Goal: Task Accomplishment & Management: Manage account settings

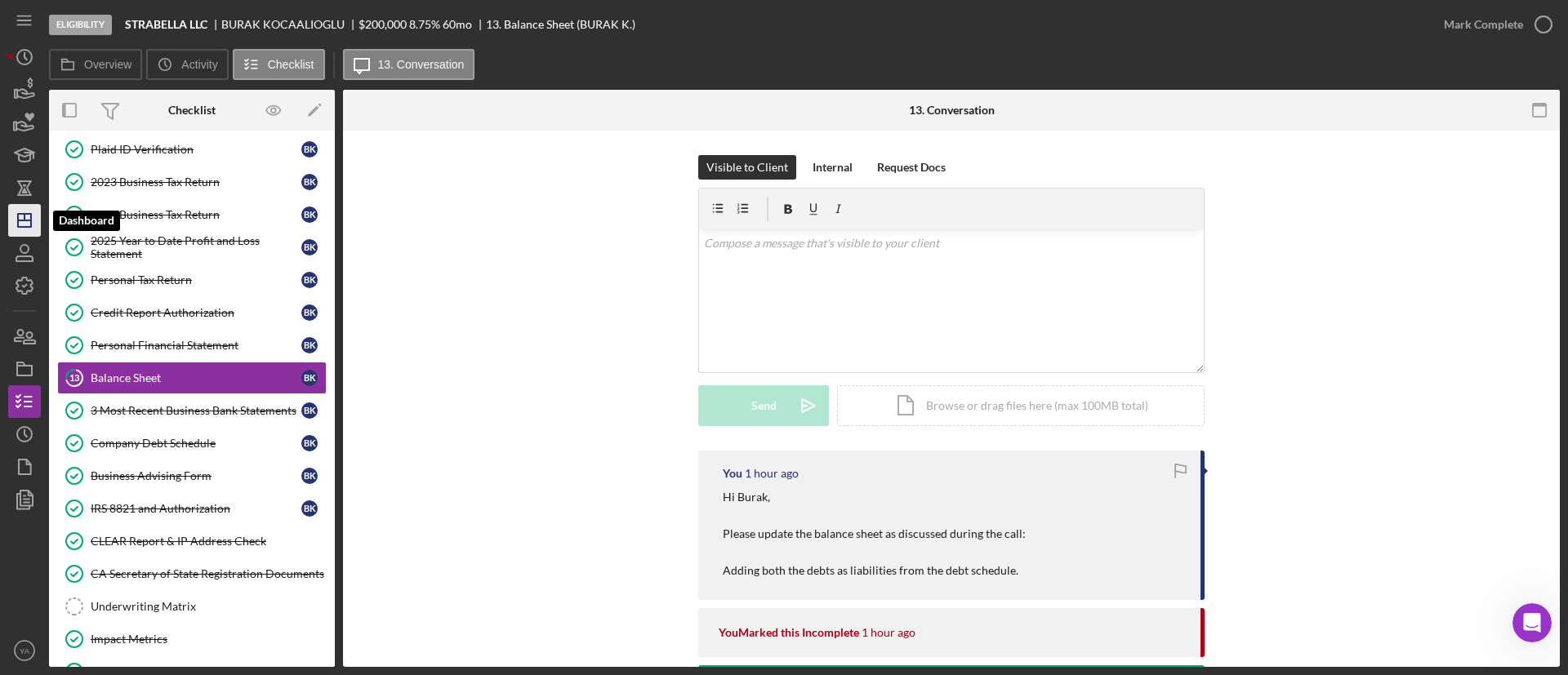
click at [16, 208] on icon "Icon/Dashboard" at bounding box center [24, 220] width 41 height 41
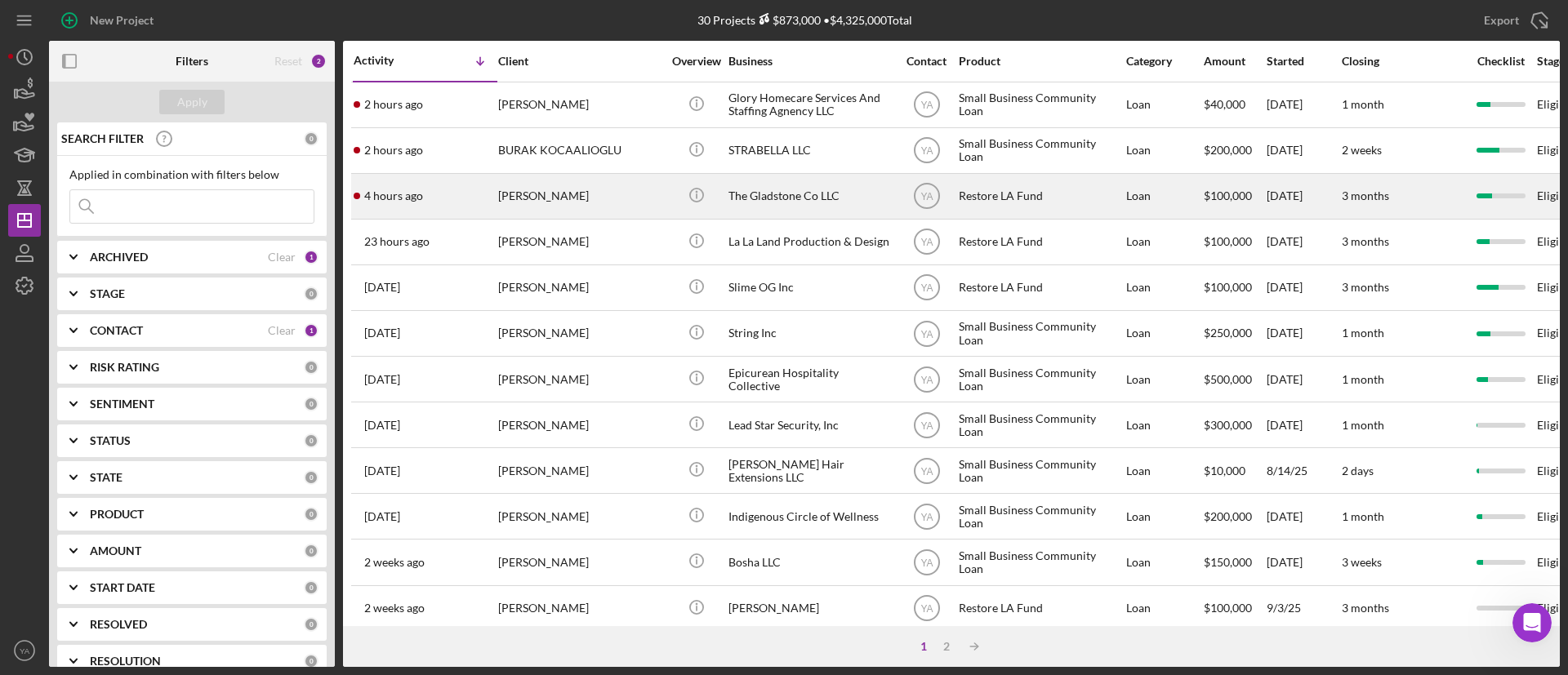
click at [806, 188] on div "The Gladstone Co LLC" at bounding box center [809, 196] width 164 height 43
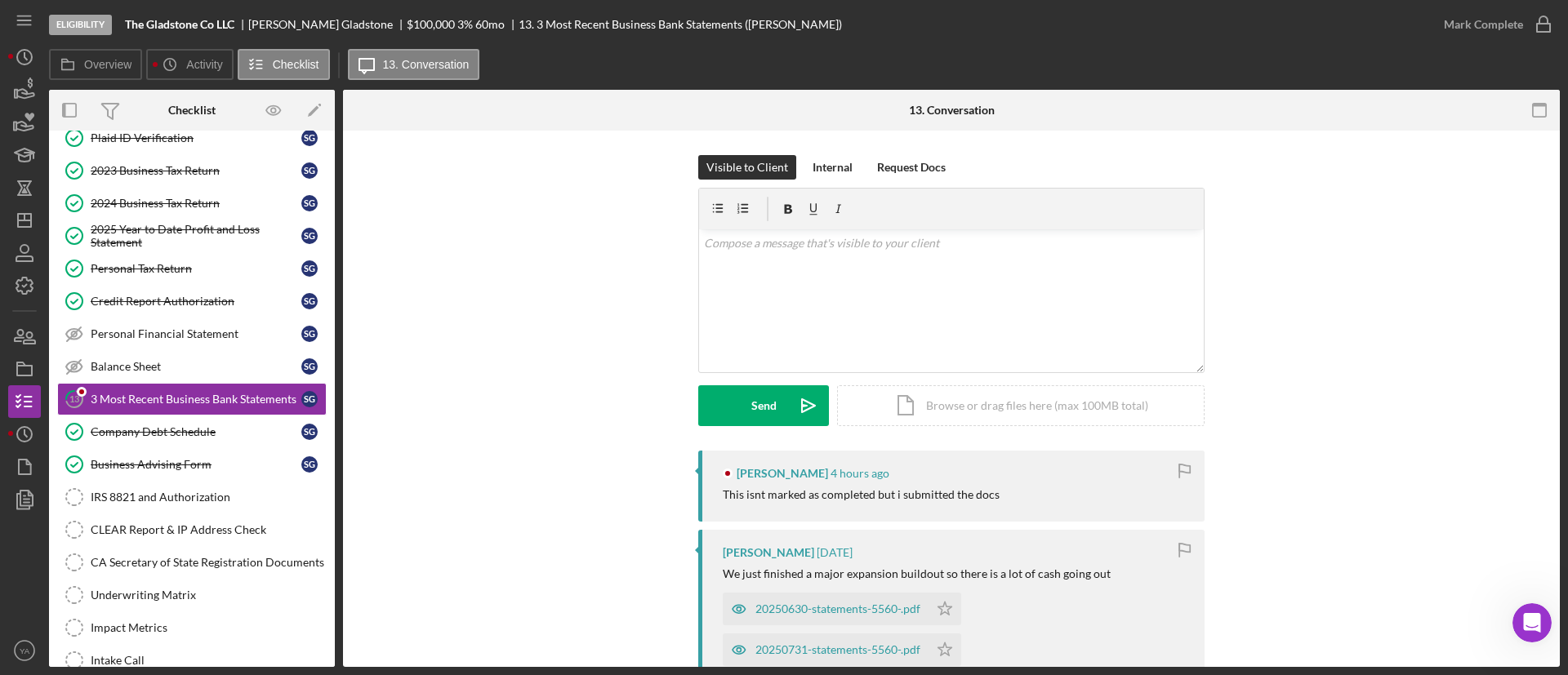
scroll to position [122, 0]
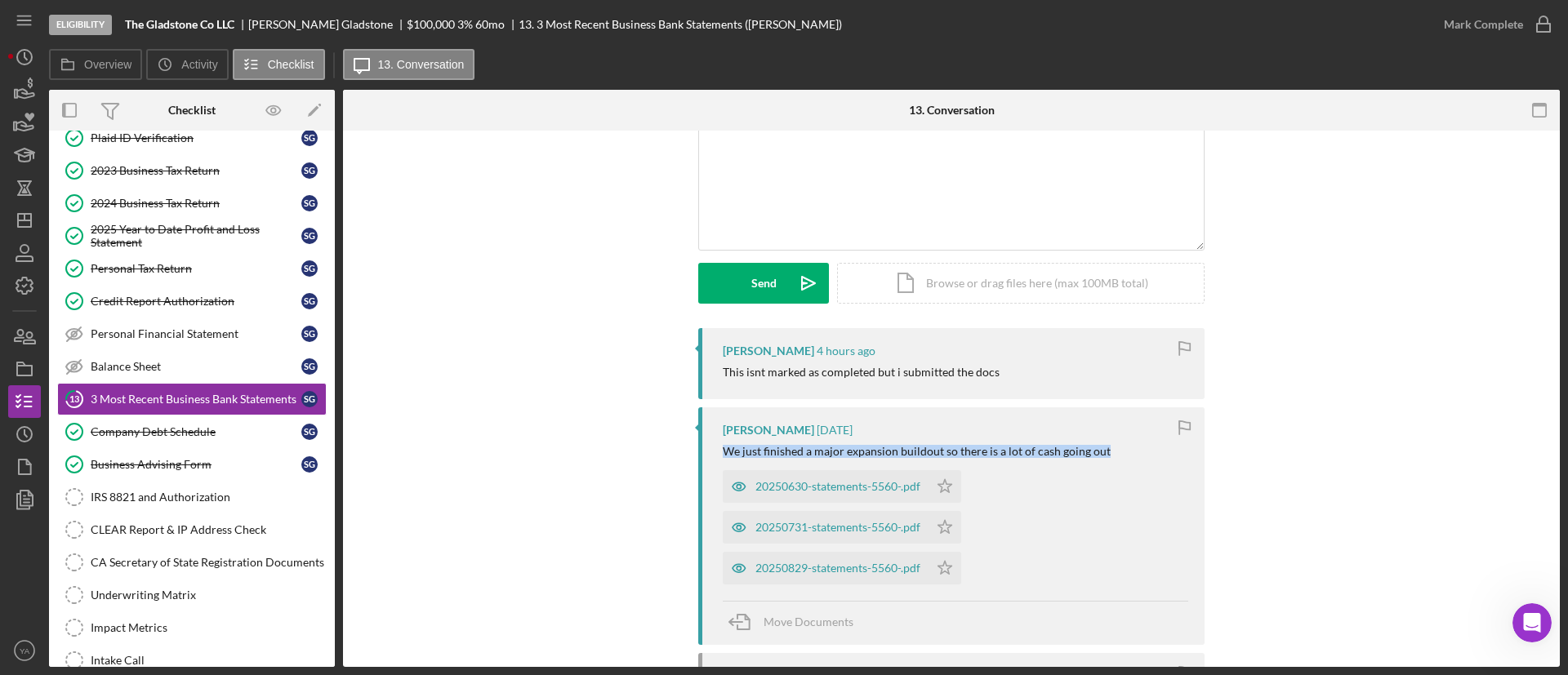
drag, startPoint x: 704, startPoint y: 450, endPoint x: 1107, endPoint y: 447, distance: 403.0
click at [1107, 447] on div "[PERSON_NAME] [DATE] We just finished a major expansion buildout so there is a …" at bounding box center [951, 526] width 507 height 237
click at [1095, 447] on div "We just finished a major expansion buildout so there is a lot of cash going out" at bounding box center [916, 451] width 388 height 13
click at [937, 478] on icon "Icon/Star" at bounding box center [944, 486] width 32 height 32
click at [928, 525] on icon "Icon/Star" at bounding box center [944, 527] width 32 height 32
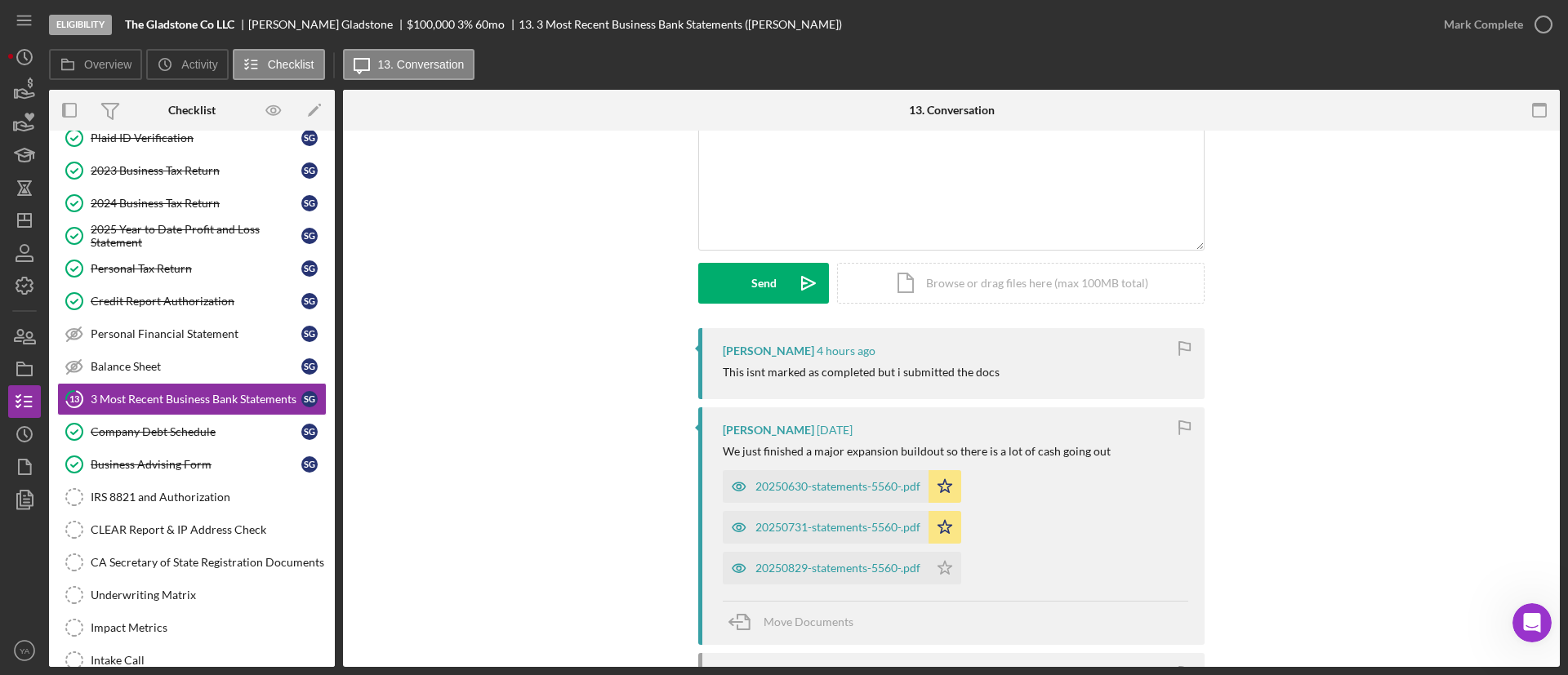
click at [948, 546] on div "20250829-statements-5560-.pdf Icon/Star" at bounding box center [846, 564] width 247 height 41
click at [953, 560] on icon "Icon/Star" at bounding box center [944, 567] width 32 height 32
click at [825, 567] on div "20250829-statements-5560-.pdf" at bounding box center [838, 567] width 165 height 13
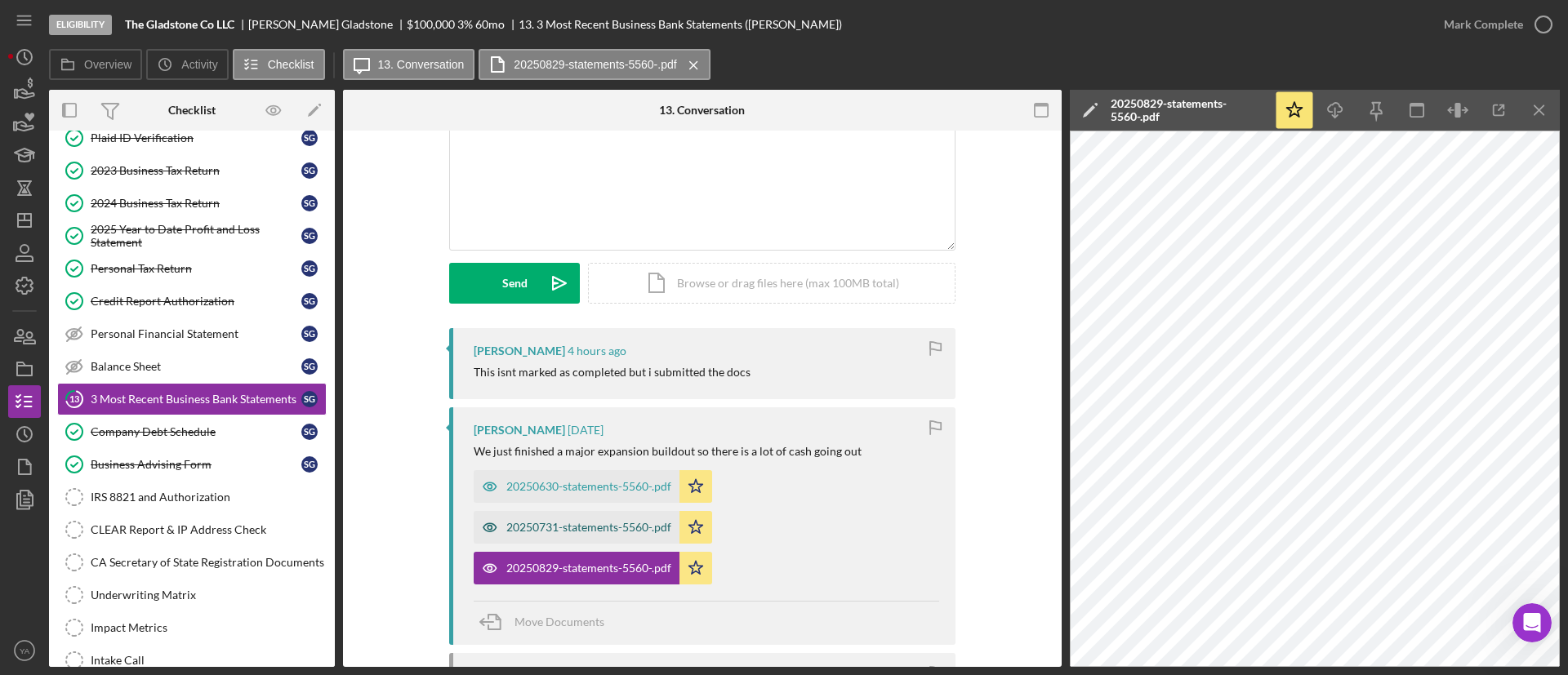
click at [628, 522] on div "20250731-statements-5560-.pdf" at bounding box center [589, 527] width 165 height 13
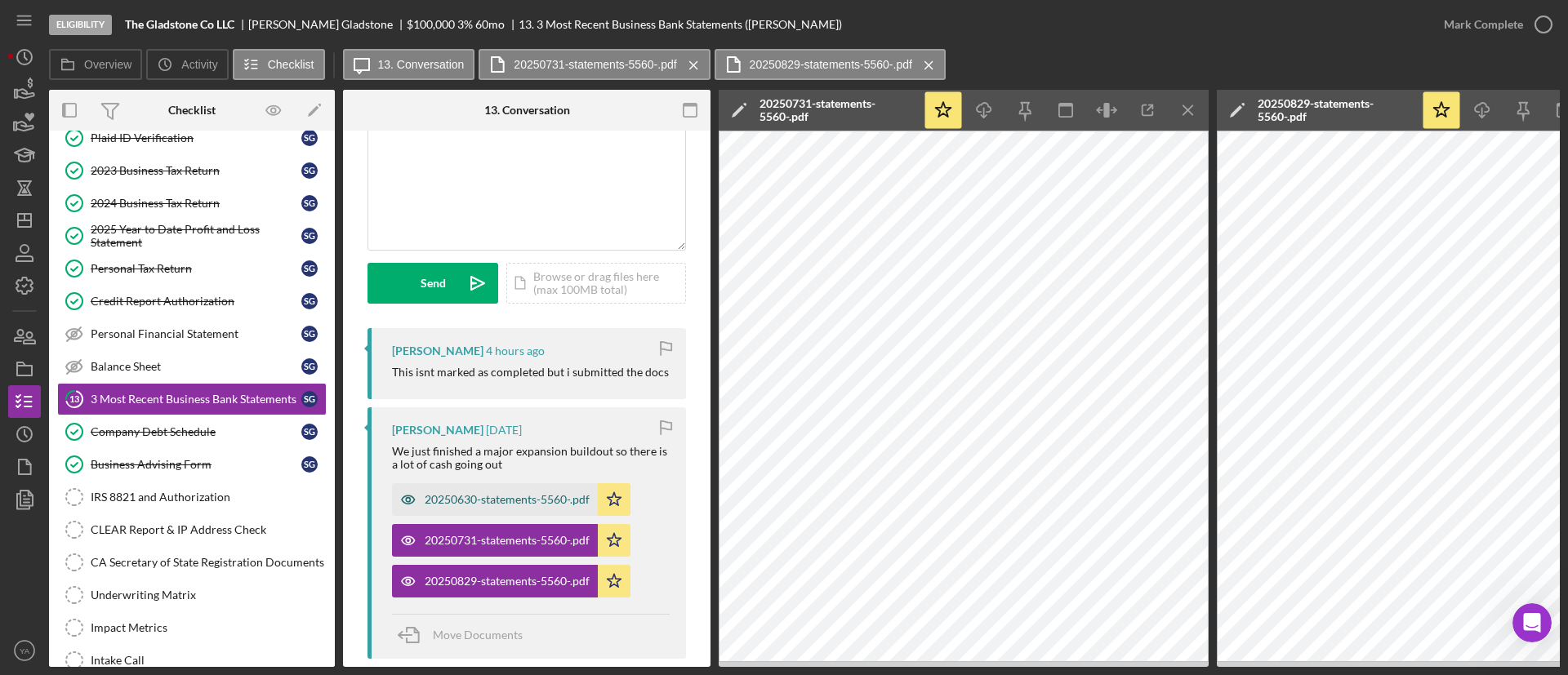
click at [524, 492] on div "20250630-statements-5560-.pdf" at bounding box center [495, 499] width 206 height 32
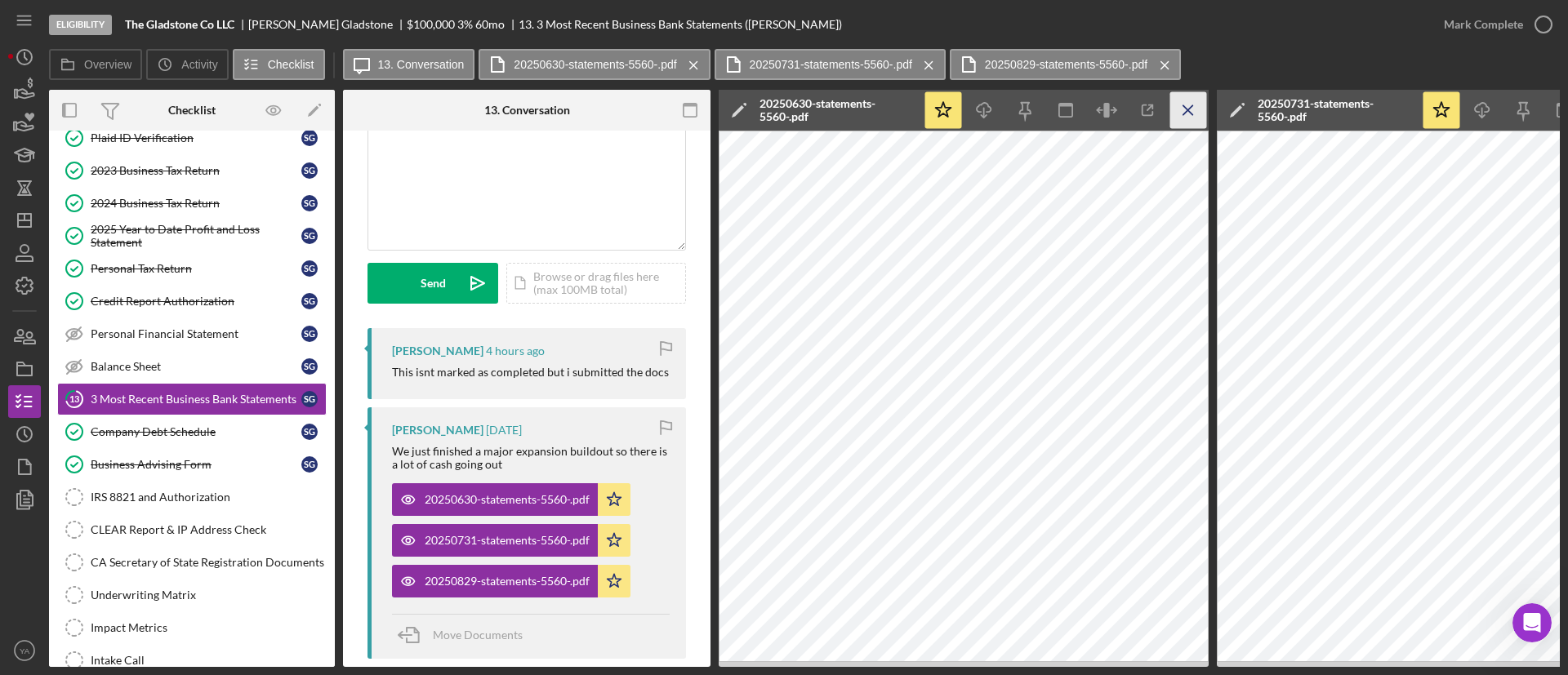
click at [1184, 93] on icon "Icon/Menu Close" at bounding box center [1188, 110] width 36 height 36
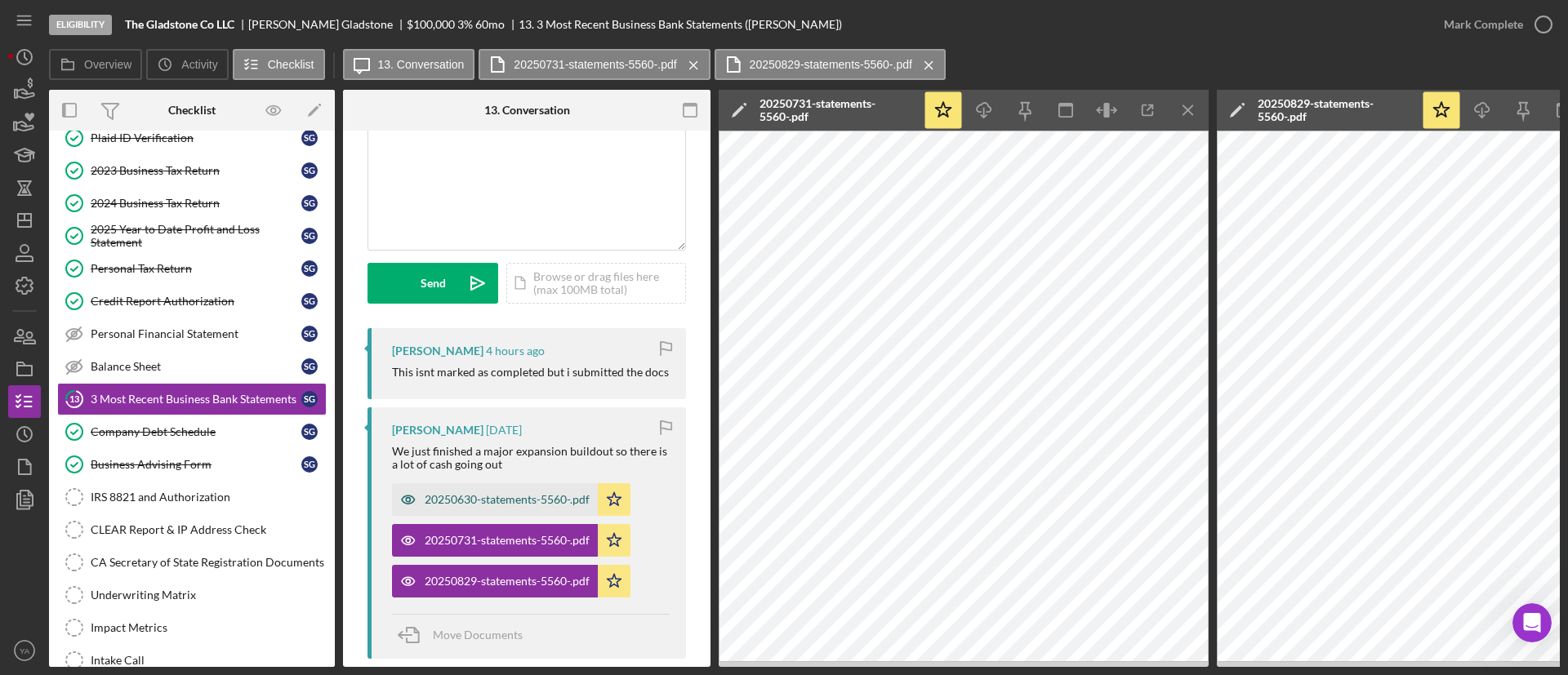
click at [533, 502] on div "20250630-statements-5560-.pdf" at bounding box center [507, 499] width 165 height 13
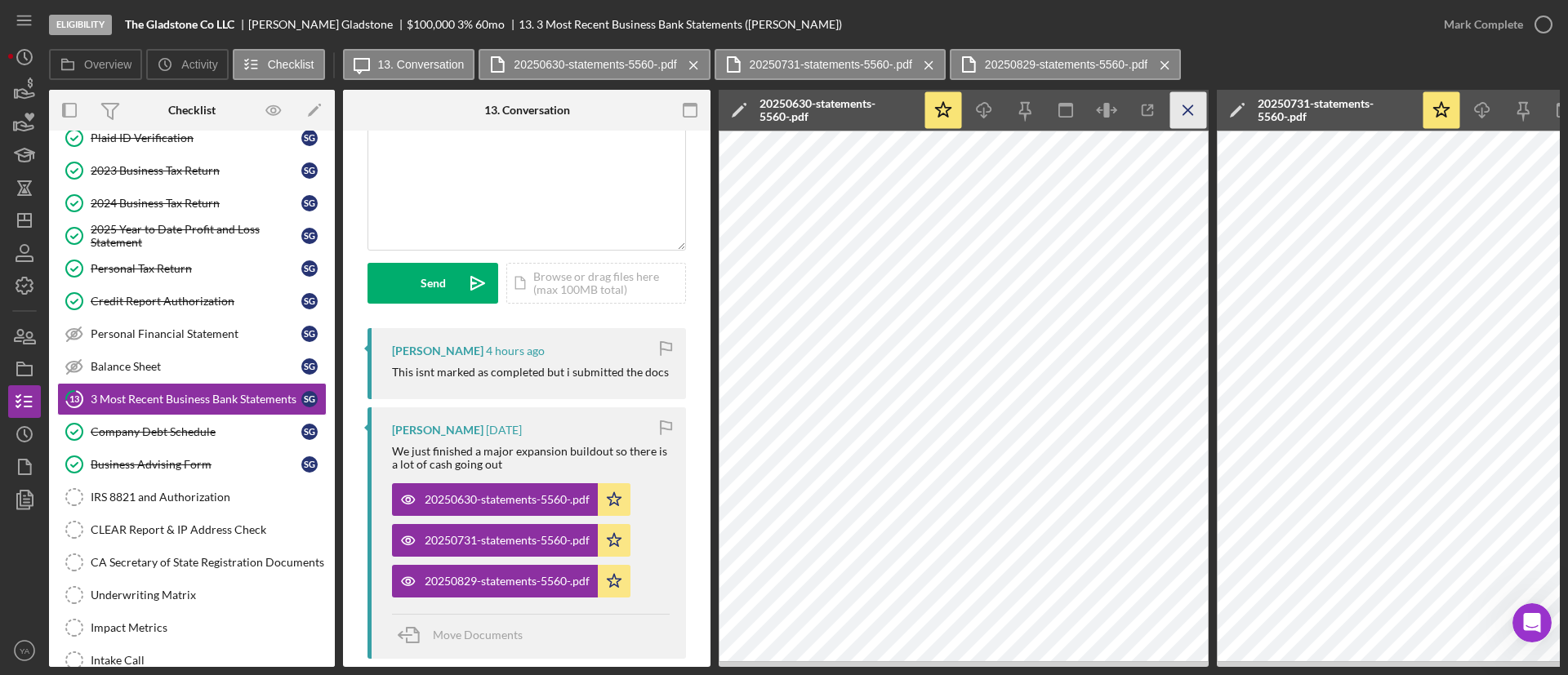
click at [1184, 95] on icon "Icon/Menu Close" at bounding box center [1188, 110] width 36 height 36
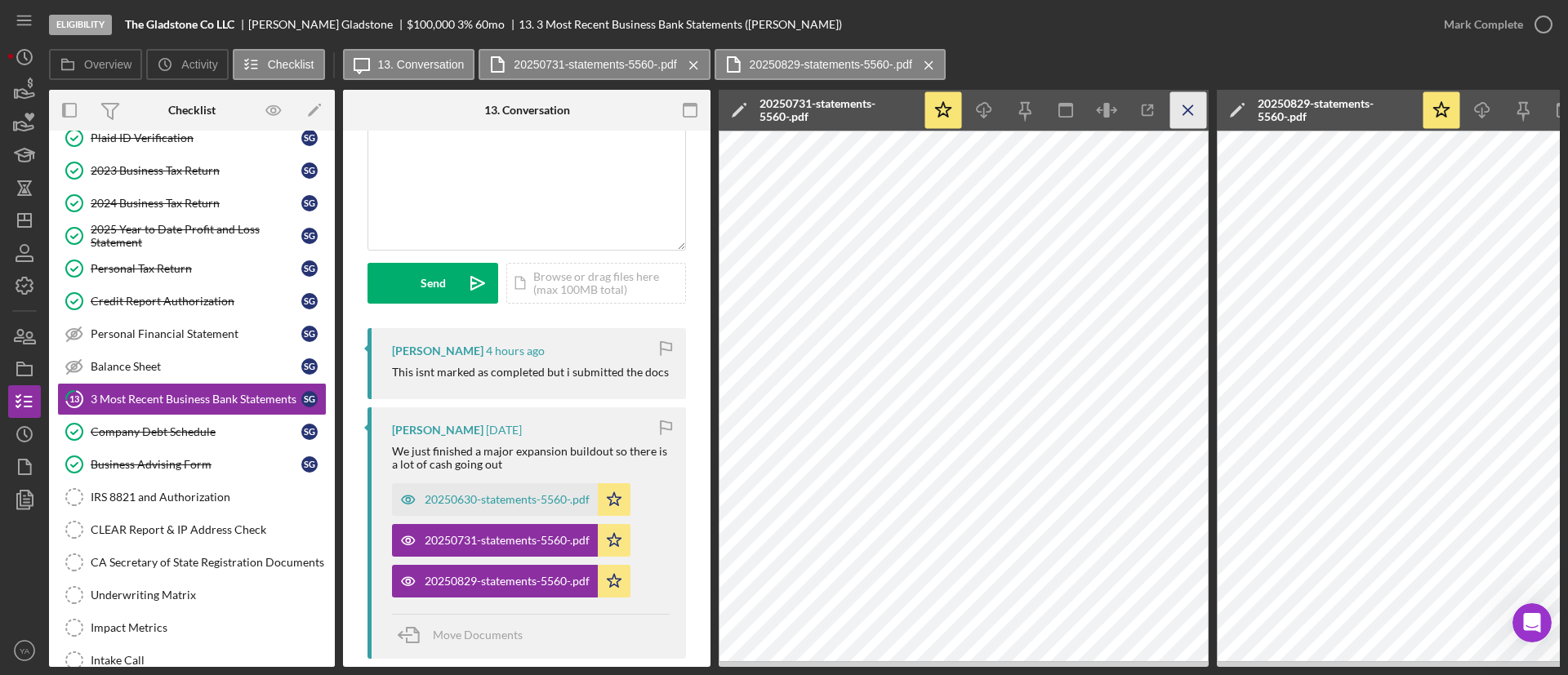
click at [1186, 120] on icon "Icon/Menu Close" at bounding box center [1188, 110] width 36 height 36
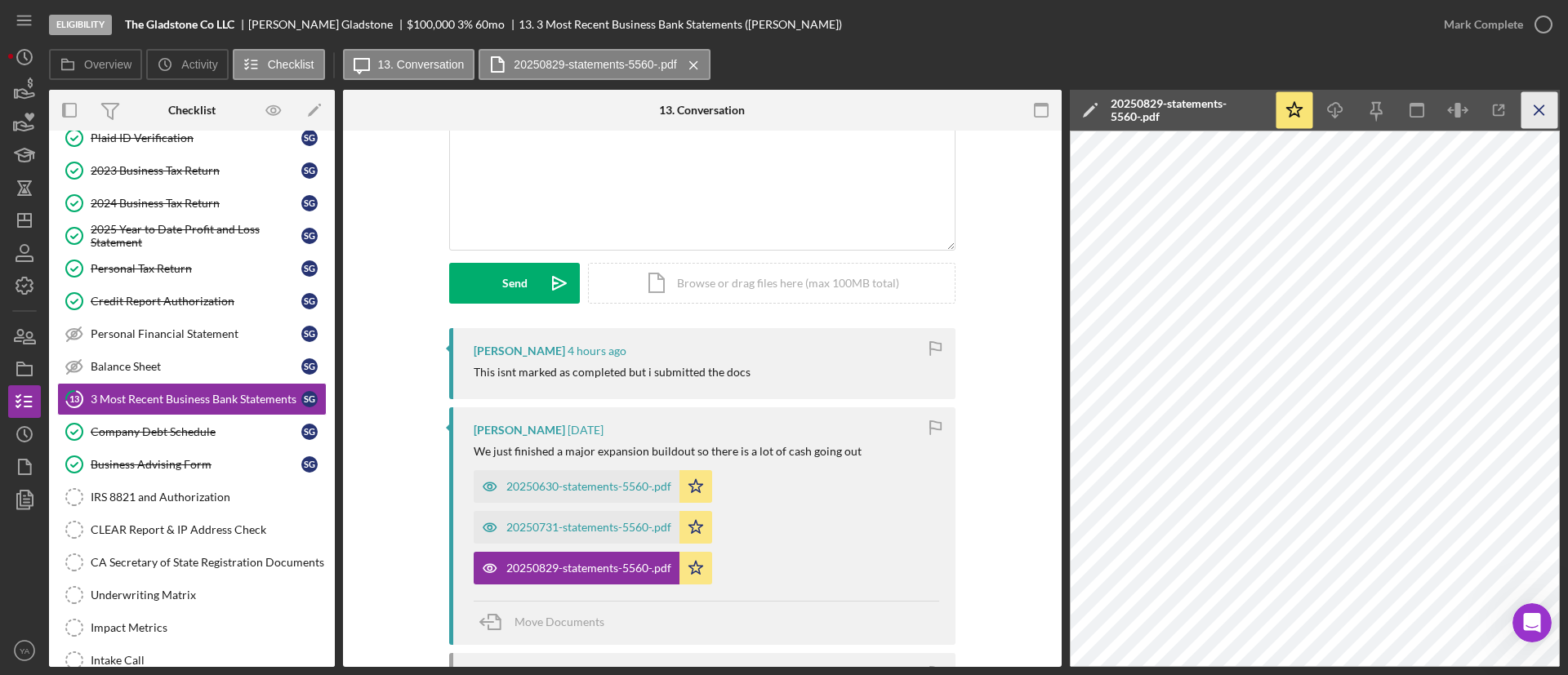
click at [1550, 118] on icon "Icon/Menu Close" at bounding box center [1539, 110] width 36 height 36
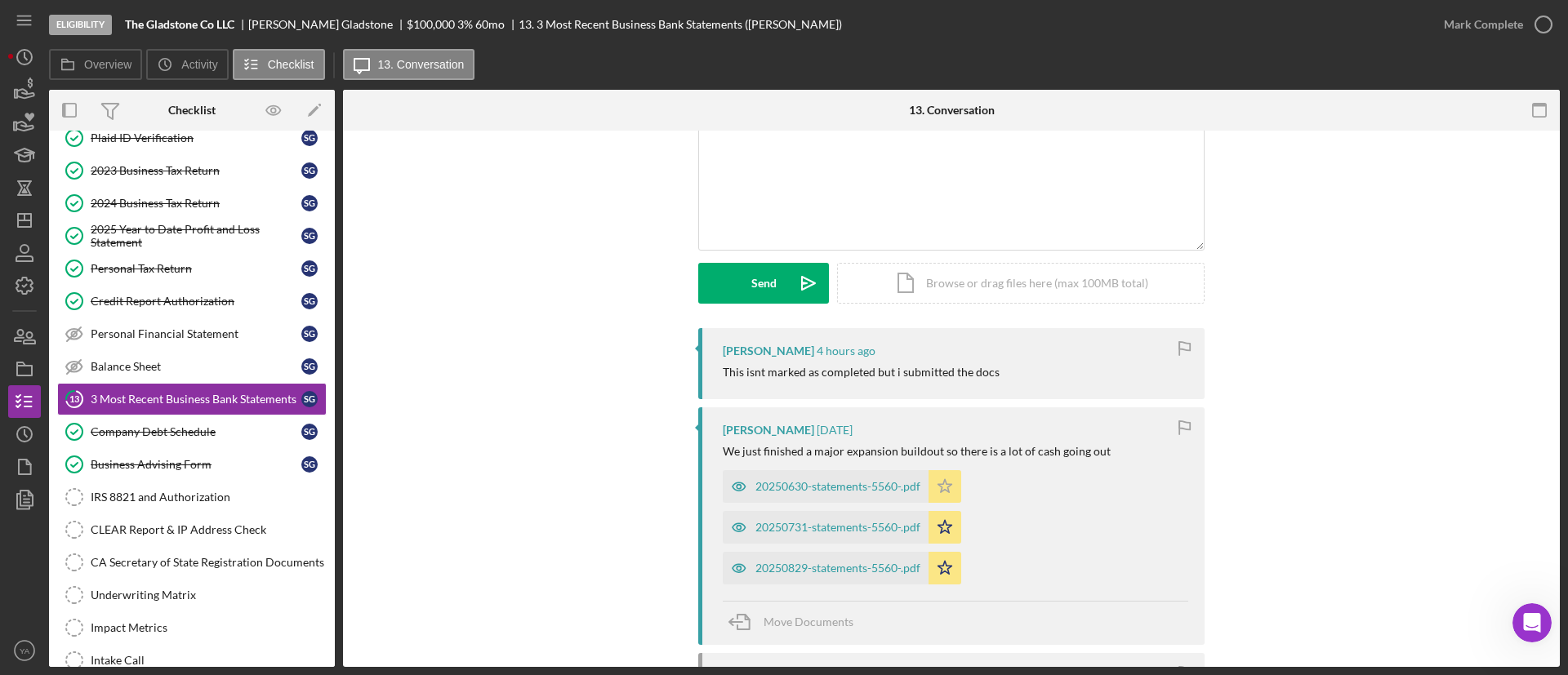
click at [955, 494] on icon "Icon/Star" at bounding box center [944, 486] width 32 height 32
click at [948, 489] on icon "Icon/Star" at bounding box center [944, 486] width 32 height 32
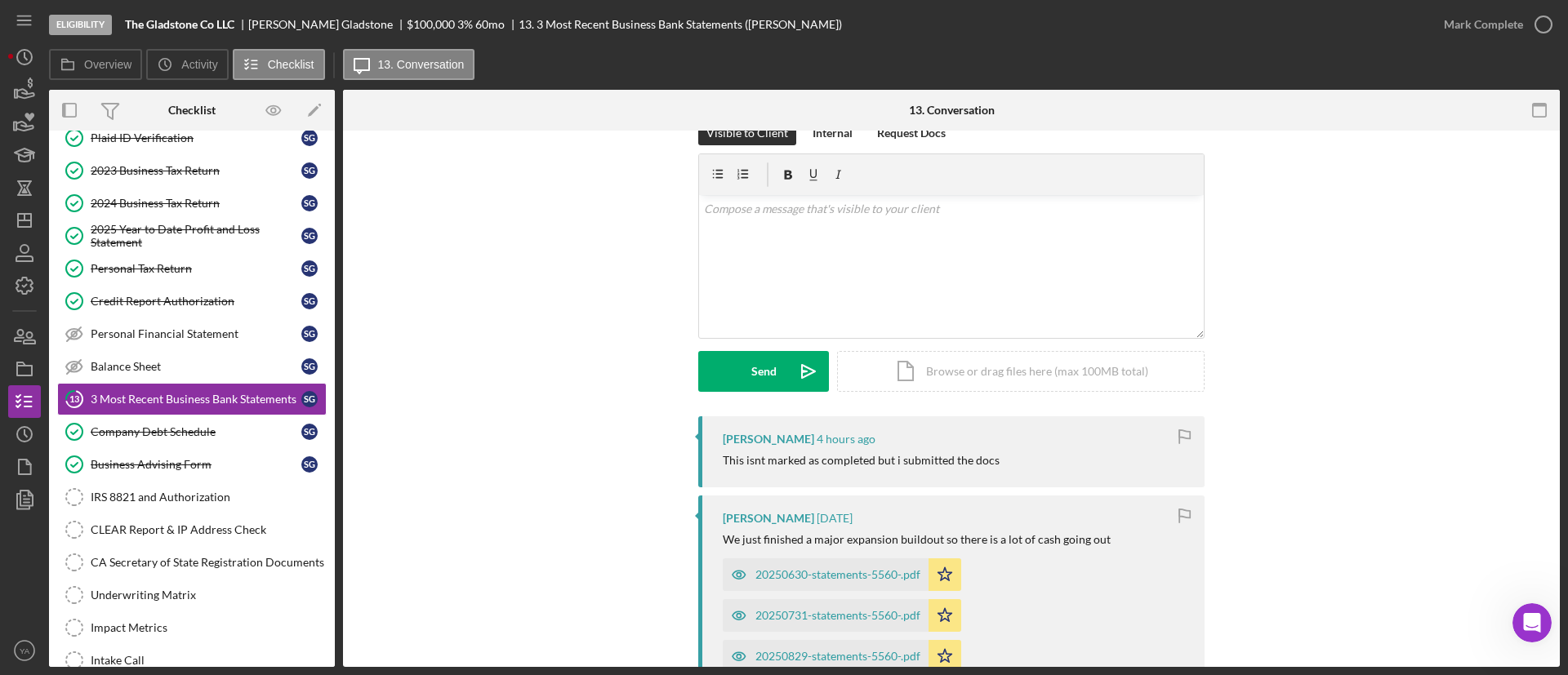
scroll to position [0, 0]
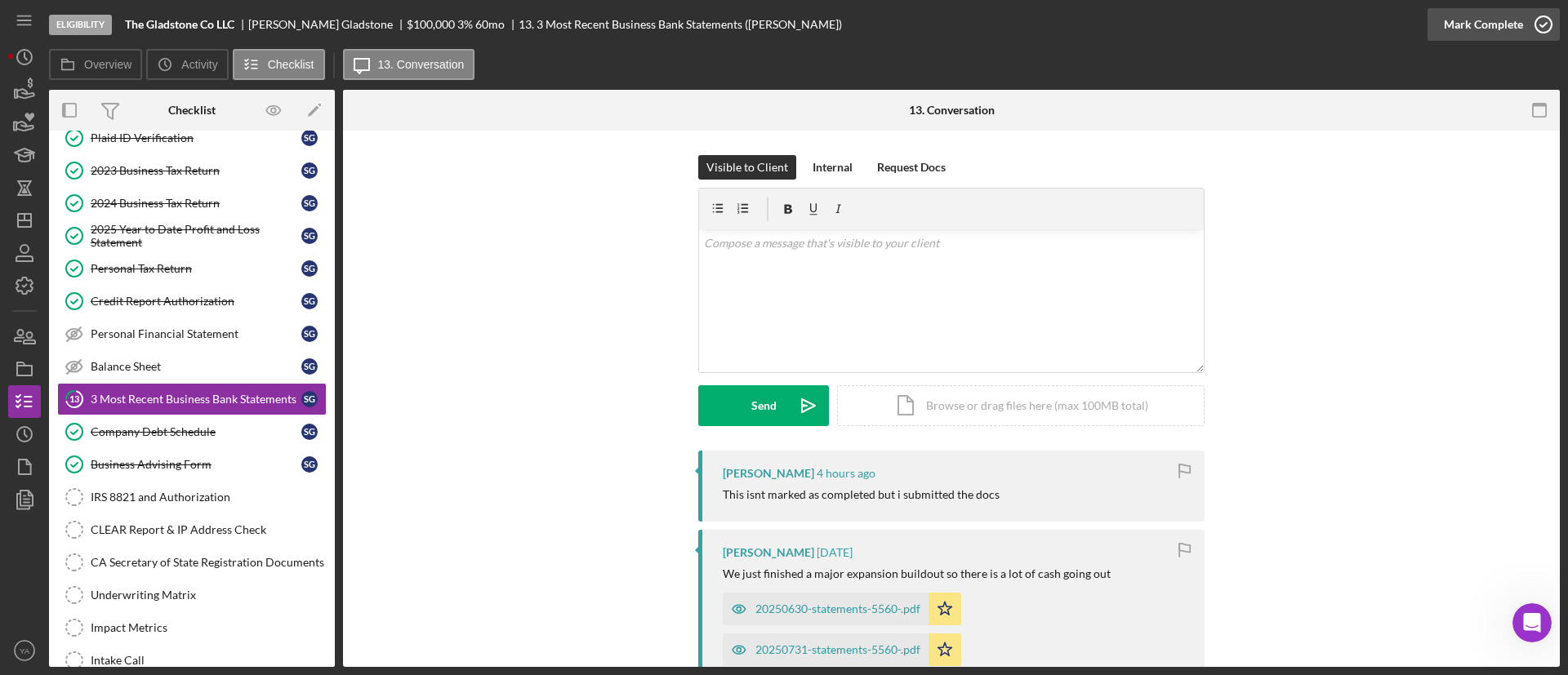
drag, startPoint x: 1544, startPoint y: 29, endPoint x: 1545, endPoint y: 19, distance: 10.0
click at [1545, 19] on icon "button" at bounding box center [1544, 24] width 41 height 41
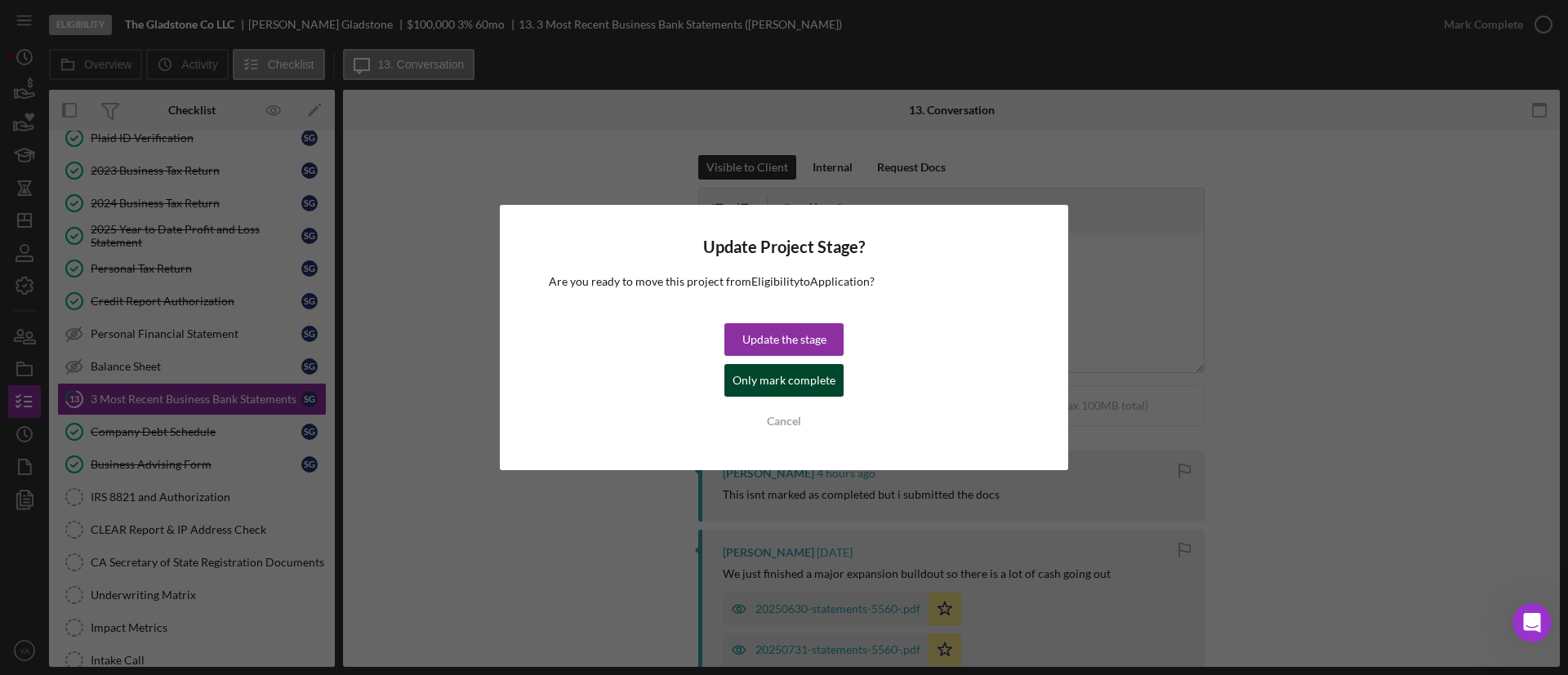
click at [800, 386] on div "Only mark complete" at bounding box center [783, 380] width 103 height 32
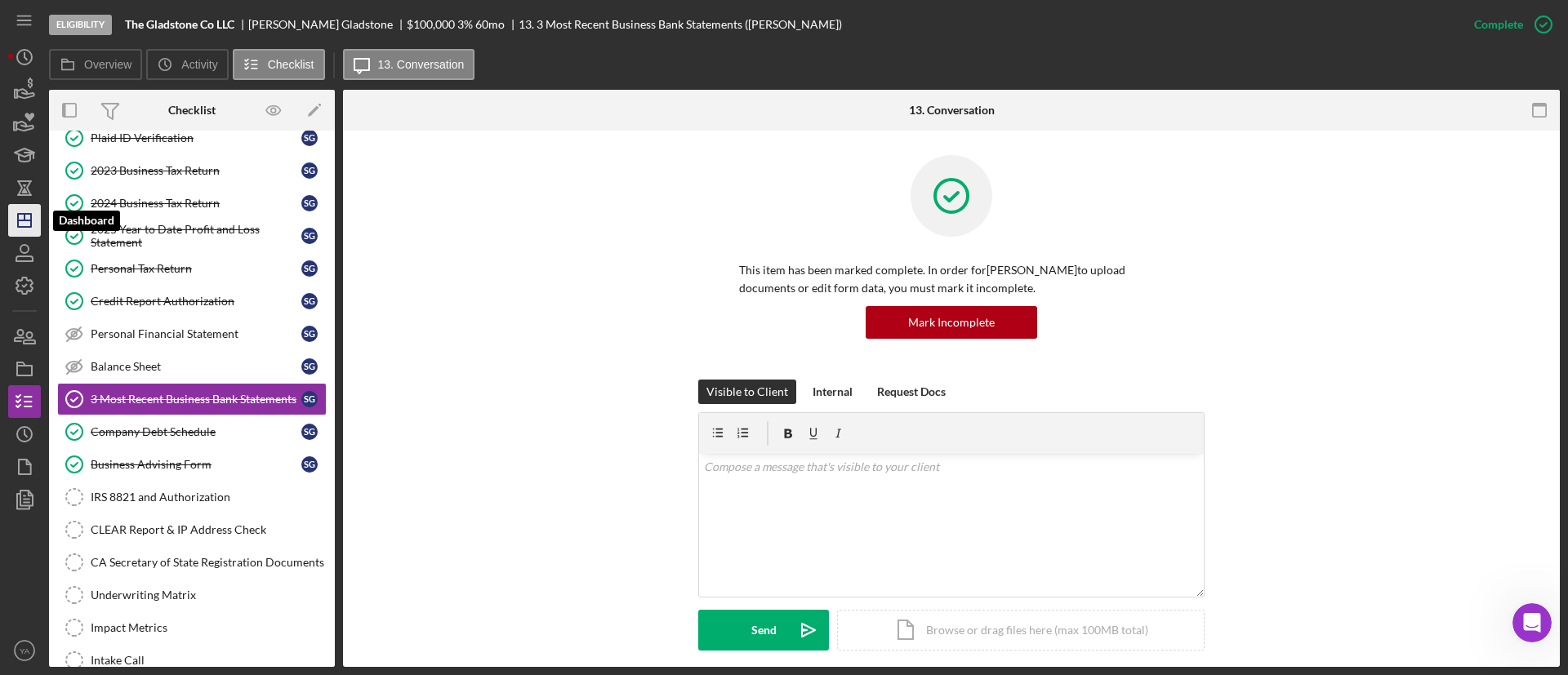
click at [20, 218] on icon "Icon/Dashboard" at bounding box center [24, 220] width 41 height 41
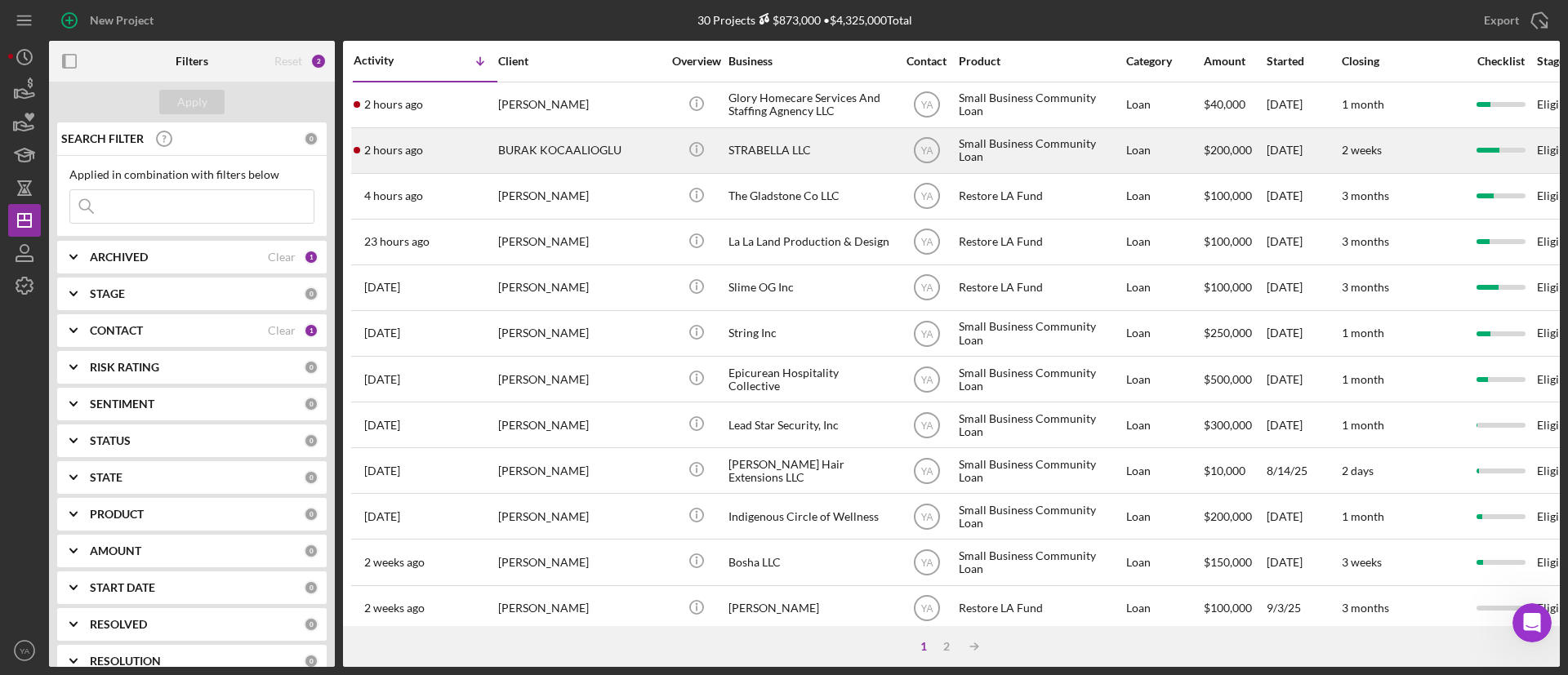
click at [795, 158] on div "STRABELLA LLC" at bounding box center [809, 151] width 164 height 43
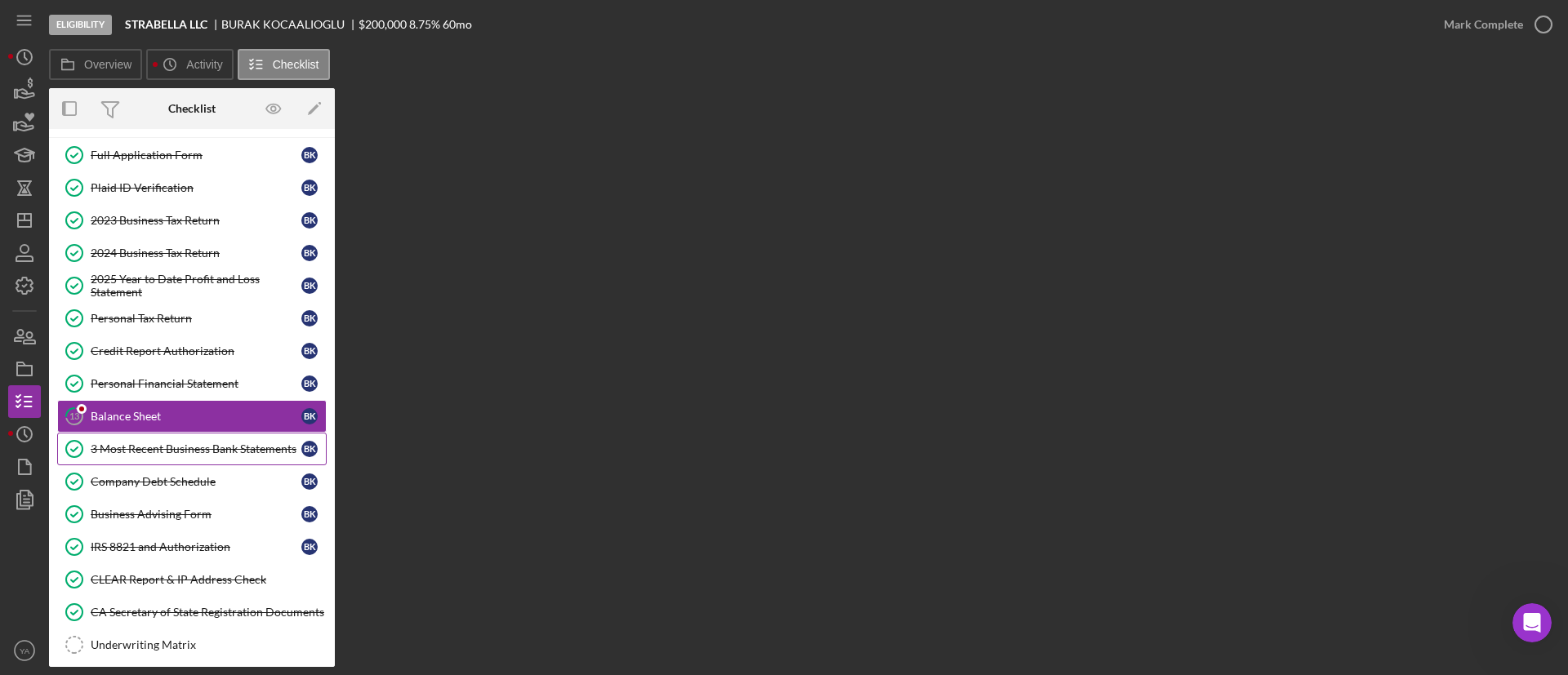
scroll to position [122, 0]
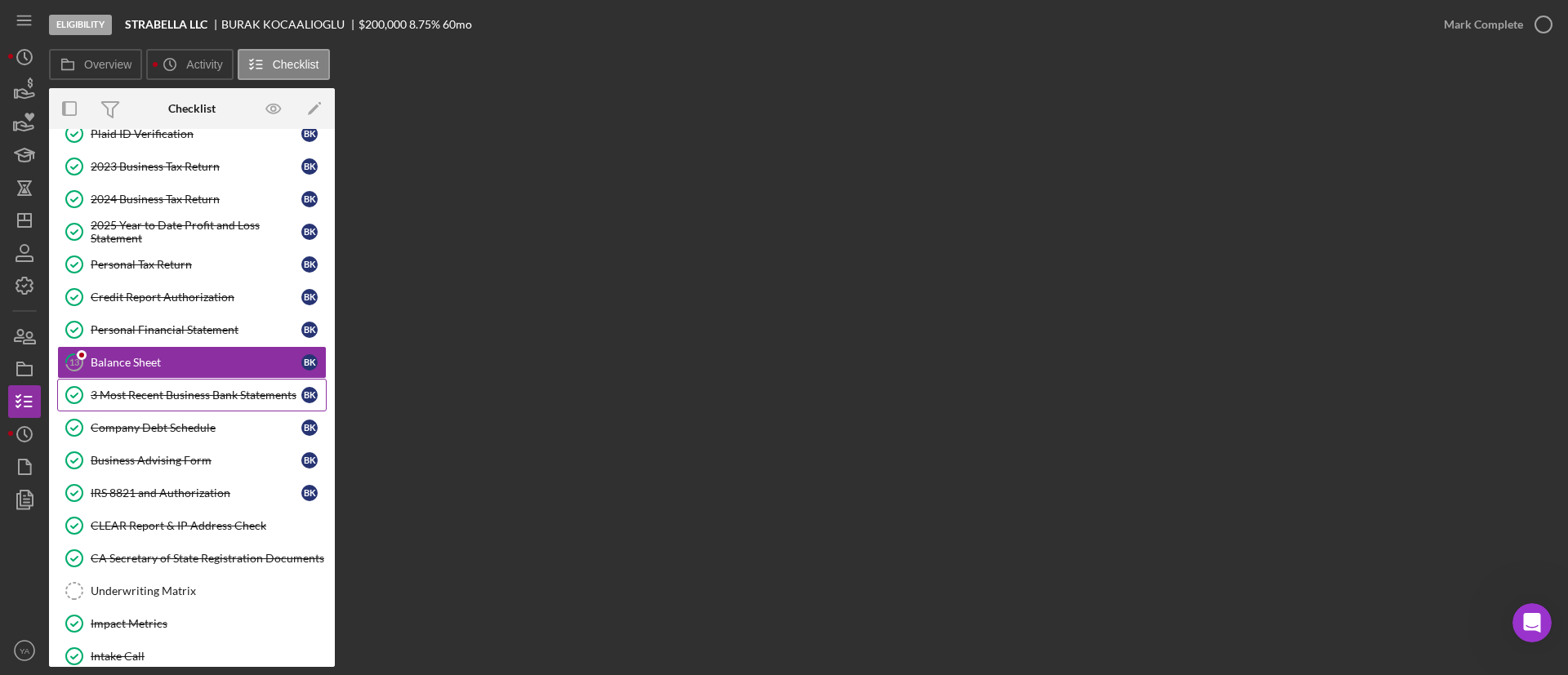
click at [192, 402] on div "3 Most Recent Business Bank Statements" at bounding box center [195, 395] width 211 height 13
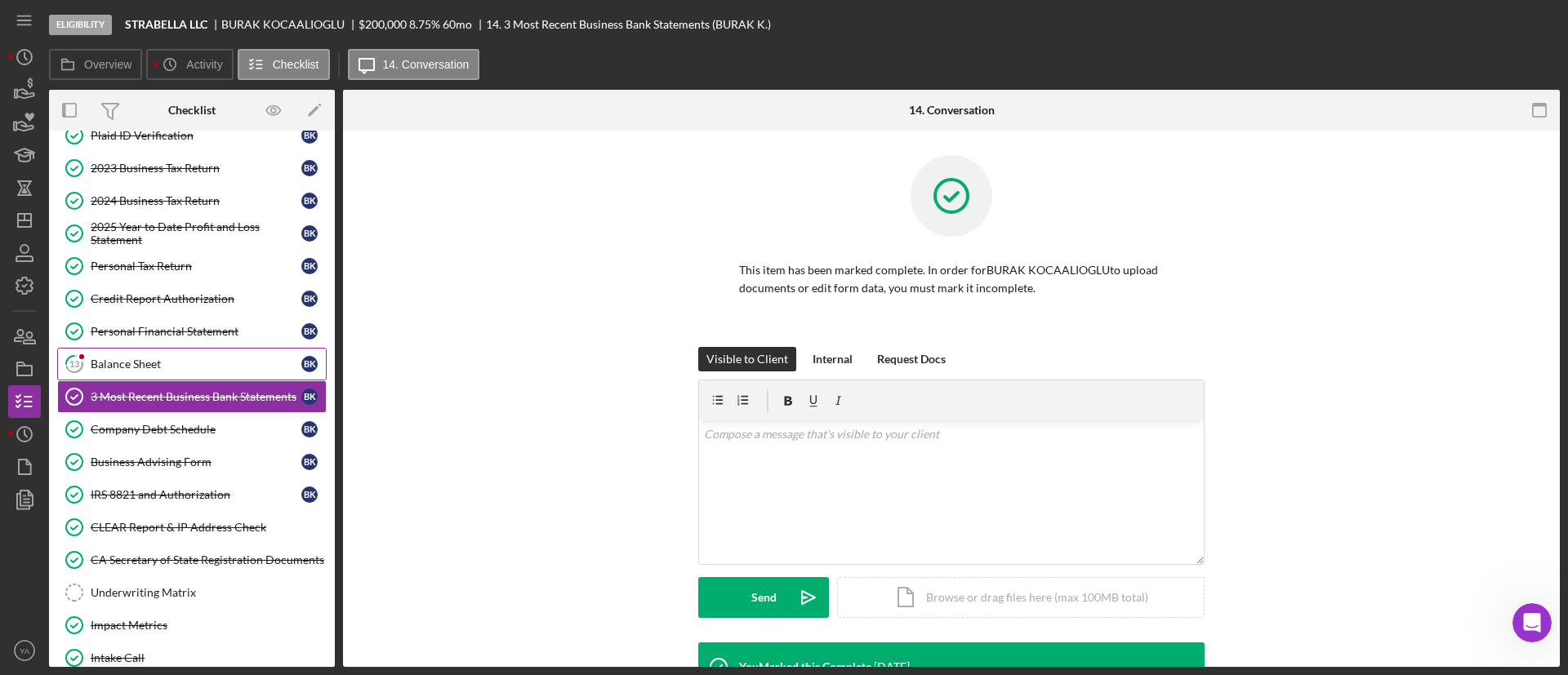
click at [208, 364] on div "Balance Sheet" at bounding box center [195, 363] width 211 height 13
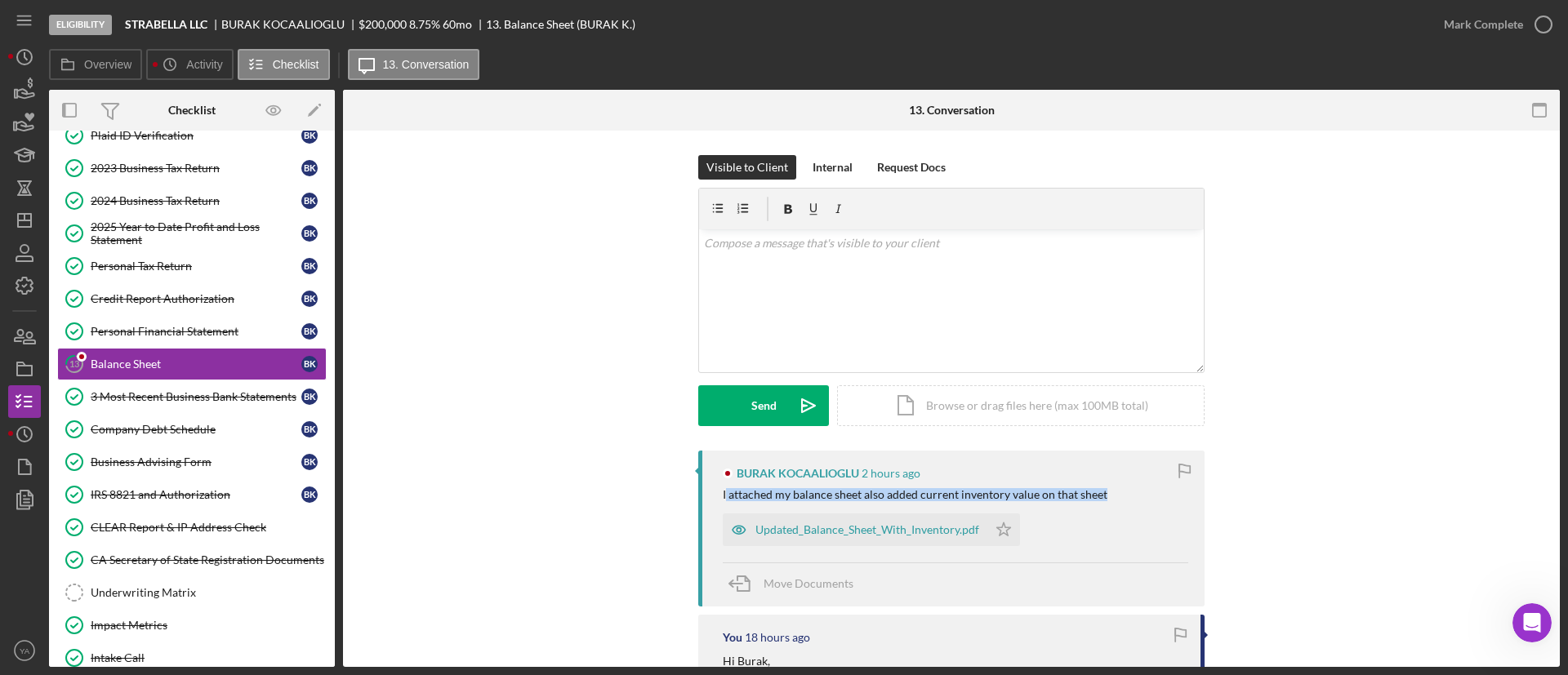
drag, startPoint x: 723, startPoint y: 497, endPoint x: 1114, endPoint y: 500, distance: 391.0
click at [1114, 500] on div "I attached my balance sheet also added current inventory value on that sheet" at bounding box center [955, 494] width 466 height 13
click at [1055, 503] on div "BURAK KOCAALIOGLU 2 hours ago I attached my balance sheet also added current in…" at bounding box center [951, 528] width 507 height 156
click at [883, 535] on div "Updated_Balance_Sheet_With_Inventory.pdf" at bounding box center [867, 529] width 223 height 13
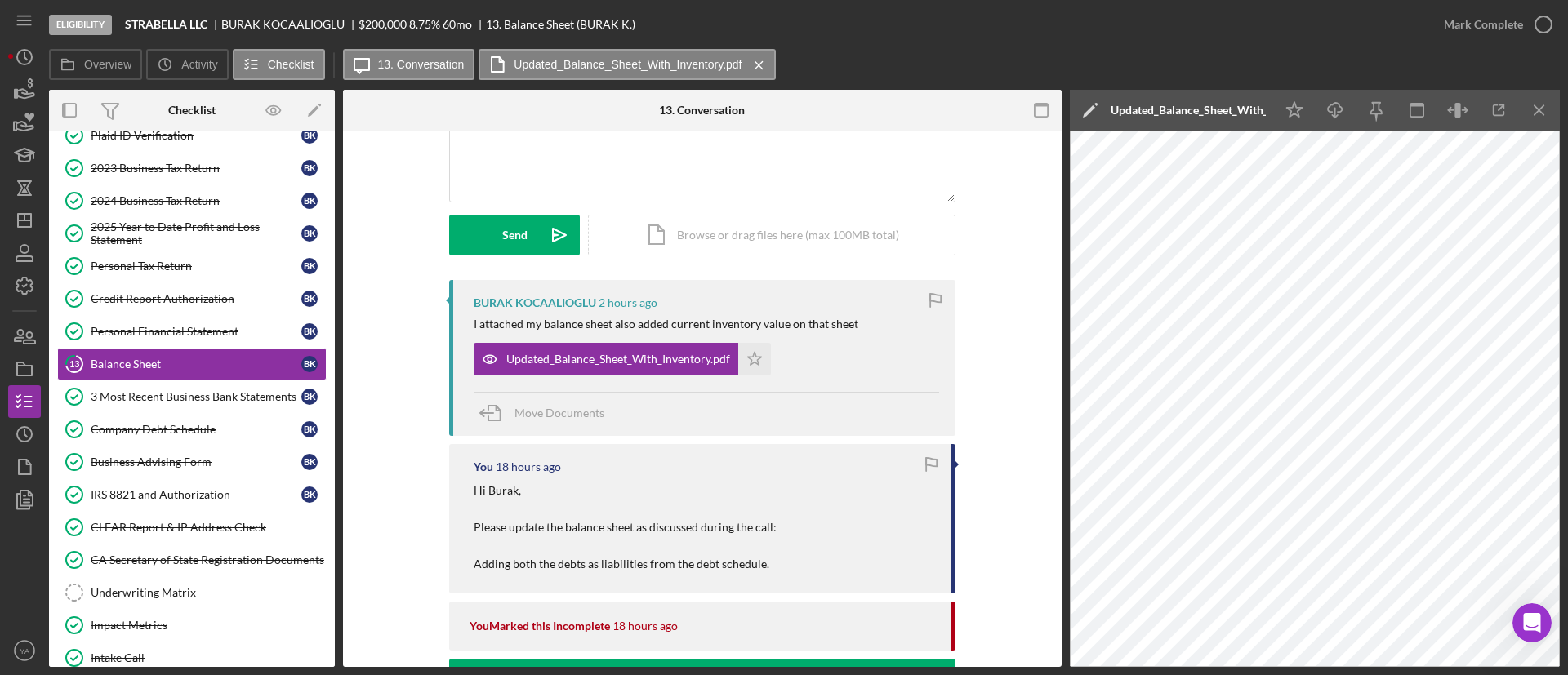
scroll to position [122, 0]
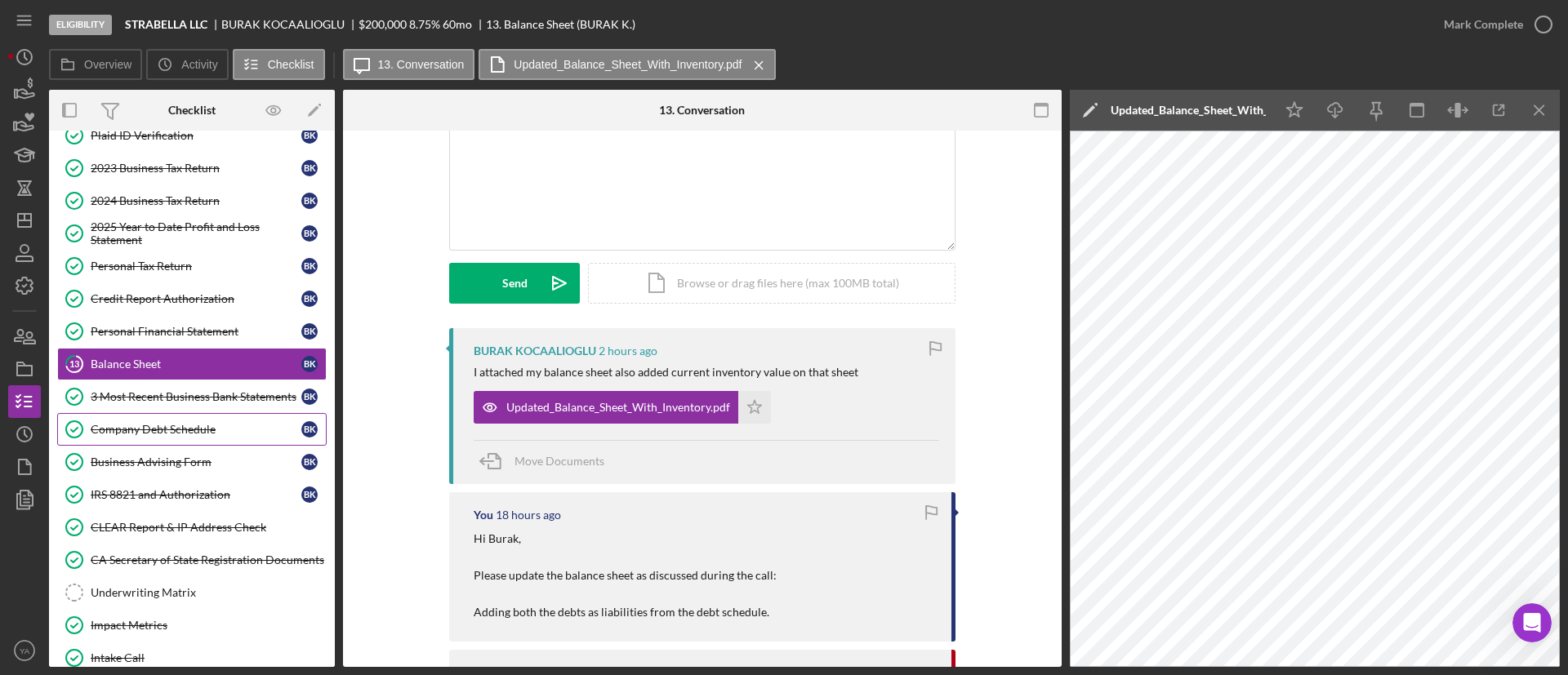
click at [196, 423] on div "Company Debt Schedule" at bounding box center [195, 429] width 211 height 13
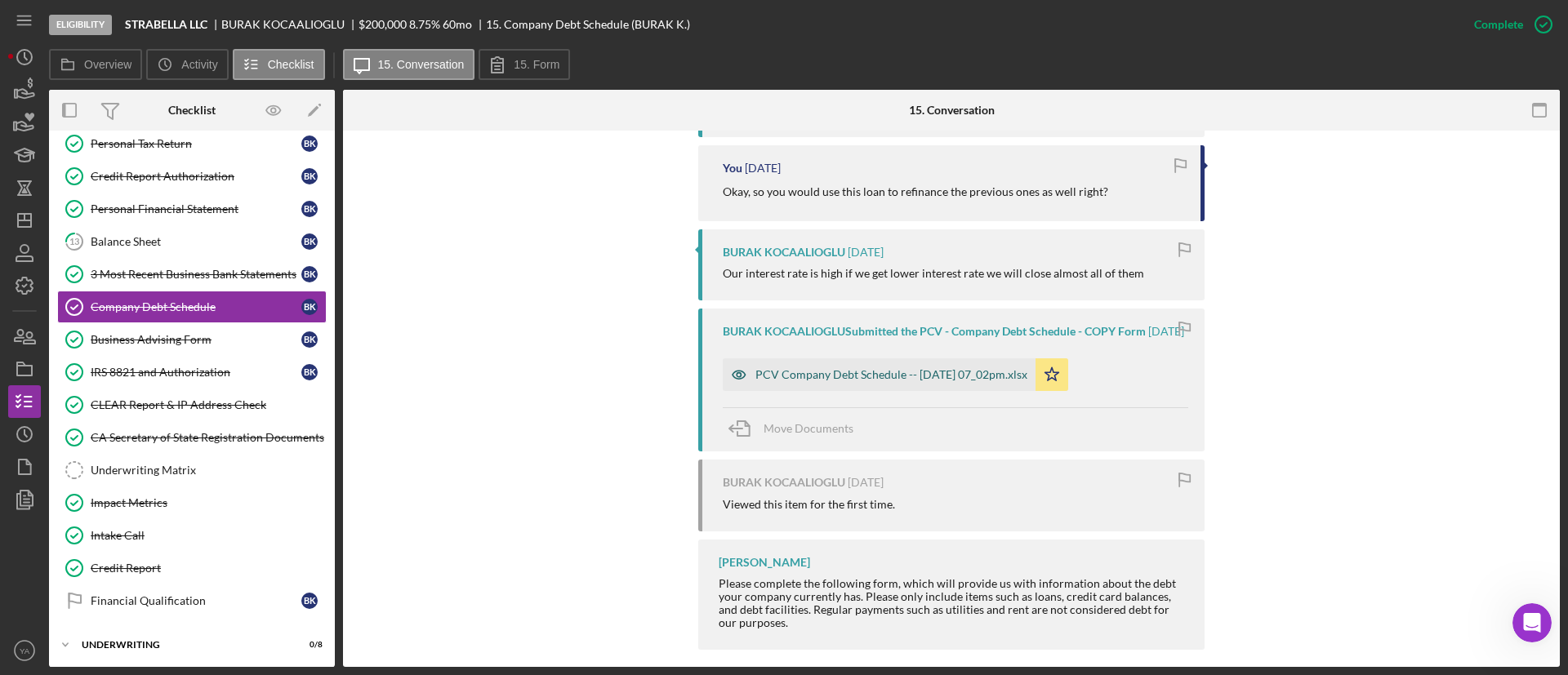
scroll to position [2123, 0]
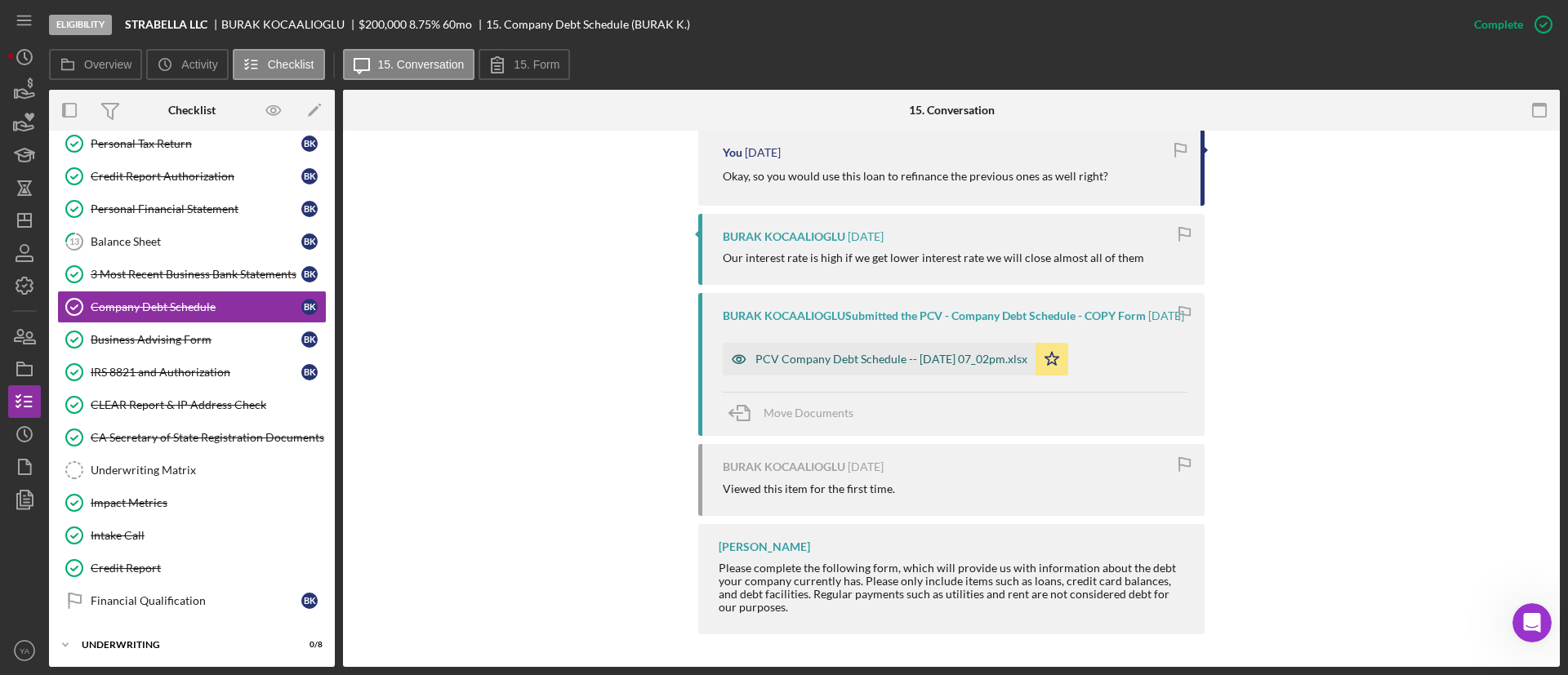
click at [885, 345] on div "PCV Company Debt Schedule -- [DATE] 07_02pm.xlsx" at bounding box center [878, 359] width 313 height 32
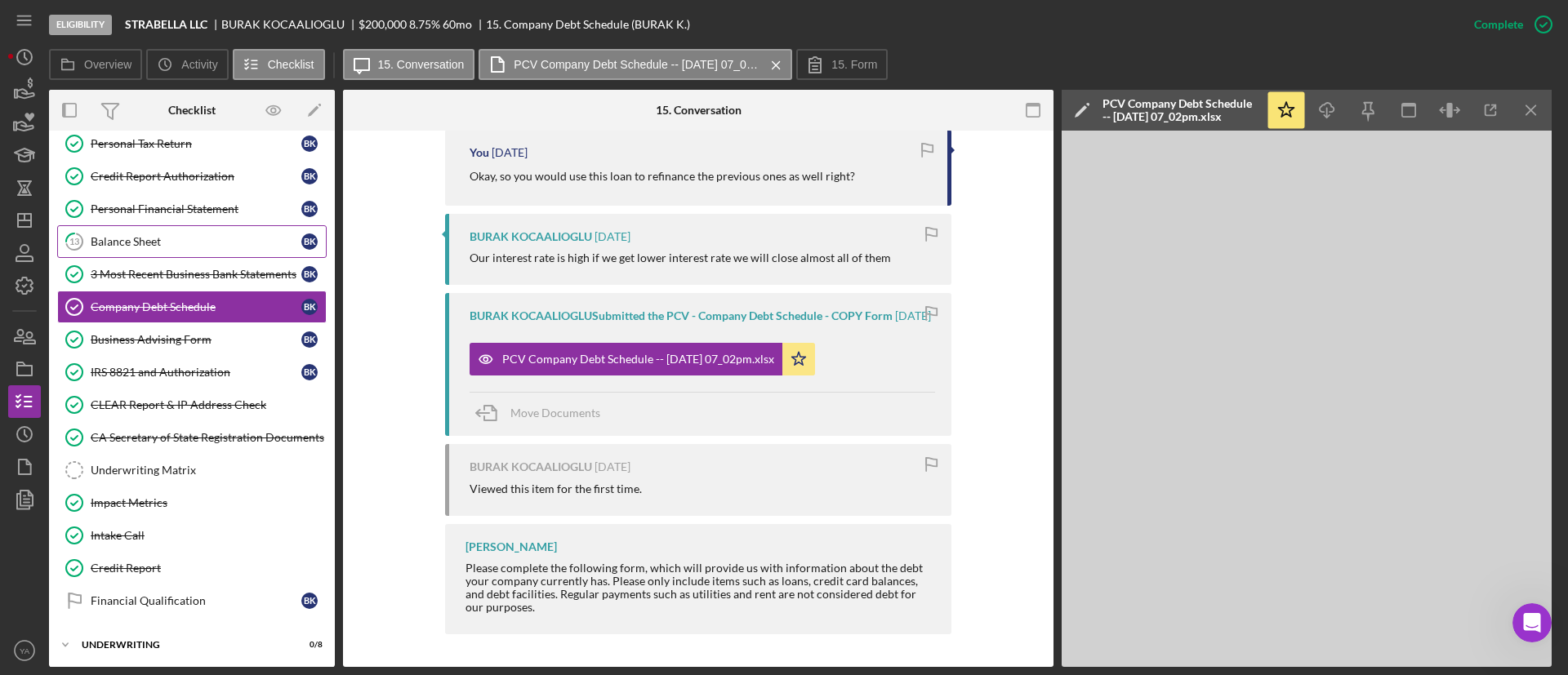
click at [198, 231] on link "13 Balance Sheet B K" at bounding box center [191, 241] width 270 height 32
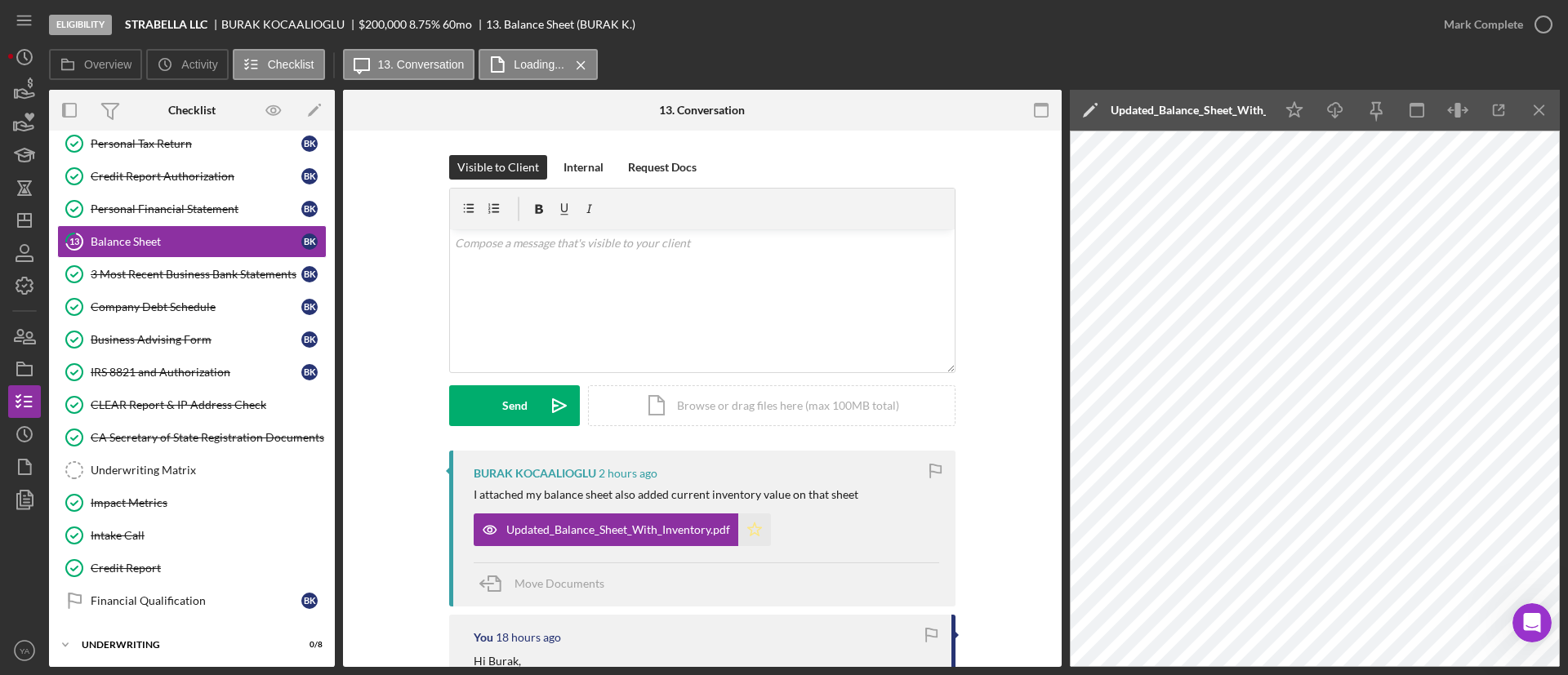
click at [762, 523] on icon "Icon/Star" at bounding box center [754, 529] width 32 height 32
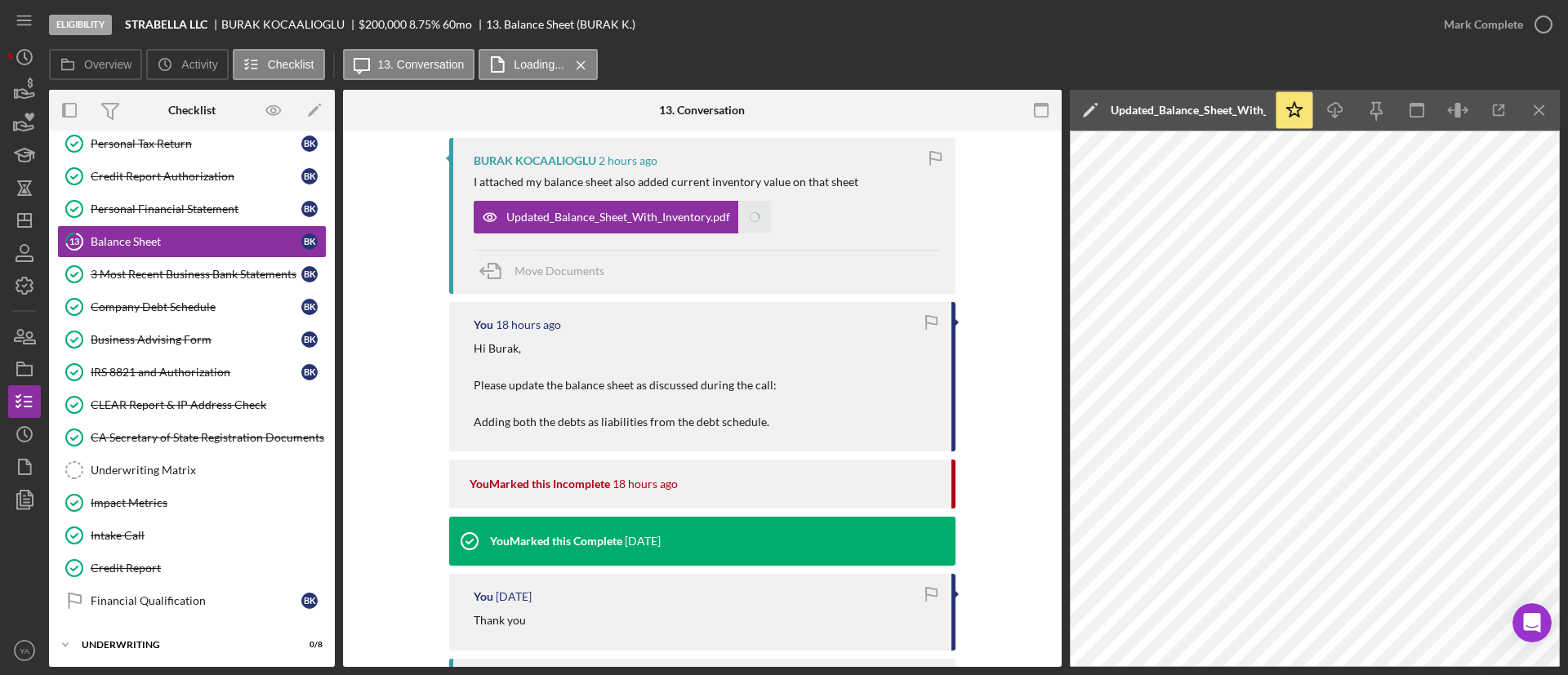
scroll to position [735, 0]
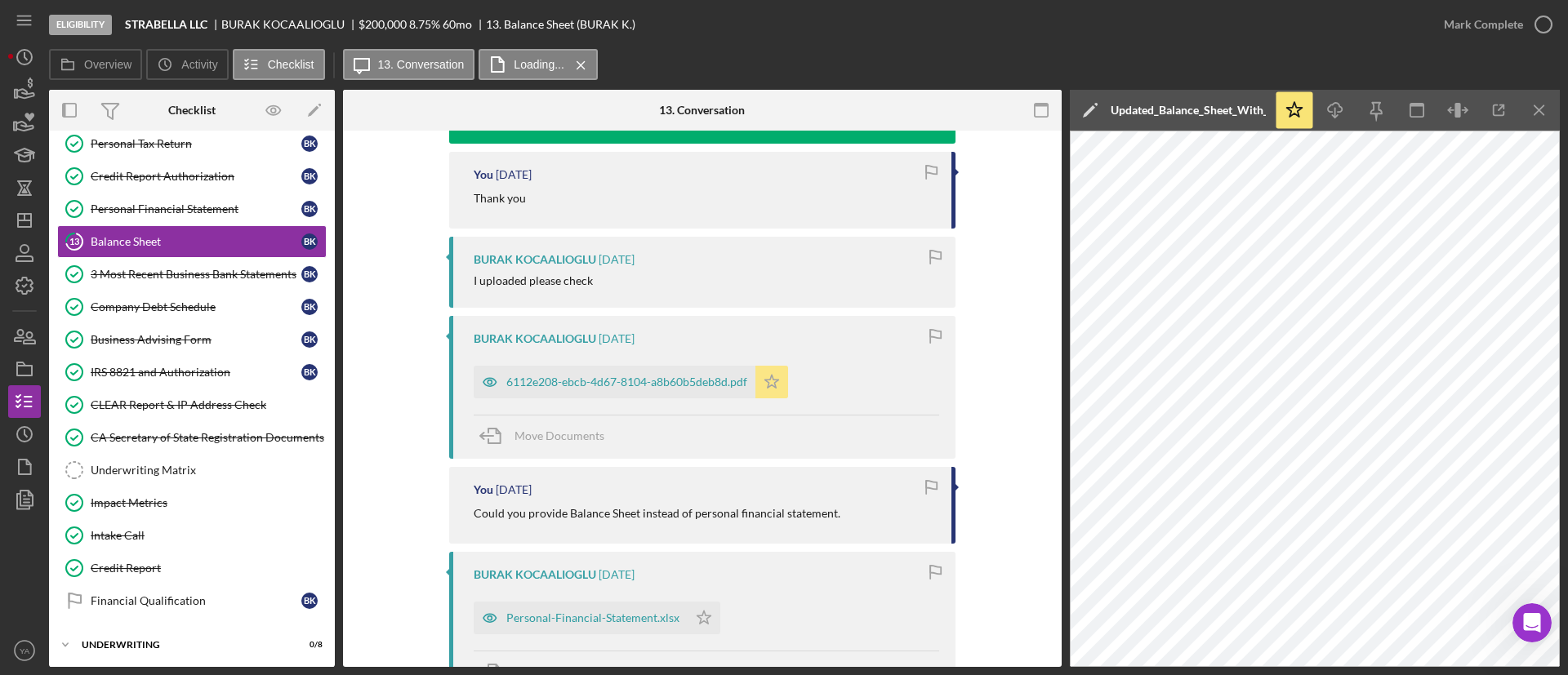
click at [761, 375] on icon "Icon/Star" at bounding box center [771, 381] width 32 height 32
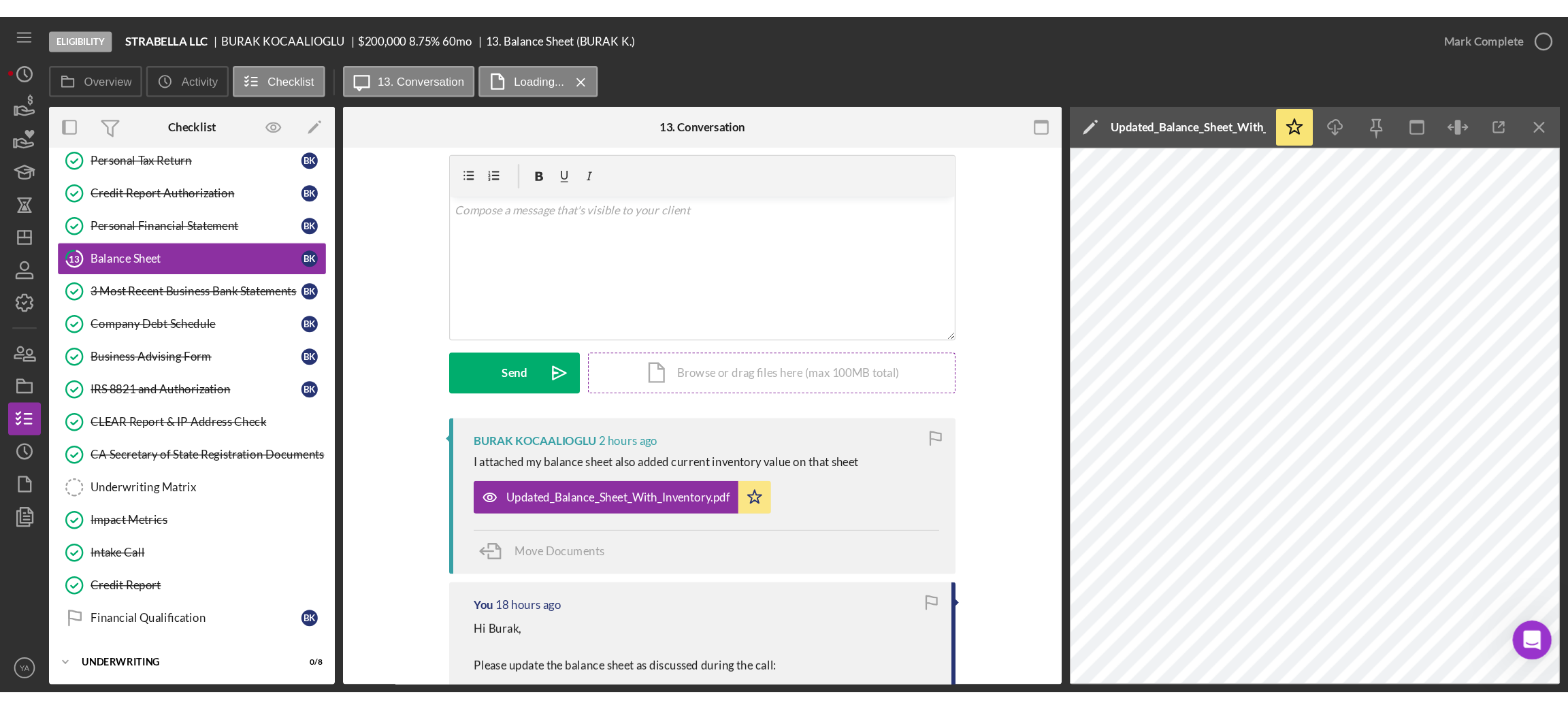
scroll to position [0, 0]
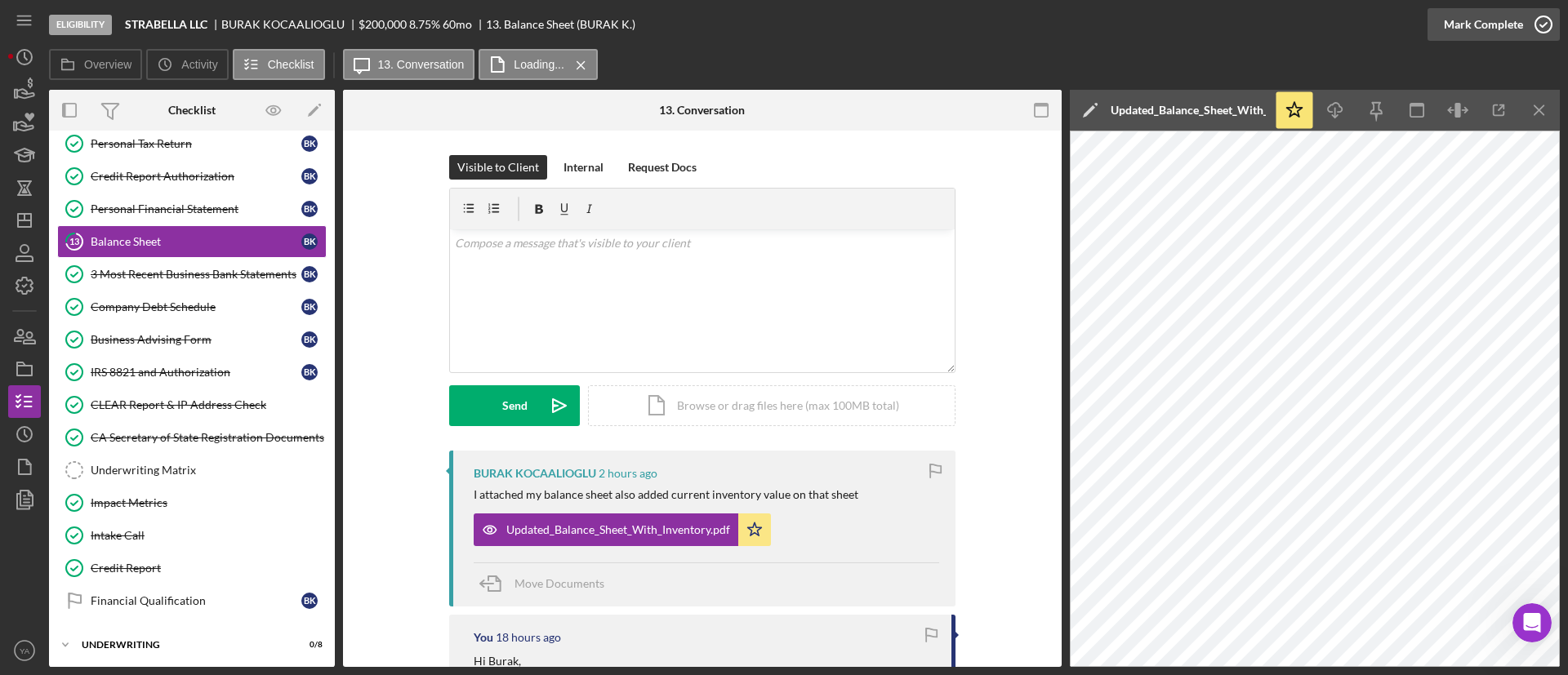
click at [1532, 28] on icon "button" at bounding box center [1544, 24] width 41 height 41
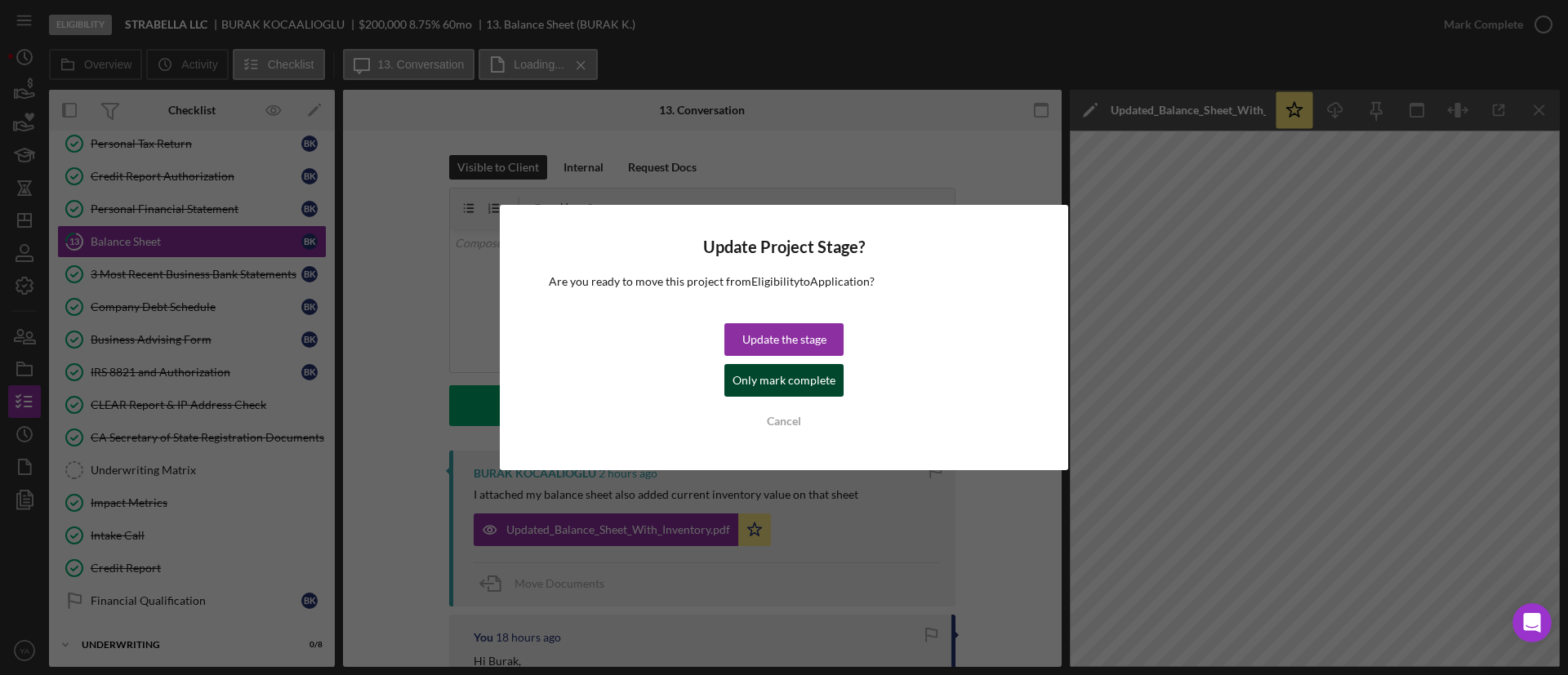
click at [778, 369] on div "Only mark complete" at bounding box center [783, 380] width 103 height 32
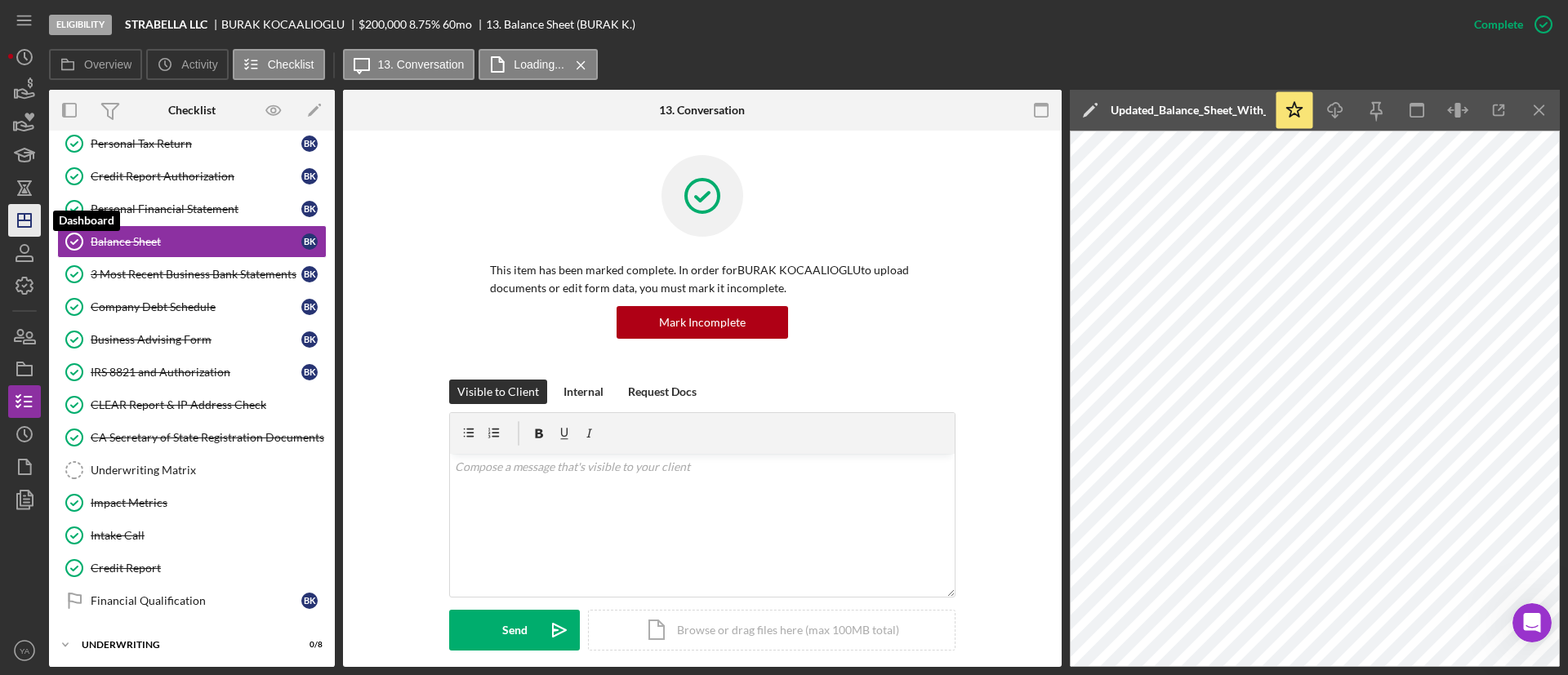
click at [26, 212] on icon "Icon/Dashboard" at bounding box center [24, 220] width 41 height 41
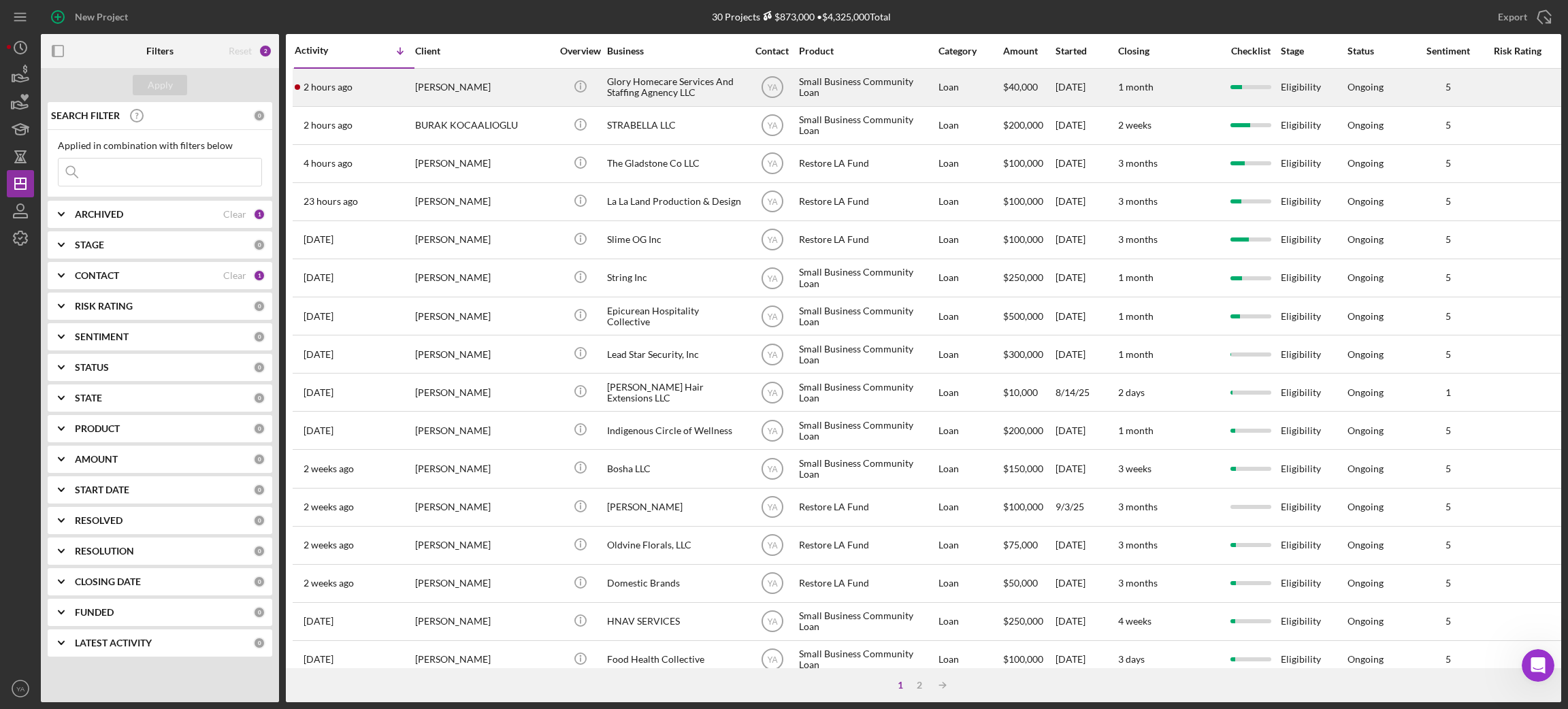
click at [648, 102] on div "Glory Homecare Services And Staffing Agnency LLC" at bounding box center [675, 87] width 136 height 36
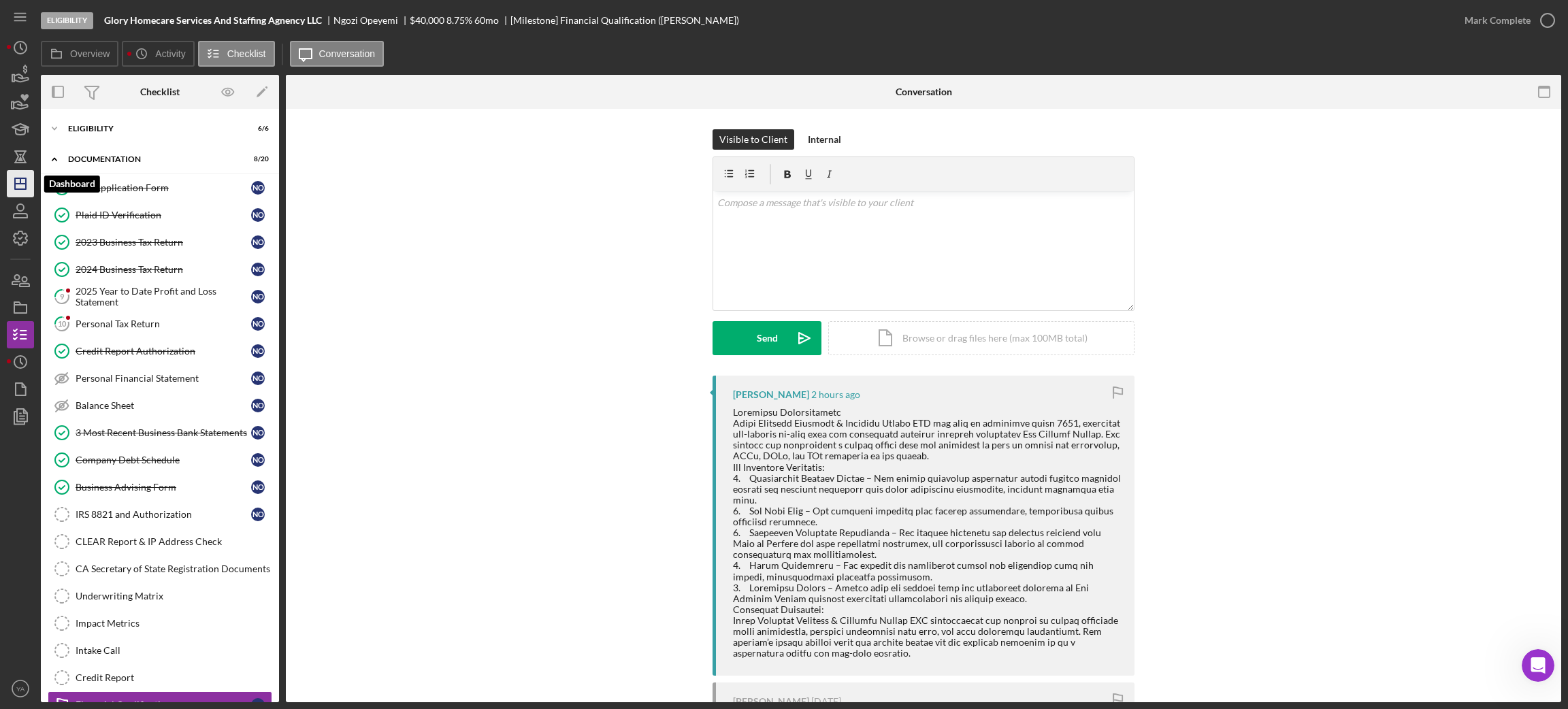
click at [23, 186] on icon "Icon/Dashboard" at bounding box center [20, 184] width 34 height 34
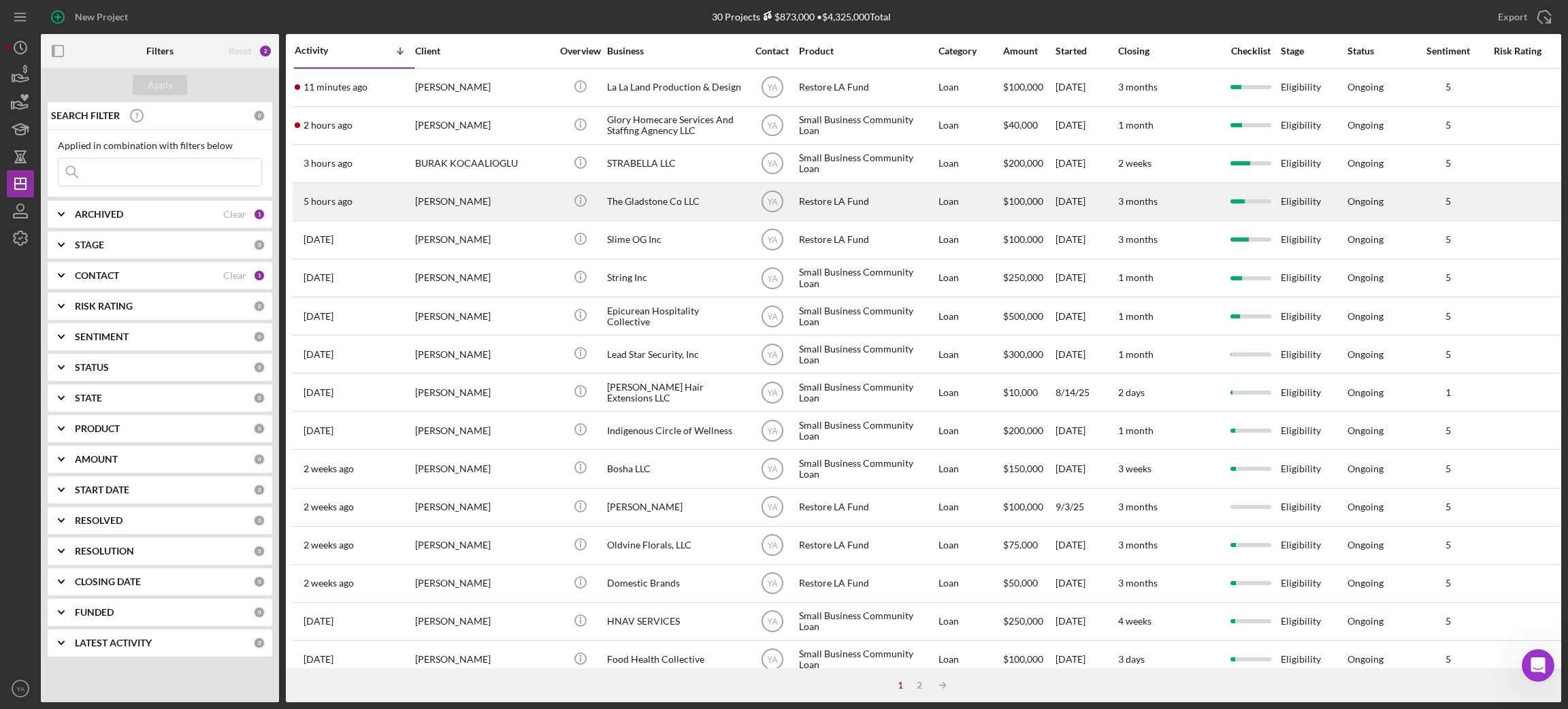
click at [696, 199] on div "The Gladstone Co LLC" at bounding box center [675, 202] width 136 height 36
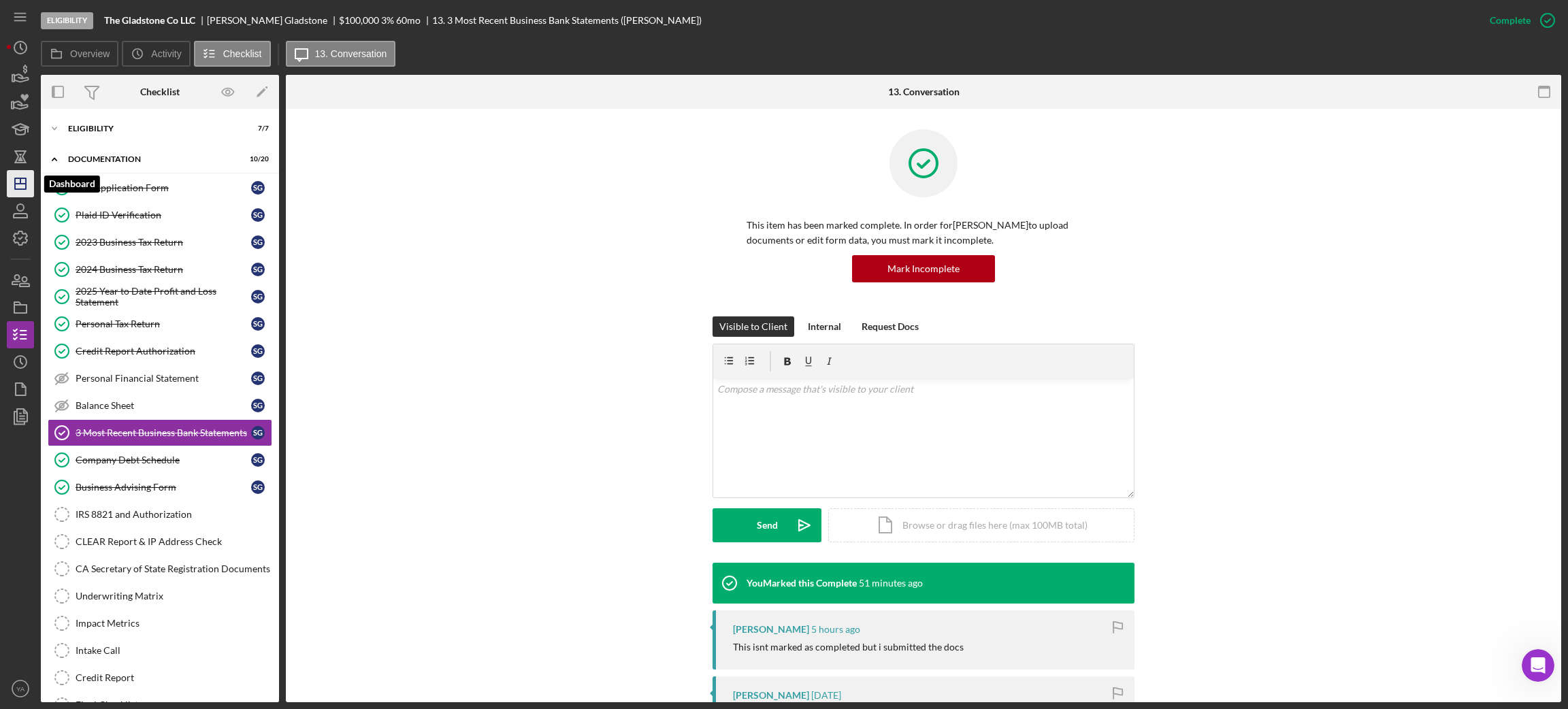
click at [27, 190] on icon "Icon/Dashboard" at bounding box center [20, 184] width 34 height 34
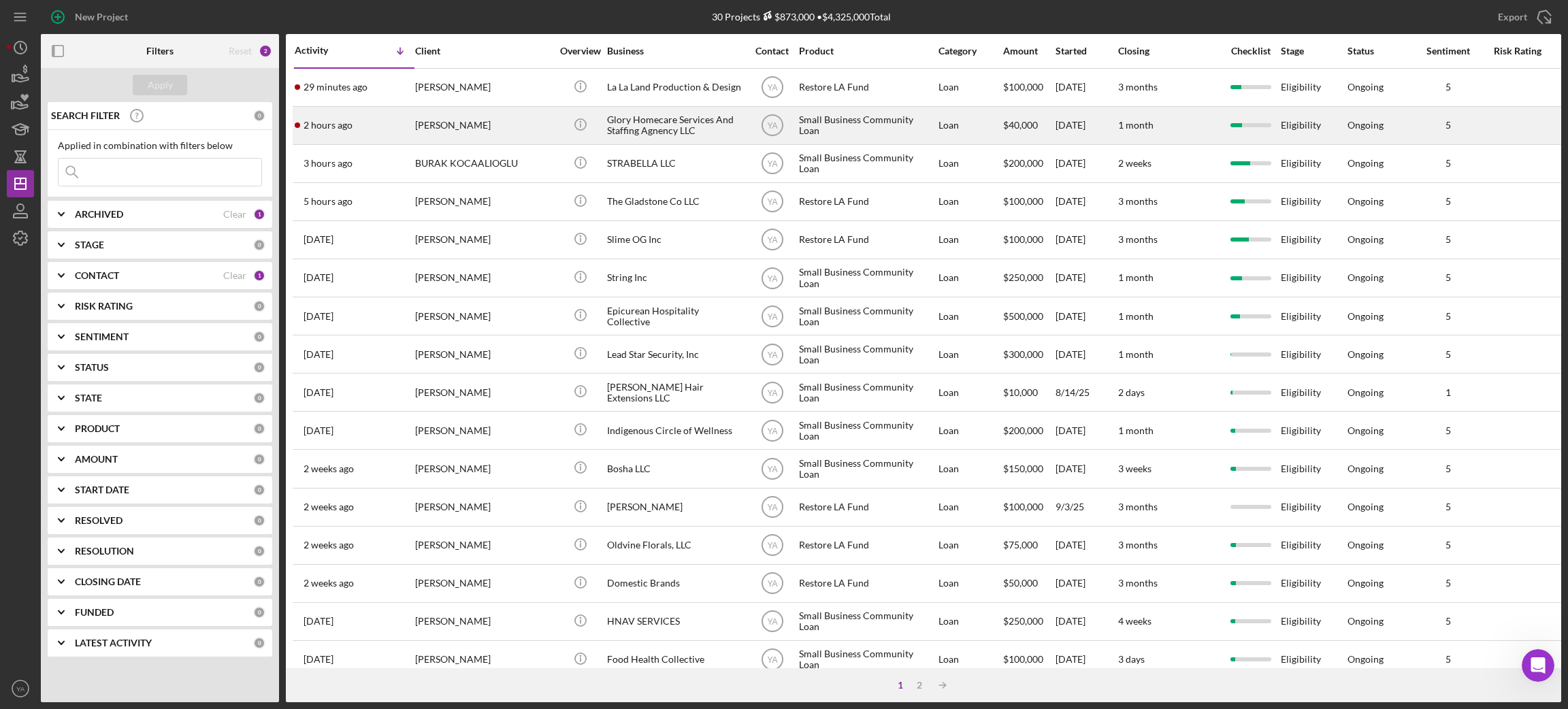
click at [653, 126] on div "Glory Homecare Services And Staffing Agnency LLC" at bounding box center [675, 126] width 136 height 36
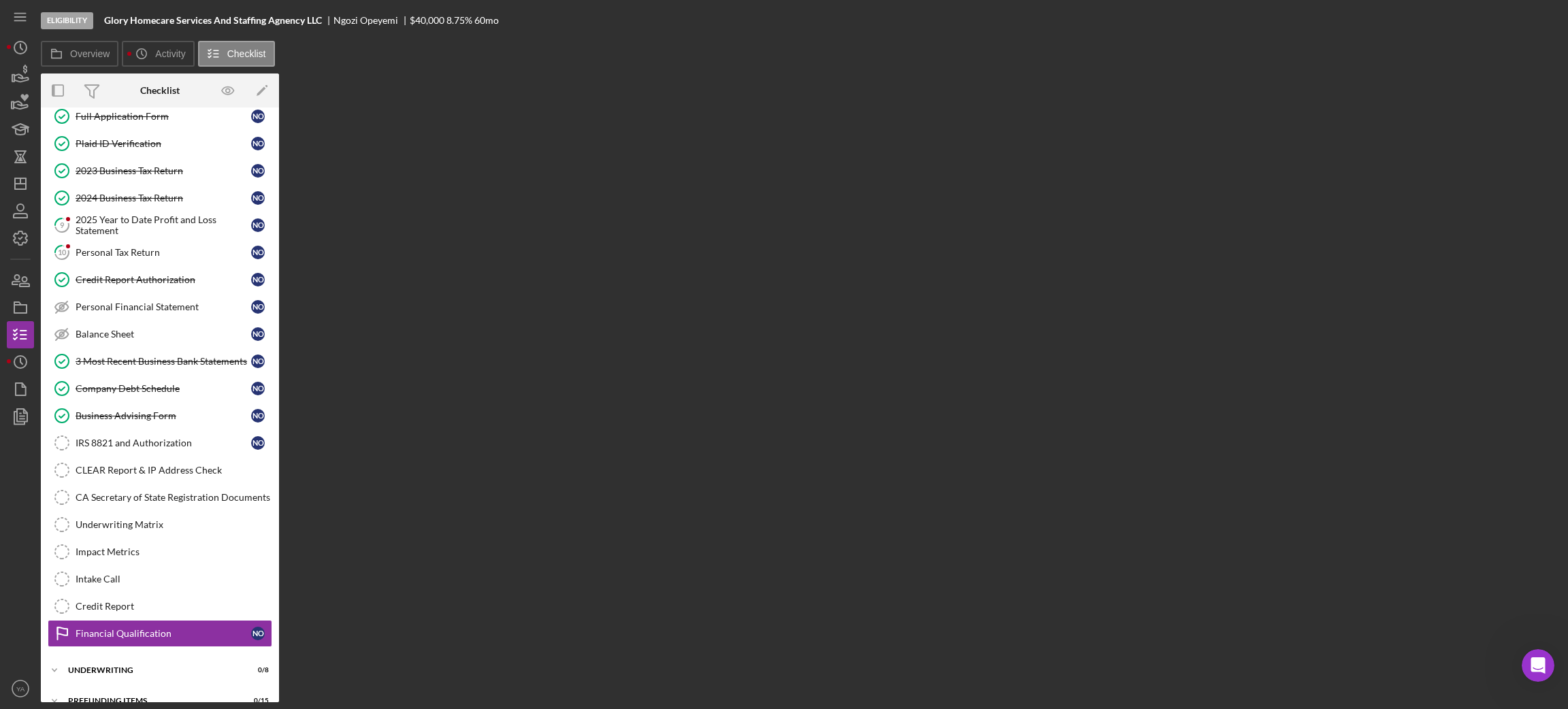
scroll to position [95, 0]
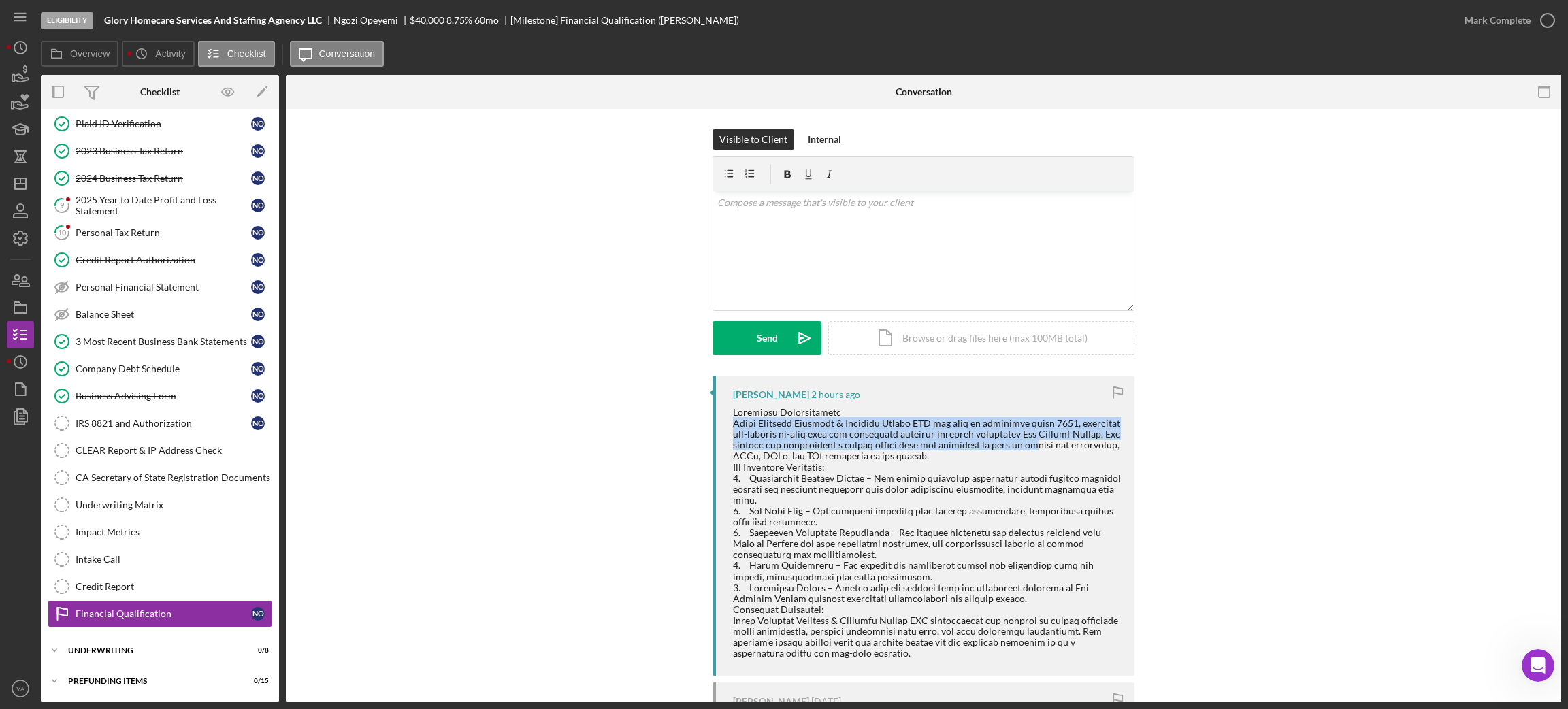
drag, startPoint x: 732, startPoint y: 425, endPoint x: 1050, endPoint y: 447, distance: 318.8
click at [1050, 447] on div at bounding box center [926, 533] width 388 height 252
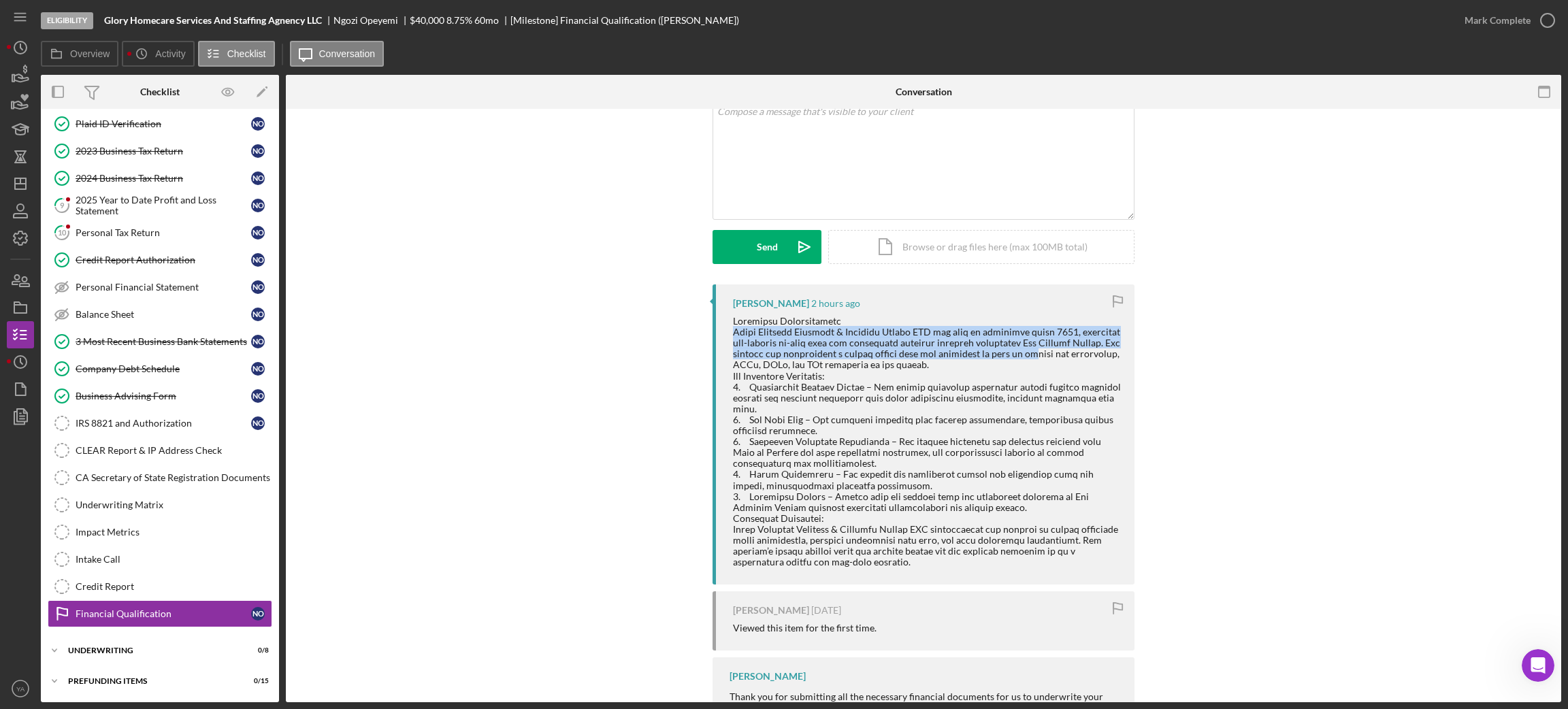
scroll to position [0, 0]
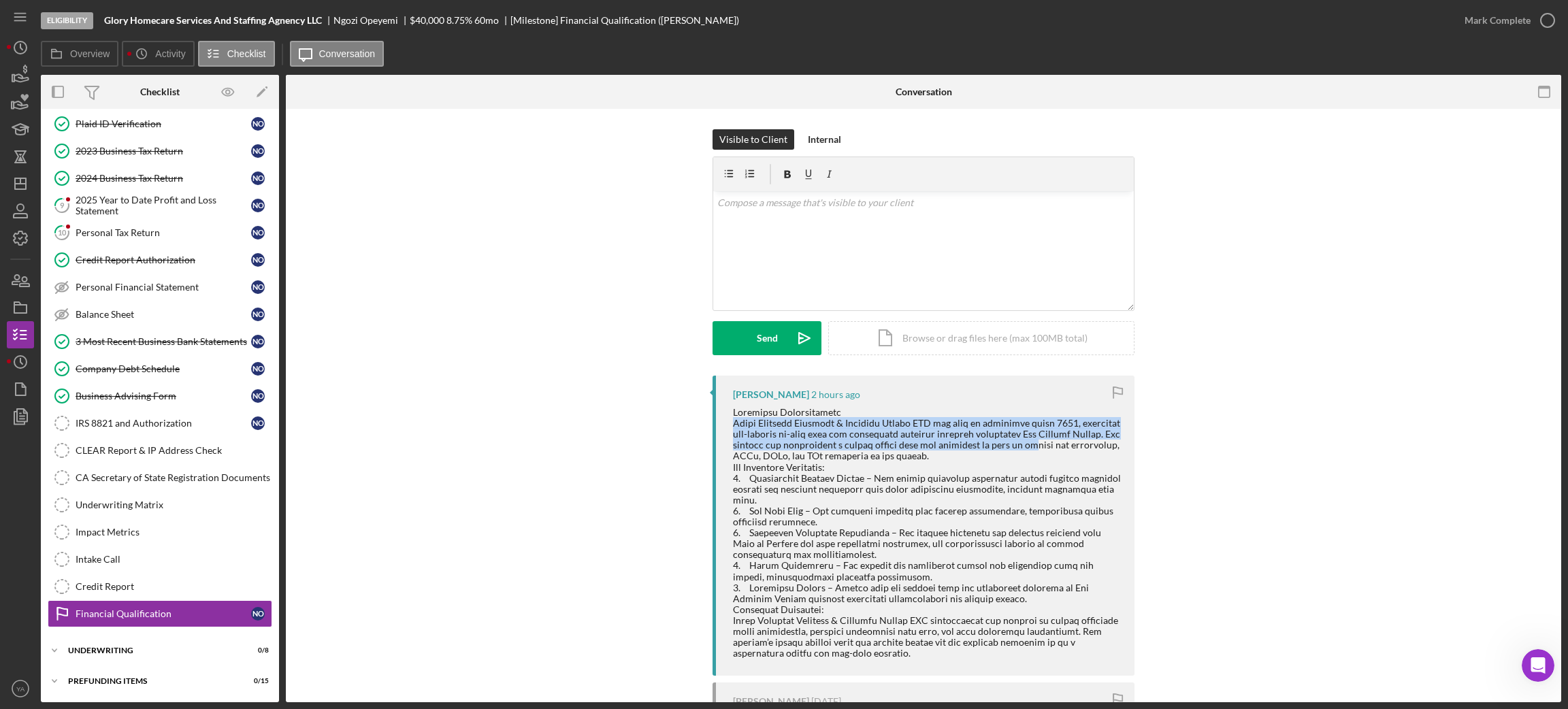
click at [790, 433] on div at bounding box center [926, 533] width 388 height 252
drag, startPoint x: 732, startPoint y: 432, endPoint x: 804, endPoint y: 460, distance: 77.3
click at [804, 460] on div at bounding box center [926, 533] width 388 height 252
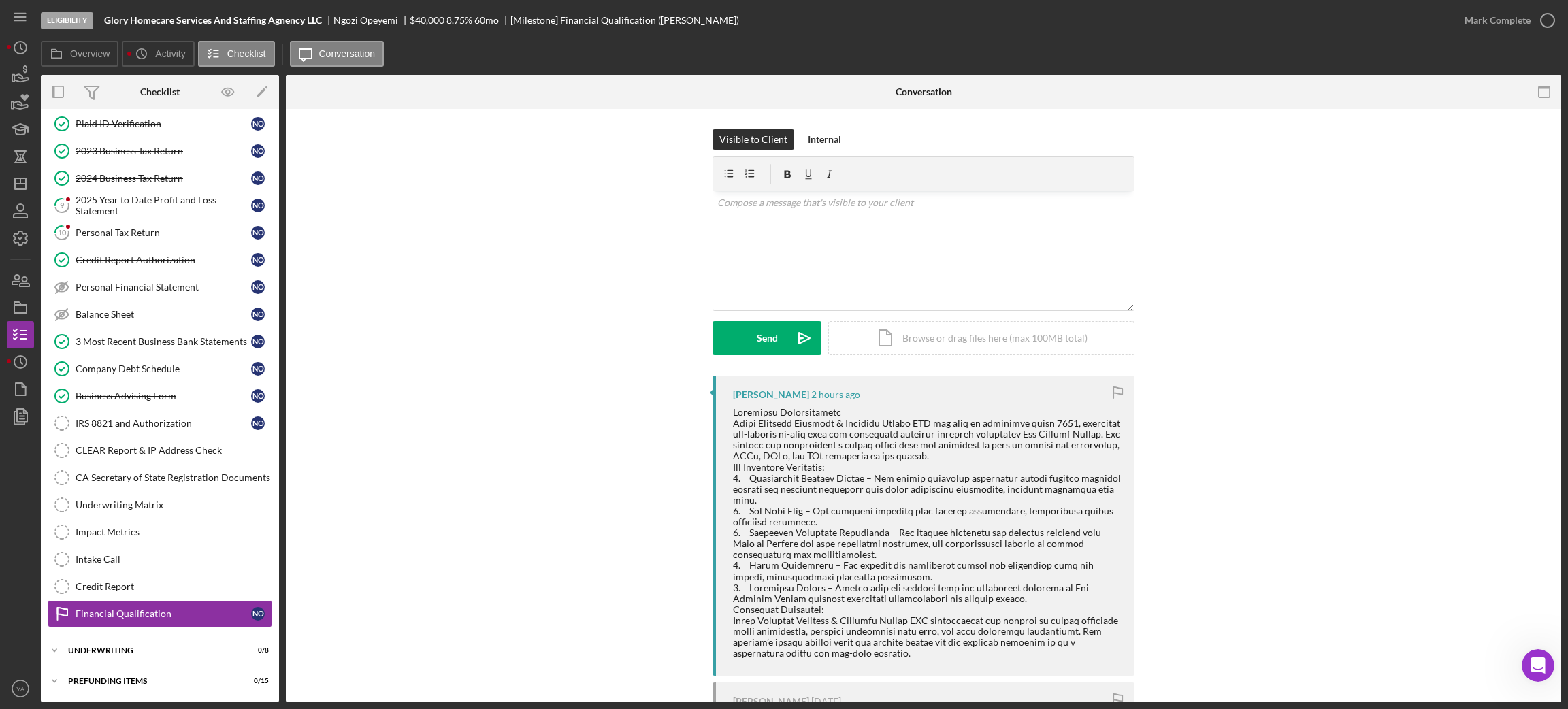
click at [753, 467] on div at bounding box center [926, 533] width 388 height 252
drag, startPoint x: 749, startPoint y: 478, endPoint x: 957, endPoint y: 479, distance: 208.0
click at [957, 479] on div at bounding box center [926, 533] width 388 height 252
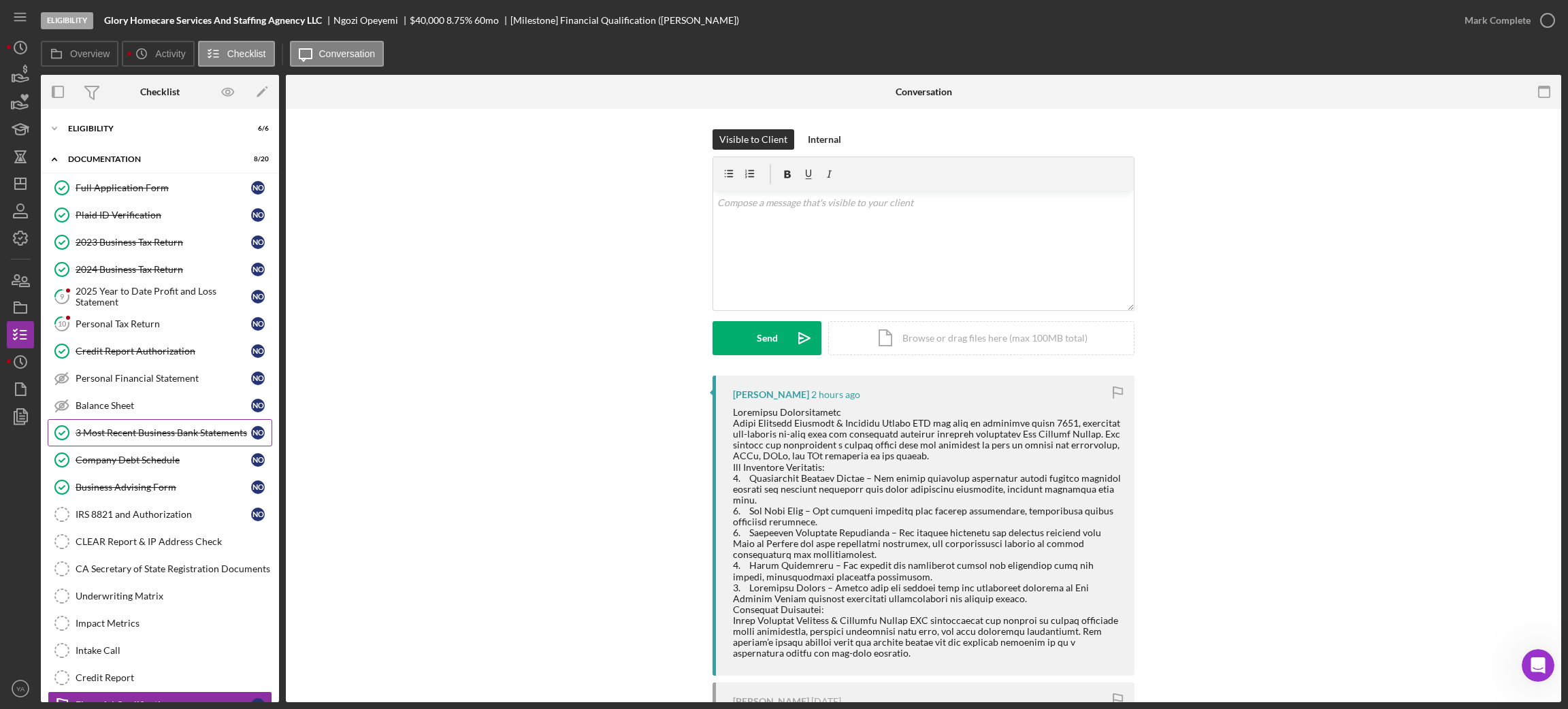
click at [128, 439] on div "3 Most Recent Business Bank Statements" at bounding box center [163, 432] width 176 height 11
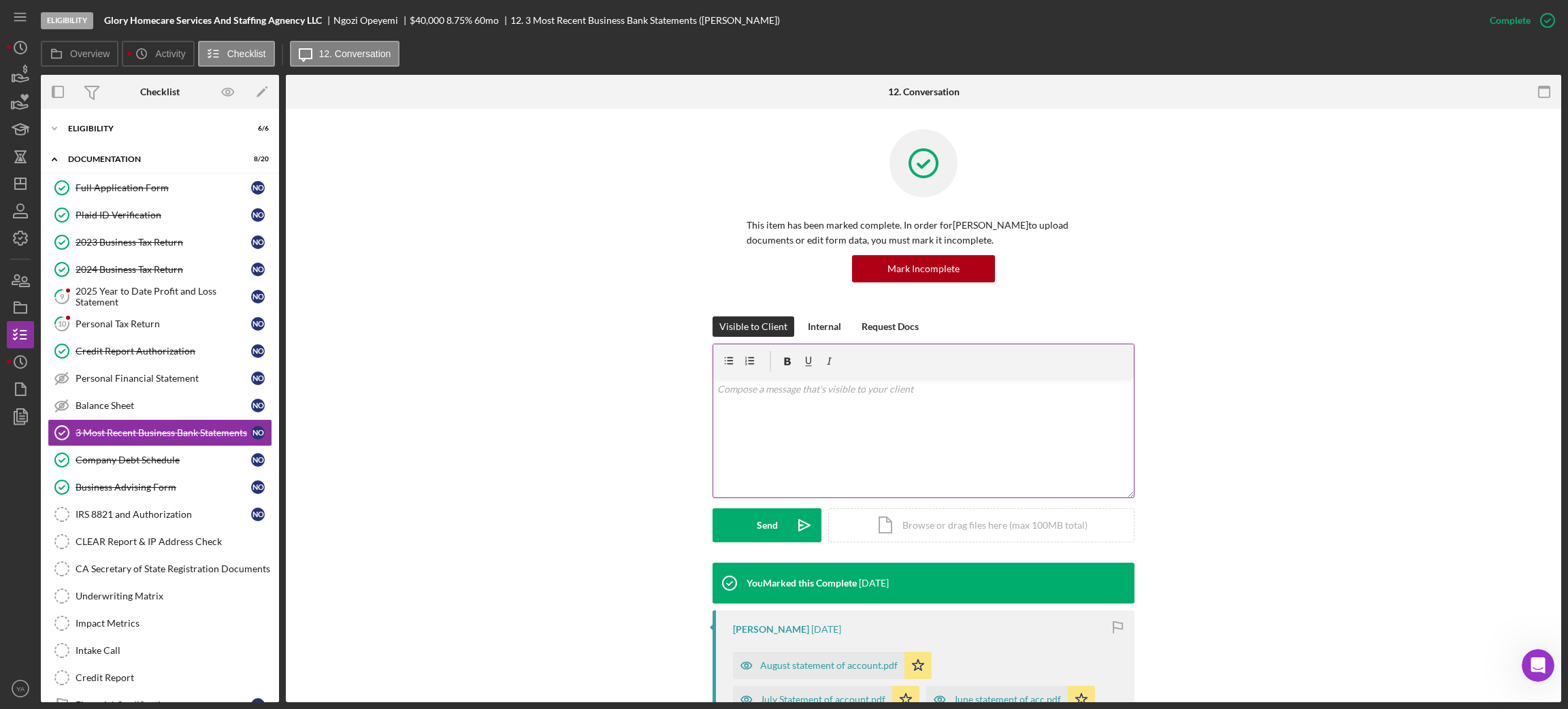
scroll to position [252, 0]
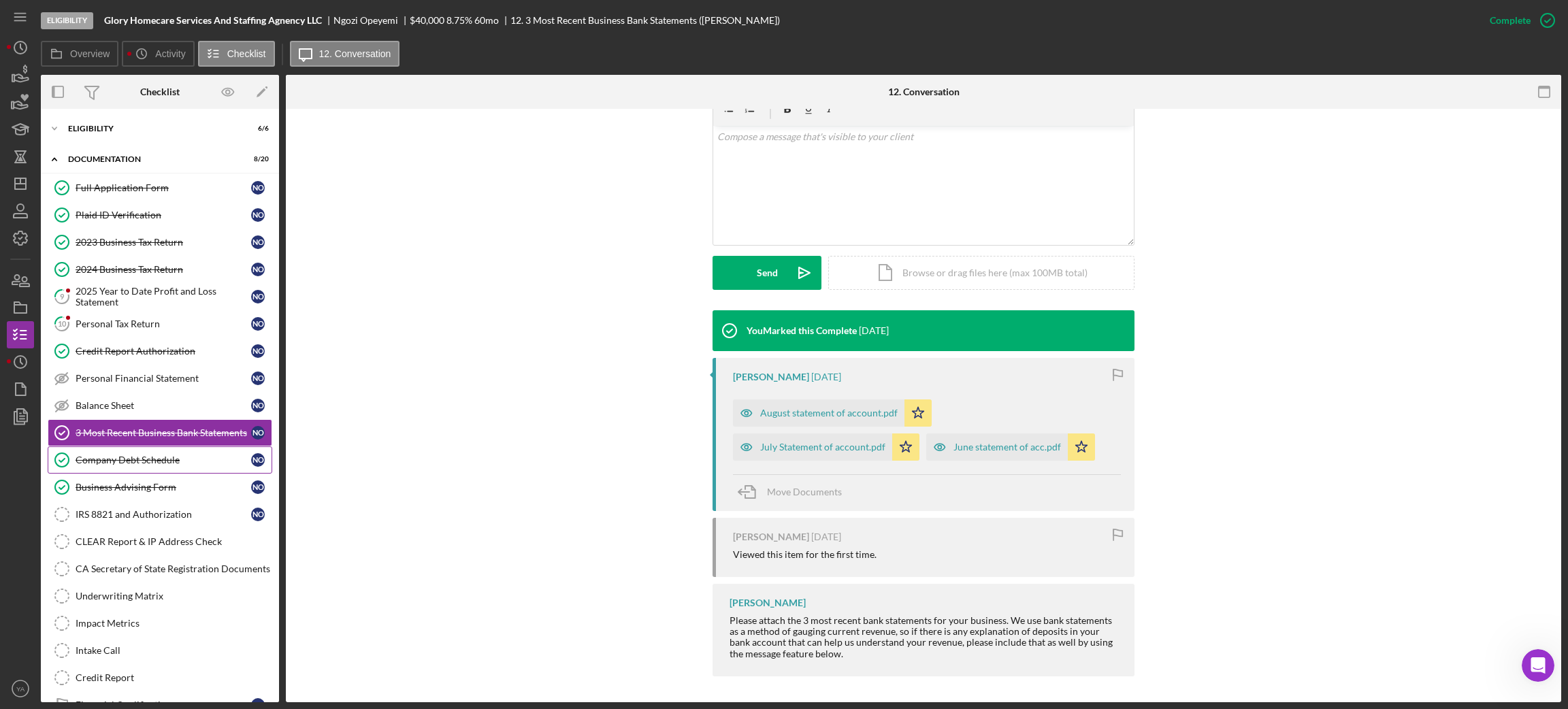
click at [149, 456] on link "Company Debt Schedule Company Debt Schedule N O" at bounding box center [159, 460] width 225 height 27
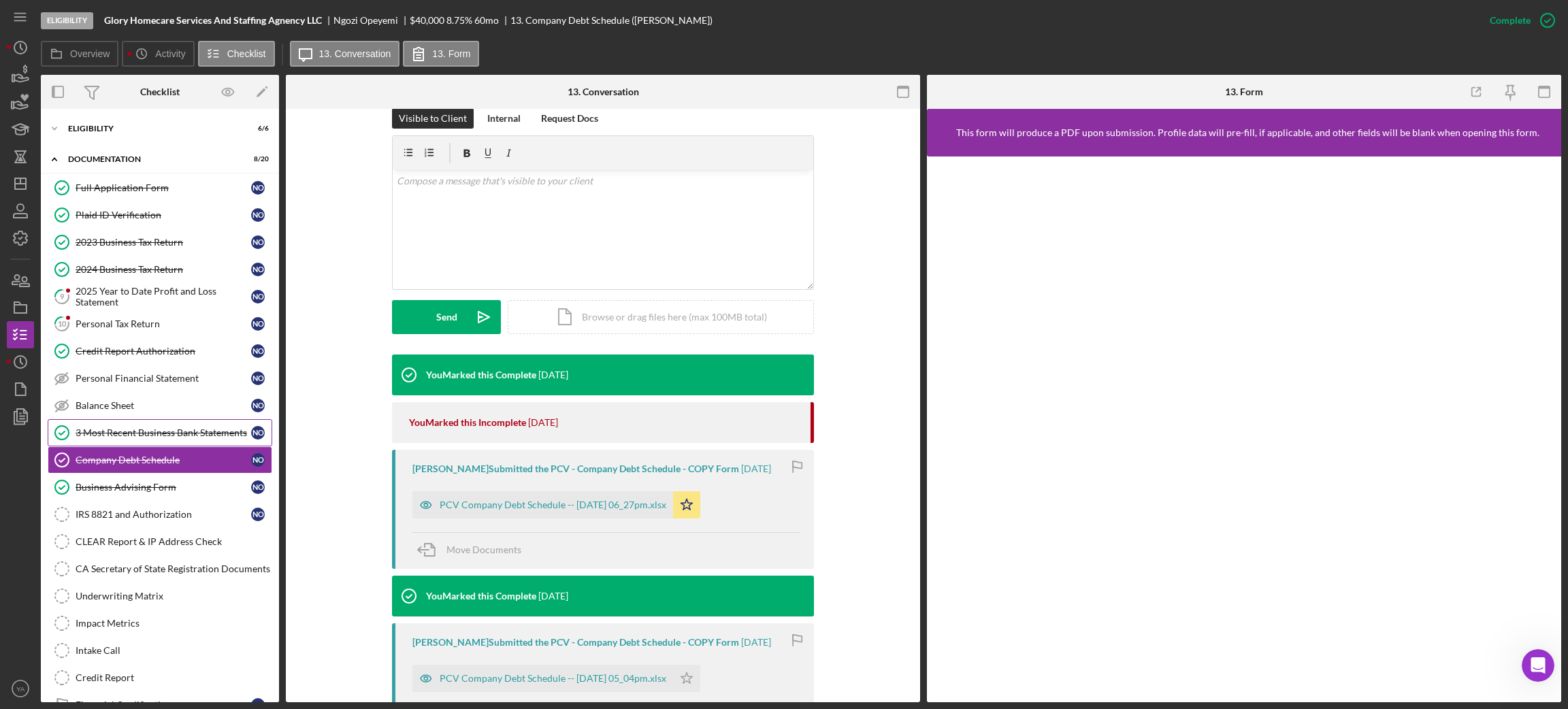
scroll to position [204, 0]
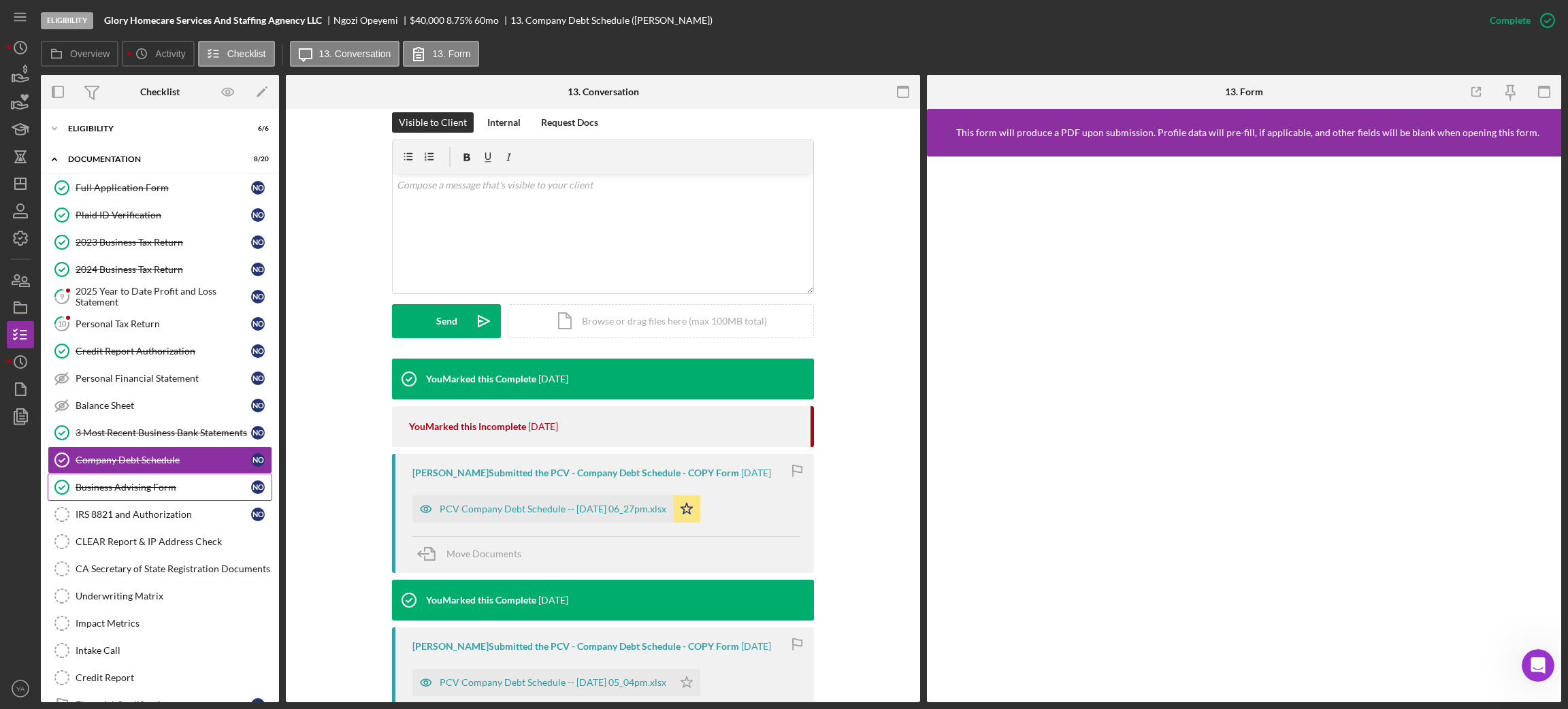
click at [166, 493] on div "Business Advising Form" at bounding box center [163, 487] width 176 height 11
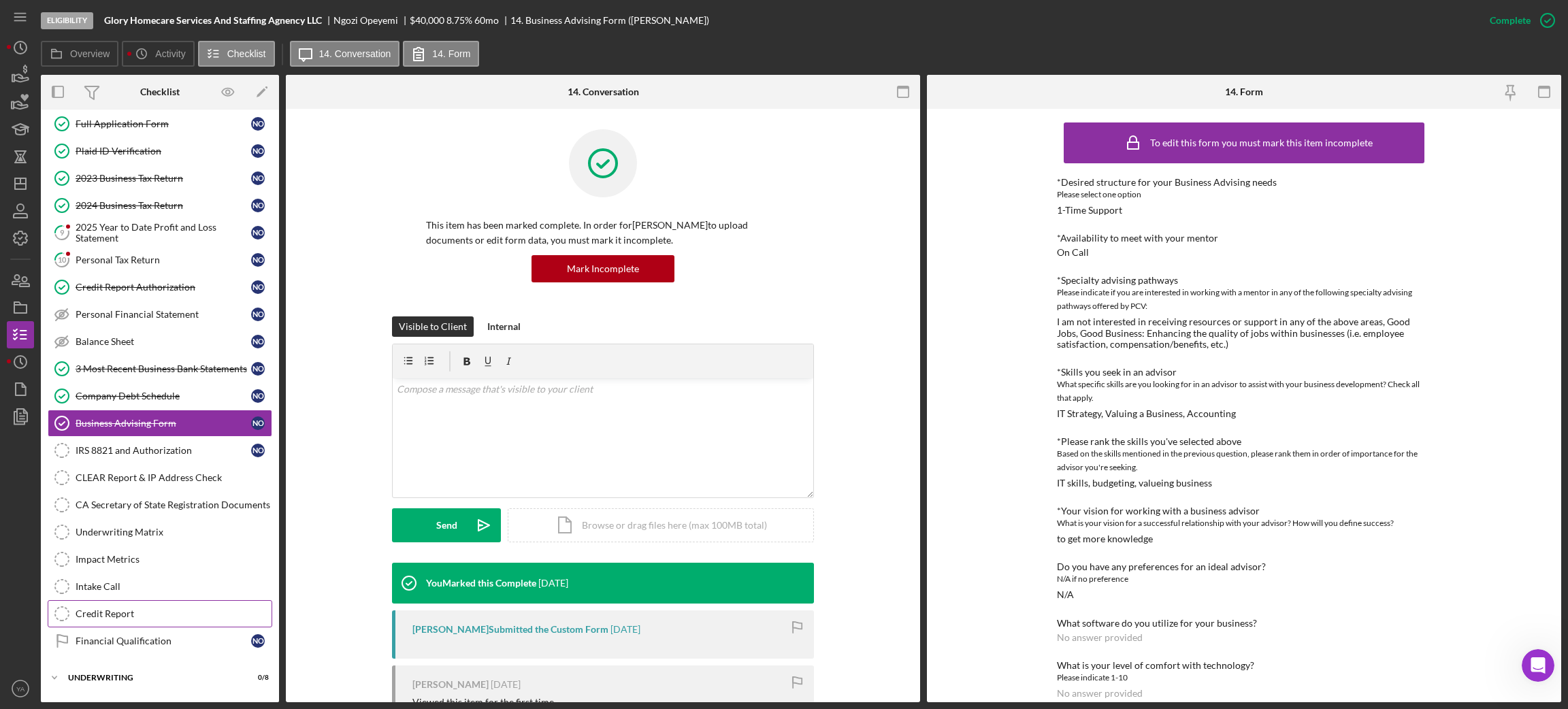
scroll to position [96, 0]
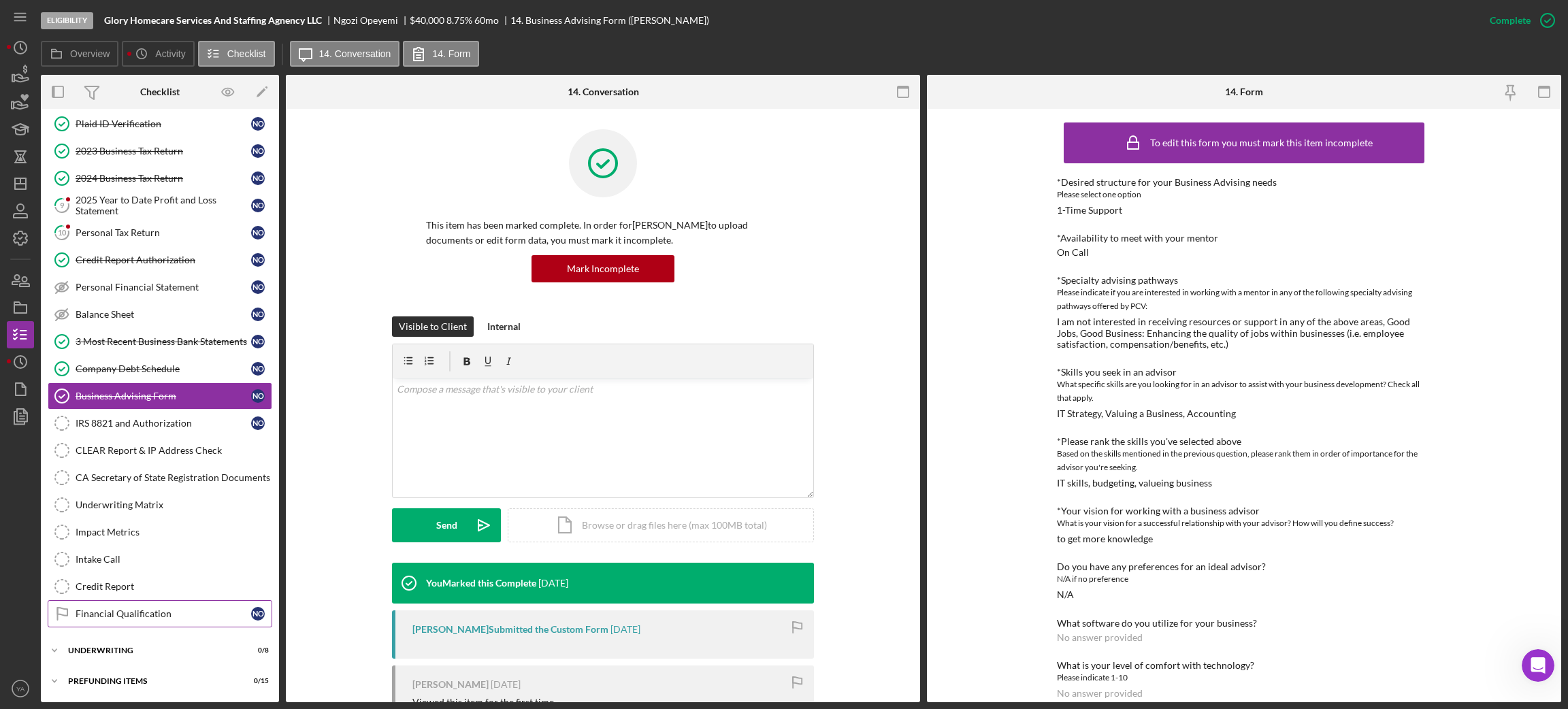
click at [125, 562] on div "Financial Qualification" at bounding box center [163, 613] width 176 height 11
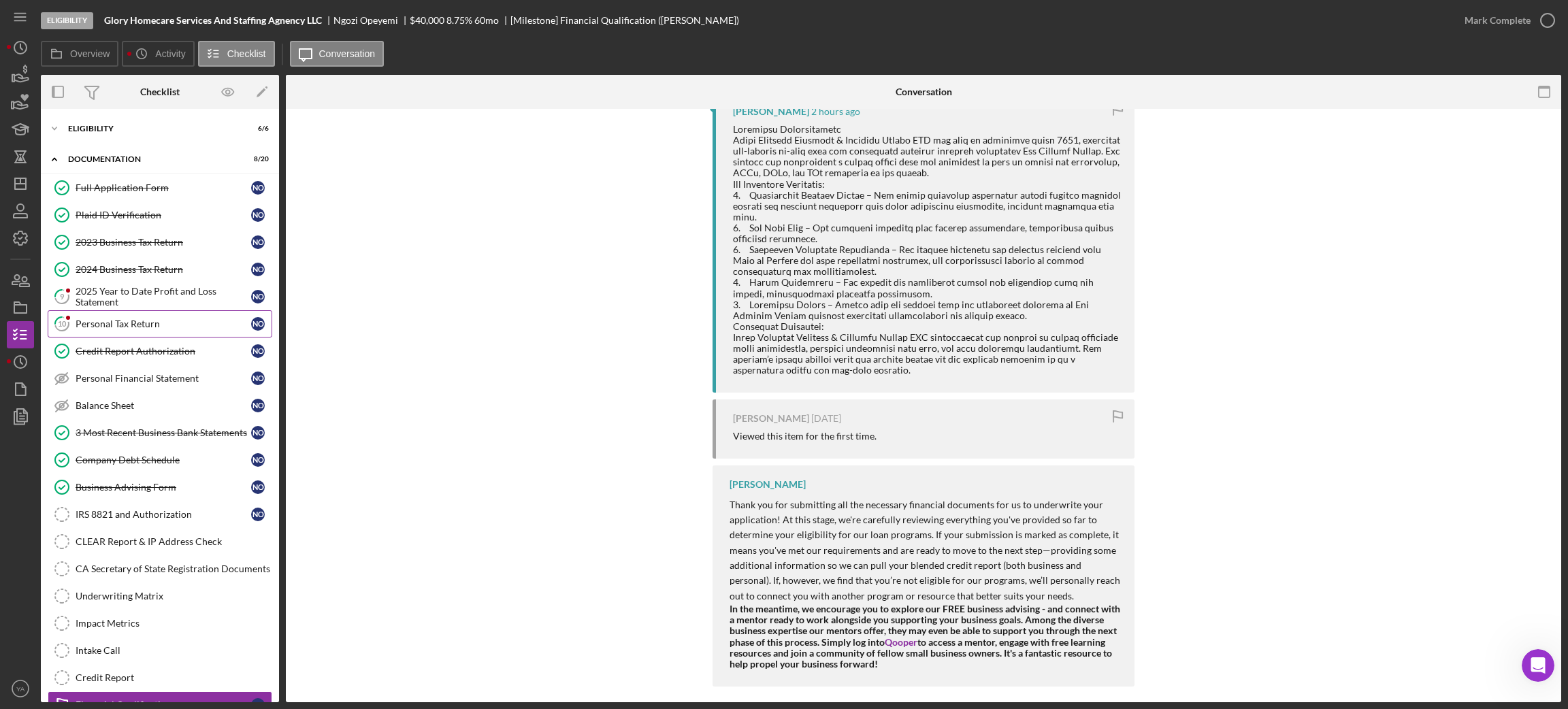
click at [157, 320] on div "Personal Tax Return" at bounding box center [163, 323] width 176 height 11
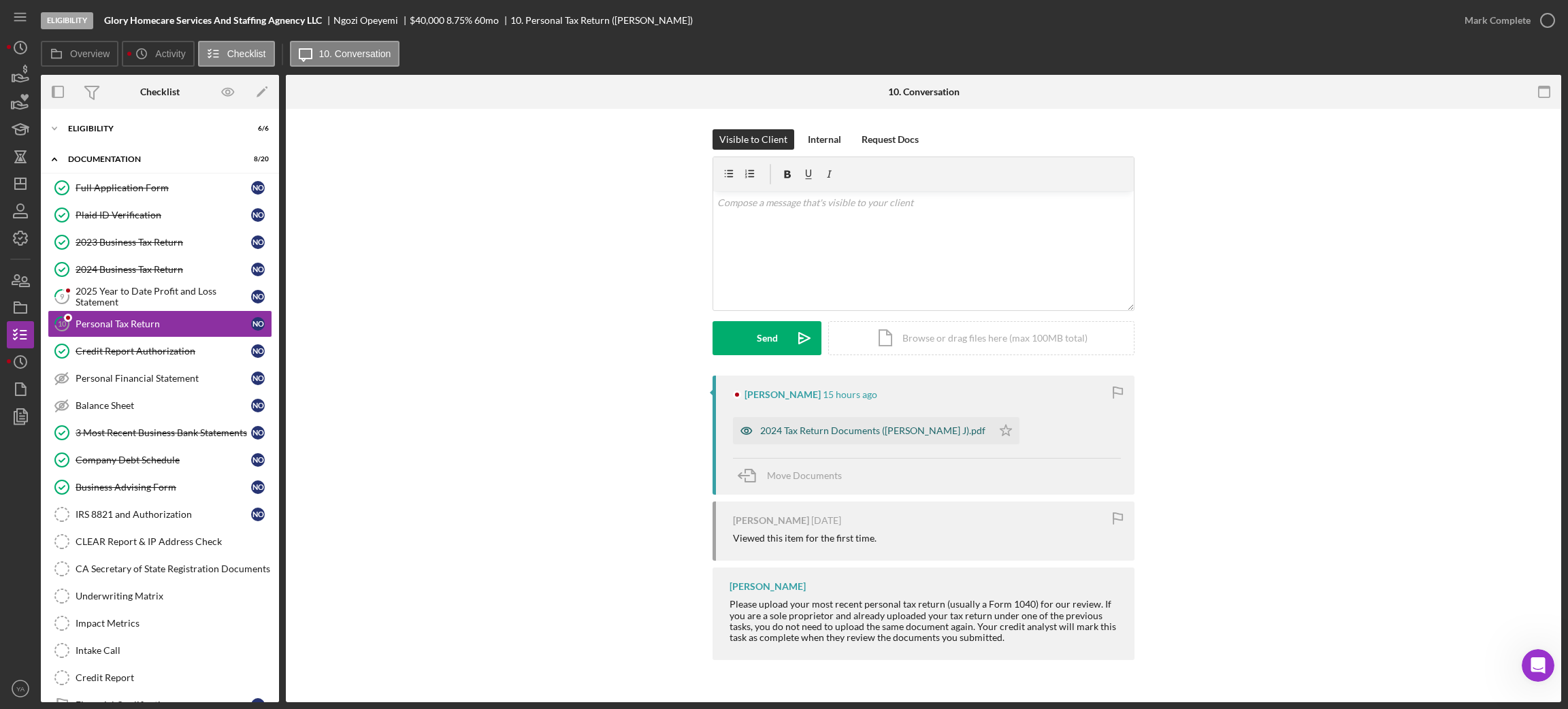
click at [839, 429] on div "2024 Tax Return Documents ([PERSON_NAME] J).pdf" at bounding box center [873, 430] width 225 height 11
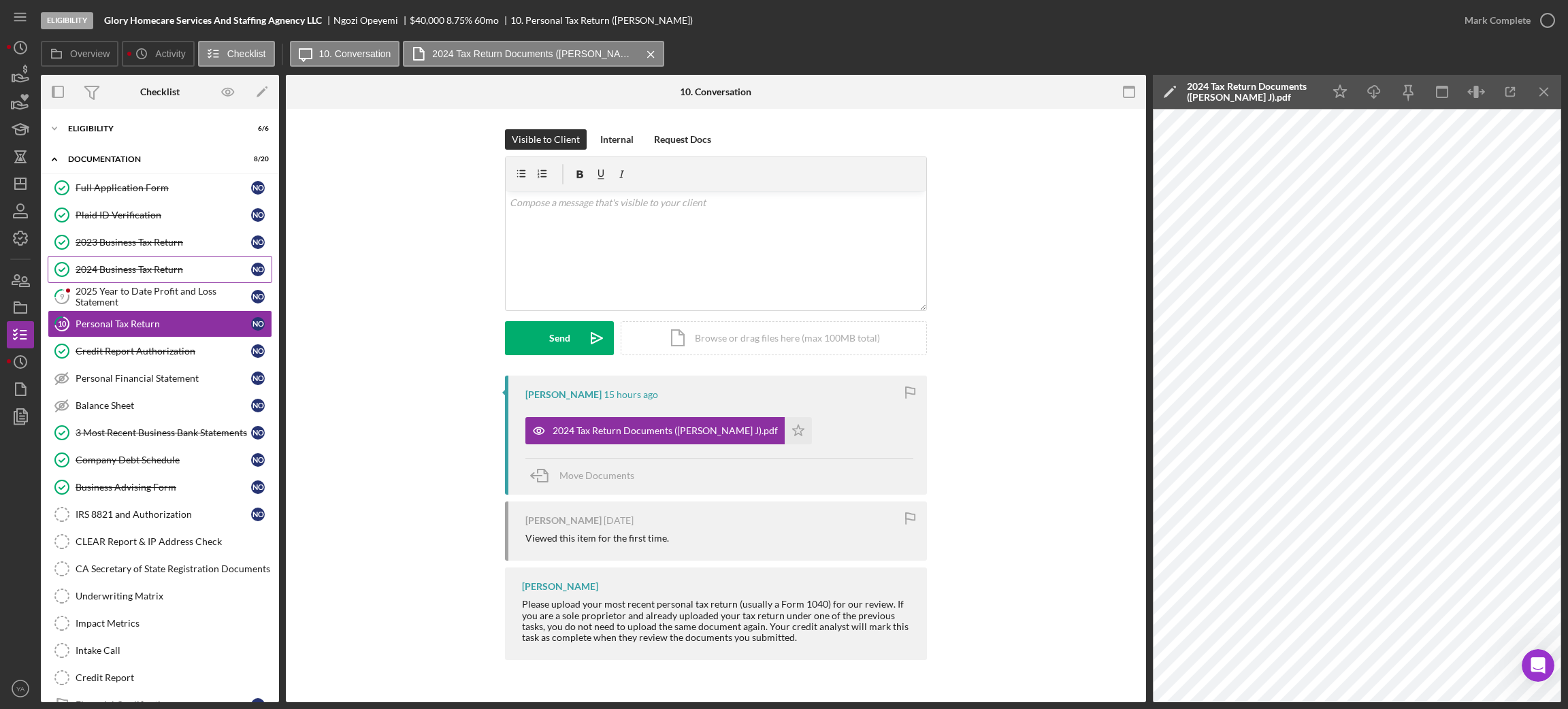
click at [132, 277] on link "2024 Business Tax Return 2024 Business Tax Return N O" at bounding box center [159, 269] width 225 height 27
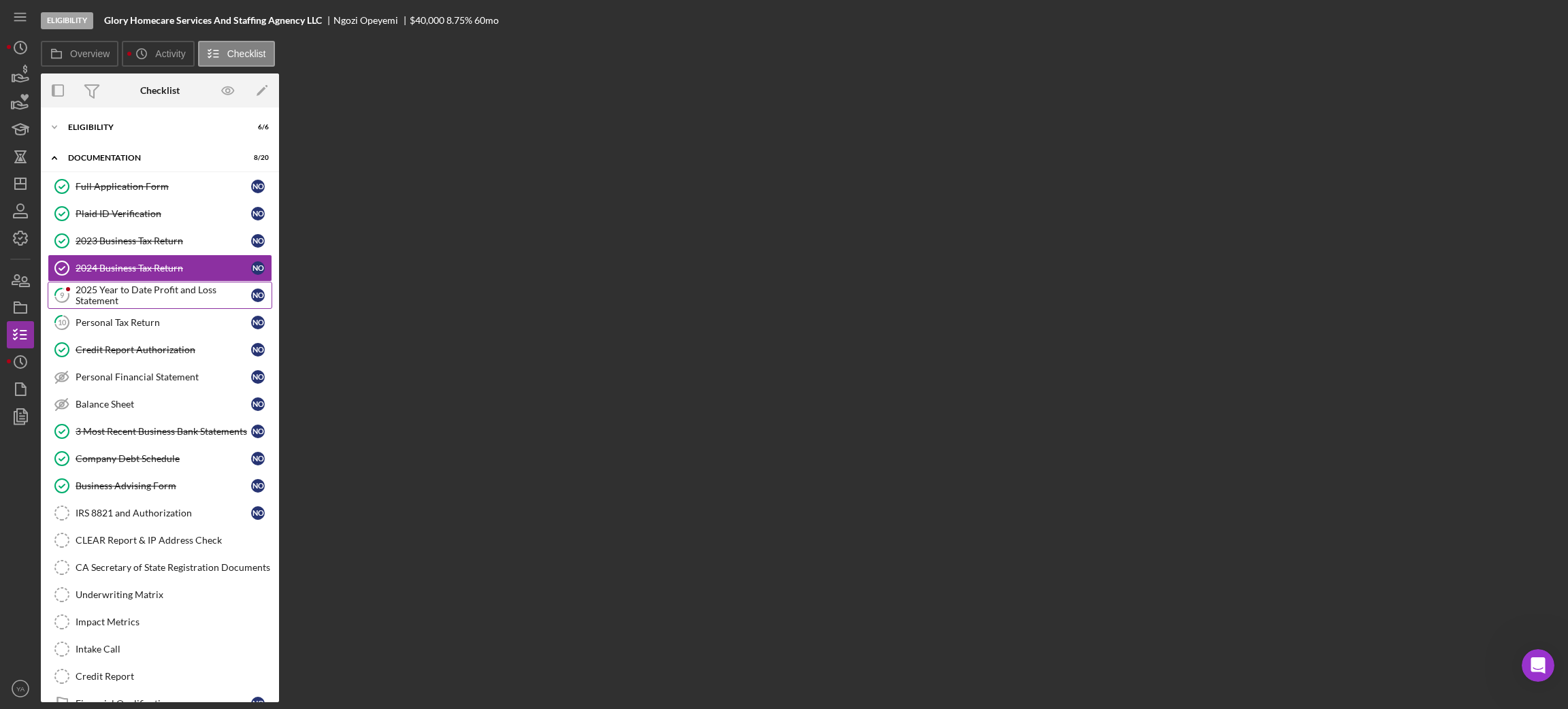
click at [156, 297] on div "2025 Year to Date Profit and Loss Statement" at bounding box center [163, 295] width 176 height 22
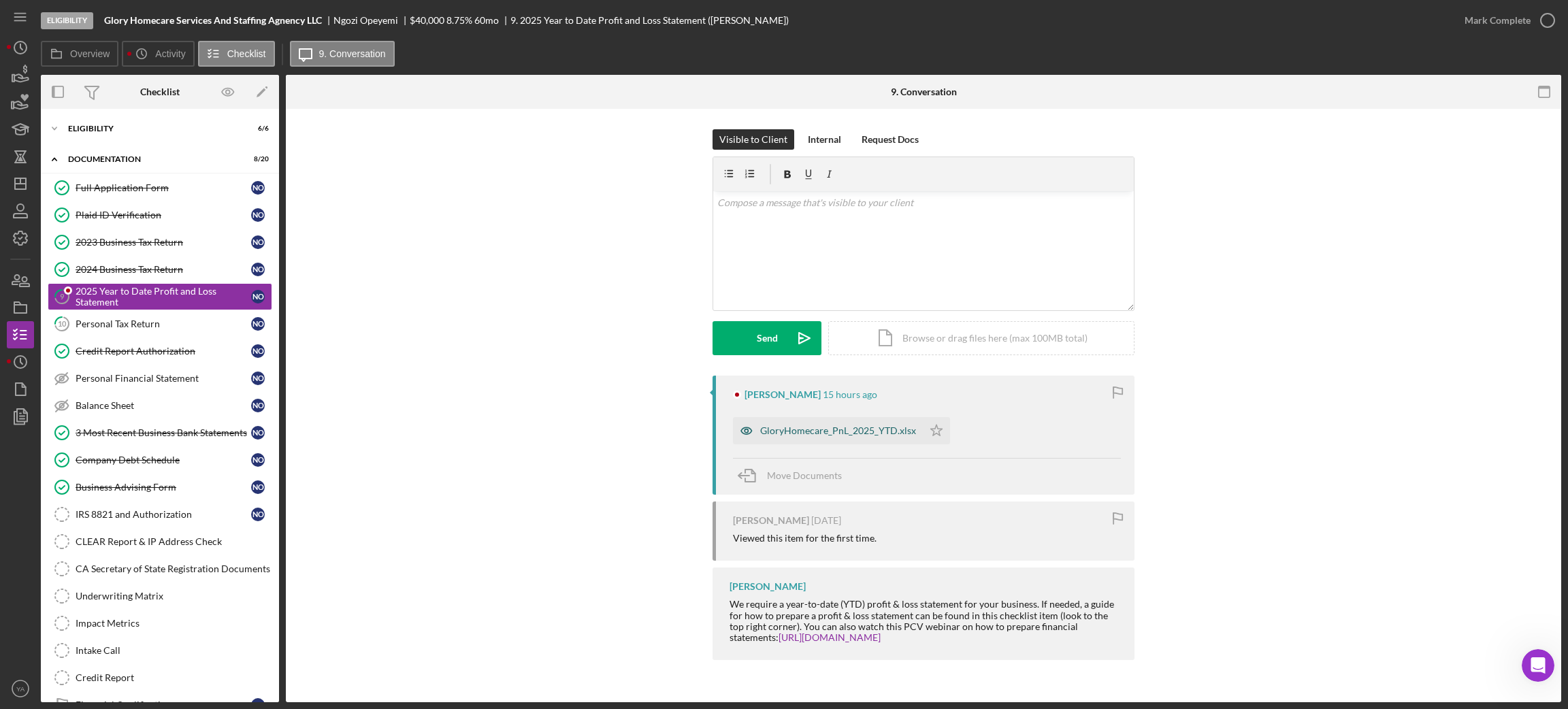
click at [824, 439] on div "GloryHomecare_PnL_2025_YTD.xlsx" at bounding box center [827, 430] width 189 height 27
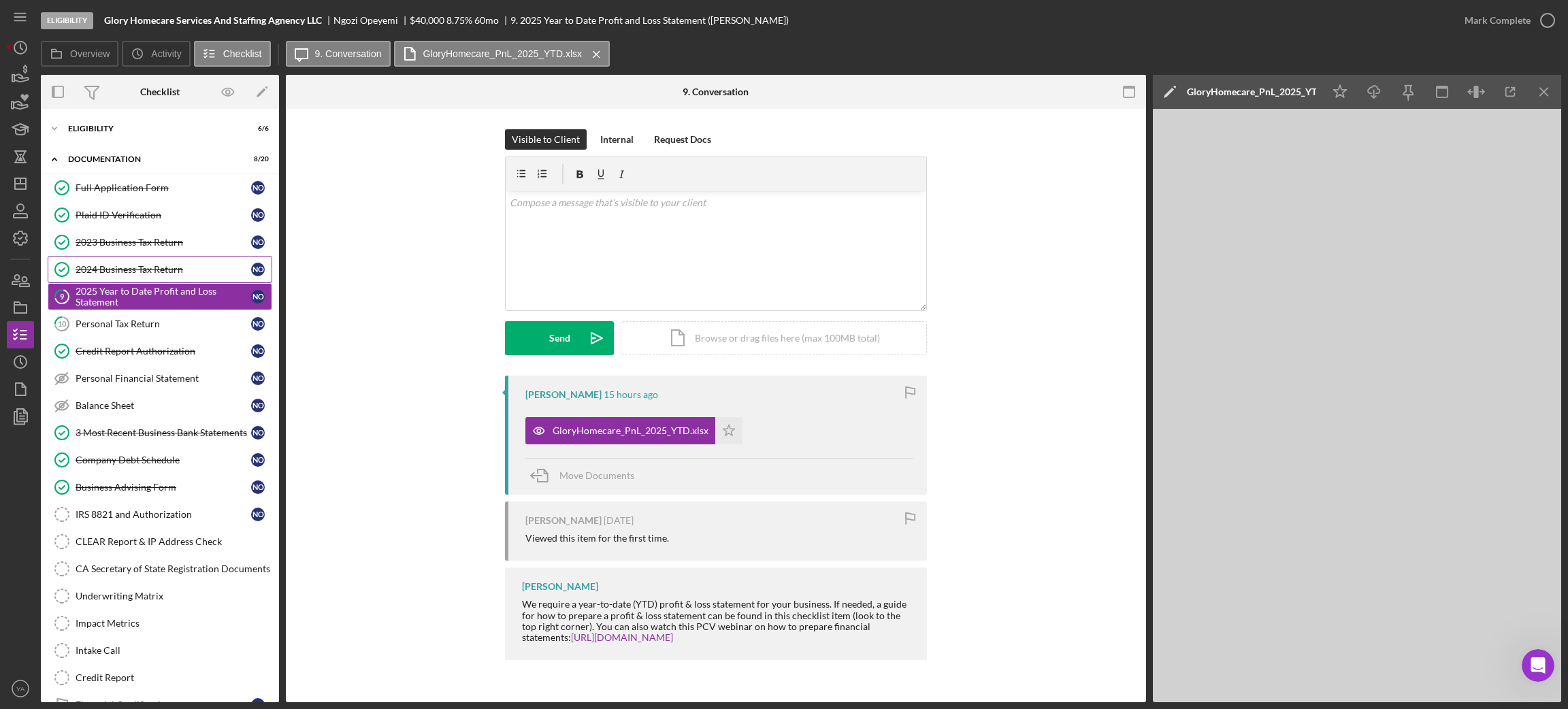
click at [149, 260] on link "2024 Business Tax Return 2024 Business Tax Return N O" at bounding box center [159, 269] width 225 height 27
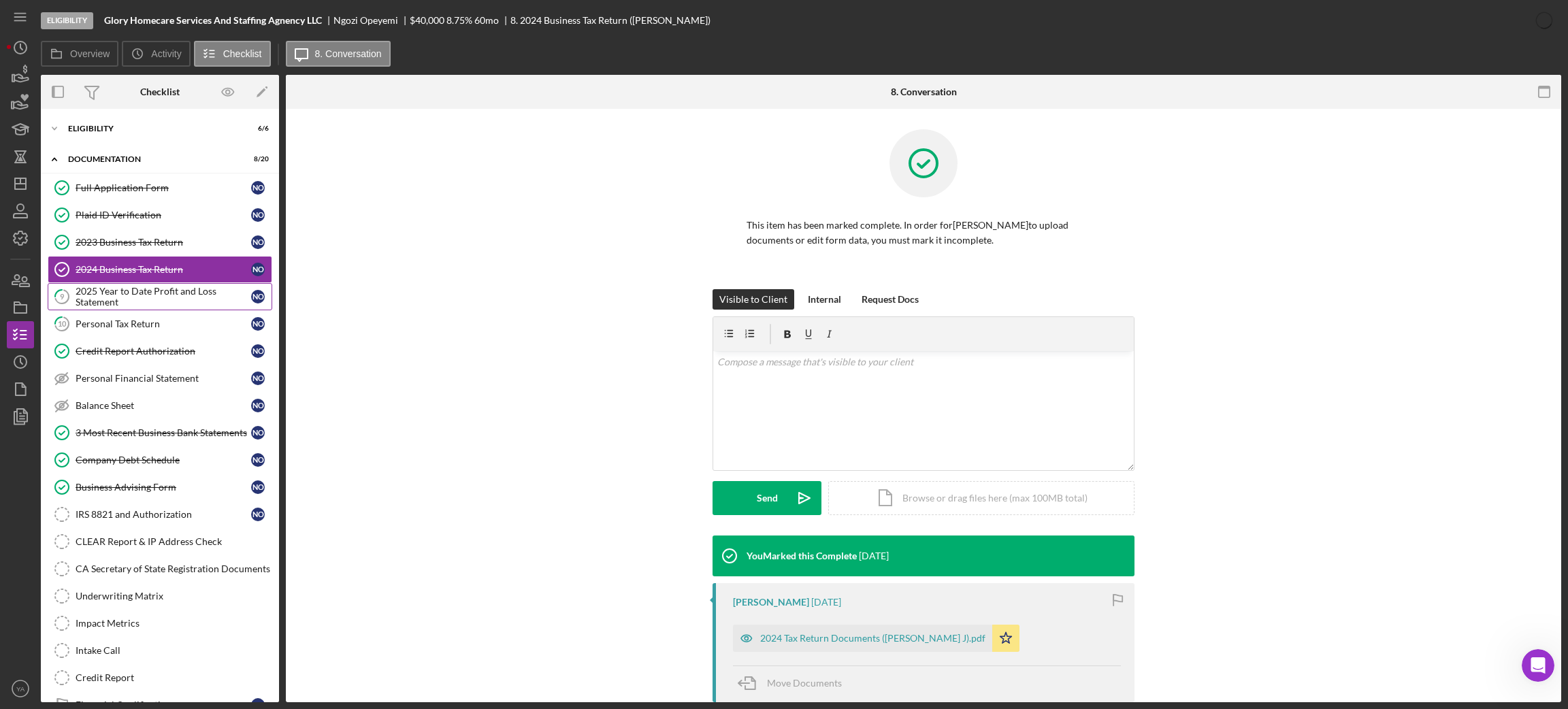
click at [137, 305] on div "2025 Year to Date Profit and Loss Statement" at bounding box center [163, 297] width 176 height 22
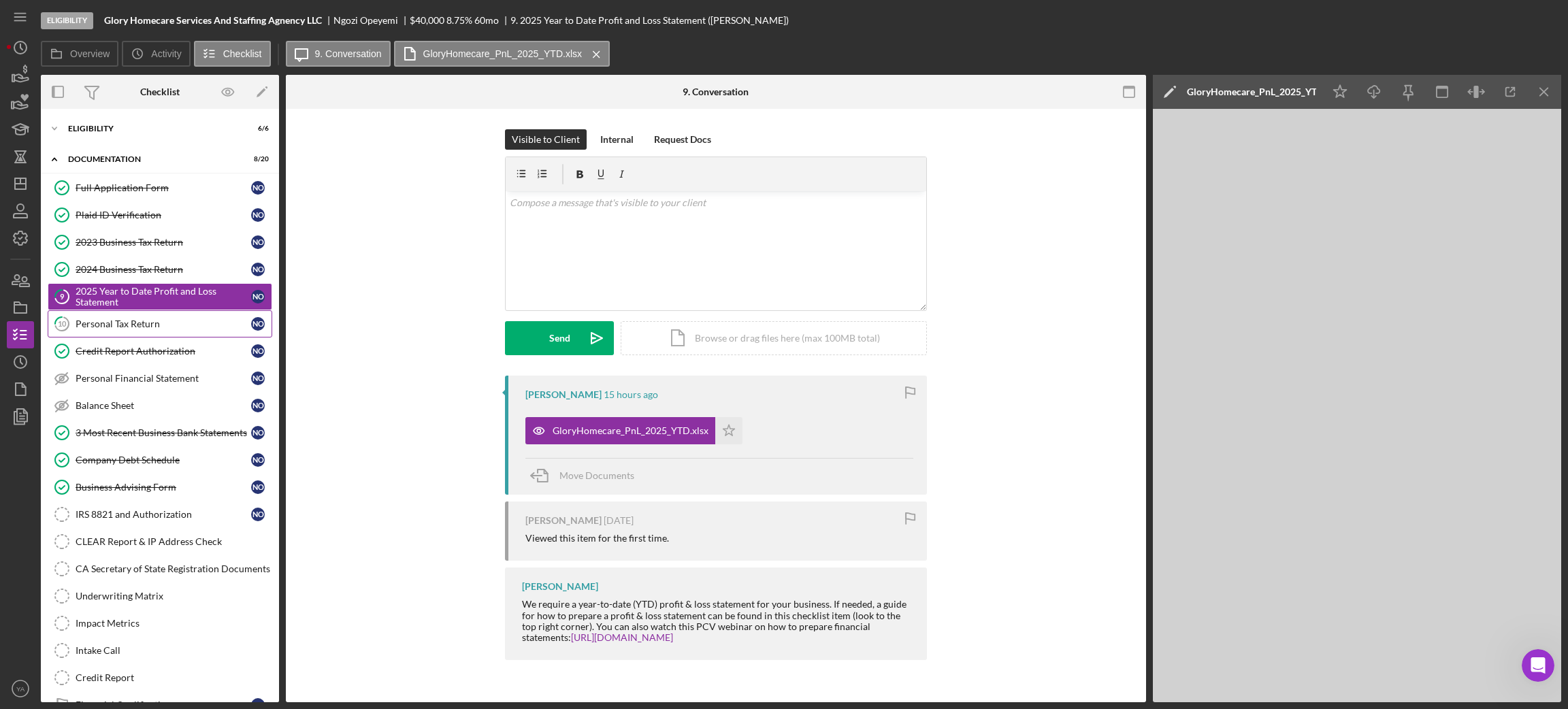
click at [137, 325] on div "Personal Tax Return" at bounding box center [163, 323] width 176 height 11
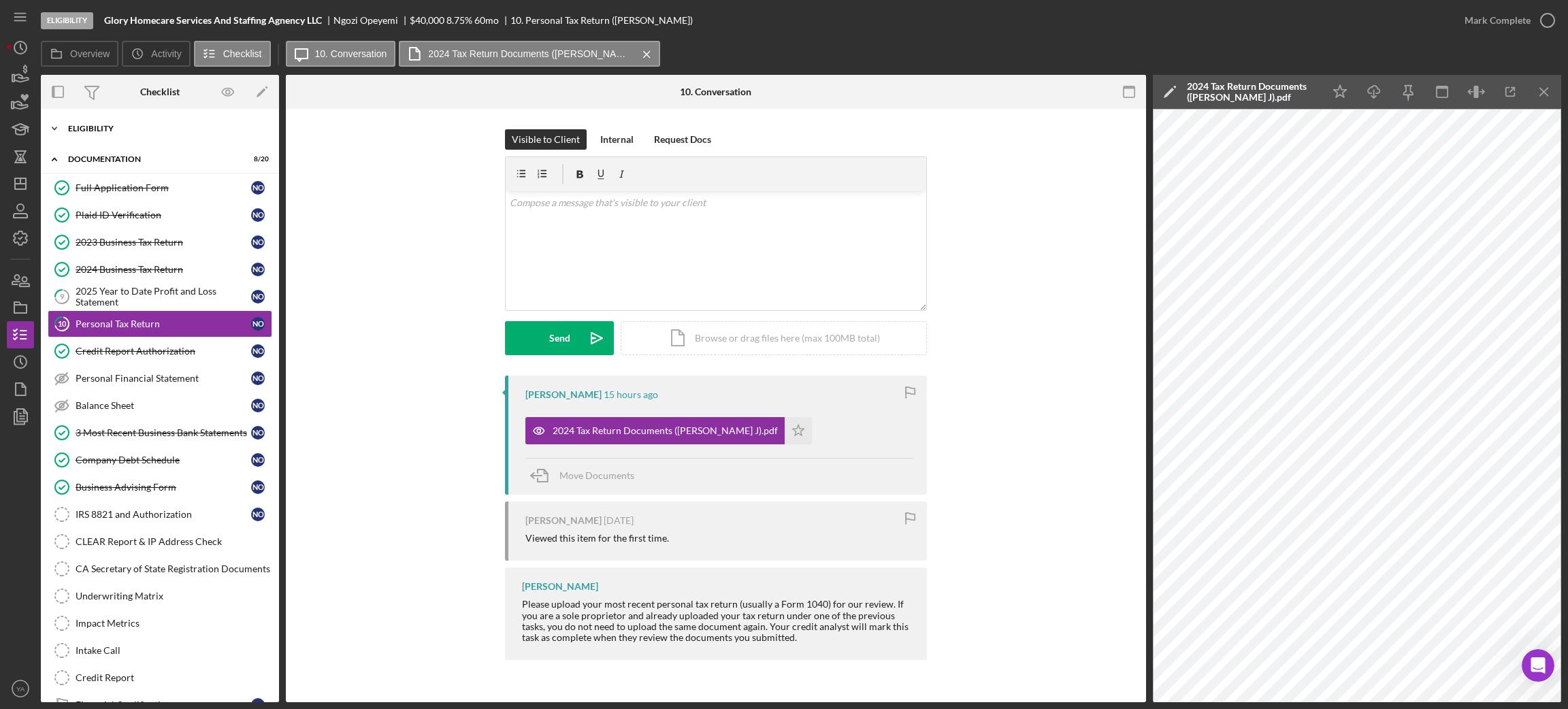
click at [122, 140] on div "Icon/Expander Eligibility 6 / 6" at bounding box center [160, 128] width 238 height 27
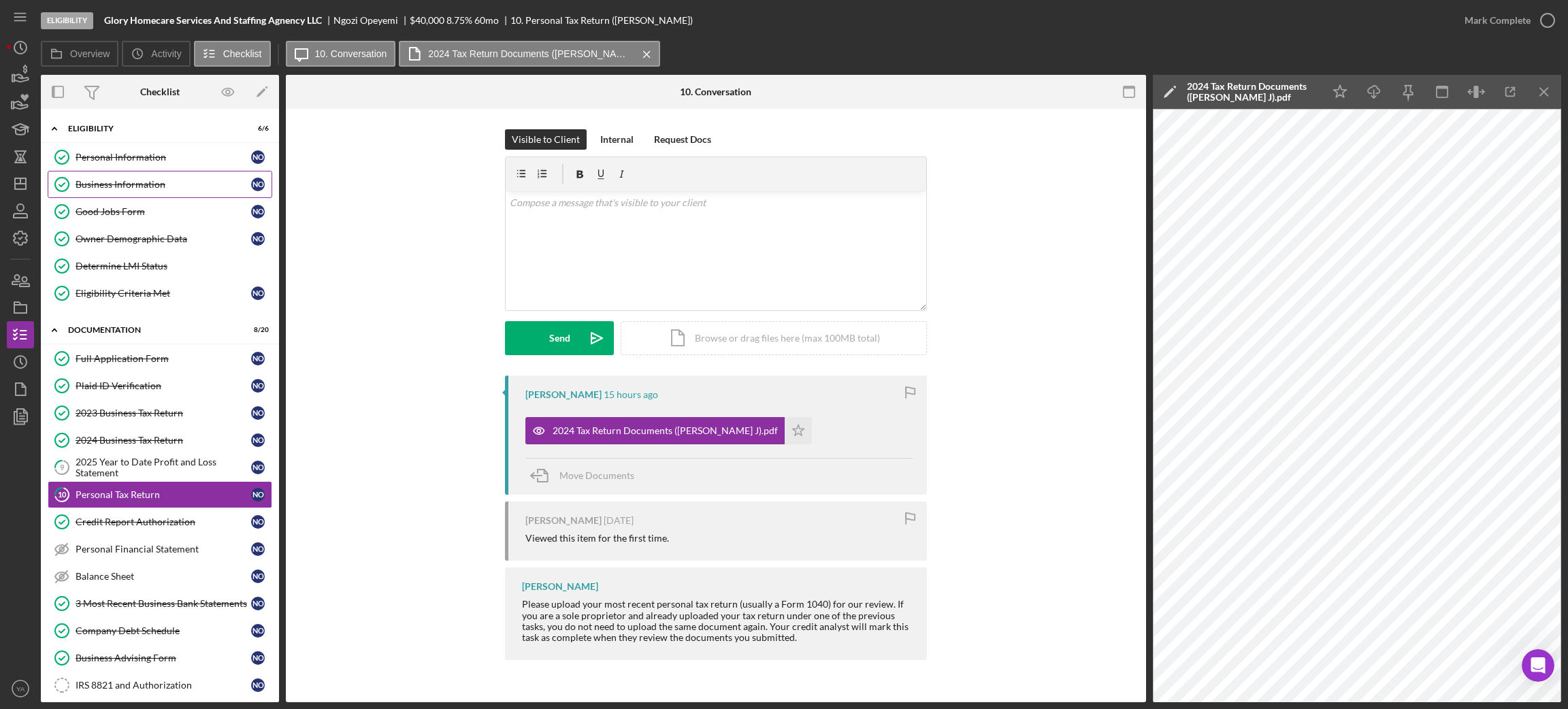
click at [144, 190] on div "Business Information" at bounding box center [163, 184] width 176 height 11
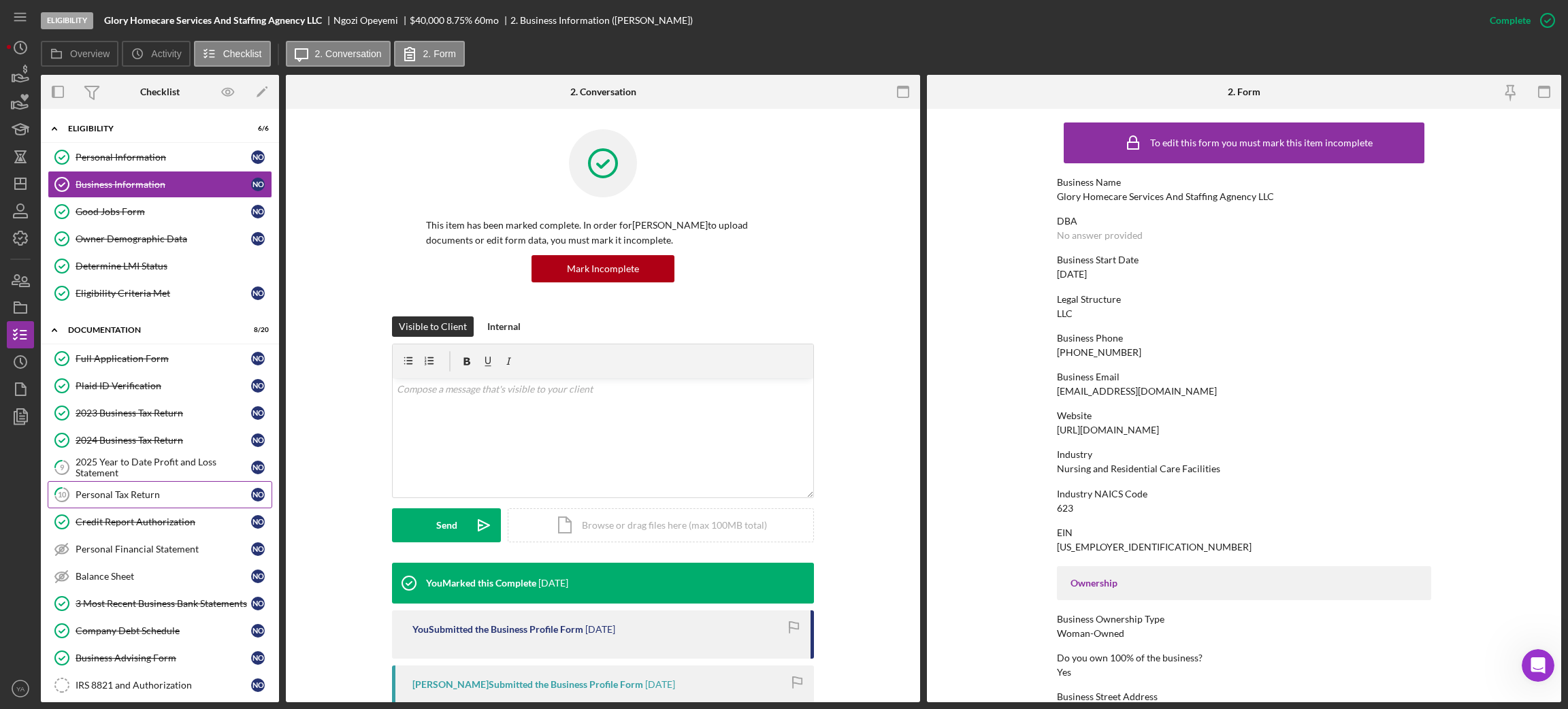
click at [123, 497] on div "Personal Tax Return" at bounding box center [163, 494] width 176 height 11
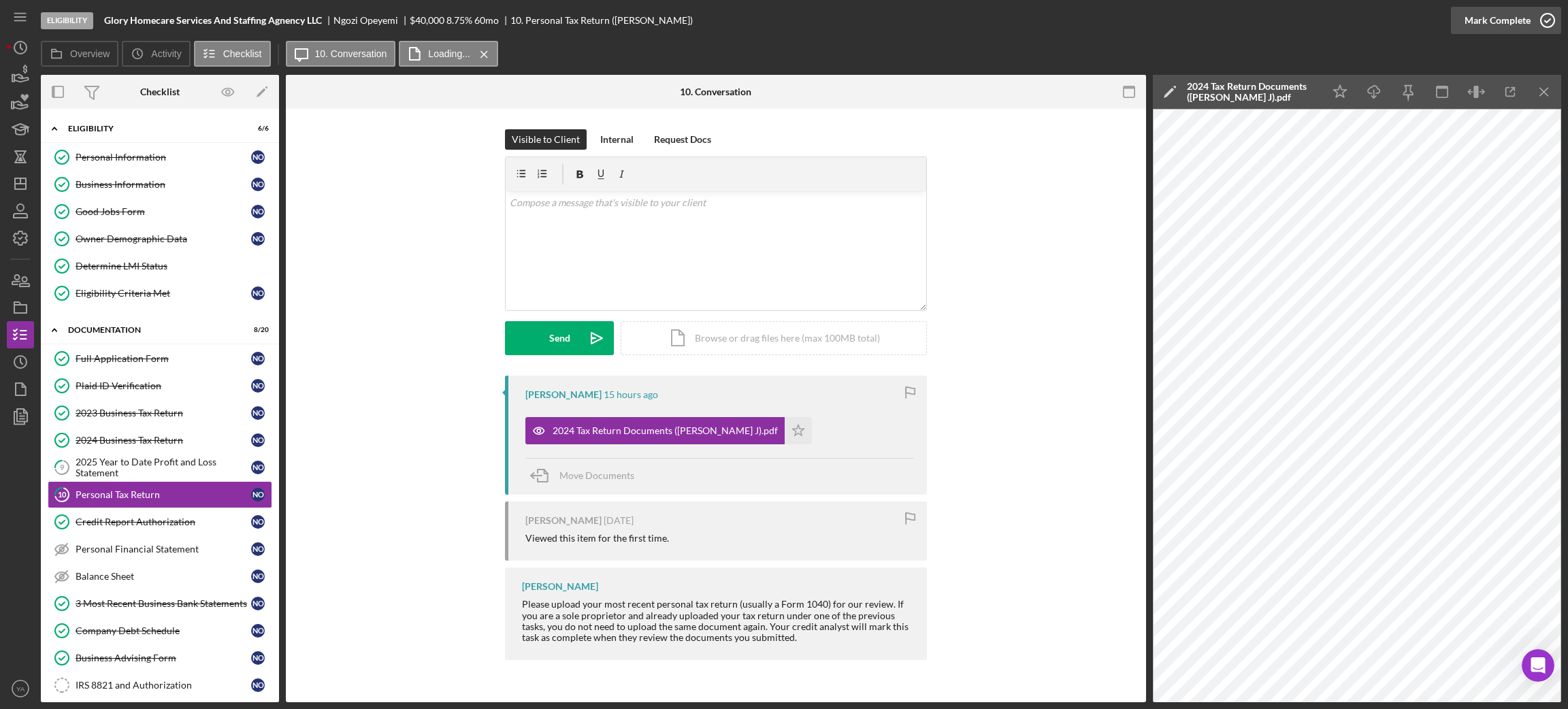
click at [1306, 18] on icon "button" at bounding box center [1548, 20] width 34 height 34
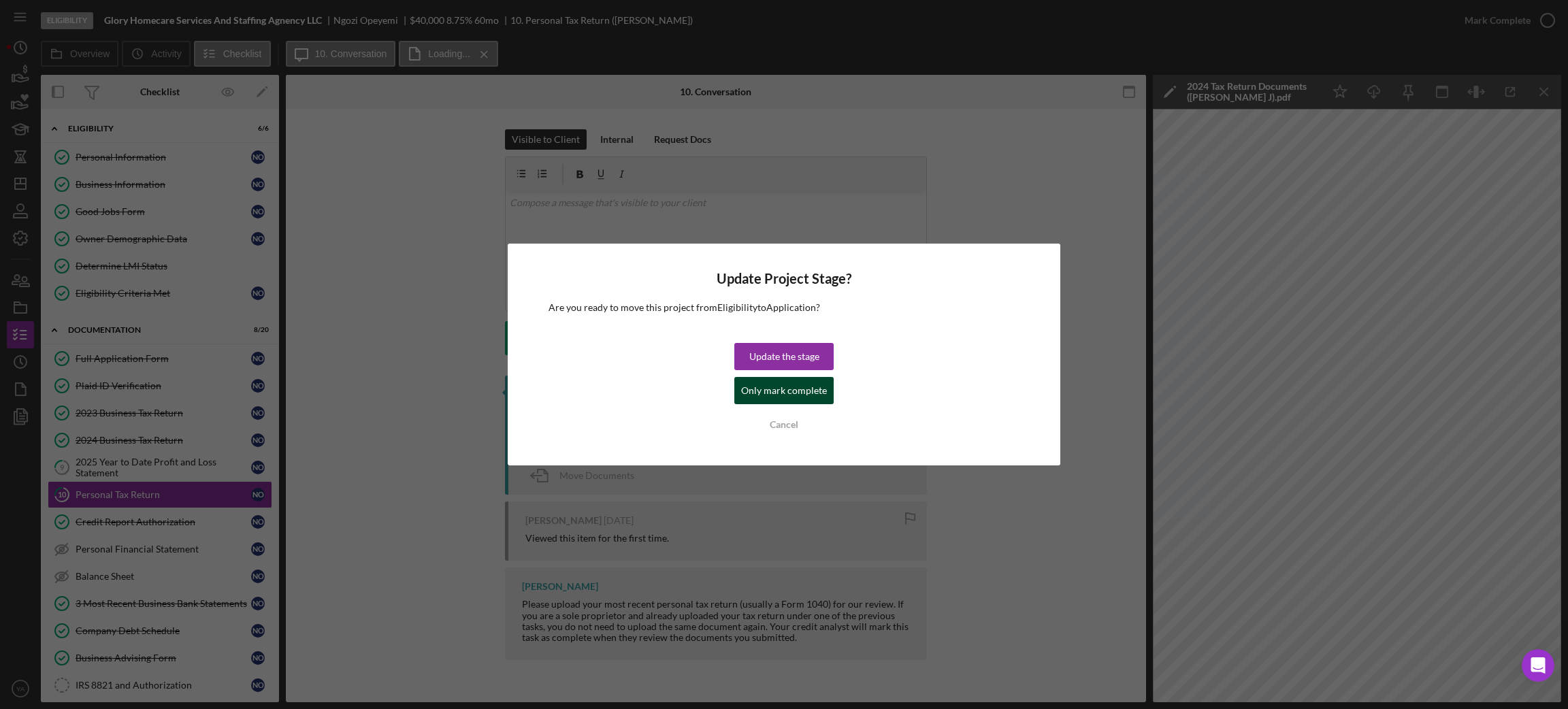
click at [802, 383] on div "Only mark complete" at bounding box center [783, 390] width 86 height 27
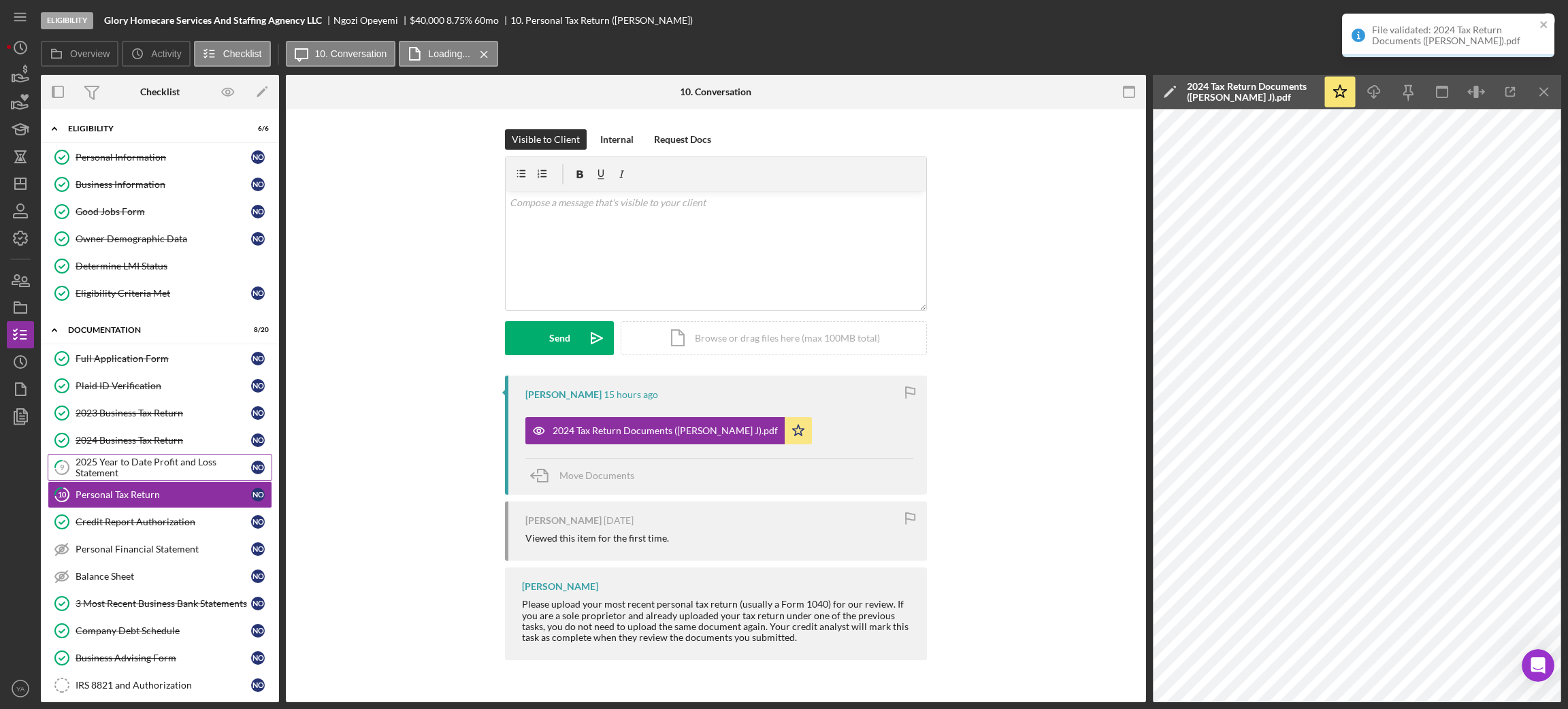
click at [136, 463] on div "2025 Year to Date Profit and Loss Statement" at bounding box center [163, 467] width 176 height 22
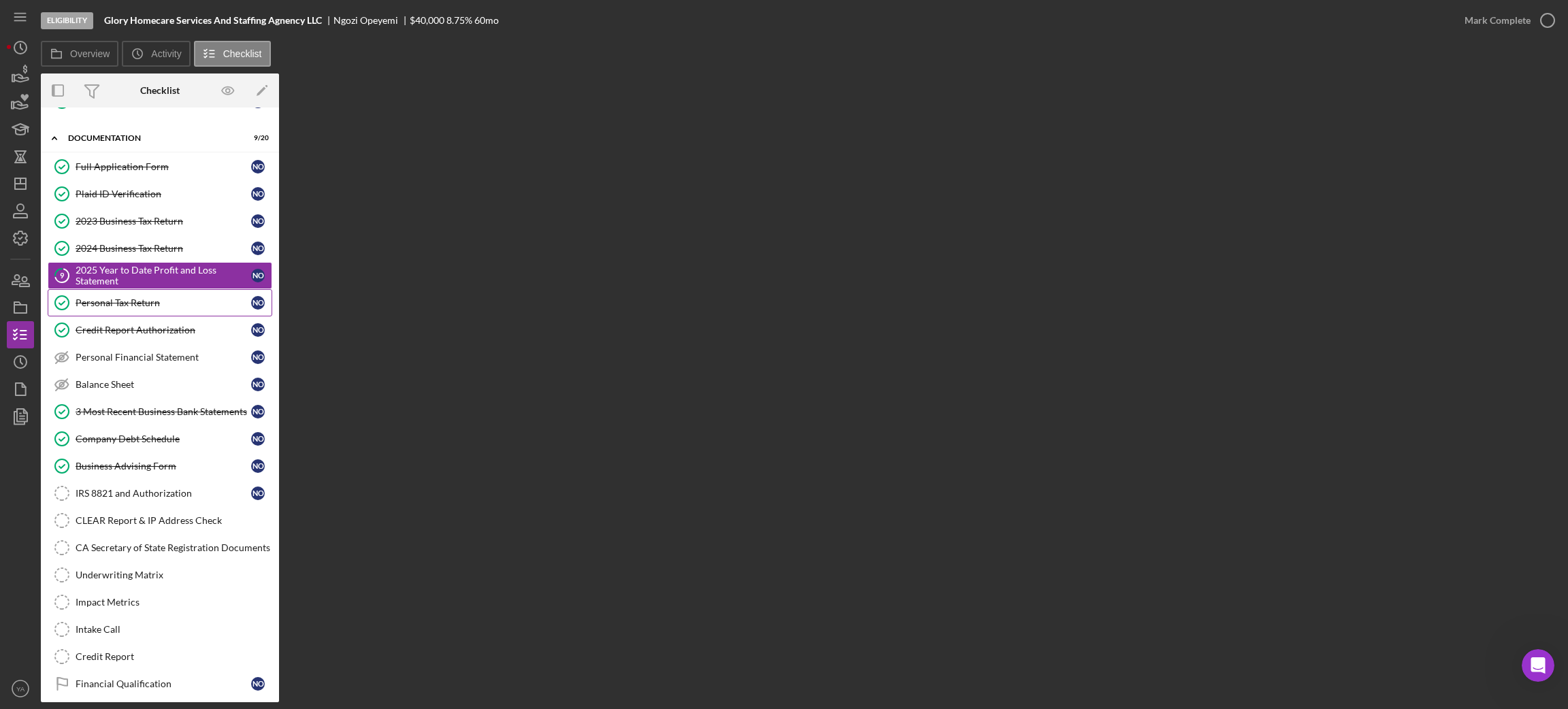
scroll to position [267, 0]
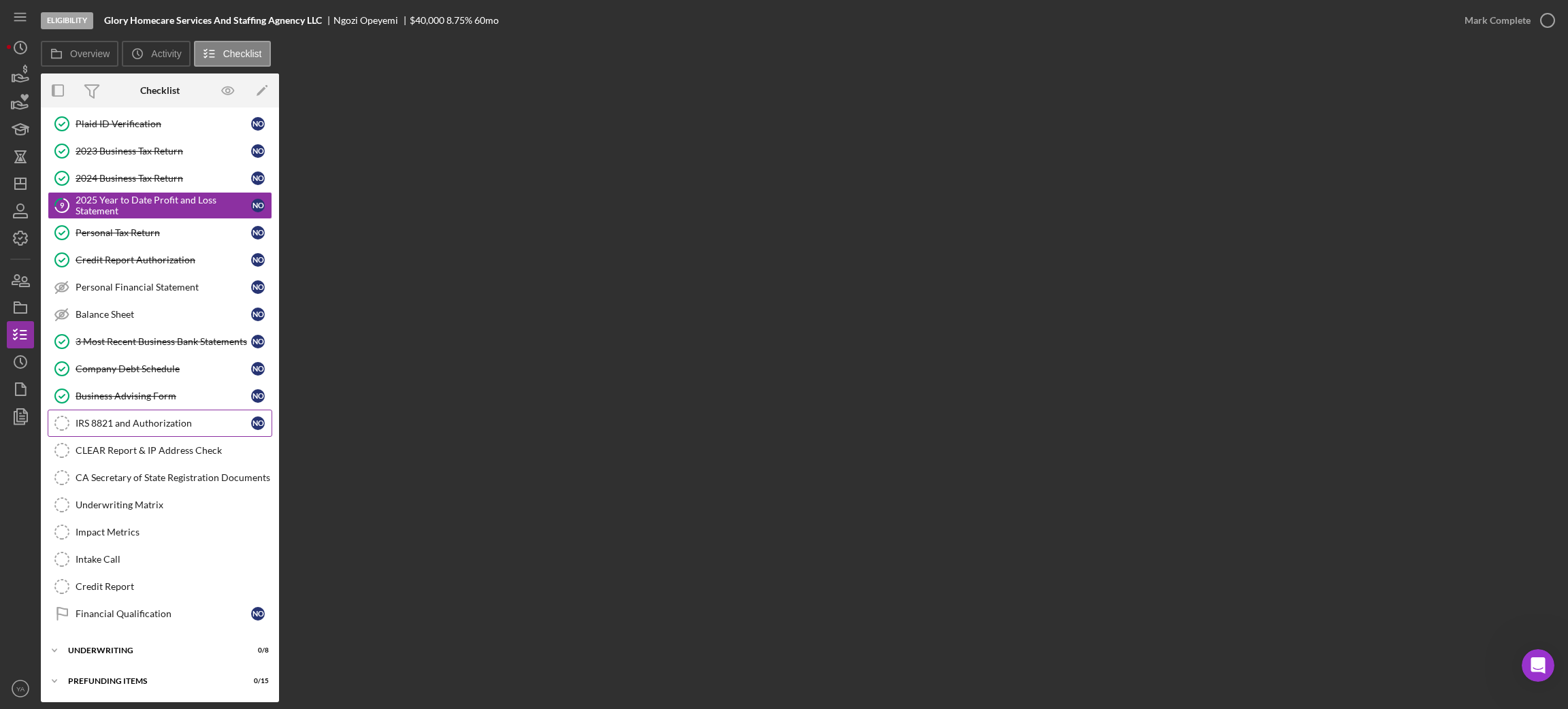
click at [149, 411] on link "IRS 8821 and Authorization IRS 8821 and Authorization N O" at bounding box center [159, 423] width 225 height 27
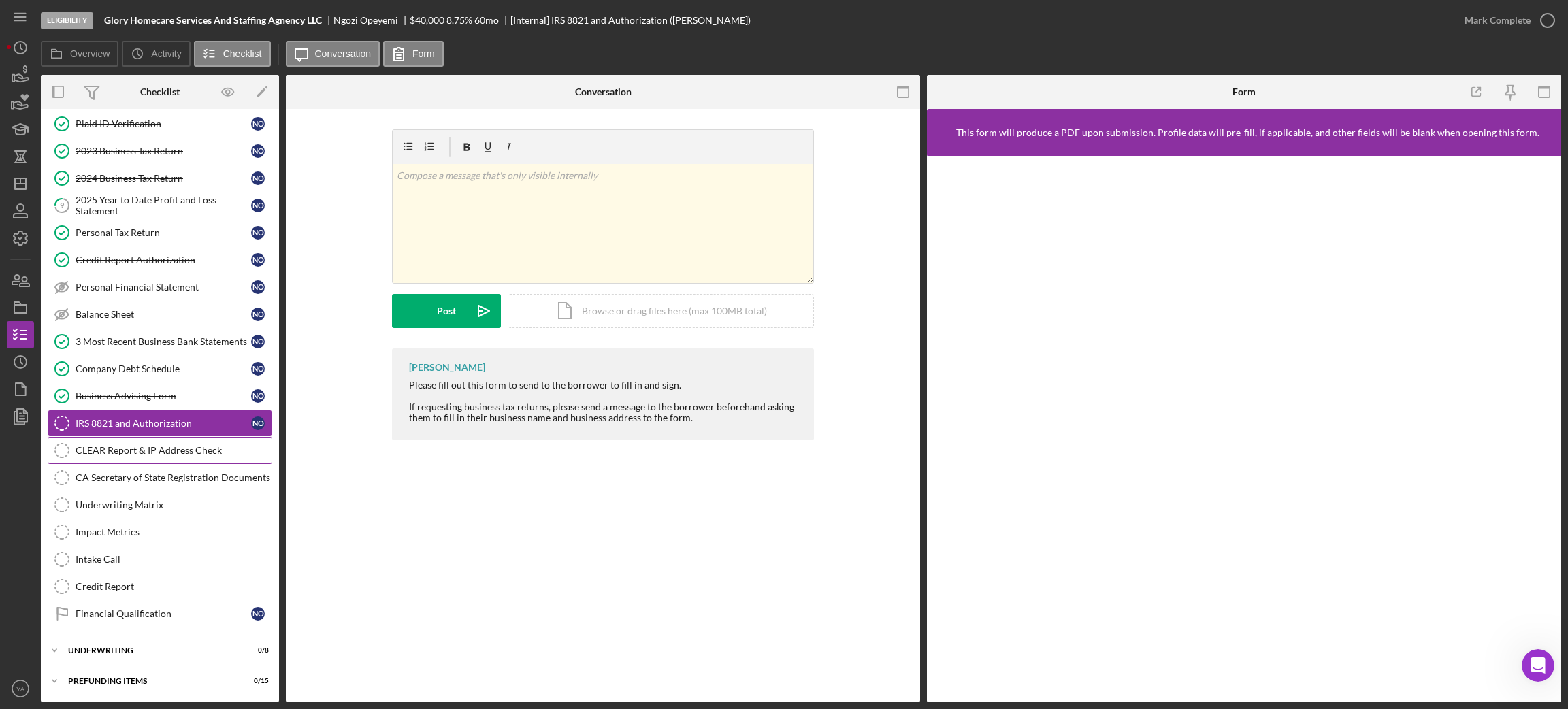
click at [185, 459] on link "CLEAR Report & IP Address Check CLEAR Report & IP Address Check" at bounding box center [159, 450] width 225 height 27
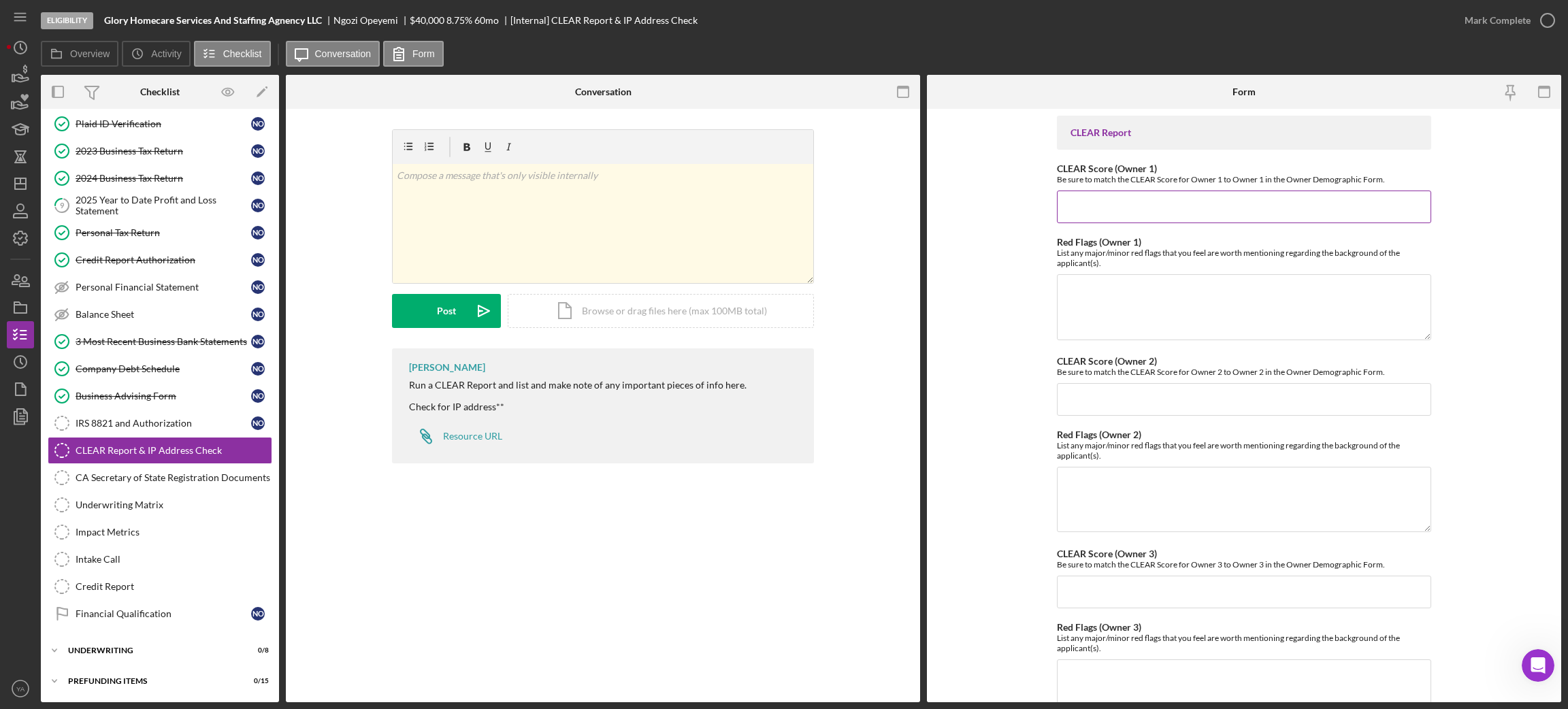
click at [1088, 202] on input "CLEAR Score (Owner 1)" at bounding box center [1244, 207] width 374 height 33
click at [1108, 282] on textarea "Red Flags (Owner 1)" at bounding box center [1244, 307] width 374 height 65
click at [1130, 206] on input "CLEAR Score (Owner 1)" at bounding box center [1244, 207] width 374 height 33
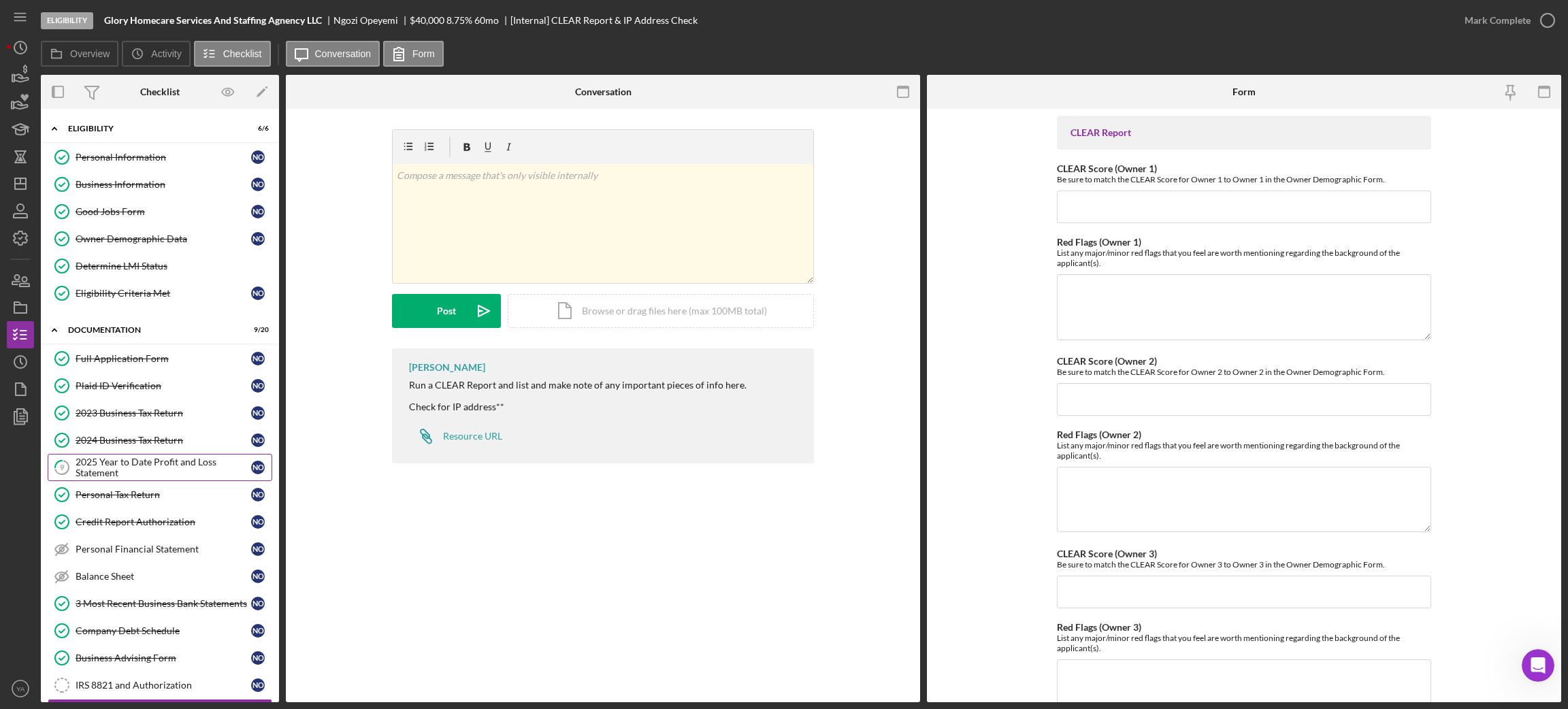
click at [163, 456] on link "9 2025 Year to Date Profit and Loss Statement N O" at bounding box center [159, 467] width 225 height 27
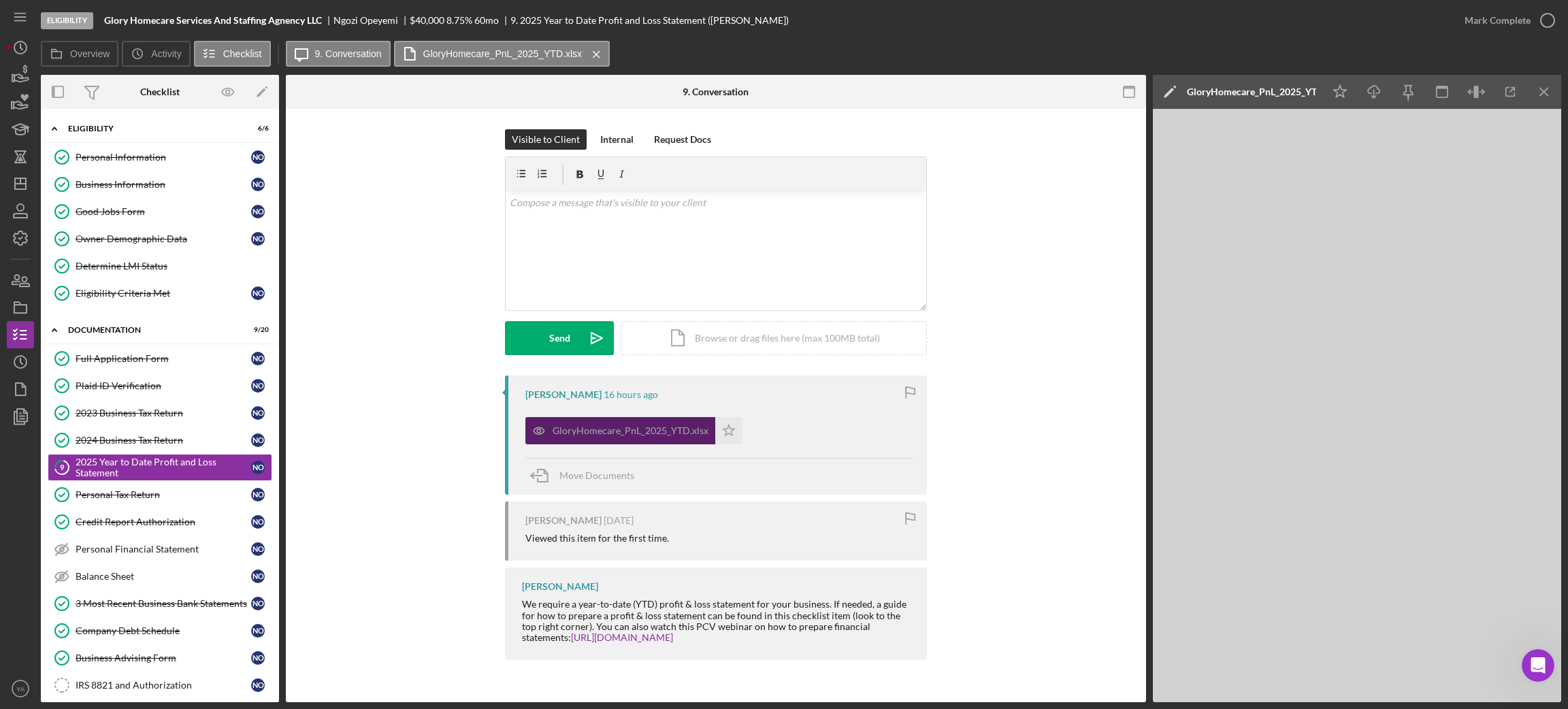
click at [653, 433] on div "GloryHomecare_PnL_2025_YTD.xlsx" at bounding box center [630, 430] width 156 height 11
click at [1306, 16] on icon "button" at bounding box center [1548, 20] width 34 height 34
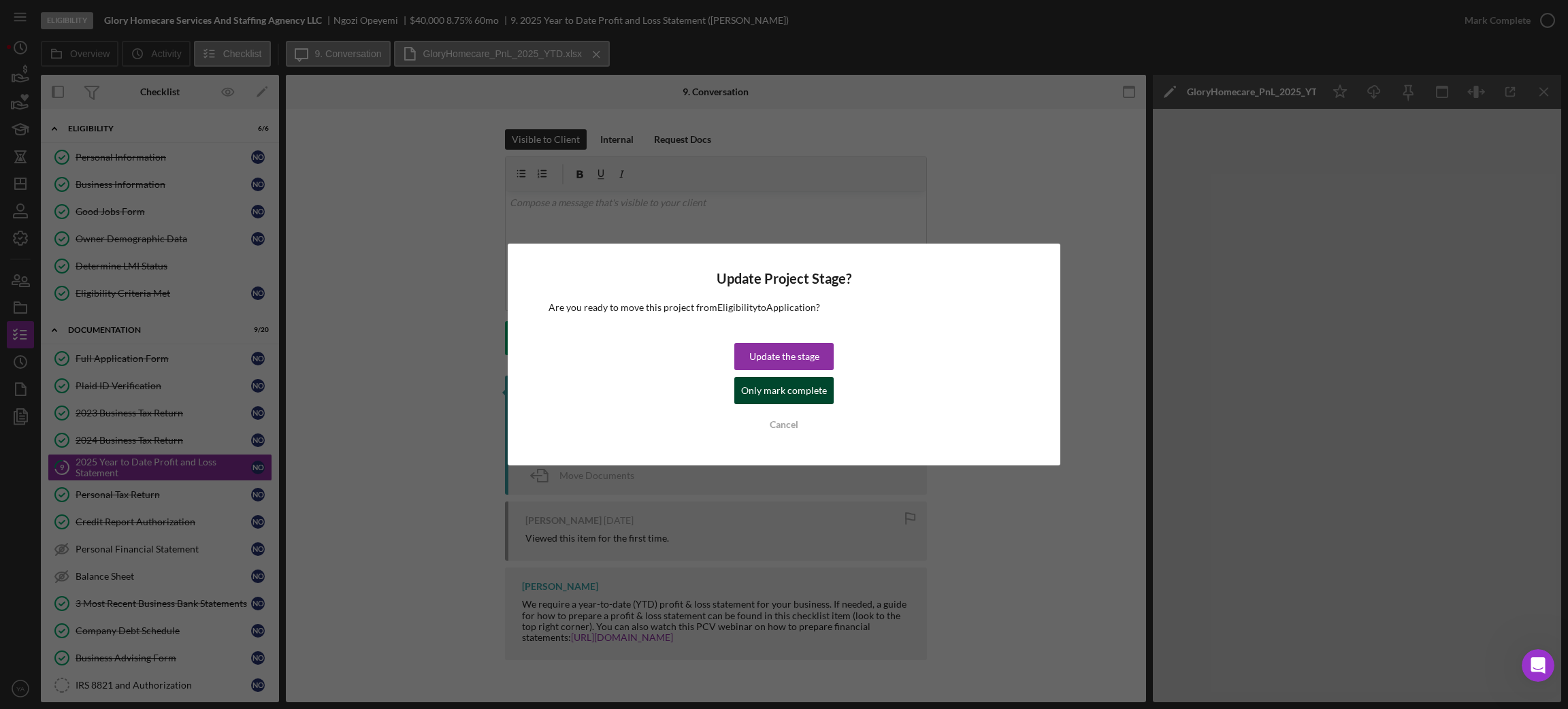
click at [798, 395] on div "Only mark complete" at bounding box center [783, 390] width 86 height 27
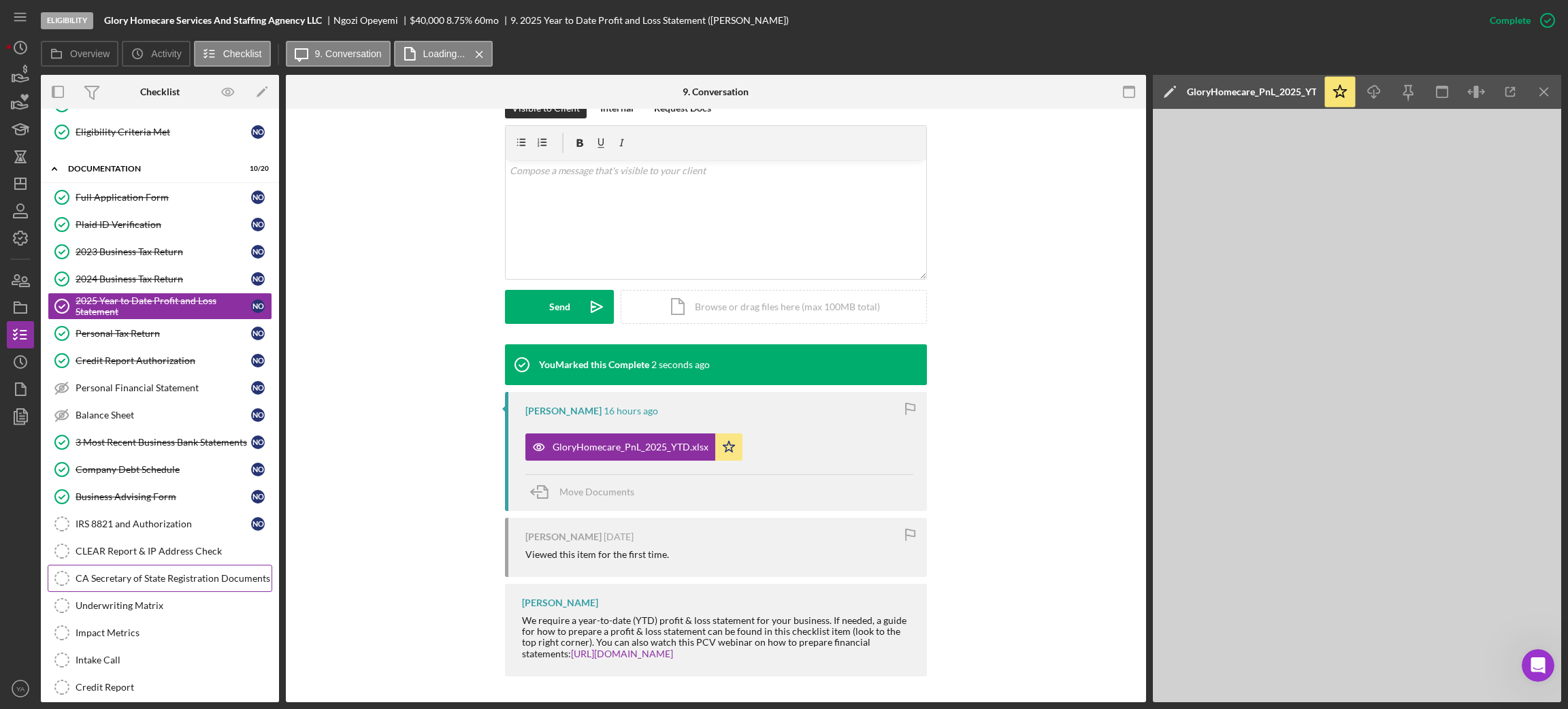
scroll to position [267, 0]
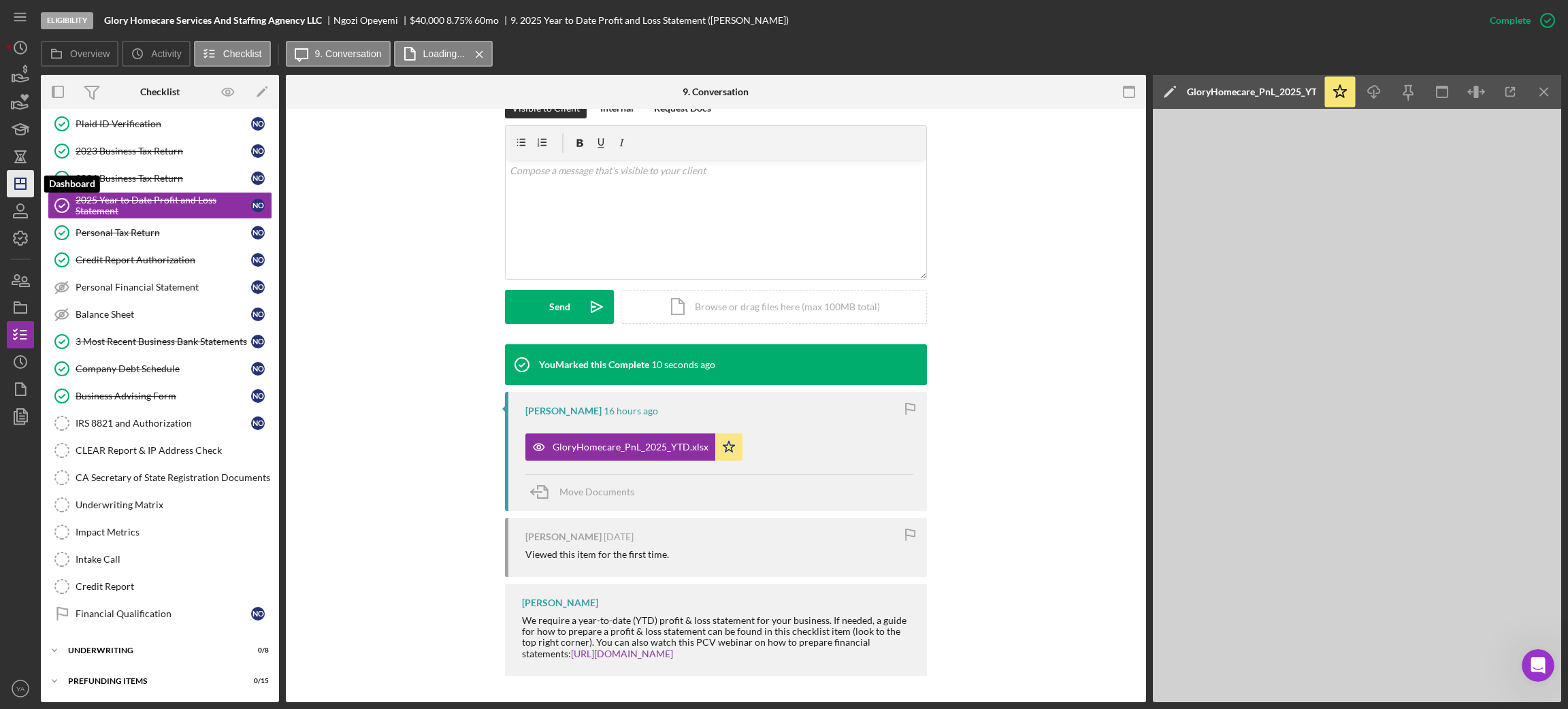
click at [7, 174] on icon "Icon/Dashboard" at bounding box center [20, 184] width 34 height 34
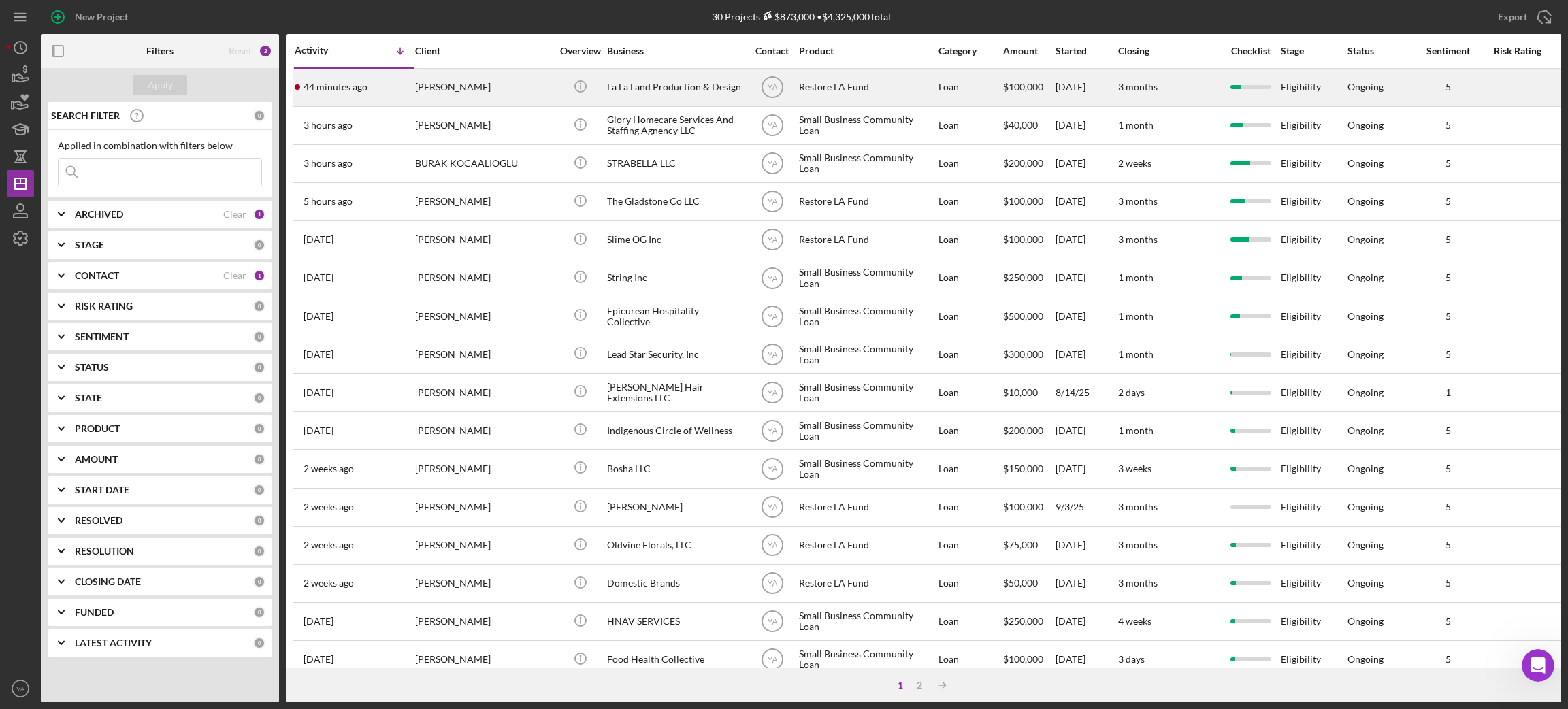
click at [749, 79] on div "YA" at bounding box center [772, 87] width 51 height 34
click at [666, 87] on div "La La Land Production & Design" at bounding box center [675, 87] width 136 height 36
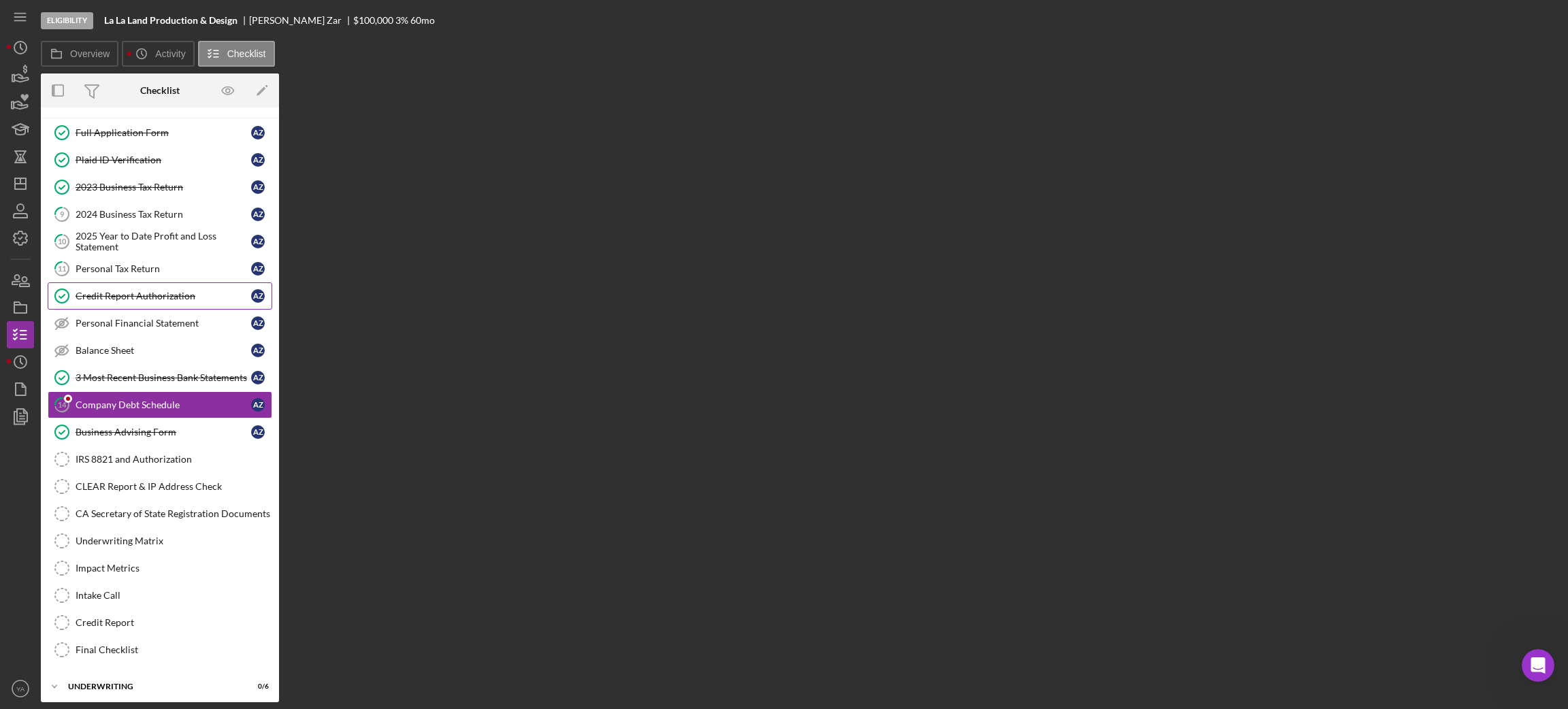
scroll to position [56, 0]
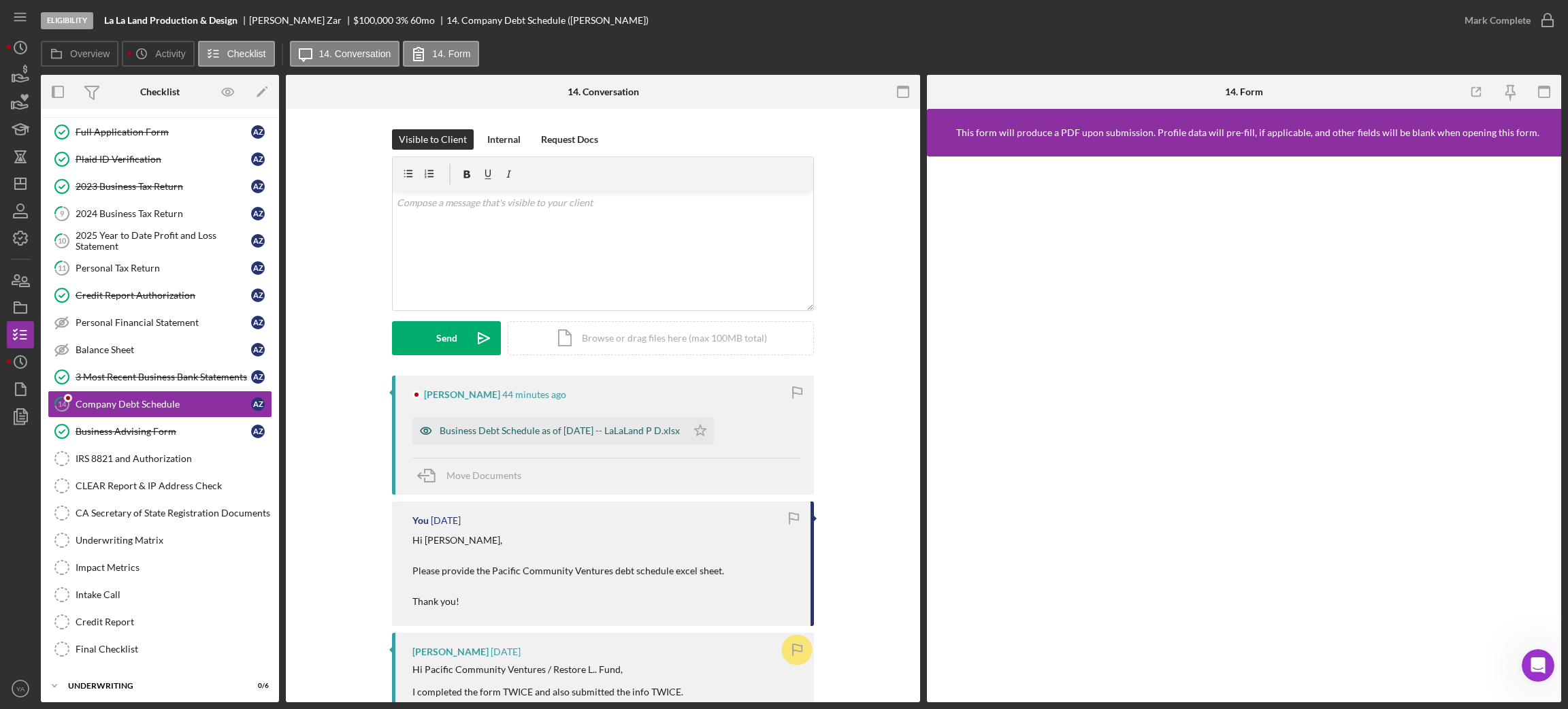
click at [599, 431] on div "Business Debt Schedule as of [DATE] -- LaLaLand P D.xlsx" at bounding box center [559, 430] width 240 height 11
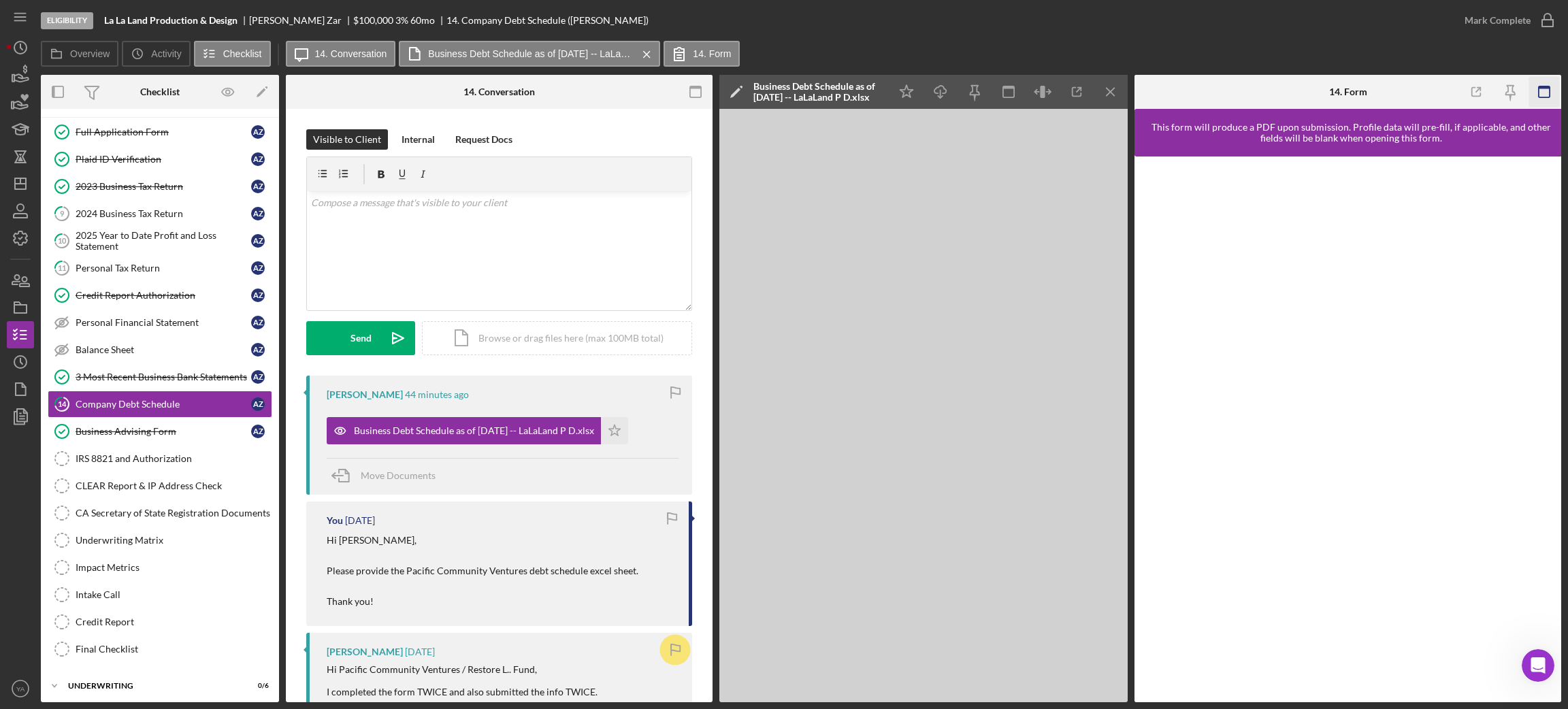
click at [1306, 83] on icon "button" at bounding box center [1544, 91] width 30 height 30
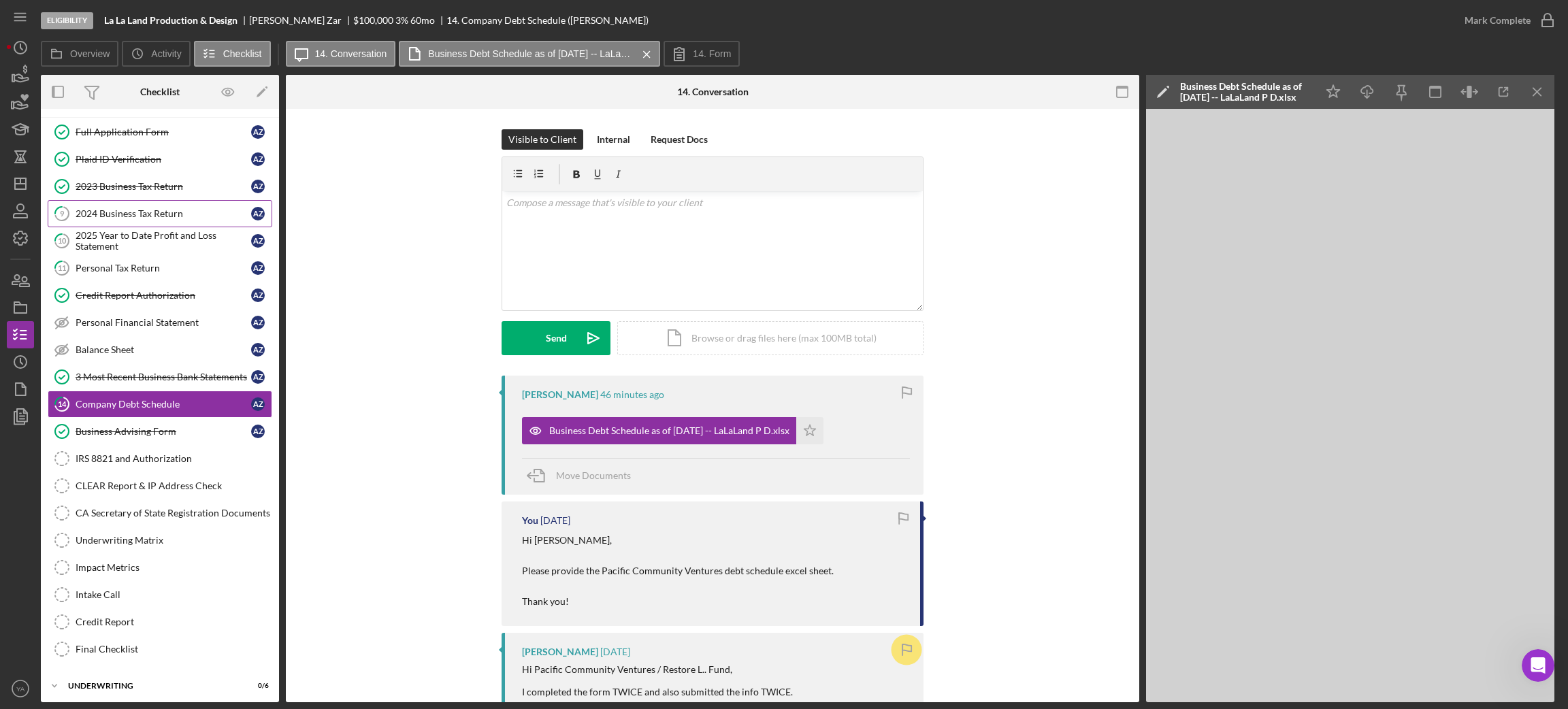
click at [149, 208] on div "2024 Business Tax Return" at bounding box center [163, 213] width 176 height 11
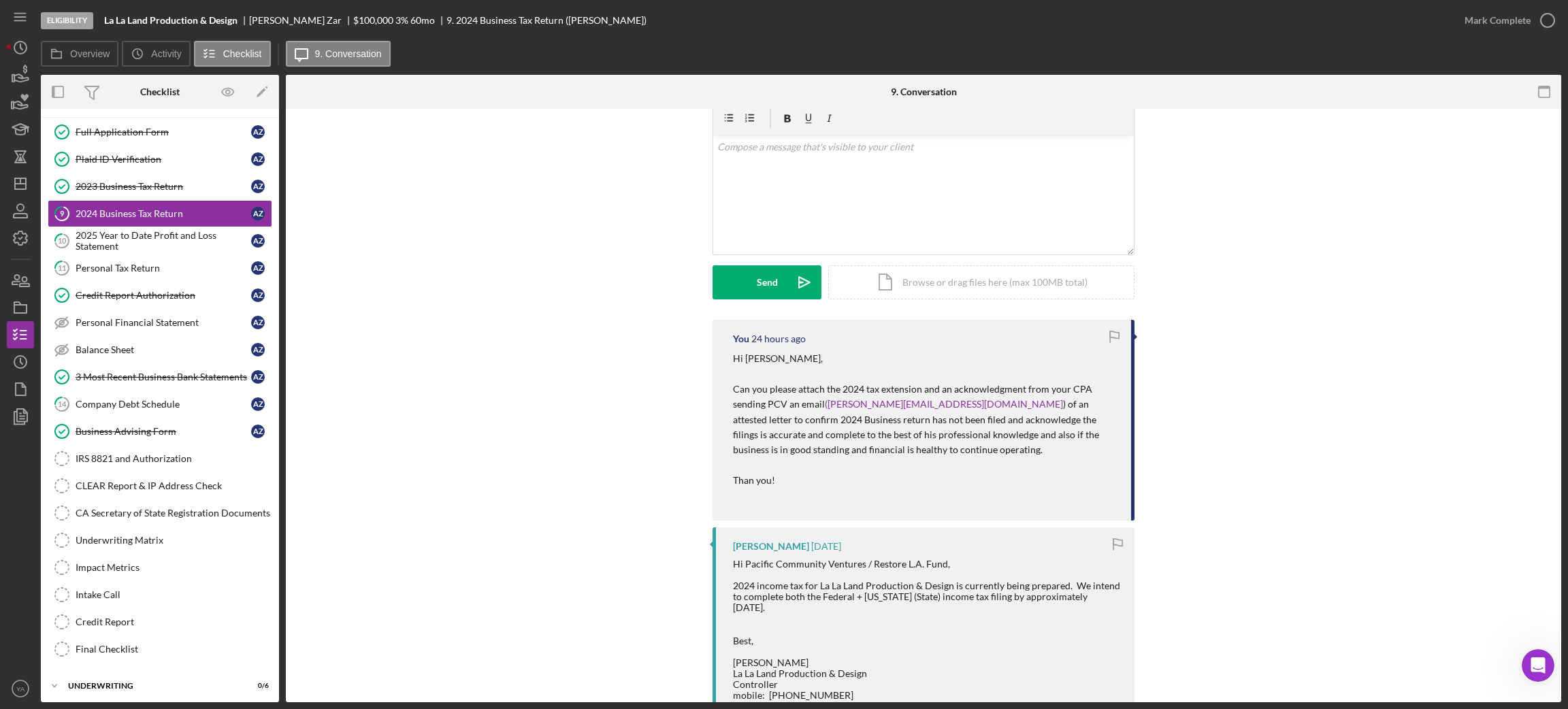
scroll to position [204, 0]
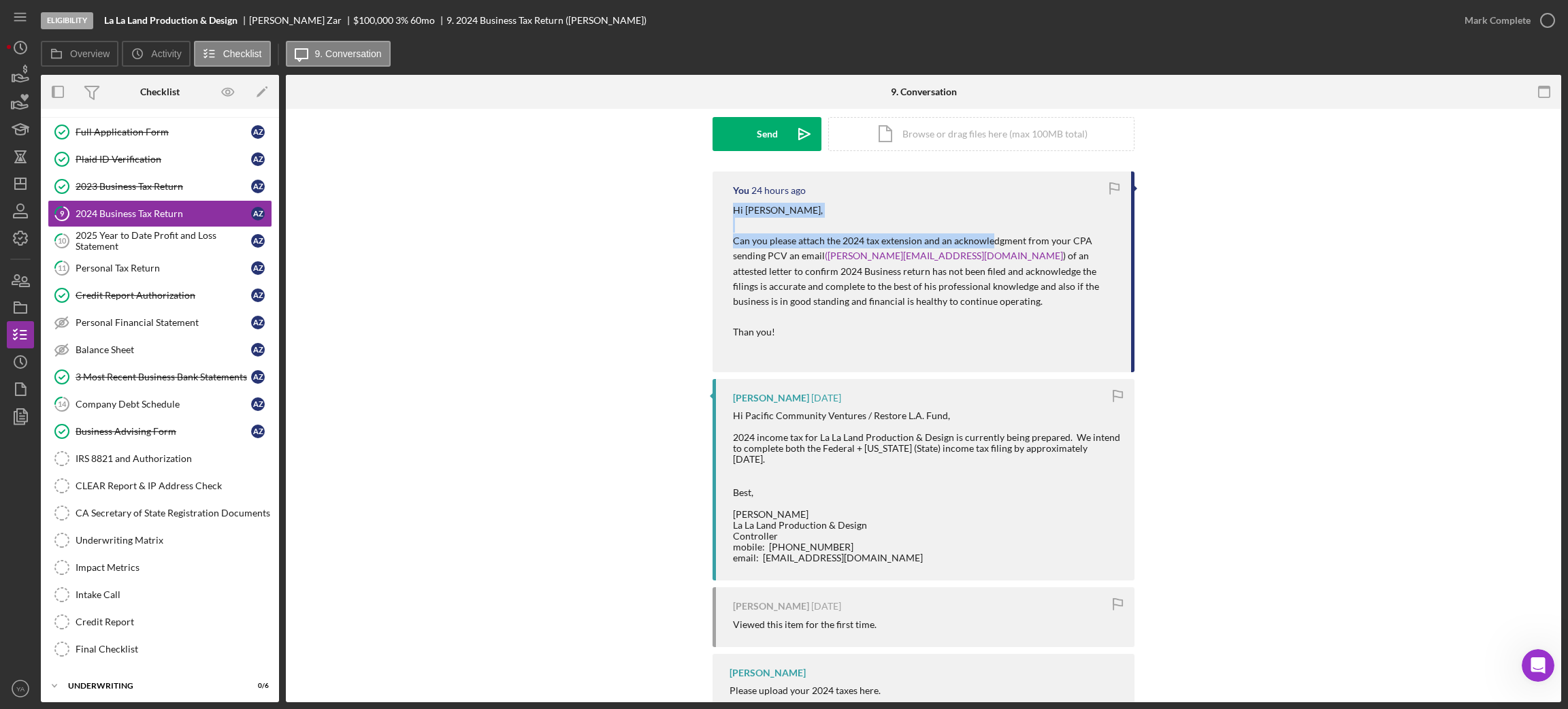
drag, startPoint x: 724, startPoint y: 212, endPoint x: 990, endPoint y: 239, distance: 267.4
click at [990, 239] on div "You 24 hours ago Hi [PERSON_NAME], Can you please attach the 2024 tax extension…" at bounding box center [923, 272] width 422 height 201
click at [990, 239] on p "Hi [PERSON_NAME], Can you please attach the 2024 tax extension and an acknowled…" at bounding box center [924, 279] width 385 height 153
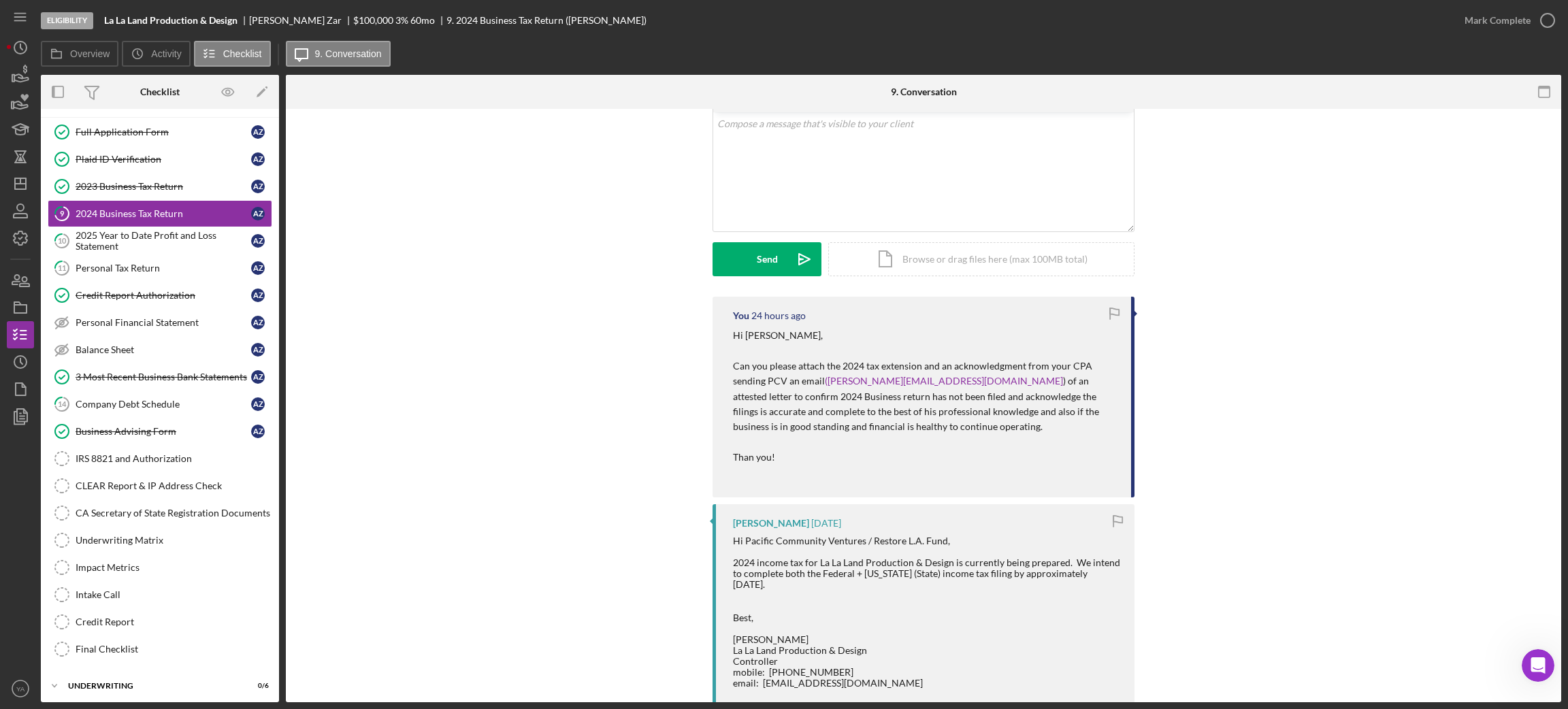
scroll to position [0, 0]
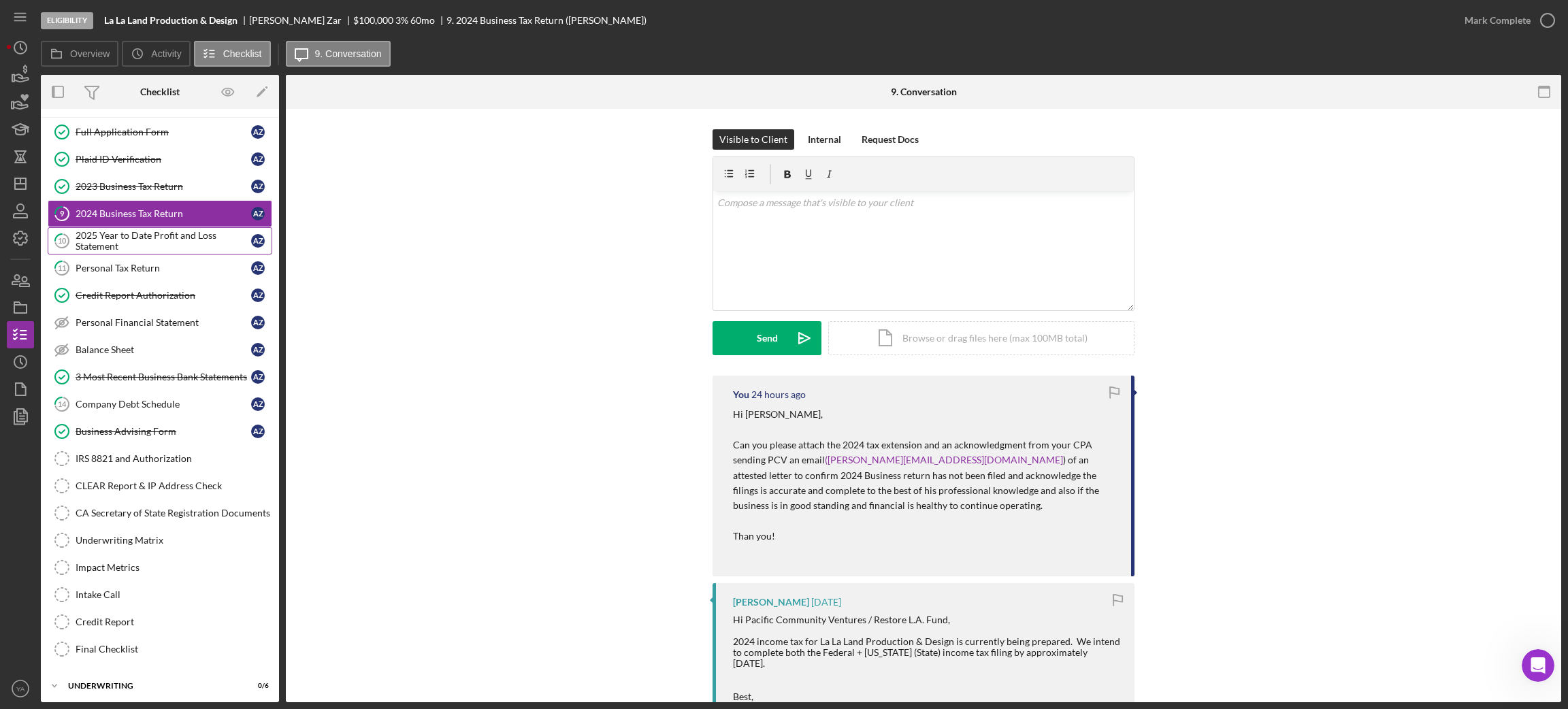
click at [100, 243] on div "2025 Year to Date Profit and Loss Statement" at bounding box center [163, 241] width 176 height 22
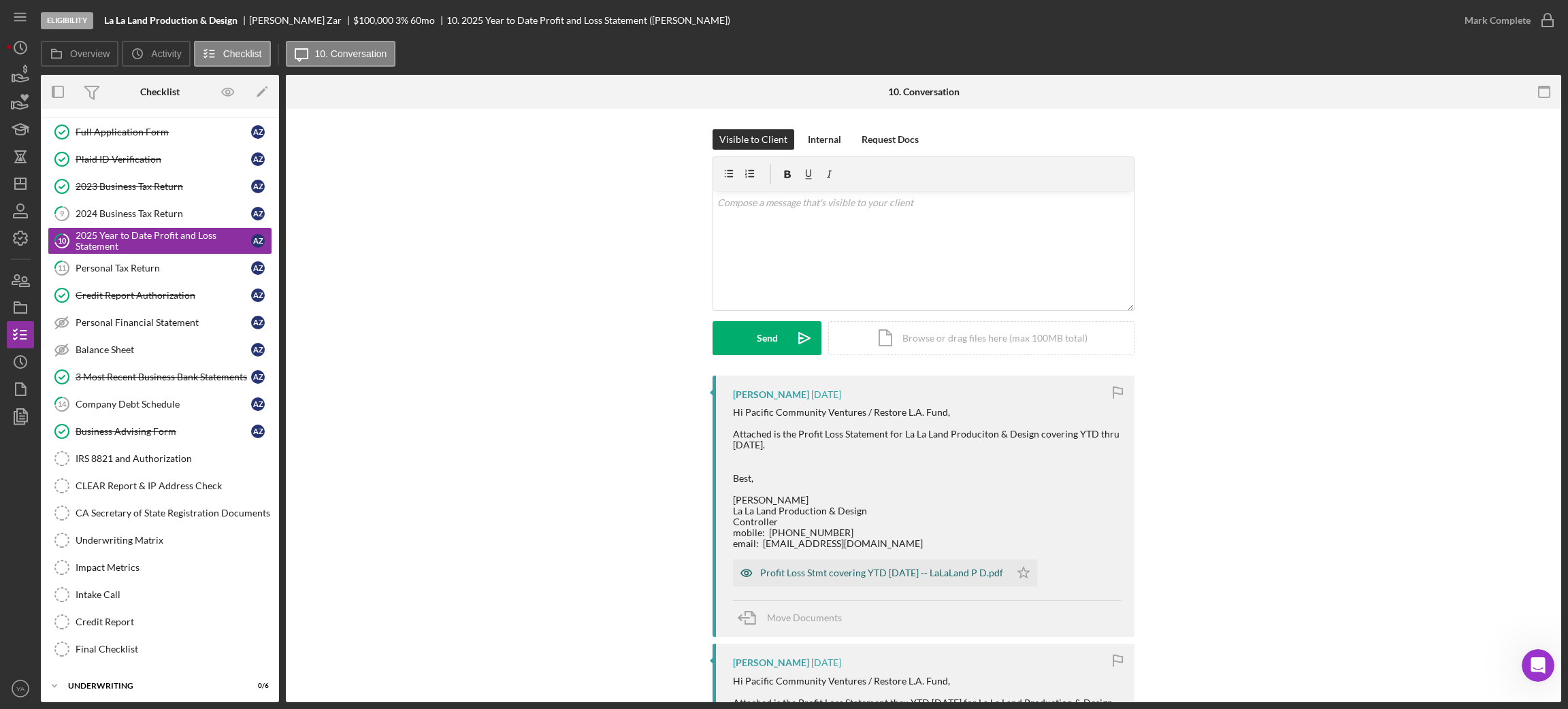
click at [872, 562] on div "Profit Loss Stmt covering YTD [DATE] -- LaLaLand P D.pdf" at bounding box center [881, 573] width 243 height 11
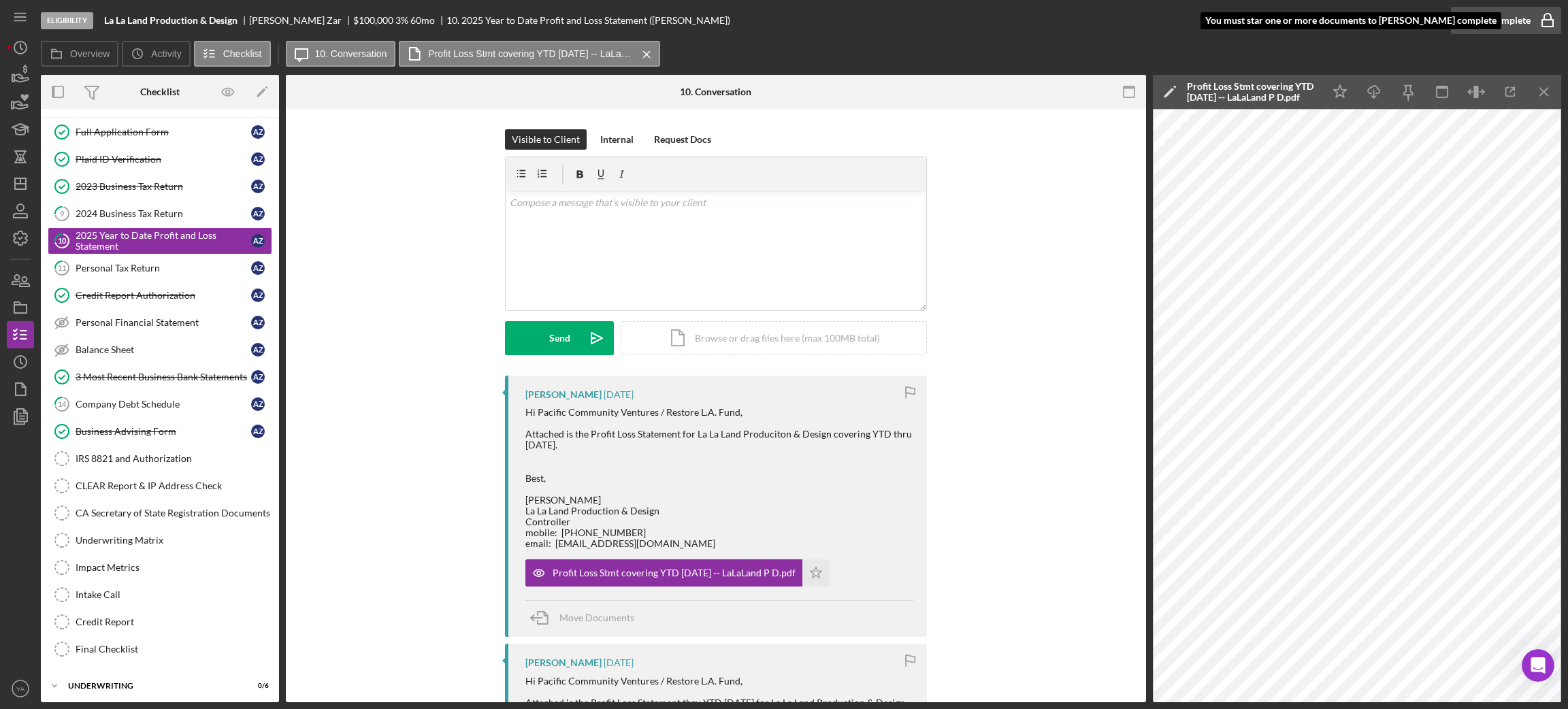
click at [1306, 22] on icon "button" at bounding box center [1548, 20] width 34 height 34
click at [822, 562] on polygon "button" at bounding box center [816, 573] width 11 height 11
click at [1306, 14] on icon "button" at bounding box center [1548, 20] width 34 height 34
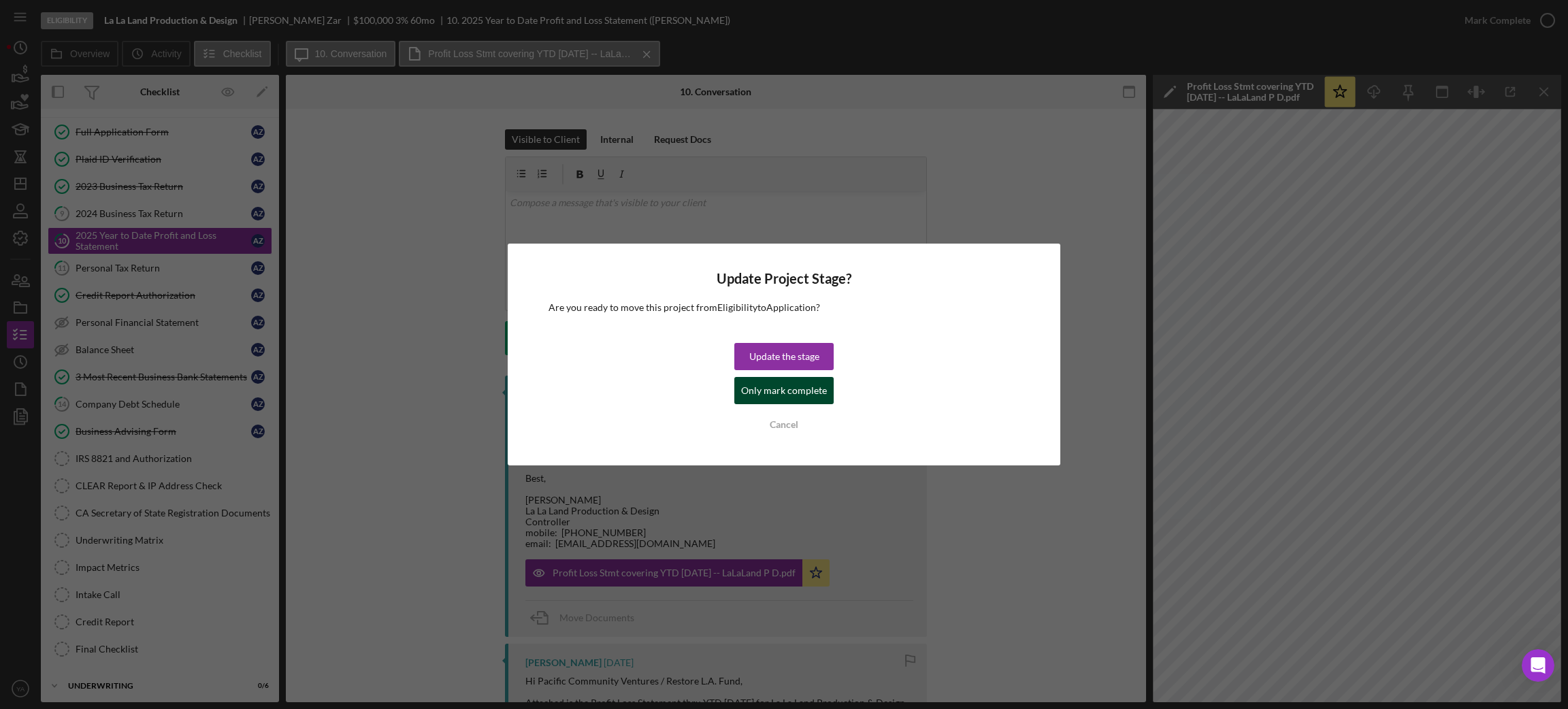
click at [783, 386] on div "Only mark complete" at bounding box center [783, 390] width 86 height 27
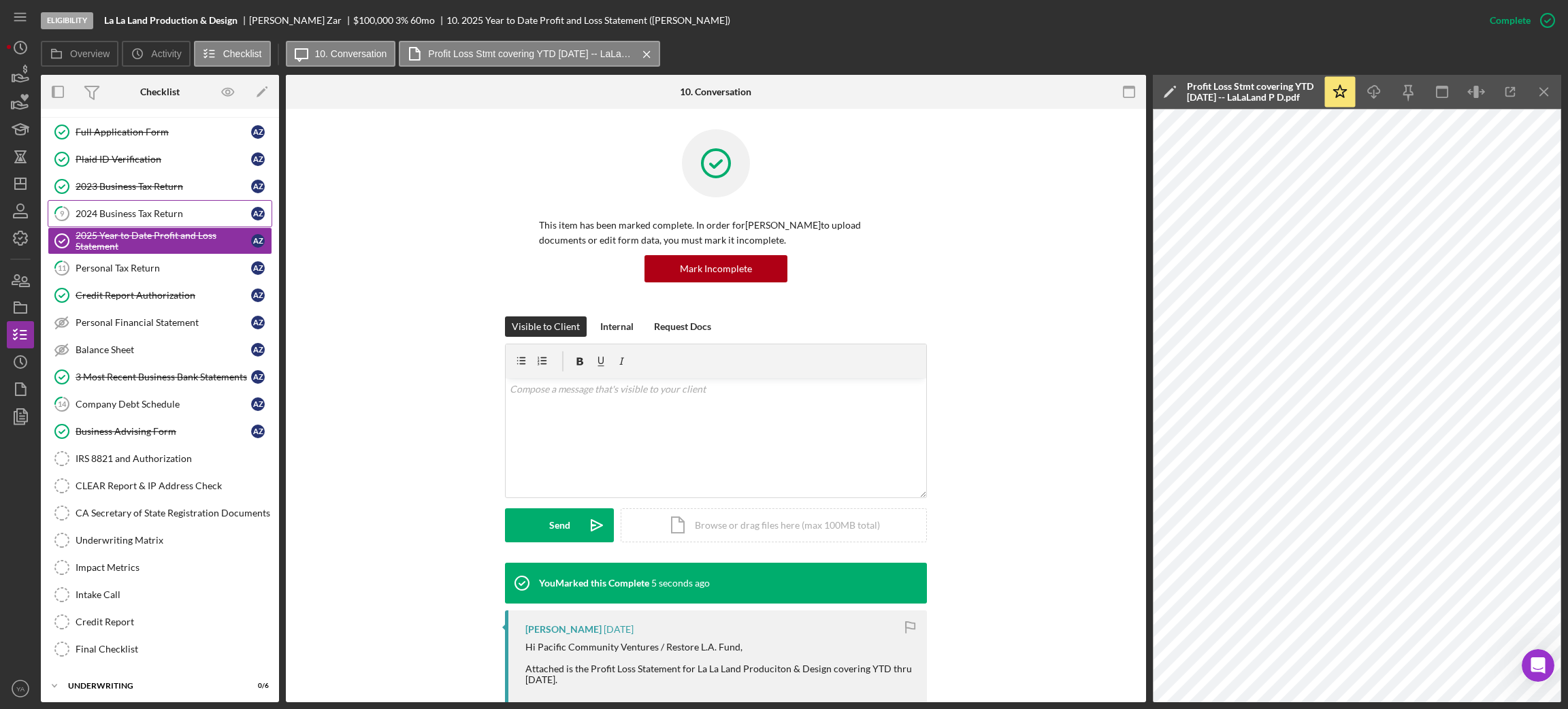
click at [127, 202] on link "9 2024 Business Tax Return A Z" at bounding box center [159, 213] width 225 height 27
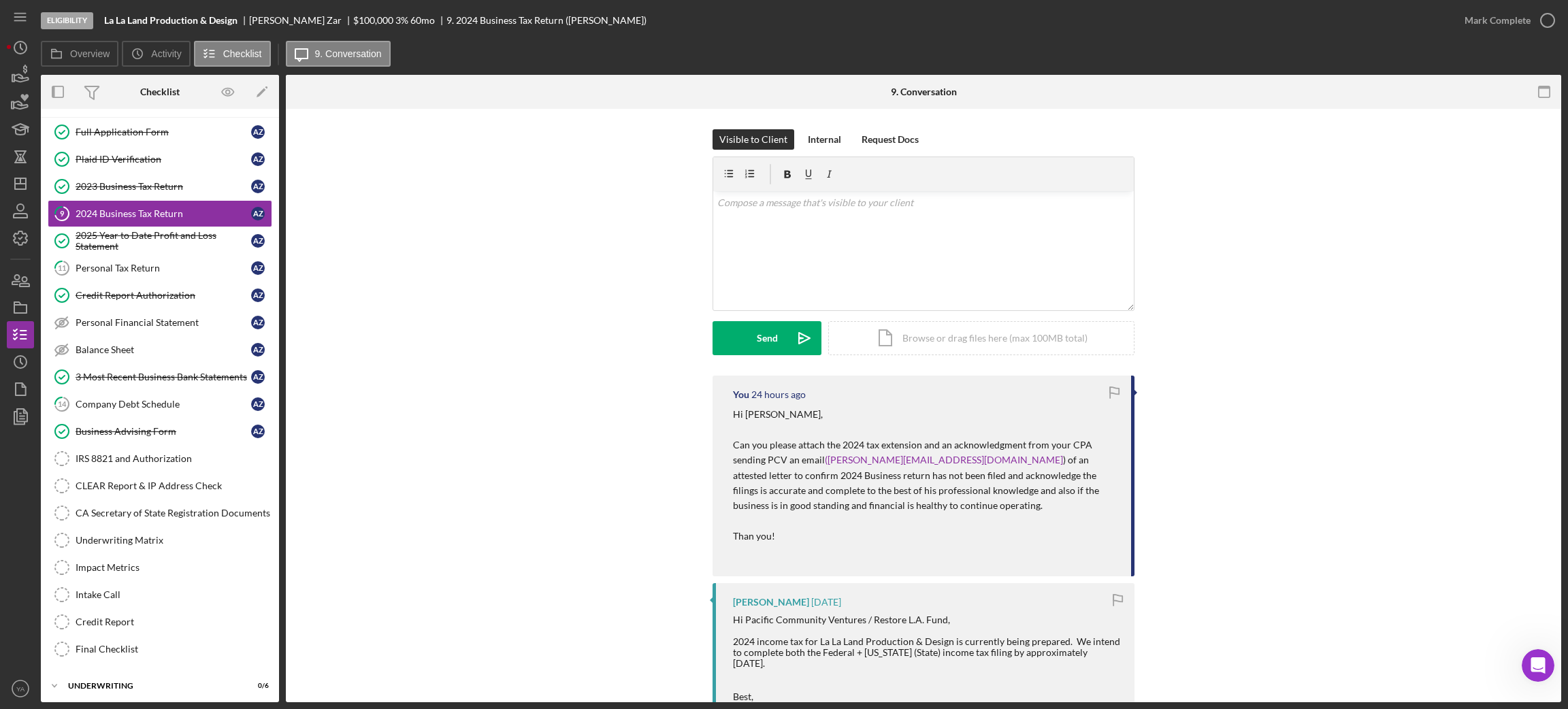
scroll to position [275, 0]
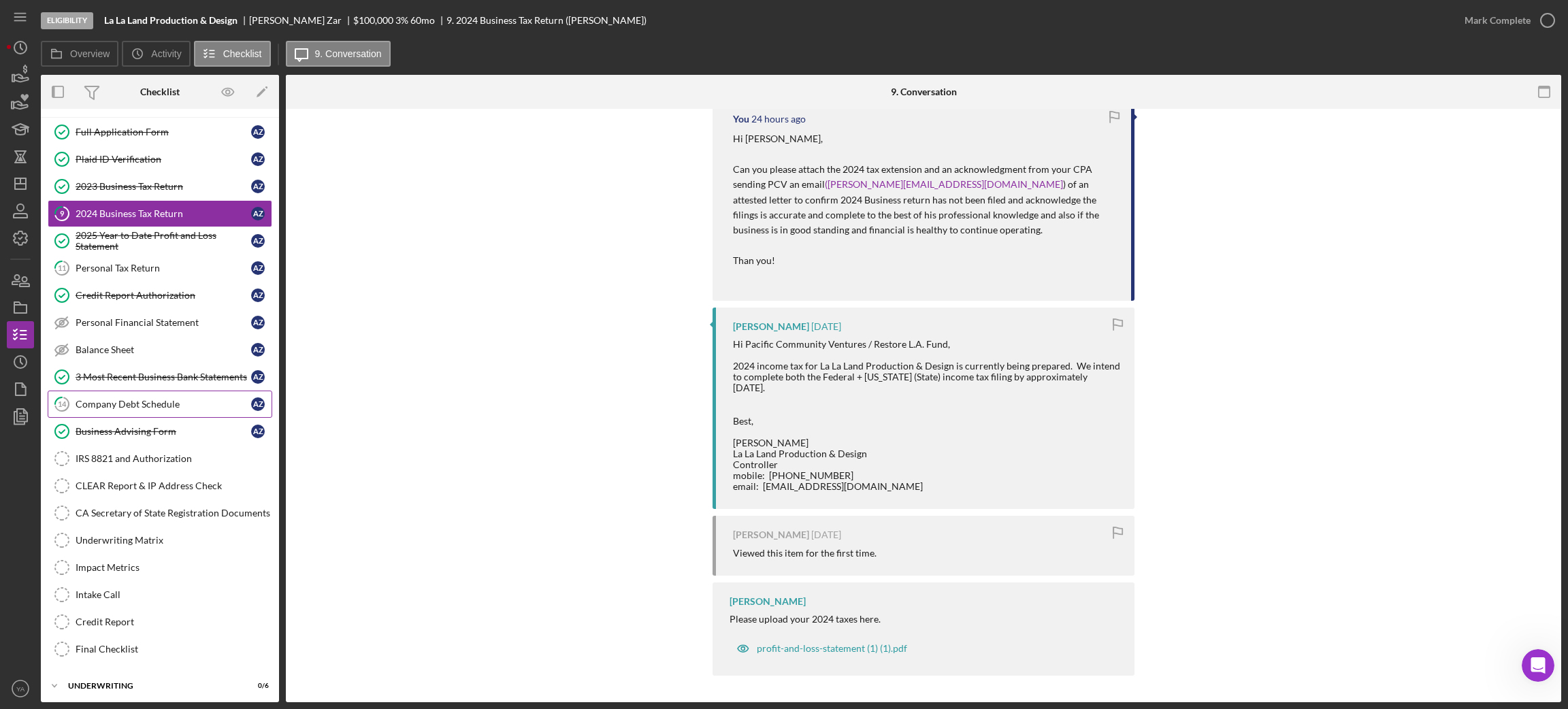
click at [149, 399] on link "14 Company Debt Schedule A Z" at bounding box center [159, 404] width 225 height 27
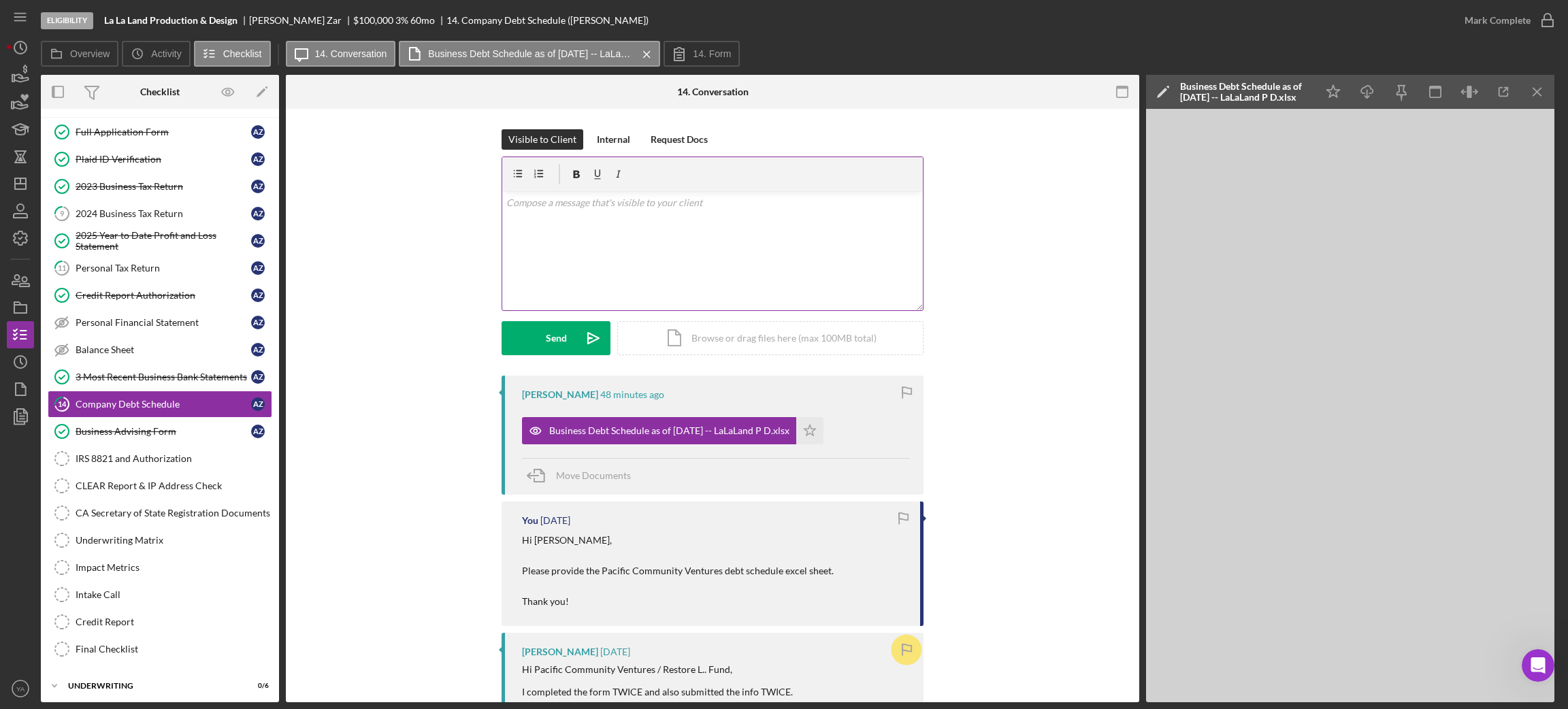
click at [711, 267] on div "v Color teal Color pink Remove color Add row above Add row below Add column bef…" at bounding box center [712, 251] width 421 height 119
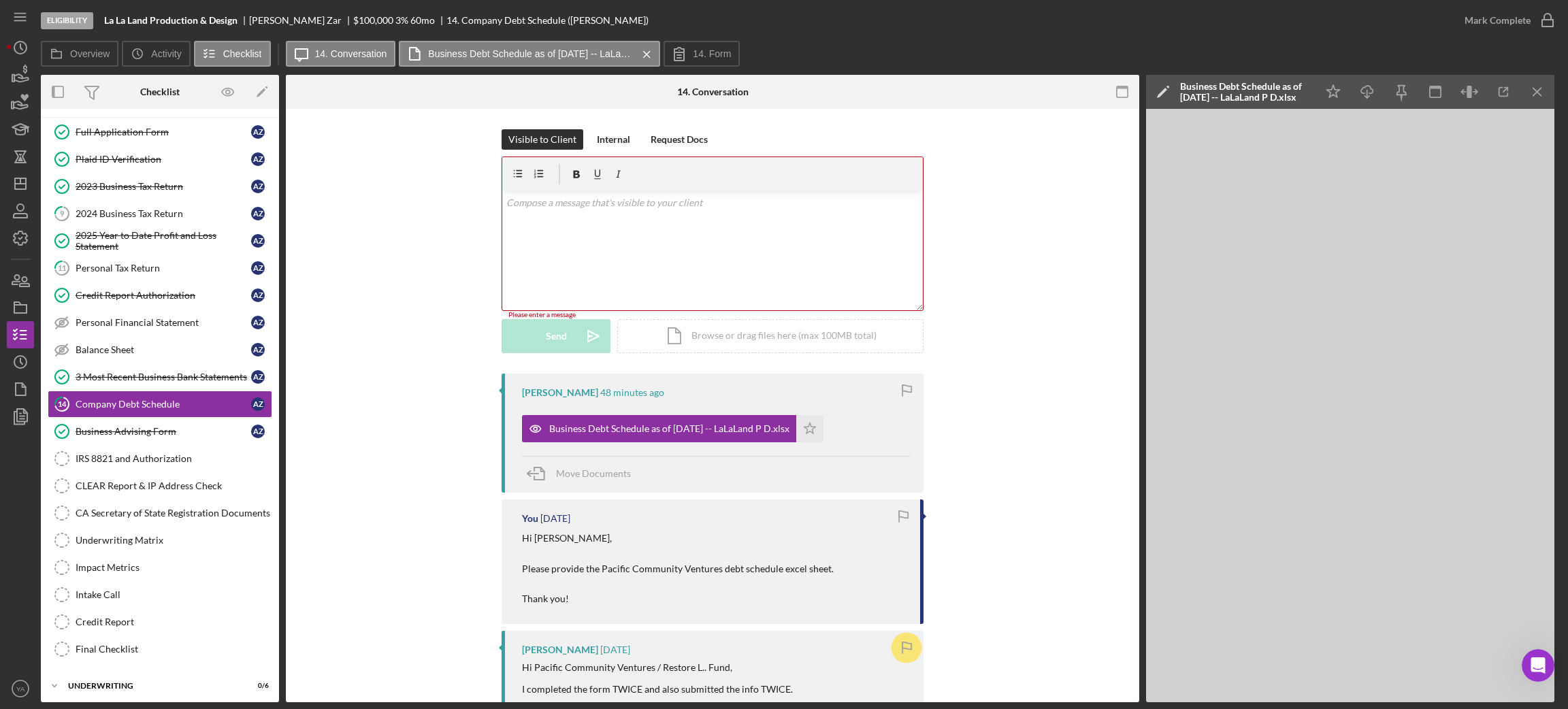
click at [728, 214] on div "v Color teal Color pink Remove color Add row above Add row below Add column bef…" at bounding box center [712, 251] width 421 height 119
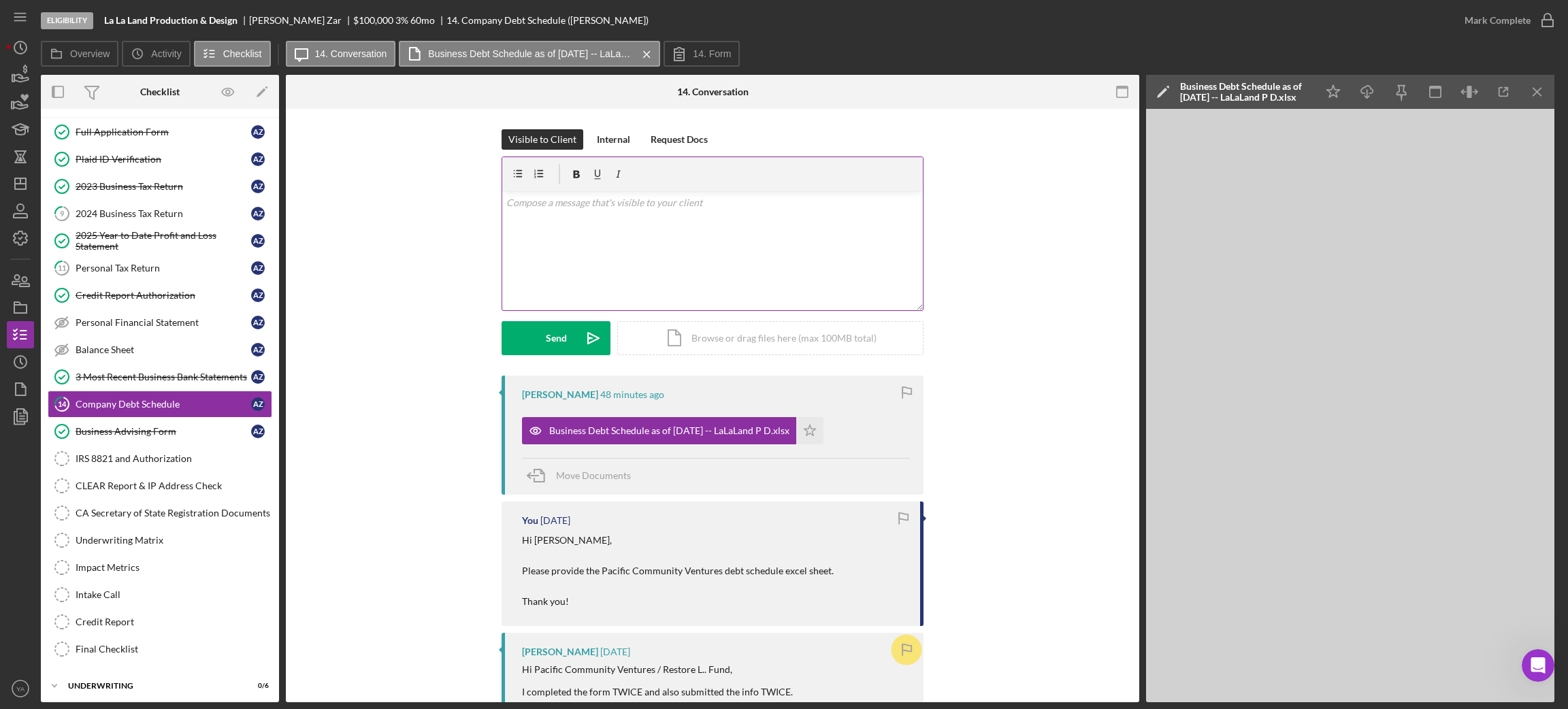
click at [644, 234] on div "v Color teal Color pink Remove color Add row above Add row below Add column bef…" at bounding box center [712, 251] width 421 height 119
click at [21, 185] on icon "Icon/Dashboard" at bounding box center [20, 184] width 34 height 34
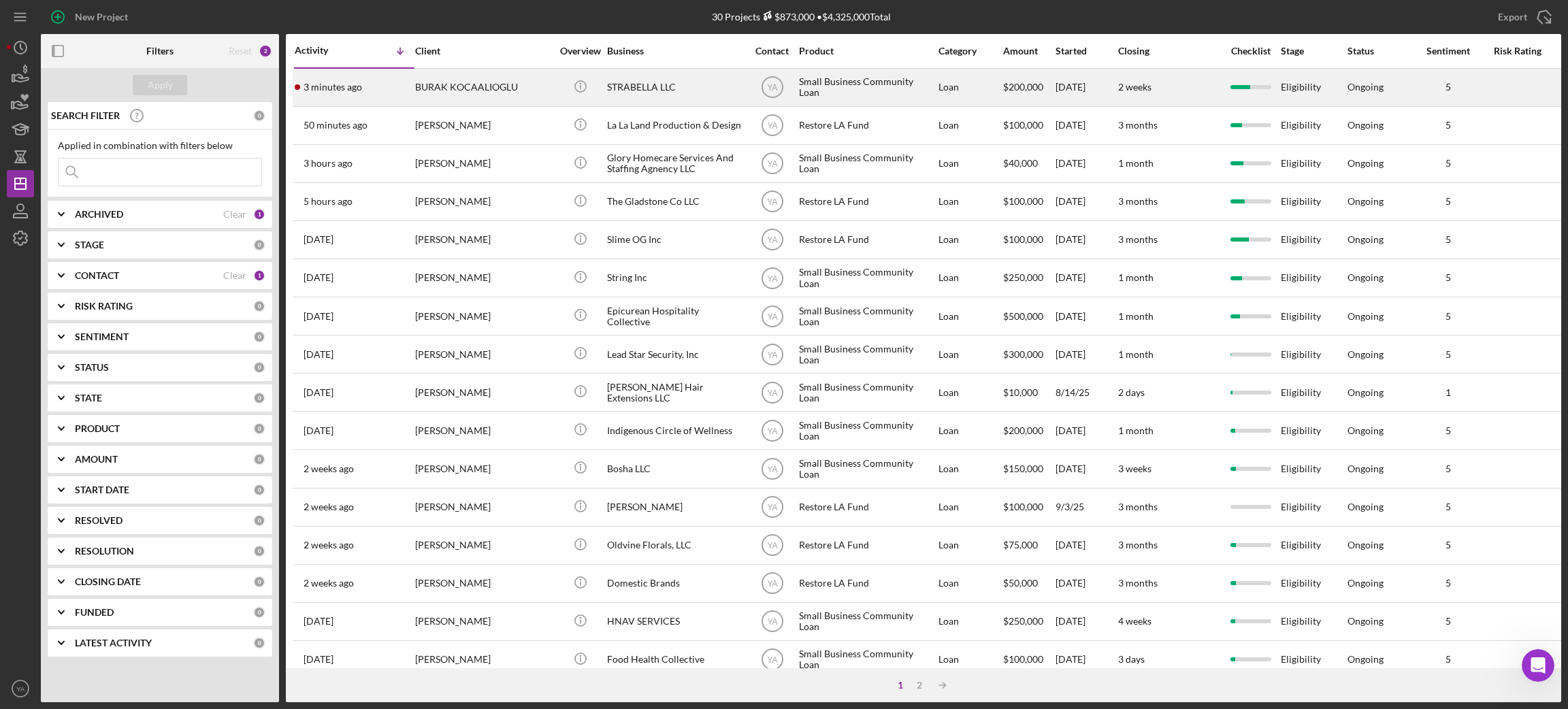
click at [626, 93] on div "STRABELLA LLC" at bounding box center [675, 87] width 136 height 36
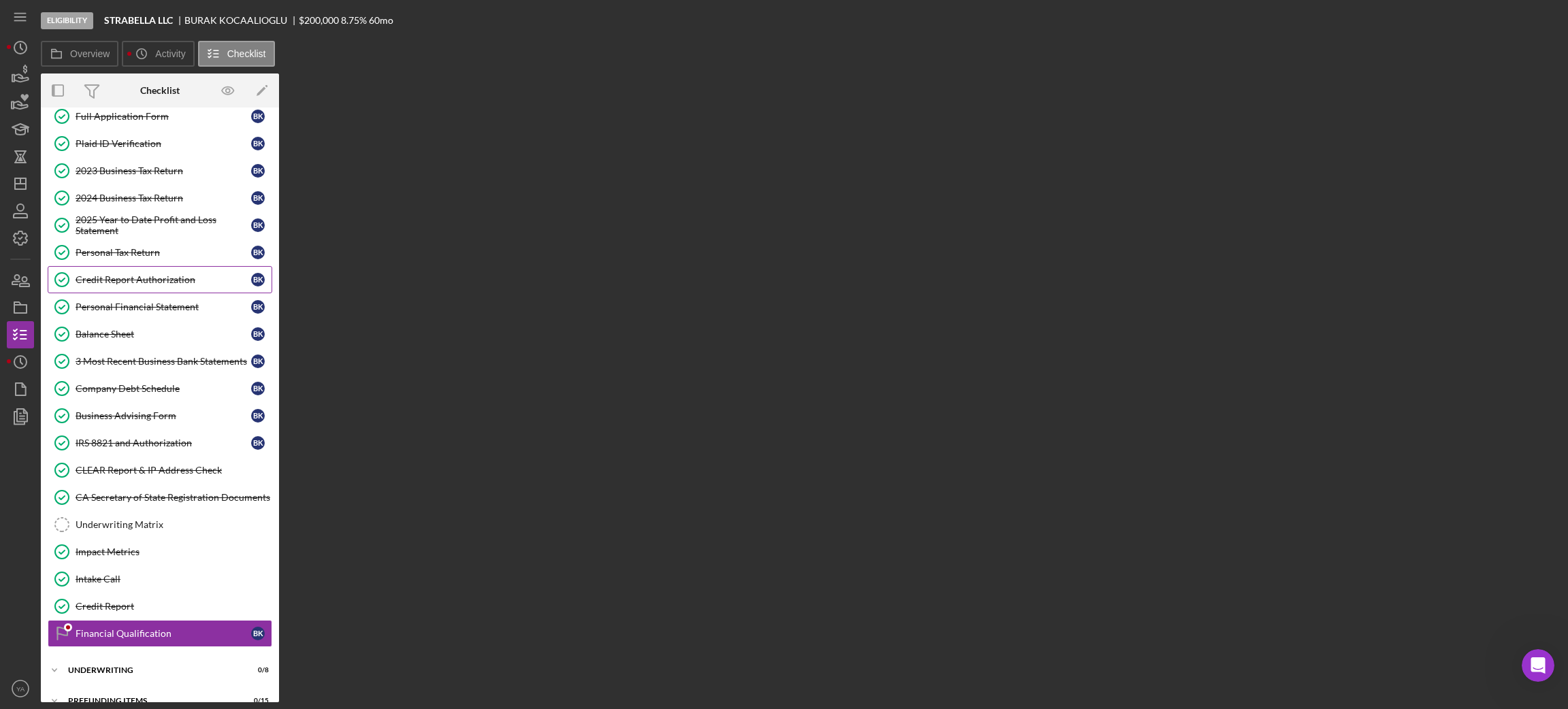
scroll to position [95, 0]
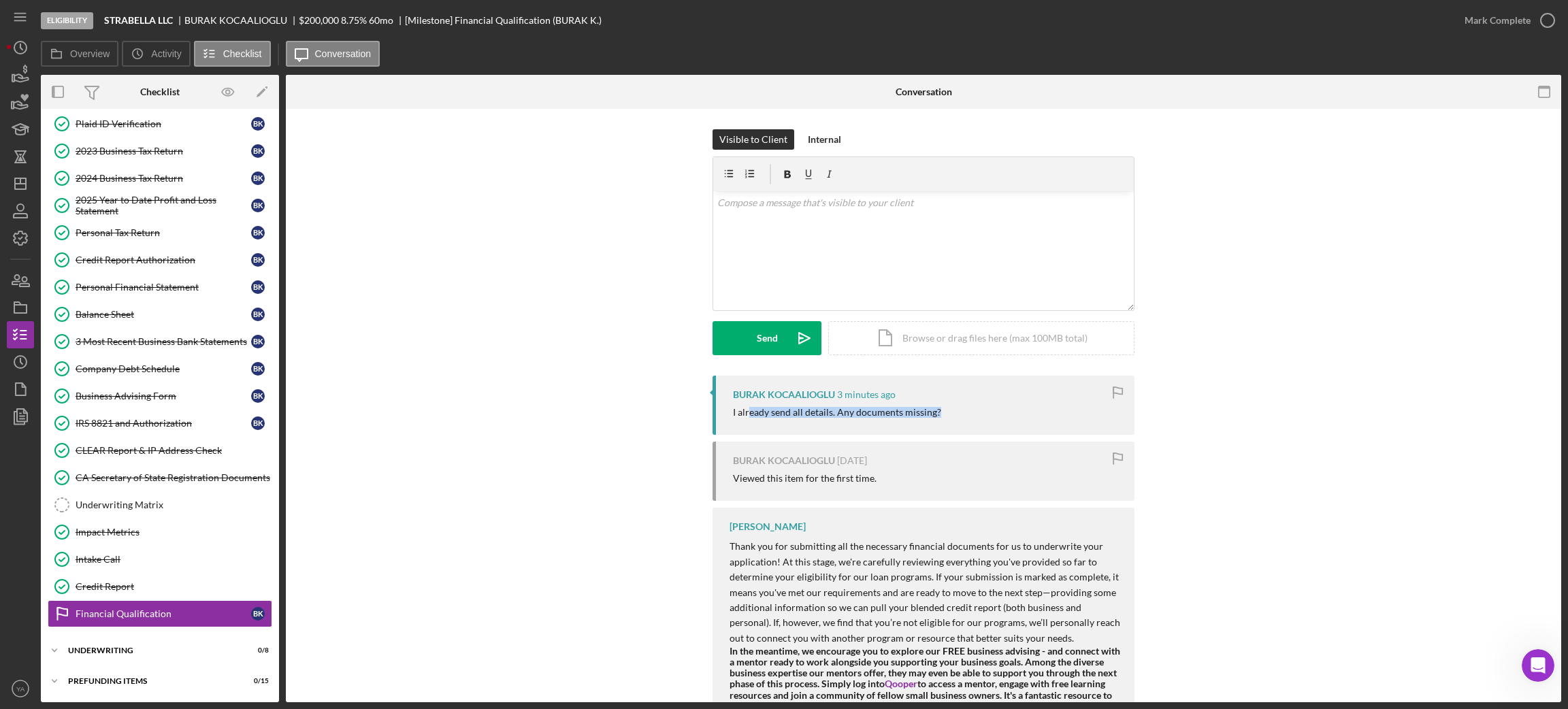
drag, startPoint x: 745, startPoint y: 412, endPoint x: 949, endPoint y: 416, distance: 204.0
click at [949, 416] on div "I already send all details. Any documents missing?" at bounding box center [926, 412] width 388 height 11
click at [864, 269] on div "v Color teal Color pink Remove color Add row above Add row below Add column bef…" at bounding box center [923, 251] width 421 height 119
click at [896, 228] on div "v Color teal Color pink Remove color Add row above Add row below Add column bef…" at bounding box center [923, 251] width 421 height 119
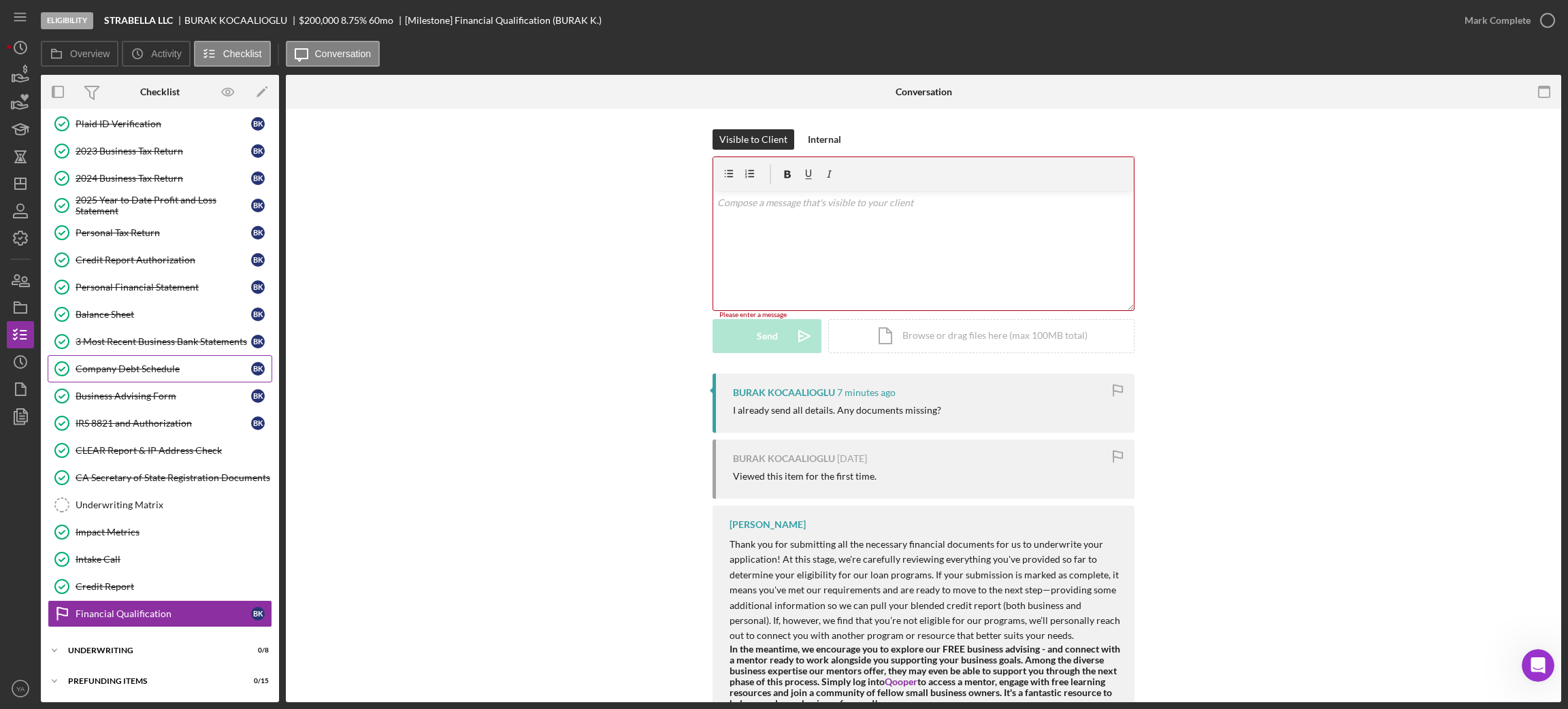
click at [154, 363] on div "Company Debt Schedule" at bounding box center [163, 368] width 176 height 11
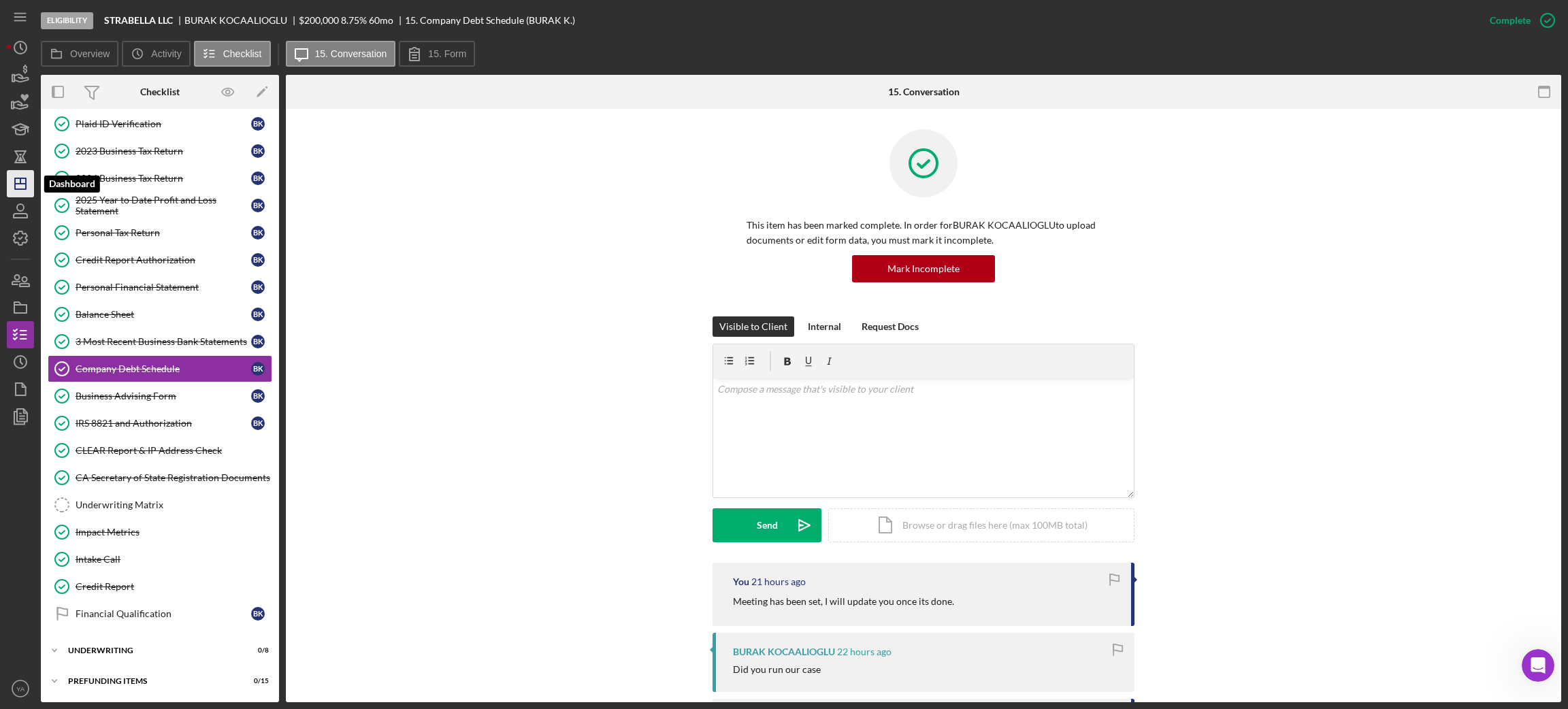
click at [16, 178] on polygon "button" at bounding box center [20, 183] width 11 height 11
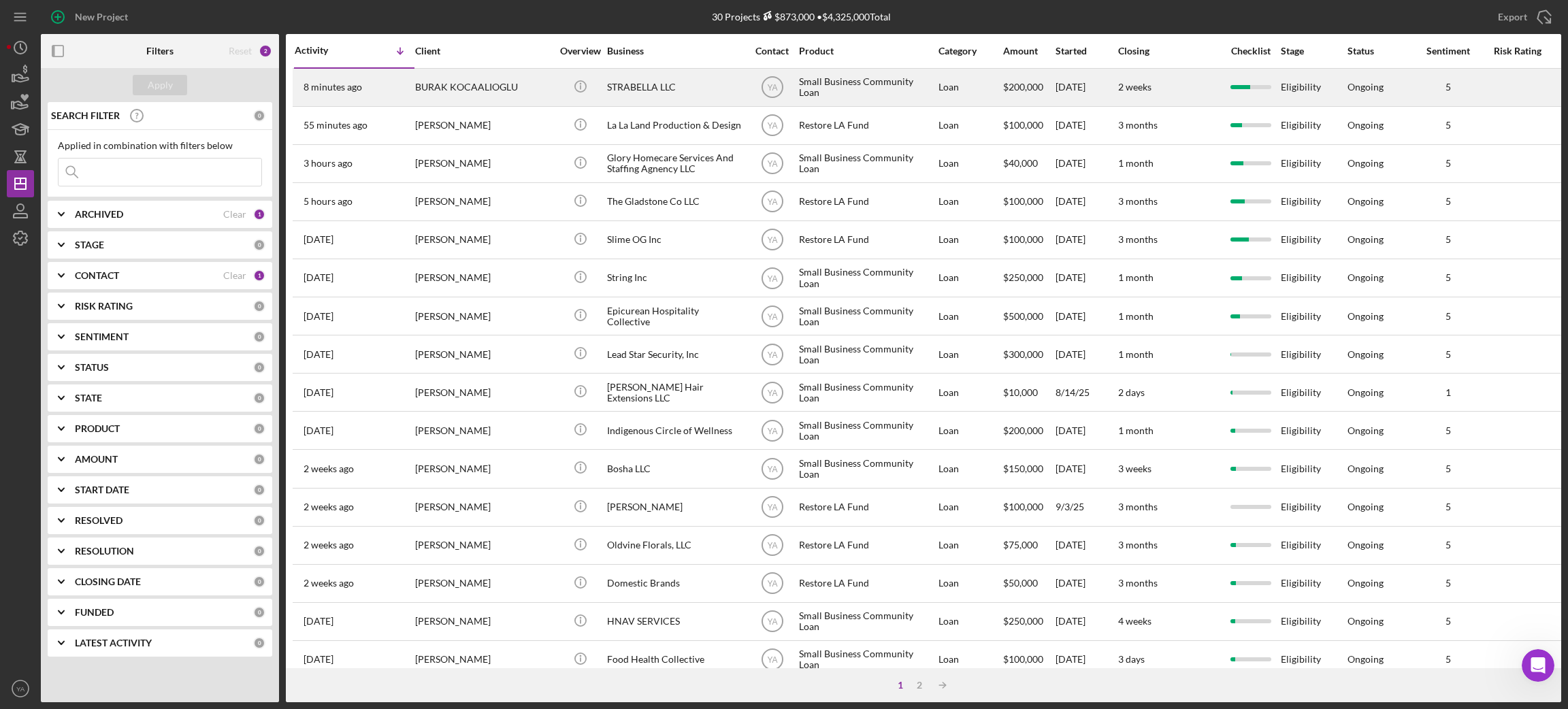
click at [521, 96] on div "BURAK KOCAALIOGLU" at bounding box center [483, 87] width 136 height 36
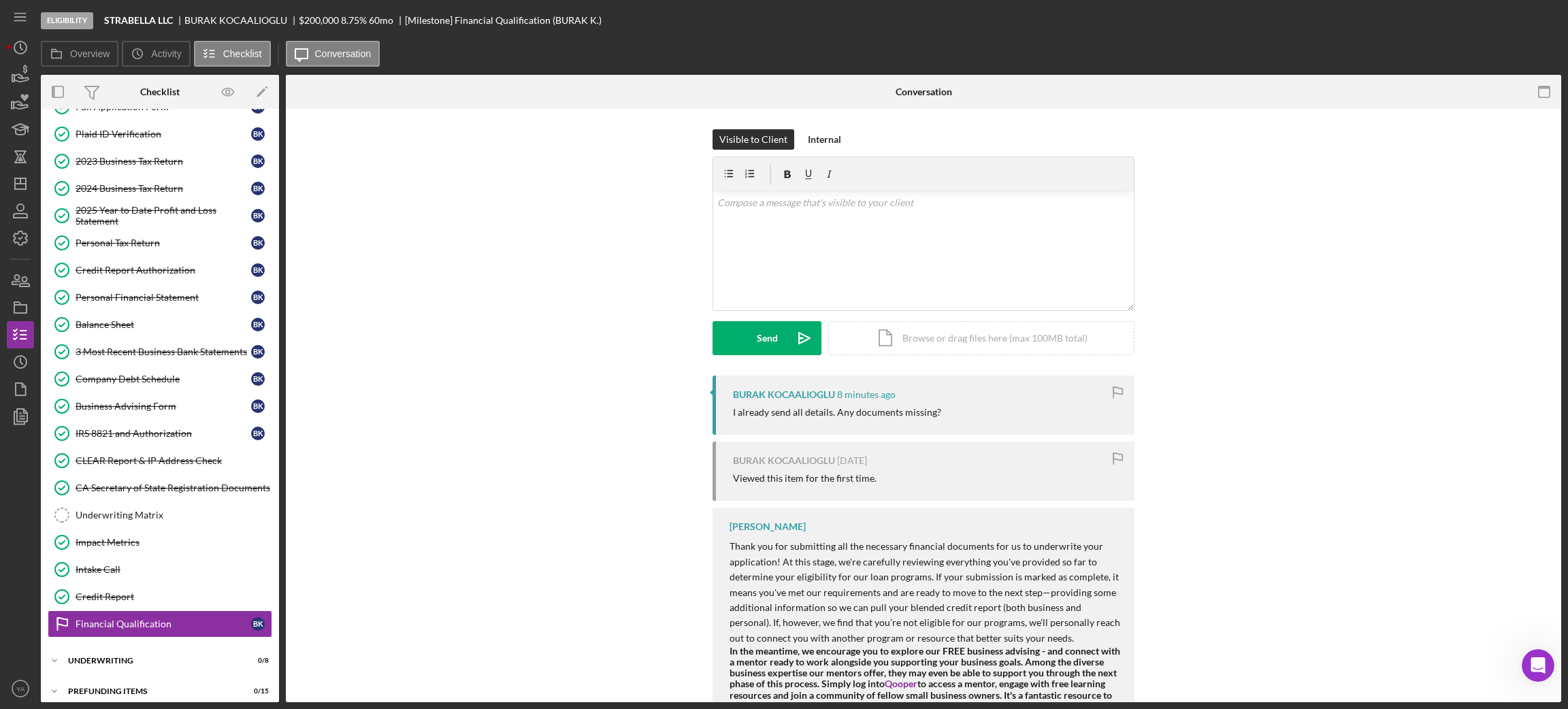
scroll to position [95, 0]
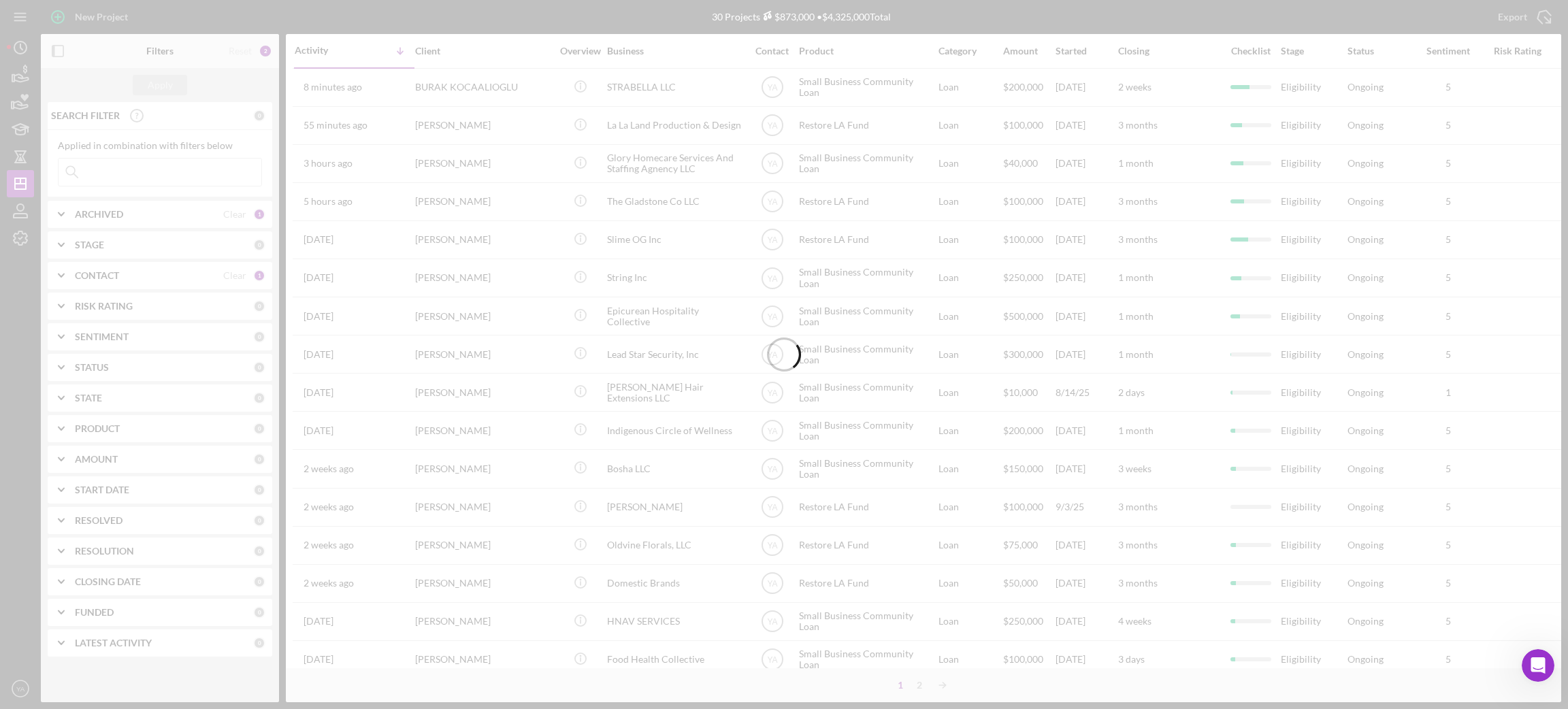
click at [650, 128] on div at bounding box center [784, 354] width 1568 height 709
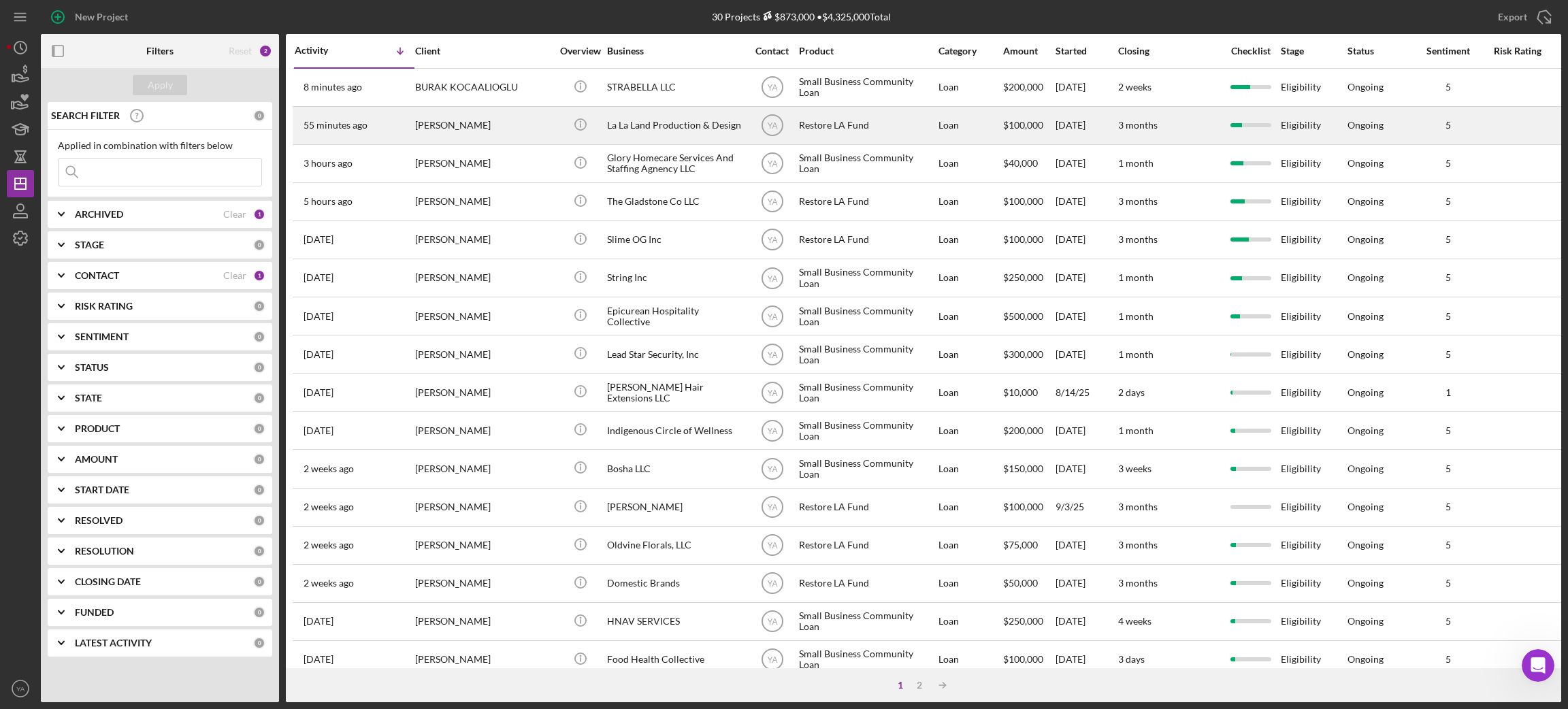
click at [654, 128] on div "La La Land Production & Design" at bounding box center [675, 126] width 136 height 36
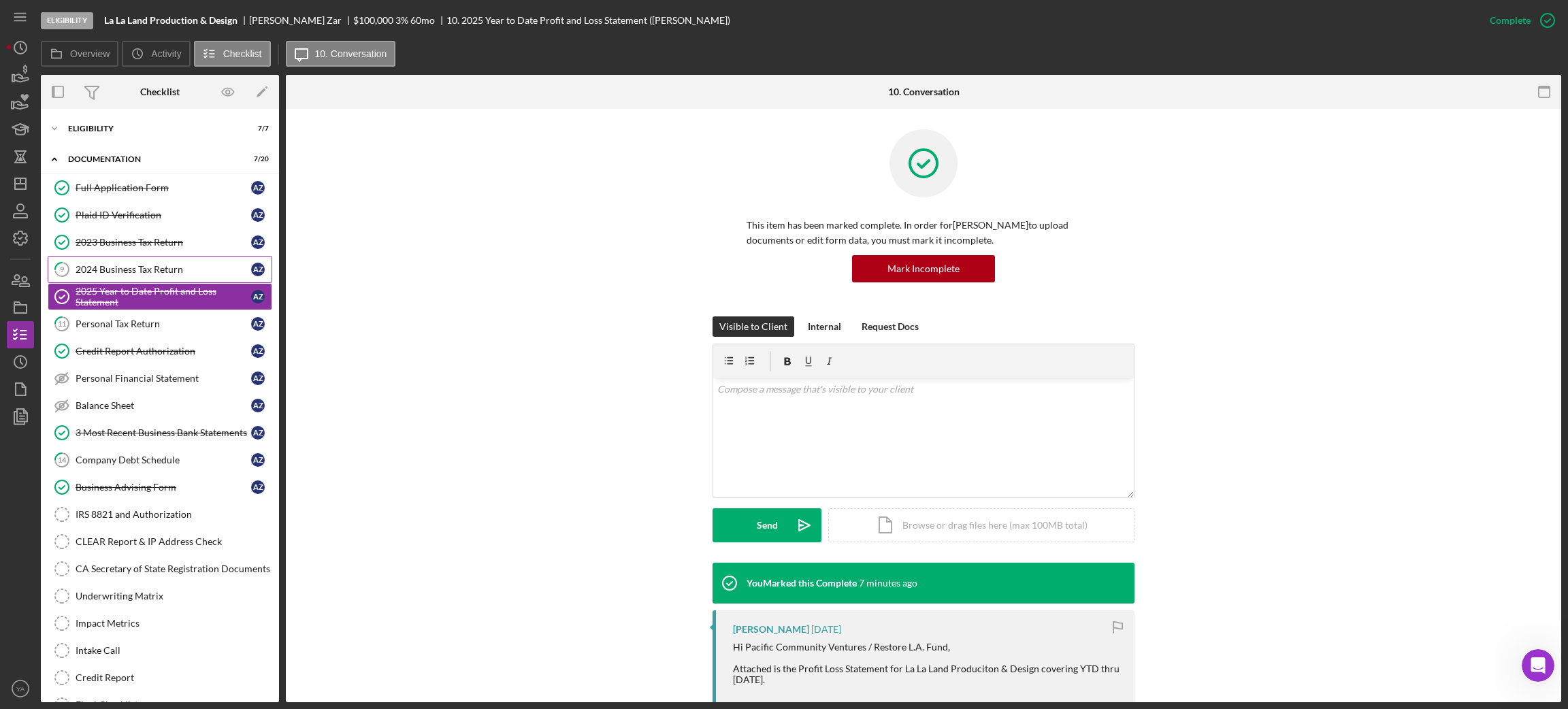
click at [149, 280] on link "9 2024 Business Tax Return A Z" at bounding box center [159, 269] width 225 height 27
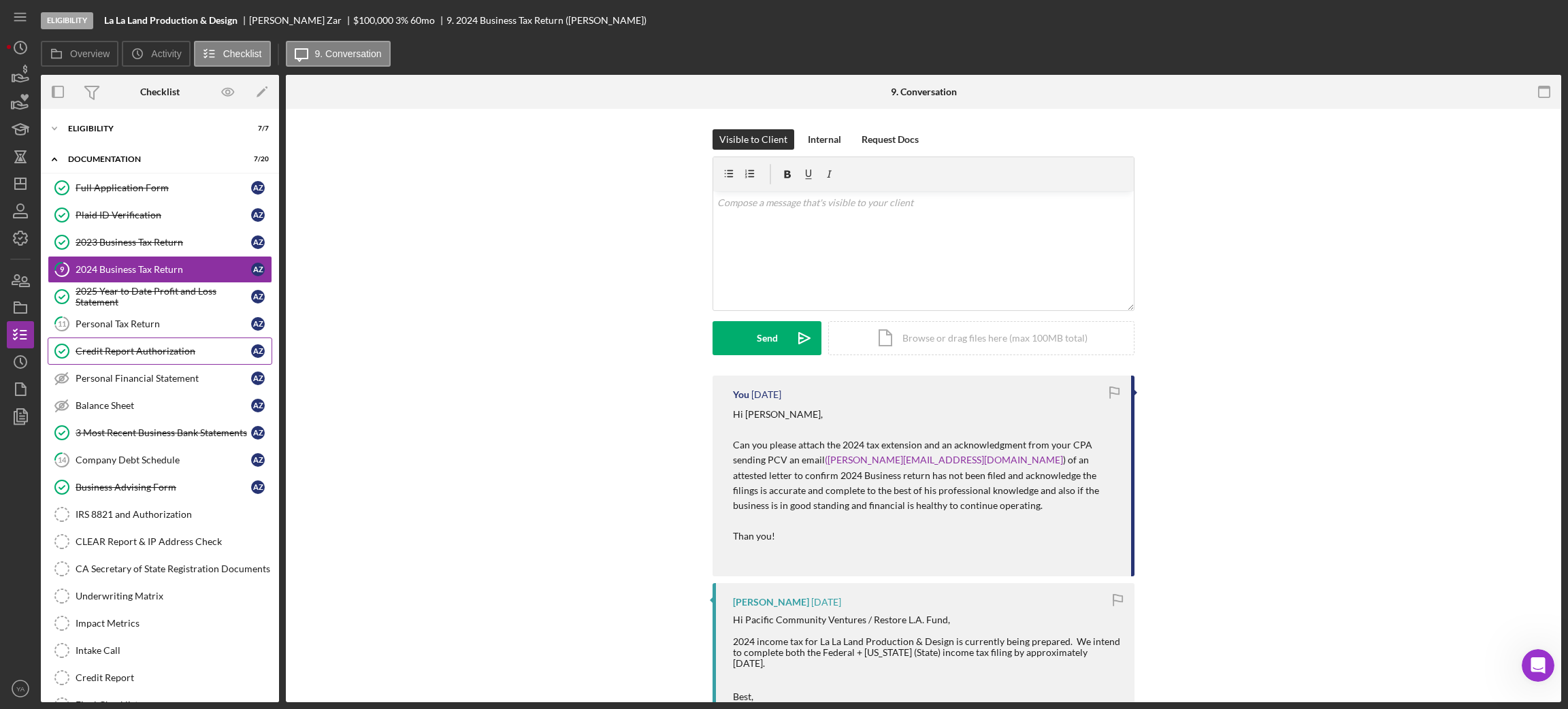
click at [185, 346] on div "Credit Report Authorization" at bounding box center [163, 350] width 176 height 11
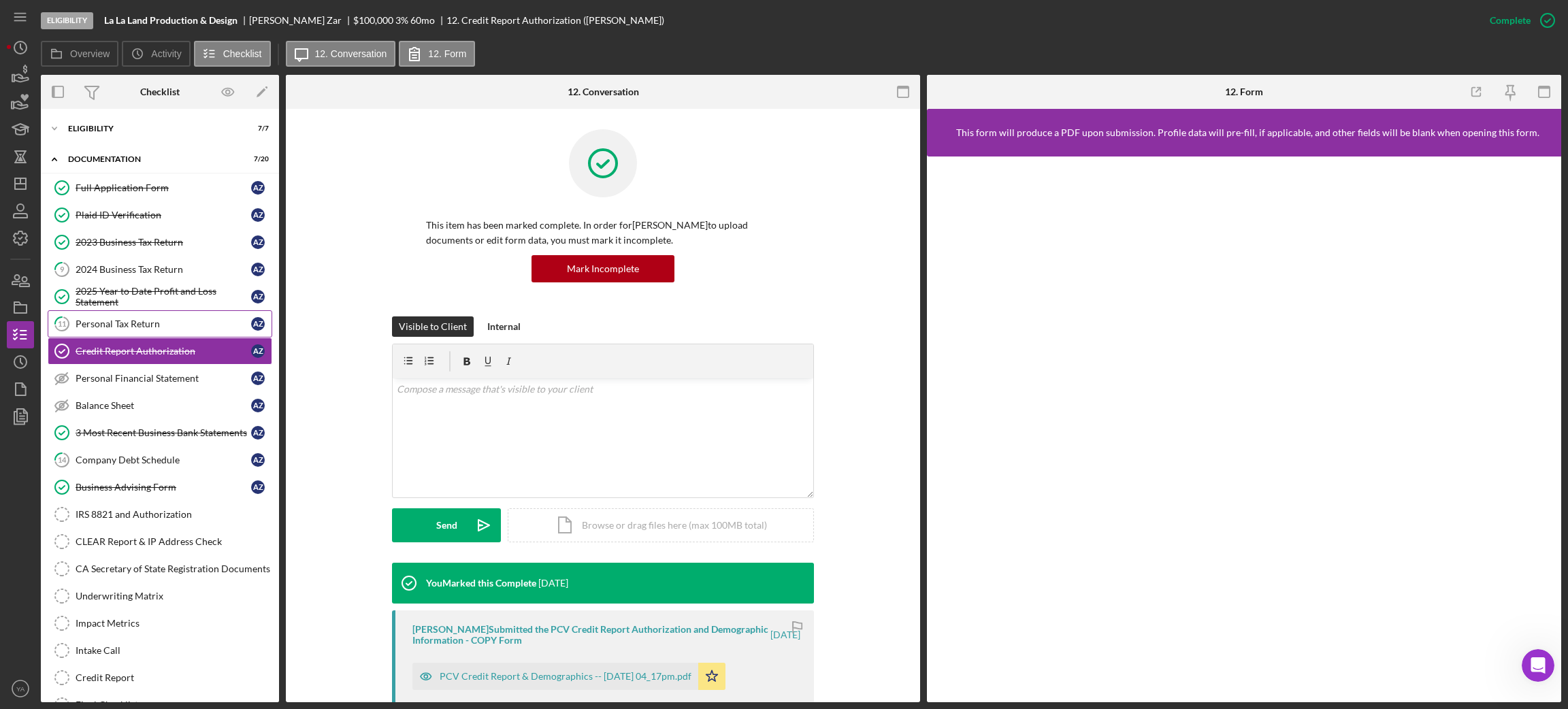
click at [189, 329] on div "Personal Tax Return" at bounding box center [163, 323] width 176 height 11
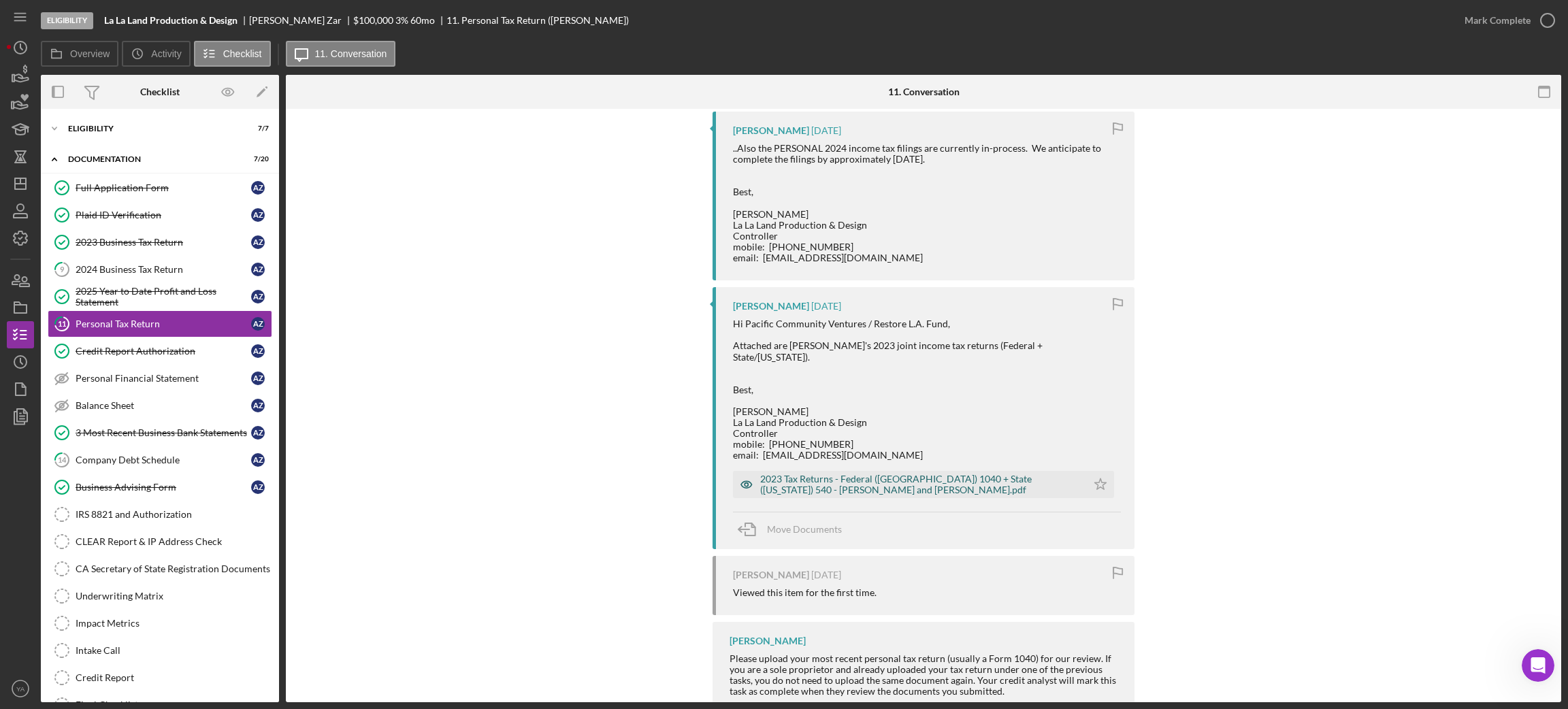
scroll to position [292, 0]
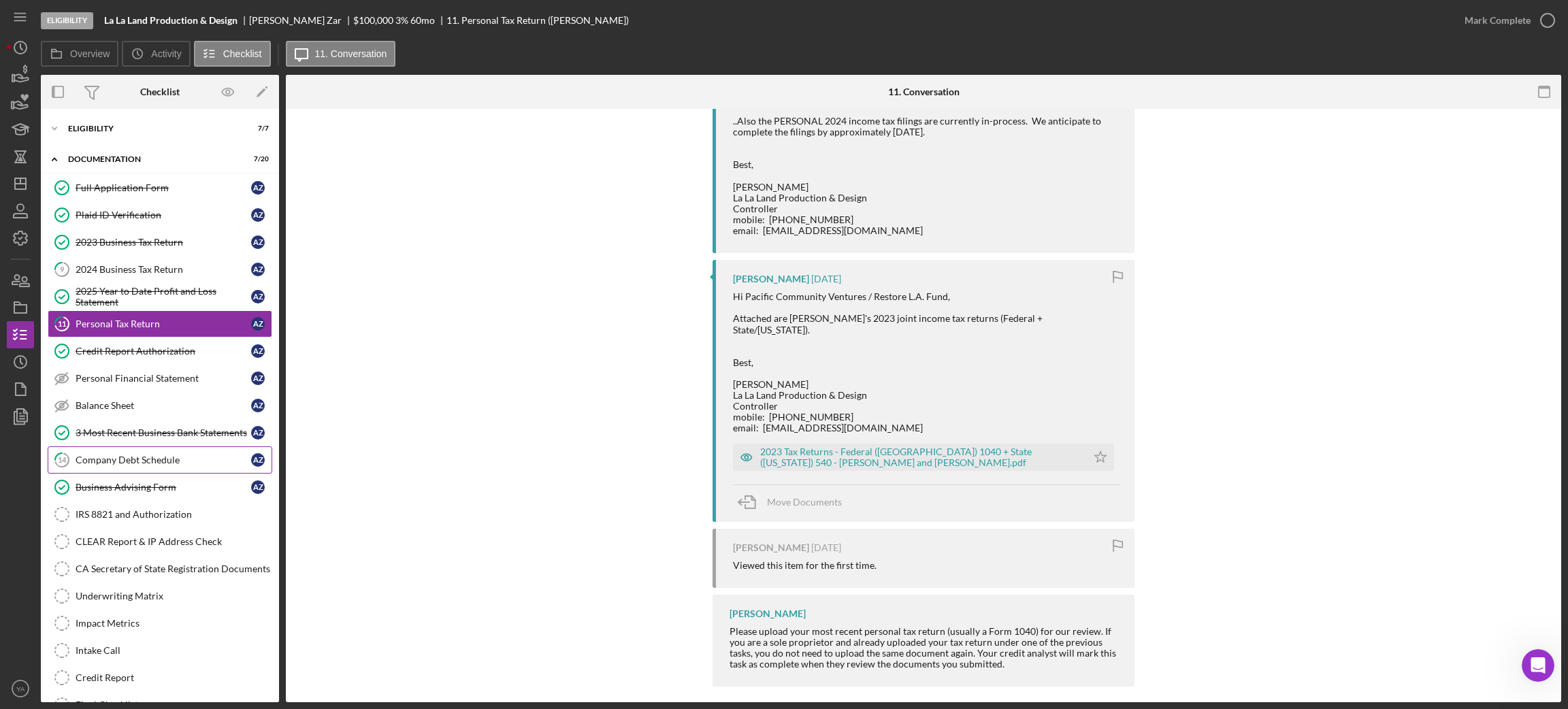
click at [145, 463] on div "Company Debt Schedule" at bounding box center [163, 460] width 176 height 11
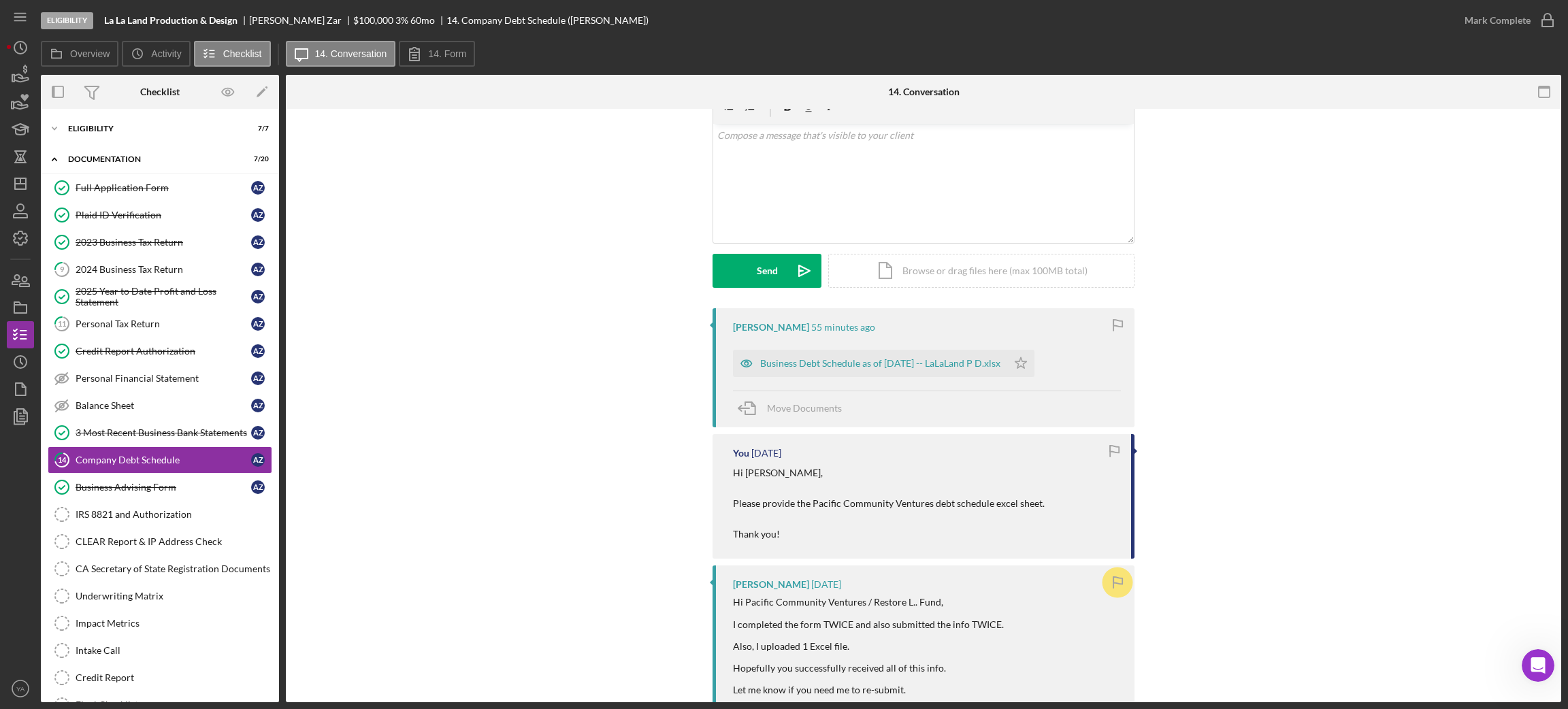
scroll to position [102, 0]
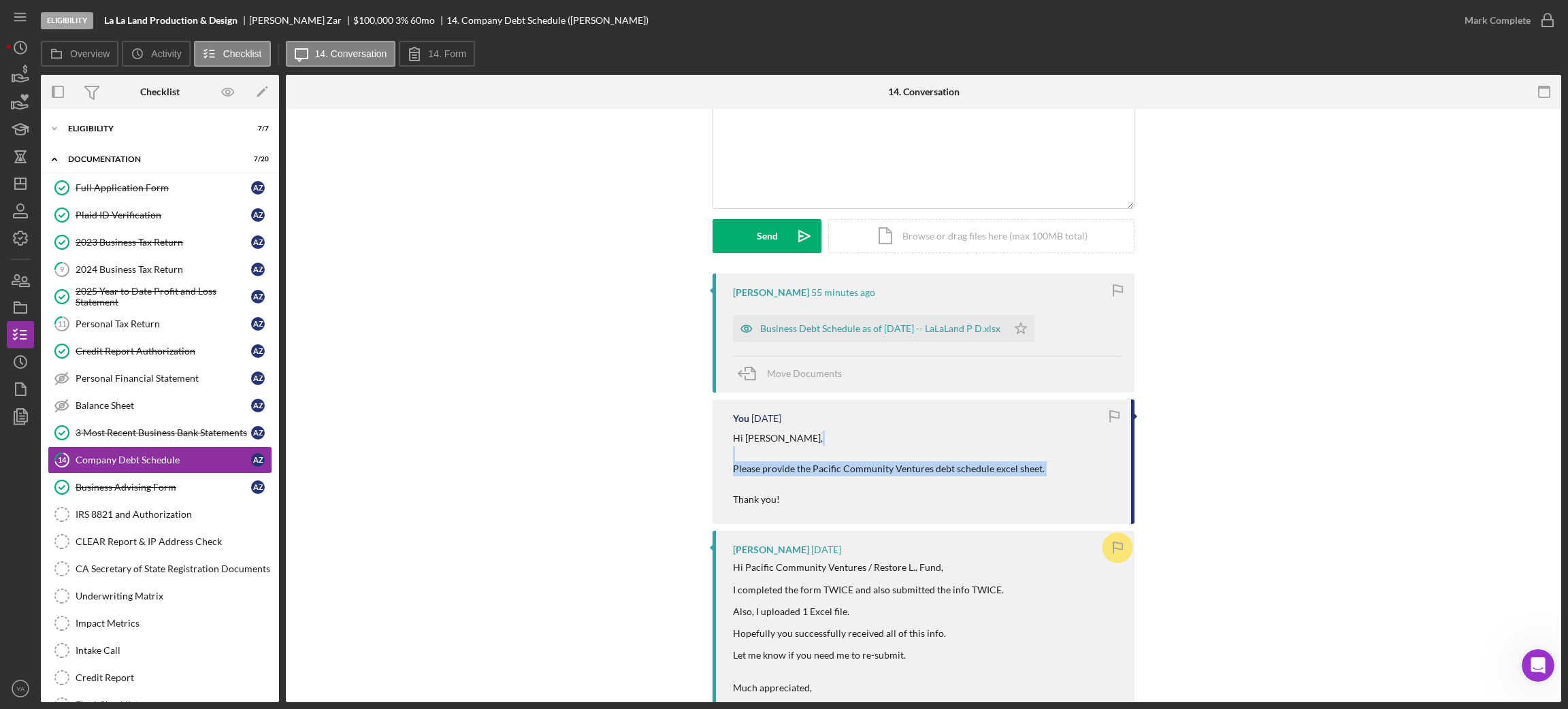
drag, startPoint x: 733, startPoint y: 453, endPoint x: 827, endPoint y: 479, distance: 97.5
click at [827, 479] on p "Hi [PERSON_NAME], Please provide the Pacific Community Ventures debt schedule e…" at bounding box center [889, 468] width 312 height 76
click at [854, 473] on p "Hi [PERSON_NAME], Please provide the Pacific Community Ventures debt schedule e…" at bounding box center [889, 468] width 312 height 76
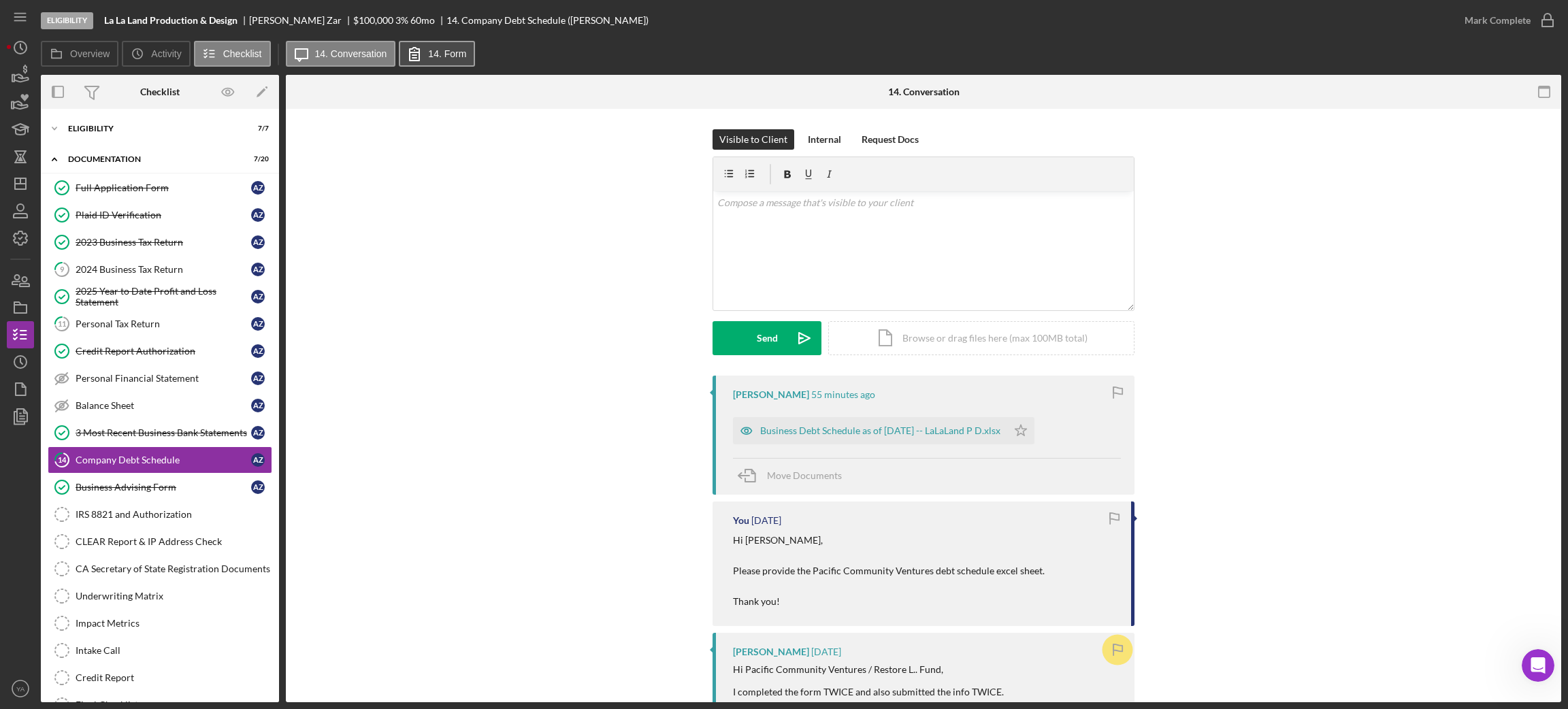
click at [463, 51] on button "14. Form" at bounding box center [436, 54] width 76 height 26
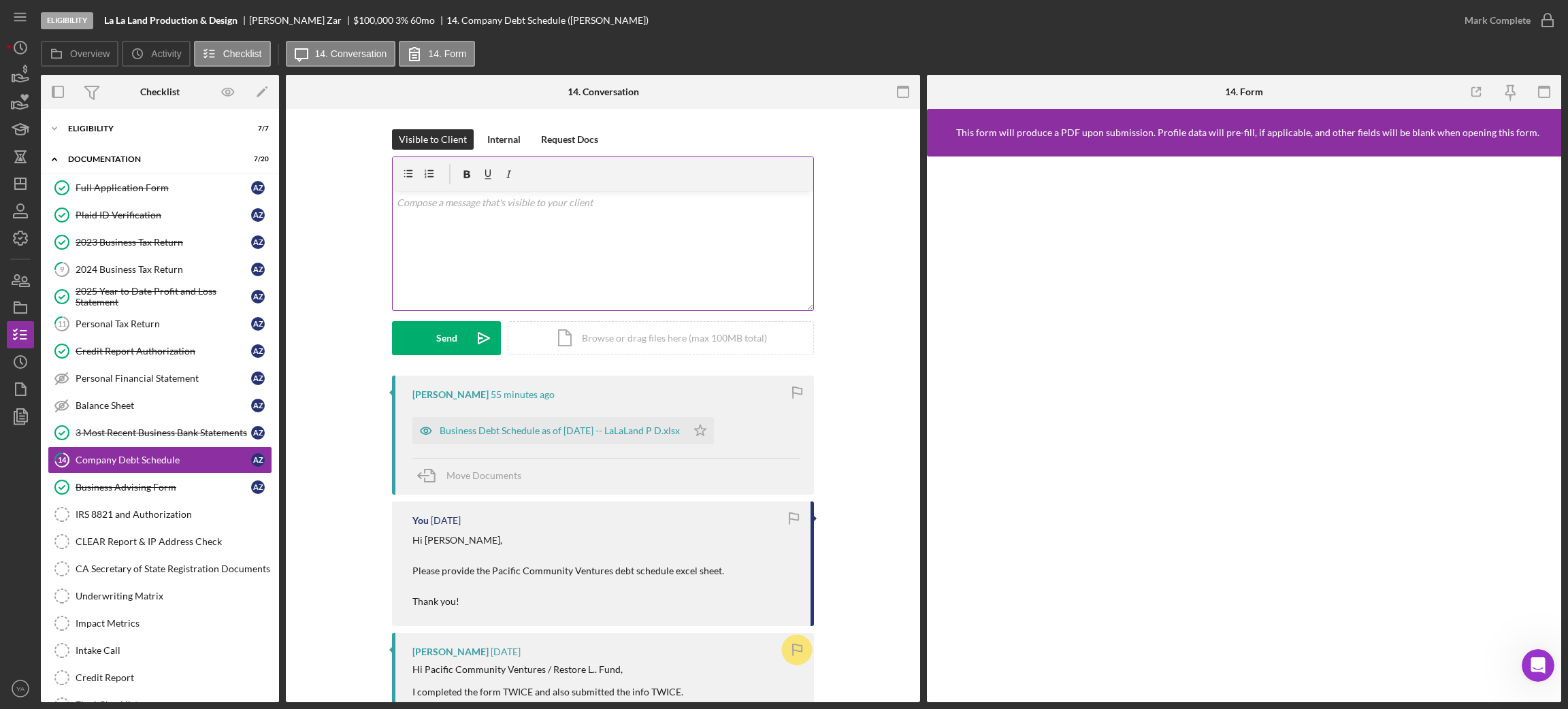
click at [639, 260] on div "v Color teal Color pink Remove color Add row above Add row below Add column bef…" at bounding box center [603, 251] width 421 height 119
click at [516, 219] on p "Hi [PERSON_NAME], if you input all the debts" at bounding box center [604, 210] width 413 height 30
drag, startPoint x: 403, startPoint y: 220, endPoint x: 382, endPoint y: 223, distance: 21.2
click at [382, 223] on div "Visible to Client Internal Request Docs v Color teal Color pink Remove color Ad…" at bounding box center [603, 252] width 594 height 247
click at [553, 221] on p "Hi [PERSON_NAME], when you input all the debts" at bounding box center [604, 210] width 413 height 30
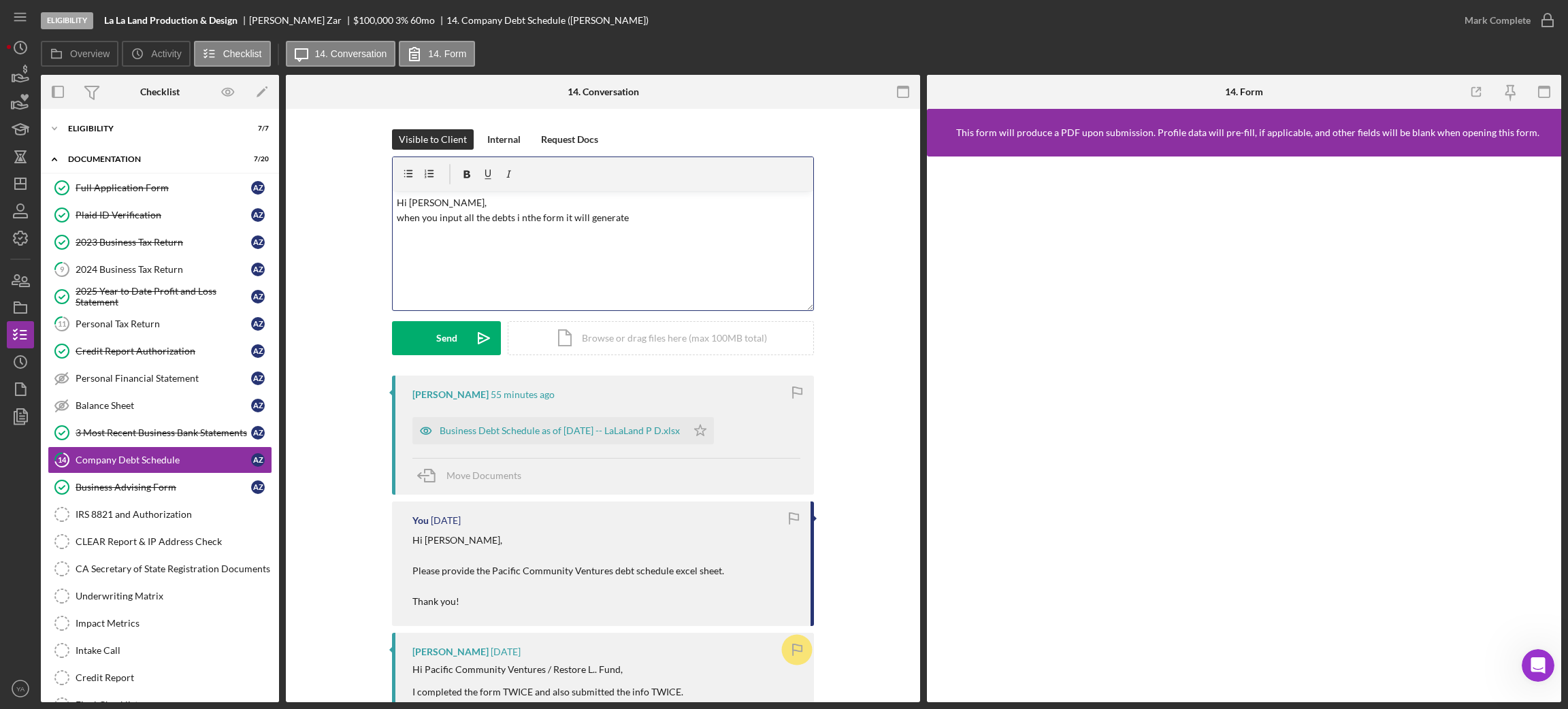
click at [516, 218] on p "Hi [PERSON_NAME], when you input all the debts i nthe form it will generate" at bounding box center [604, 210] width 413 height 30
click at [646, 216] on p "Hi [PERSON_NAME], when you input all the debts in the form it will generate" at bounding box center [604, 210] width 413 height 30
click at [452, 203] on p "Hi [PERSON_NAME], when you input all the debts in the form it will generate an …" at bounding box center [604, 225] width 413 height 61
click at [464, 244] on p "Hi [PERSON_NAME], when you input all the debts in the form it will generate an …" at bounding box center [604, 233] width 413 height 76
click at [403, 233] on p "Hi [PERSON_NAME], when you input all the debts in the form it will generate an …" at bounding box center [604, 225] width 413 height 61
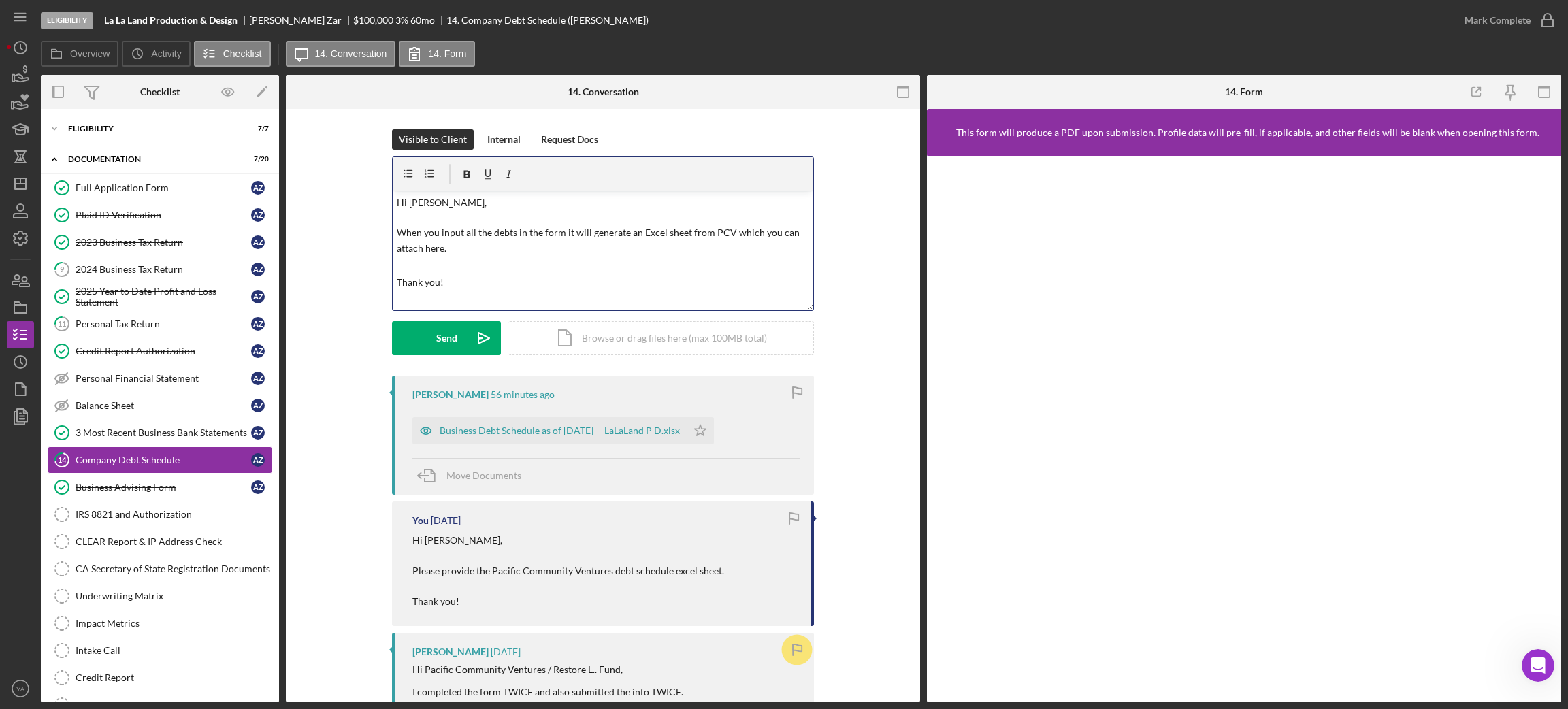
click at [512, 277] on p "Thank you!" at bounding box center [604, 274] width 413 height 30
click at [463, 346] on button "Send Icon/icon-invite-send" at bounding box center [446, 338] width 109 height 34
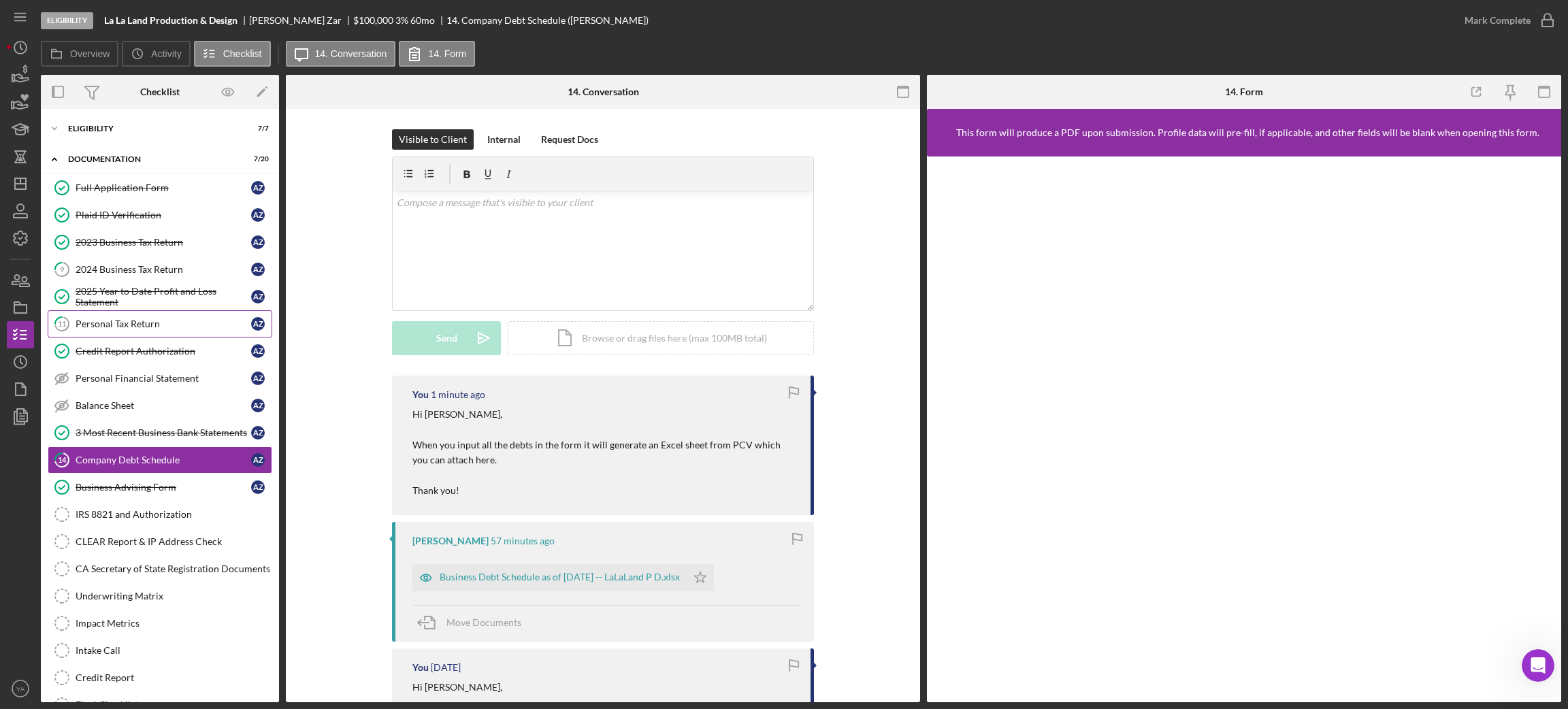
click at [177, 324] on div "Personal Tax Return" at bounding box center [163, 323] width 176 height 11
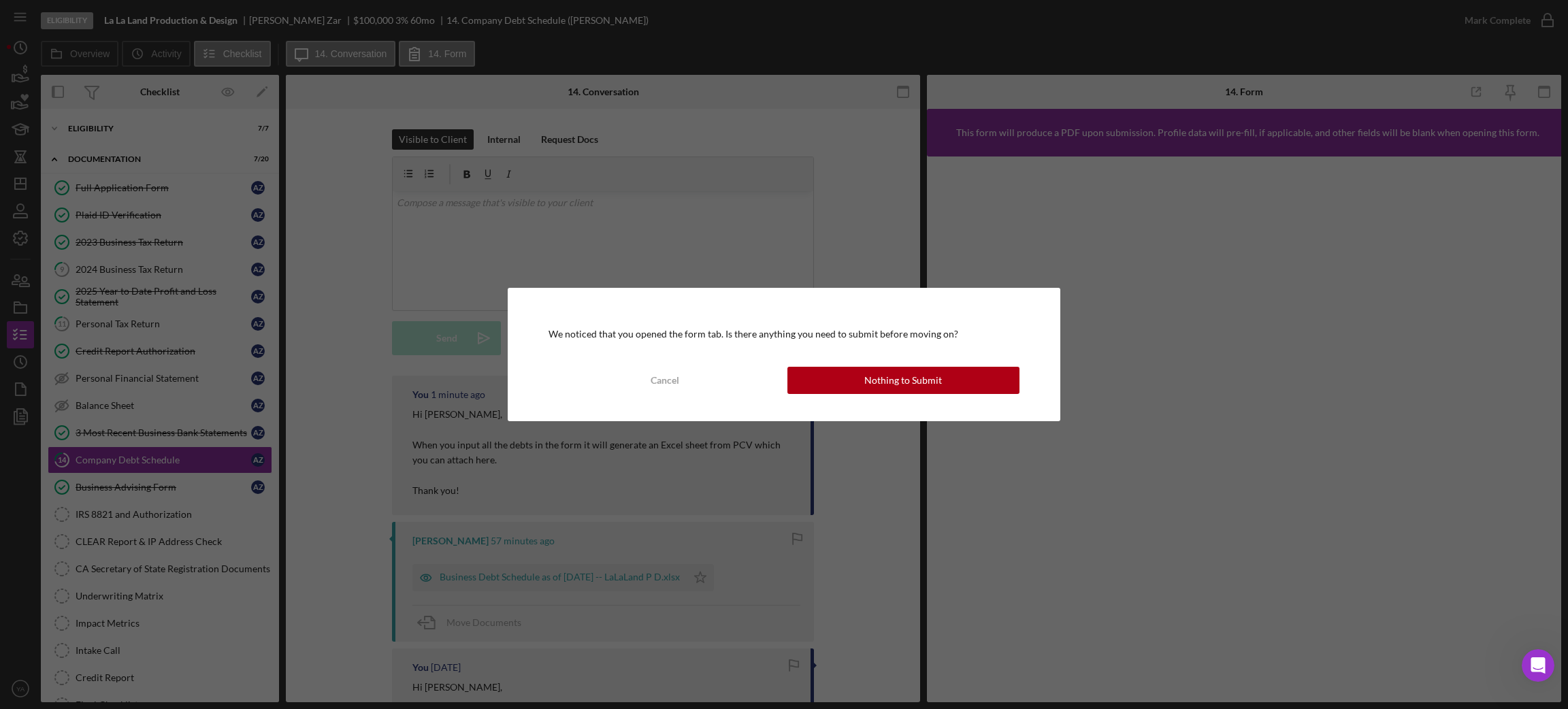
click at [847, 399] on div "We noticed that you opened the form tab. Is there anything you need to submit b…" at bounding box center [784, 354] width 552 height 133
click at [879, 386] on div "Nothing to Submit" at bounding box center [902, 380] width 78 height 27
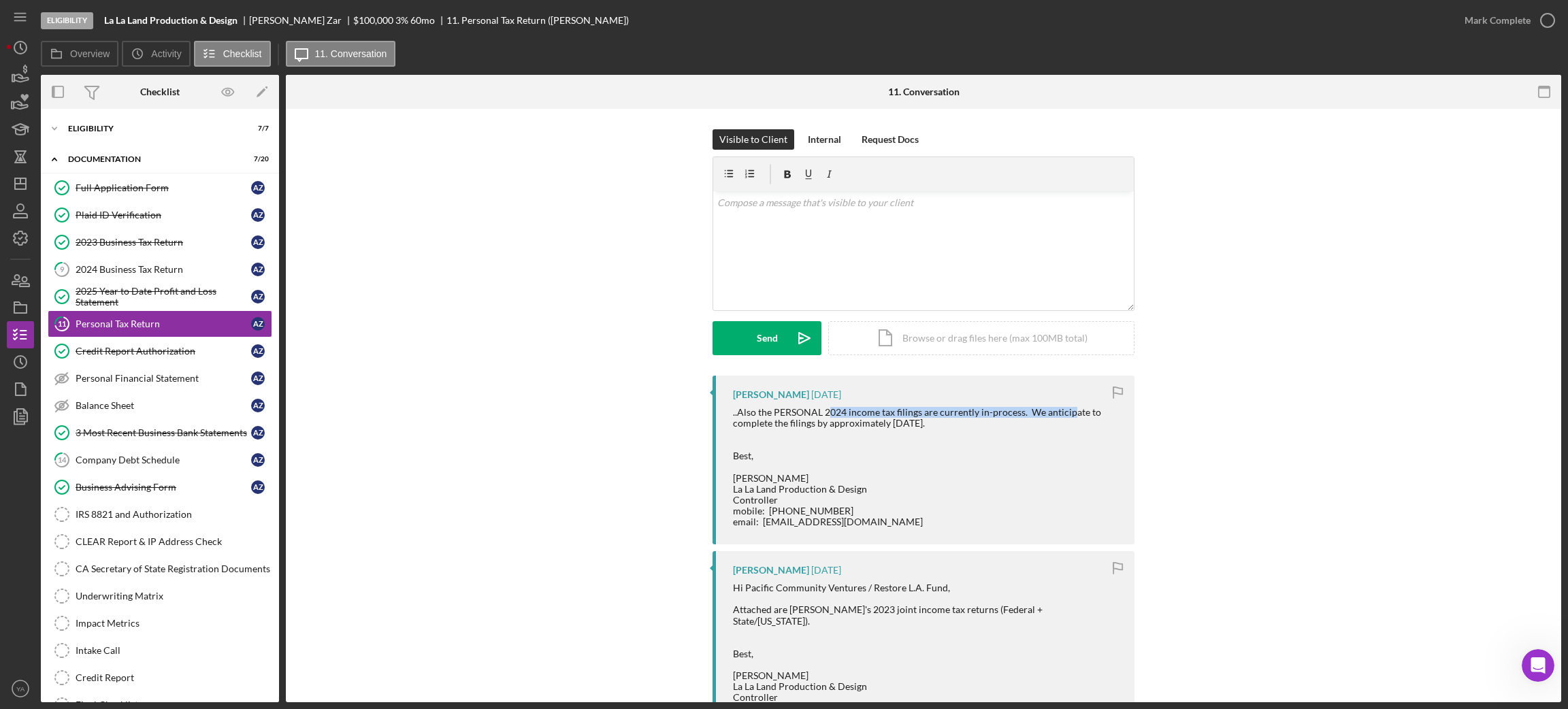
drag, startPoint x: 826, startPoint y: 412, endPoint x: 868, endPoint y: 418, distance: 42.4
click at [1064, 418] on div "..Also the PERSONAL 2024 income tax filings are currently in-process. We antici…" at bounding box center [926, 466] width 388 height 120
click at [802, 416] on div "..Also the PERSONAL 2024 income tax filings are currently in-process. We antici…" at bounding box center [926, 466] width 388 height 120
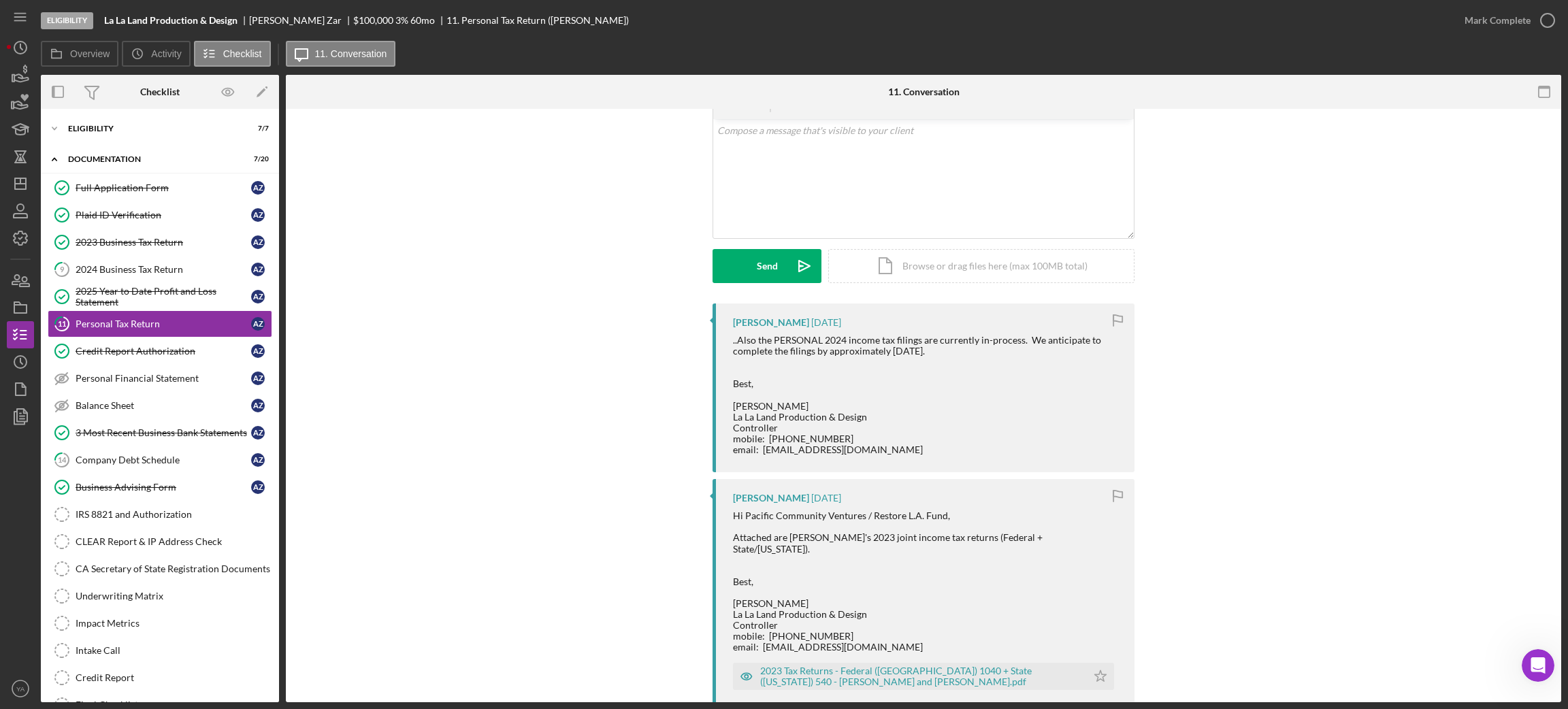
scroll to position [102, 0]
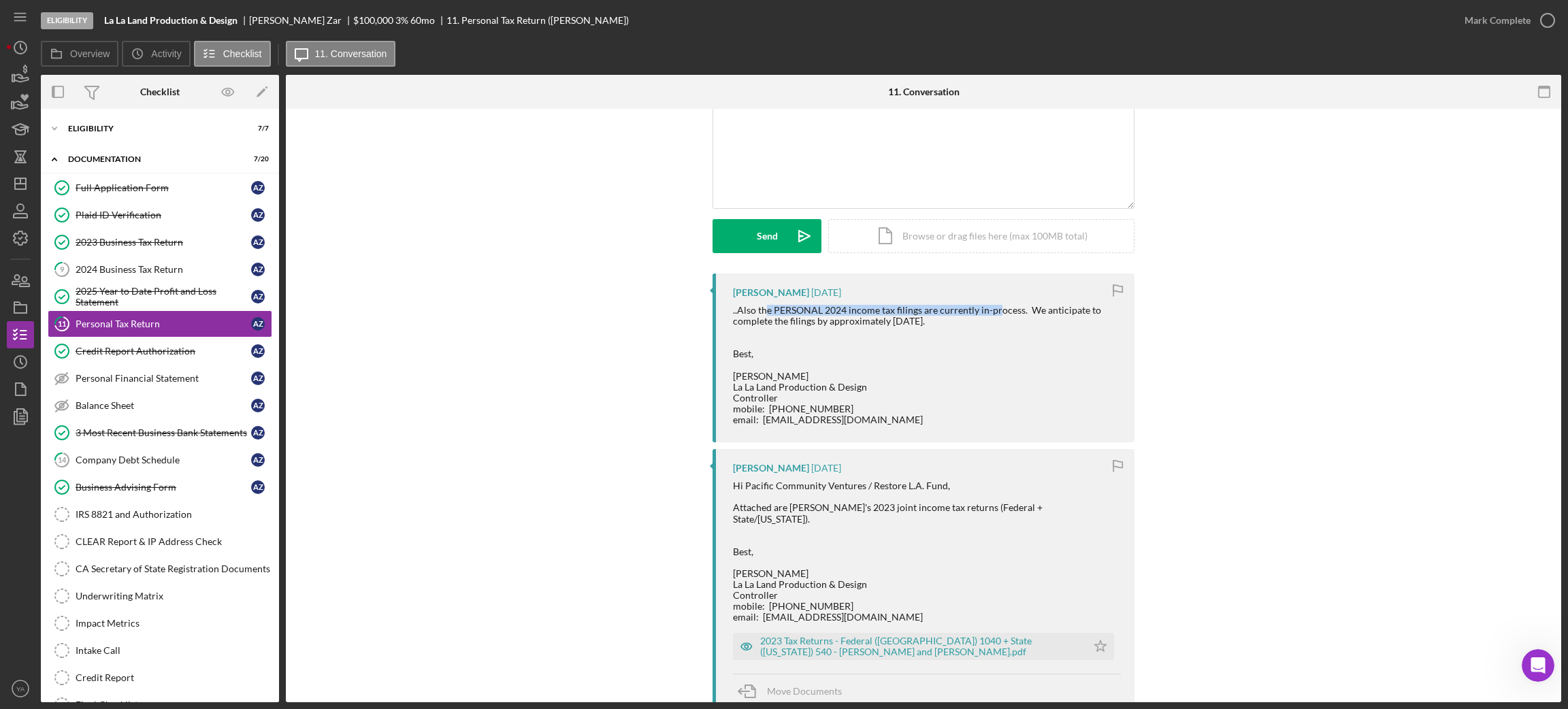
drag, startPoint x: 765, startPoint y: 306, endPoint x: 994, endPoint y: 314, distance: 229.1
click at [994, 314] on div "..Also the PERSONAL 2024 income tax filings are currently in-process. We antici…" at bounding box center [926, 364] width 388 height 120
click at [941, 321] on div "..Also the PERSONAL 2024 income tax filings are currently in-process. We antici…" at bounding box center [926, 364] width 388 height 120
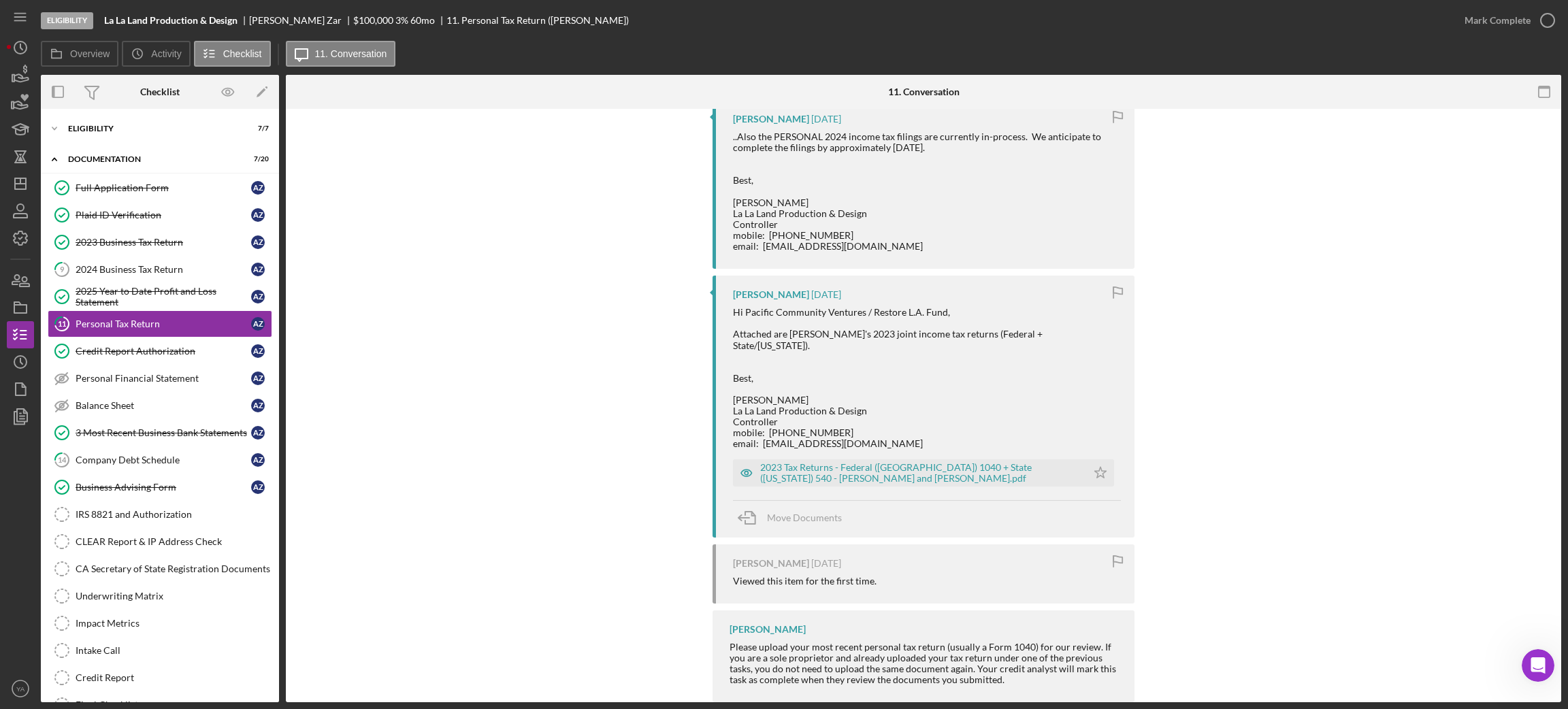
scroll to position [292, 0]
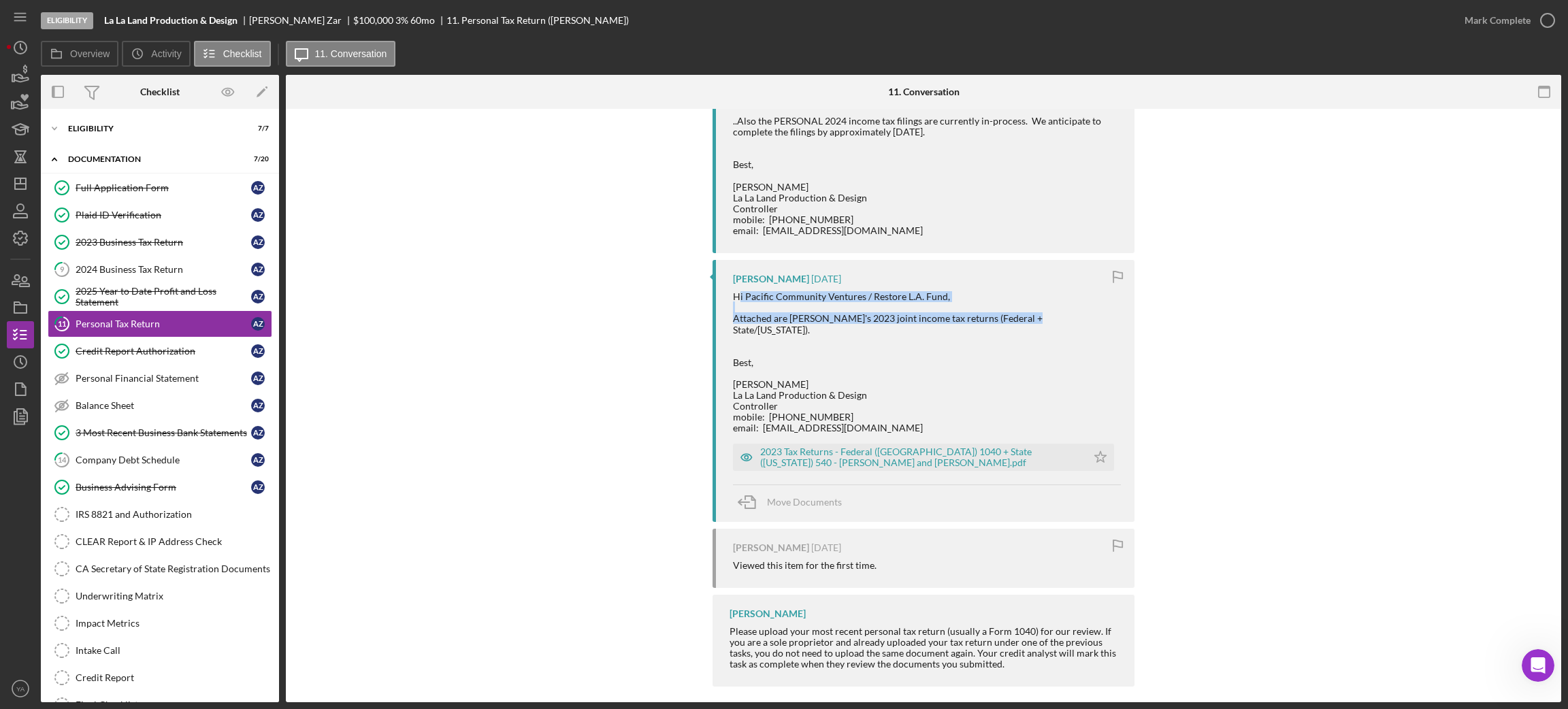
drag, startPoint x: 737, startPoint y: 297, endPoint x: 1018, endPoint y: 317, distance: 281.7
click at [1018, 317] on div "Hi Pacific Community Ventures / Restore L.A. Fund, Attached are [PERSON_NAME]'s…" at bounding box center [926, 363] width 388 height 142
click at [871, 321] on div "Hi Pacific Community Ventures / Restore L.A. Fund, Attached are [PERSON_NAME]'s…" at bounding box center [926, 363] width 388 height 142
drag, startPoint x: 777, startPoint y: 323, endPoint x: 973, endPoint y: 324, distance: 196.0
click at [973, 324] on div "Hi Pacific Community Ventures / Restore L.A. Fund, Attached are [PERSON_NAME]'s…" at bounding box center [926, 363] width 388 height 142
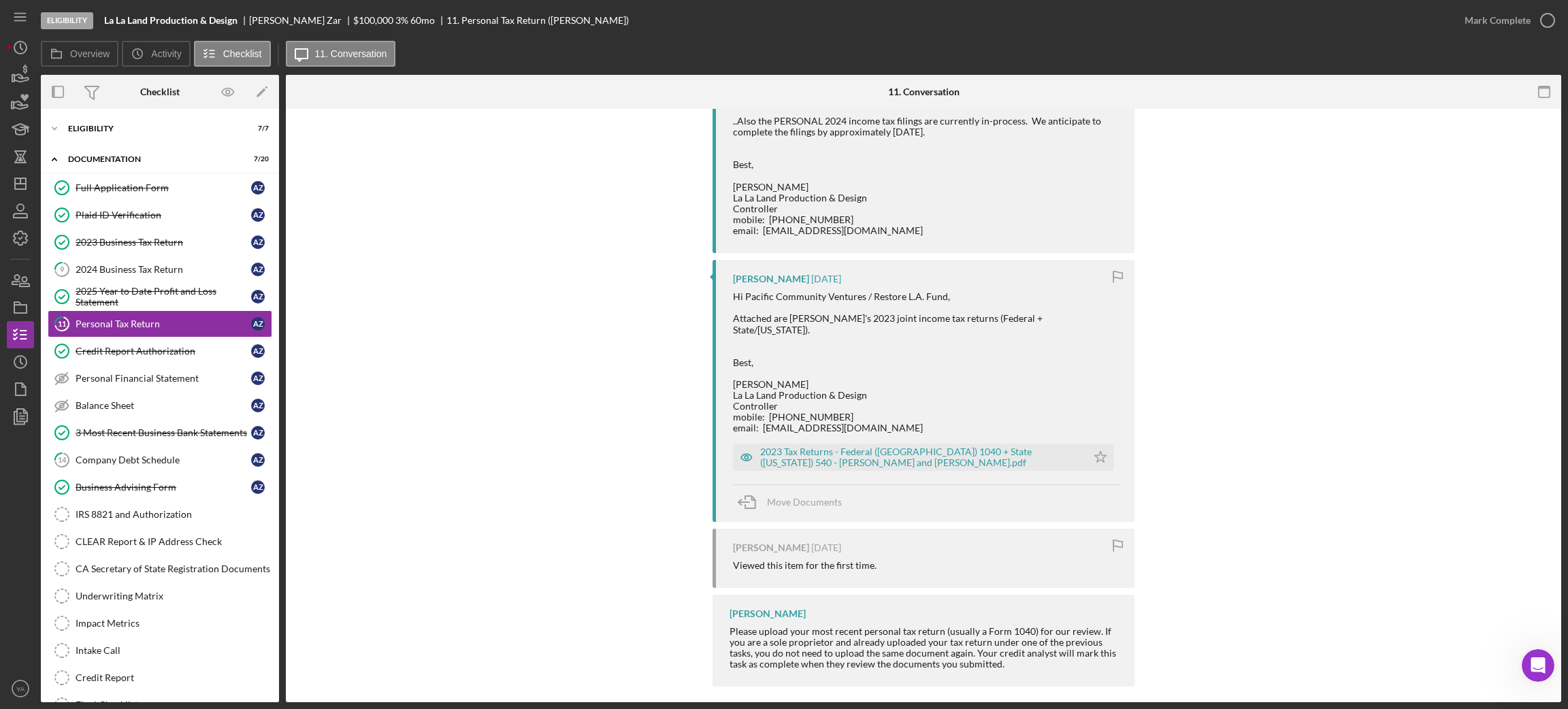
click at [974, 324] on div "Hi Pacific Community Ventures / Restore L.A. Fund, Attached are [PERSON_NAME]'s…" at bounding box center [926, 363] width 388 height 142
click at [1006, 322] on div "Hi Pacific Community Ventures / Restore L.A. Fund, Attached are [PERSON_NAME]'s…" at bounding box center [926, 363] width 388 height 142
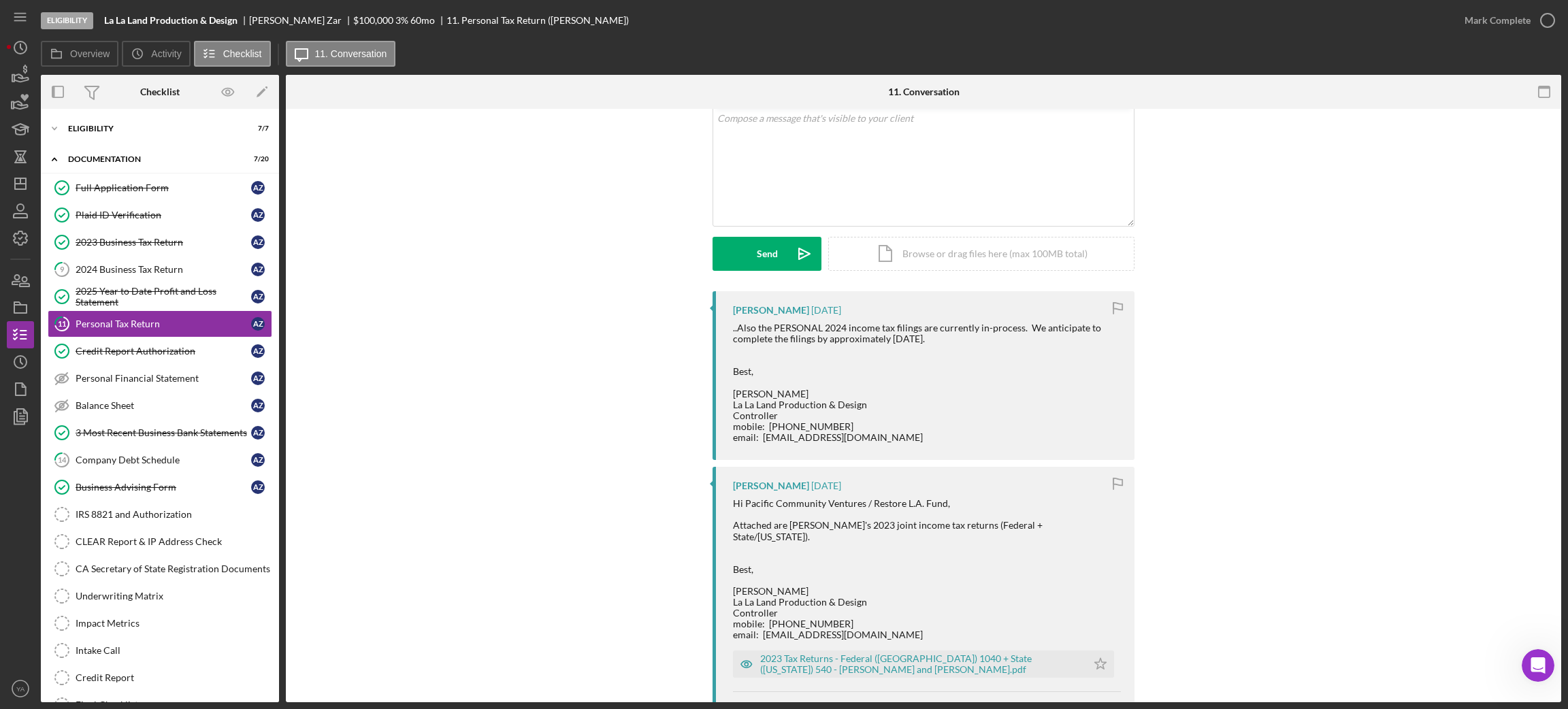
scroll to position [0, 0]
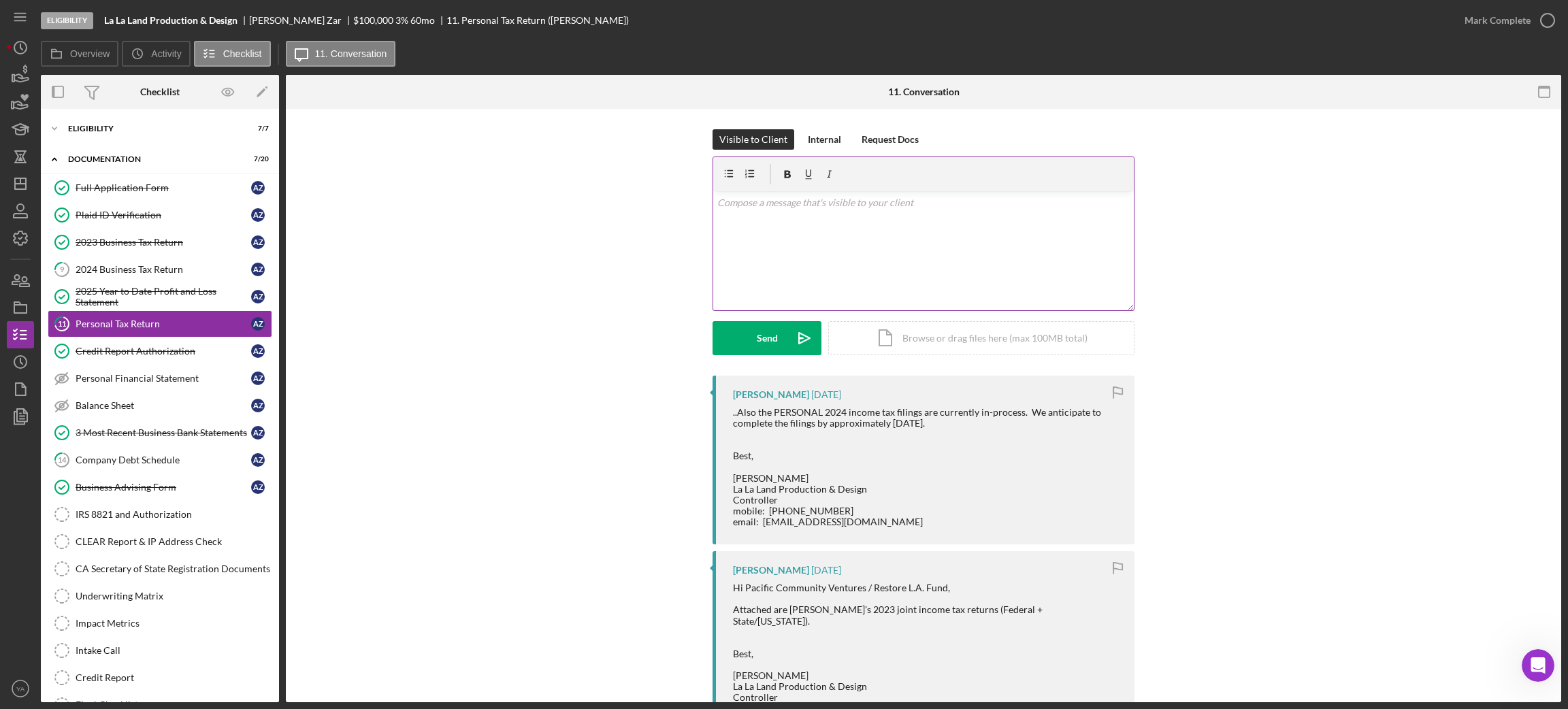
click at [909, 269] on div "v Color teal Color pink Remove color Add row above Add row below Add column bef…" at bounding box center [923, 251] width 421 height 119
click at [154, 261] on link "9 2024 Business Tax Return A Z" at bounding box center [159, 269] width 225 height 27
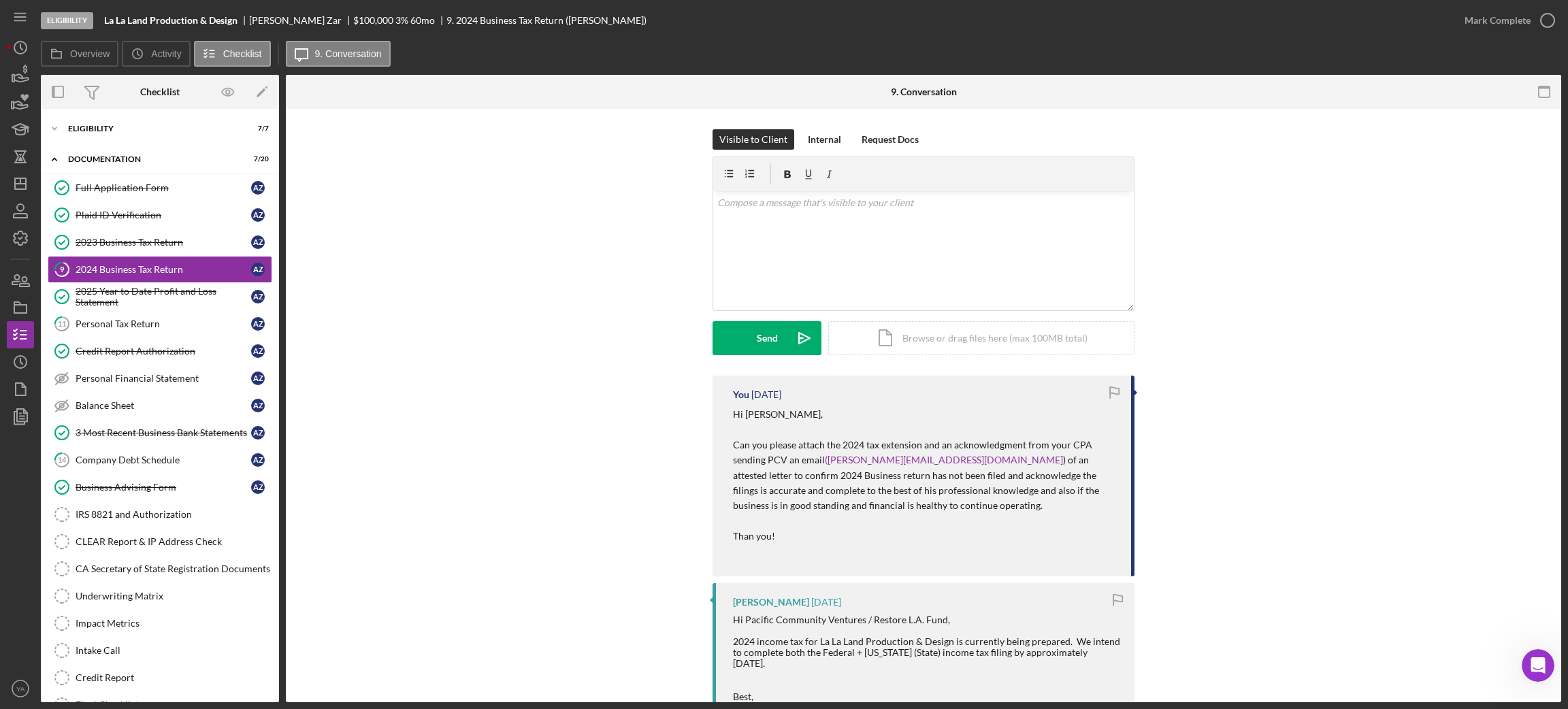
click at [738, 412] on p "Hi [PERSON_NAME], Can you please attach the 2024 tax extension and an acknowled…" at bounding box center [924, 483] width 385 height 153
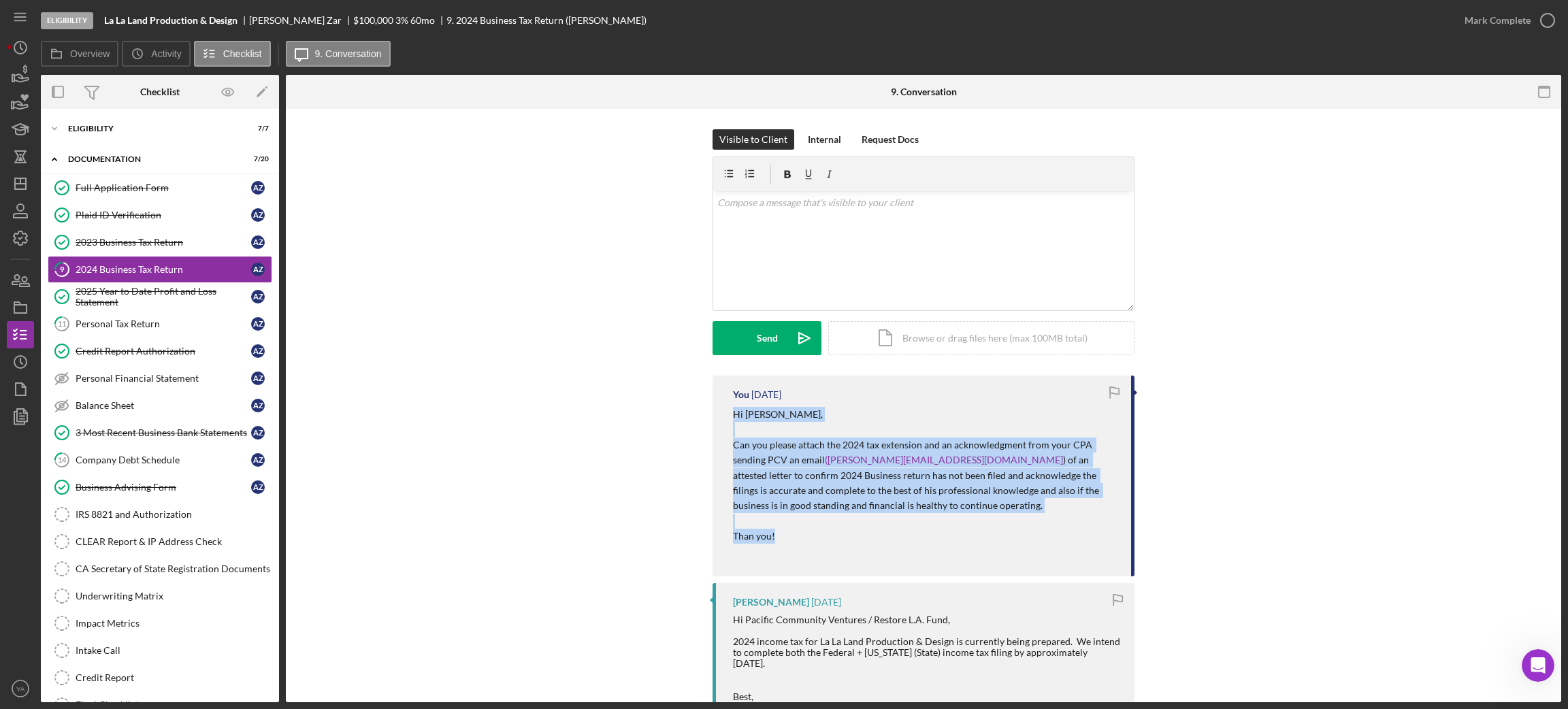
drag, startPoint x: 733, startPoint y: 412, endPoint x: 812, endPoint y: 534, distance: 145.3
click at [812, 534] on p "Hi [PERSON_NAME], Can you please attach the 2024 tax extension and an acknowled…" at bounding box center [924, 483] width 385 height 153
copy p "Hi [PERSON_NAME], Can you please attach the 2024 tax extension and an acknowled…"
click at [197, 329] on div "Personal Tax Return" at bounding box center [163, 323] width 176 height 11
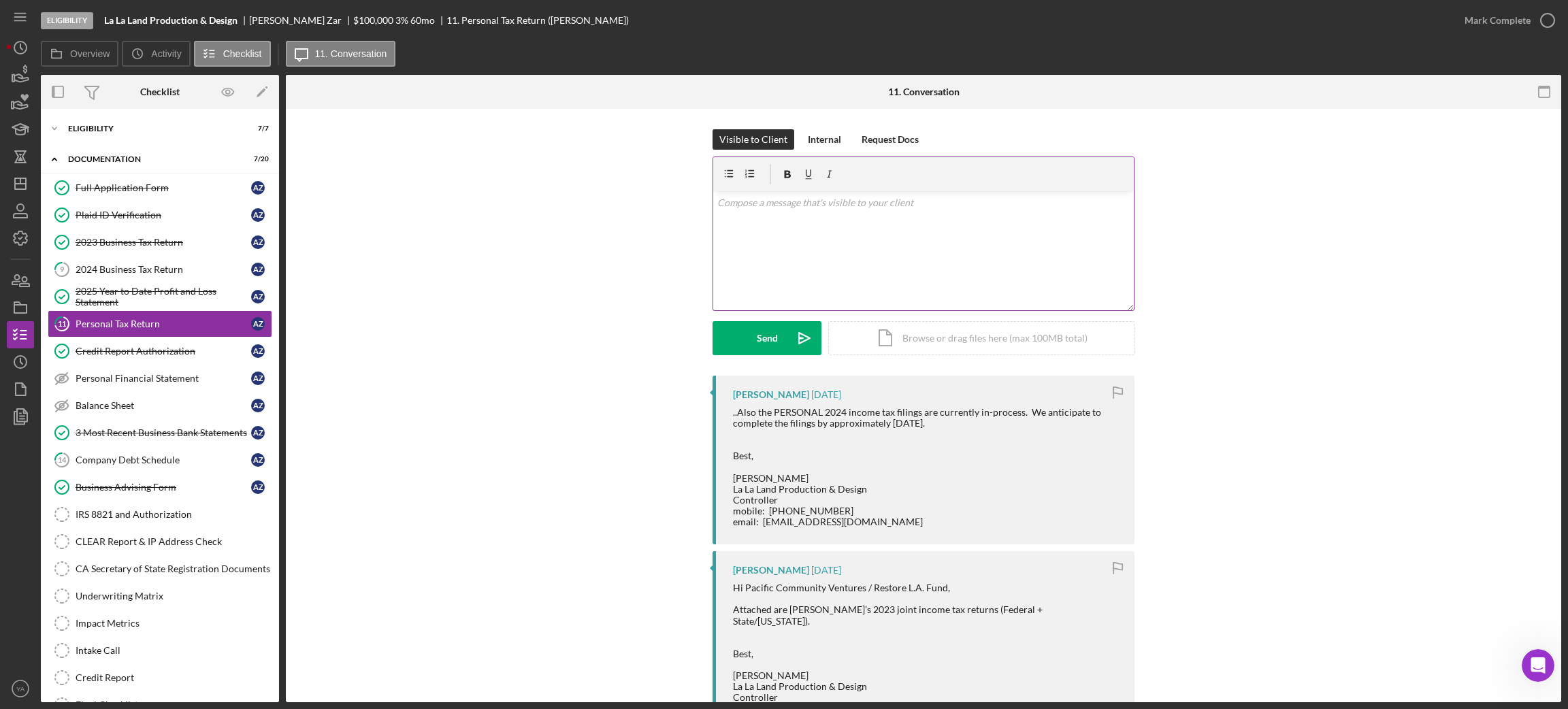
click at [827, 279] on div "v Color teal Color pink Remove color Add row above Add row below Add column bef…" at bounding box center [923, 251] width 421 height 119
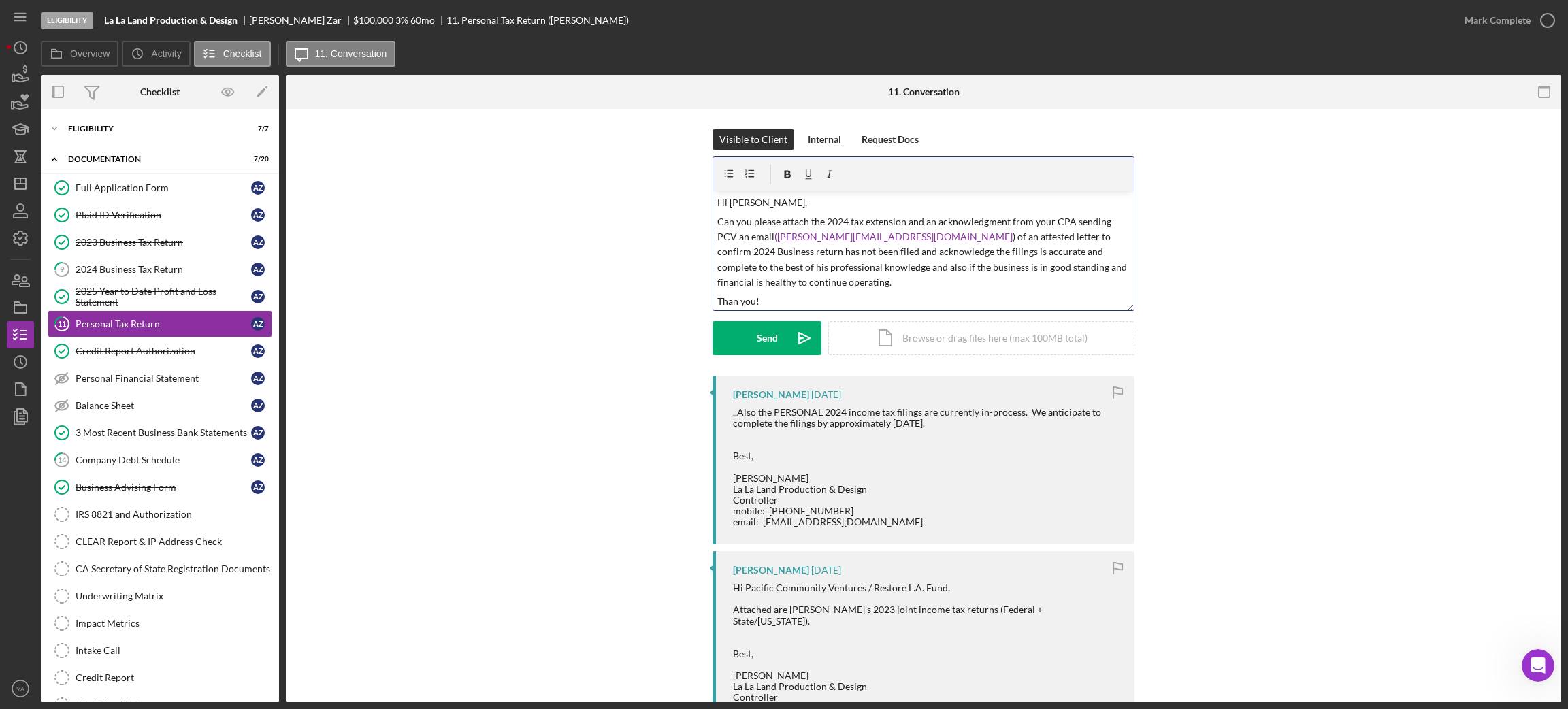
click at [1059, 239] on p "Can you please attach the 2024 tax extension and an acknowledgment from your CP…" at bounding box center [924, 252] width 413 height 76
drag, startPoint x: 716, startPoint y: 268, endPoint x: 1018, endPoint y: 272, distance: 302.0
click at [1018, 272] on p "Can you please attach the 2024 tax extension and an acknowledgment from your CP…" at bounding box center [924, 252] width 413 height 76
click at [1023, 270] on p "Can you please attach the 2024 tax extension and an acknowledgment from your CP…" at bounding box center [924, 252] width 413 height 76
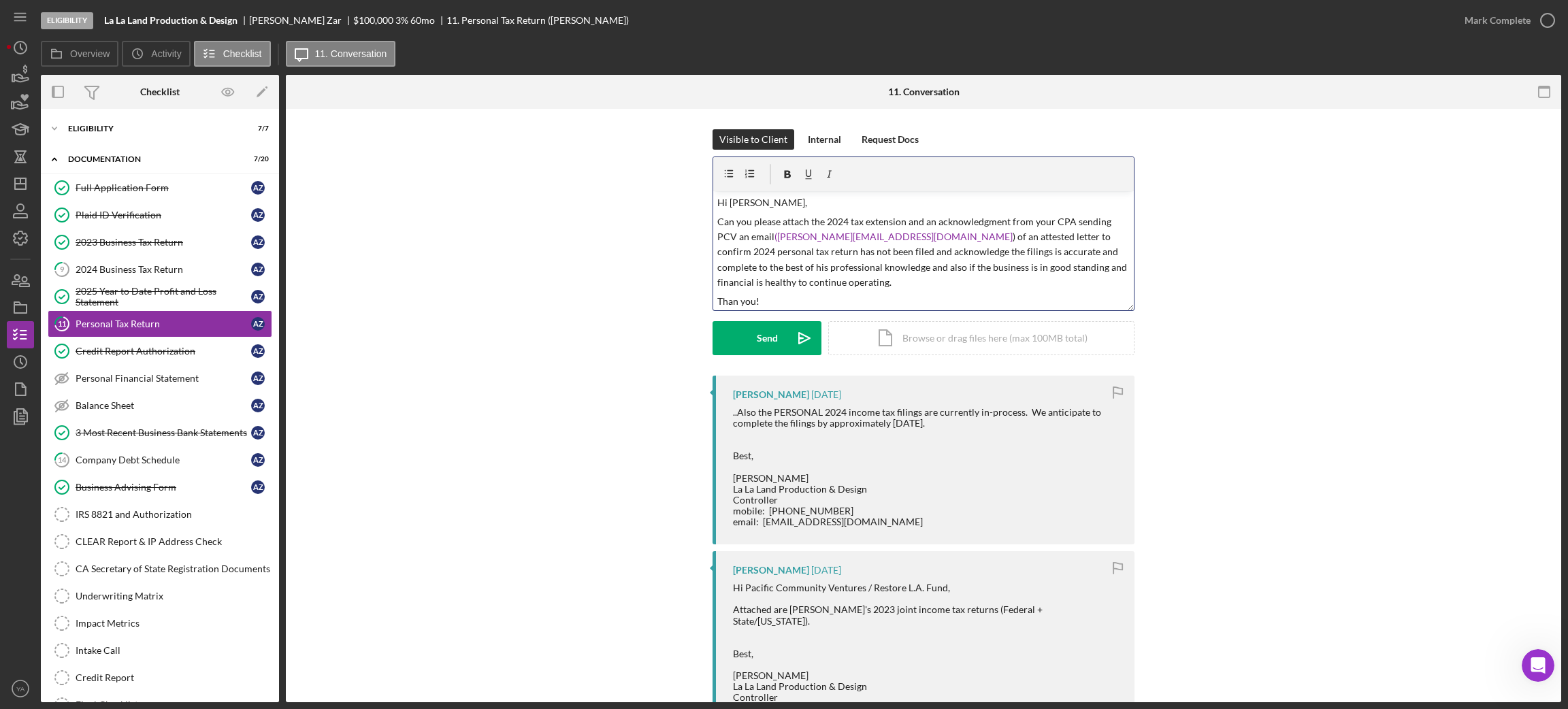
click at [807, 278] on p "Can you please attach the 2024 tax extension and an acknowledgment from your CP…" at bounding box center [924, 252] width 413 height 76
click at [771, 328] on div "Send" at bounding box center [768, 338] width 21 height 34
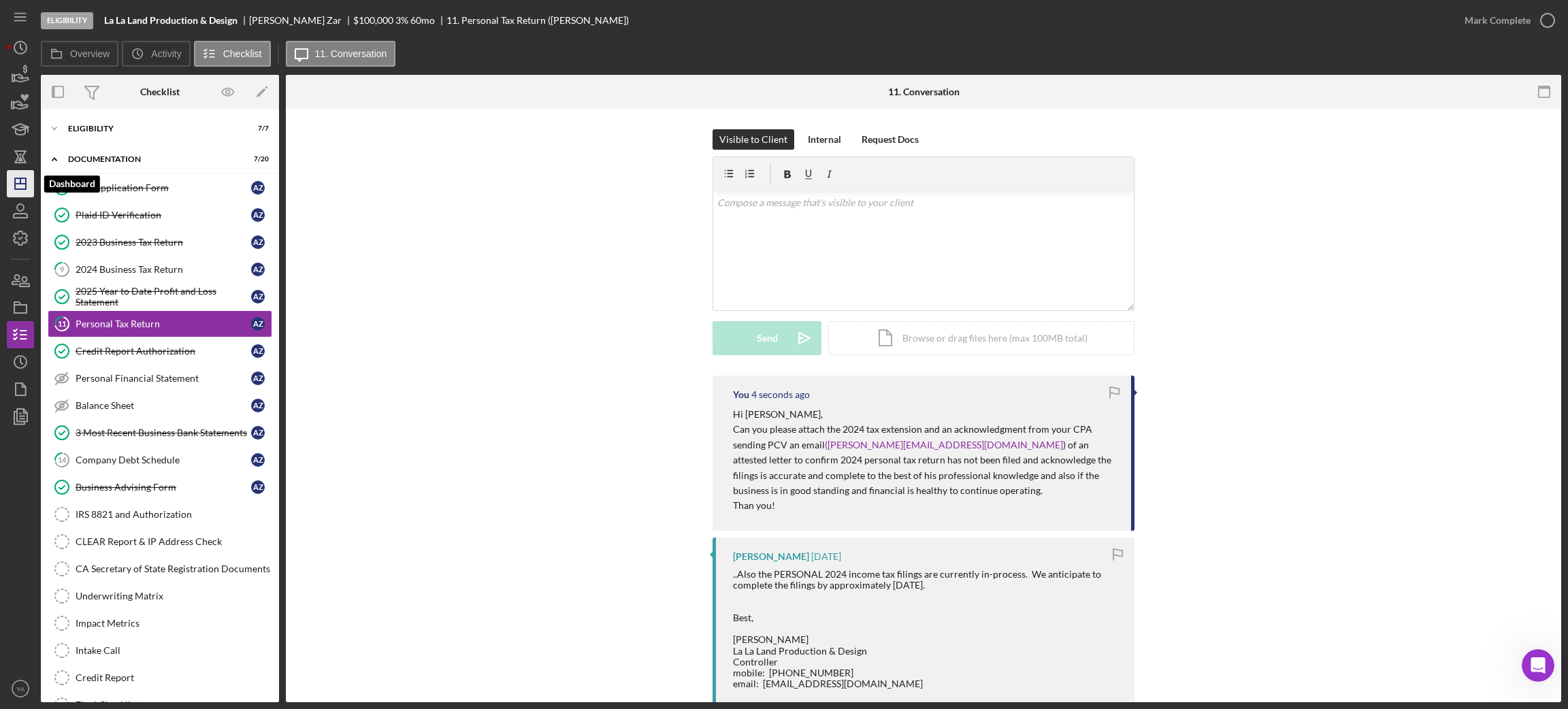
click at [26, 190] on icon "Icon/Dashboard" at bounding box center [20, 184] width 34 height 34
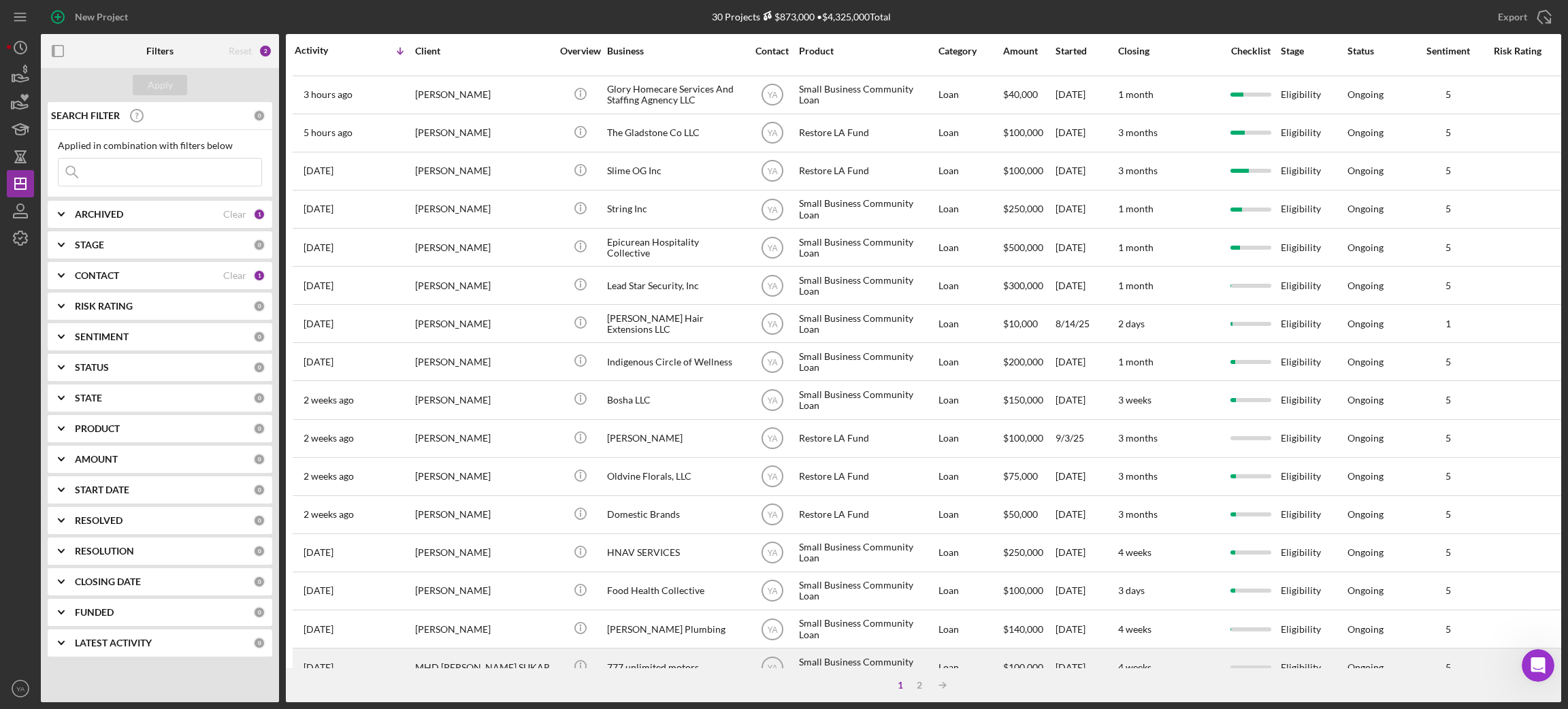
scroll to position [377, 0]
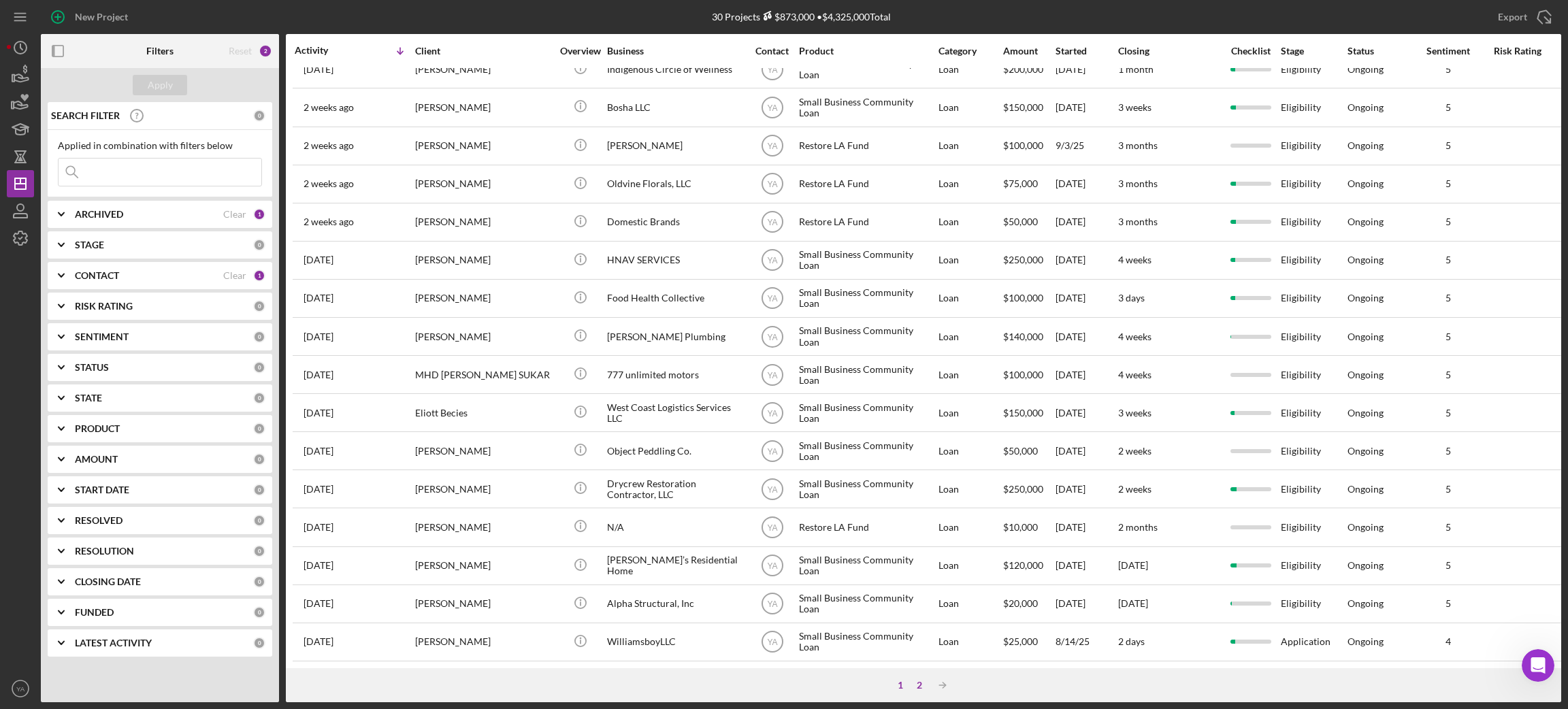
click at [924, 562] on div "2" at bounding box center [919, 684] width 19 height 11
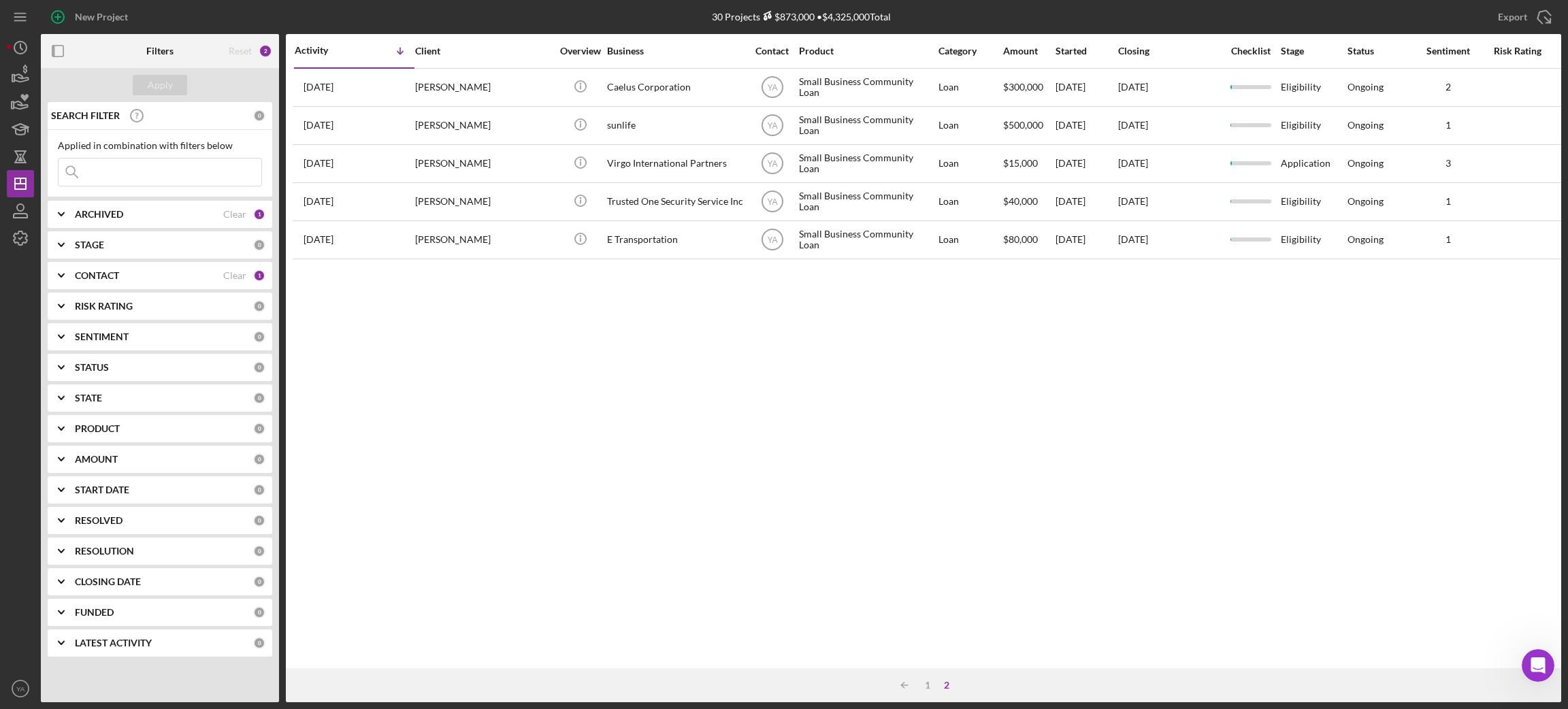
scroll to position [0, 0]
click at [920, 562] on div "1" at bounding box center [927, 684] width 19 height 11
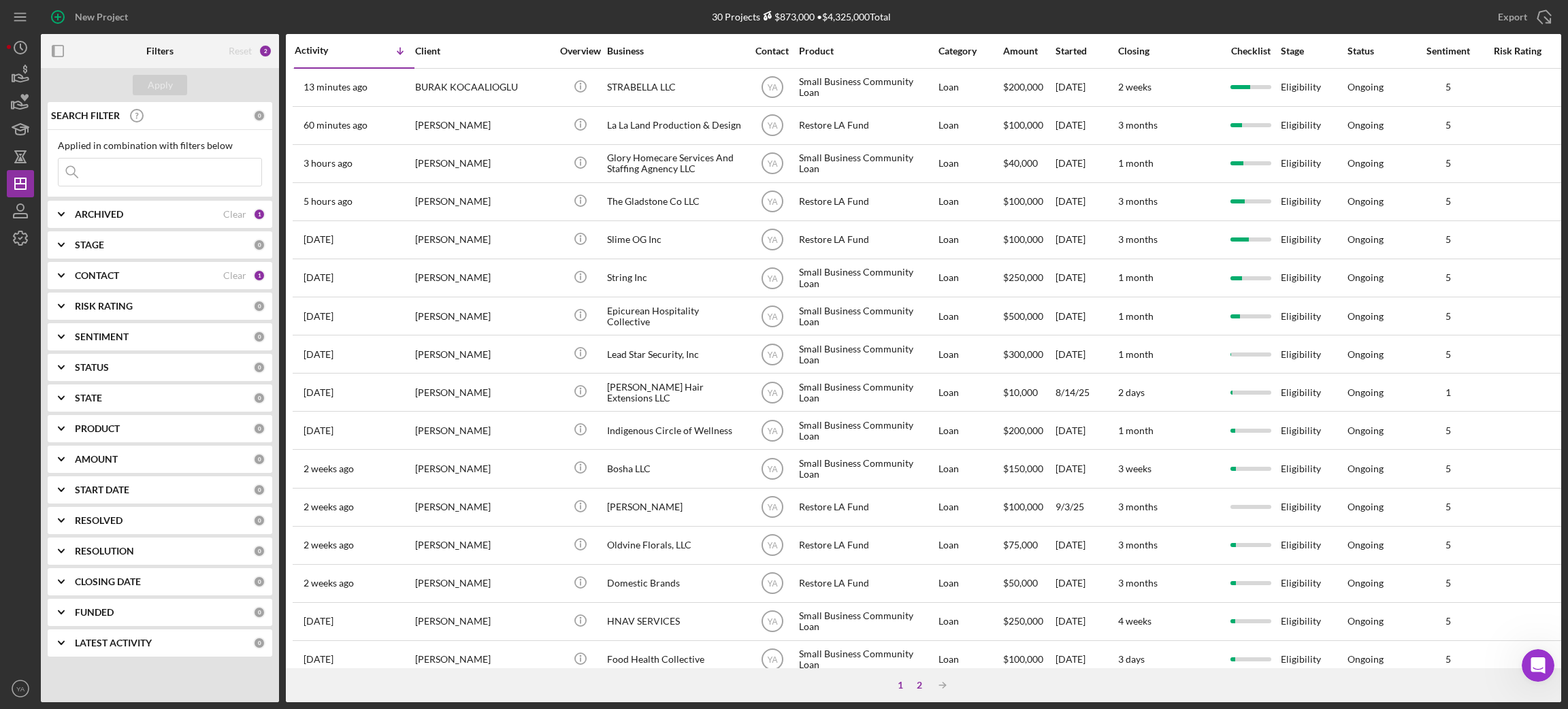
click at [911, 562] on div "2" at bounding box center [919, 684] width 19 height 11
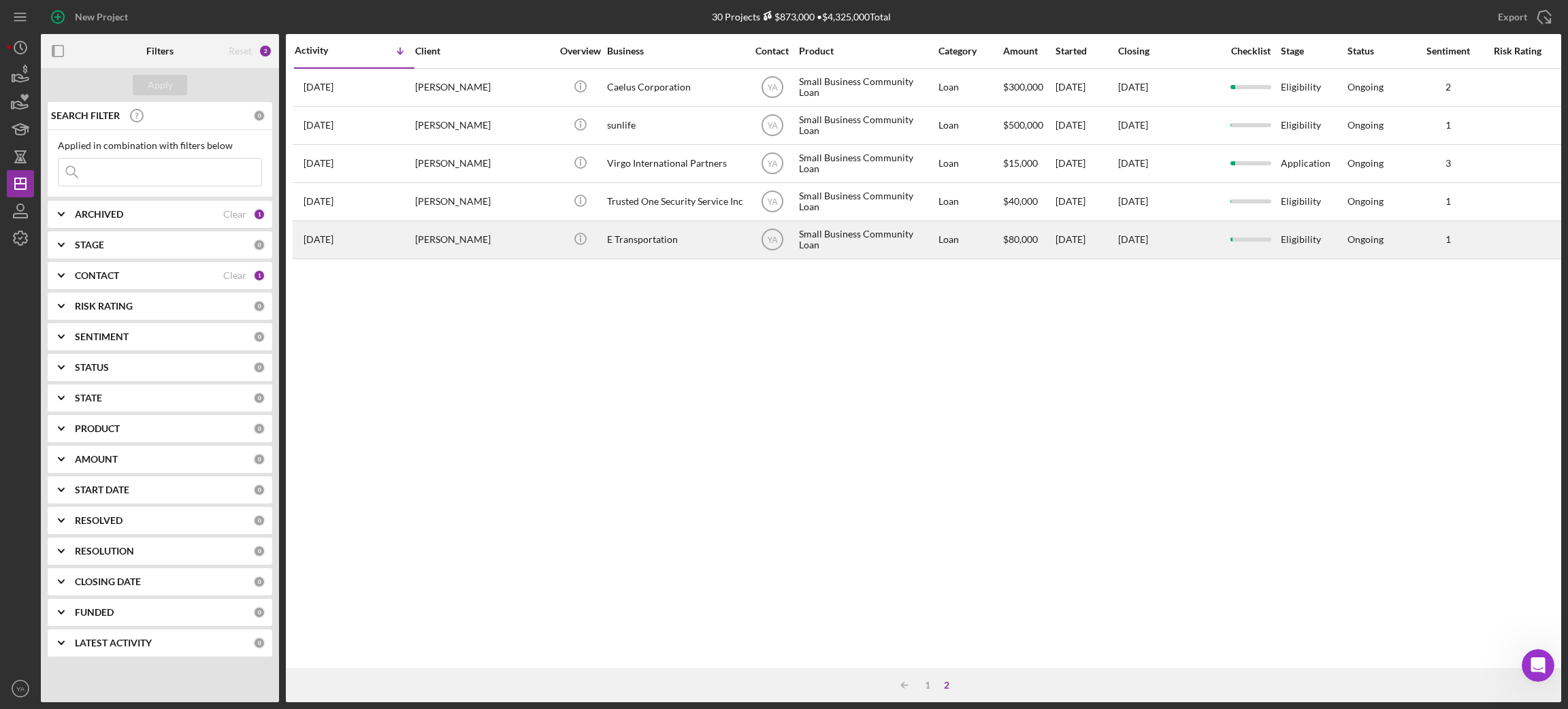
click at [483, 247] on div "[PERSON_NAME]" at bounding box center [483, 240] width 136 height 36
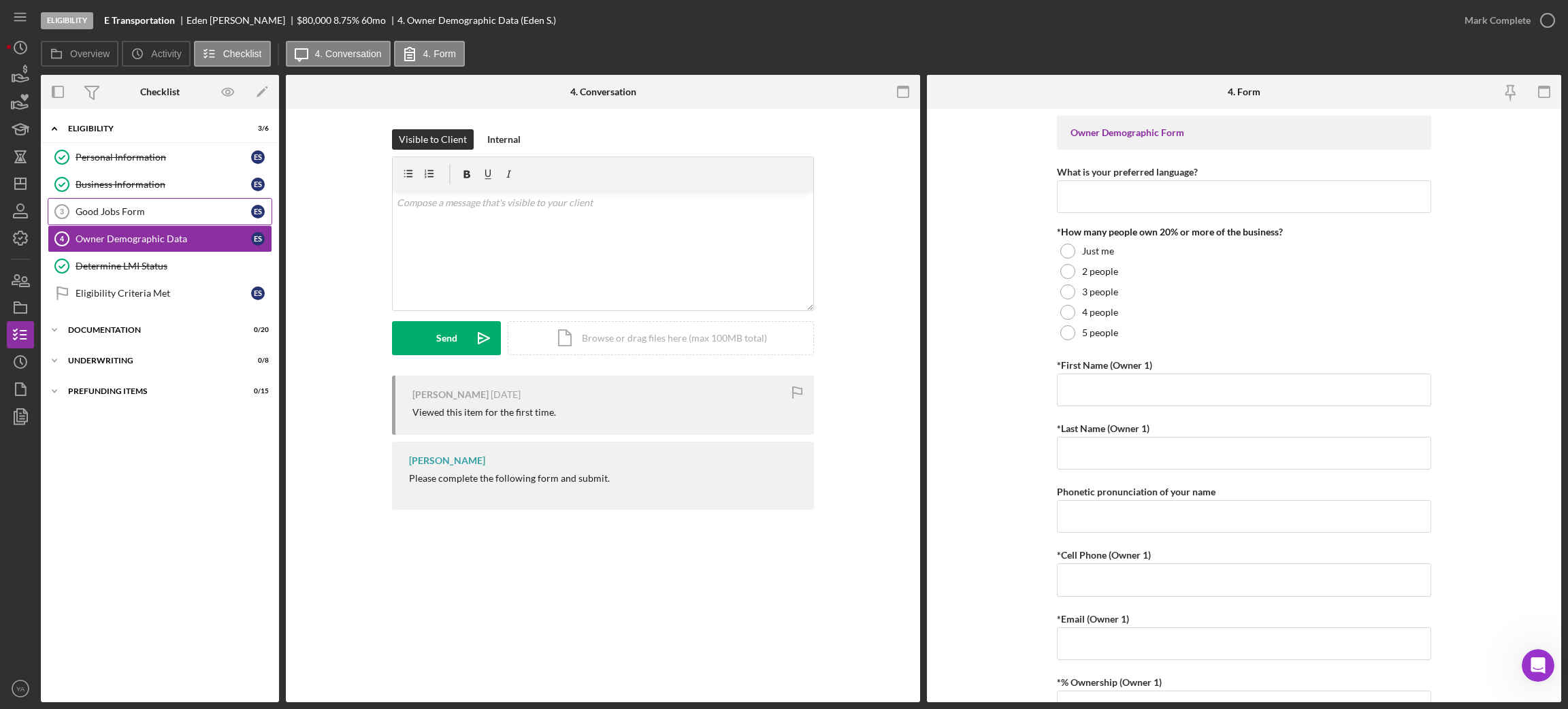
click at [118, 198] on link "Good Jobs Form 3 Good Jobs Form E S" at bounding box center [159, 211] width 225 height 27
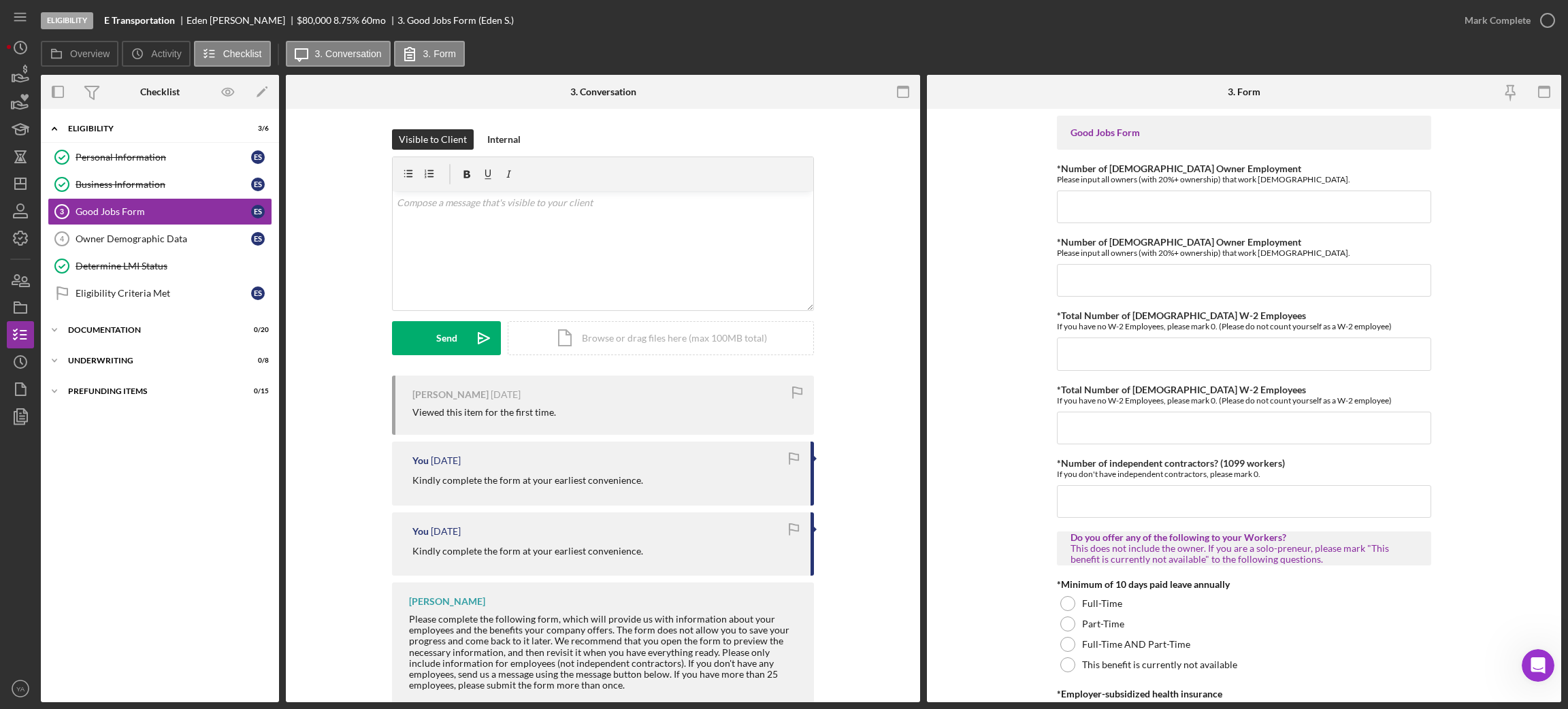
click at [412, 478] on p "Kindly complete the form at your earliest convenience." at bounding box center [528, 480] width 230 height 15
drag, startPoint x: 411, startPoint y: 478, endPoint x: 693, endPoint y: 479, distance: 282.0
click at [693, 479] on div "Kindly complete the form at your earliest convenience." at bounding box center [604, 480] width 385 height 15
copy div "Kindly complete the form at your earliest convenience."
click at [488, 478] on p "Kindly complete the form at your earliest convenience." at bounding box center [528, 480] width 230 height 15
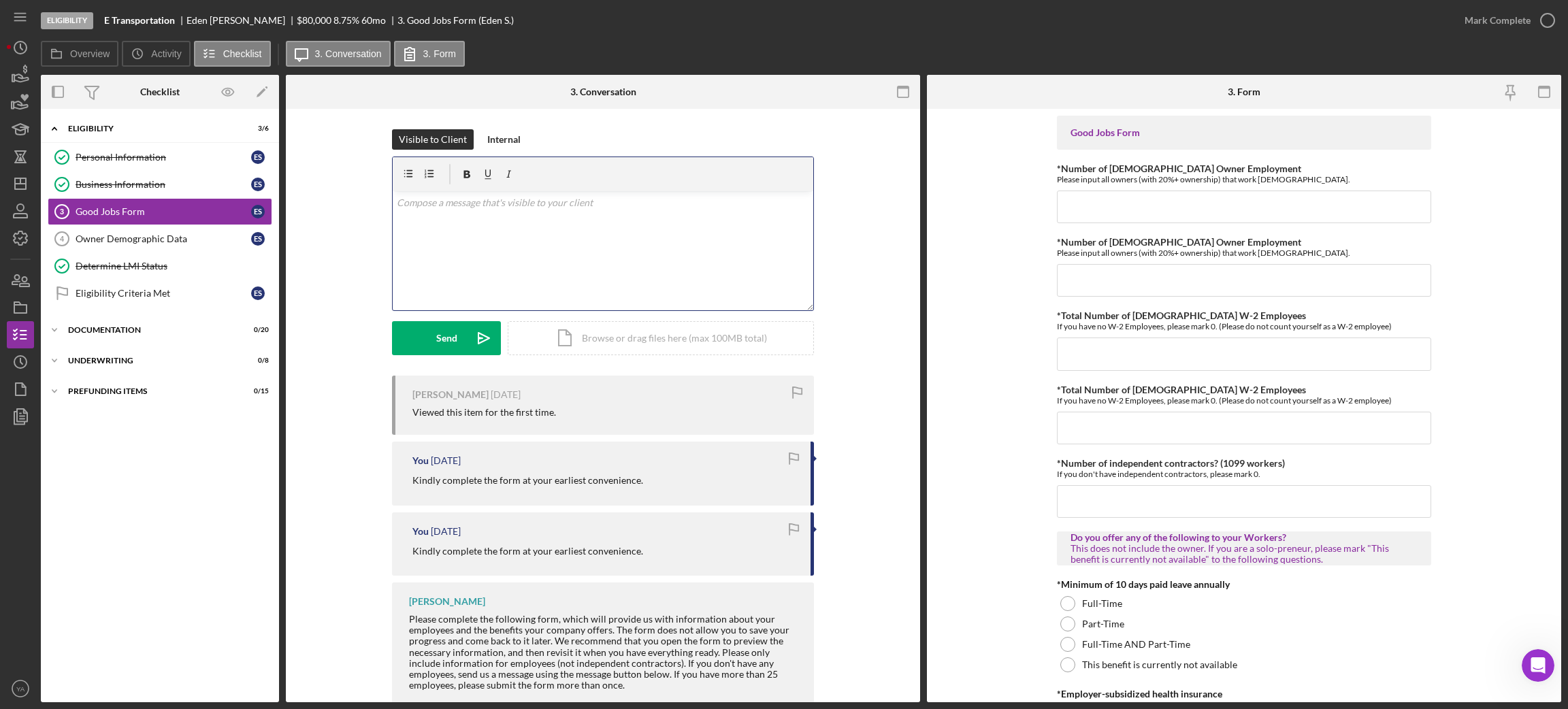
click at [563, 247] on div "v Color teal Color pink Remove color Add row above Add row below Add column bef…" at bounding box center [603, 251] width 421 height 119
paste div
click at [618, 207] on p "Kindly complete the form at your earliest convenience." at bounding box center [604, 203] width 413 height 15
click at [626, 206] on p "Kindly complete the form at your earliest convenience." at bounding box center [604, 203] width 413 height 15
click at [448, 327] on div "Send" at bounding box center [447, 338] width 21 height 34
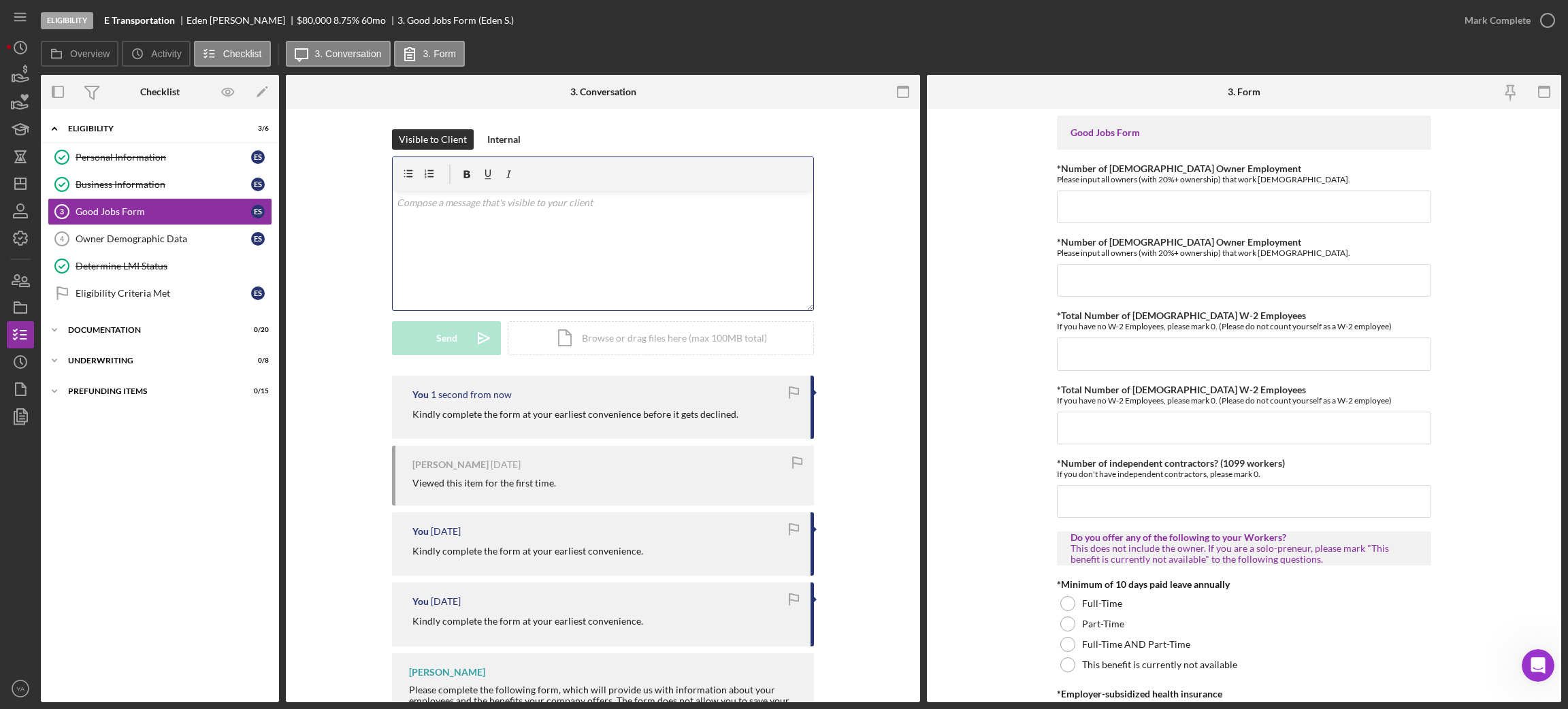
drag, startPoint x: 734, startPoint y: 203, endPoint x: 508, endPoint y: 211, distance: 226.1
click at [508, 211] on div "v Color teal Color pink Remove color Add row above Add row below Add column bef…" at bounding box center [603, 251] width 421 height 119
drag, startPoint x: 399, startPoint y: 414, endPoint x: 769, endPoint y: 414, distance: 370.0
click at [769, 414] on div "You 0 seconds ago Kindly complete the form at your earliest convenience before …" at bounding box center [603, 404] width 422 height 63
copy p "Kindly complete the form at your earliest convenience before it gets declined."
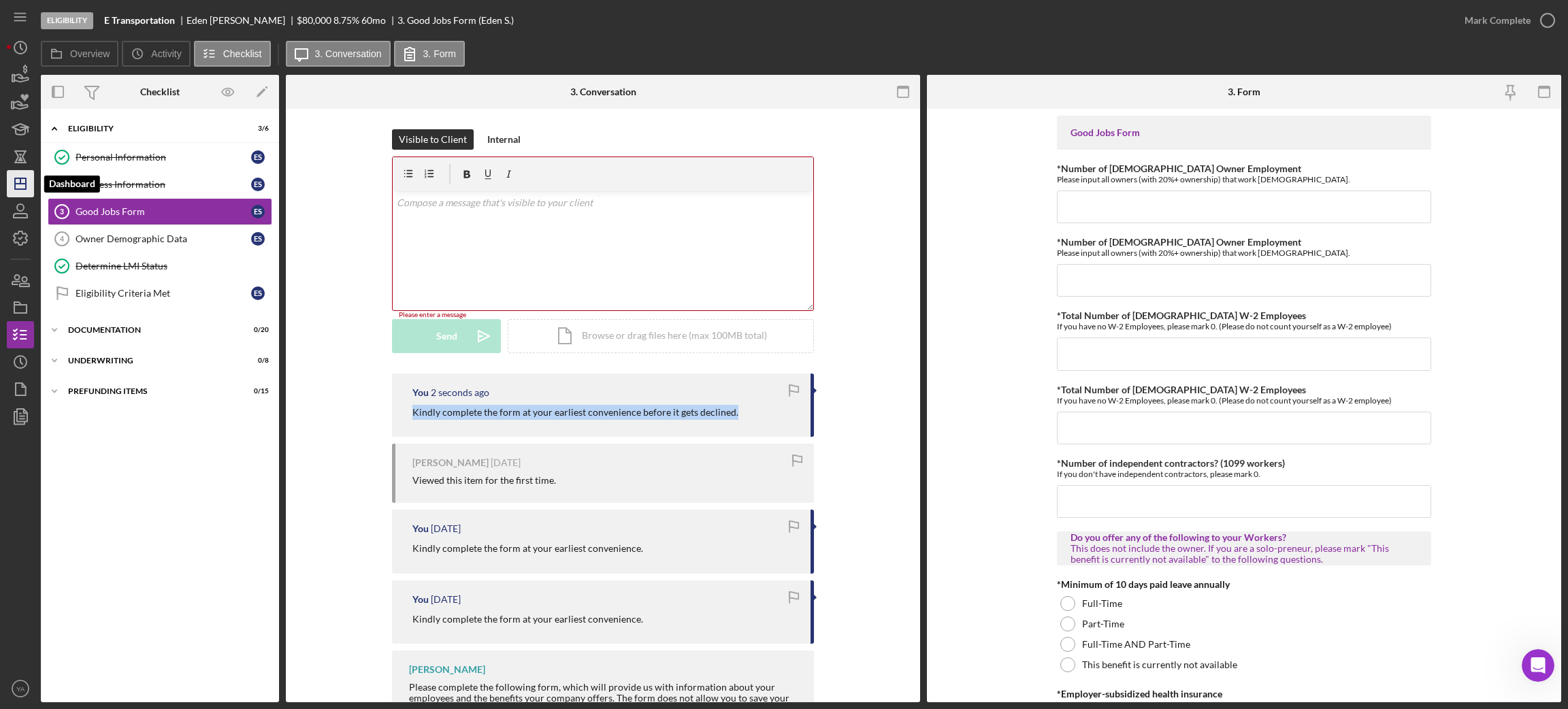
click at [16, 172] on icon "Icon/Dashboard" at bounding box center [20, 184] width 34 height 34
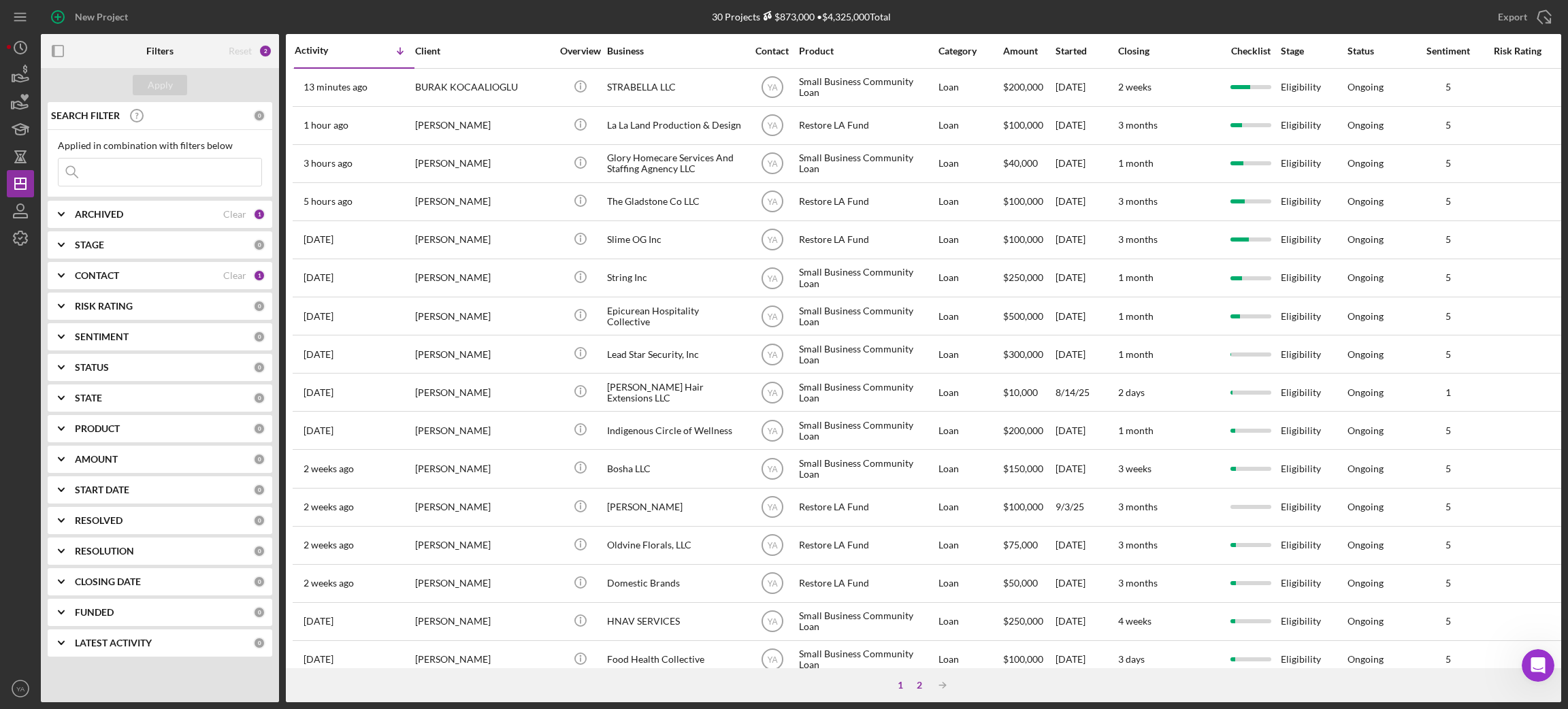
click at [910, 562] on div "2" at bounding box center [919, 684] width 19 height 11
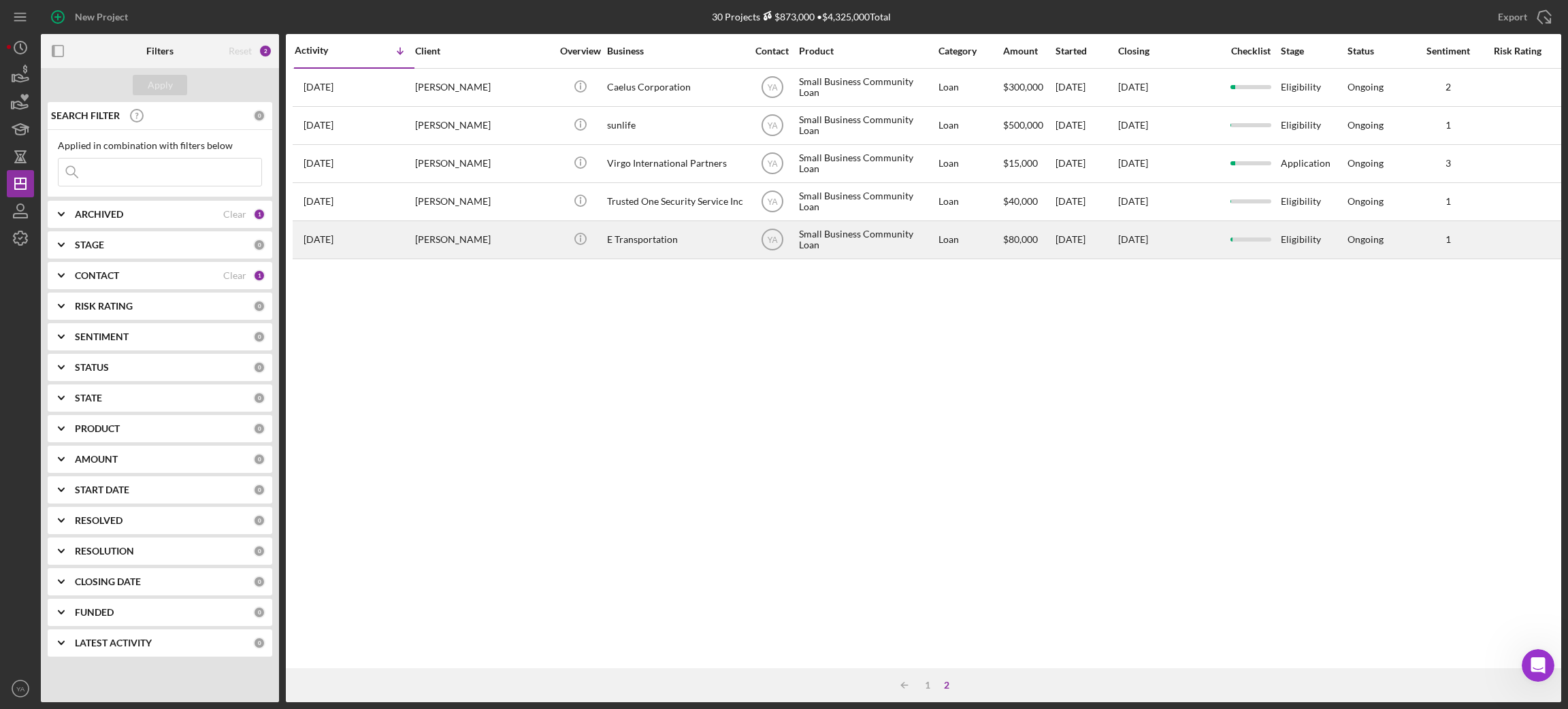
click at [499, 249] on div "[PERSON_NAME]" at bounding box center [483, 240] width 136 height 36
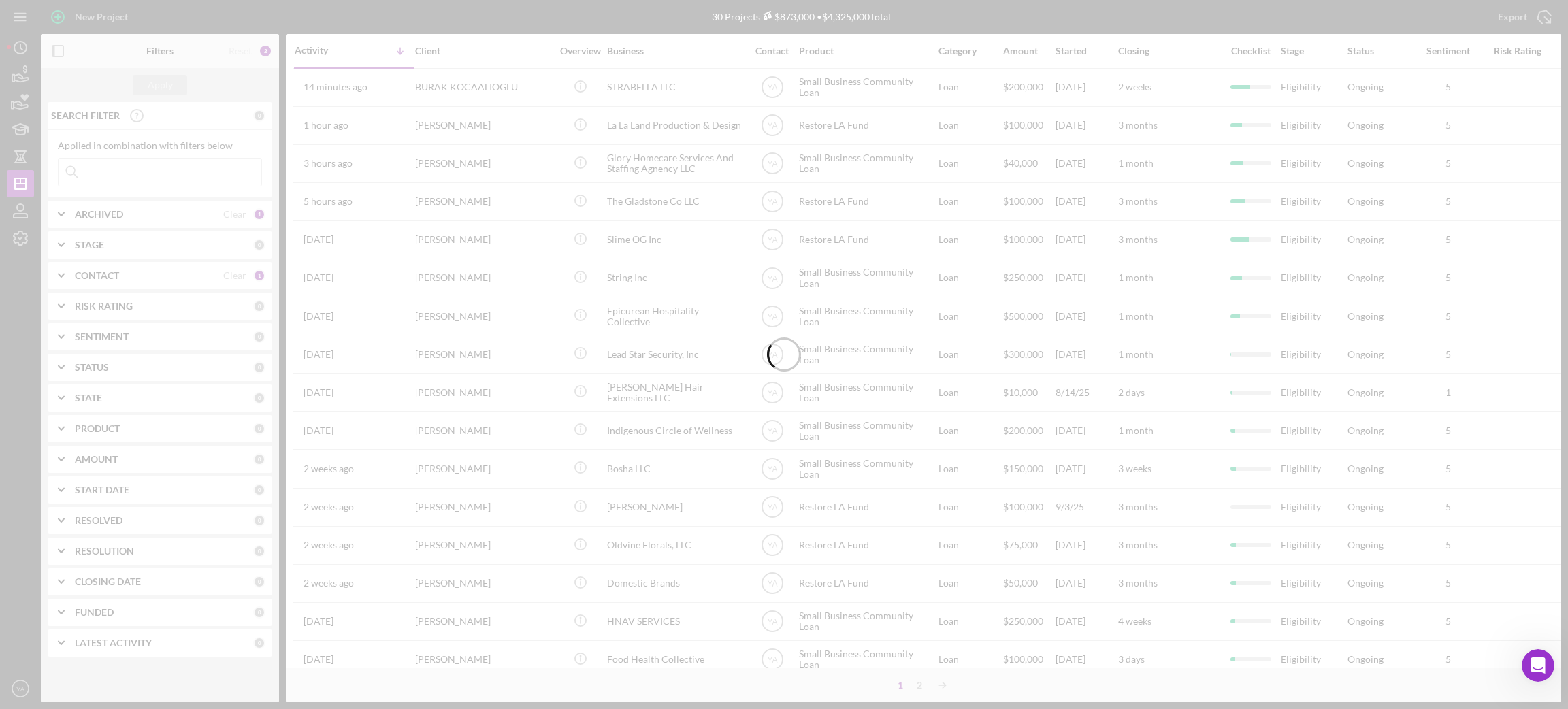
click at [926, 562] on div "2" at bounding box center [919, 684] width 19 height 11
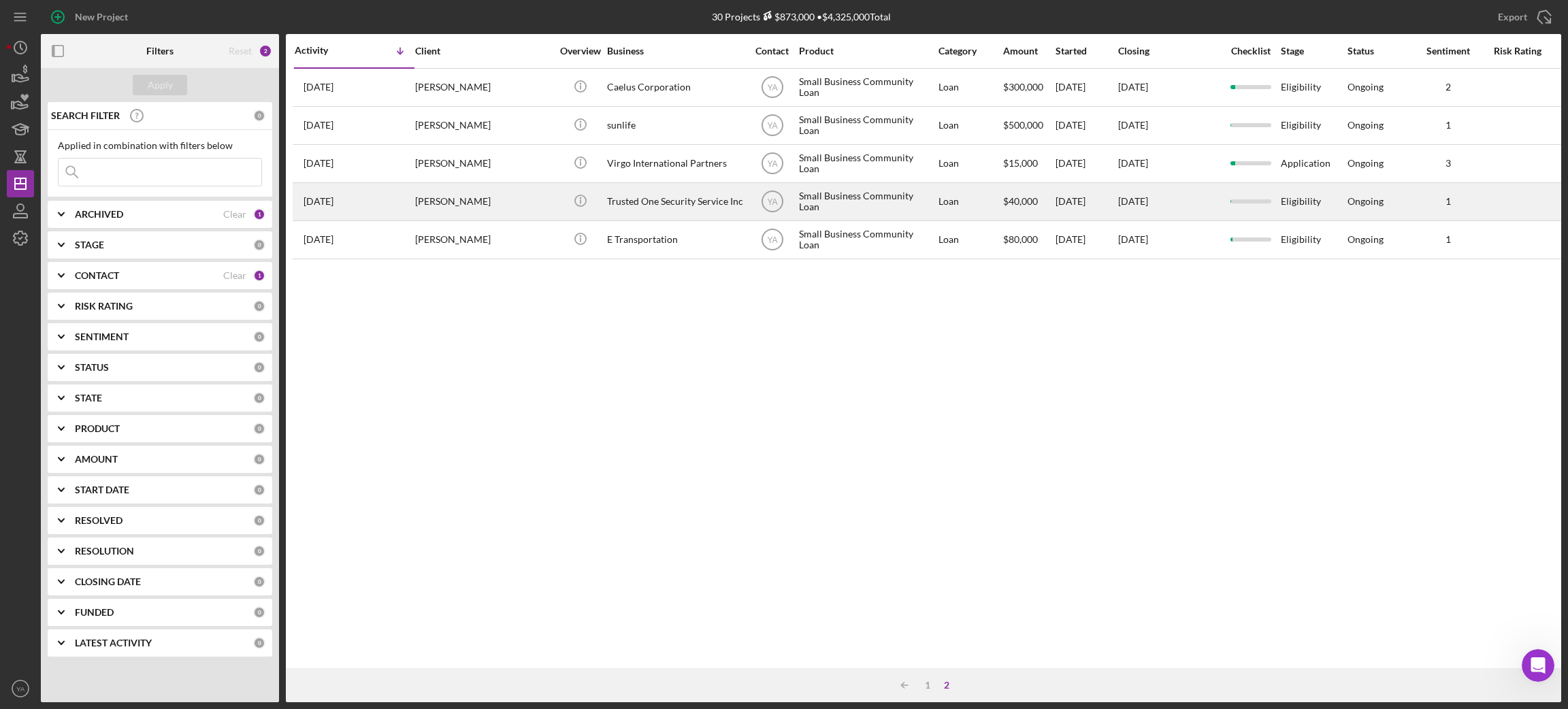
click at [512, 195] on div "[PERSON_NAME]" at bounding box center [483, 202] width 136 height 36
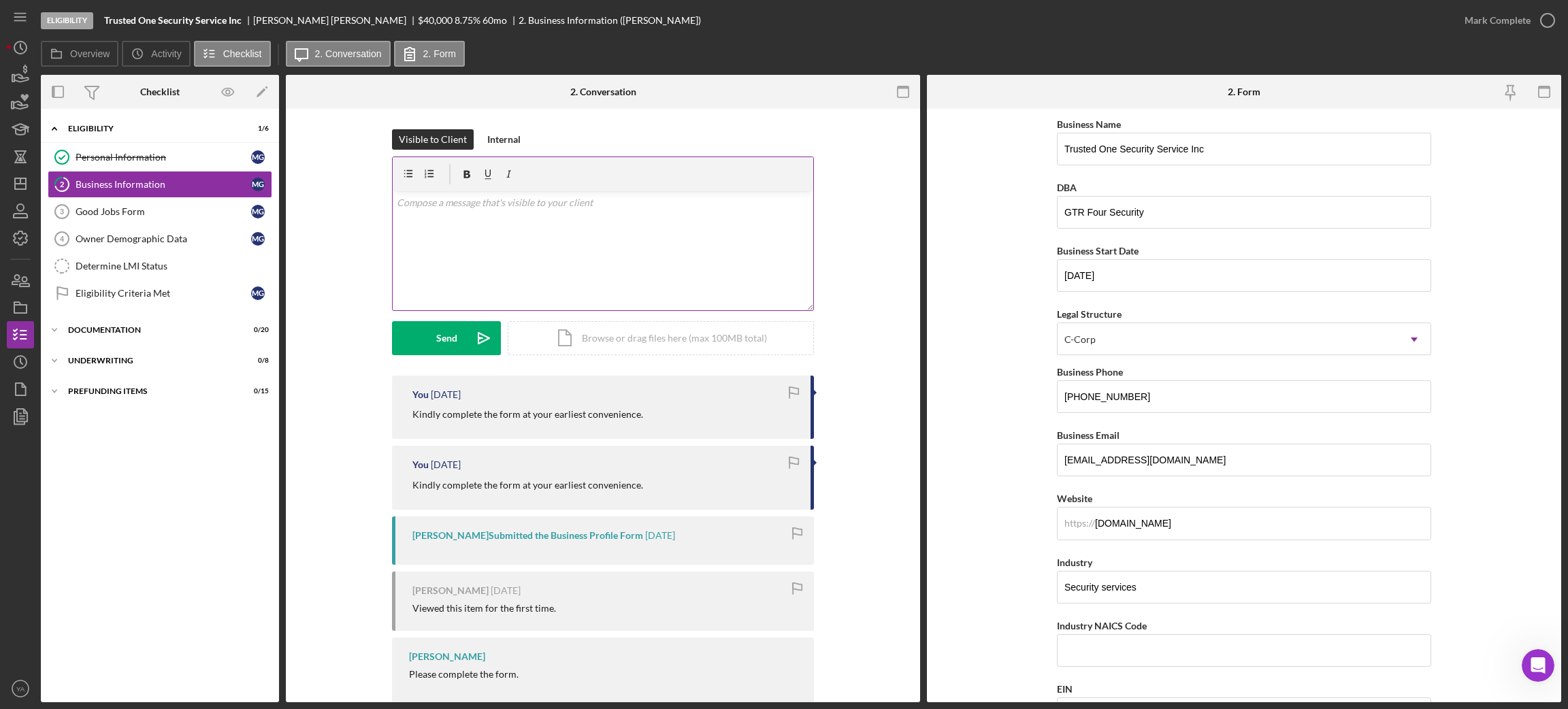
click at [519, 256] on div "v Color teal Color pink Remove color Add row above Add row below Add column bef…" at bounding box center [603, 251] width 421 height 119
click at [455, 331] on button "Send Icon/icon-invite-send" at bounding box center [446, 338] width 109 height 34
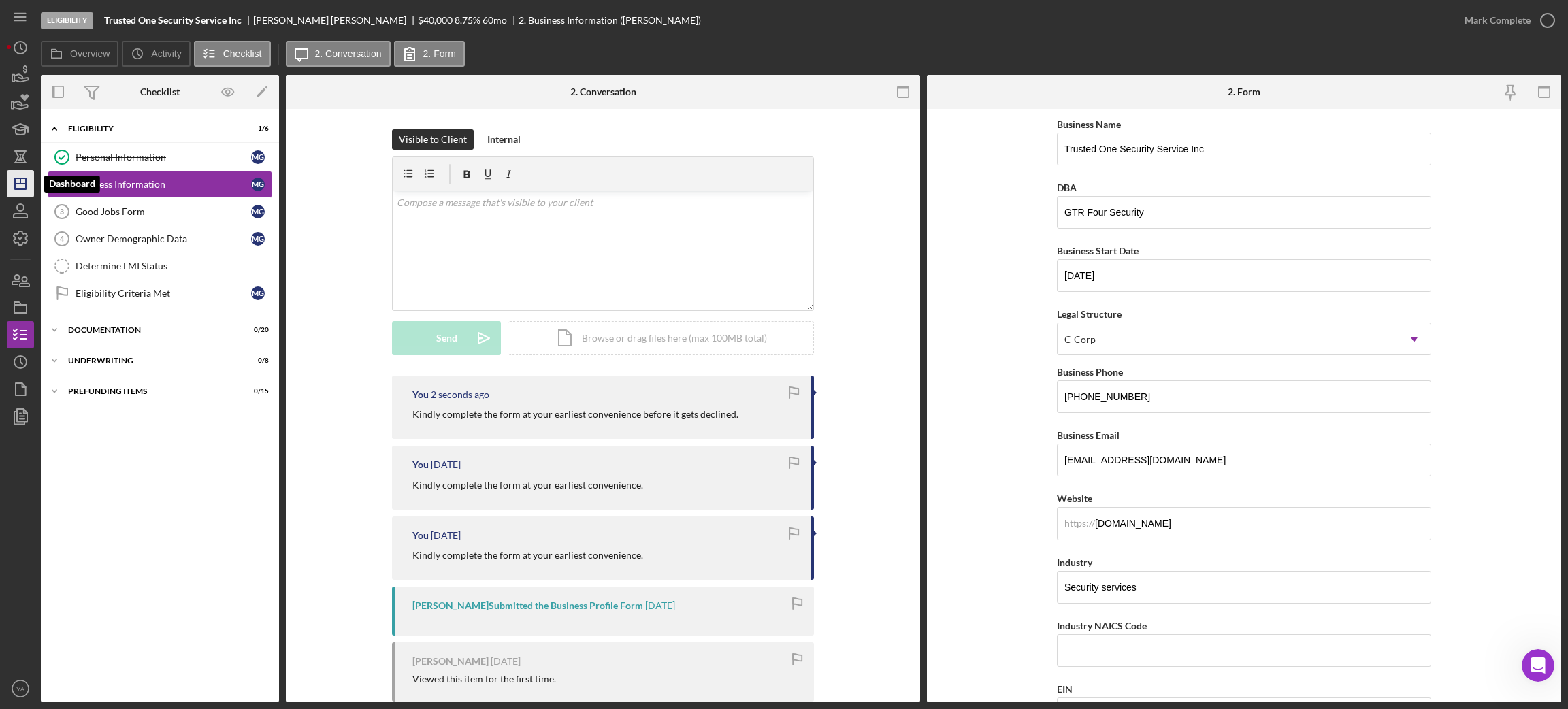
click at [24, 179] on icon "Icon/Dashboard" at bounding box center [20, 184] width 34 height 34
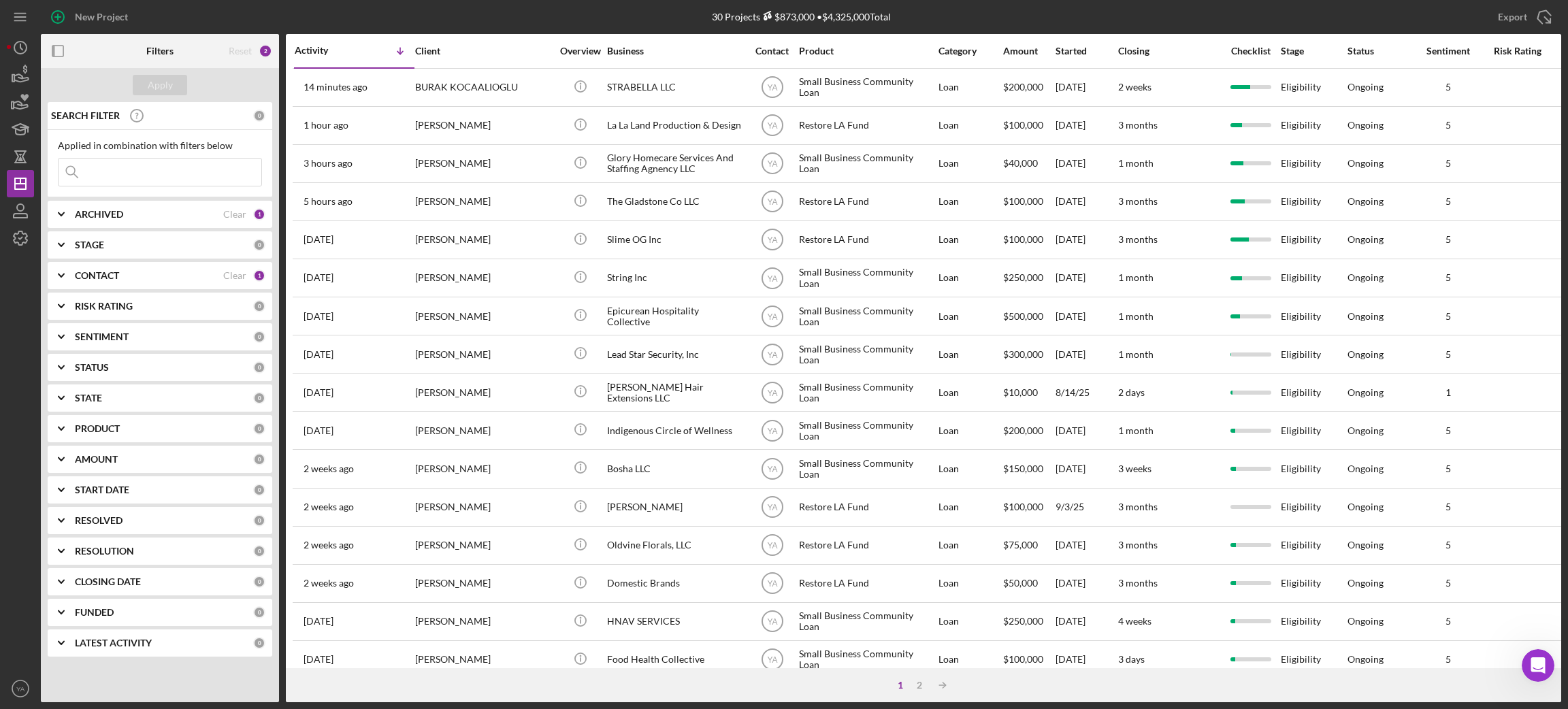
click at [924, 562] on div "2" at bounding box center [919, 684] width 19 height 11
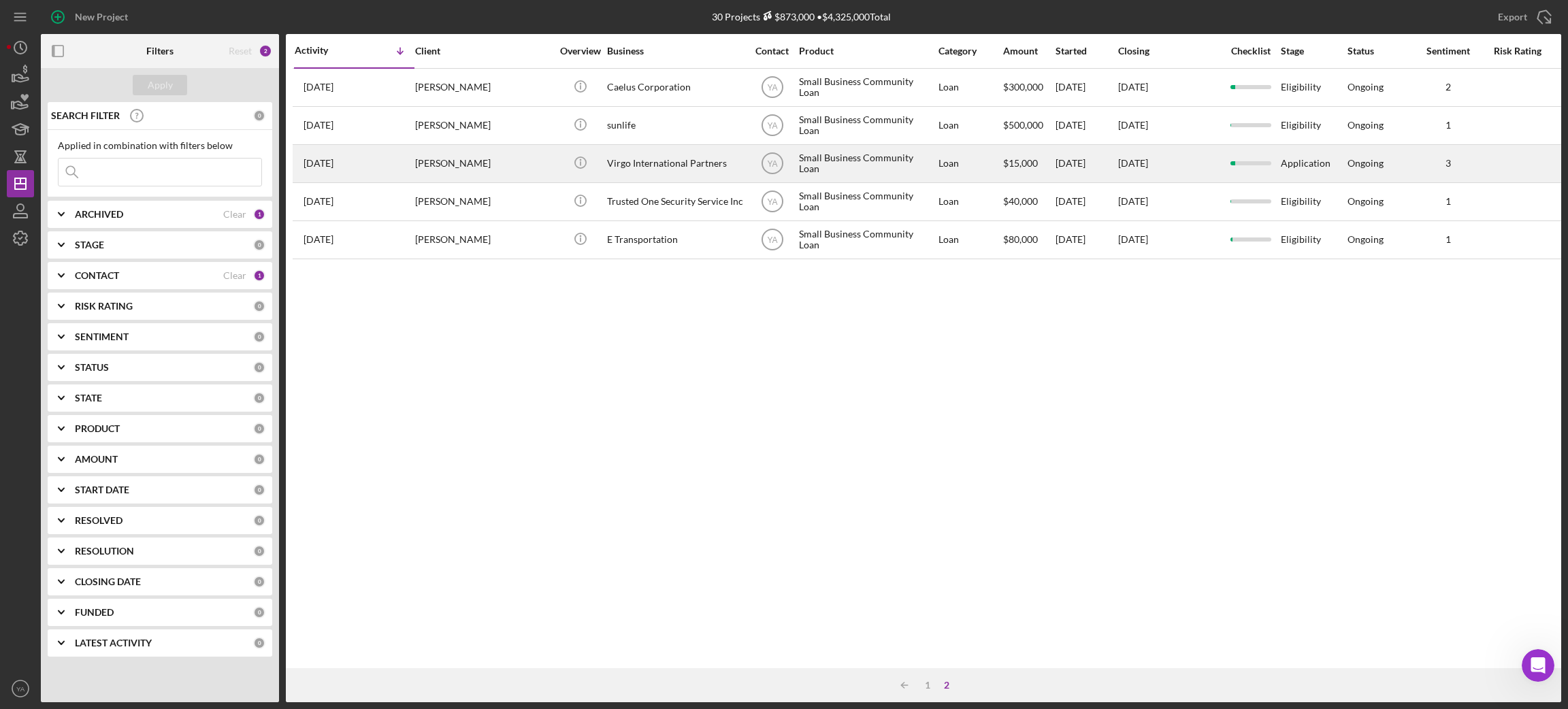
click at [507, 167] on div "[PERSON_NAME]" at bounding box center [483, 163] width 136 height 36
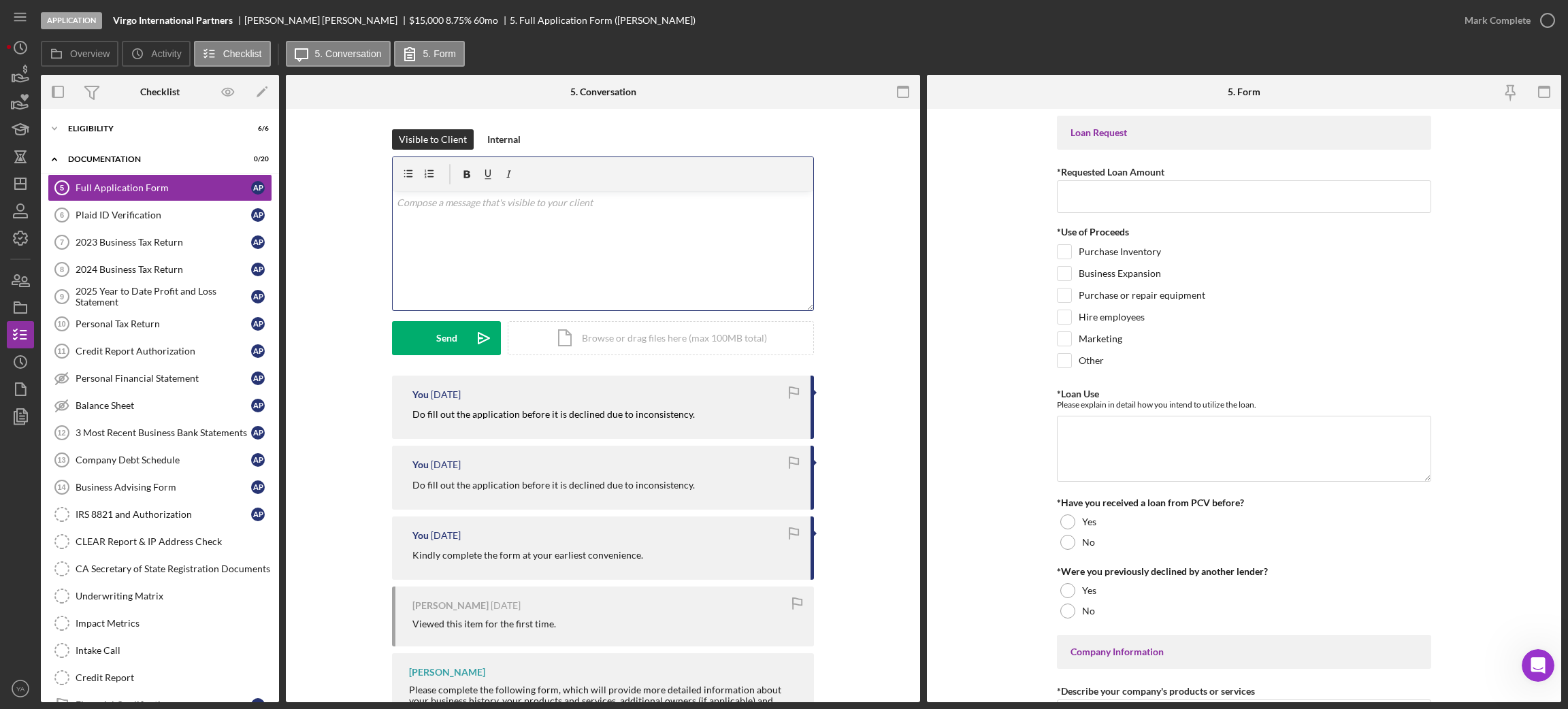
click at [497, 252] on div "v Color teal Color pink Remove color Add row above Add row below Add column bef…" at bounding box center [603, 251] width 421 height 119
click at [463, 349] on button "Send Icon/icon-invite-send" at bounding box center [446, 338] width 109 height 34
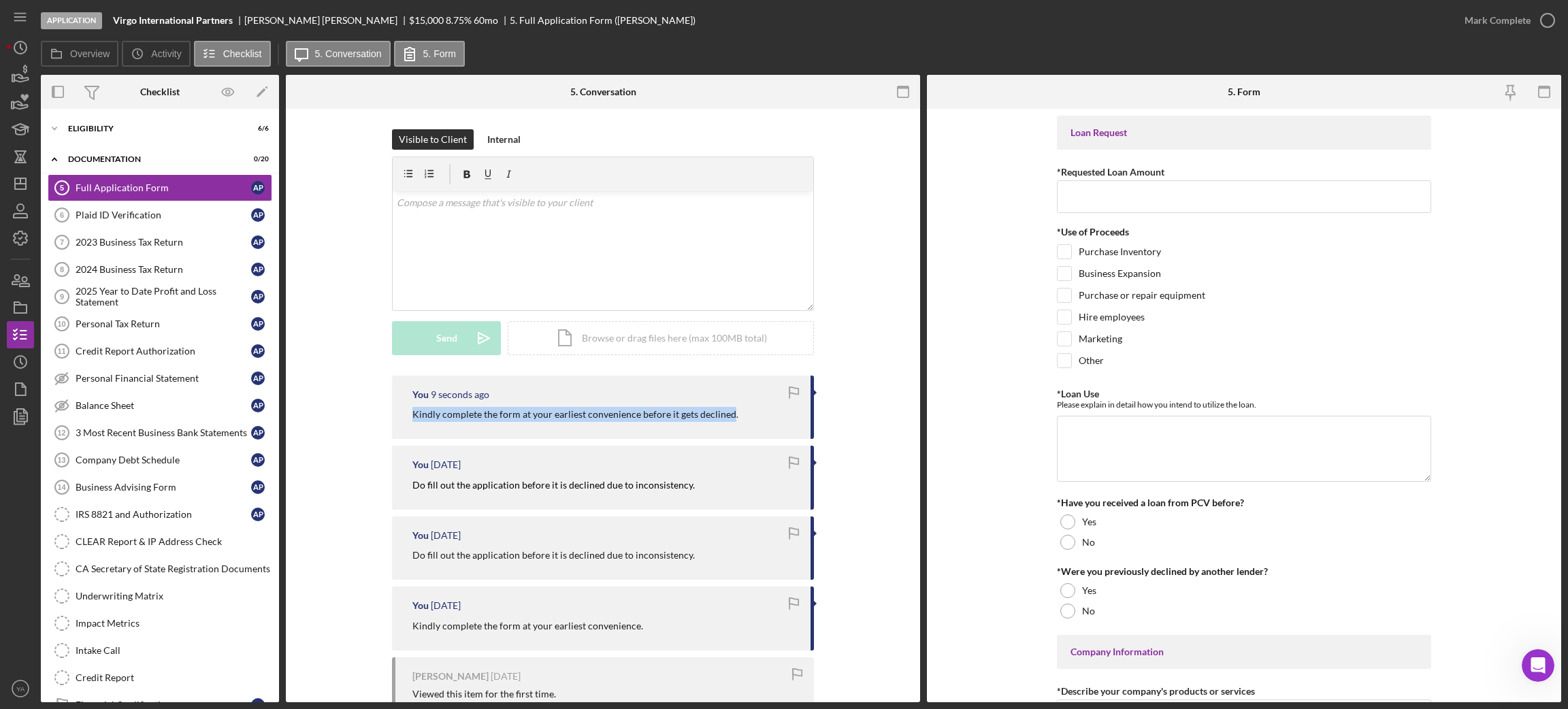
drag, startPoint x: 412, startPoint y: 418, endPoint x: 728, endPoint y: 412, distance: 316.1
click at [728, 412] on p "Kindly complete the form at your earliest convenience before it gets declined." at bounding box center [575, 414] width 326 height 15
drag, startPoint x: 726, startPoint y: 422, endPoint x: 684, endPoint y: 422, distance: 42.0
click at [728, 422] on div "You 13 seconds ago Kindly complete the form at your earliest convenience before…" at bounding box center [603, 407] width 422 height 63
click at [434, 416] on p "Kindly complete the form at your earliest convenience before it gets declined." at bounding box center [575, 414] width 326 height 15
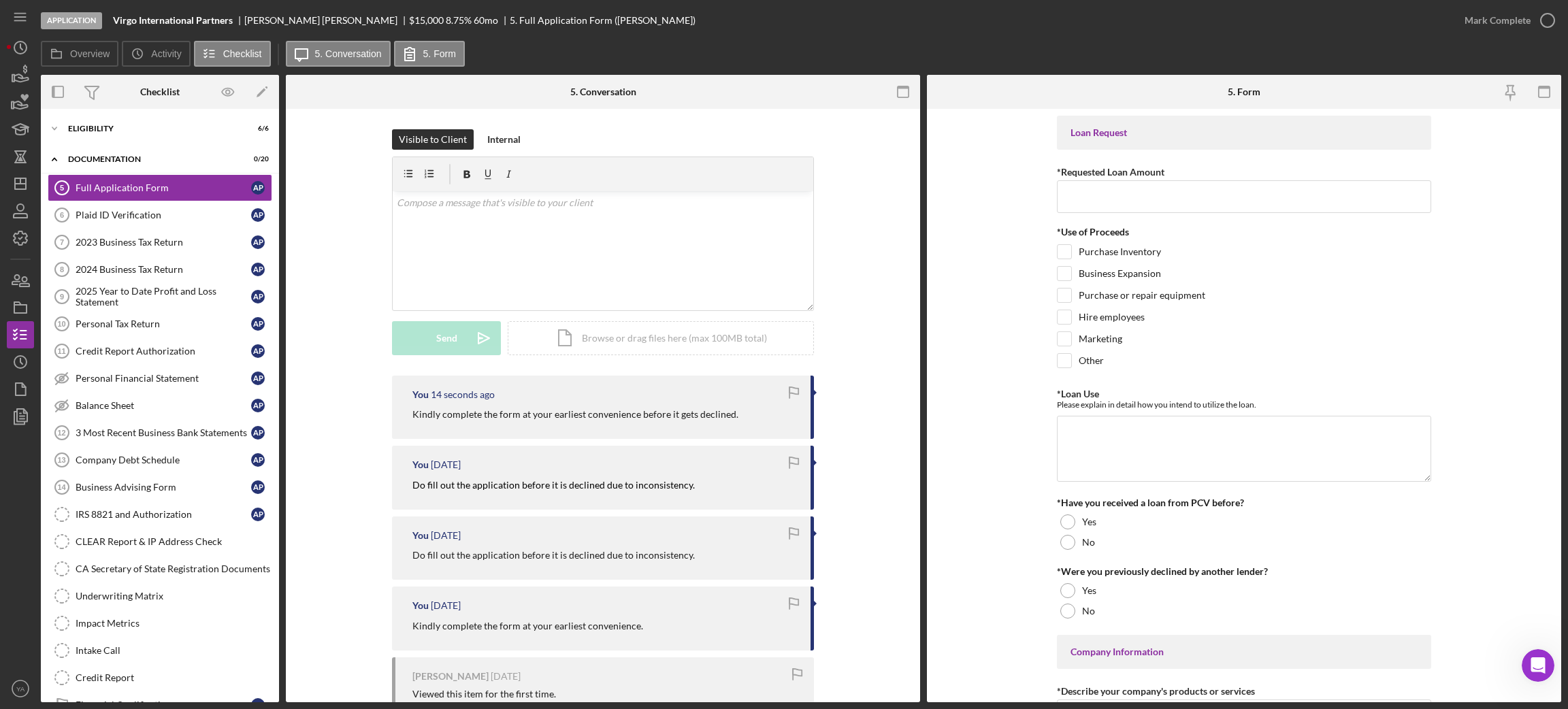
click at [413, 416] on p "Kindly complete the form at your earliest convenience before it gets declined." at bounding box center [575, 414] width 326 height 15
drag, startPoint x: 413, startPoint y: 416, endPoint x: 744, endPoint y: 415, distance: 331.0
click at [744, 415] on div "Kindly complete the form at your earliest convenience before it gets declined." at bounding box center [604, 414] width 385 height 15
copy div "Kindly complete the form at your earliest convenience before it gets declined."
click at [18, 181] on icon "Icon/Dashboard" at bounding box center [20, 184] width 34 height 34
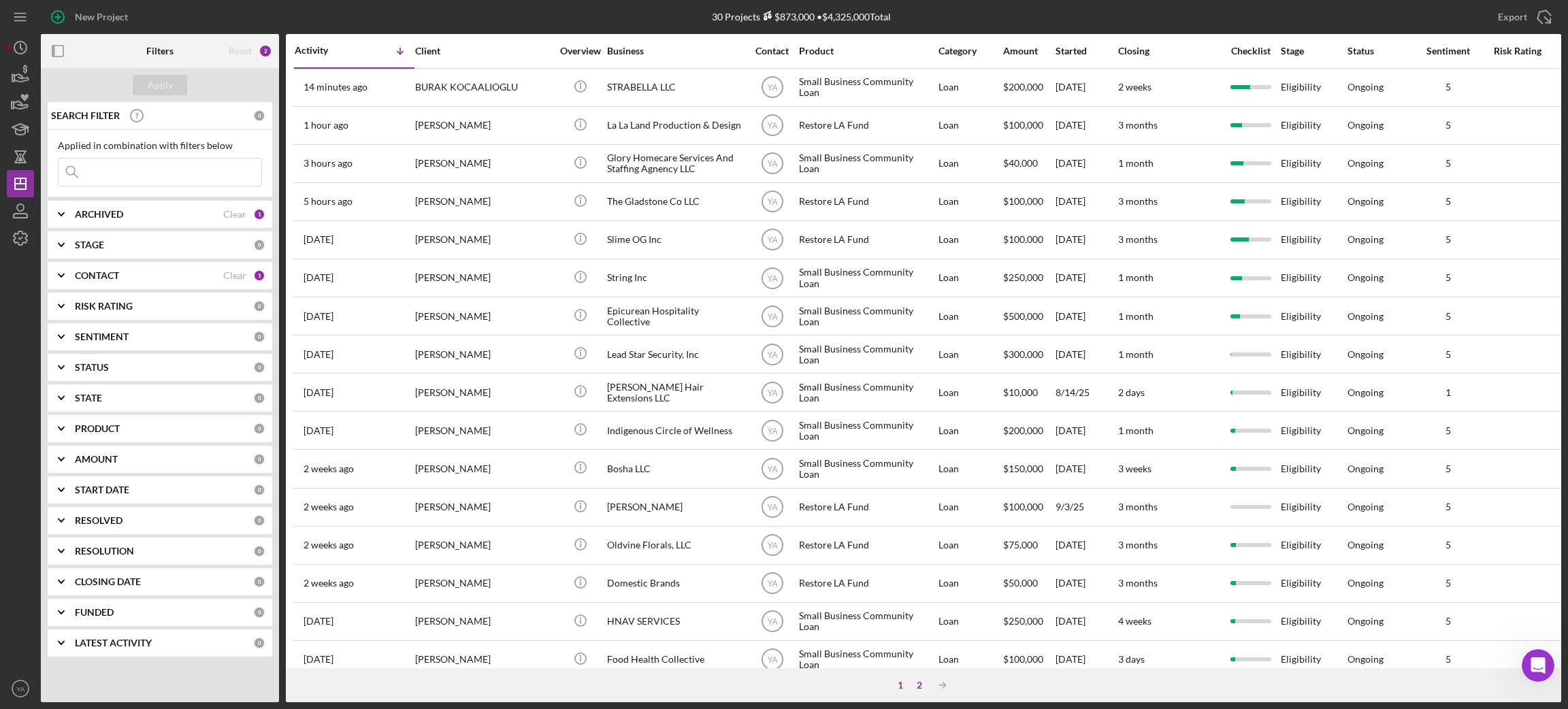
click at [920, 562] on div "2" at bounding box center [919, 684] width 19 height 11
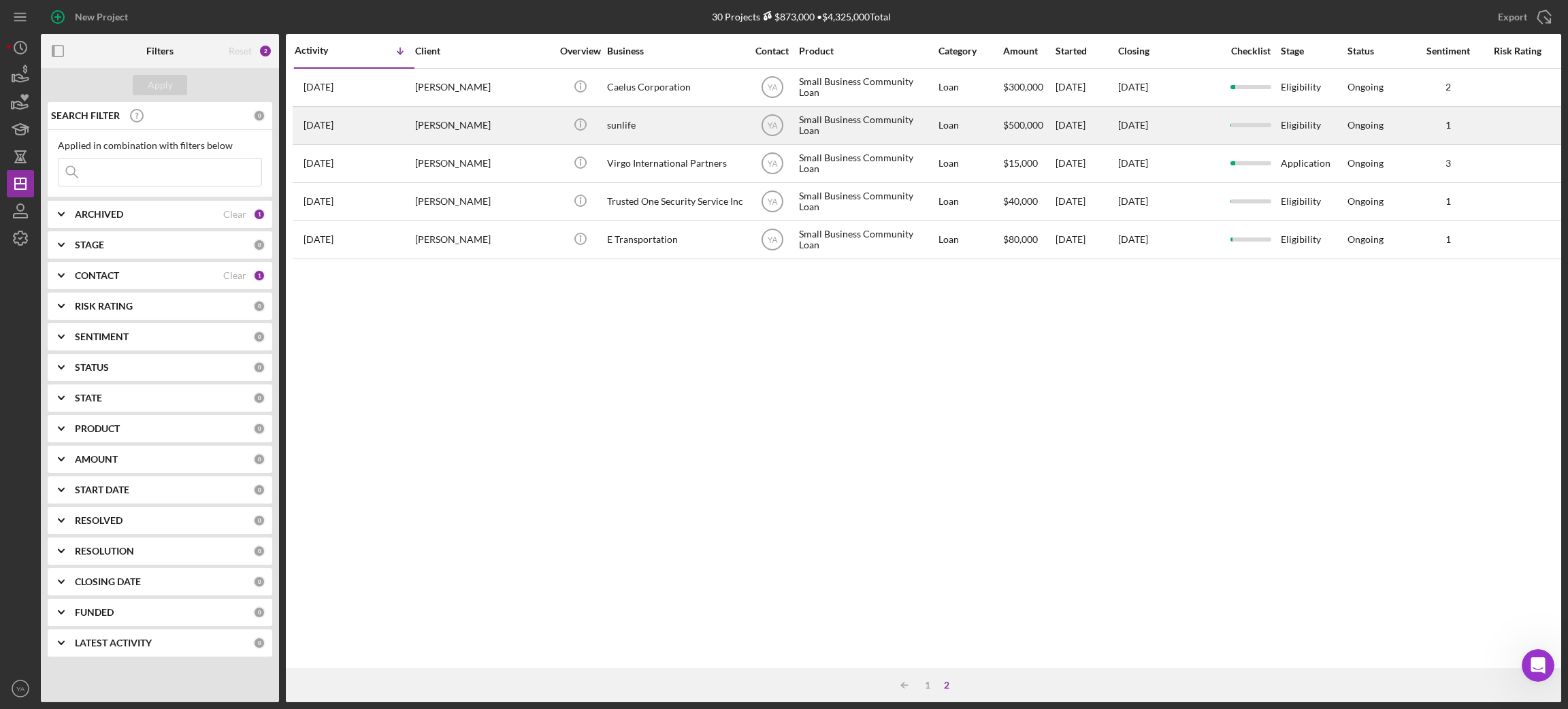
click at [438, 128] on div "[PERSON_NAME]" at bounding box center [483, 126] width 136 height 36
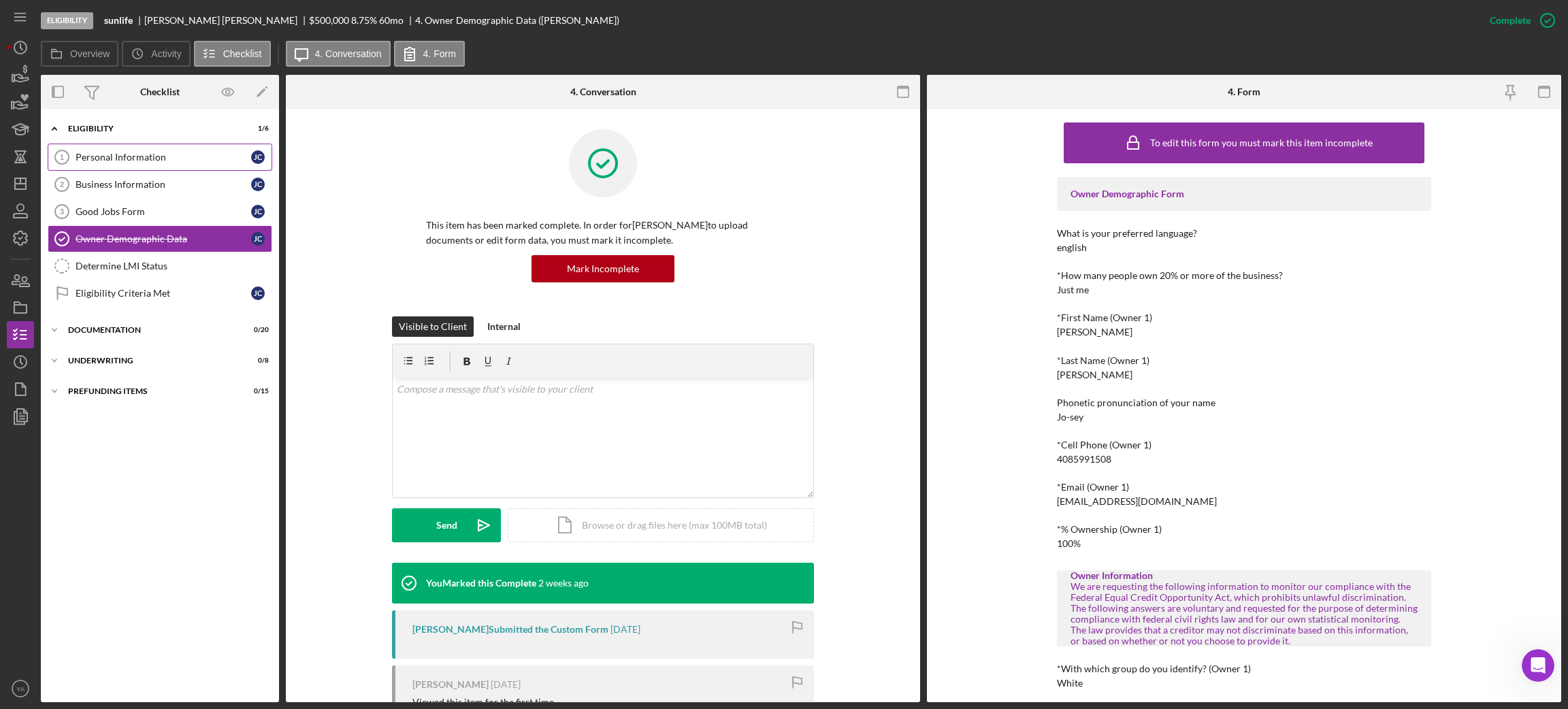
click at [198, 167] on link "Personal Information 1 Personal Information [PERSON_NAME]" at bounding box center [159, 157] width 225 height 27
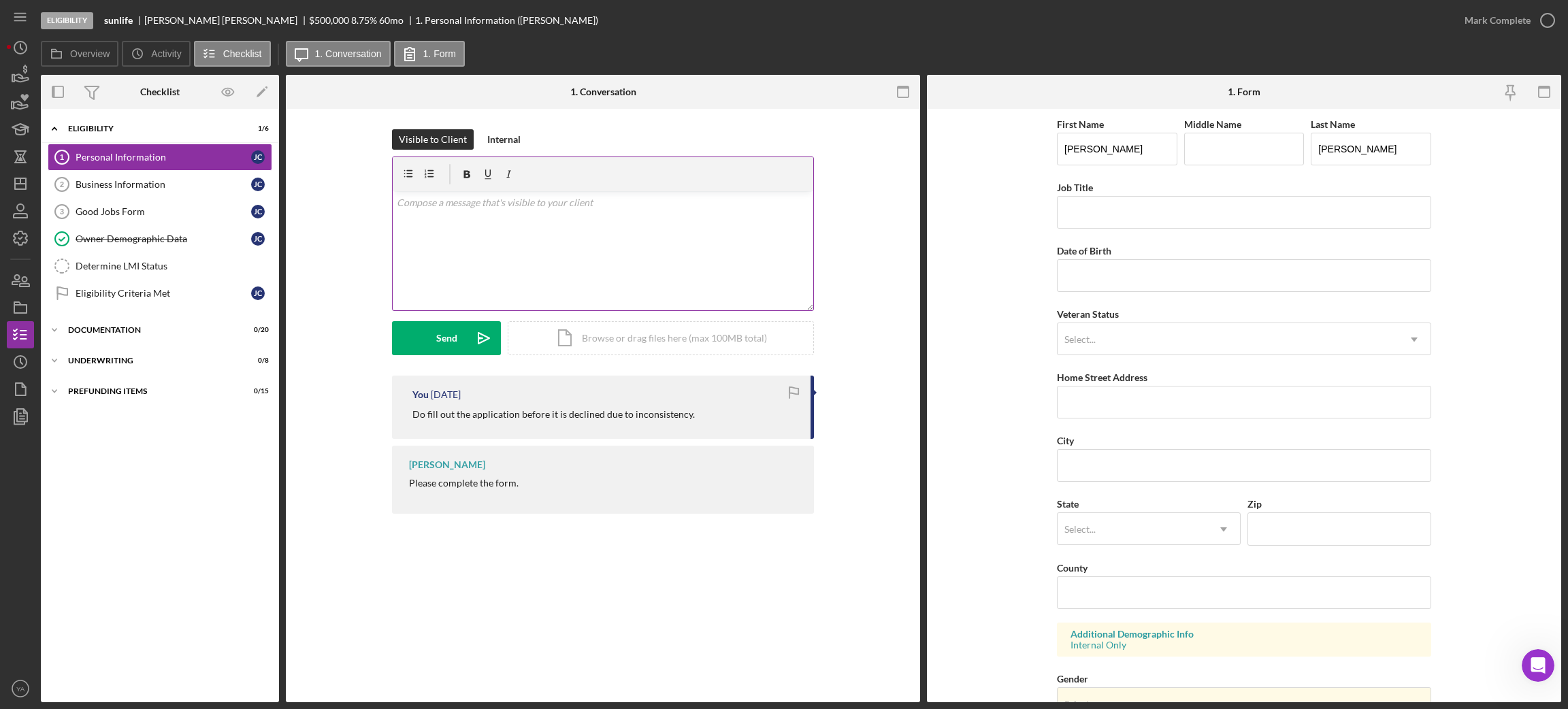
click at [512, 280] on div "v Color teal Color pink Remove color Add row above Add row below Add column bef…" at bounding box center [603, 251] width 421 height 119
paste div
click at [430, 220] on p "Kindly complete the form at your earliest convenience before it gets declined d…" at bounding box center [604, 210] width 413 height 30
drag, startPoint x: 803, startPoint y: 202, endPoint x: 372, endPoint y: 181, distance: 431.5
click at [372, 181] on div "Visible to Client Internal v Color teal Color pink Remove color Add row above A…" at bounding box center [603, 252] width 594 height 247
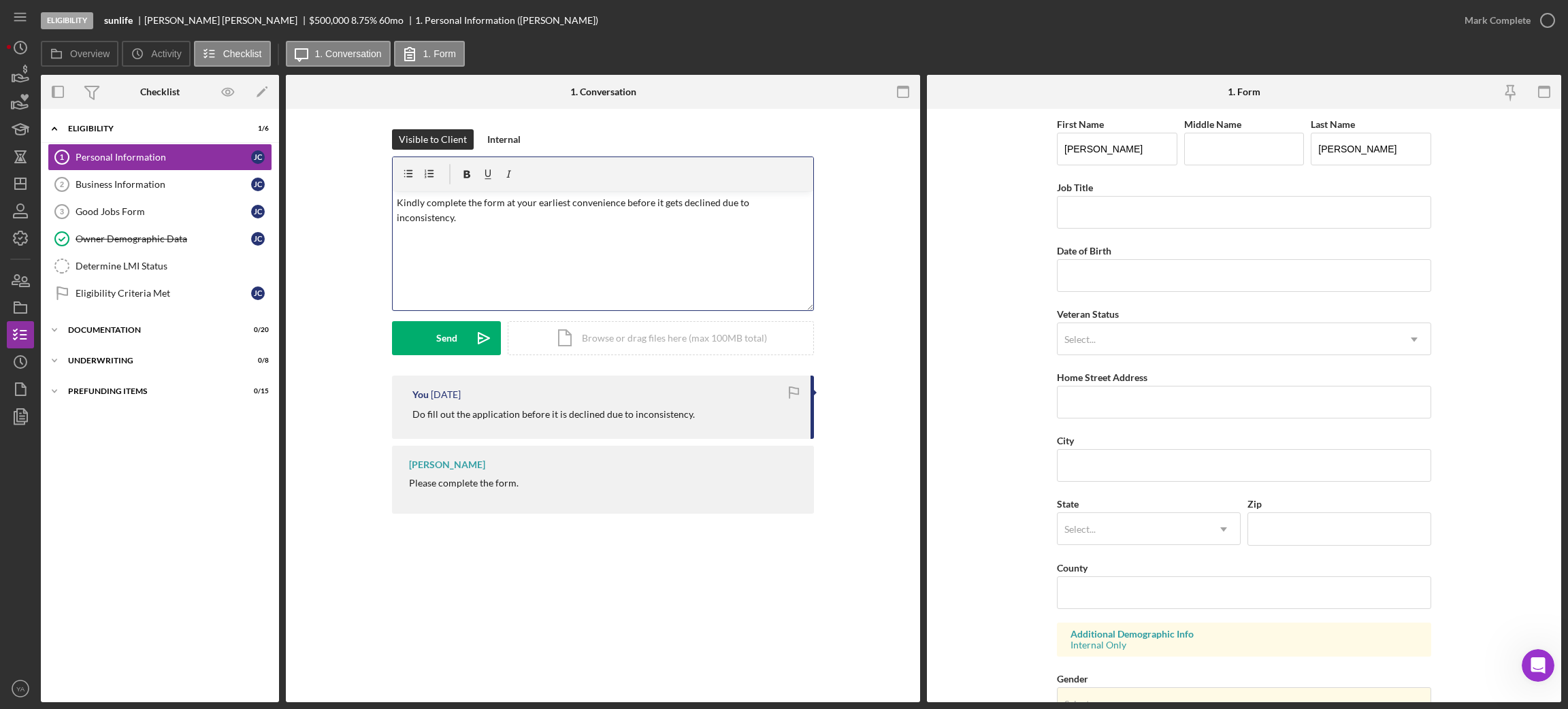
copy p "Kindly complete the form at your earliest convenience before it gets declined d…"
click at [663, 239] on div "v Color teal Color pink Remove color Add row above Add row below Add column bef…" at bounding box center [603, 251] width 421 height 119
click at [470, 324] on icon "Icon/icon-invite-send" at bounding box center [484, 338] width 34 height 34
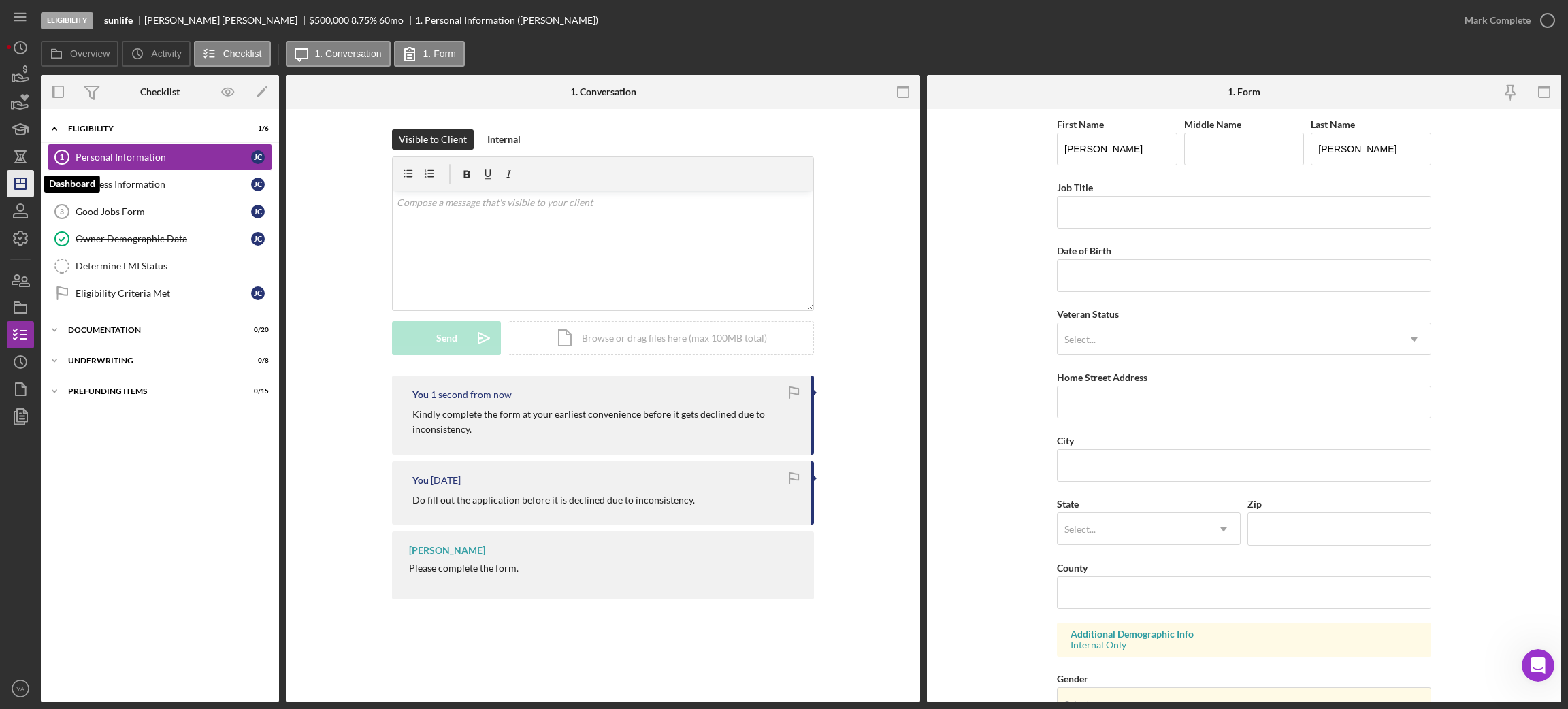
click at [22, 173] on icon "Icon/Dashboard" at bounding box center [20, 184] width 34 height 34
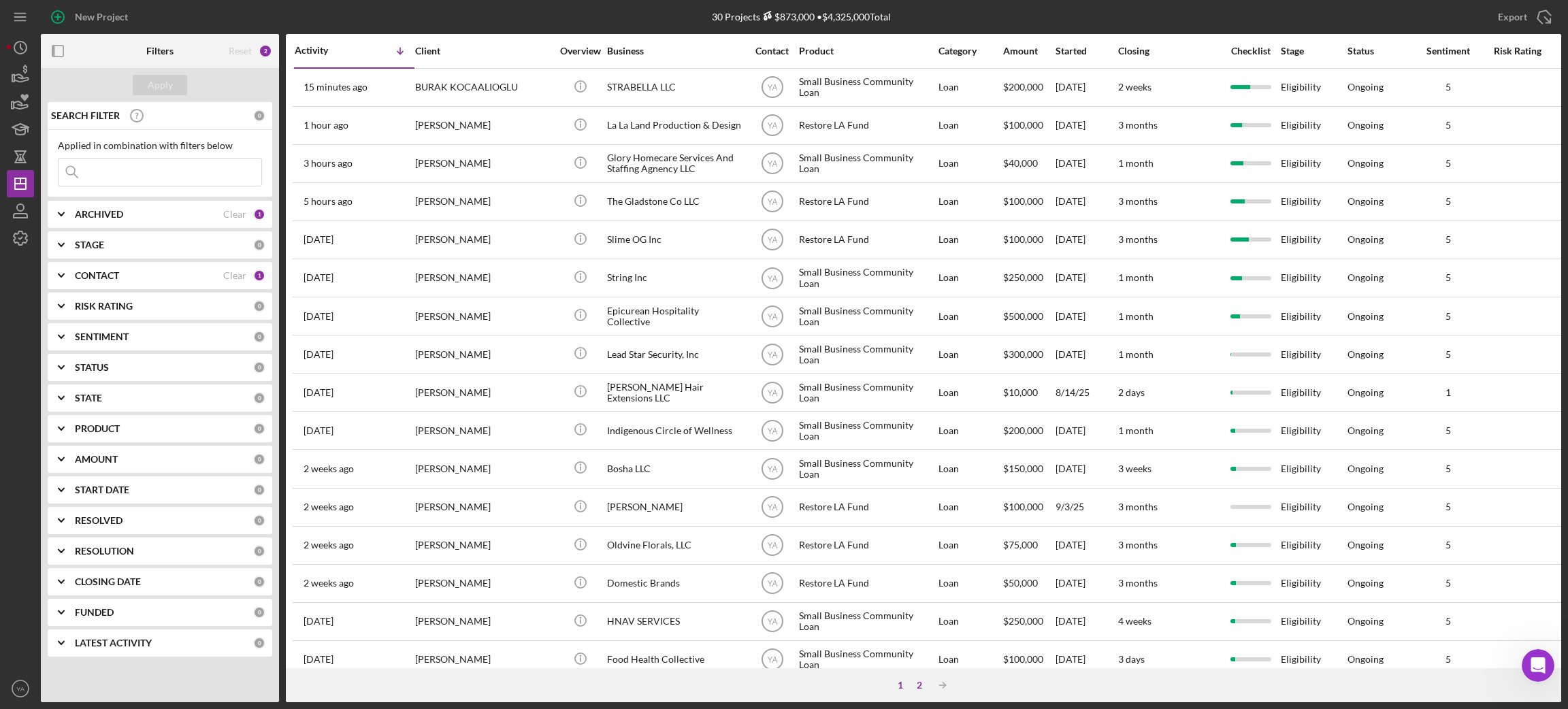
click at [912, 562] on div "2" at bounding box center [919, 684] width 19 height 11
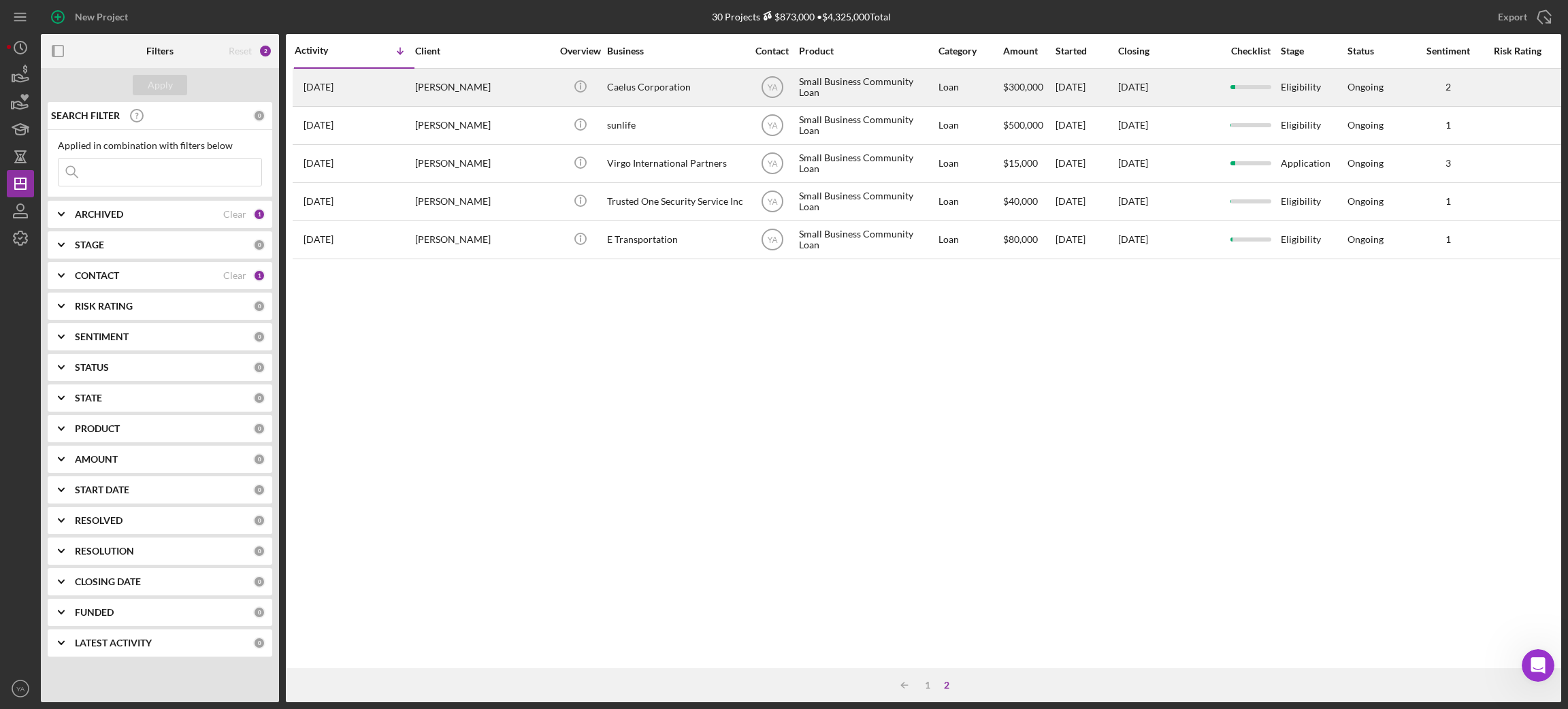
click at [520, 93] on div "[PERSON_NAME]" at bounding box center [483, 87] width 136 height 36
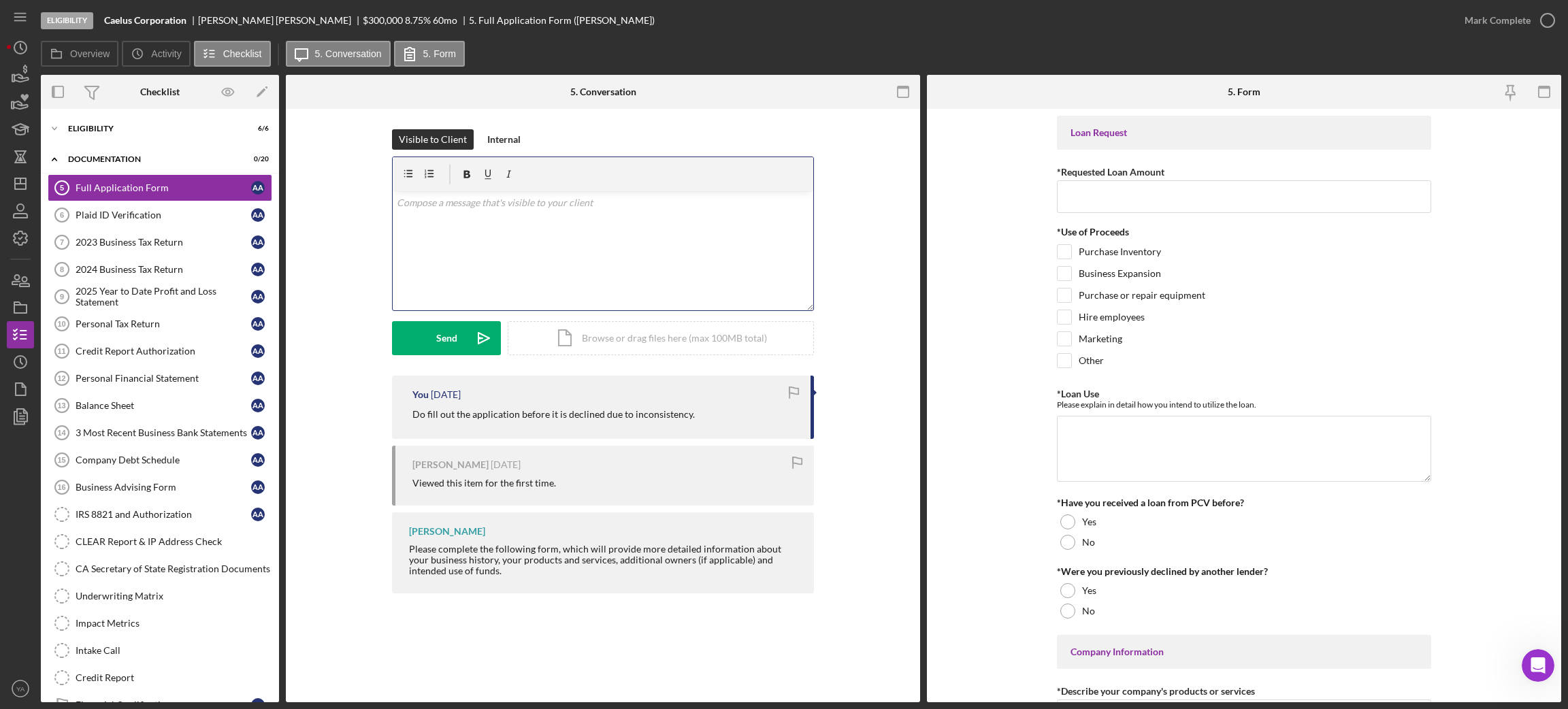
click at [561, 231] on div "v Color teal Color pink Remove color Add row above Add row below Add column bef…" at bounding box center [603, 251] width 421 height 119
click at [145, 145] on div "Icon/Expander Documentation 0 / 20" at bounding box center [160, 159] width 238 height 28
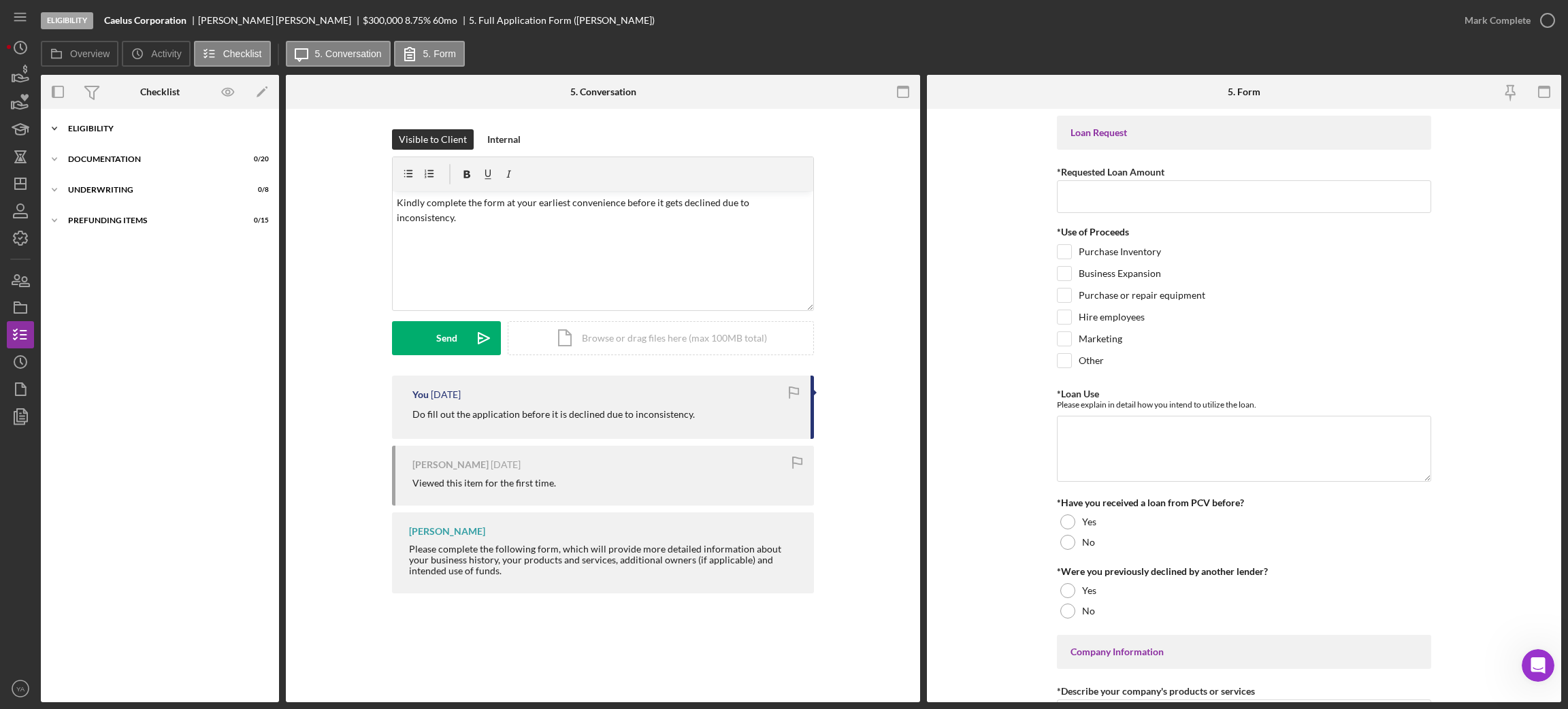
click at [165, 128] on div "Eligibility" at bounding box center [164, 128] width 194 height 8
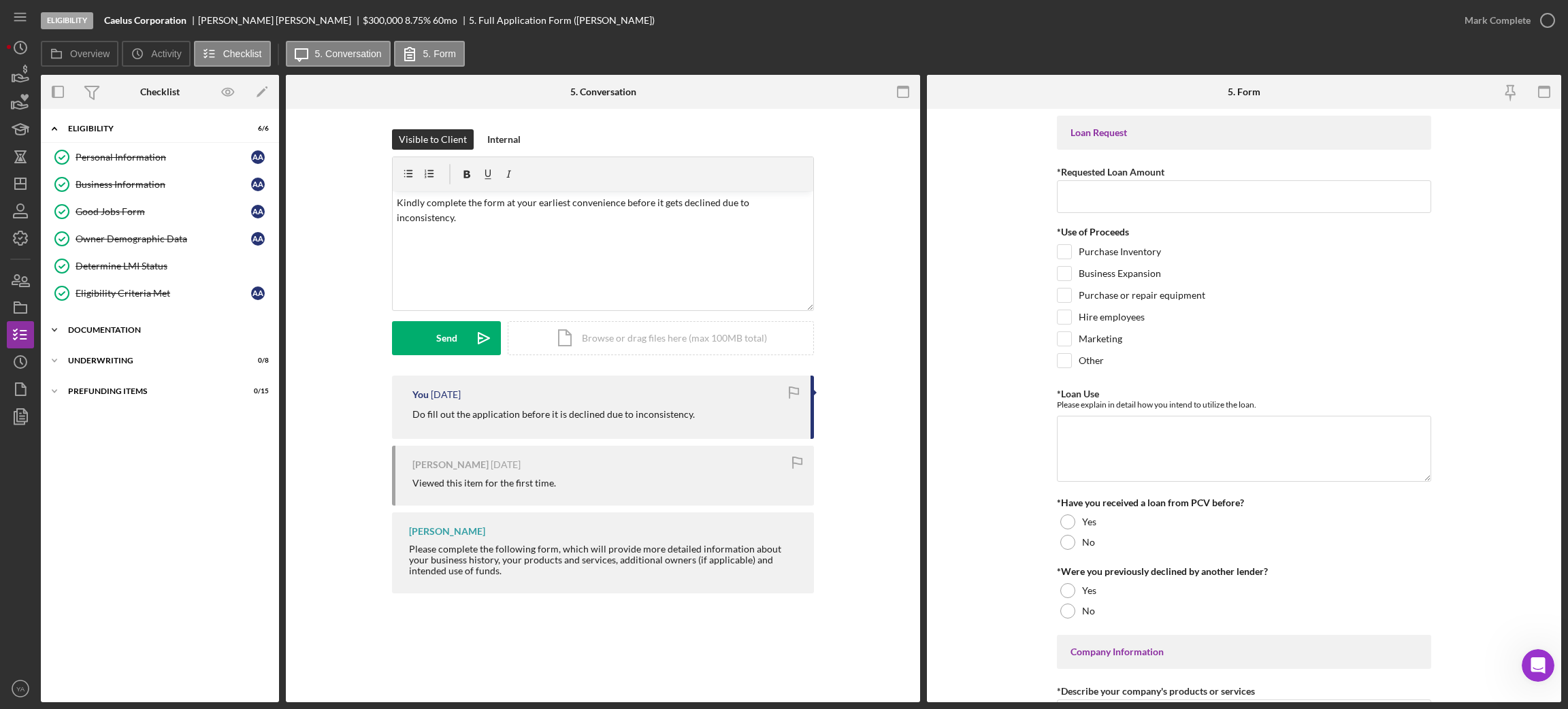
click at [137, 325] on div "Icon/Expander Documentation 0 / 20" at bounding box center [160, 329] width 238 height 27
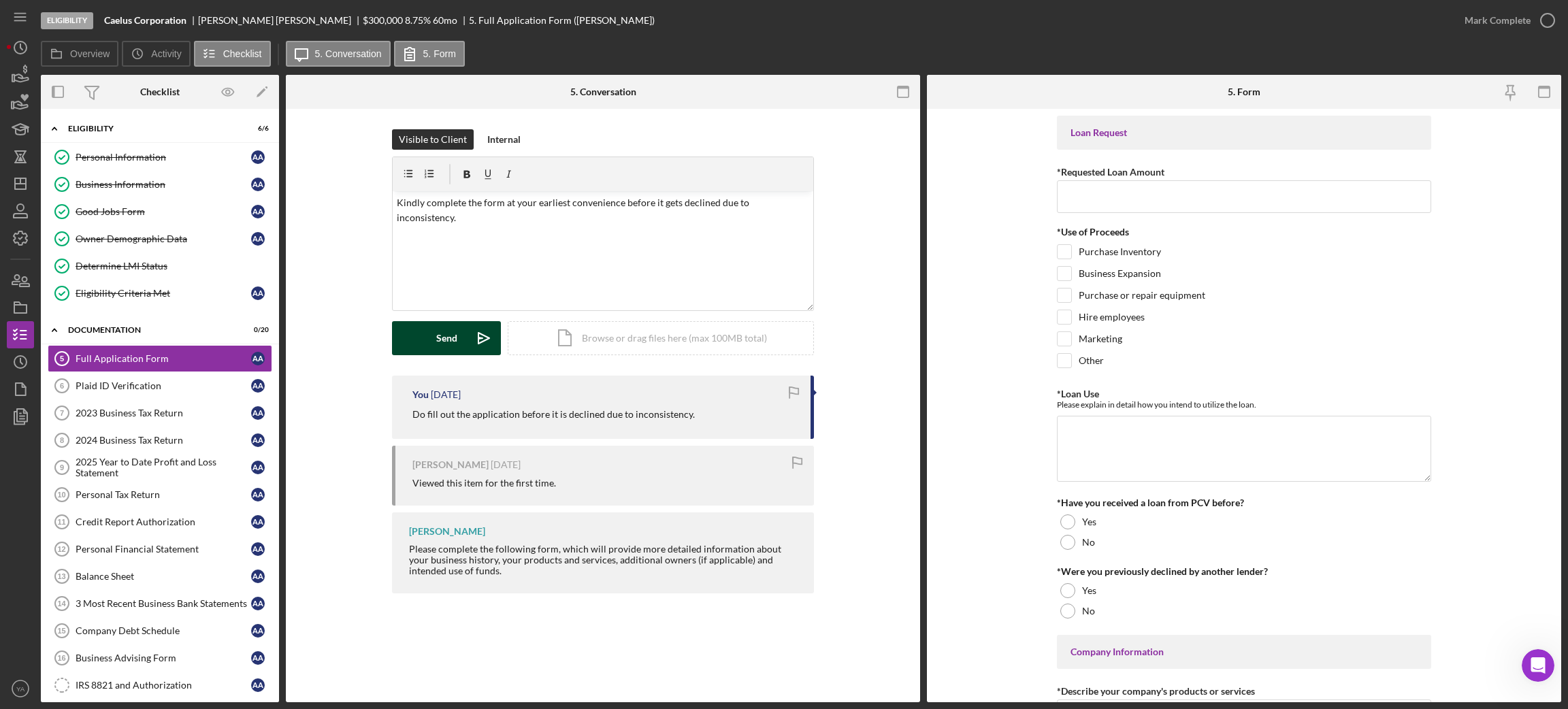
click at [471, 328] on icon "Icon/icon-invite-send" at bounding box center [484, 338] width 34 height 34
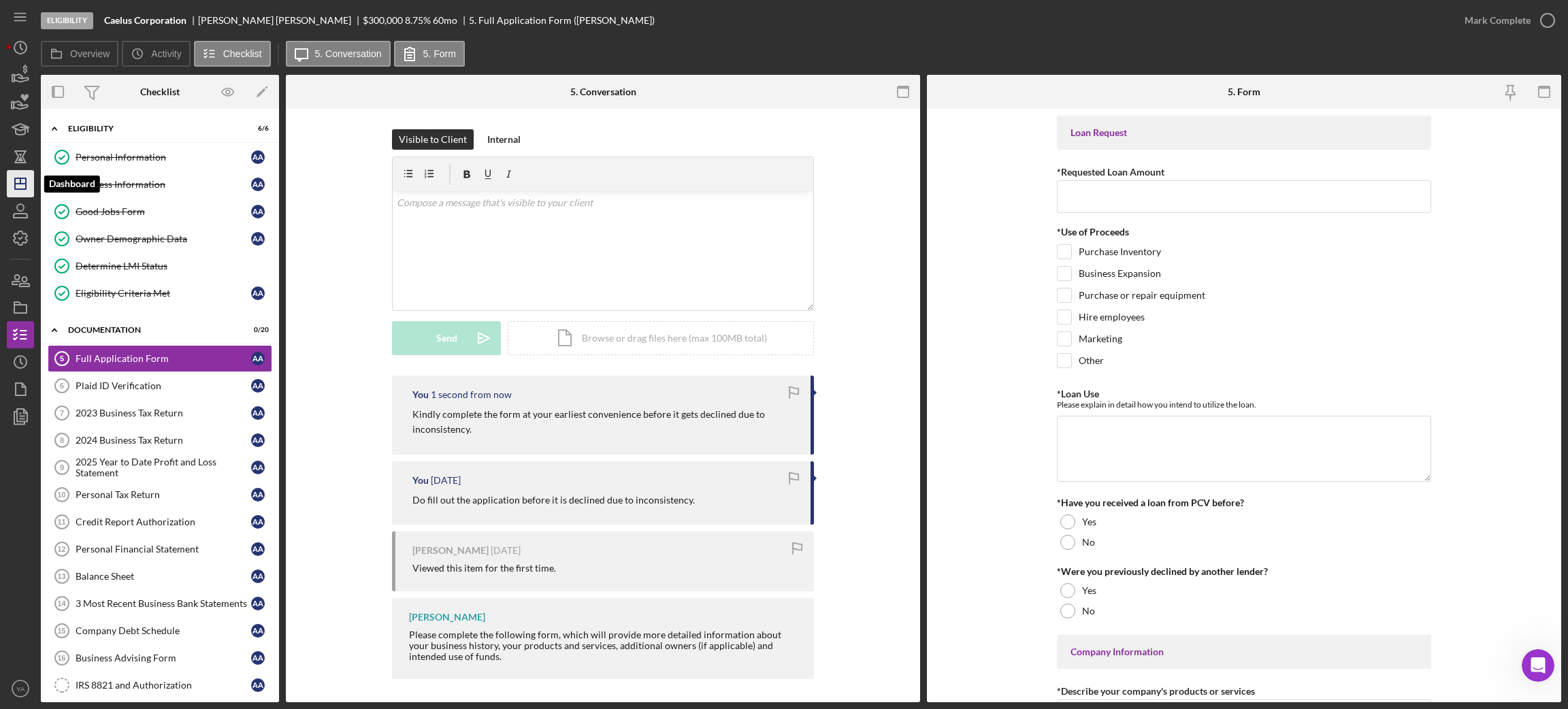
click at [15, 176] on icon "Icon/Dashboard" at bounding box center [20, 184] width 34 height 34
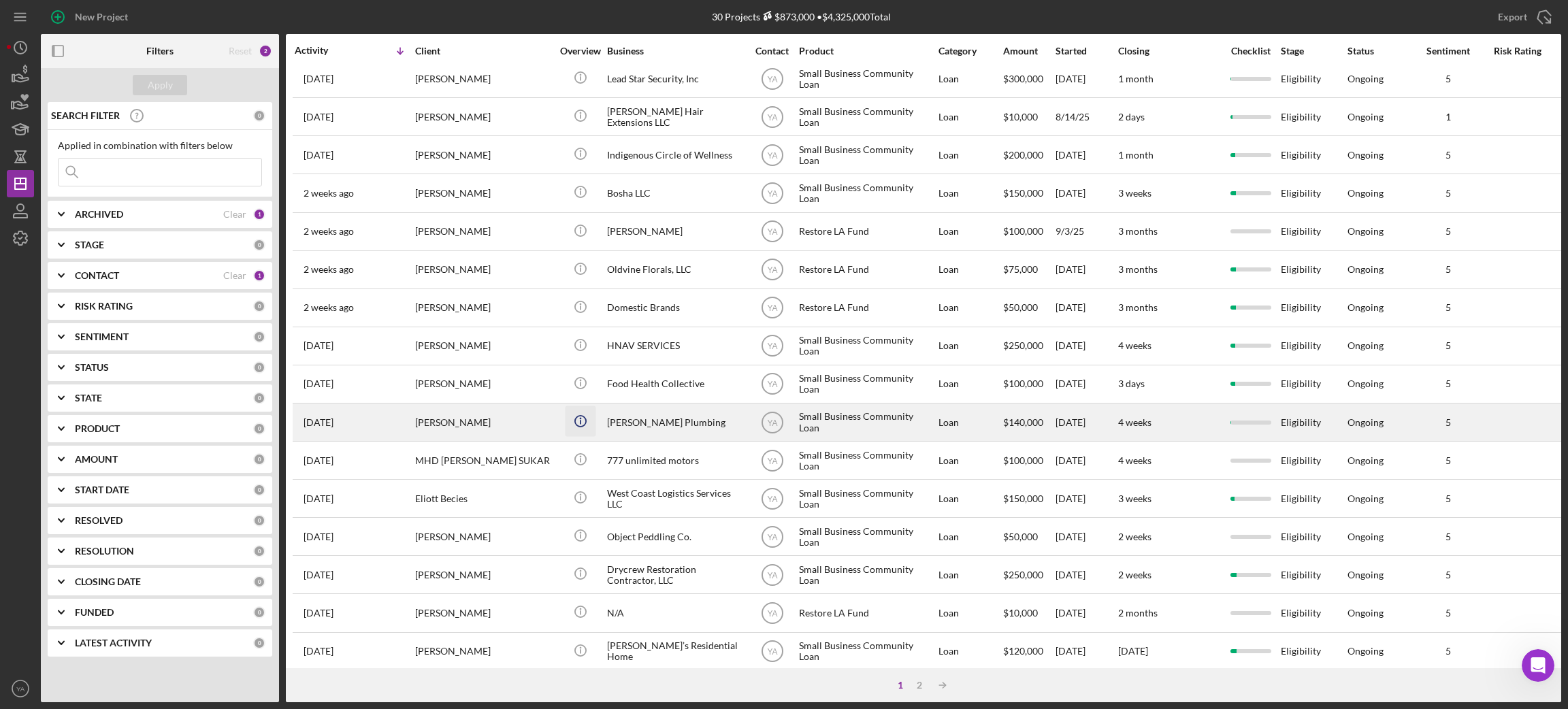
scroll to position [377, 0]
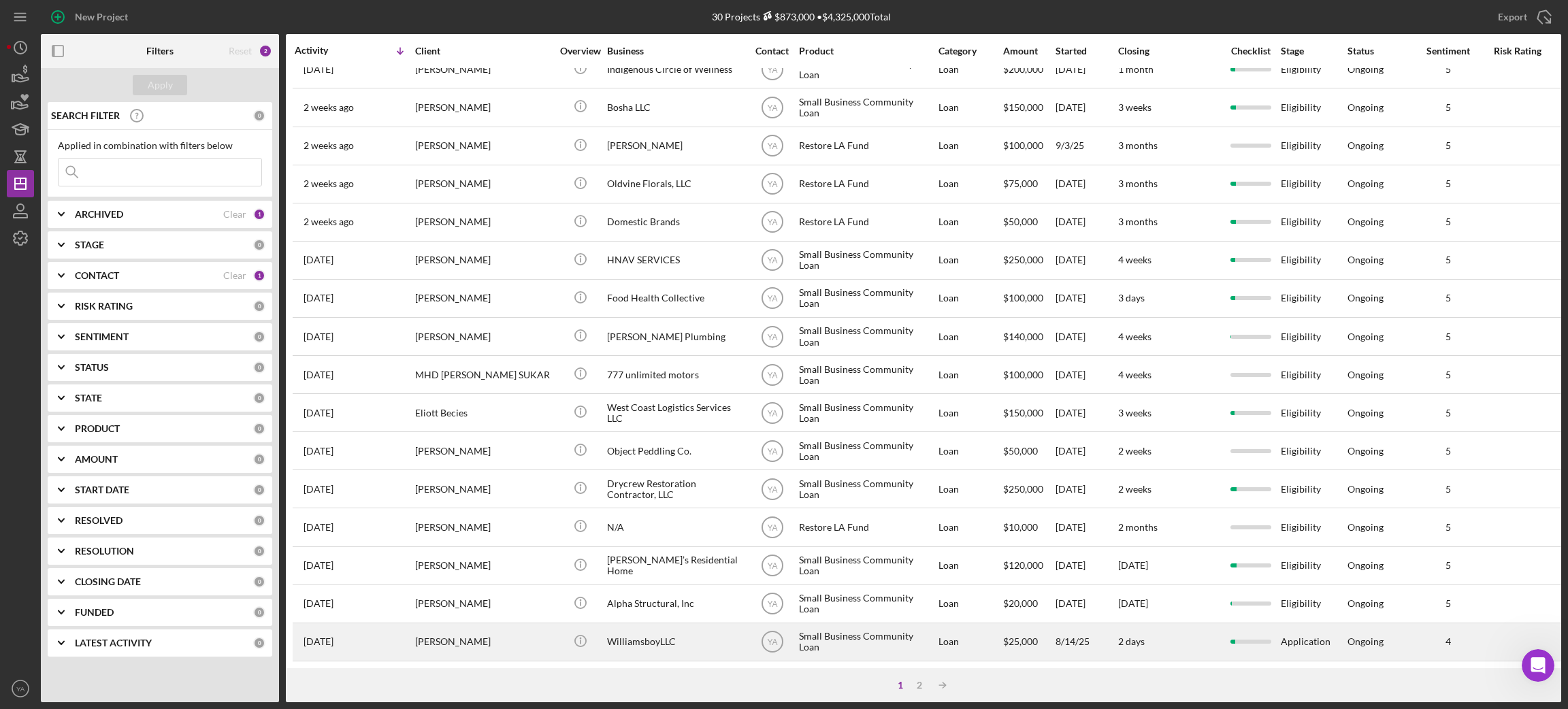
click at [496, 562] on div "[PERSON_NAME]" at bounding box center [483, 642] width 136 height 36
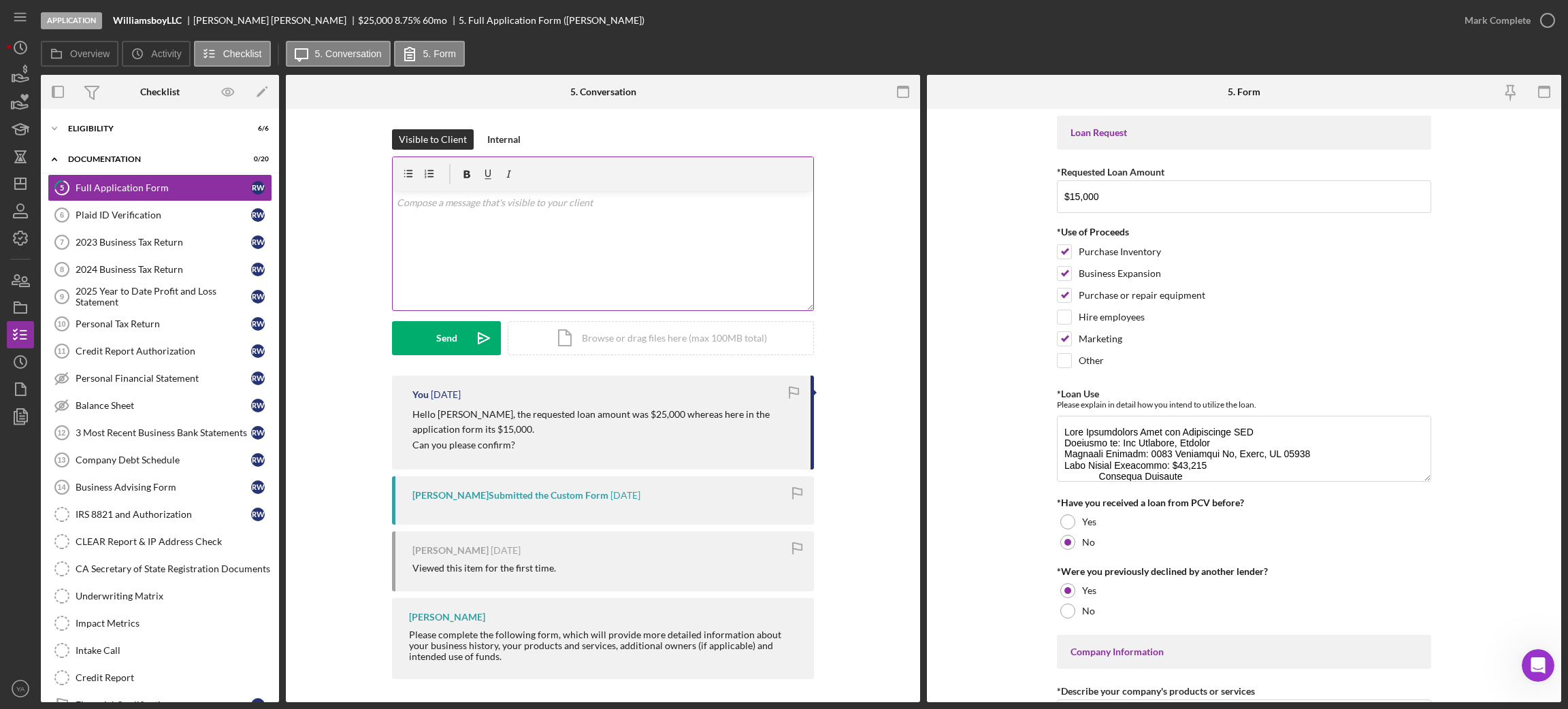
click at [501, 203] on p at bounding box center [604, 203] width 413 height 15
click at [452, 334] on div "Send" at bounding box center [447, 338] width 21 height 34
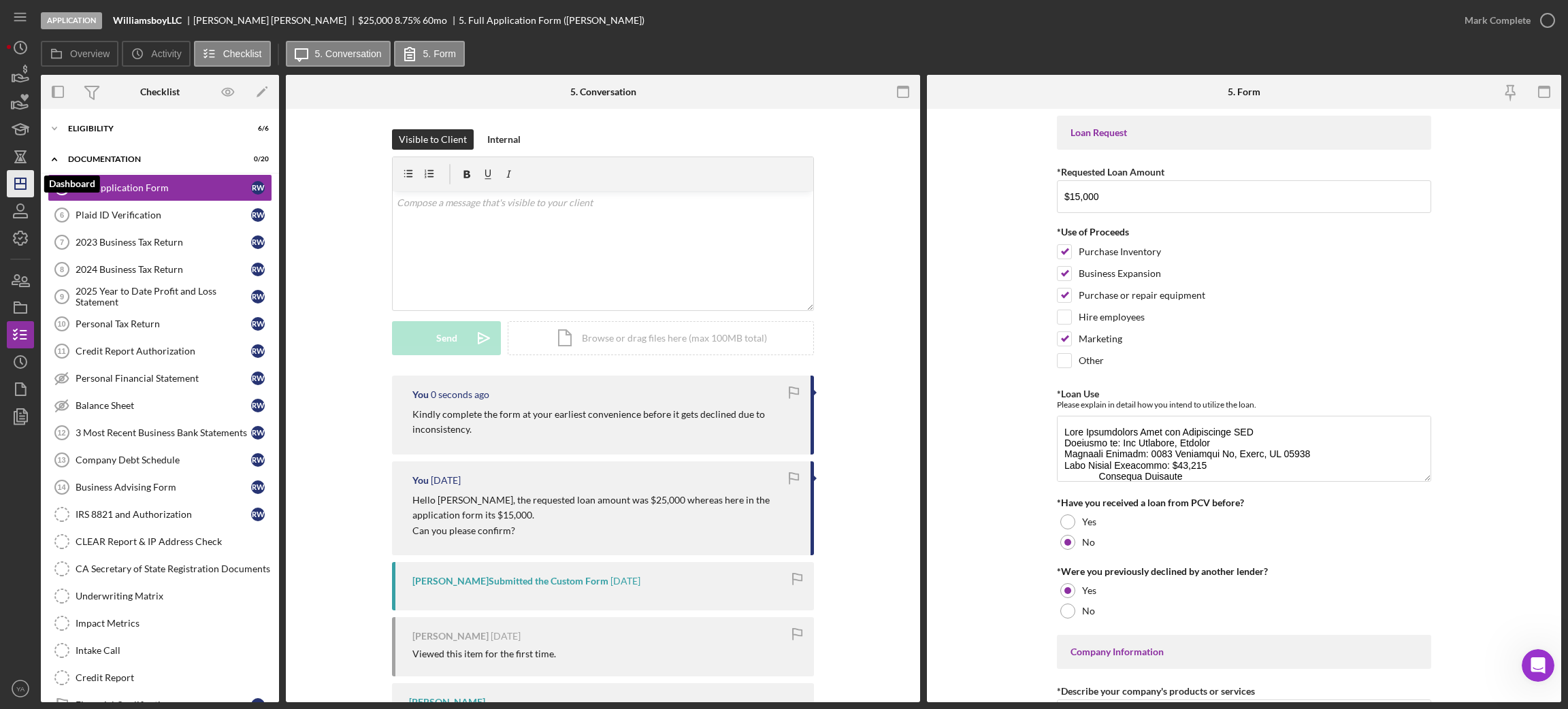
click at [19, 178] on polygon "button" at bounding box center [20, 183] width 11 height 11
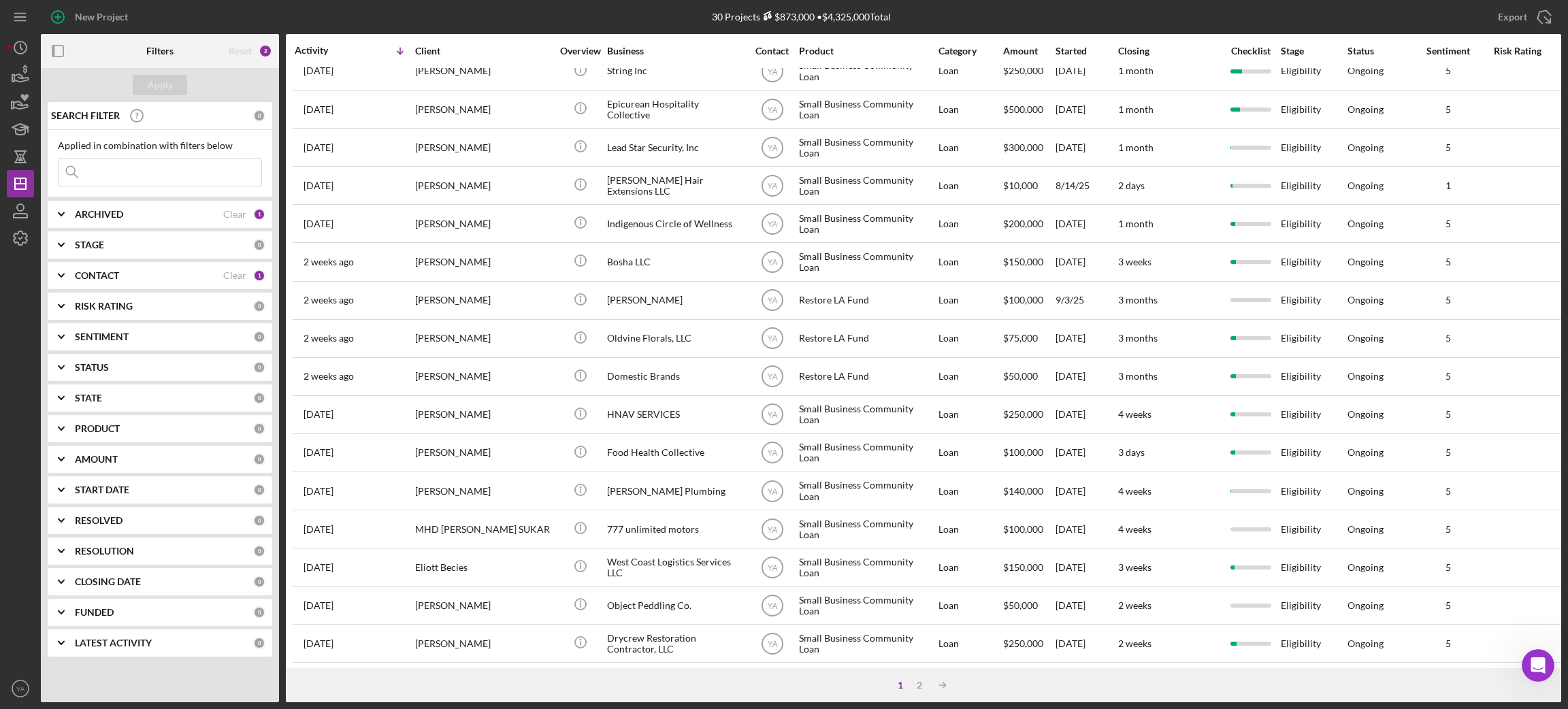
scroll to position [377, 0]
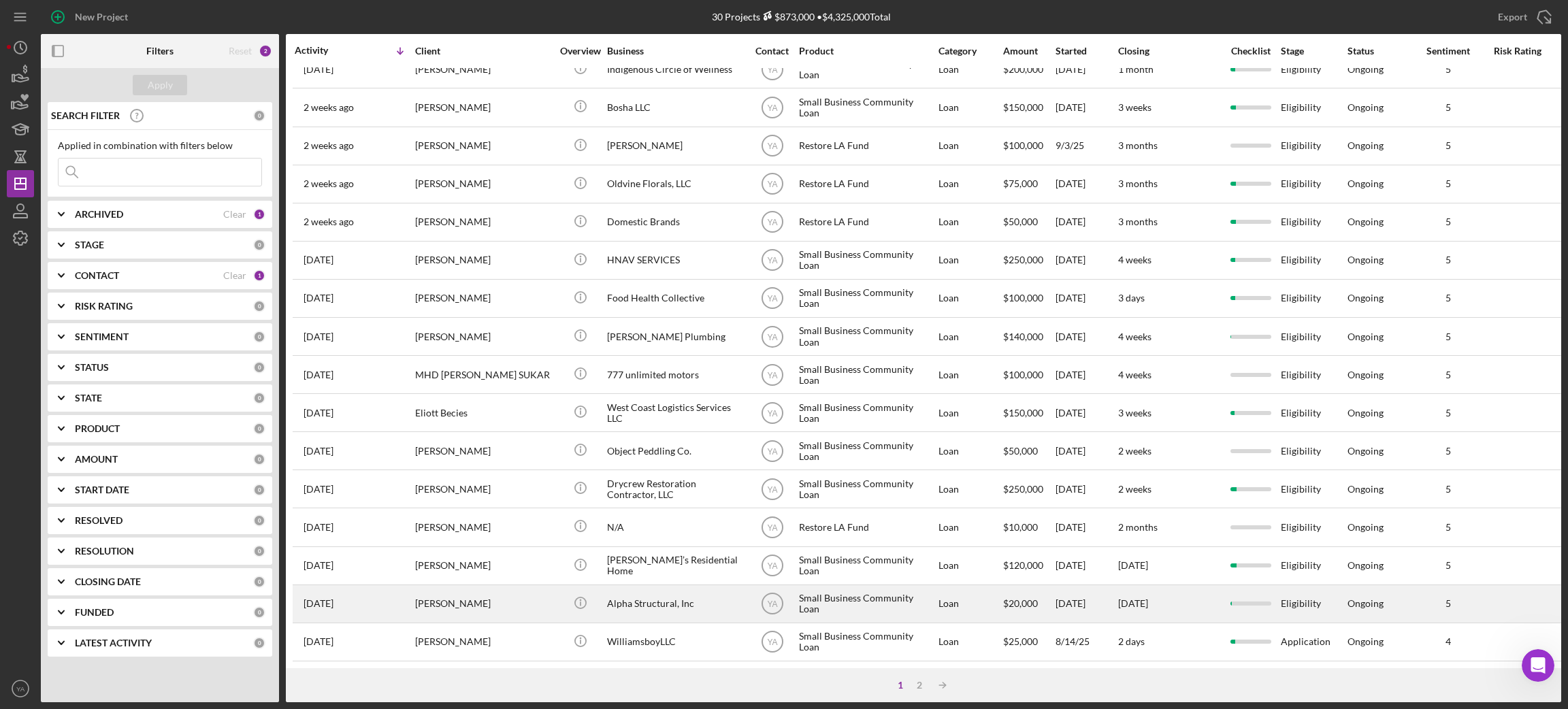
click at [679, 562] on div "Alpha Structural, Inc" at bounding box center [675, 604] width 136 height 36
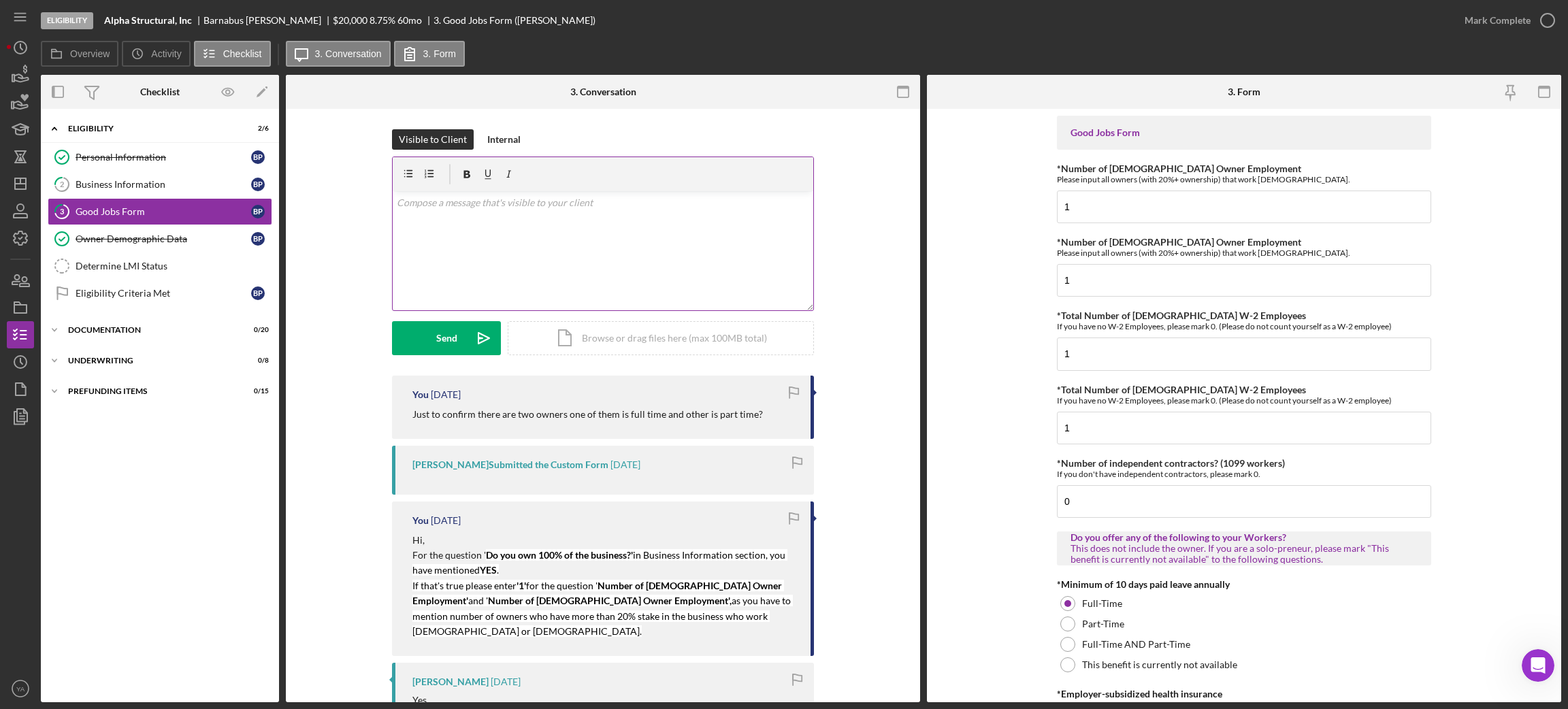
click at [459, 243] on div "v Color teal Color pink Remove color Add row above Add row below Add column bef…" at bounding box center [603, 251] width 421 height 119
click at [479, 345] on icon "Icon/icon-invite-send" at bounding box center [484, 338] width 34 height 34
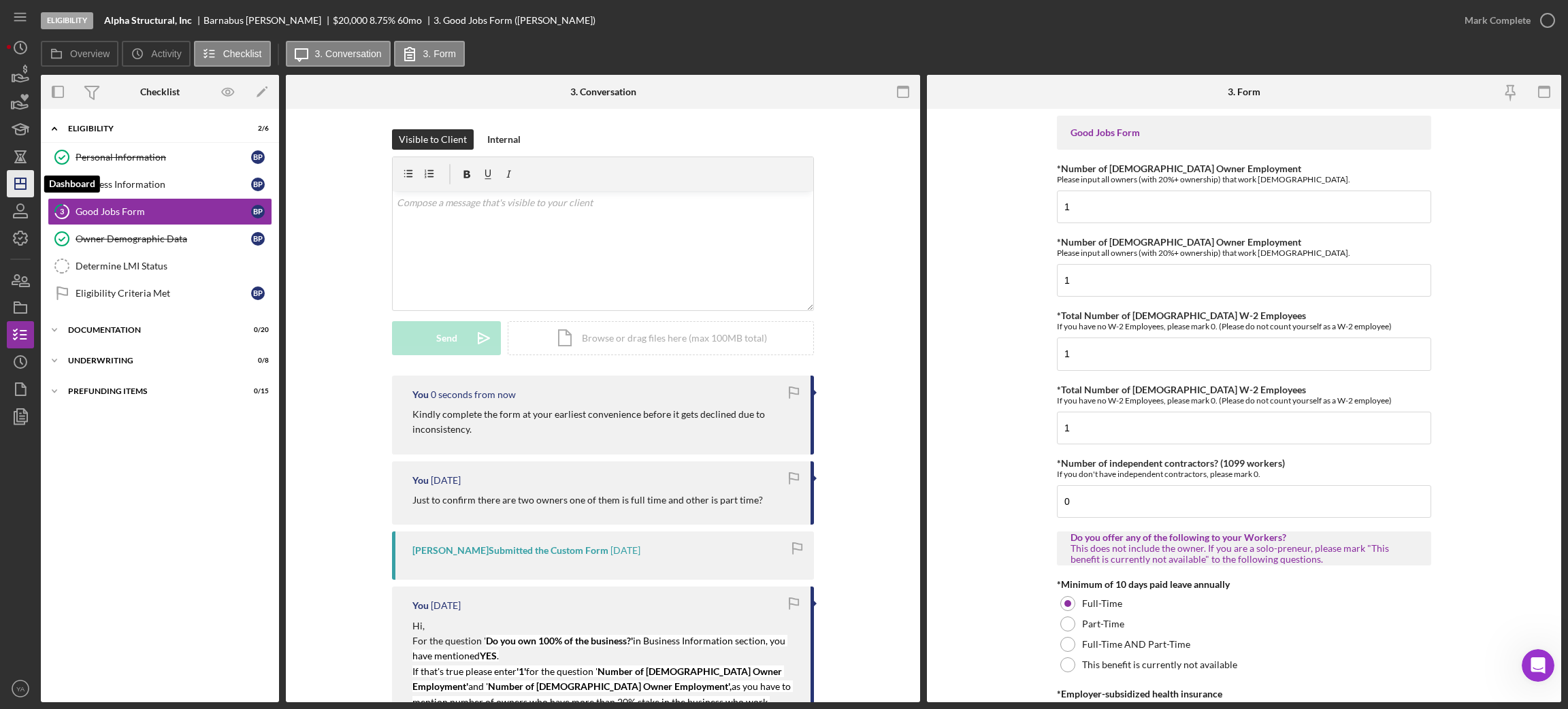
click at [10, 187] on icon "Icon/Dashboard" at bounding box center [20, 184] width 34 height 34
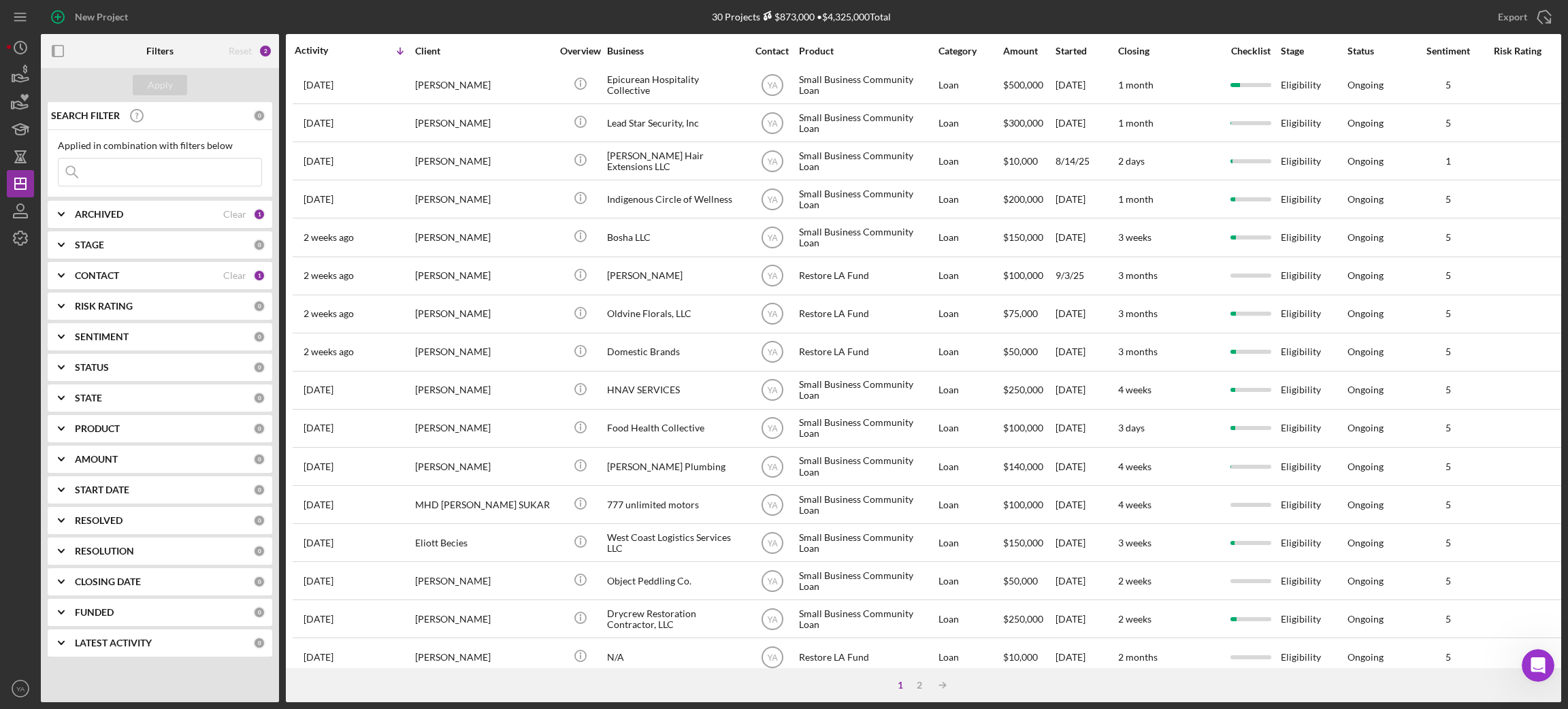
scroll to position [377, 0]
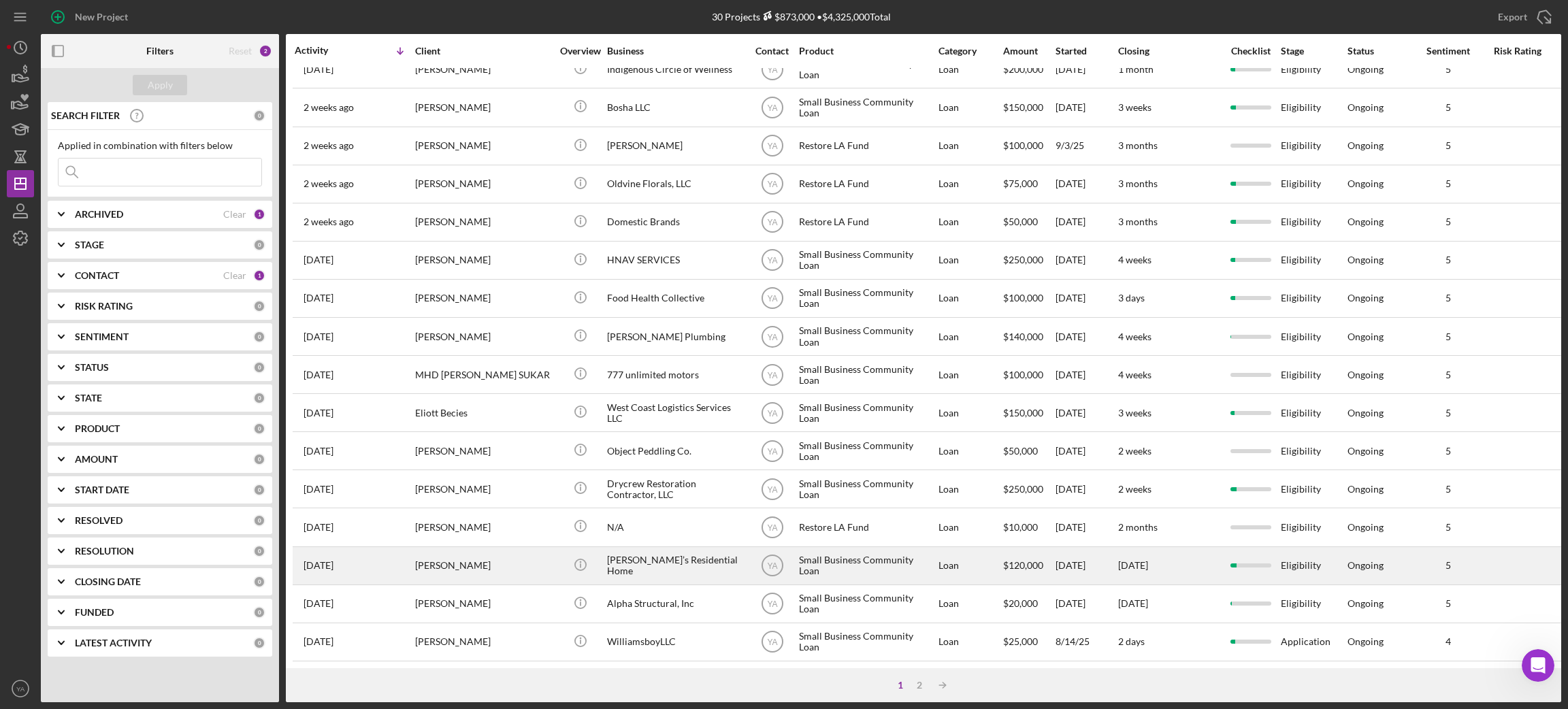
click at [504, 551] on div "[PERSON_NAME]" at bounding box center [483, 566] width 136 height 36
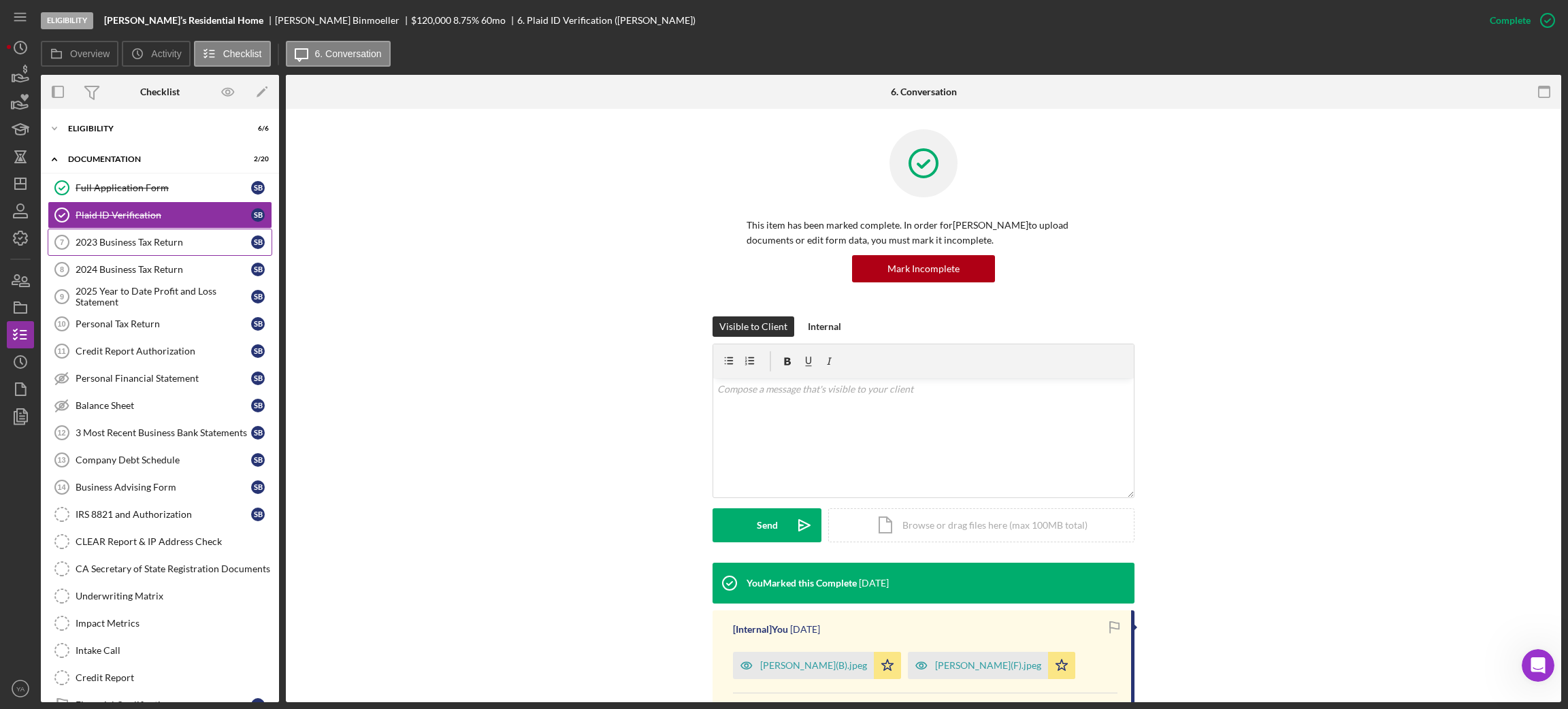
click at [153, 249] on link "2023 Business Tax Return 7 2023 Business Tax Return S B" at bounding box center [159, 242] width 225 height 27
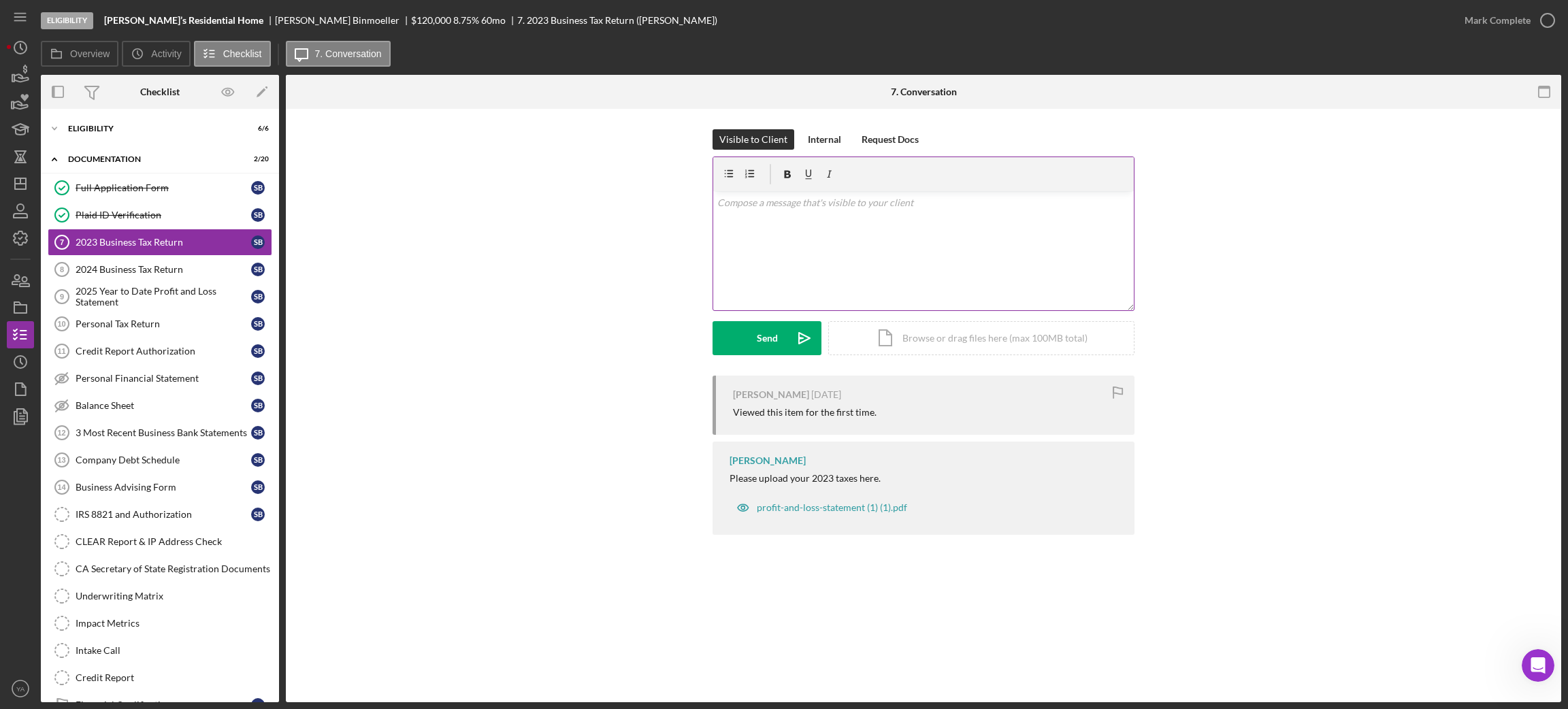
click at [857, 265] on div "v Color teal Color pink Remove color Add row above Add row below Add column bef…" at bounding box center [923, 251] width 421 height 119
click at [799, 345] on icon "Icon/icon-invite-send" at bounding box center [804, 338] width 34 height 34
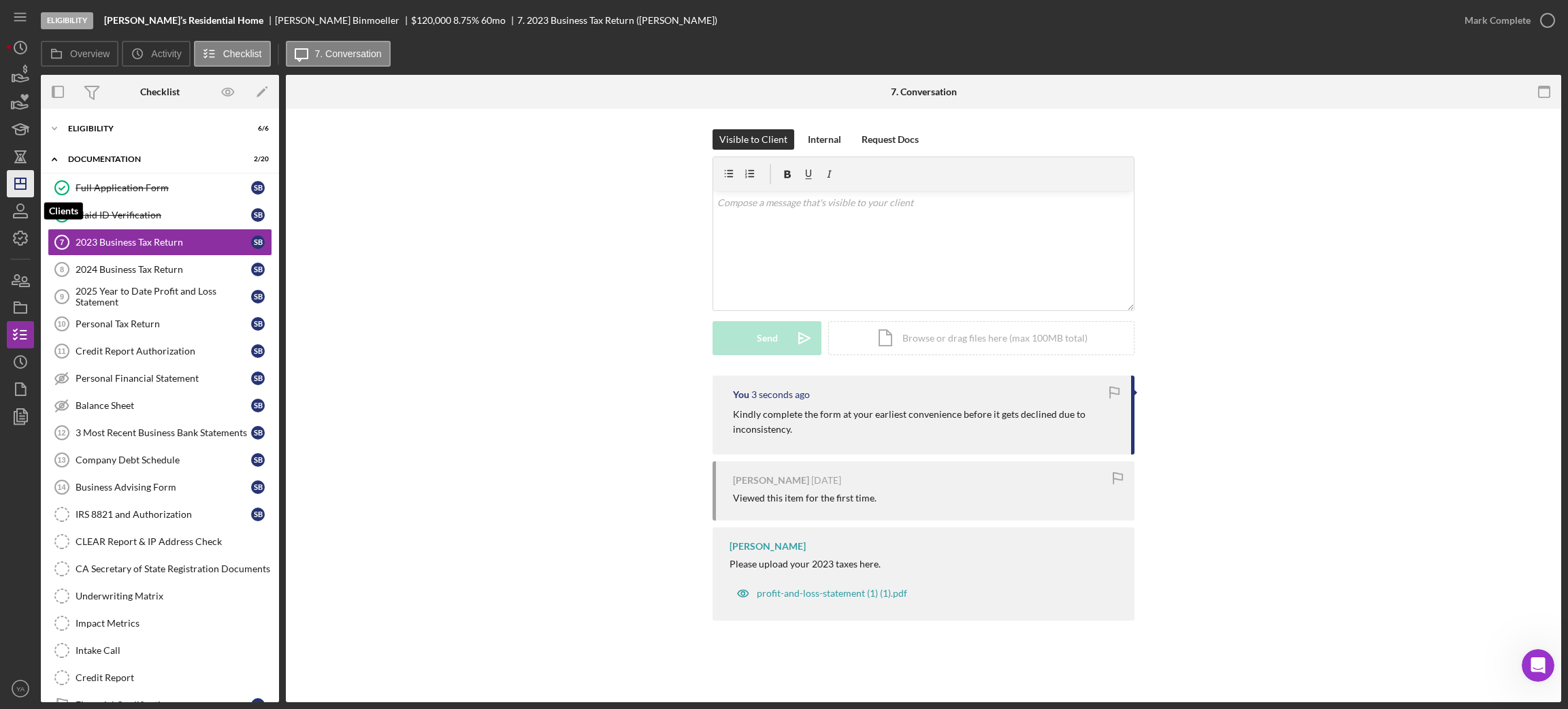
click at [17, 190] on icon "Icon/Dashboard" at bounding box center [20, 184] width 34 height 34
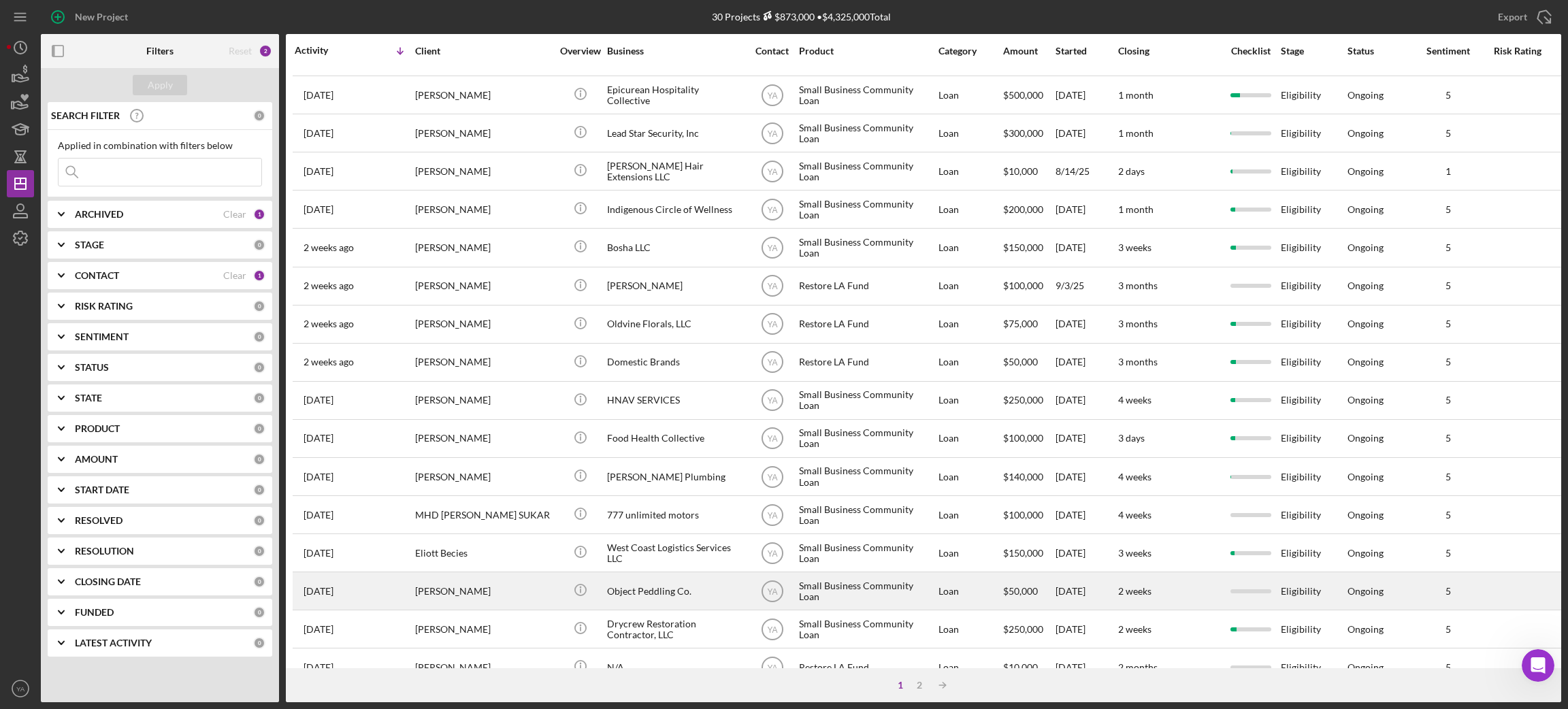
scroll to position [377, 0]
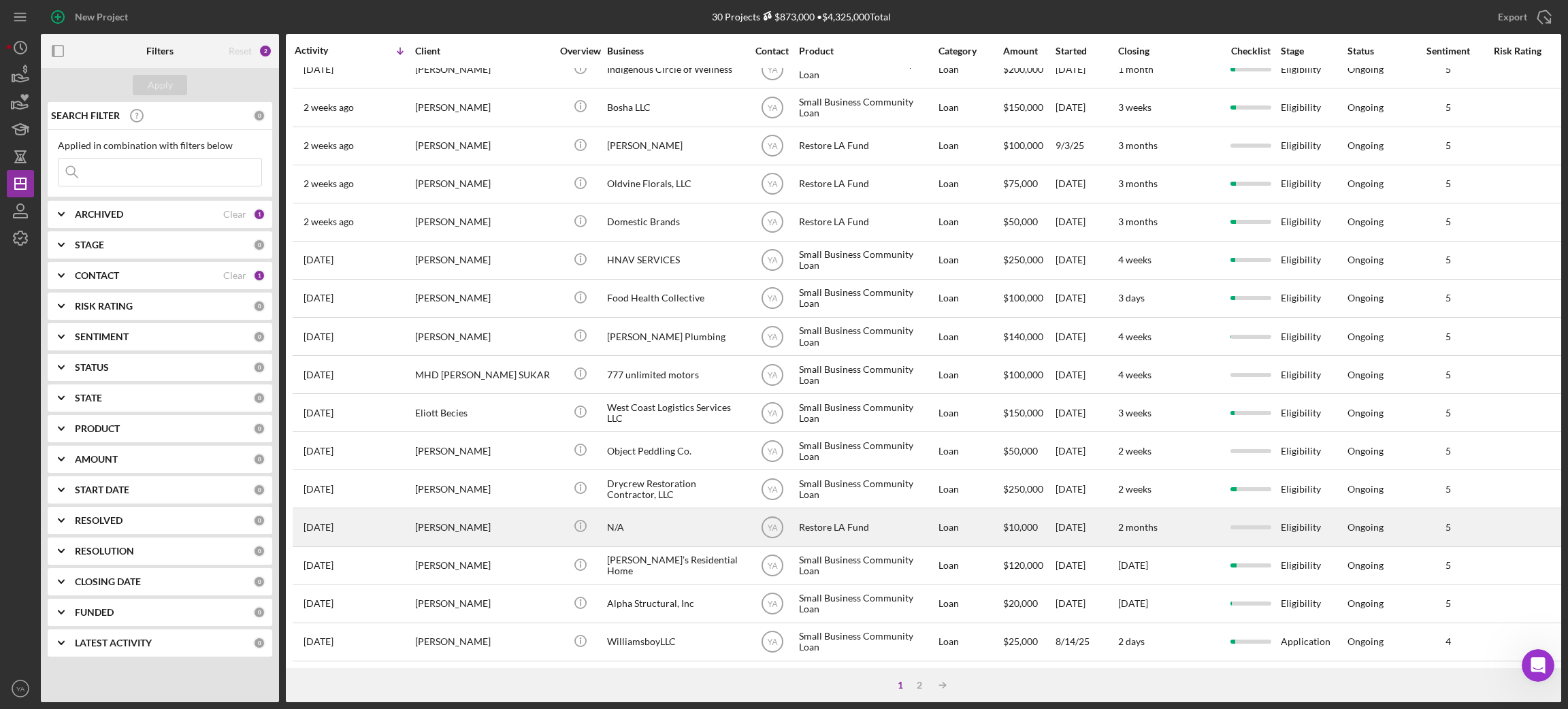
click at [515, 516] on div "[PERSON_NAME]" at bounding box center [483, 527] width 136 height 36
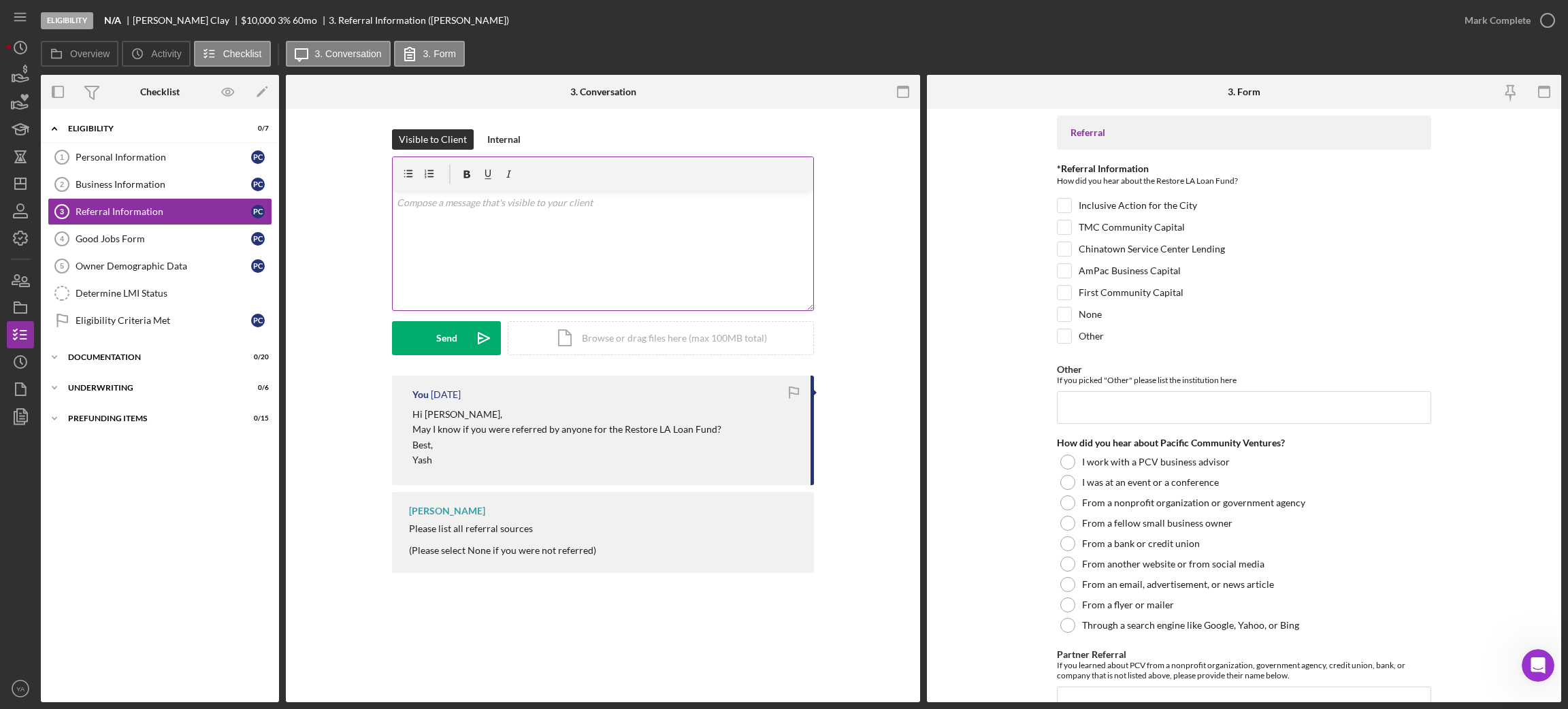
click at [510, 198] on p at bounding box center [604, 203] width 413 height 15
click at [473, 335] on icon "Icon/icon-invite-send" at bounding box center [484, 338] width 34 height 34
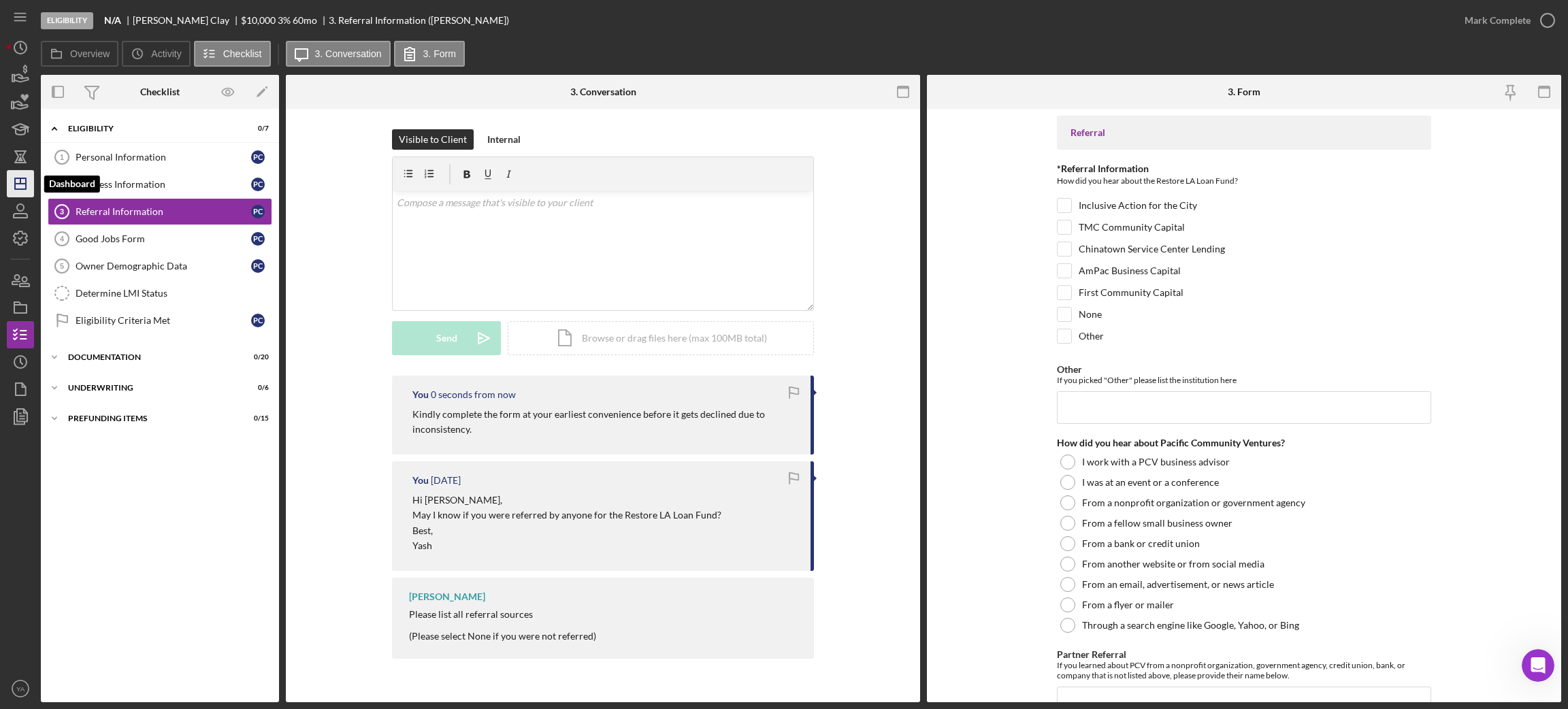
click at [22, 188] on icon "Icon/Dashboard" at bounding box center [20, 184] width 34 height 34
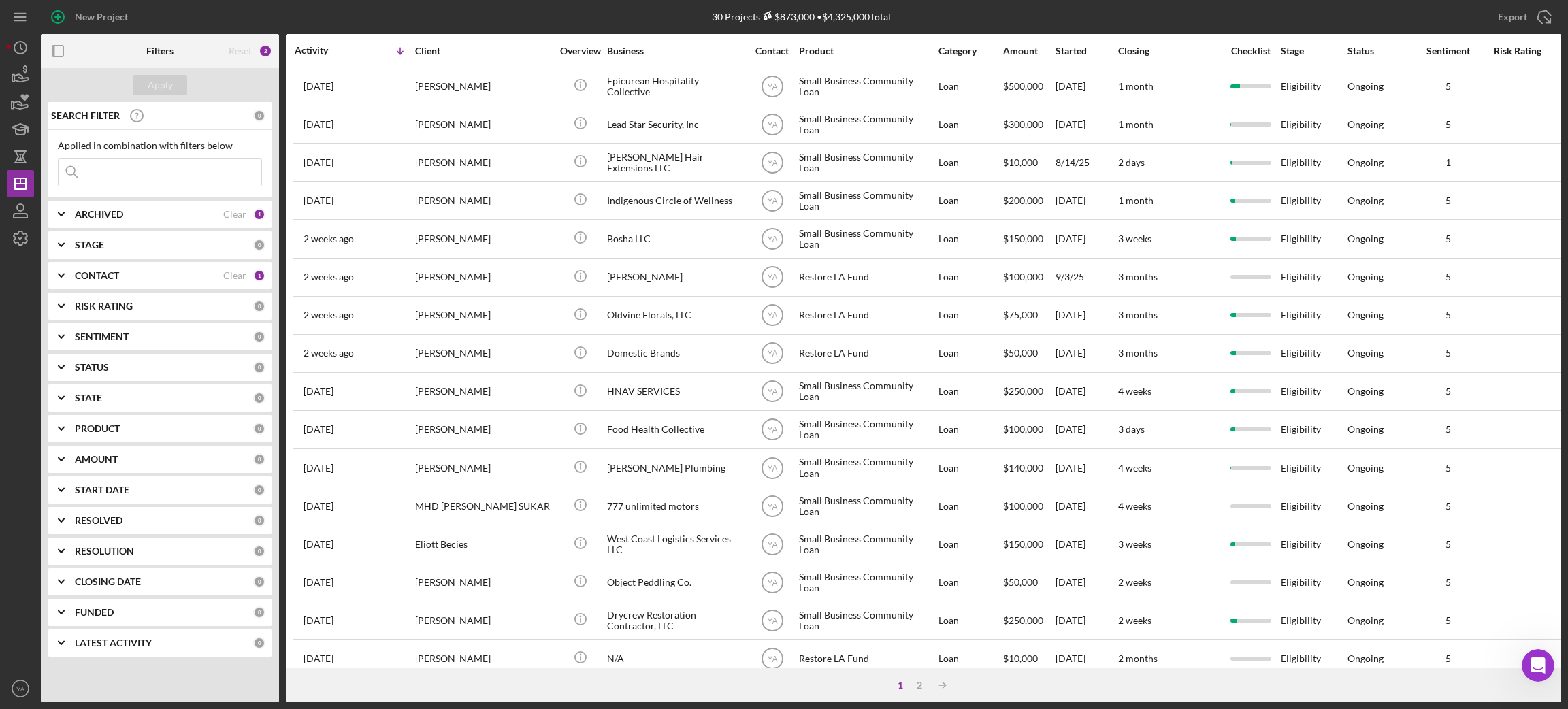
scroll to position [377, 0]
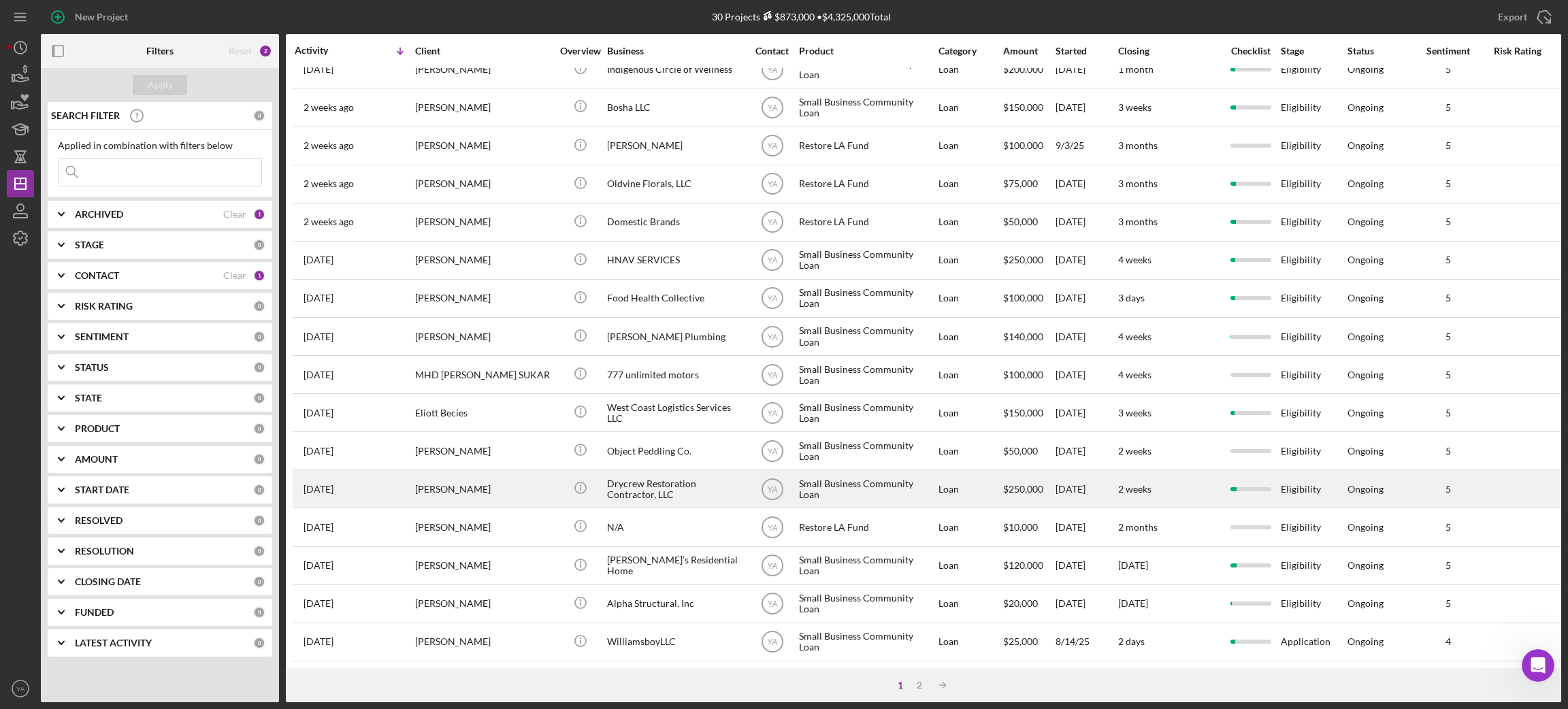
click at [497, 480] on div "[PERSON_NAME]" at bounding box center [483, 489] width 136 height 36
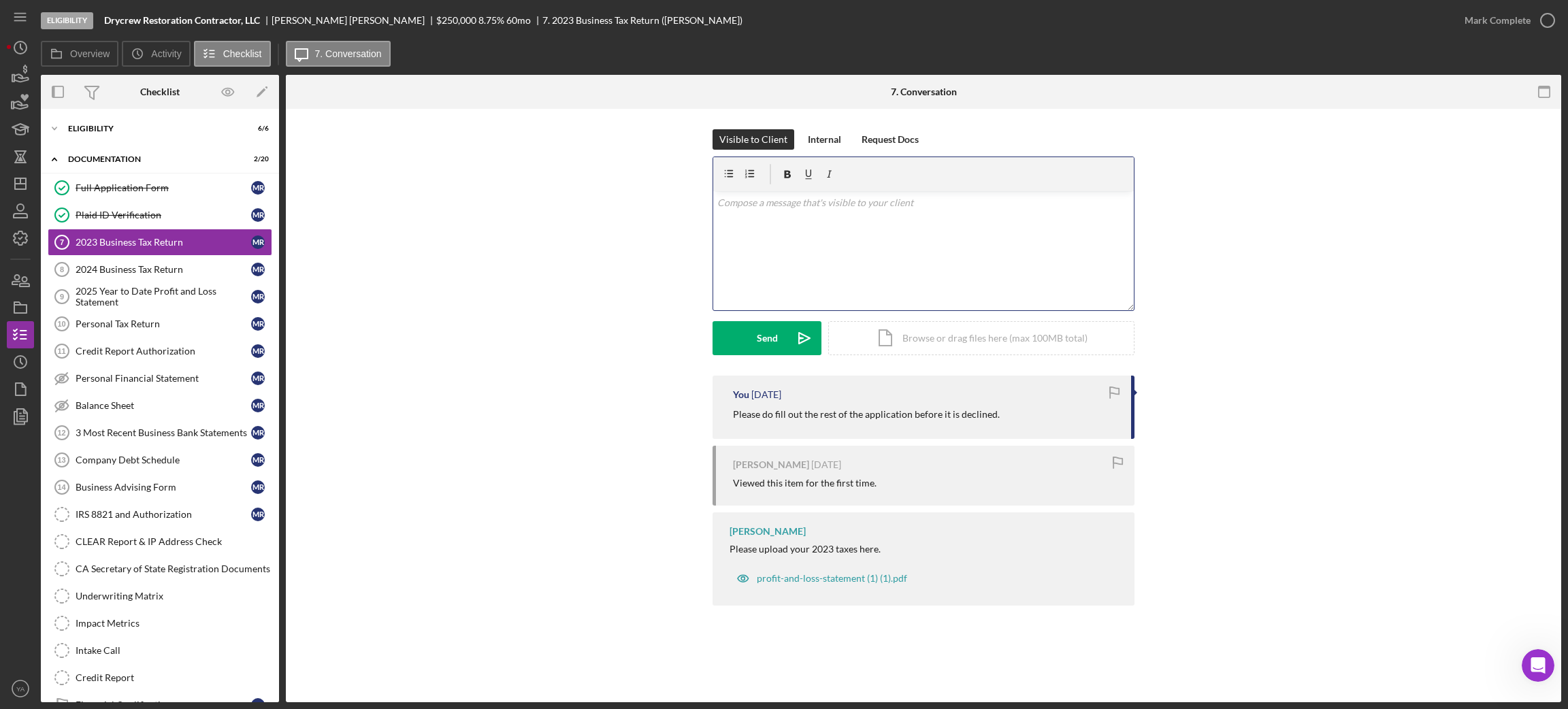
click at [781, 259] on div "v Color teal Color pink Remove color Add row above Add row below Add column bef…" at bounding box center [923, 251] width 421 height 119
click at [24, 178] on polygon "button" at bounding box center [20, 183] width 11 height 11
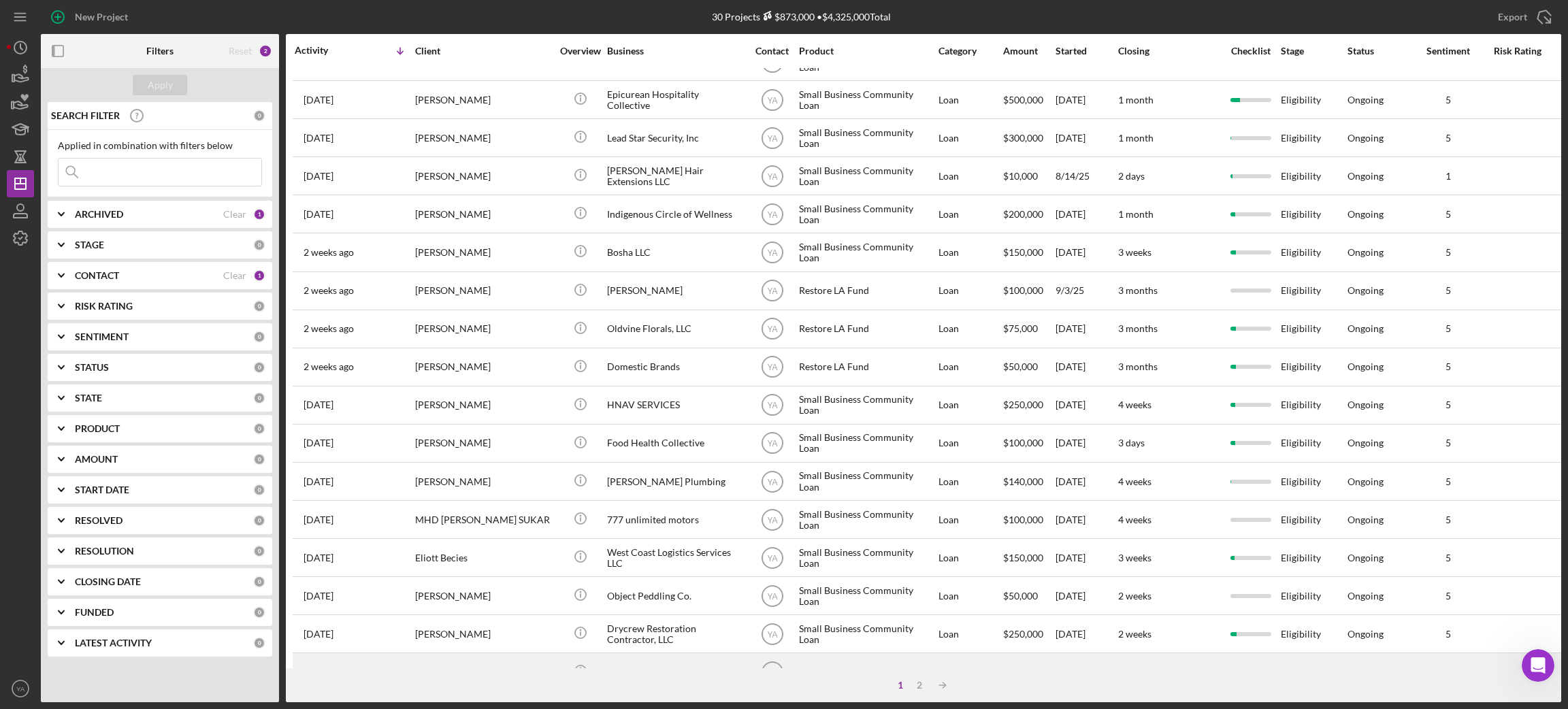
scroll to position [377, 0]
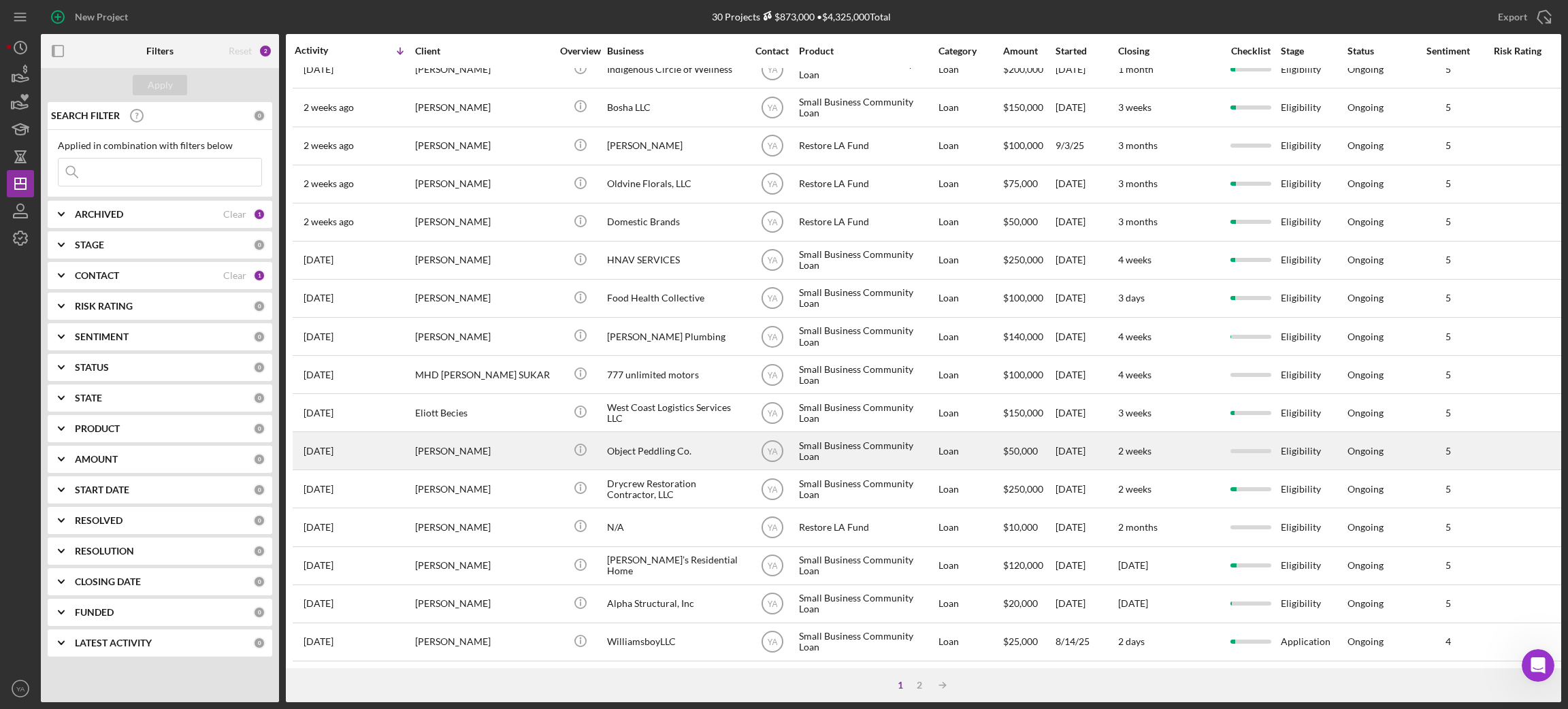
click at [537, 439] on div "[PERSON_NAME]" at bounding box center [483, 451] width 136 height 36
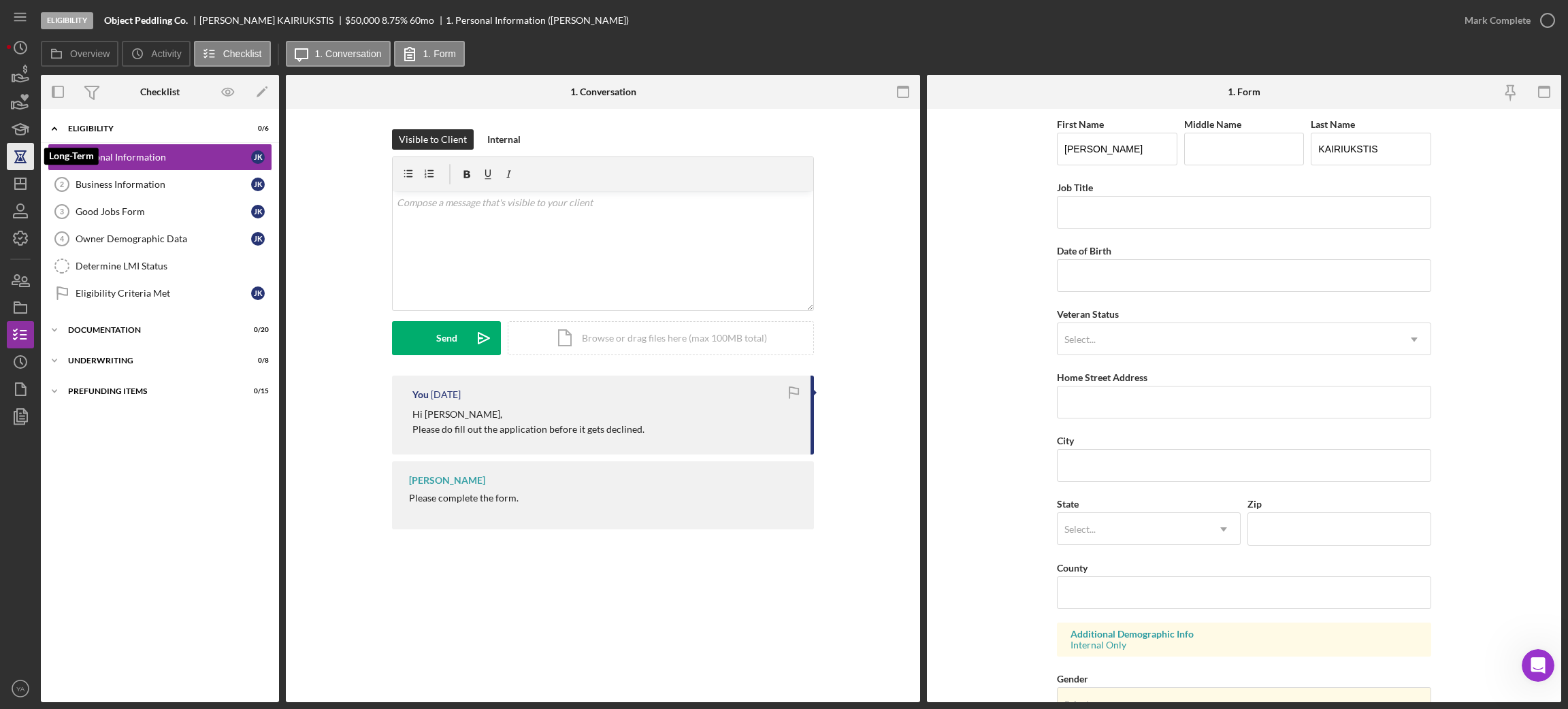
click at [11, 167] on icon "button" at bounding box center [20, 157] width 34 height 34
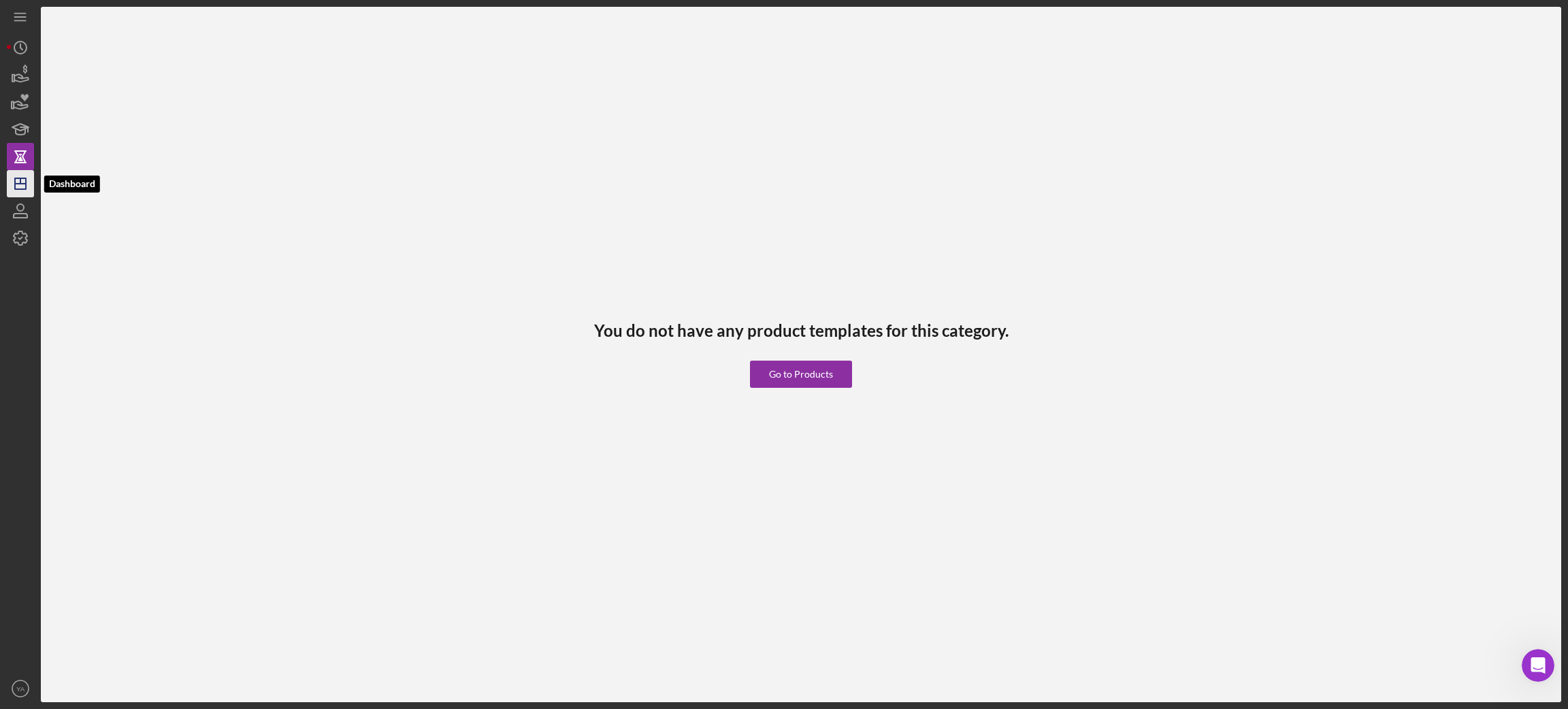
click at [17, 180] on icon "Icon/Dashboard" at bounding box center [20, 184] width 34 height 34
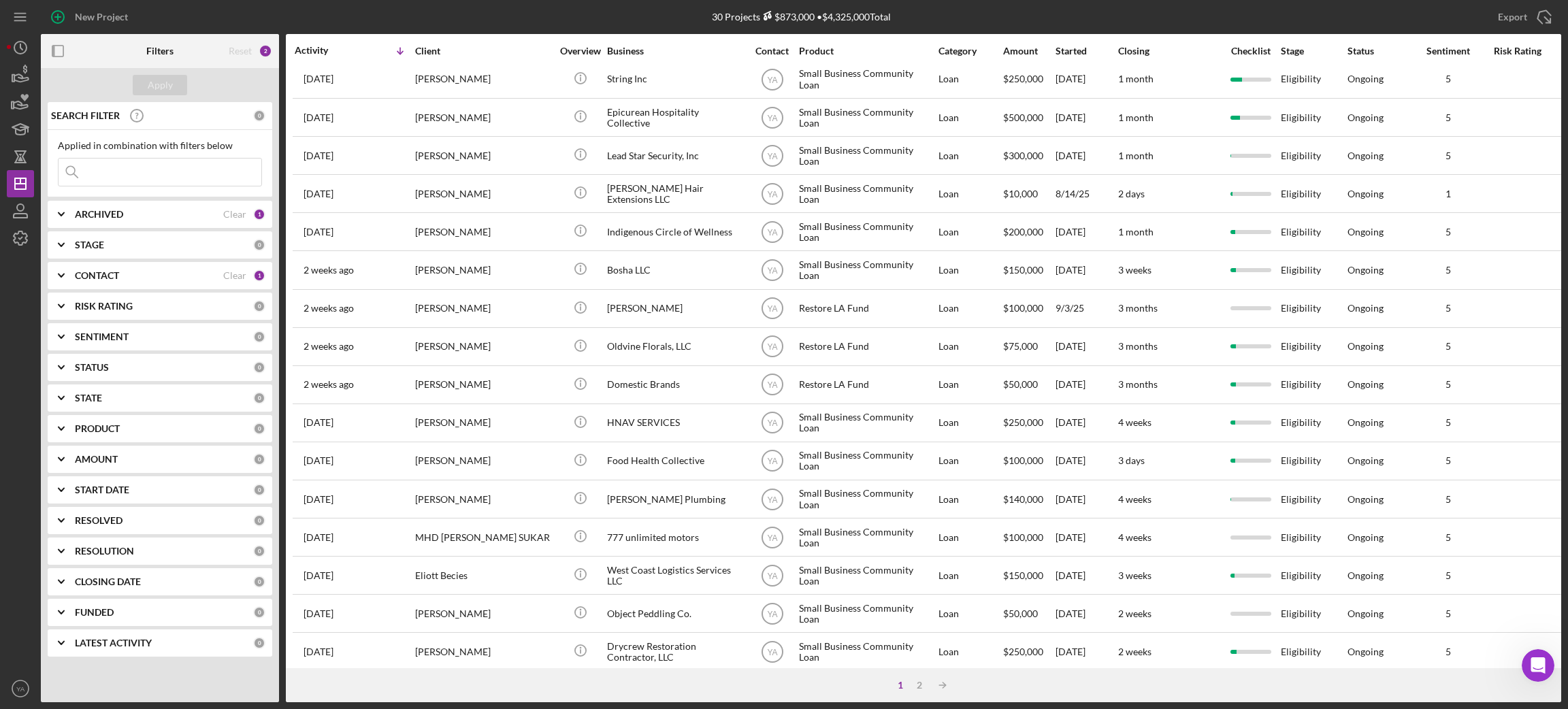
scroll to position [377, 0]
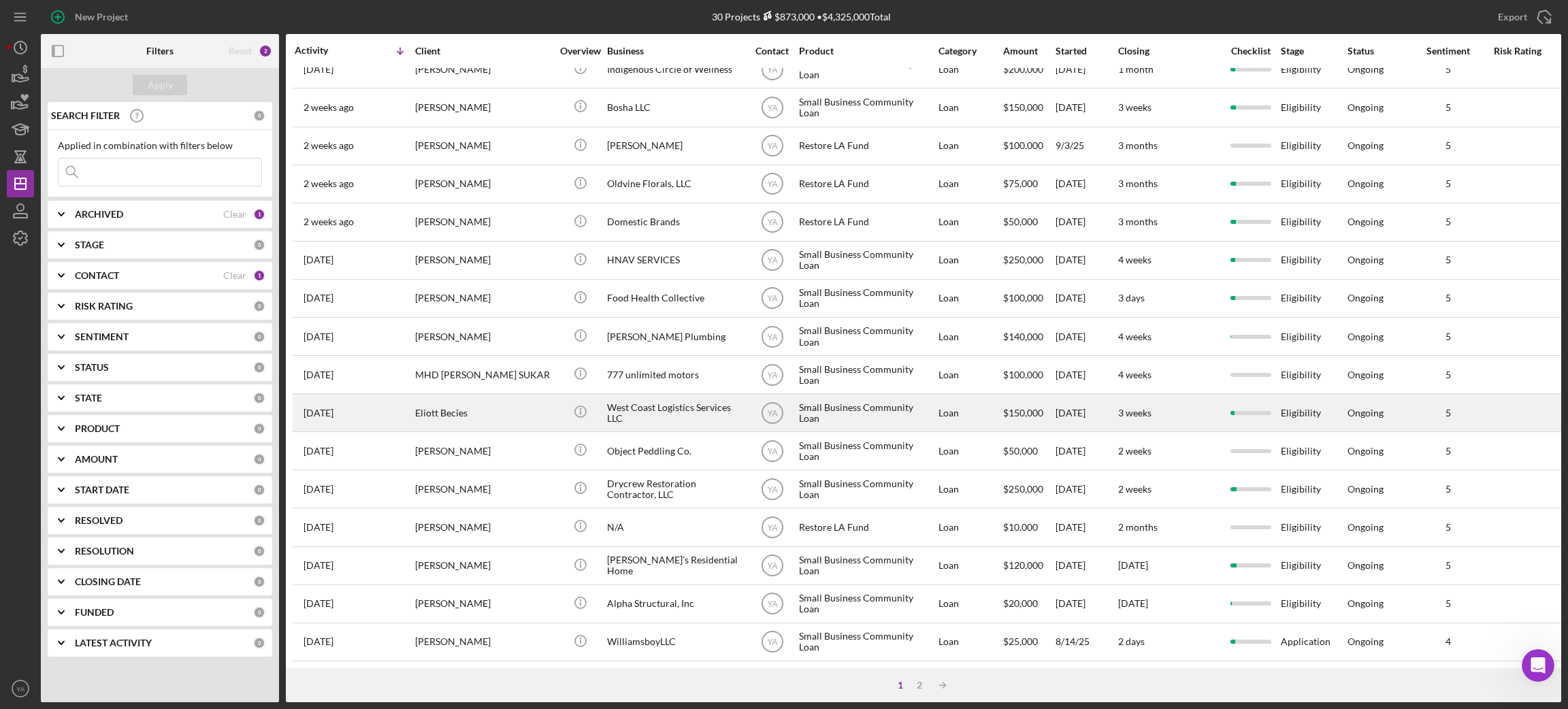
click at [549, 395] on div "Eliott Becies" at bounding box center [483, 412] width 136 height 36
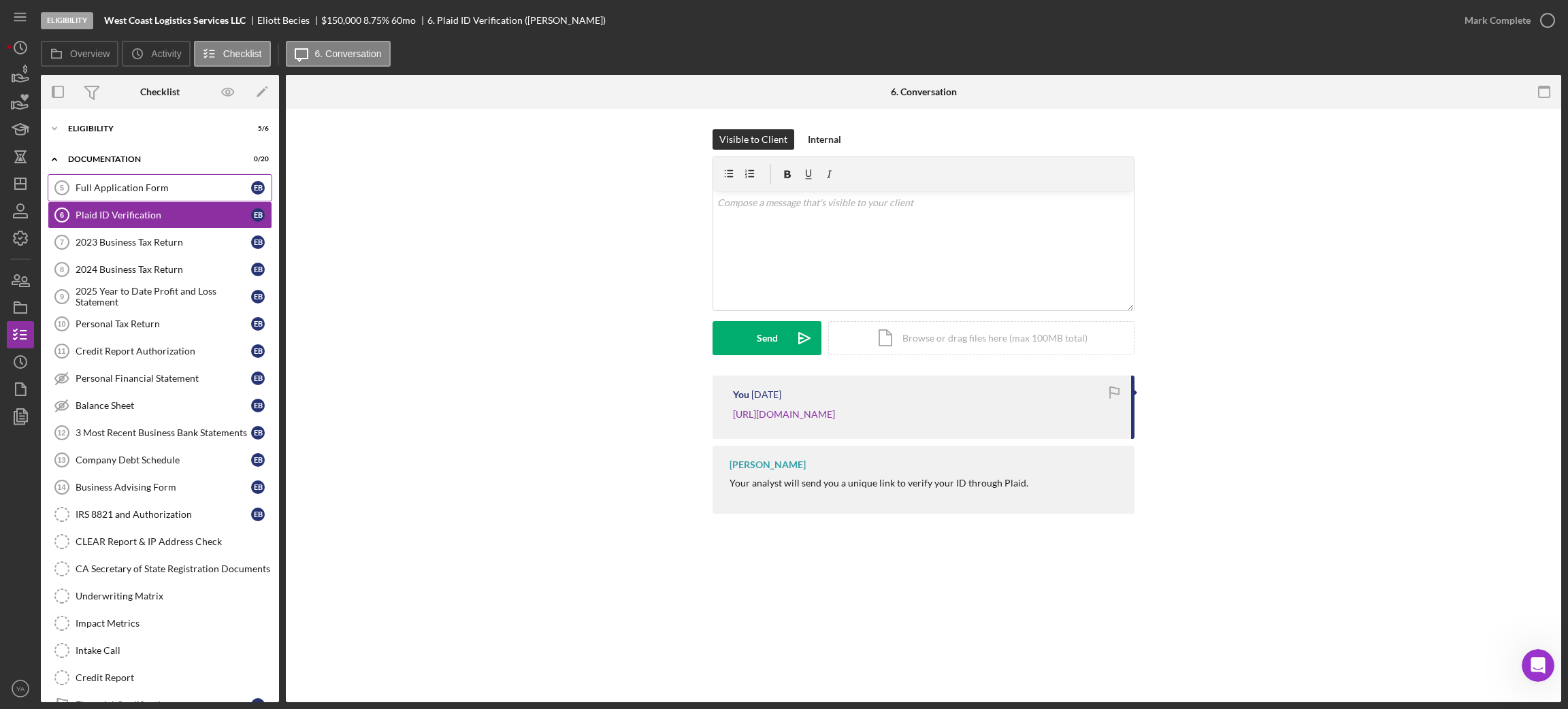
click at [137, 195] on link "Full Application Form 5 Full Application Form E B" at bounding box center [159, 187] width 225 height 27
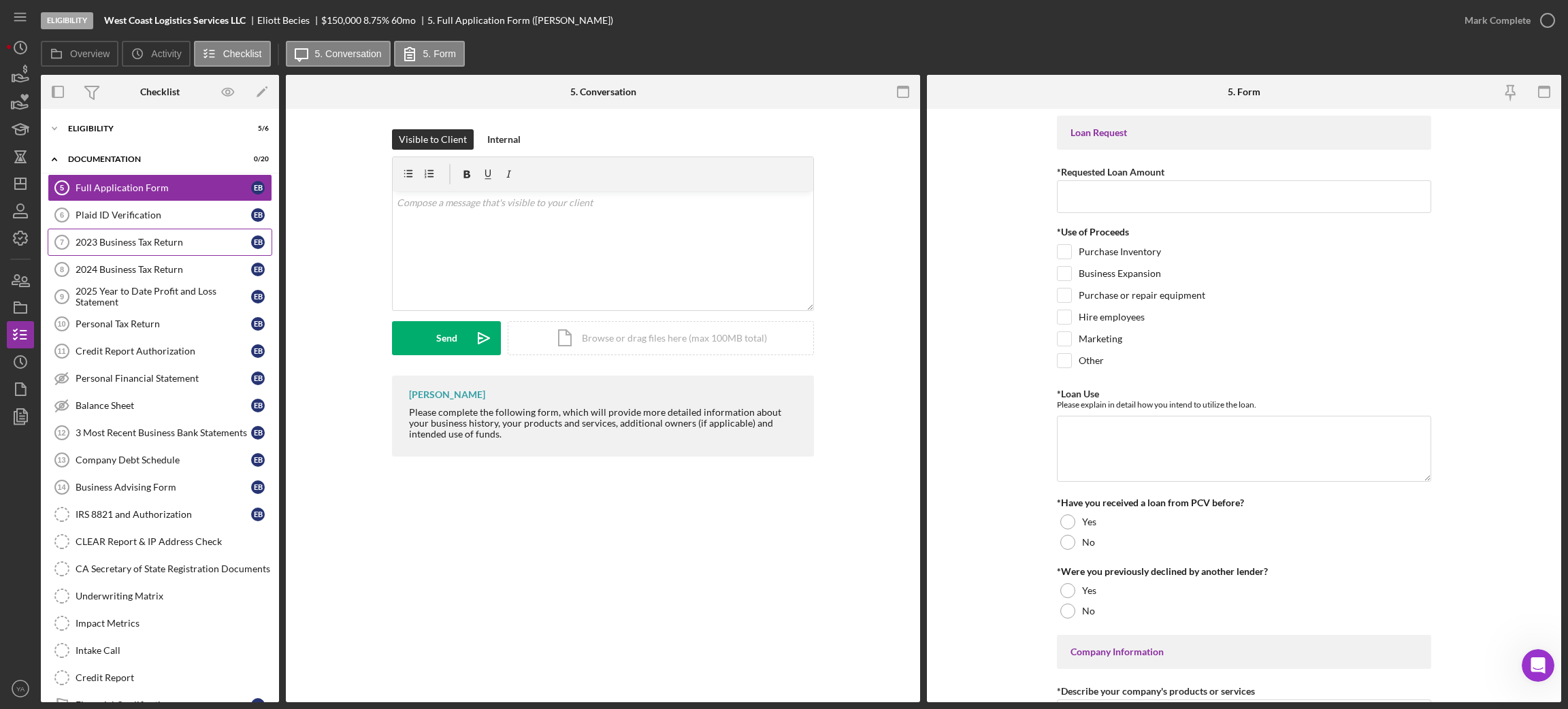
click at [185, 247] on div "2023 Business Tax Return" at bounding box center [163, 242] width 176 height 11
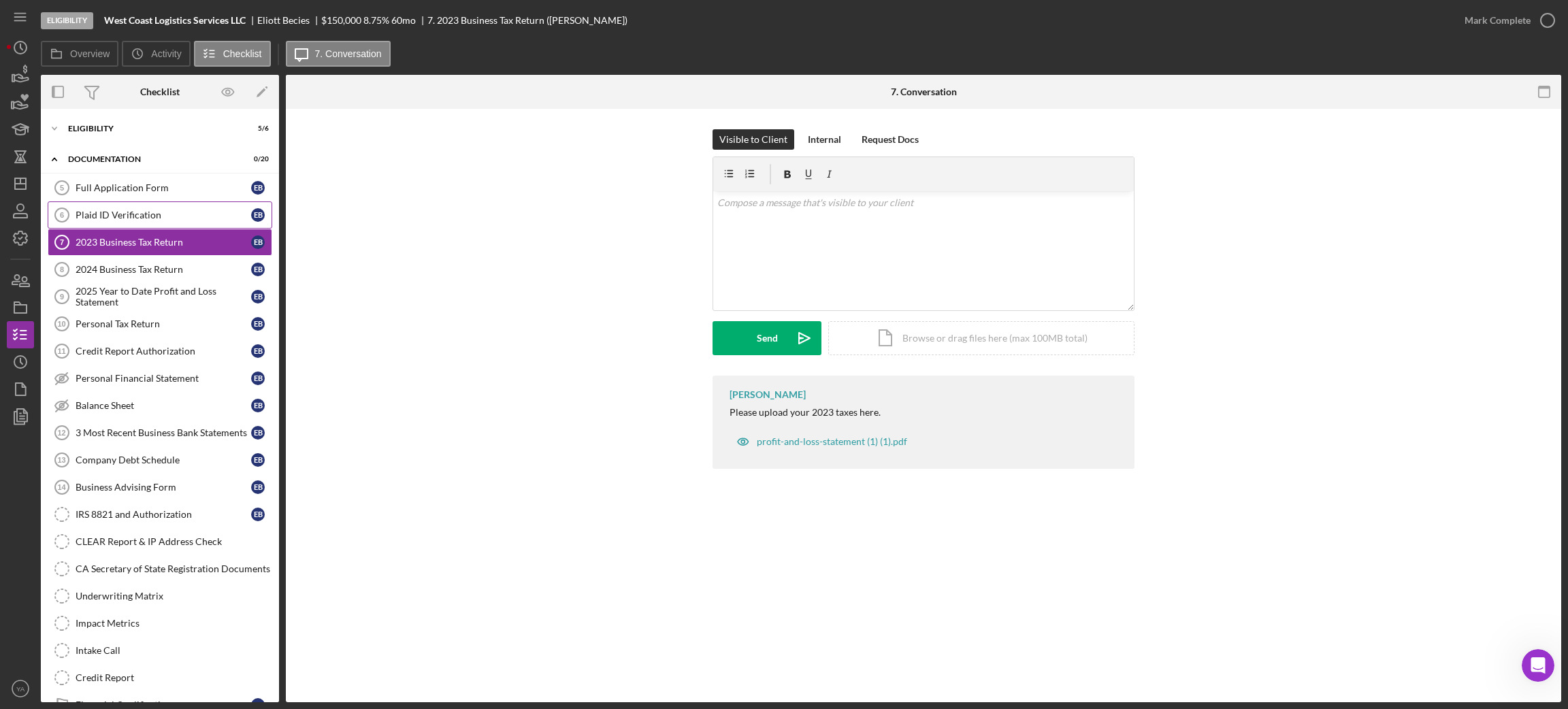
click at [185, 224] on link "Plaid ID Verification 6 Plaid ID Verification E B" at bounding box center [159, 215] width 225 height 27
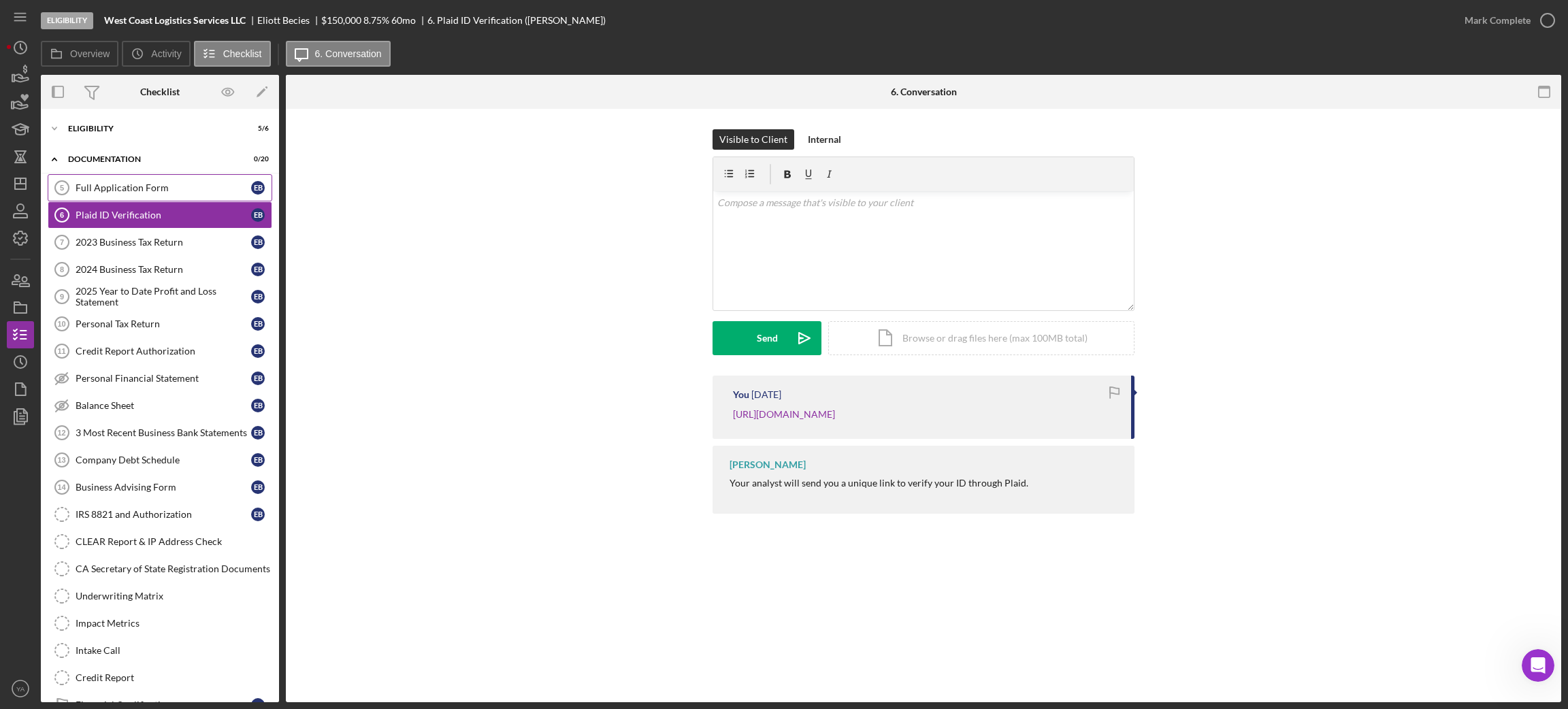
click at [181, 181] on link "Full Application Form 5 Full Application Form E B" at bounding box center [159, 187] width 225 height 27
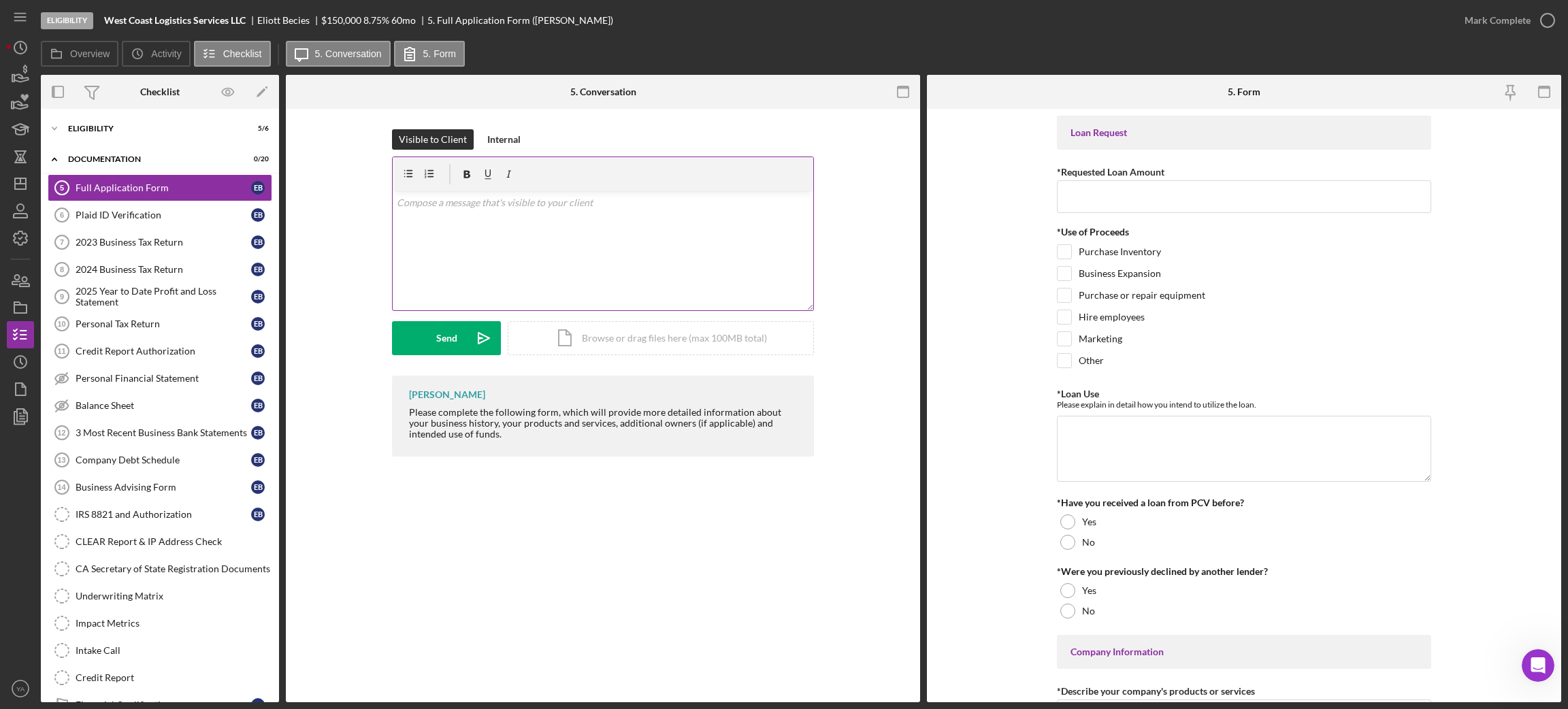
click at [622, 220] on div "v Color teal Color pink Remove color Add row above Add row below Add column bef…" at bounding box center [603, 251] width 421 height 119
click at [451, 337] on div "Send" at bounding box center [447, 338] width 21 height 34
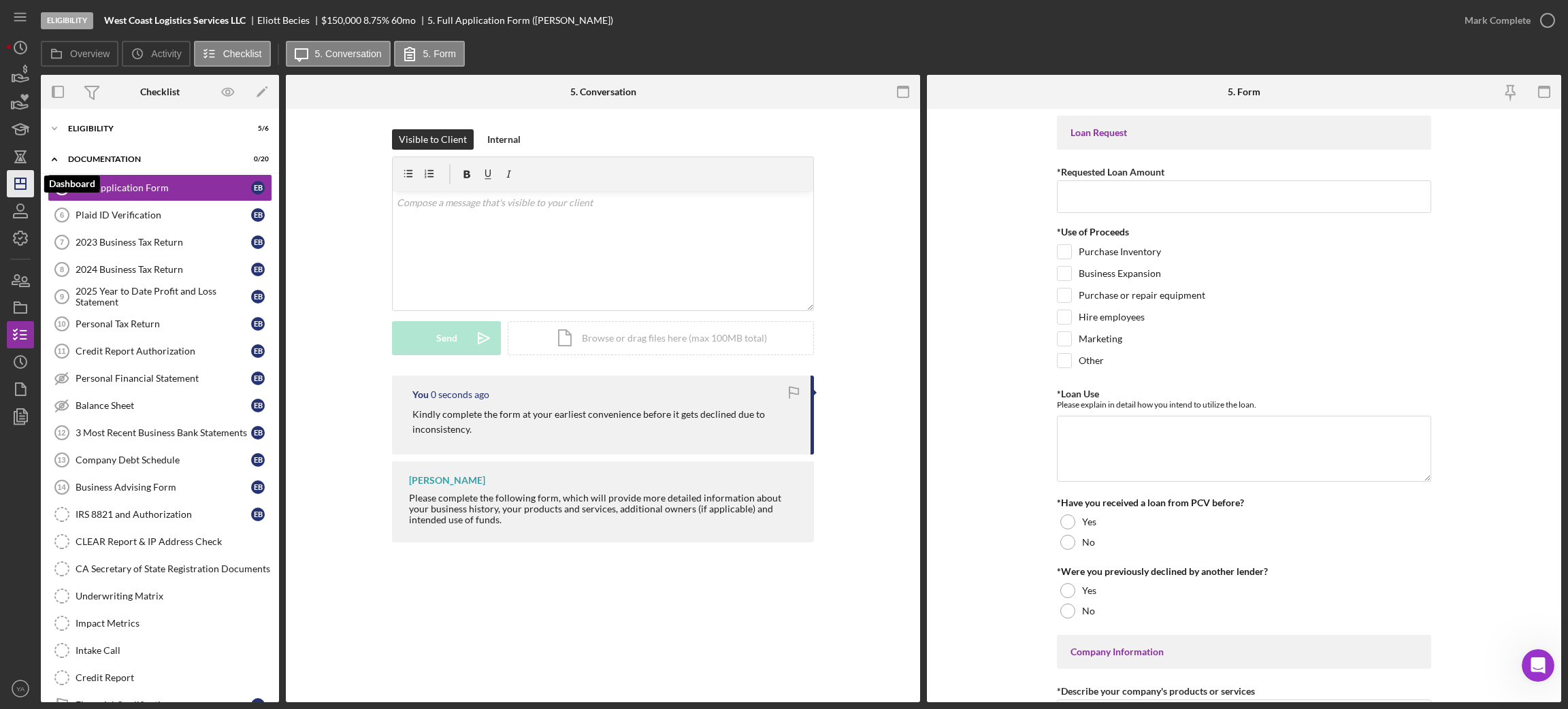
click at [15, 181] on polygon "button" at bounding box center [20, 183] width 11 height 11
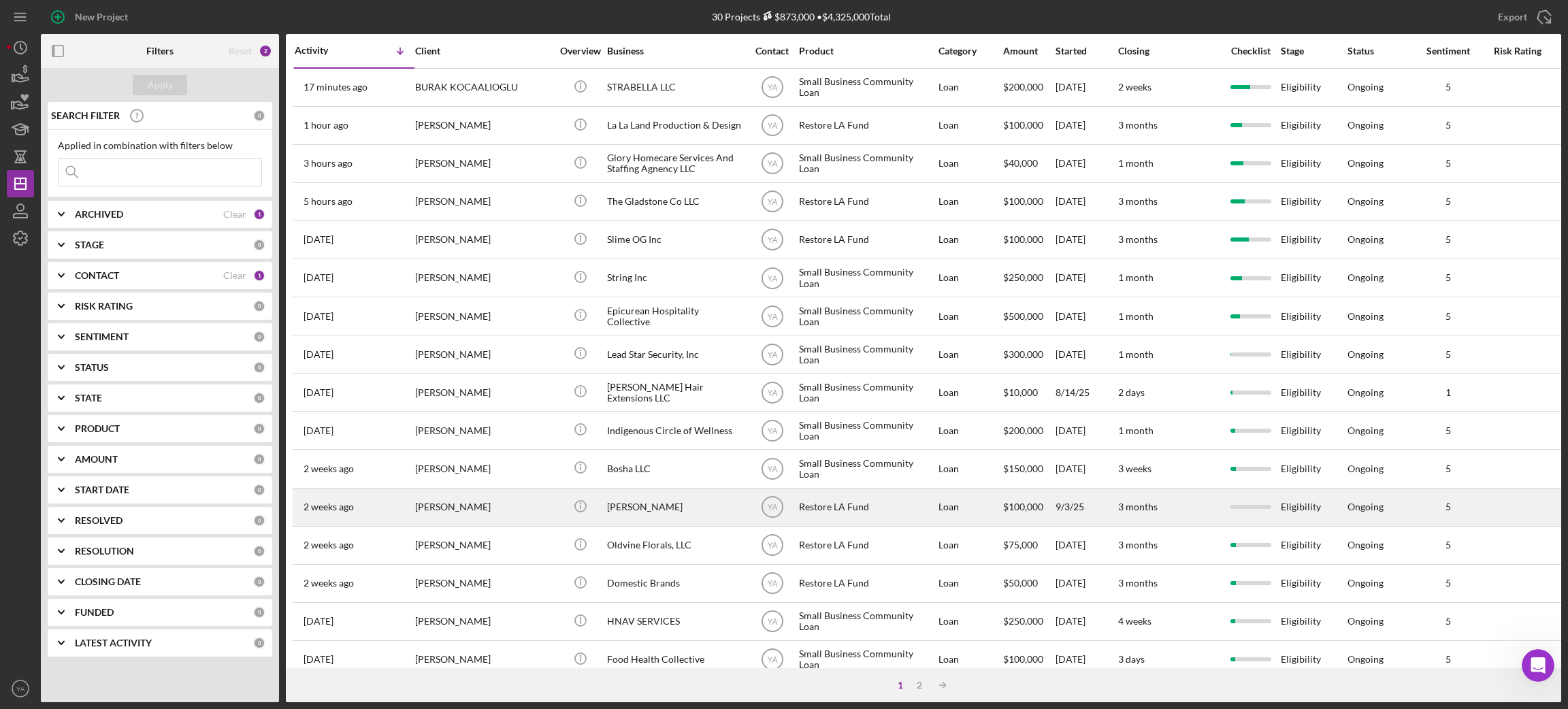
scroll to position [377, 0]
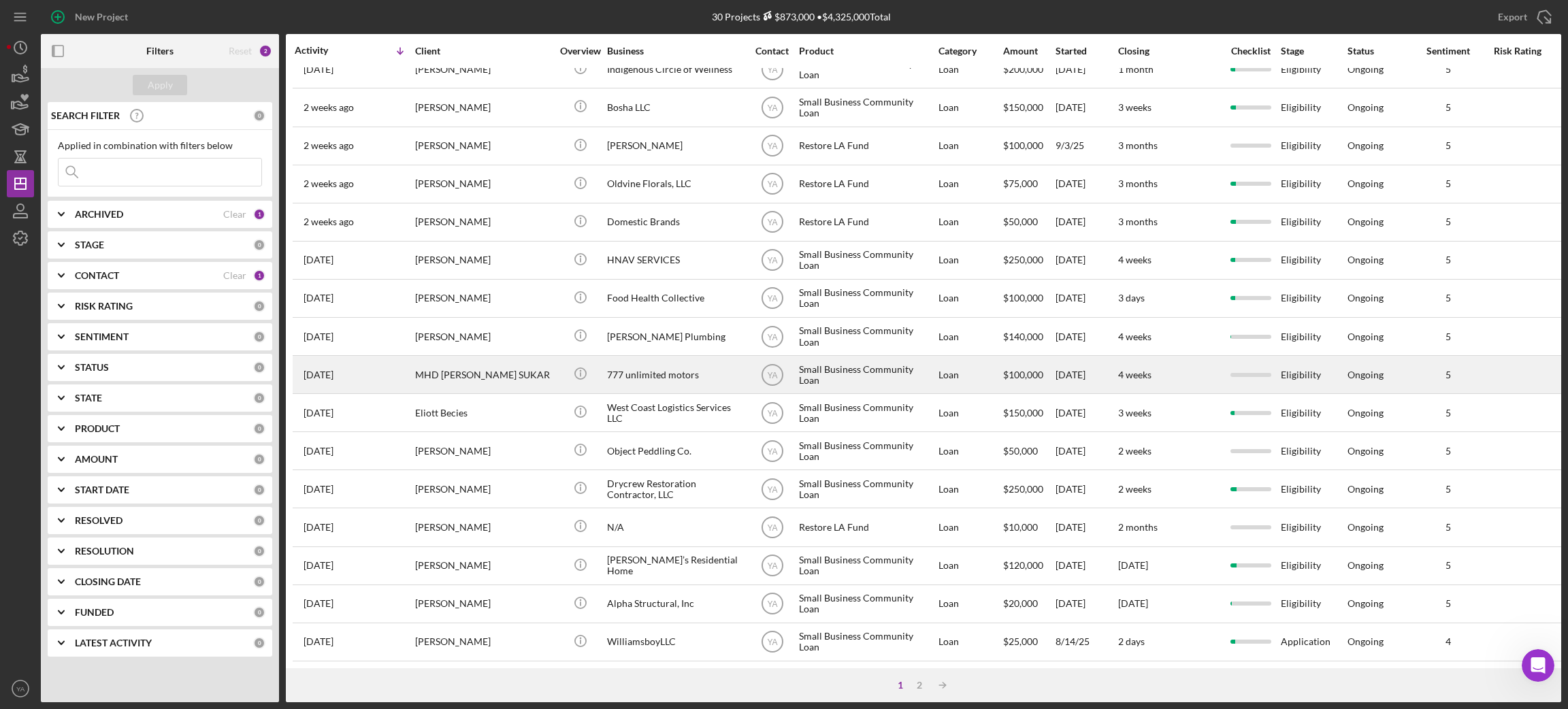
click at [500, 361] on div "MHD [PERSON_NAME] SUKAR" at bounding box center [483, 375] width 136 height 36
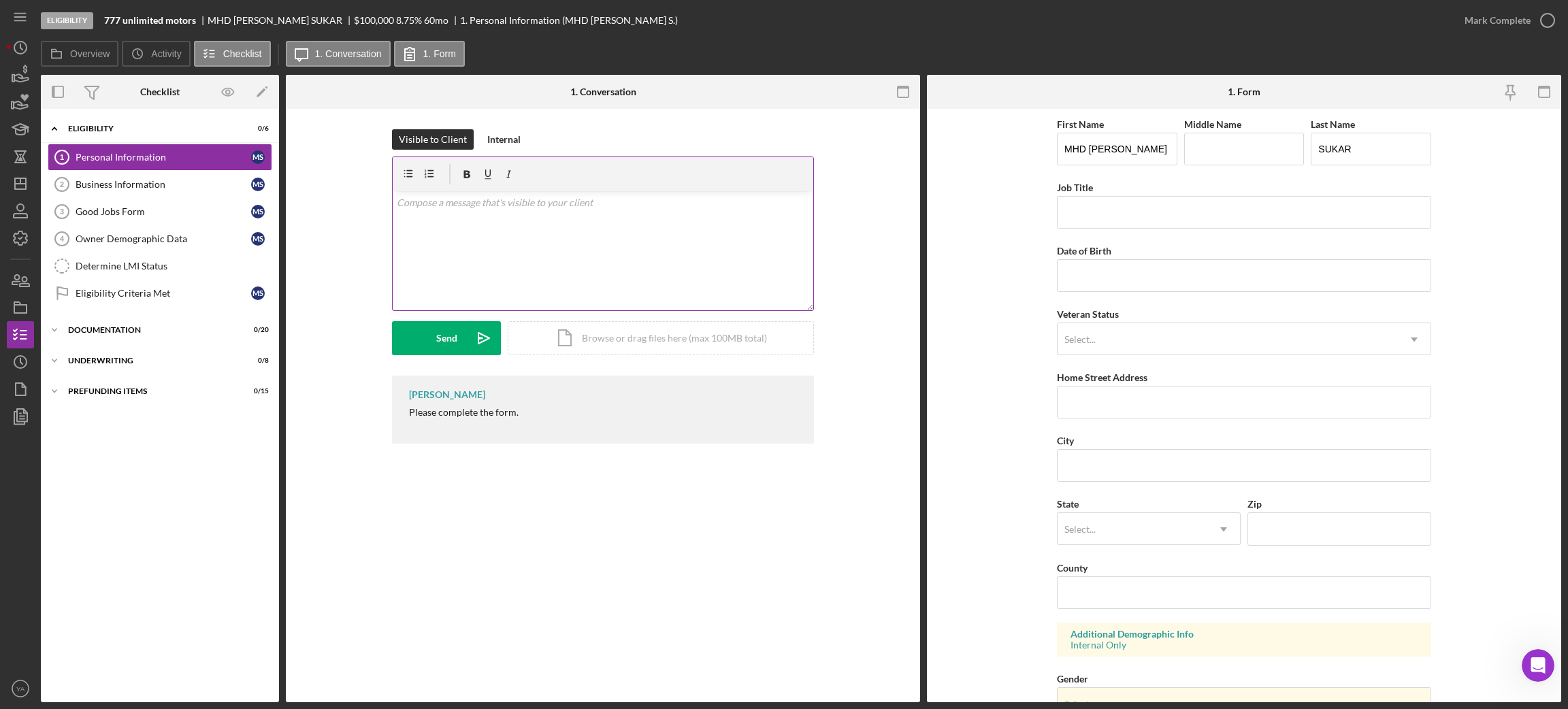
click at [514, 253] on div "v Color teal Color pink Remove color Add row above Add row below Add column bef…" at bounding box center [603, 251] width 421 height 119
click at [460, 330] on button "Send Icon/icon-invite-send" at bounding box center [446, 338] width 109 height 34
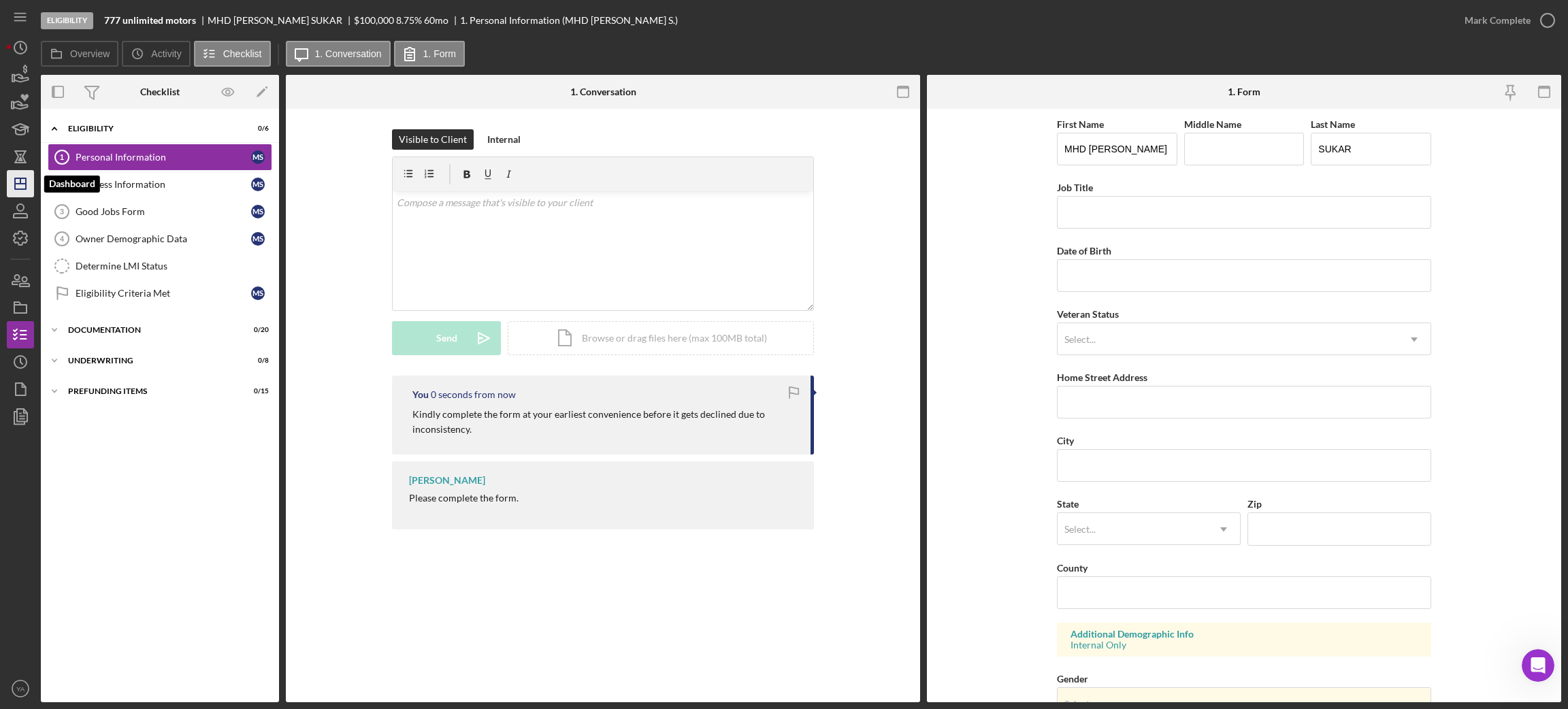
click at [15, 184] on polygon "button" at bounding box center [20, 183] width 11 height 11
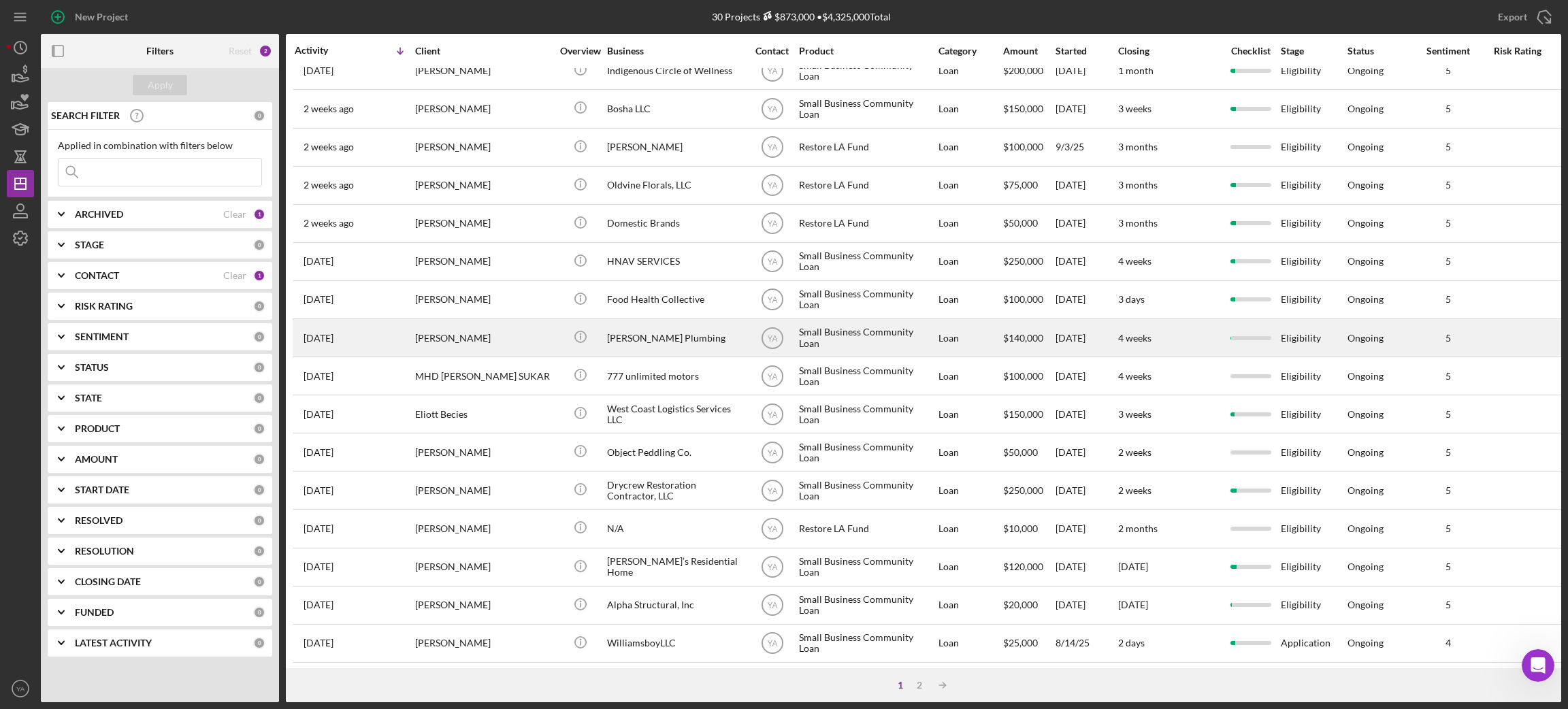
scroll to position [377, 0]
click at [519, 328] on div "[PERSON_NAME]" at bounding box center [483, 337] width 136 height 36
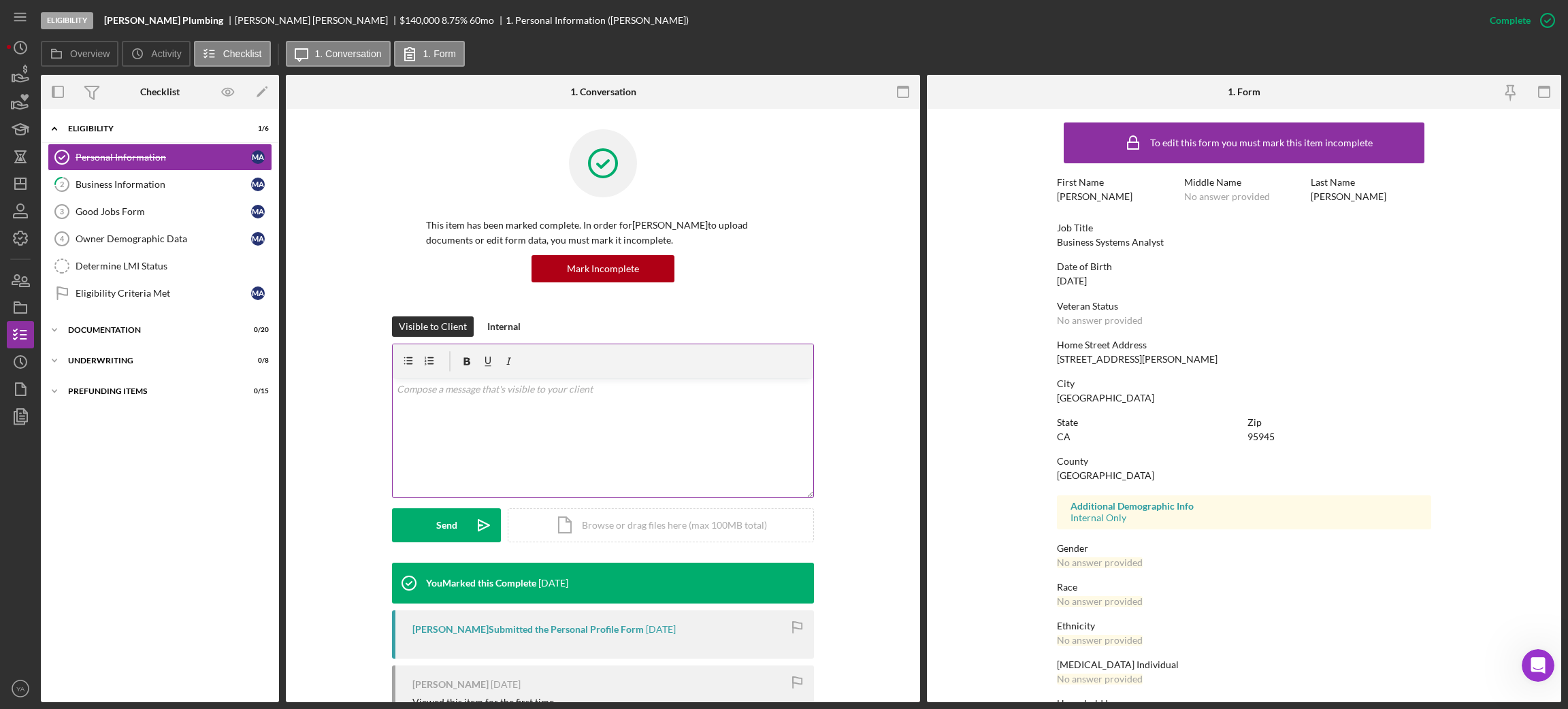
click at [537, 419] on div "v Color teal Color pink Remove color Add row above Add row below Add column bef…" at bounding box center [603, 438] width 421 height 119
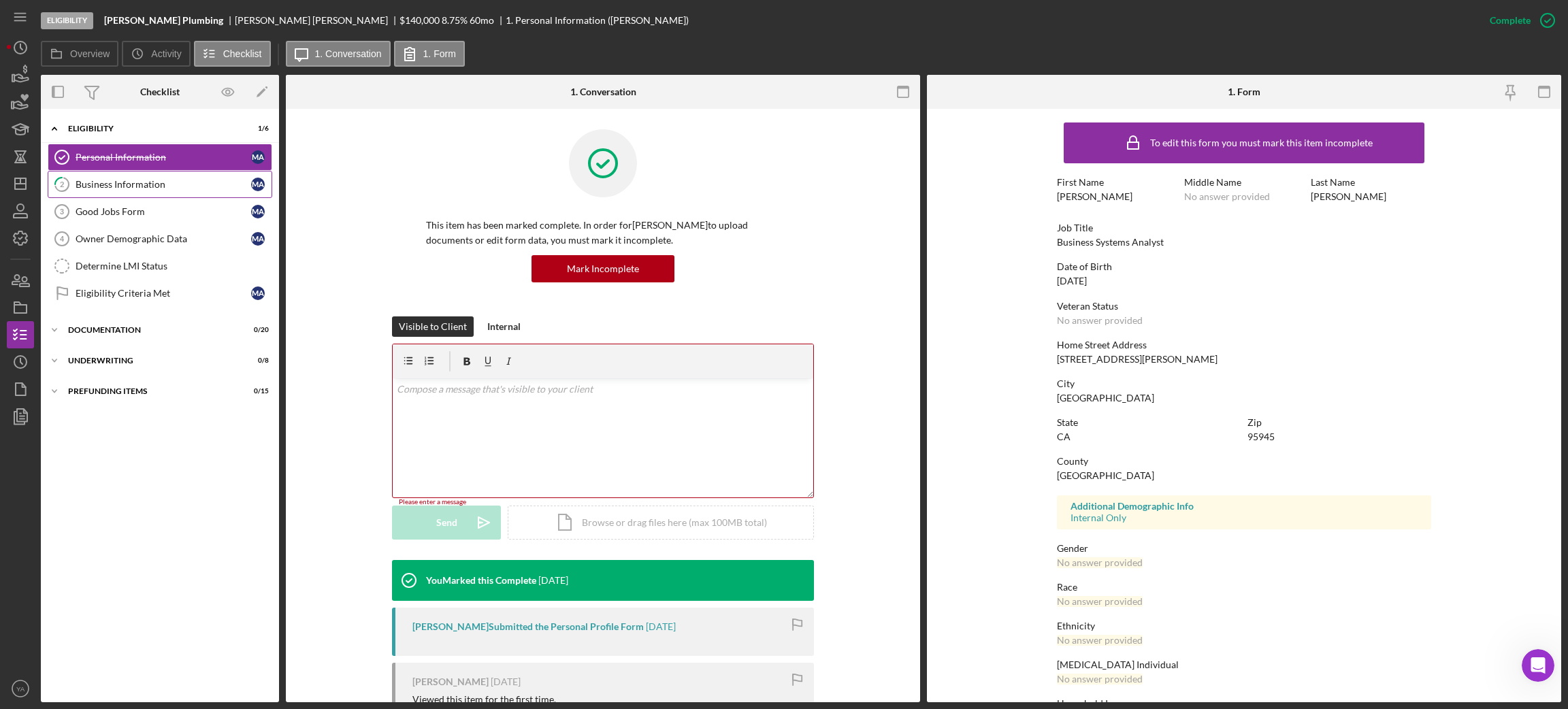
click at [149, 185] on div "Business Information" at bounding box center [163, 184] width 176 height 11
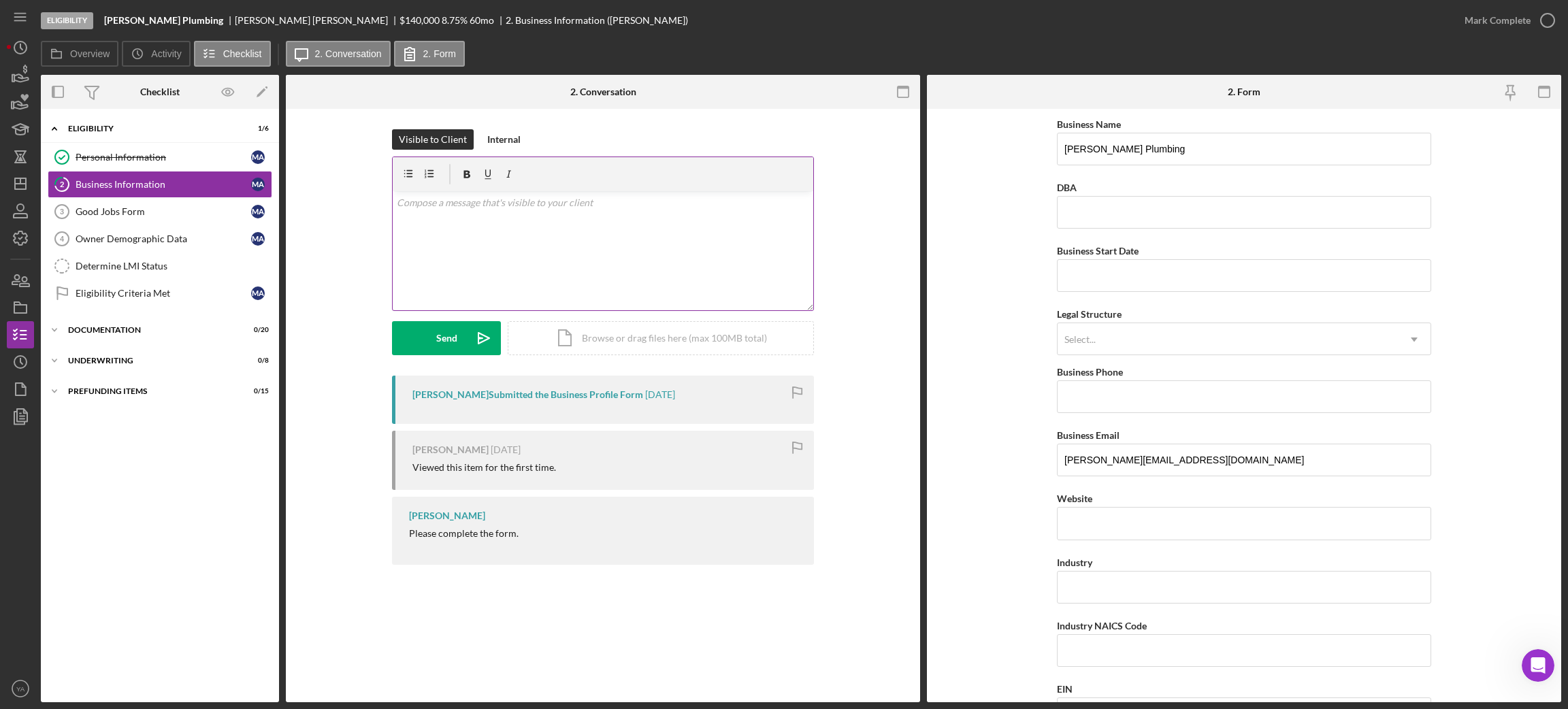
click at [540, 271] on div "v Color teal Color pink Remove color Add row above Add row below Add column bef…" at bounding box center [603, 251] width 421 height 119
click at [434, 337] on button "Send Icon/icon-invite-send" at bounding box center [446, 338] width 109 height 34
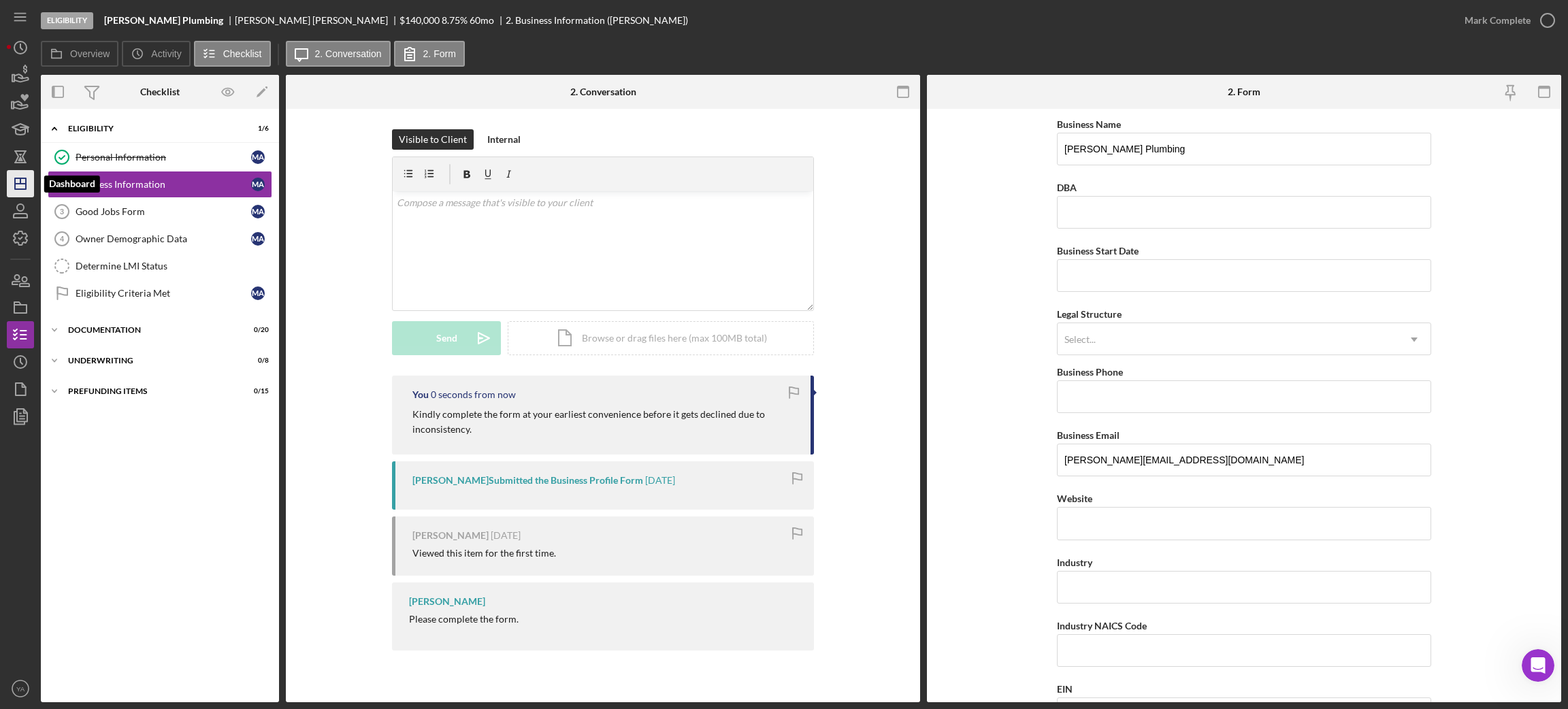
click at [18, 169] on icon "Icon/Dashboard" at bounding box center [20, 184] width 34 height 34
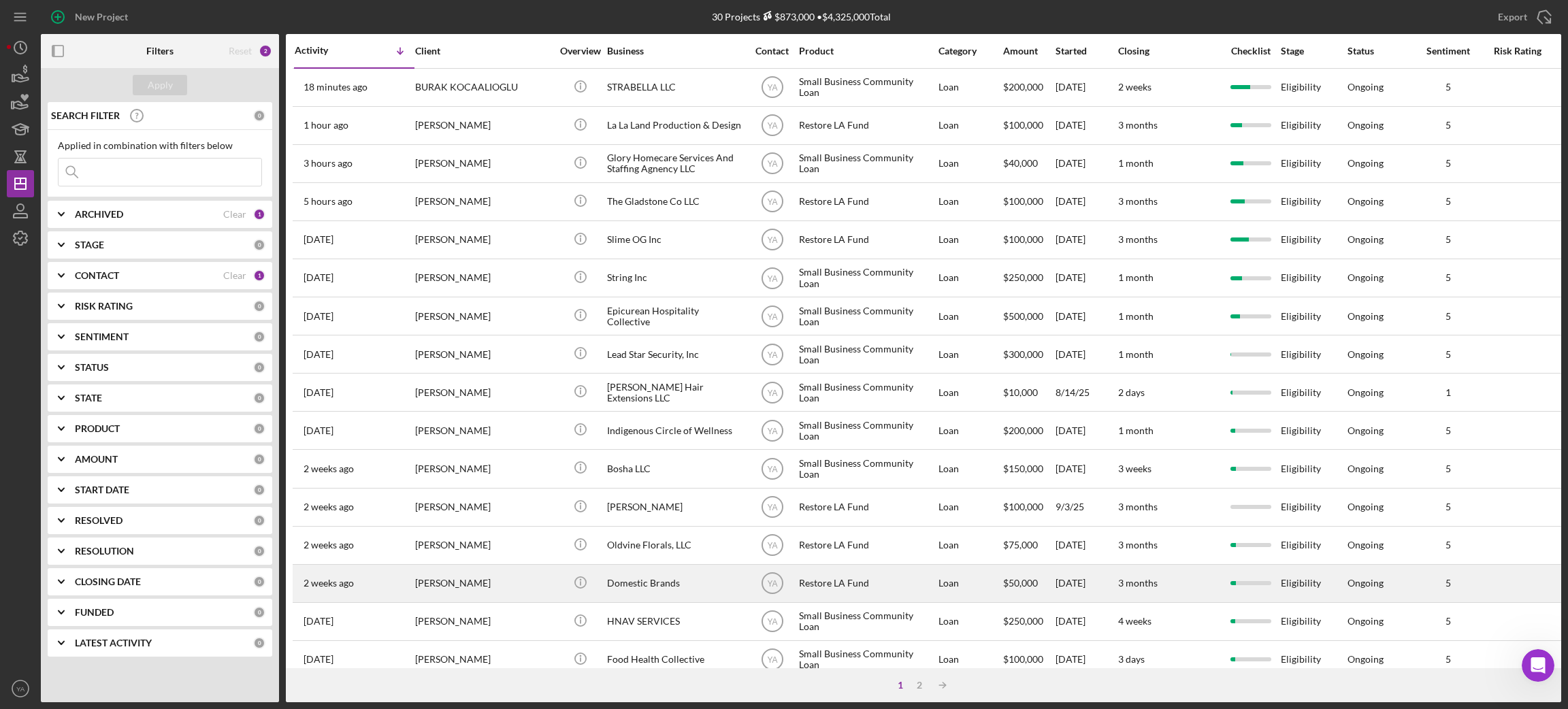
scroll to position [102, 0]
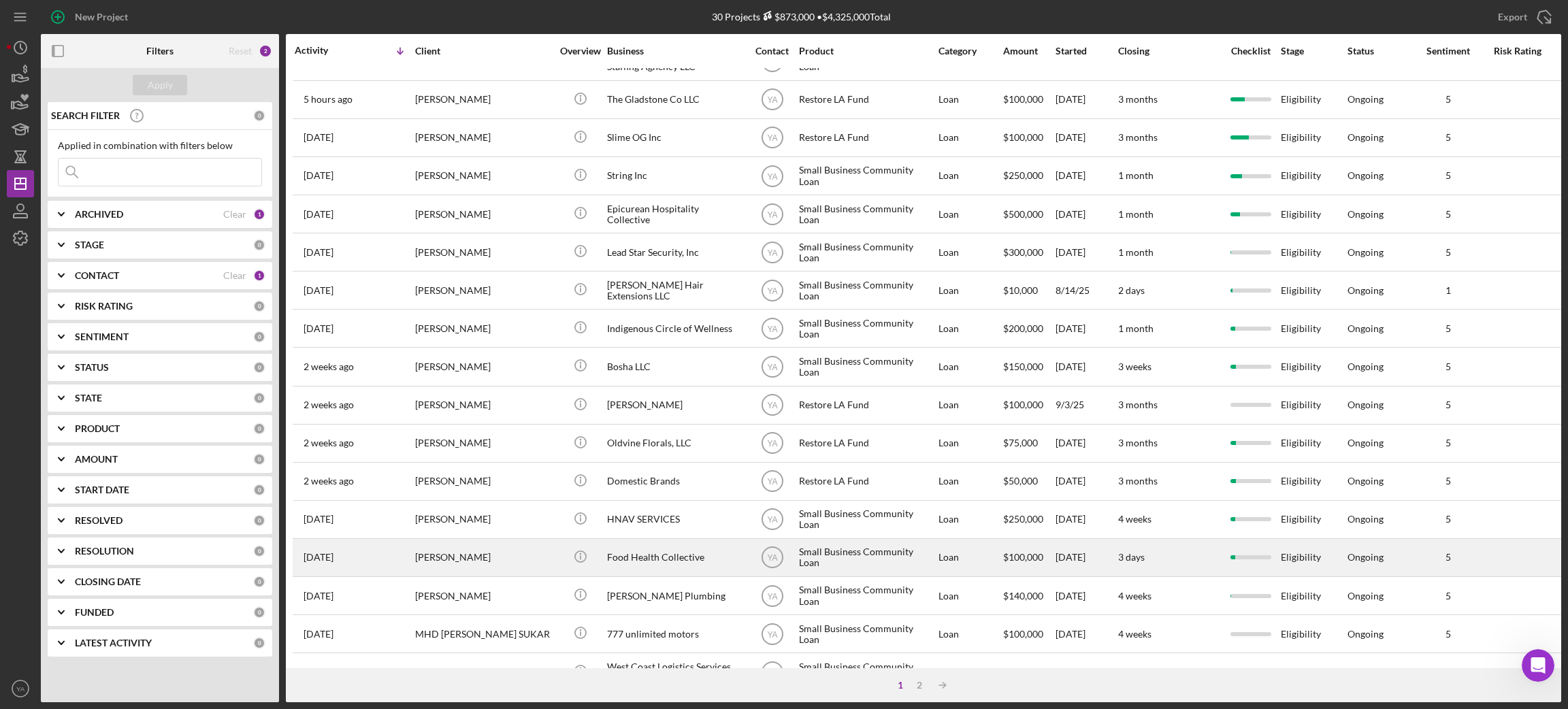
click at [503, 557] on div "[PERSON_NAME]" at bounding box center [483, 558] width 136 height 36
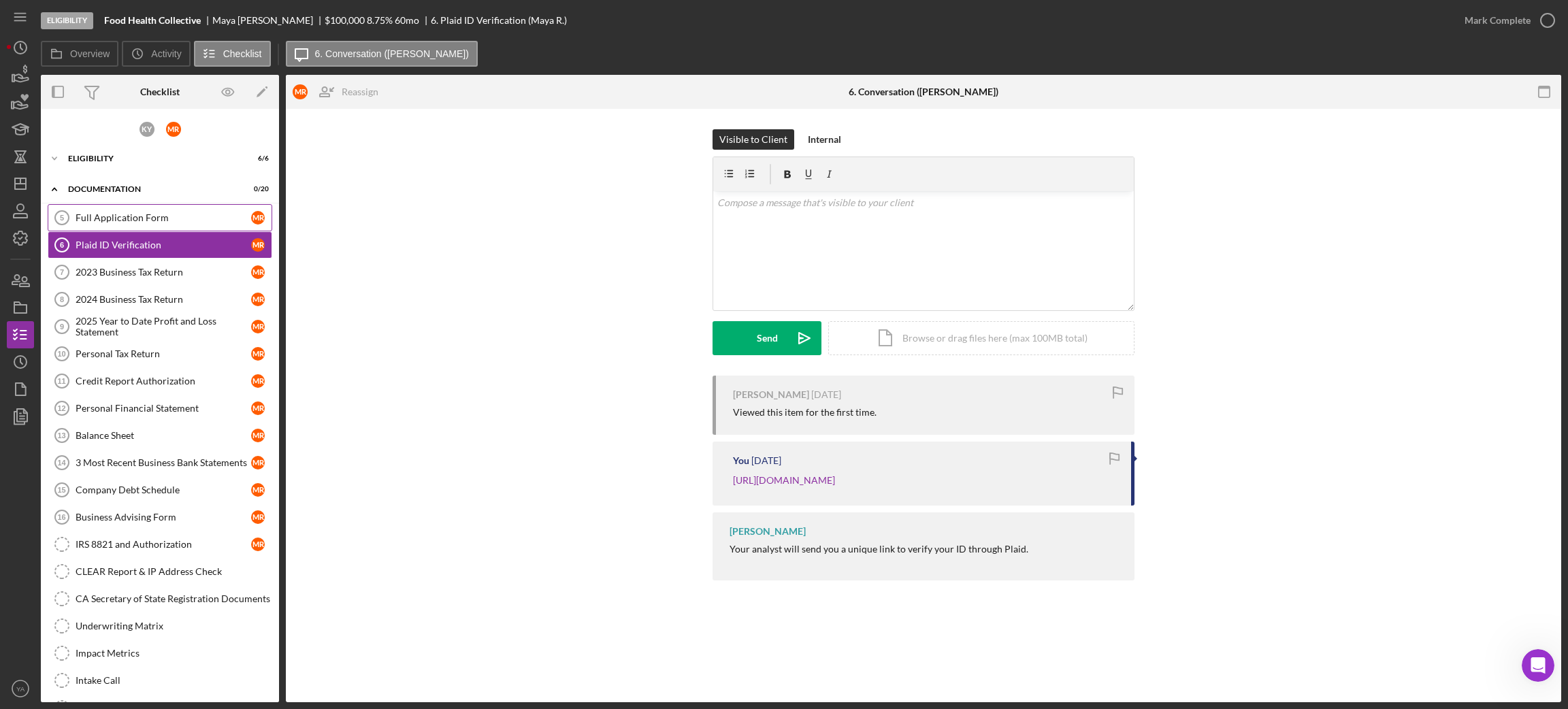
click at [152, 224] on link "Full Application Form 5 Full Application Form M R" at bounding box center [159, 217] width 225 height 27
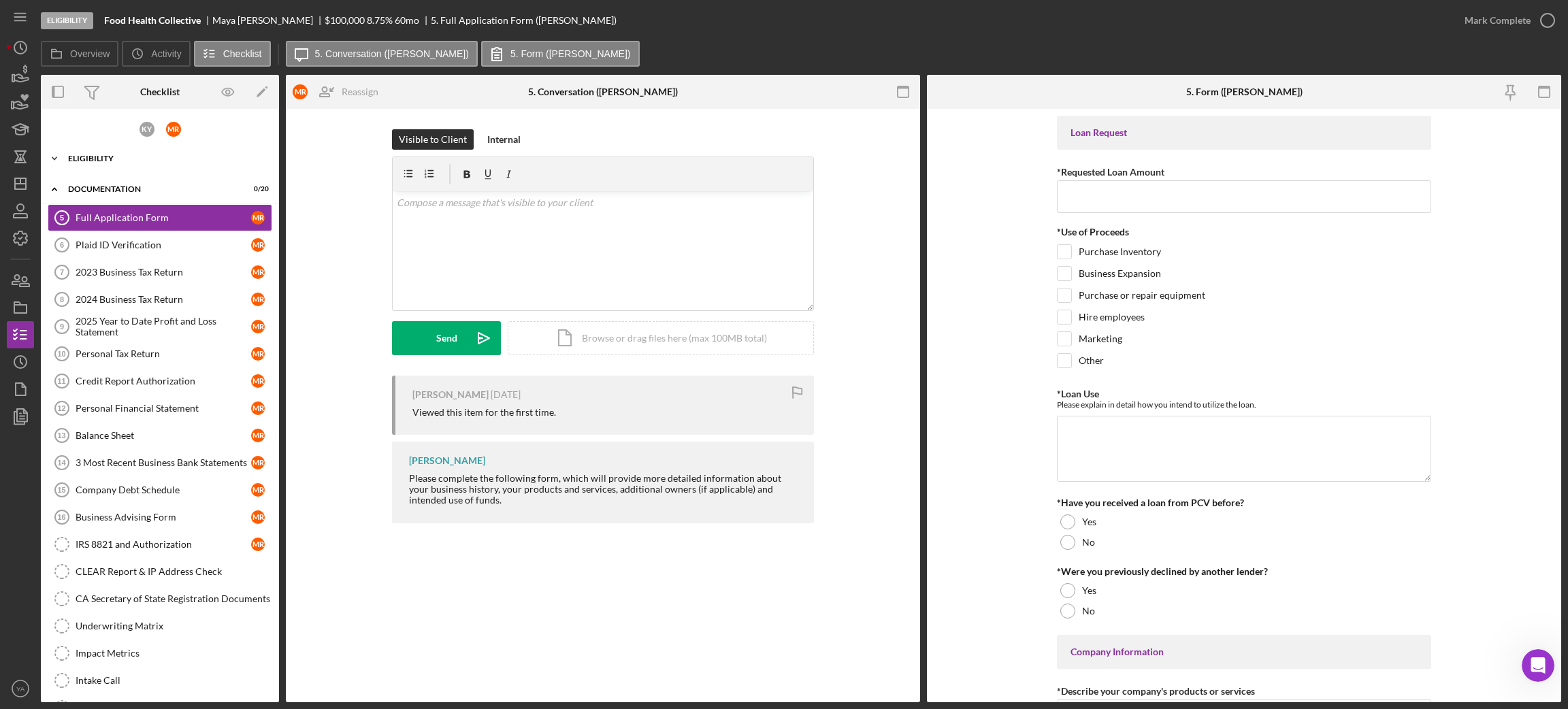
click at [173, 154] on div "Eligibility" at bounding box center [164, 158] width 194 height 8
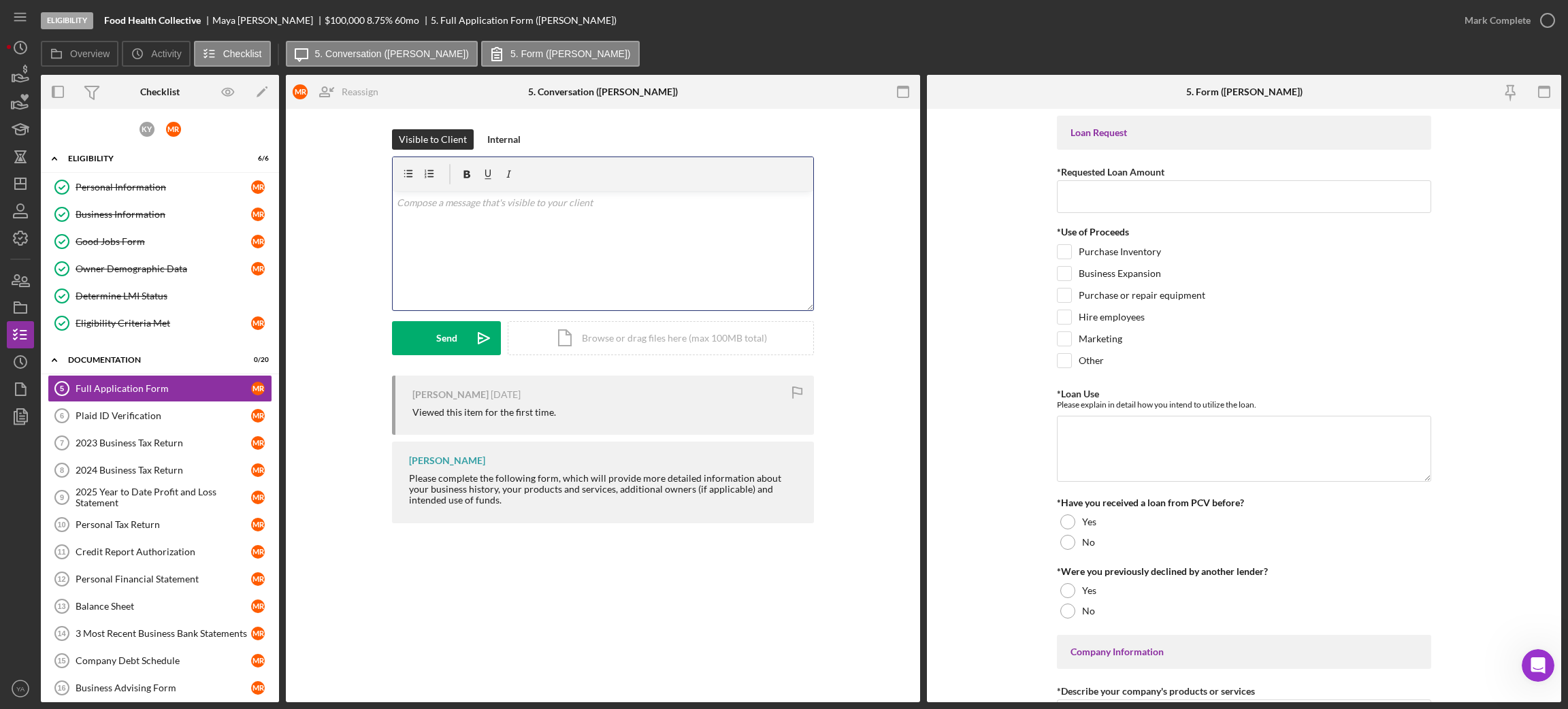
click at [417, 256] on div "v Color teal Color pink Remove color Add row above Add row below Add column bef…" at bounding box center [603, 251] width 421 height 119
click at [492, 327] on icon "Icon/icon-invite-send" at bounding box center [484, 338] width 34 height 34
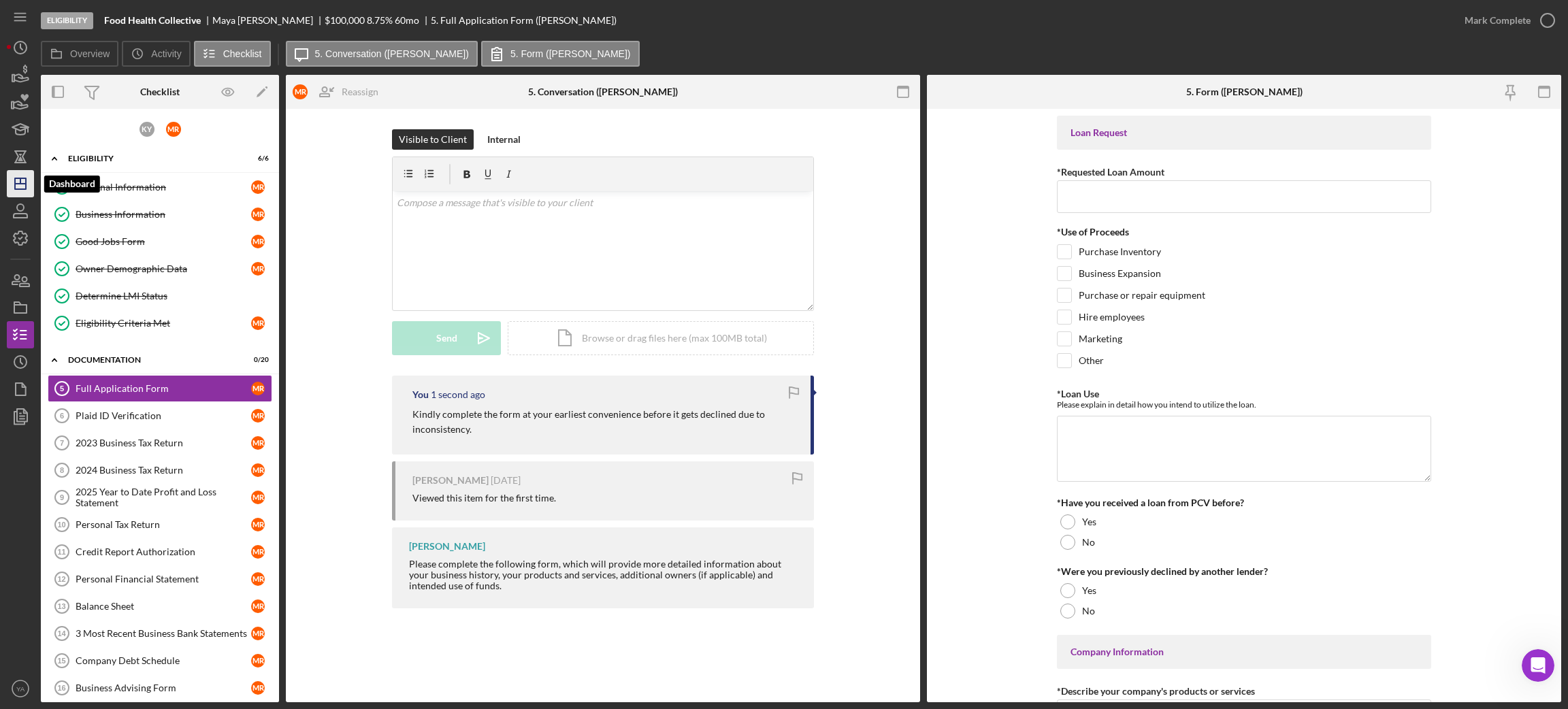
click at [22, 194] on icon "Icon/Dashboard" at bounding box center [20, 184] width 34 height 34
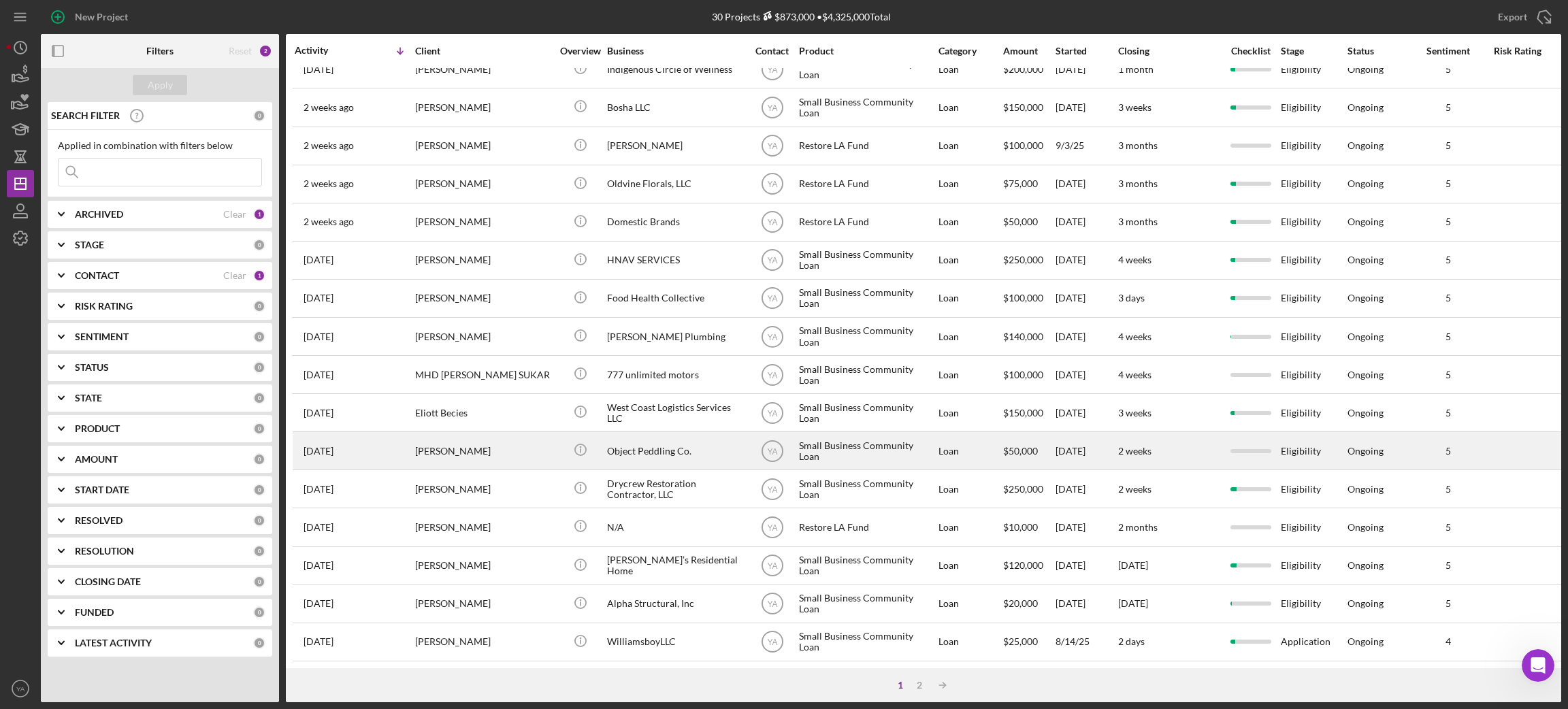
scroll to position [377, 0]
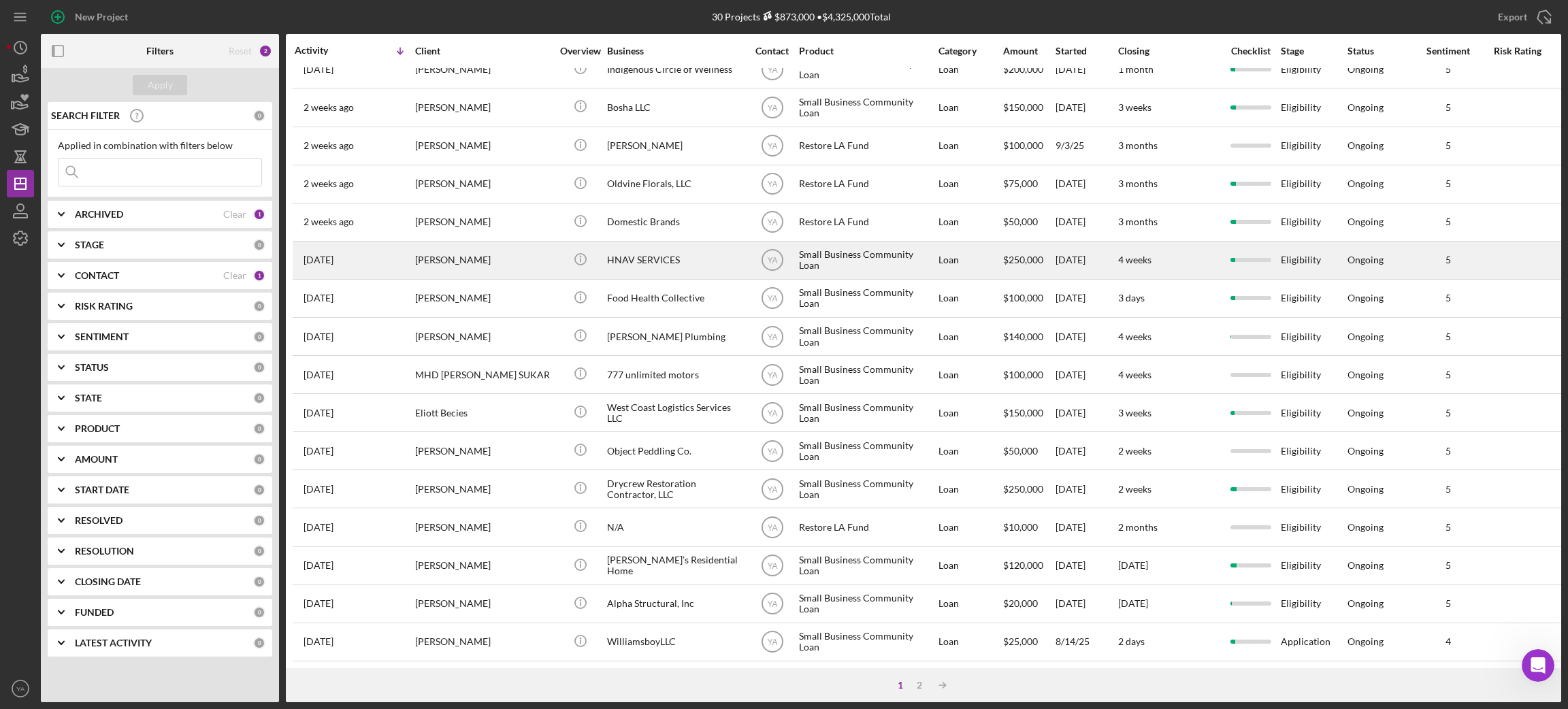
click at [496, 244] on div "[PERSON_NAME]" at bounding box center [483, 261] width 136 height 36
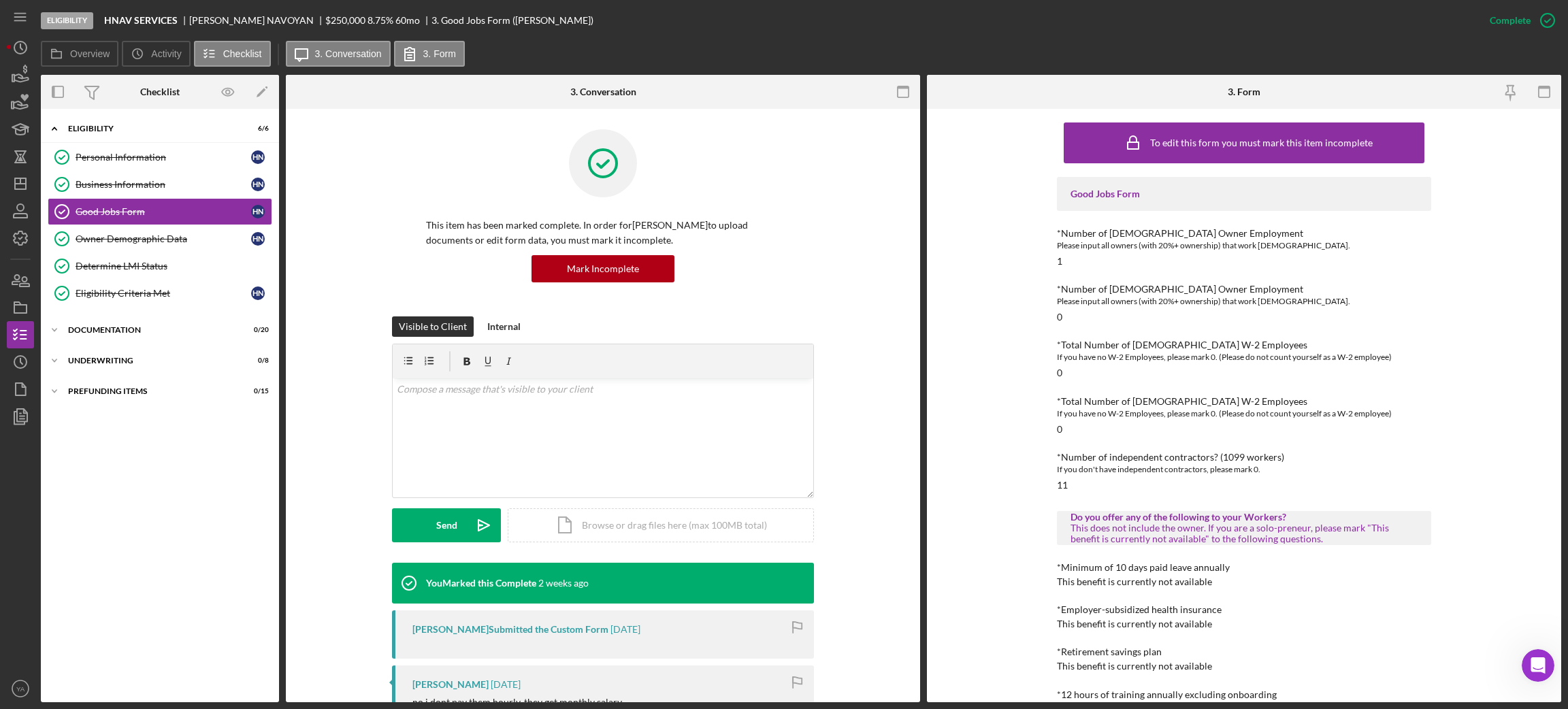
click at [112, 316] on div "Icon/Expander Eligibility 6 / 6 Personal Information Personal Information H N B…" at bounding box center [160, 406] width 238 height 580
click at [116, 326] on div "Icon/Expander Documentation 0 / 20" at bounding box center [160, 329] width 238 height 27
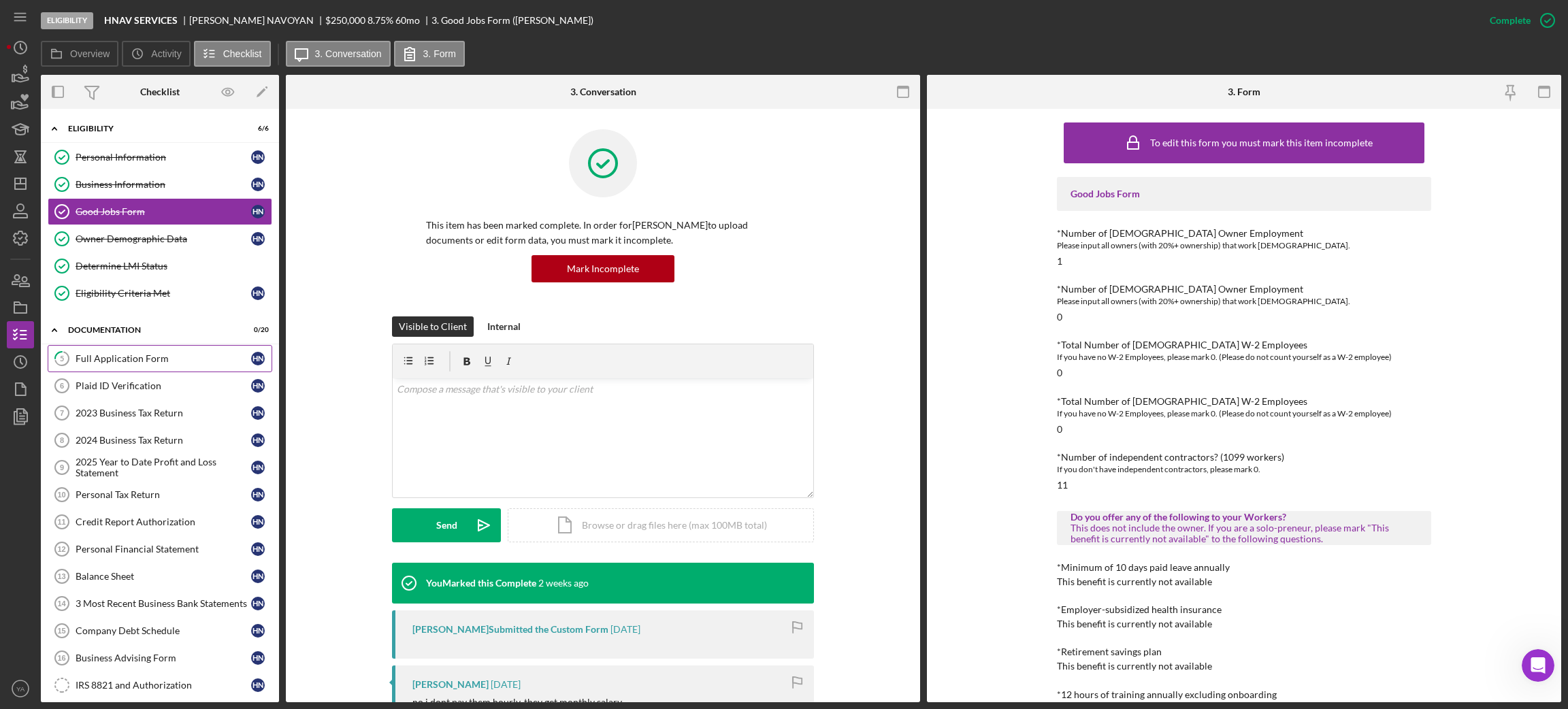
click at [136, 369] on link "5 Full Application Form H N" at bounding box center [159, 358] width 225 height 27
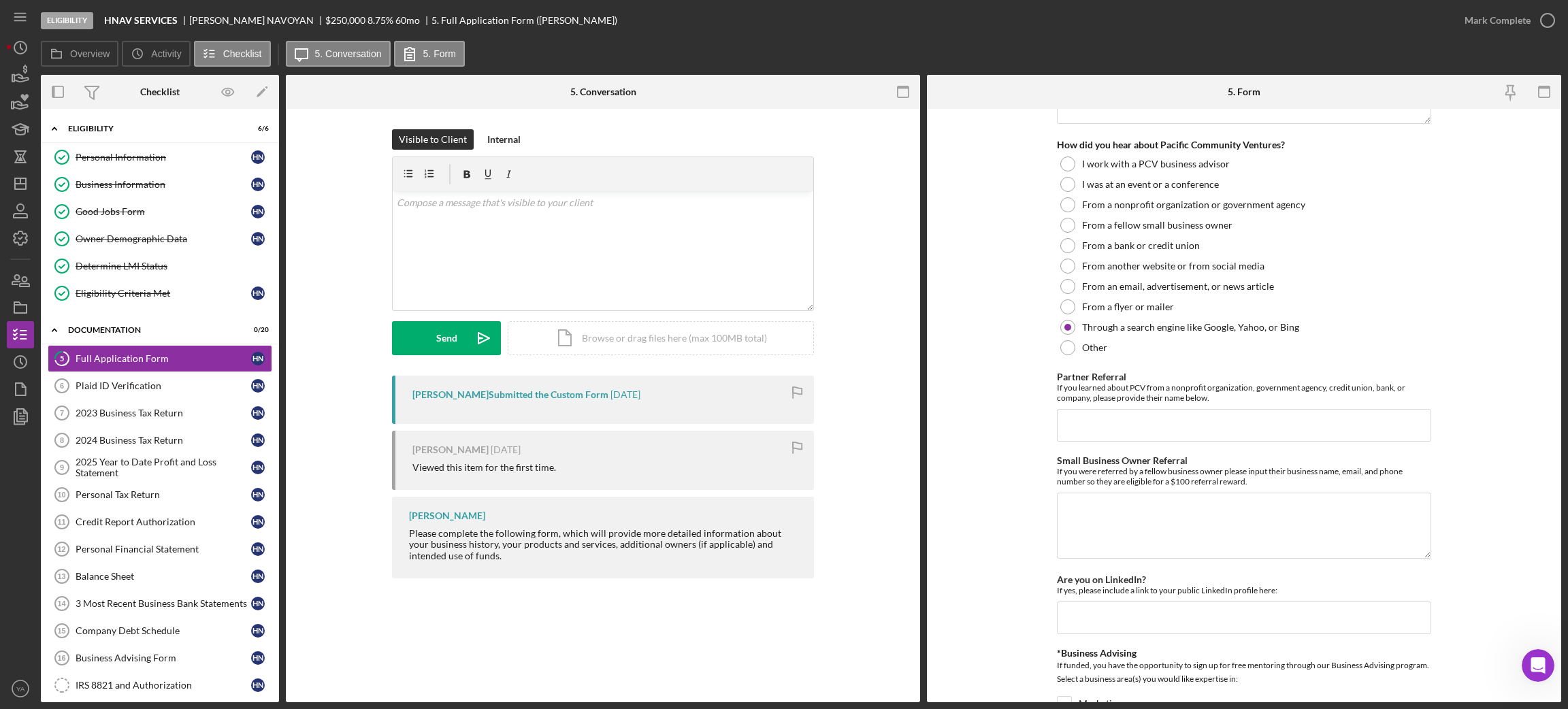
scroll to position [1736, 0]
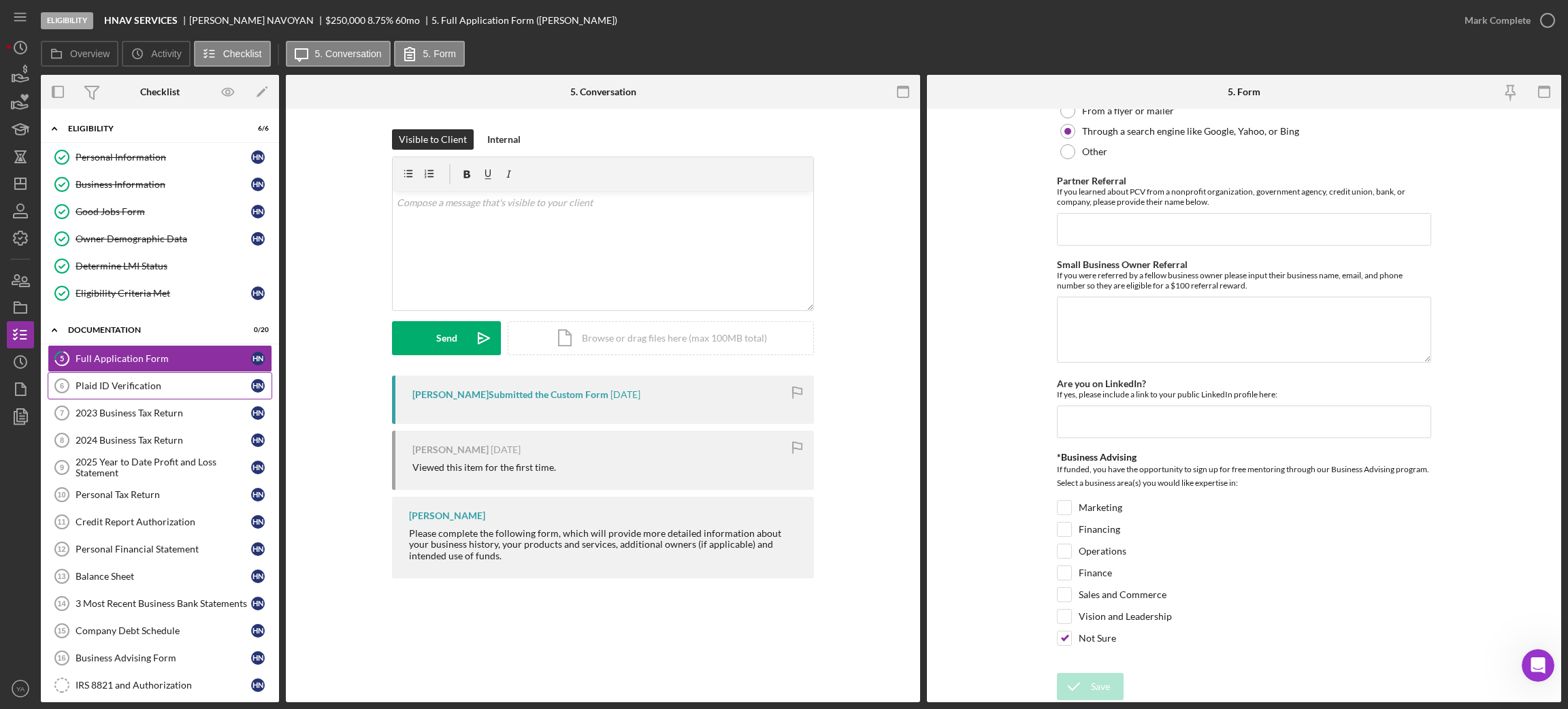
click at [136, 390] on div "Plaid ID Verification" at bounding box center [163, 386] width 176 height 11
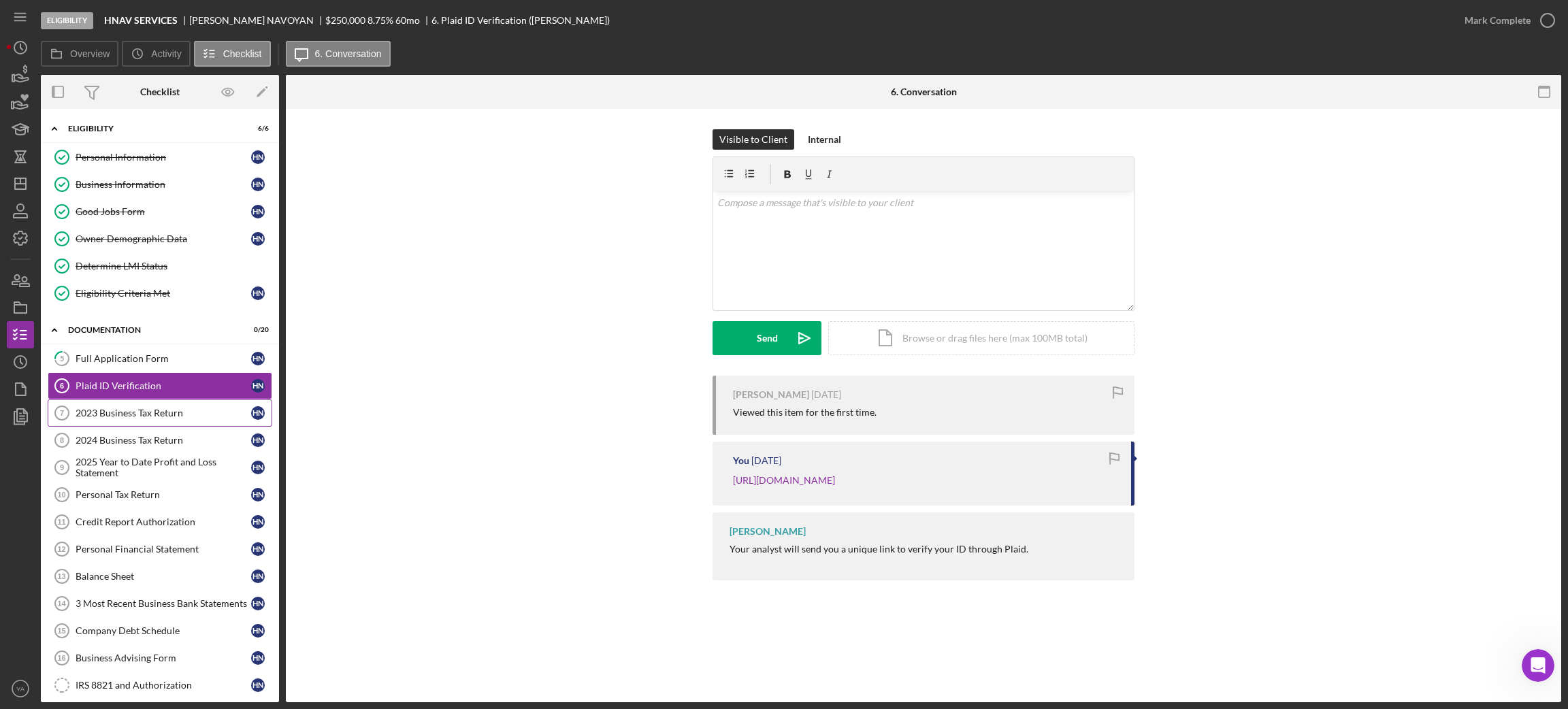
click at [166, 417] on div "2023 Business Tax Return" at bounding box center [163, 412] width 176 height 11
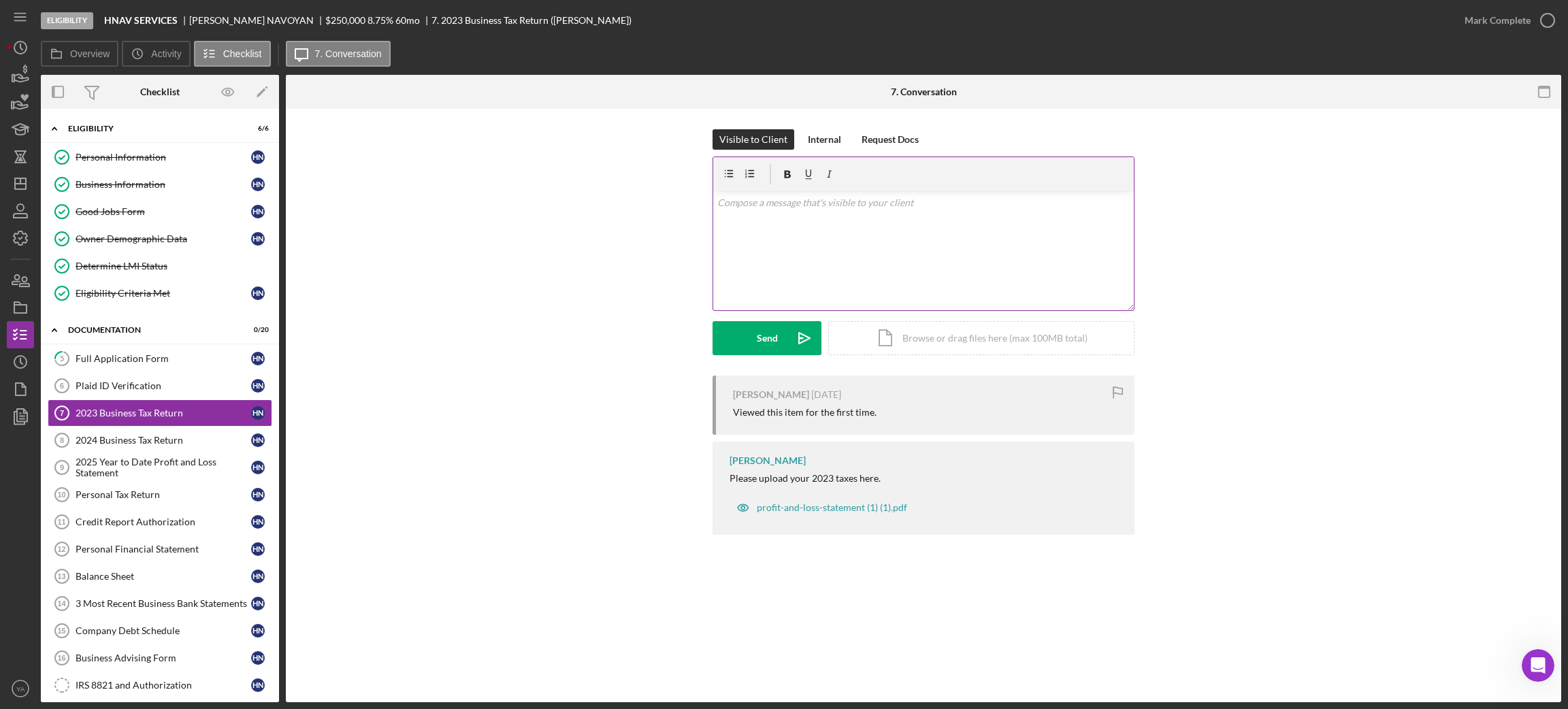
click at [877, 232] on div "v Color teal Color pink Remove color Add row above Add row below Add column bef…" at bounding box center [923, 251] width 421 height 119
click at [777, 343] on button "Send Icon/icon-invite-send" at bounding box center [766, 338] width 109 height 34
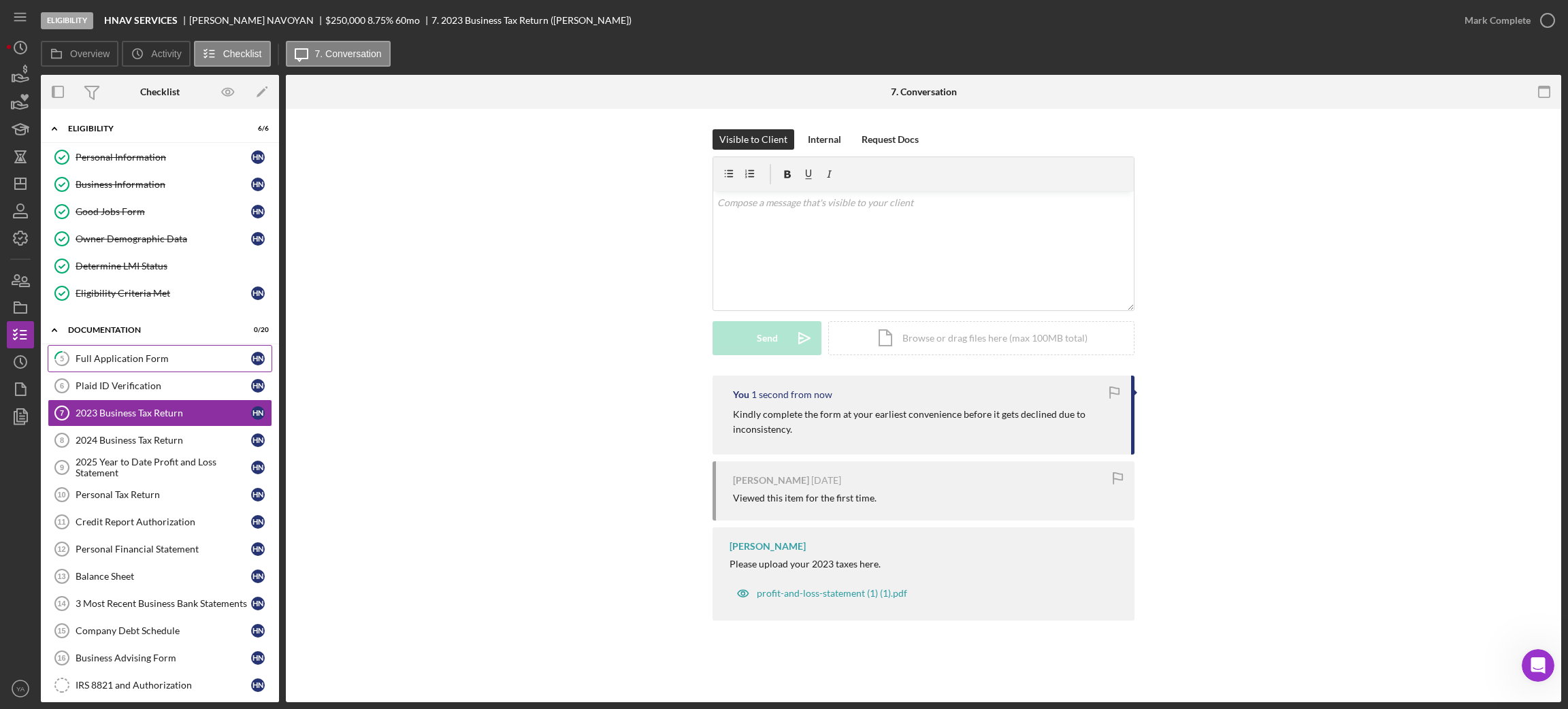
click at [154, 370] on link "5 Full Application Form H N" at bounding box center [159, 358] width 225 height 27
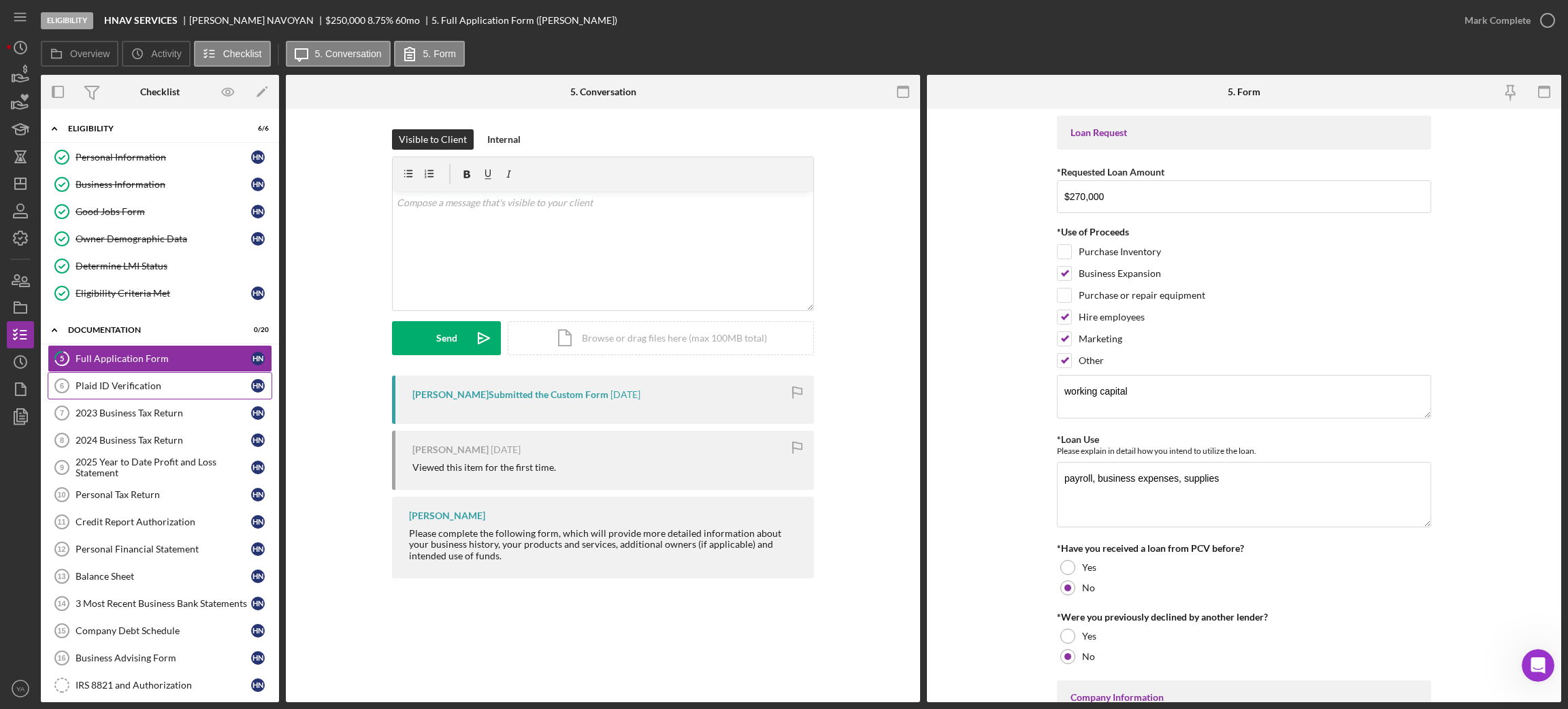
click at [142, 382] on div "Plaid ID Verification" at bounding box center [163, 386] width 176 height 11
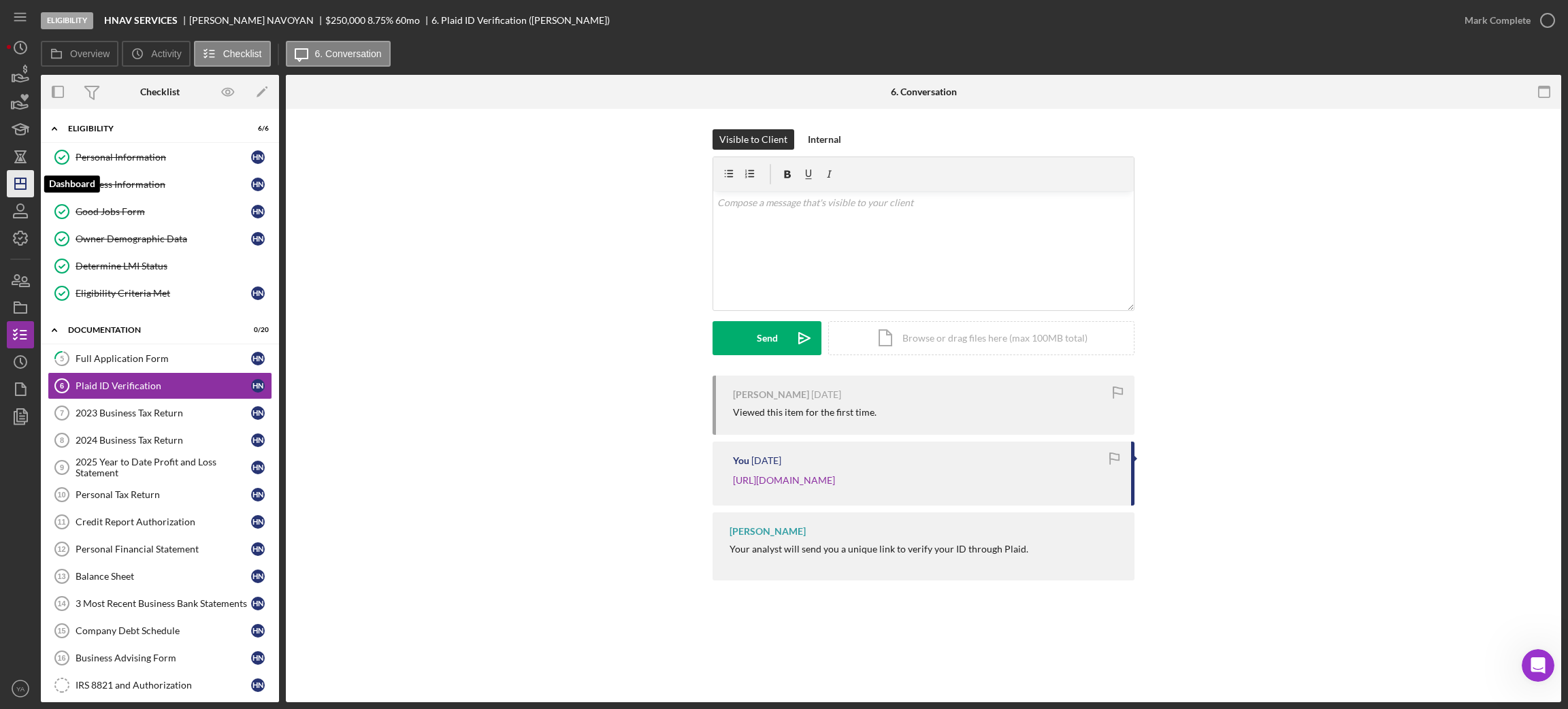
click at [10, 180] on icon "Icon/Dashboard" at bounding box center [20, 184] width 34 height 34
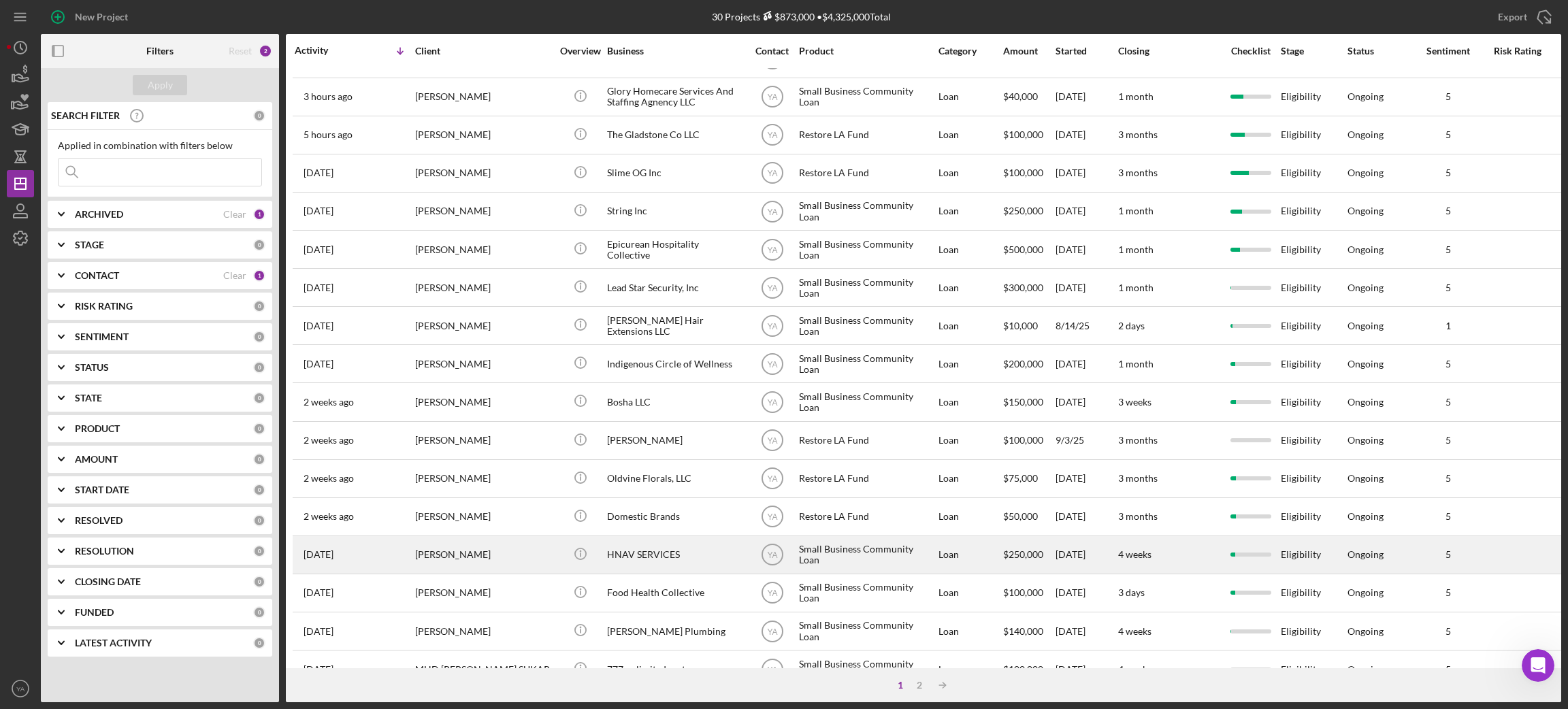
scroll to position [102, 0]
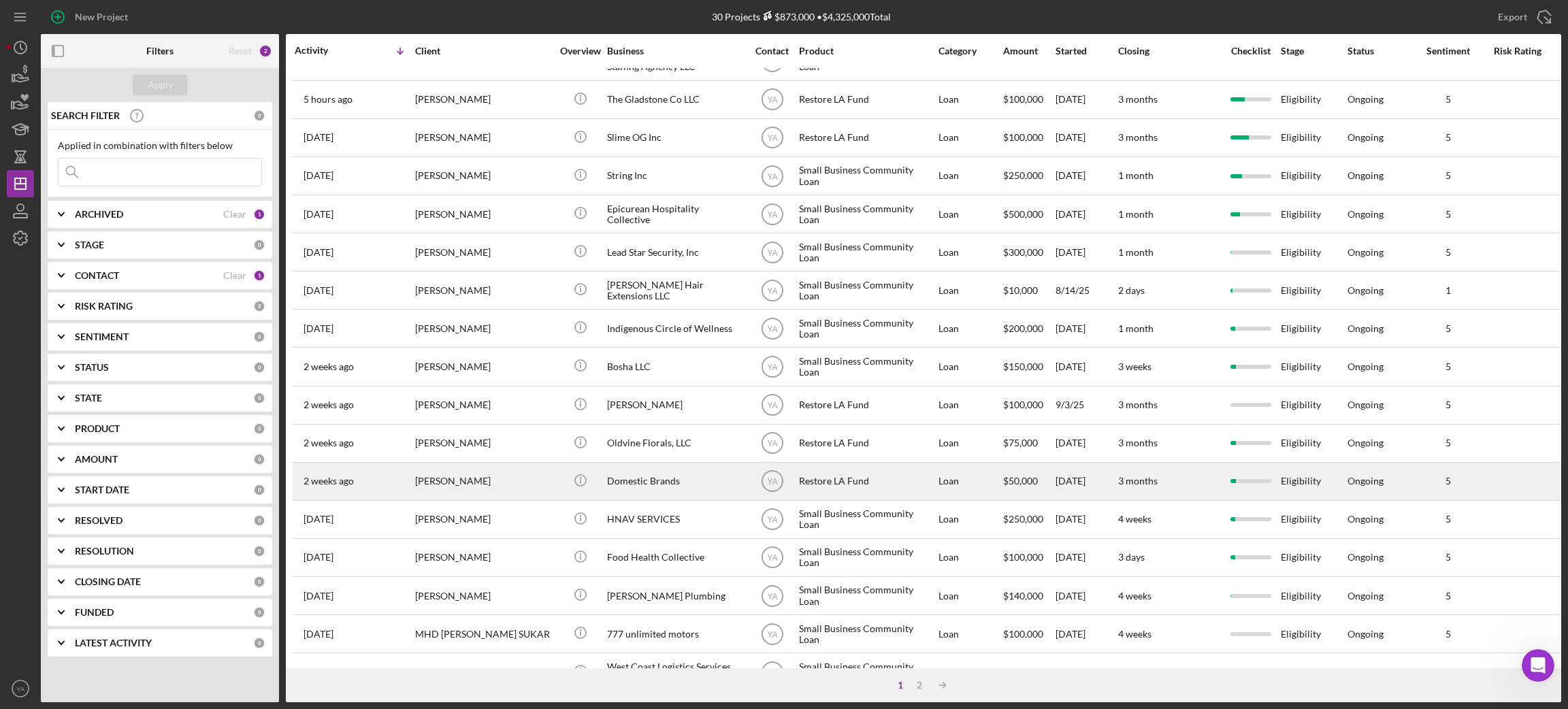
click at [501, 489] on div "[PERSON_NAME]" at bounding box center [483, 481] width 136 height 36
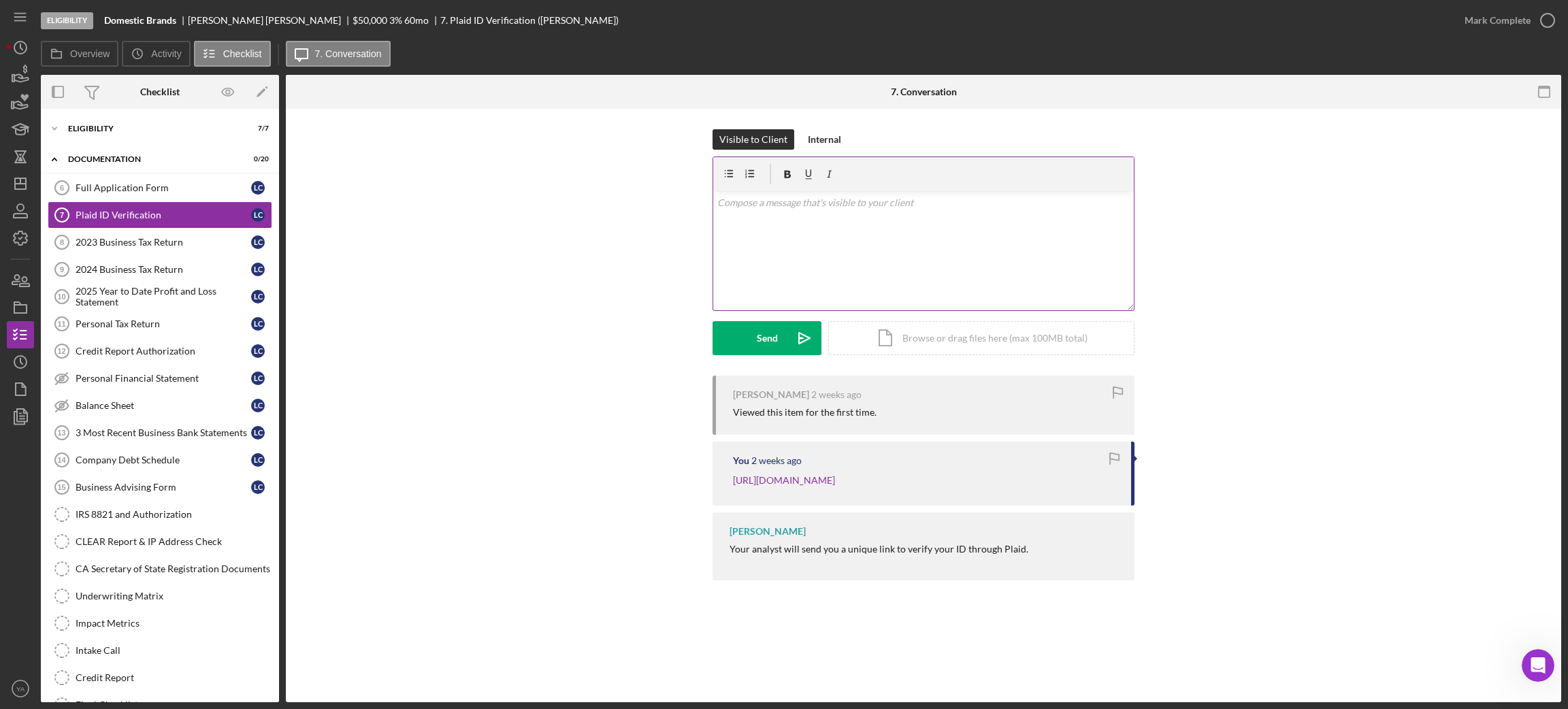
click at [883, 245] on div "v Color teal Color pink Remove color Add row above Add row below Add column bef…" at bounding box center [923, 251] width 421 height 119
click at [189, 194] on link "Full Application Form 6 Full Application Form L C" at bounding box center [159, 187] width 225 height 27
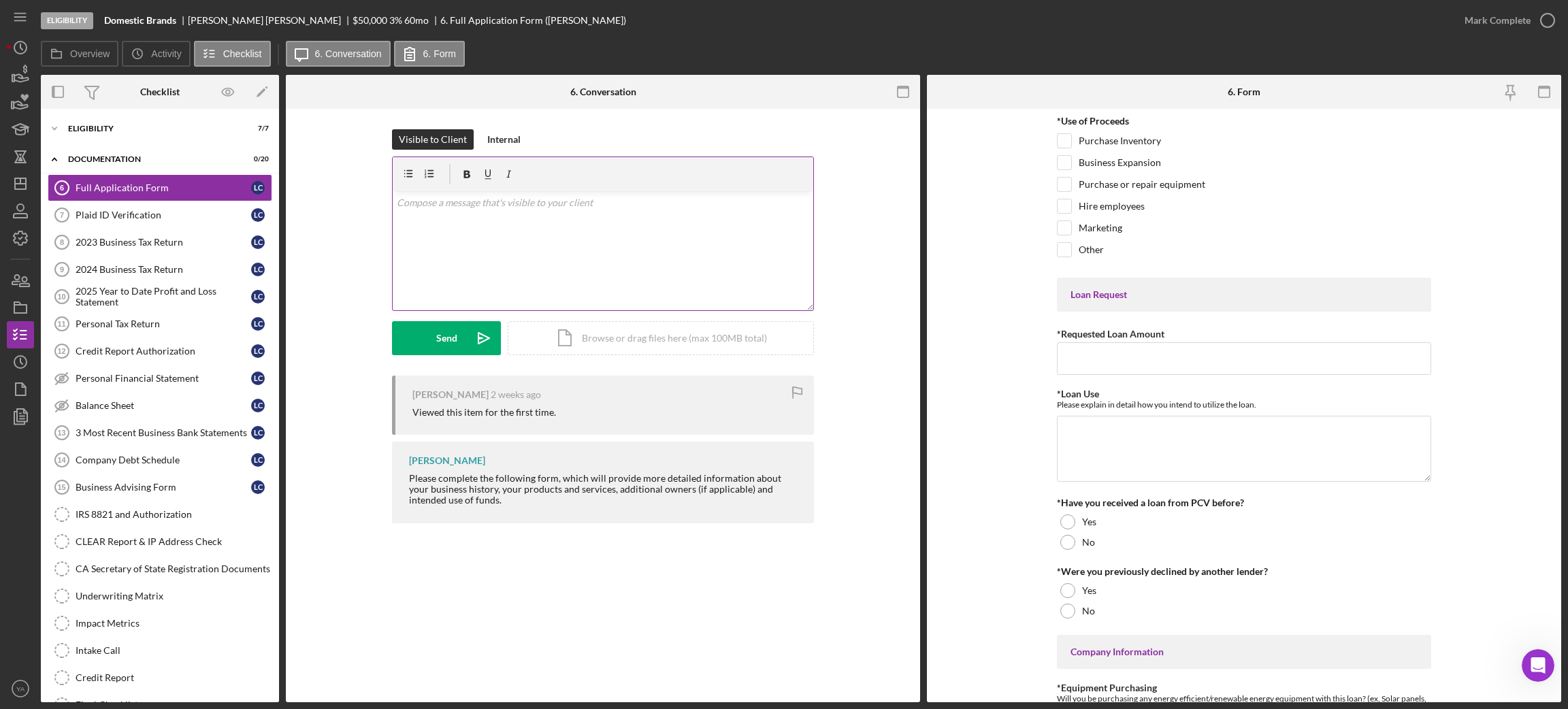
click at [630, 211] on div "v Color teal Color pink Remove color Add row above Add row below Add column bef…" at bounding box center [603, 251] width 421 height 119
click at [438, 326] on div "Send" at bounding box center [447, 338] width 21 height 34
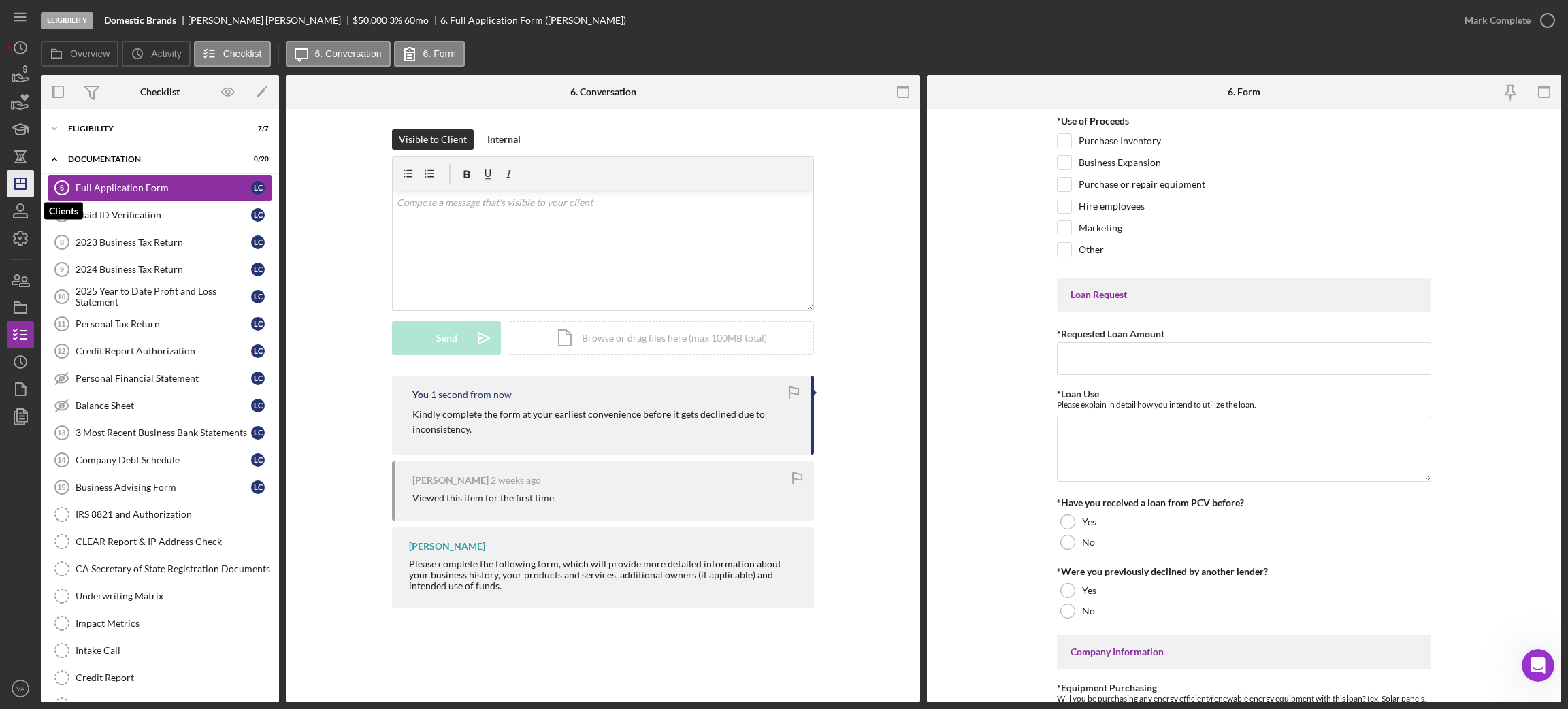
click at [24, 190] on polygon "button" at bounding box center [20, 183] width 11 height 11
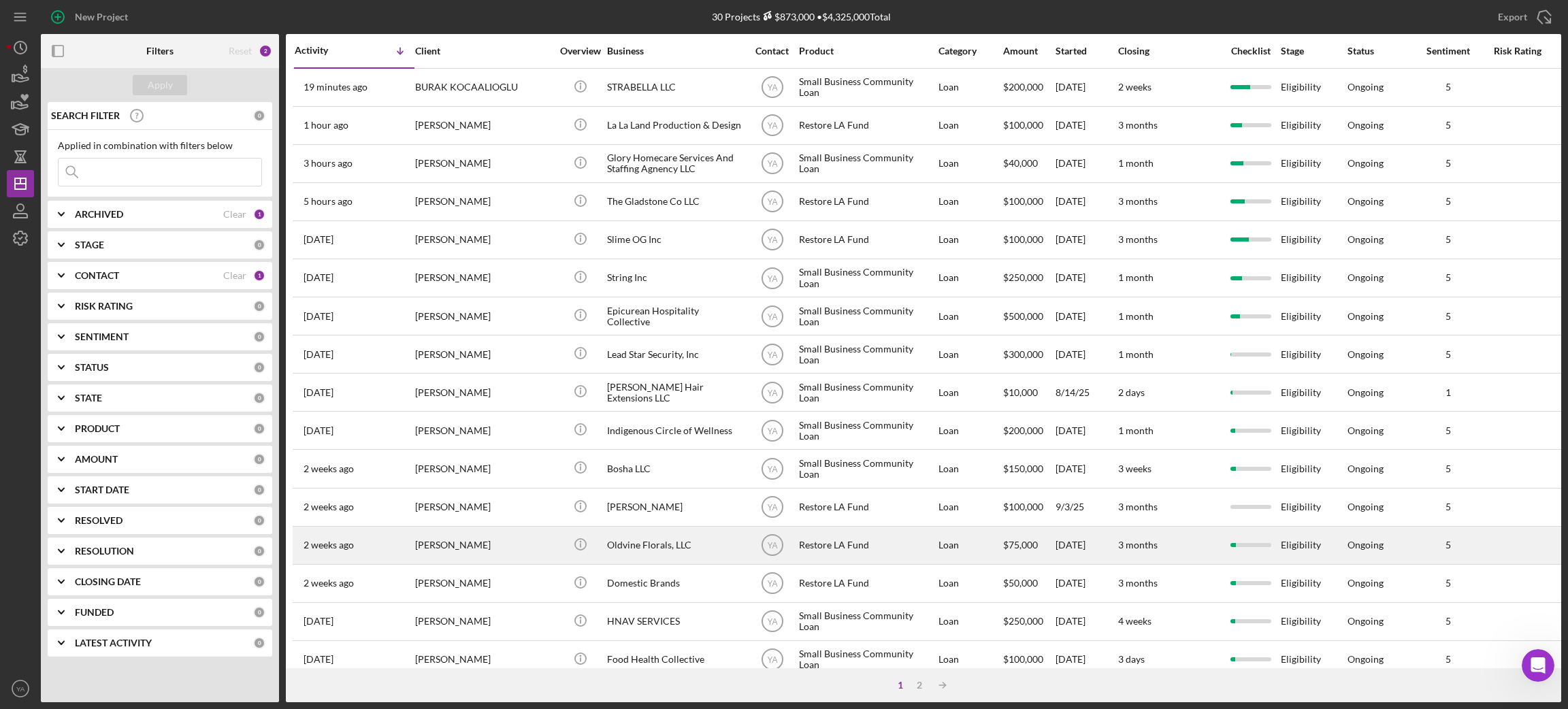
click at [503, 551] on div "[PERSON_NAME]" at bounding box center [483, 546] width 136 height 36
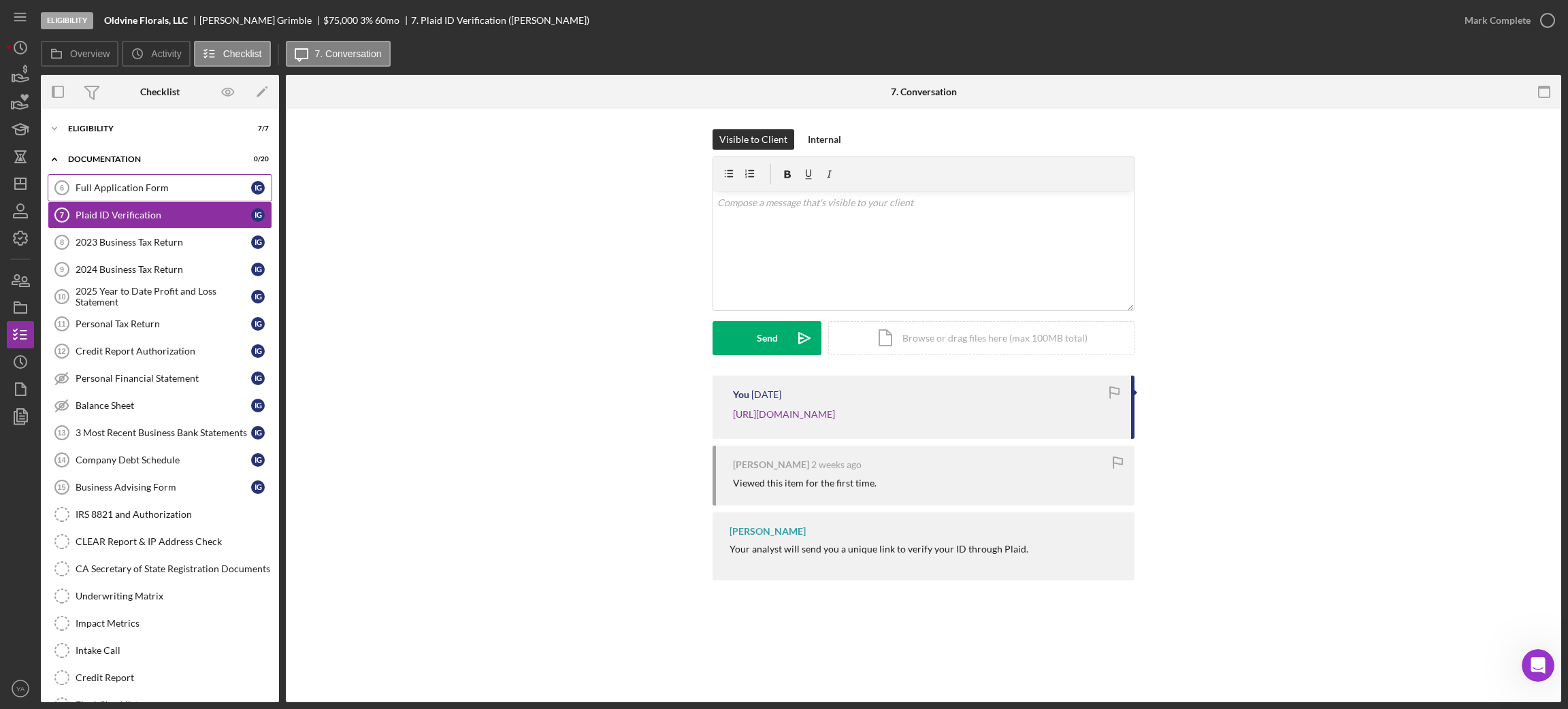
click at [157, 198] on link "Full Application Form 6 Full Application Form I G" at bounding box center [159, 187] width 225 height 27
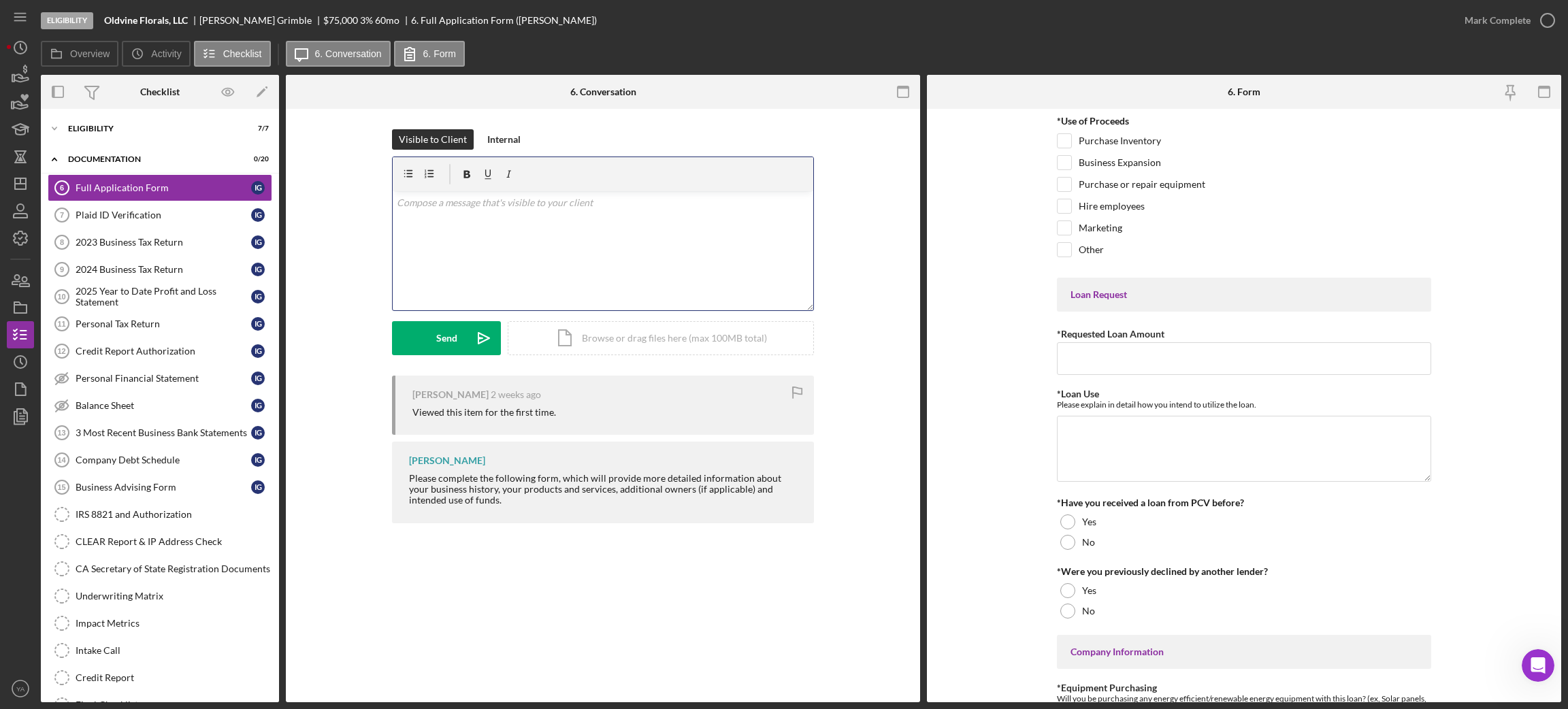
click at [627, 260] on div "v Color teal Color pink Remove color Add row above Add row below Add column bef…" at bounding box center [603, 251] width 421 height 119
click at [421, 321] on div "Send Icon/icon-invite-send Icon/Document Browse or drag files here (max 100MB t…" at bounding box center [603, 338] width 422 height 34
click at [457, 341] on button "Send Icon/icon-invite-send" at bounding box center [446, 338] width 109 height 34
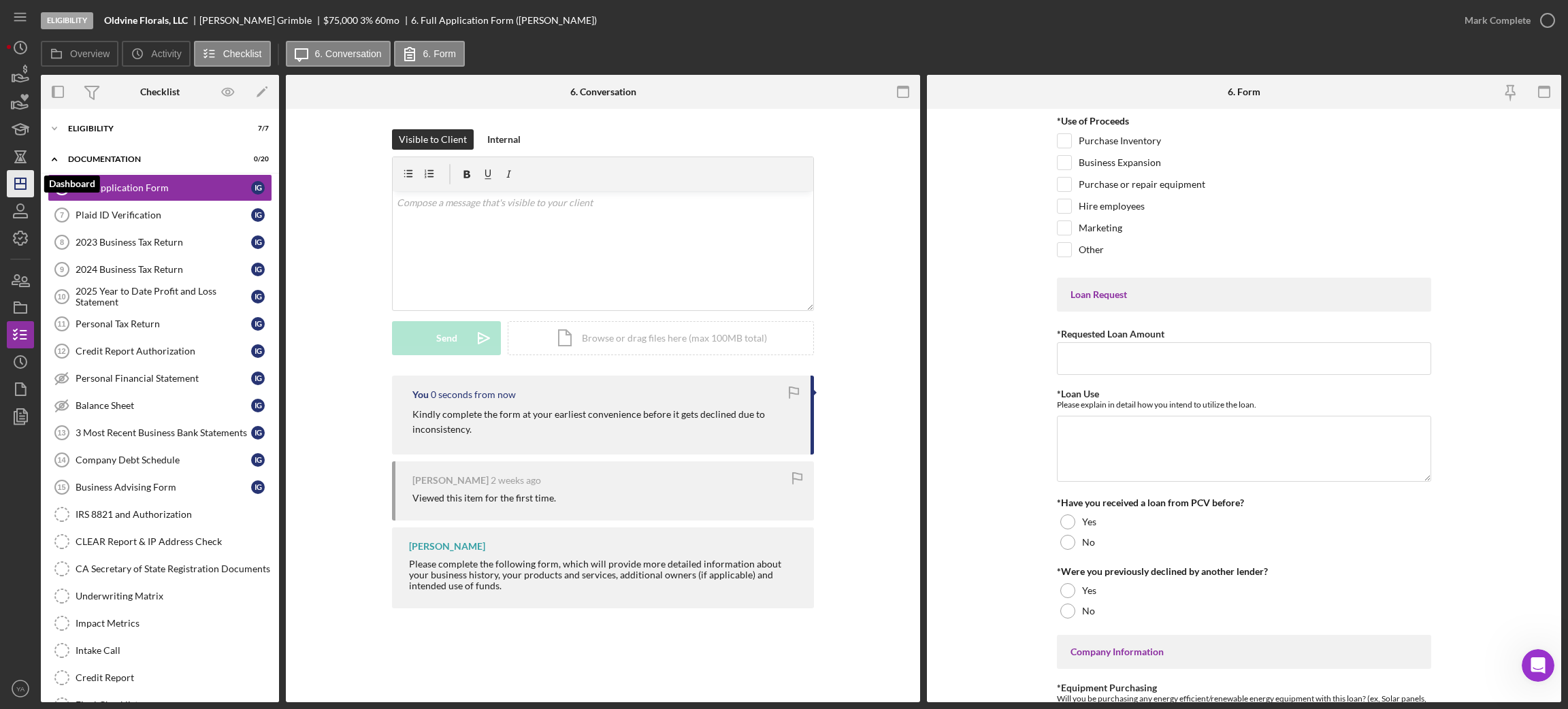
click at [18, 181] on icon "Icon/Dashboard" at bounding box center [20, 184] width 34 height 34
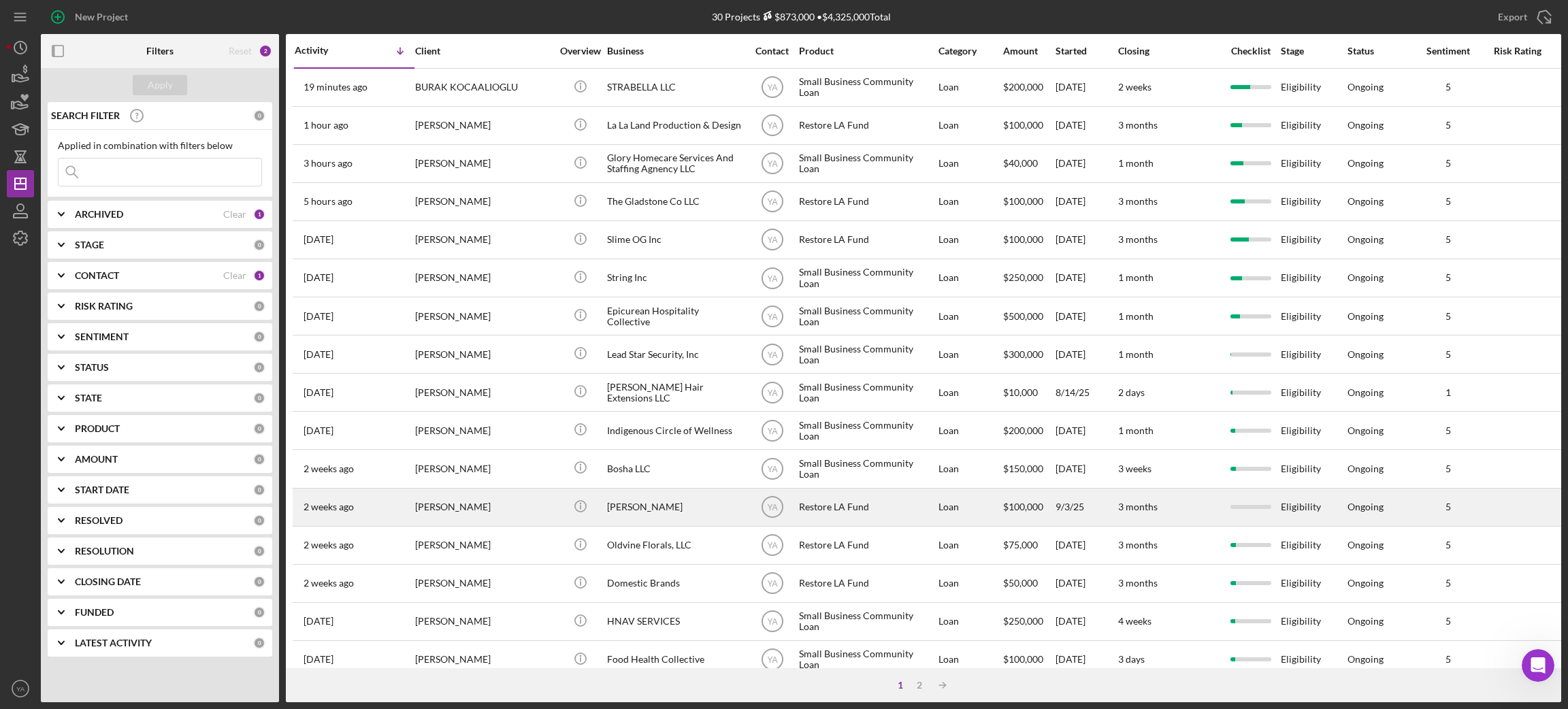
click at [483, 508] on div "[PERSON_NAME]" at bounding box center [483, 507] width 136 height 36
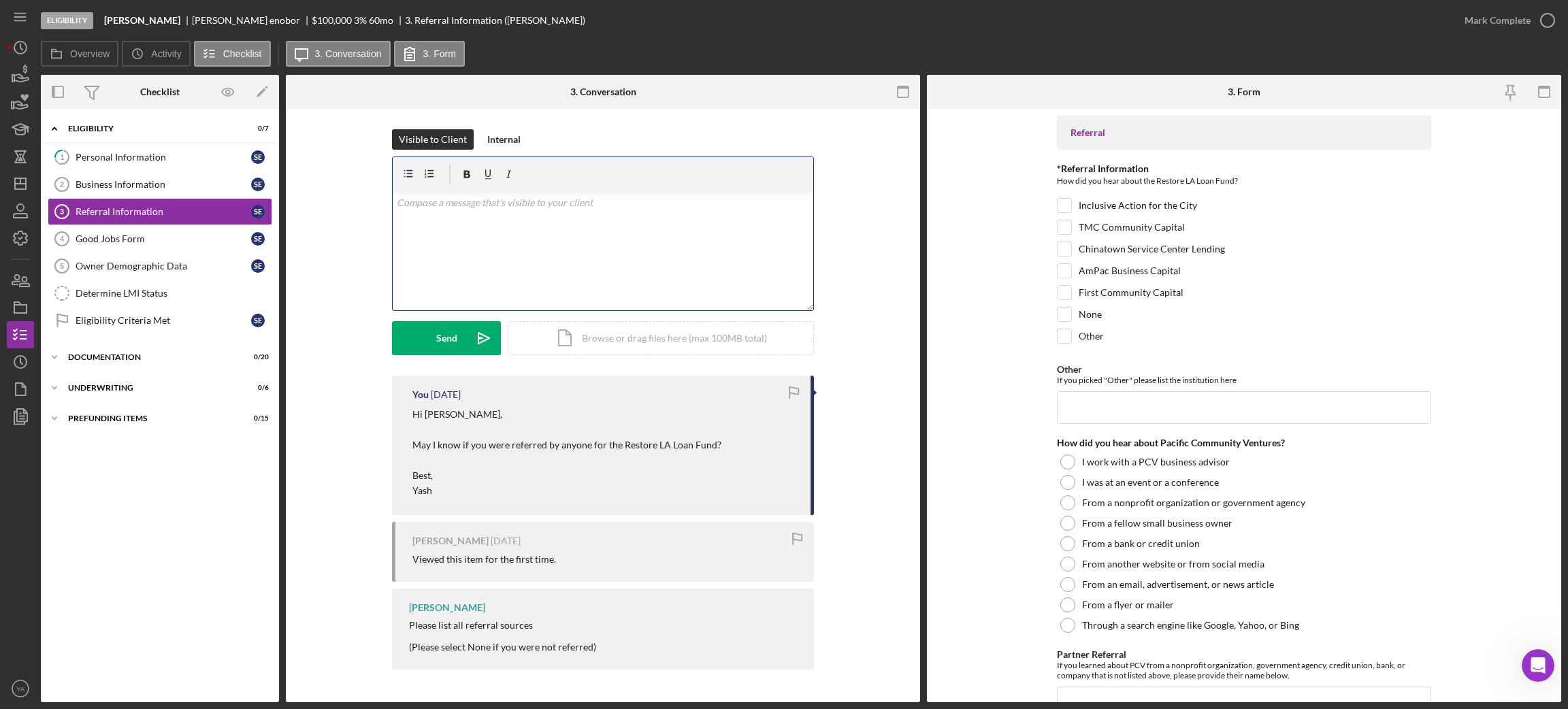
click at [488, 288] on div "v Color teal Color pink Remove color Add row above Add row below Add column bef…" at bounding box center [603, 251] width 421 height 119
click at [175, 181] on div "Business Information" at bounding box center [163, 184] width 176 height 11
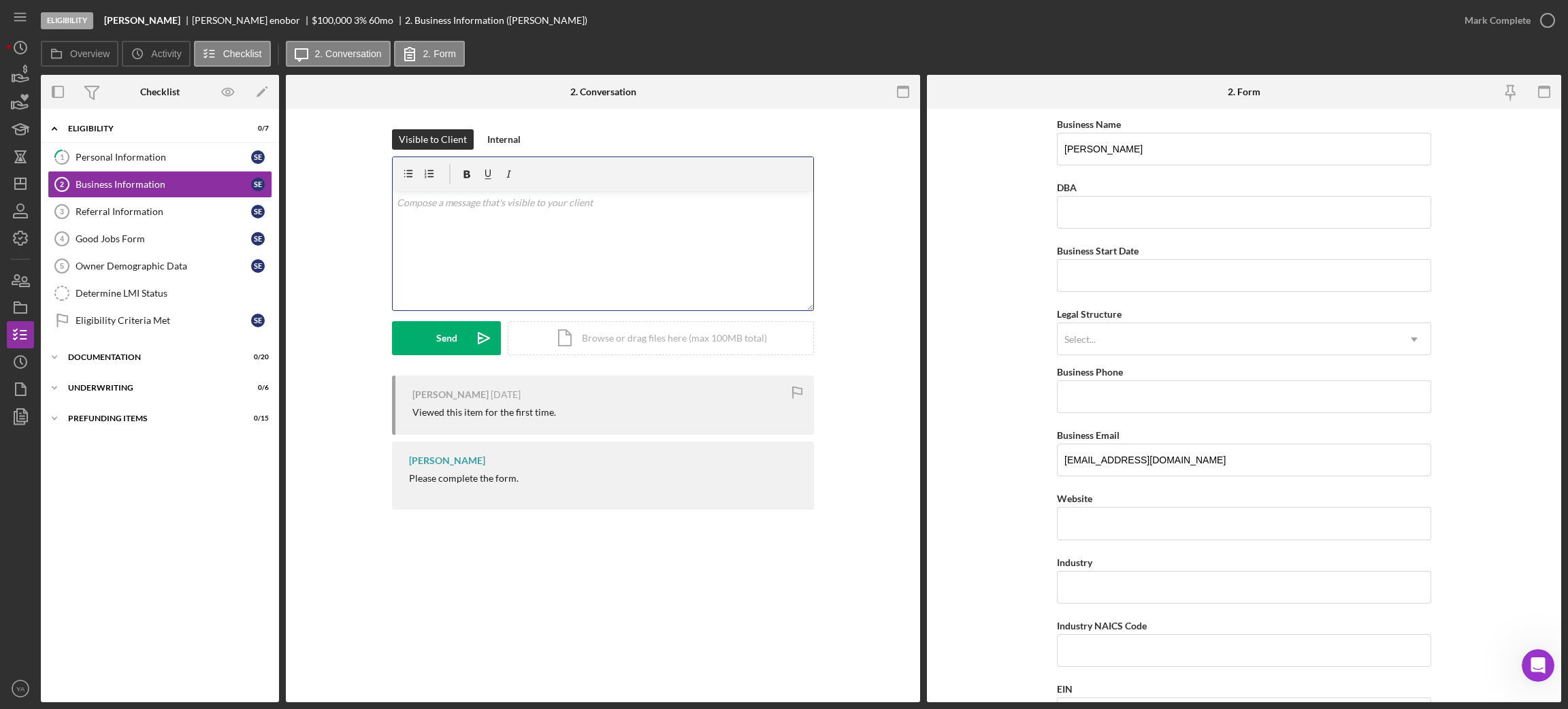
click at [480, 240] on div "v Color teal Color pink Remove color Add row above Add row below Add column bef…" at bounding box center [603, 251] width 421 height 119
click at [497, 349] on icon "Icon/icon-invite-send" at bounding box center [484, 338] width 34 height 34
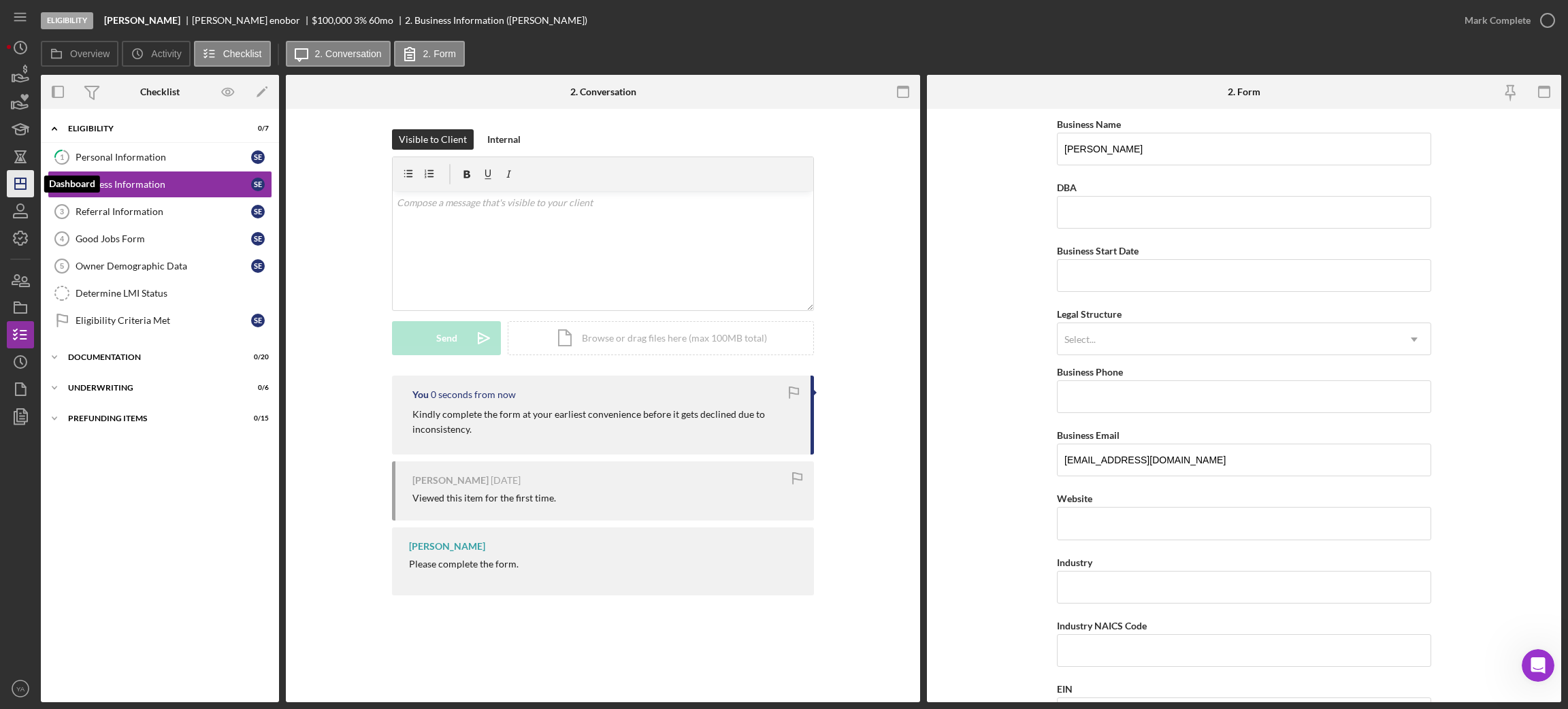
click at [22, 179] on icon "Icon/Dashboard" at bounding box center [20, 184] width 34 height 34
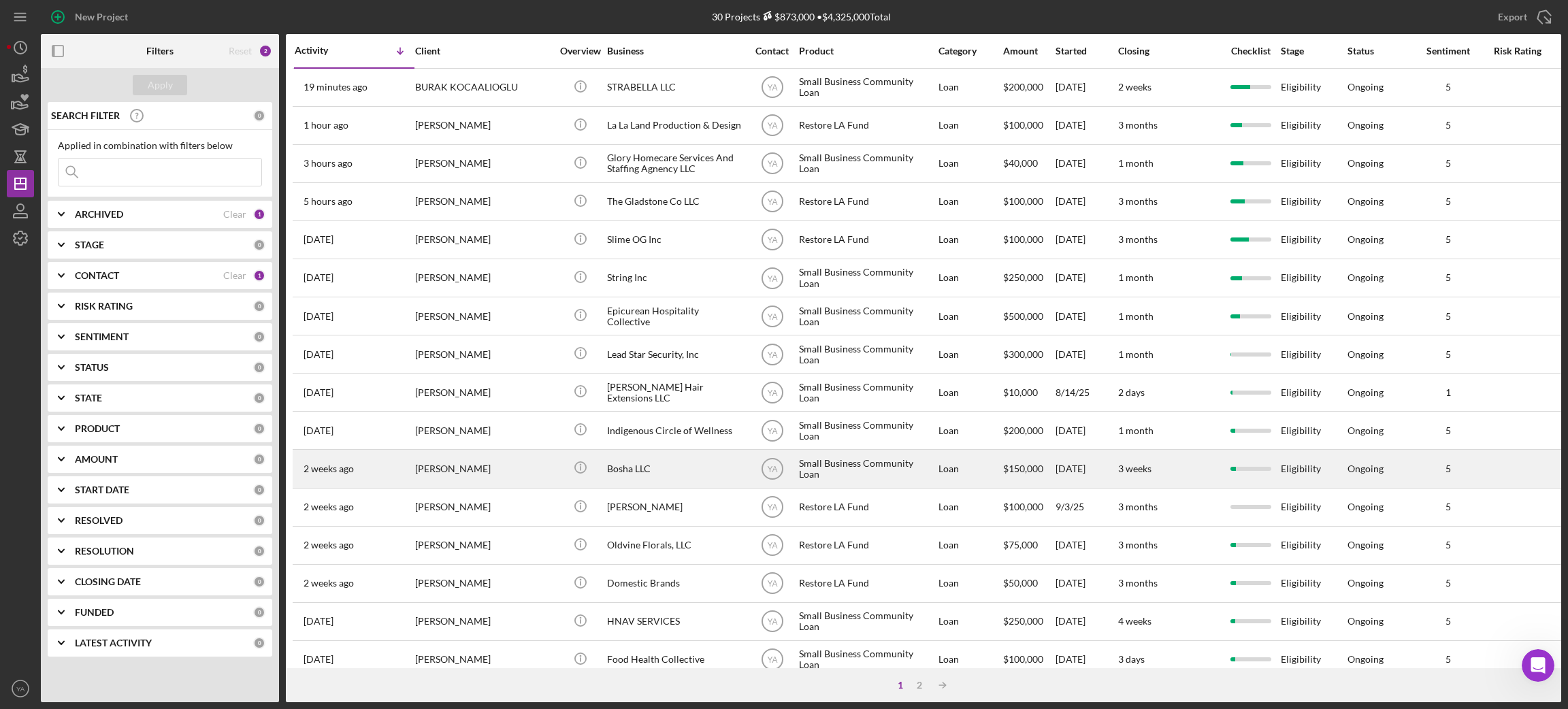
click at [519, 470] on div "[PERSON_NAME]" at bounding box center [483, 469] width 136 height 36
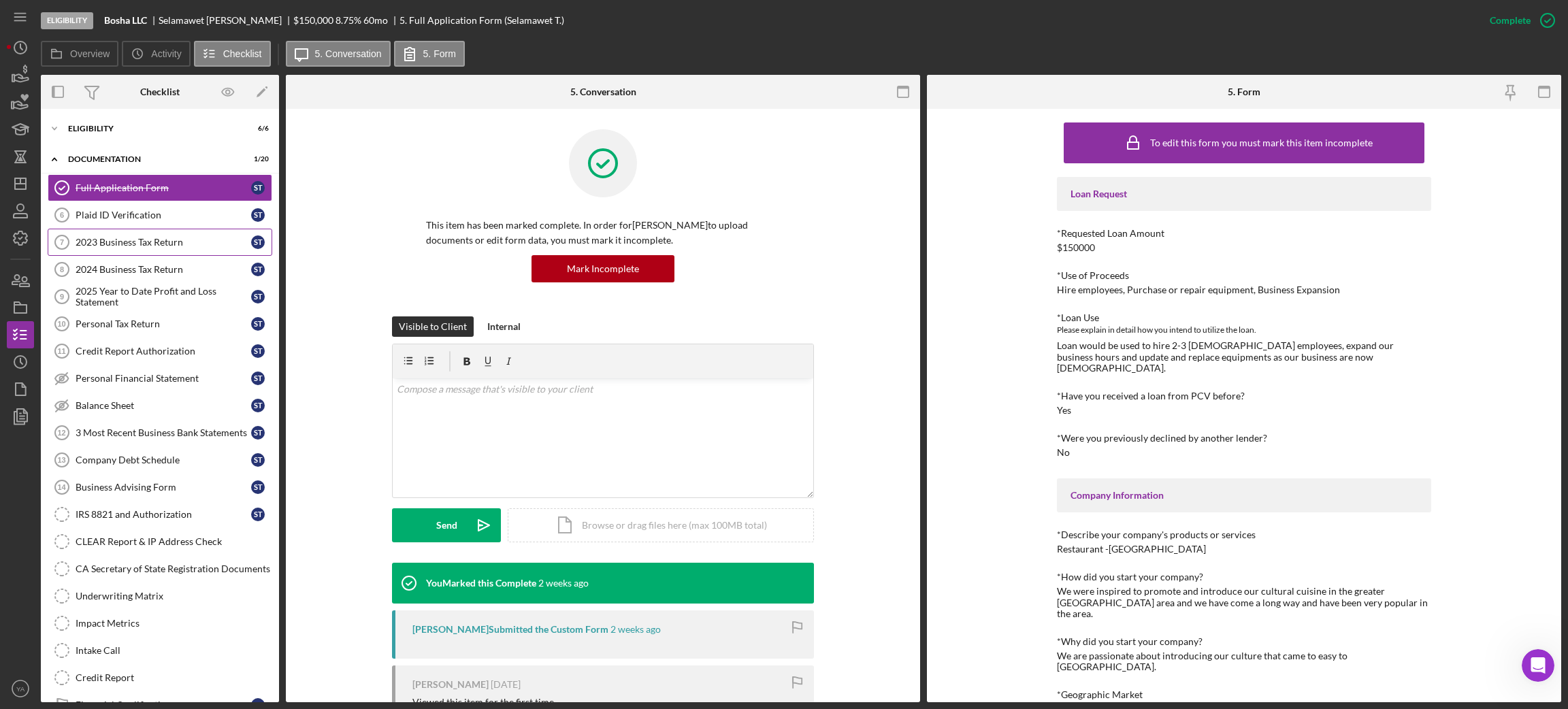
click at [142, 236] on link "2023 Business Tax Return 7 2023 Business Tax Return S T" at bounding box center [159, 242] width 225 height 27
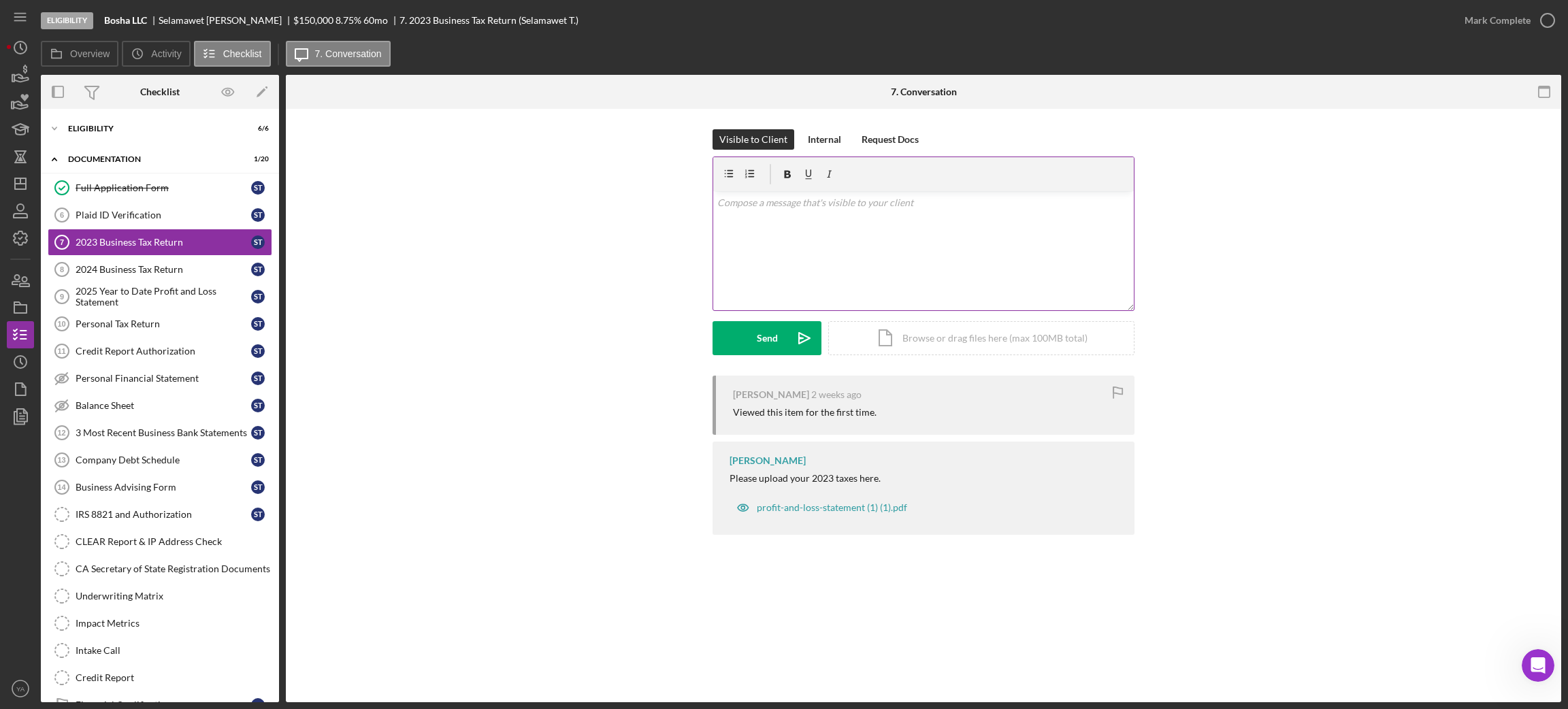
click at [871, 265] on div "v Color teal Color pink Remove color Add row above Add row below Add column bef…" at bounding box center [923, 251] width 421 height 119
click at [773, 334] on div "Send" at bounding box center [768, 338] width 21 height 34
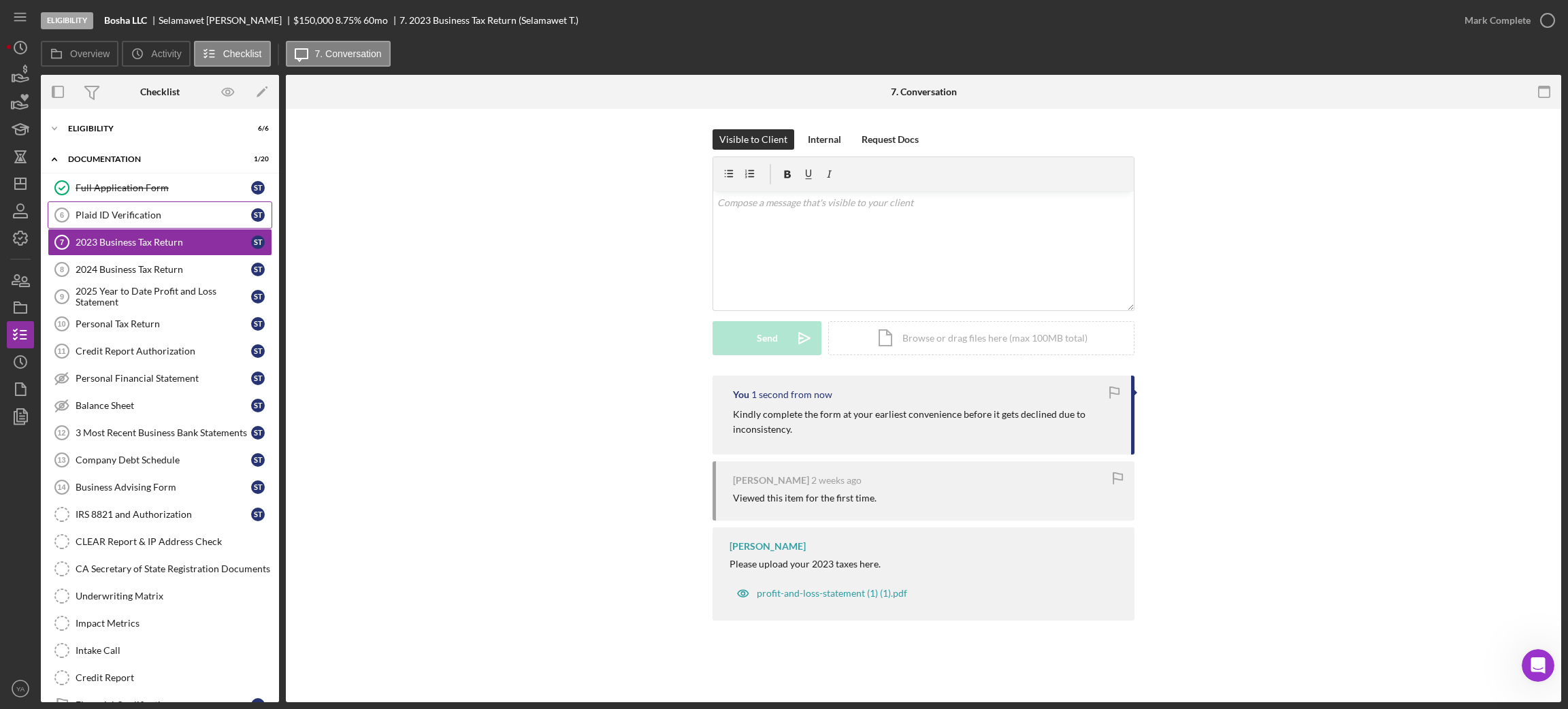
click at [174, 222] on link "Plaid ID Verification 6 Plaid ID Verification S T" at bounding box center [159, 215] width 225 height 27
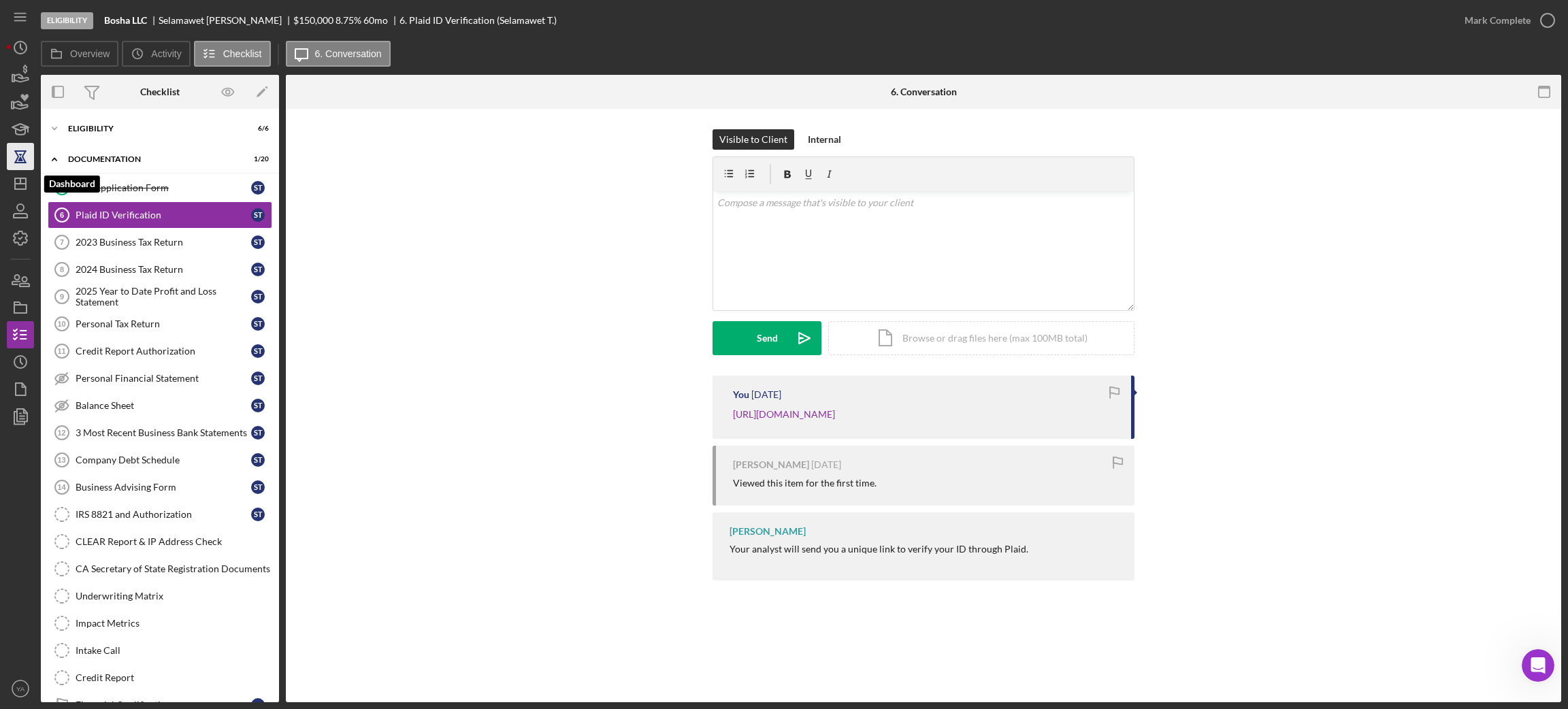
drag, startPoint x: 28, startPoint y: 179, endPoint x: 22, endPoint y: 169, distance: 11.7
click at [27, 177] on icon "Icon/Dashboard" at bounding box center [20, 184] width 34 height 34
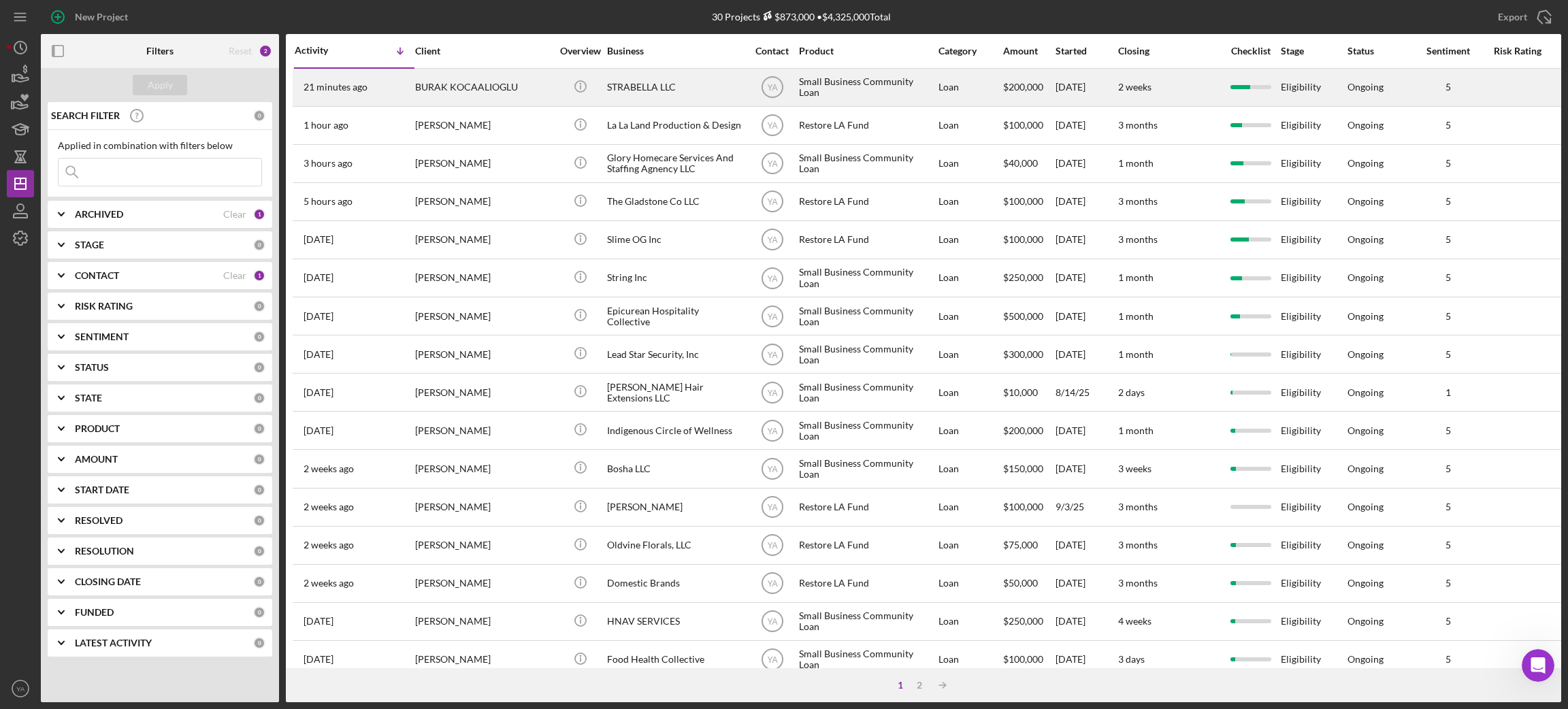
click at [620, 92] on div "STRABELLA LLC" at bounding box center [675, 87] width 136 height 36
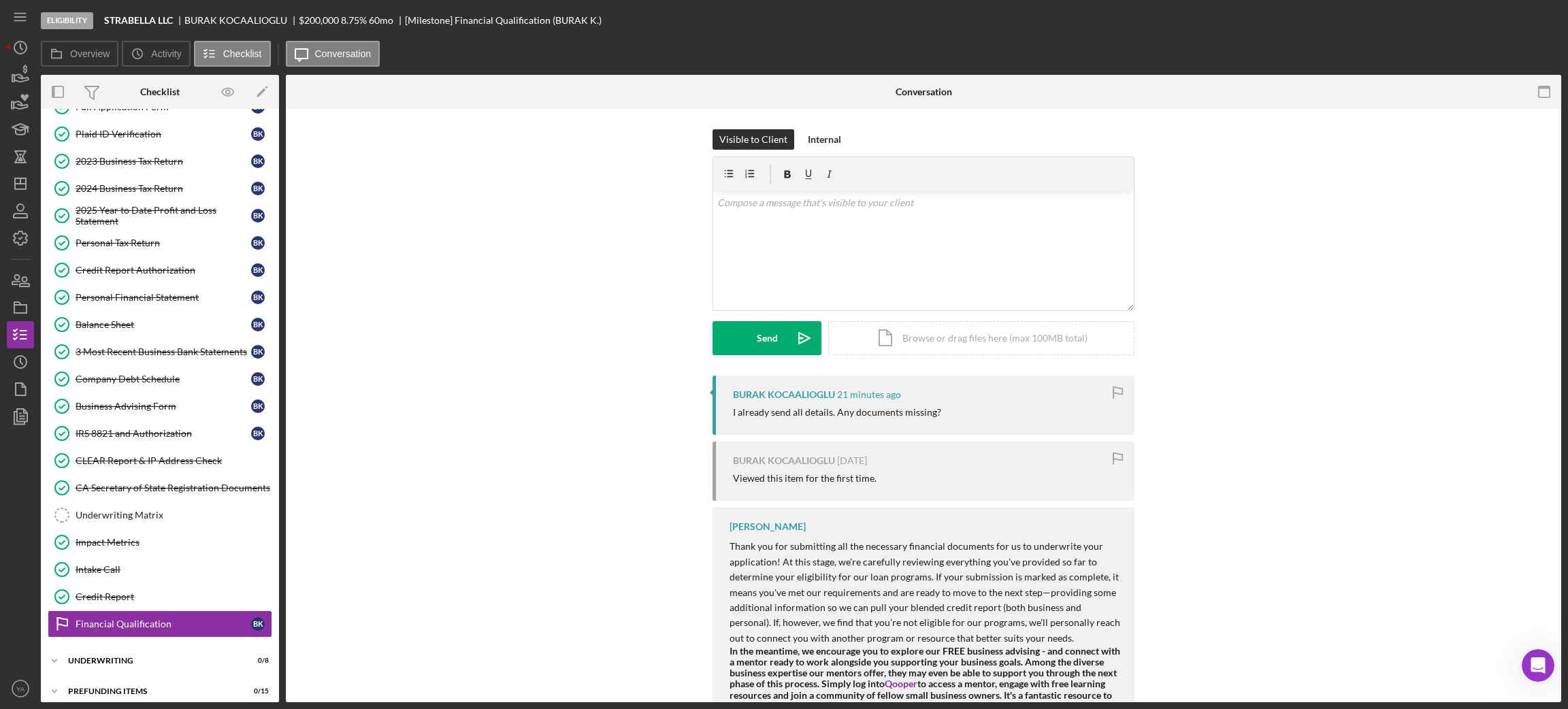
scroll to position [95, 0]
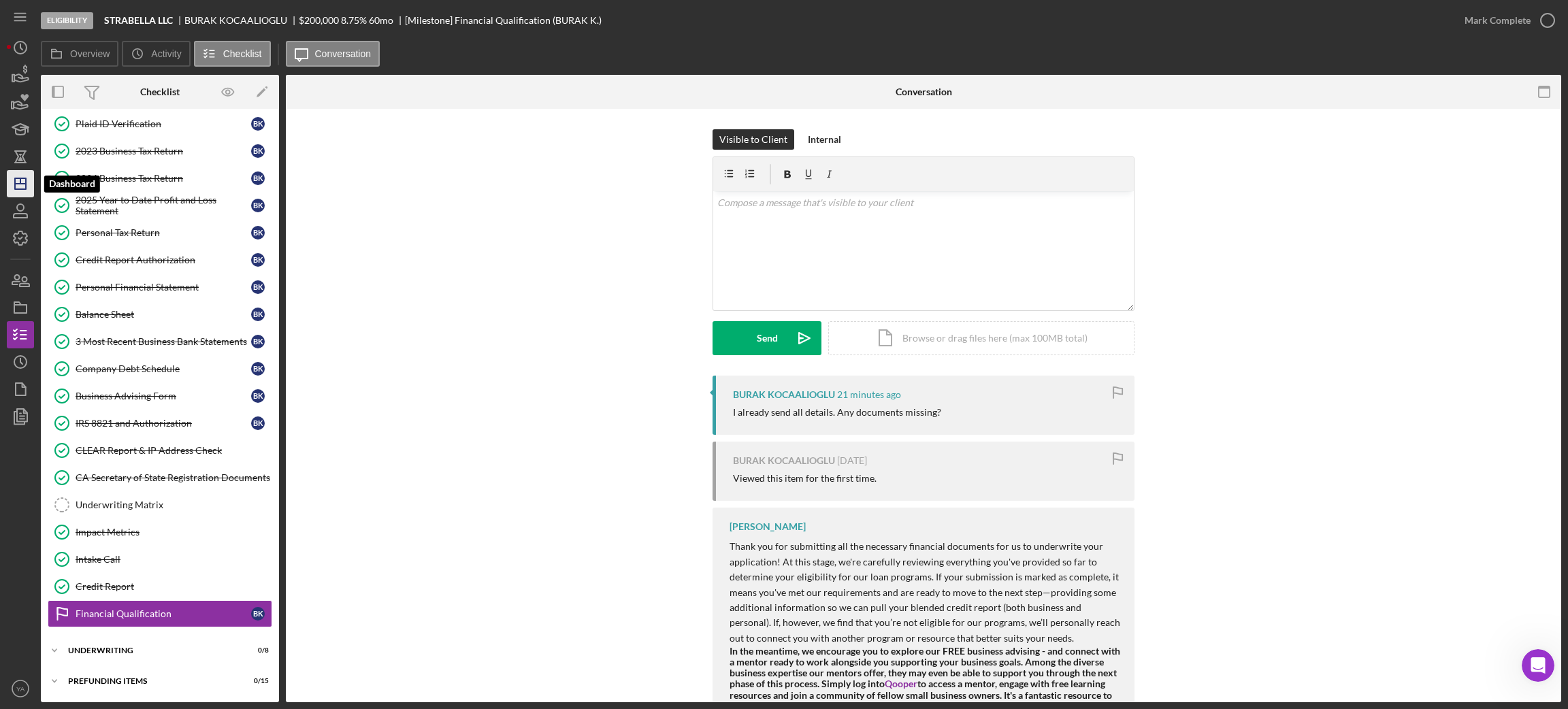
click at [11, 190] on icon "Icon/Dashboard" at bounding box center [20, 184] width 34 height 34
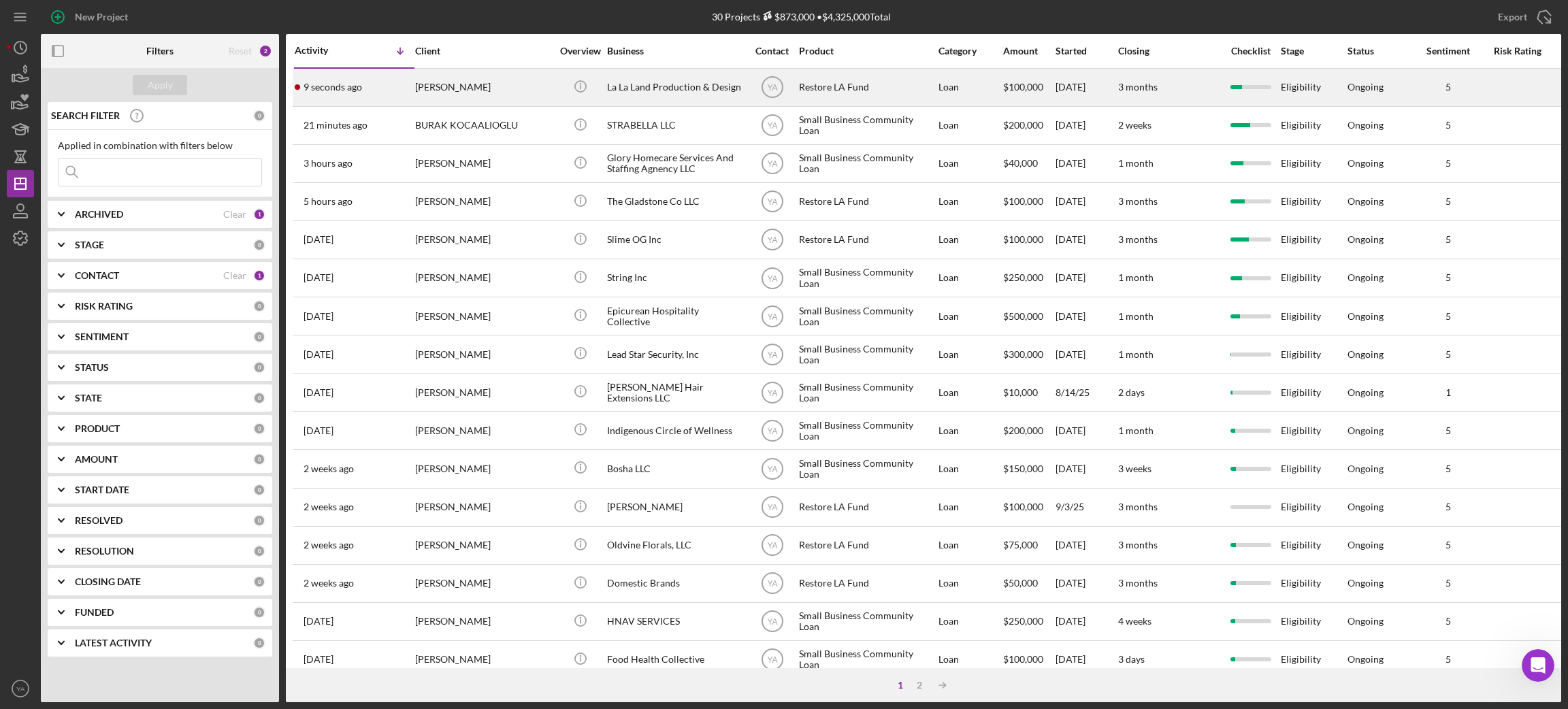
click at [509, 79] on div "[PERSON_NAME]" at bounding box center [483, 87] width 136 height 36
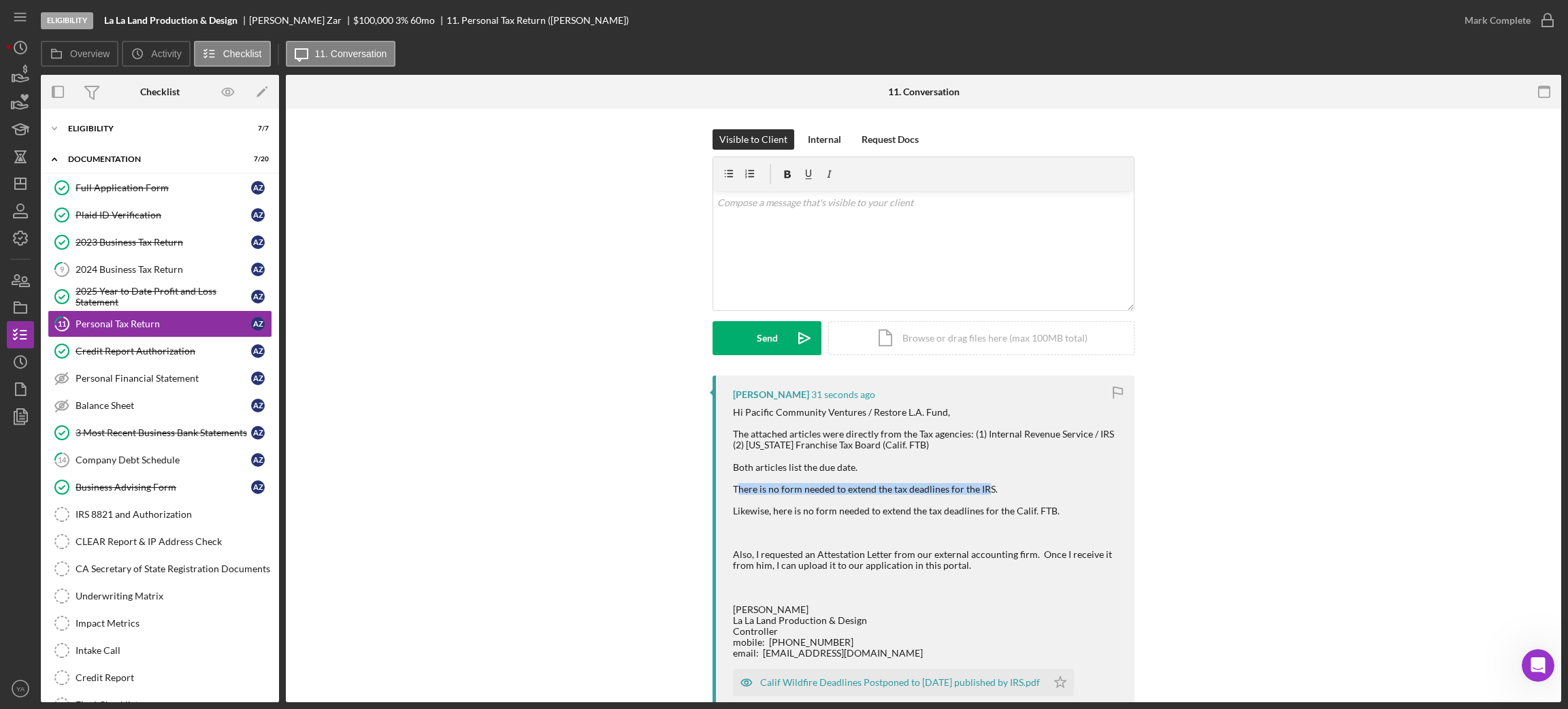
drag, startPoint x: 737, startPoint y: 489, endPoint x: 983, endPoint y: 492, distance: 246.0
click at [983, 492] on div "Hi Pacific Community Ventures / Restore L.A. Fund, The attached articles were d…" at bounding box center [926, 533] width 388 height 252
click at [775, 510] on div "Hi Pacific Community Ventures / Restore L.A. Fund, The attached articles were d…" at bounding box center [926, 533] width 388 height 252
drag, startPoint x: 773, startPoint y: 510, endPoint x: 920, endPoint y: 510, distance: 147.0
click at [920, 510] on div "Hi Pacific Community Ventures / Restore L.A. Fund, The attached articles were d…" at bounding box center [926, 533] width 388 height 252
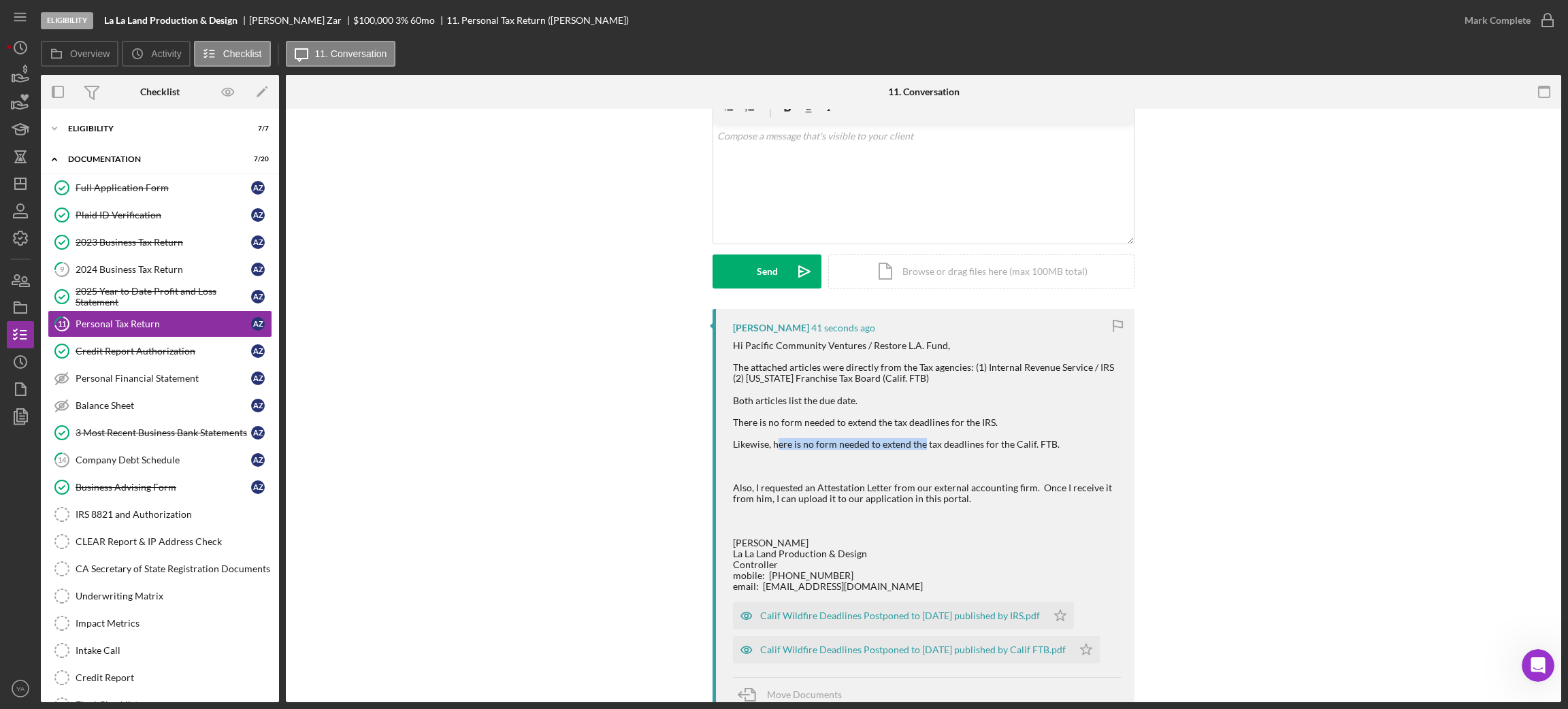
scroll to position [102, 0]
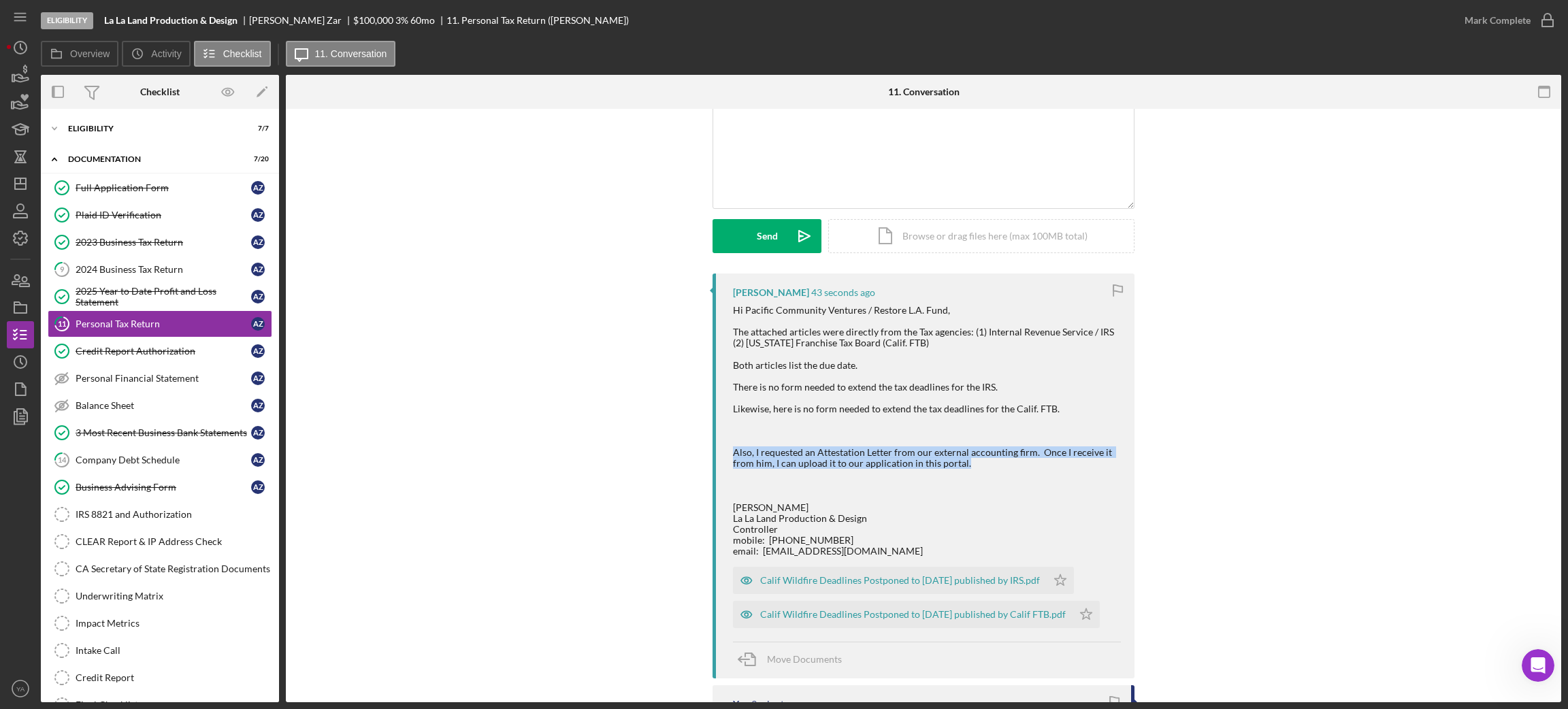
drag, startPoint x: 732, startPoint y: 453, endPoint x: 989, endPoint y: 461, distance: 257.1
click at [989, 461] on div "Hi Pacific Community Ventures / Restore L.A. Fund, The attached articles were d…" at bounding box center [926, 430] width 388 height 252
click at [982, 460] on div "Hi Pacific Community Ventures / Restore L.A. Fund, The attached articles were d…" at bounding box center [926, 430] width 388 height 252
click at [924, 562] on div "Calif Wildfire Deadlines Postponed to [DATE] published by IRS.pdf" at bounding box center [900, 580] width 279 height 11
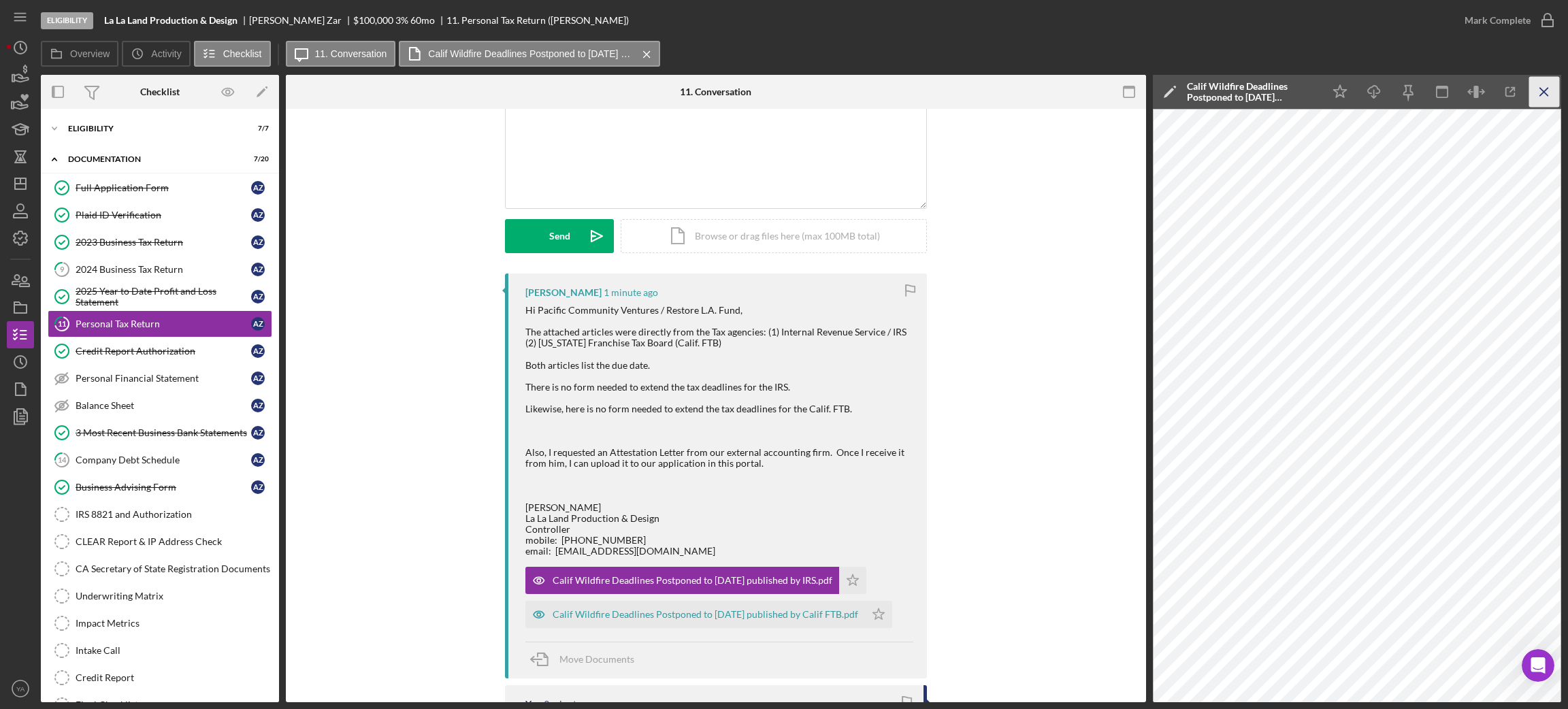
click at [1306, 100] on icon "Icon/Menu Close" at bounding box center [1544, 91] width 30 height 30
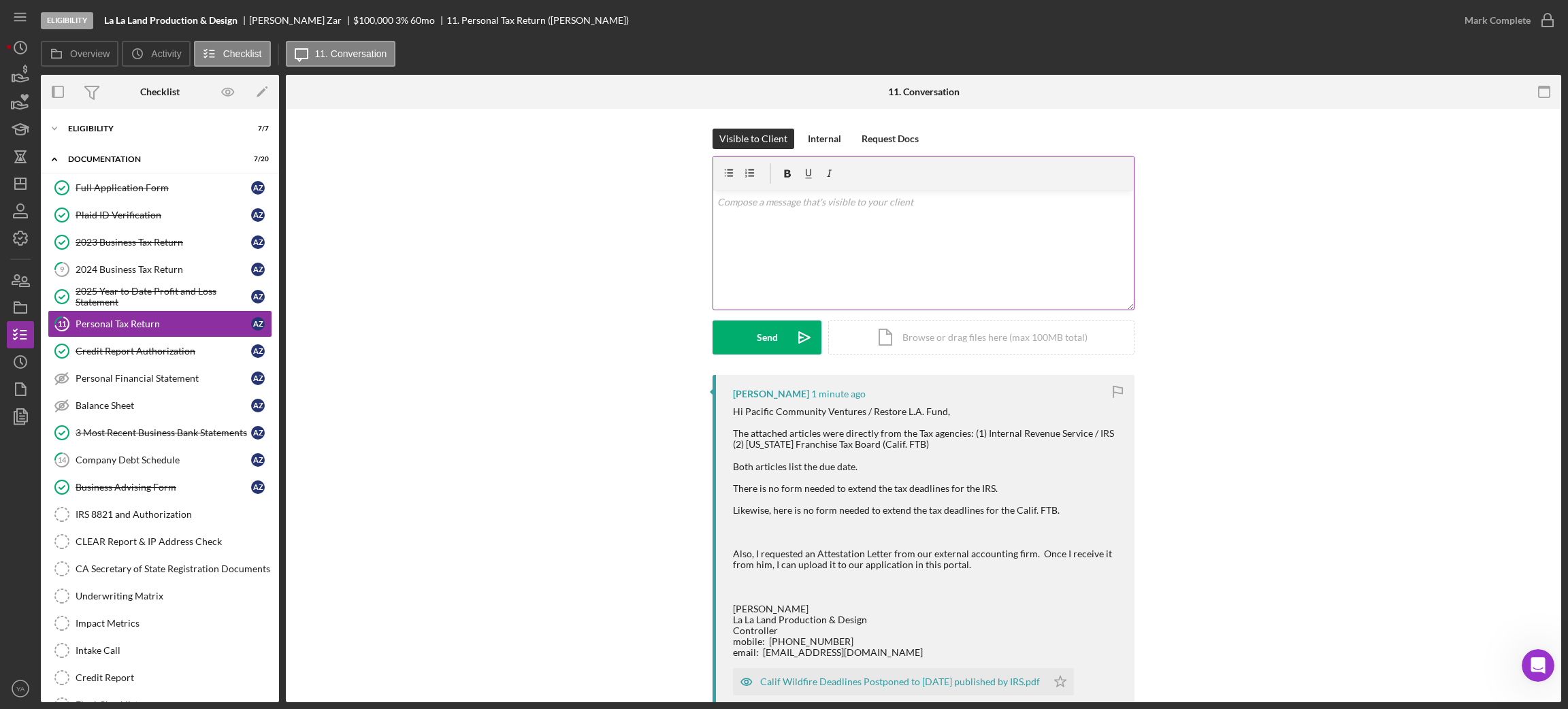
scroll to position [0, 0]
click at [876, 257] on div "v Color teal Color pink Remove color Add row above Add row below Add column bef…" at bounding box center [923, 251] width 421 height 119
click at [814, 196] on p "Thank you so much," at bounding box center [924, 203] width 413 height 15
drag, startPoint x: 819, startPoint y: 210, endPoint x: 793, endPoint y: 210, distance: 26.0
click at [793, 210] on div "v Color teal Color pink Remove color Add row above Add row below Add column bef…" at bounding box center [923, 251] width 421 height 119
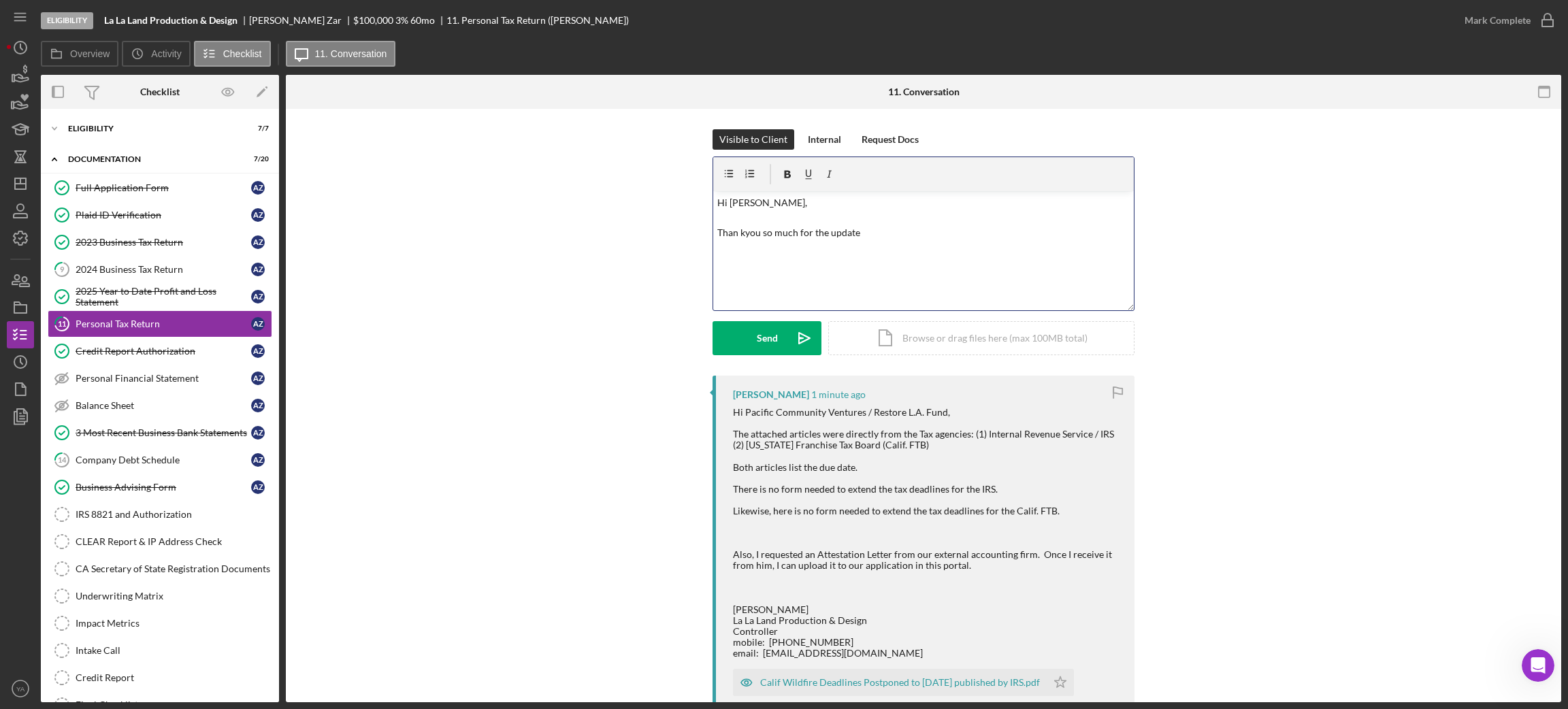
click at [737, 235] on p "Hi [PERSON_NAME], Than kyou so much for the update" at bounding box center [924, 218] width 413 height 46
click at [888, 221] on p "Hi [PERSON_NAME], Thank you so much for the update" at bounding box center [924, 218] width 413 height 46
click at [868, 239] on p "Hi [PERSON_NAME], Thank you so much for the update" at bounding box center [924, 218] width 413 height 46
click at [779, 353] on button "Send Icon/icon-invite-send" at bounding box center [766, 338] width 109 height 34
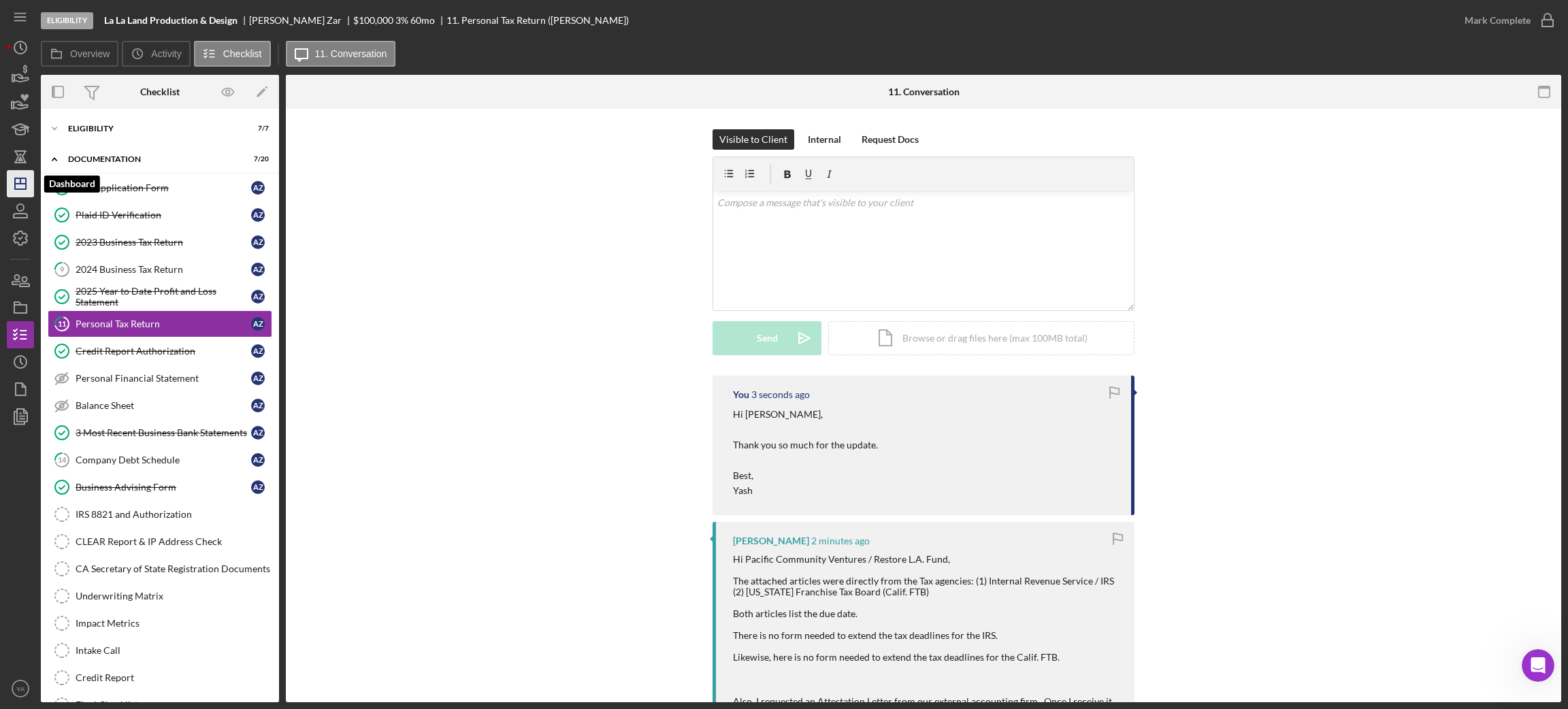
click at [15, 185] on polygon "button" at bounding box center [20, 183] width 11 height 11
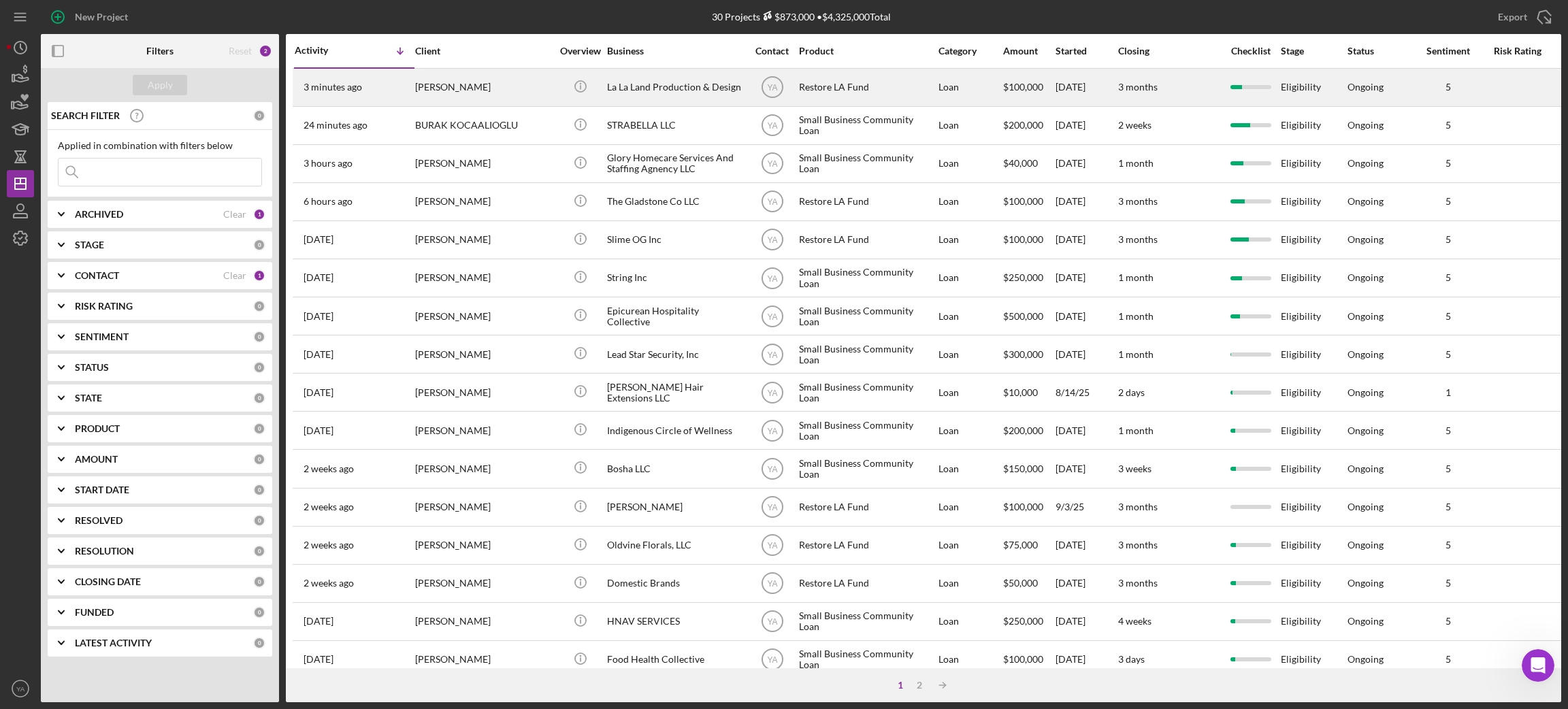
click at [509, 91] on div "[PERSON_NAME]" at bounding box center [483, 87] width 136 height 36
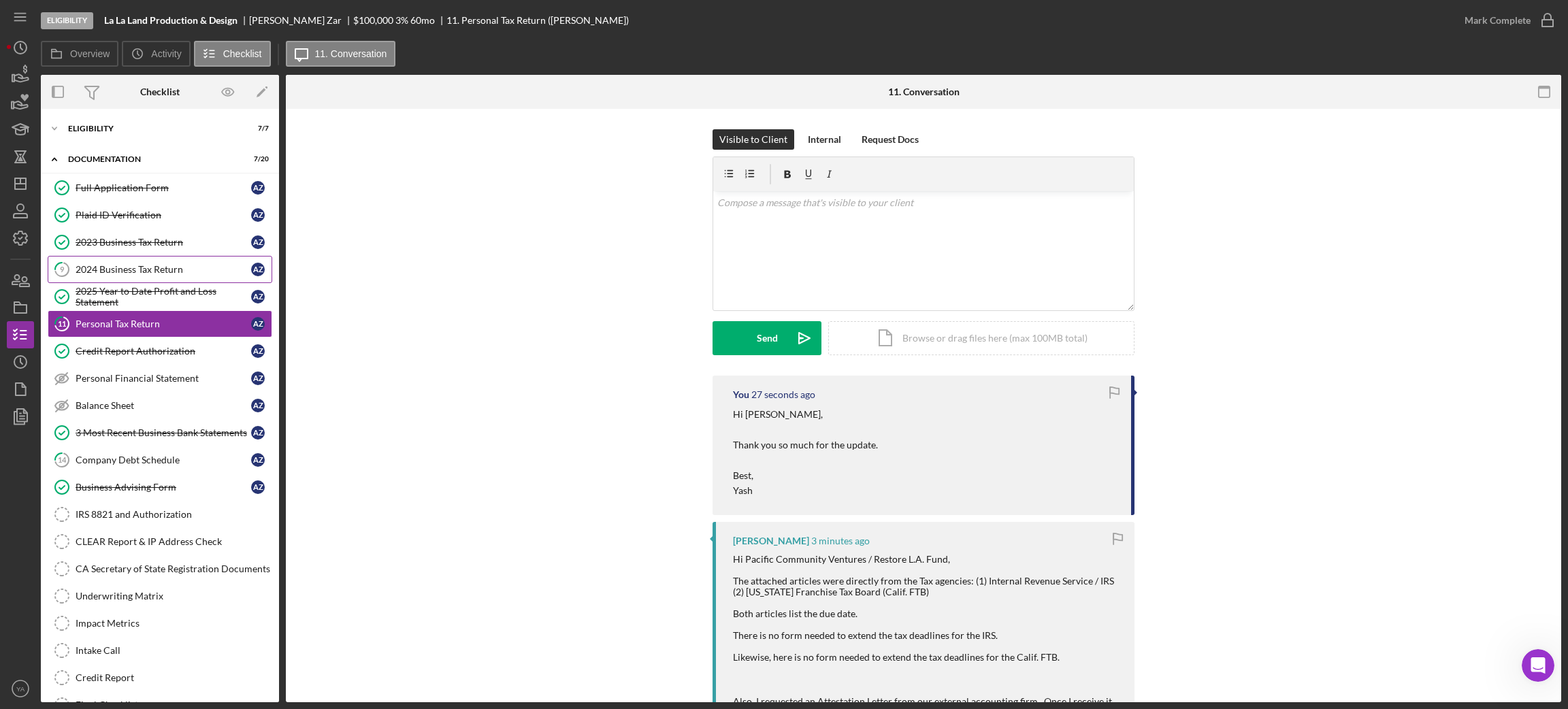
click at [150, 264] on div "2024 Business Tax Return" at bounding box center [163, 269] width 176 height 11
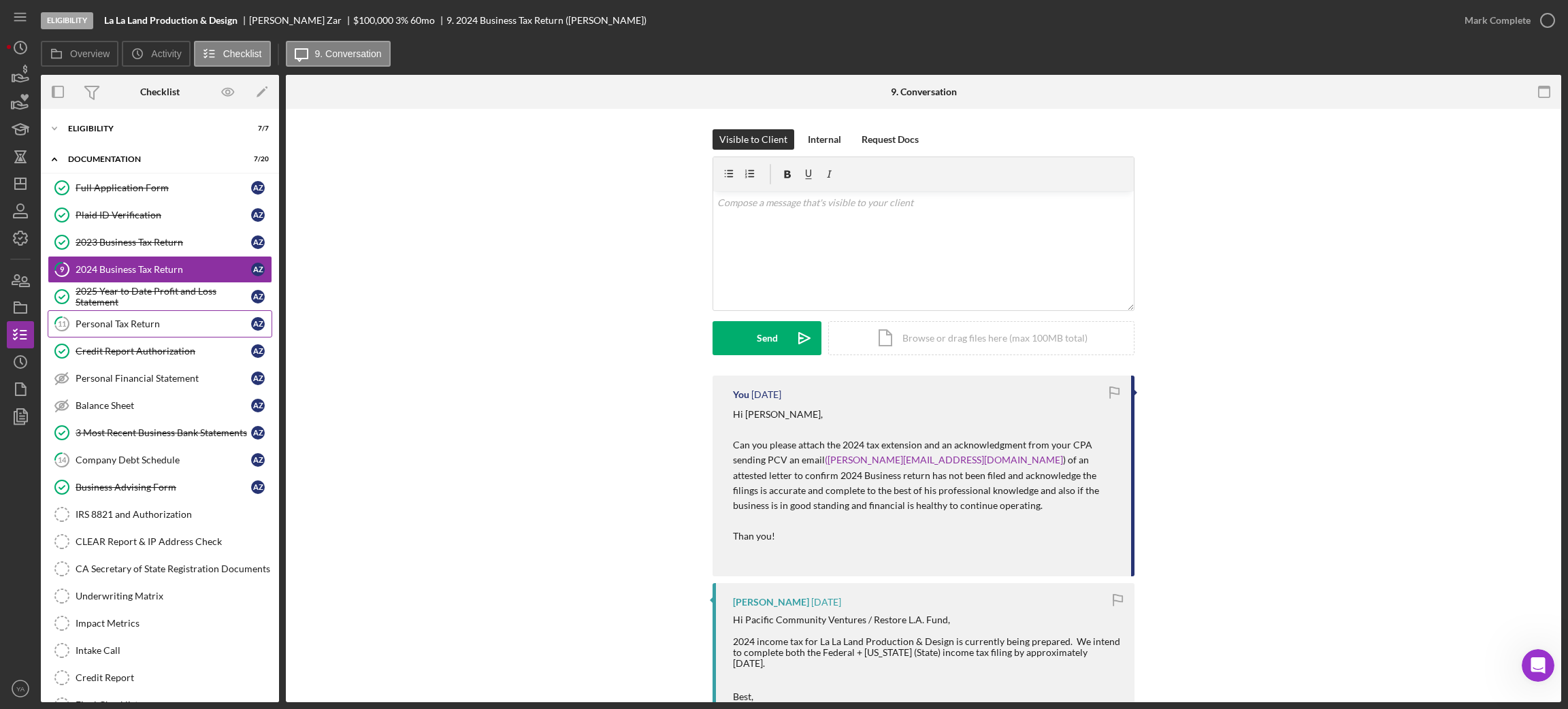
click at [174, 313] on link "11 Personal Tax Return A Z" at bounding box center [159, 323] width 225 height 27
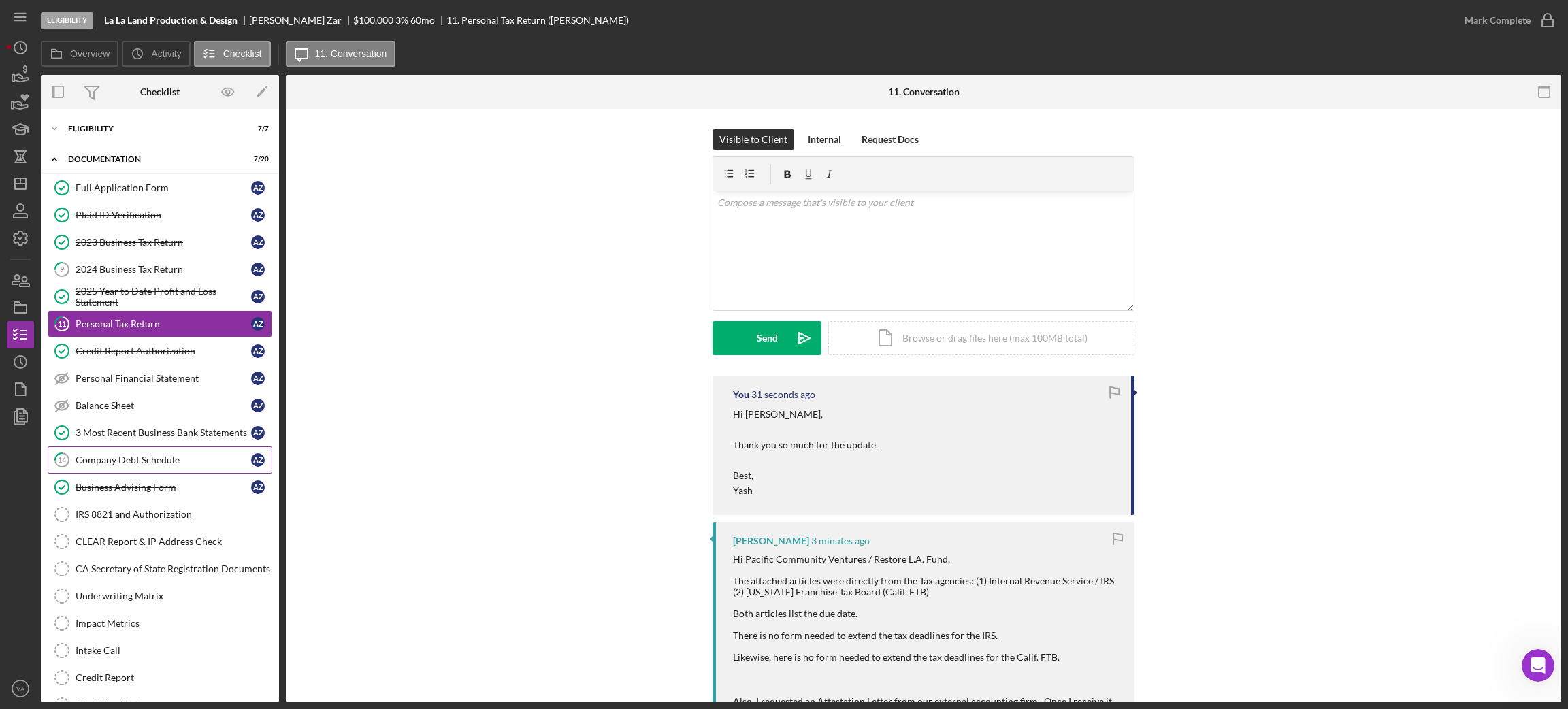
click at [180, 463] on div "Company Debt Schedule" at bounding box center [163, 460] width 176 height 11
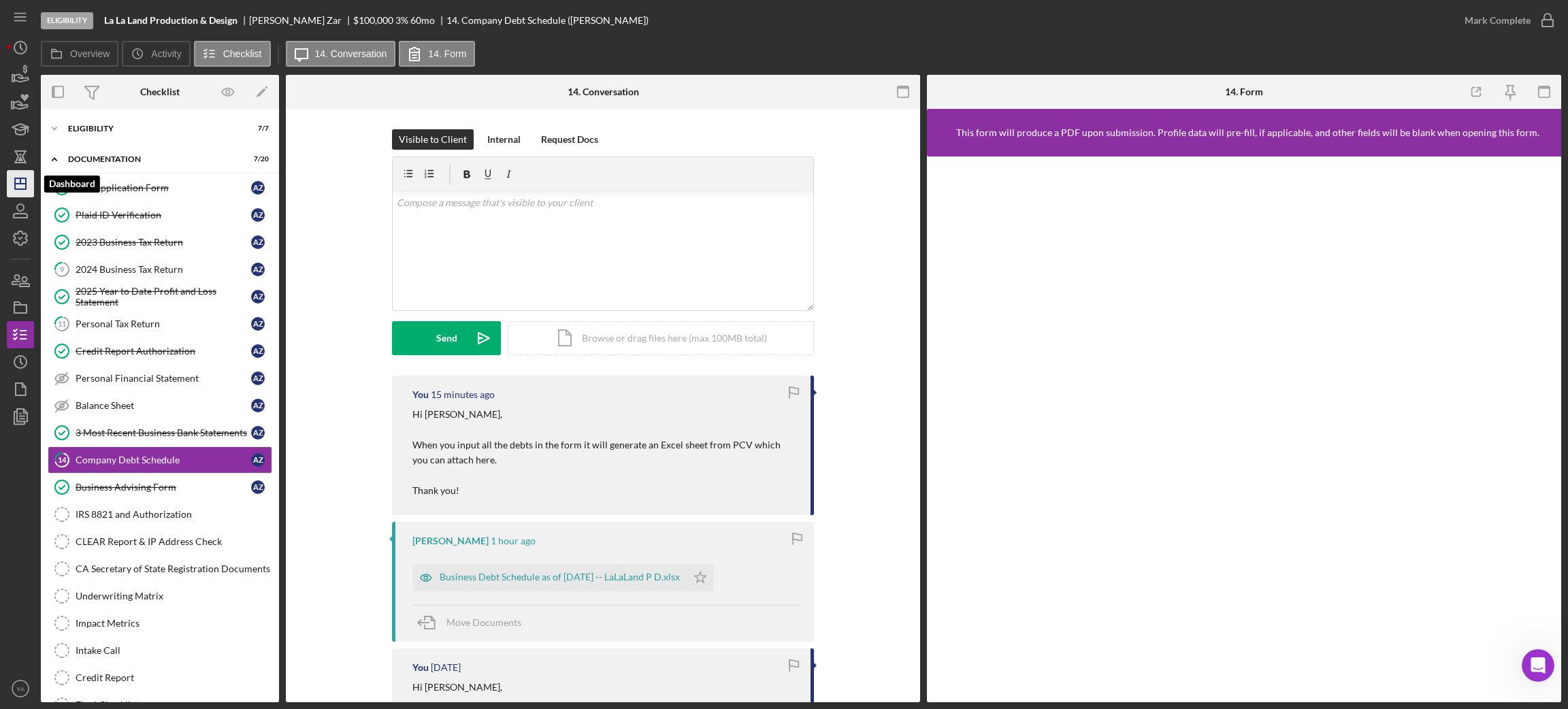
click at [20, 190] on icon "Icon/Dashboard" at bounding box center [20, 184] width 34 height 34
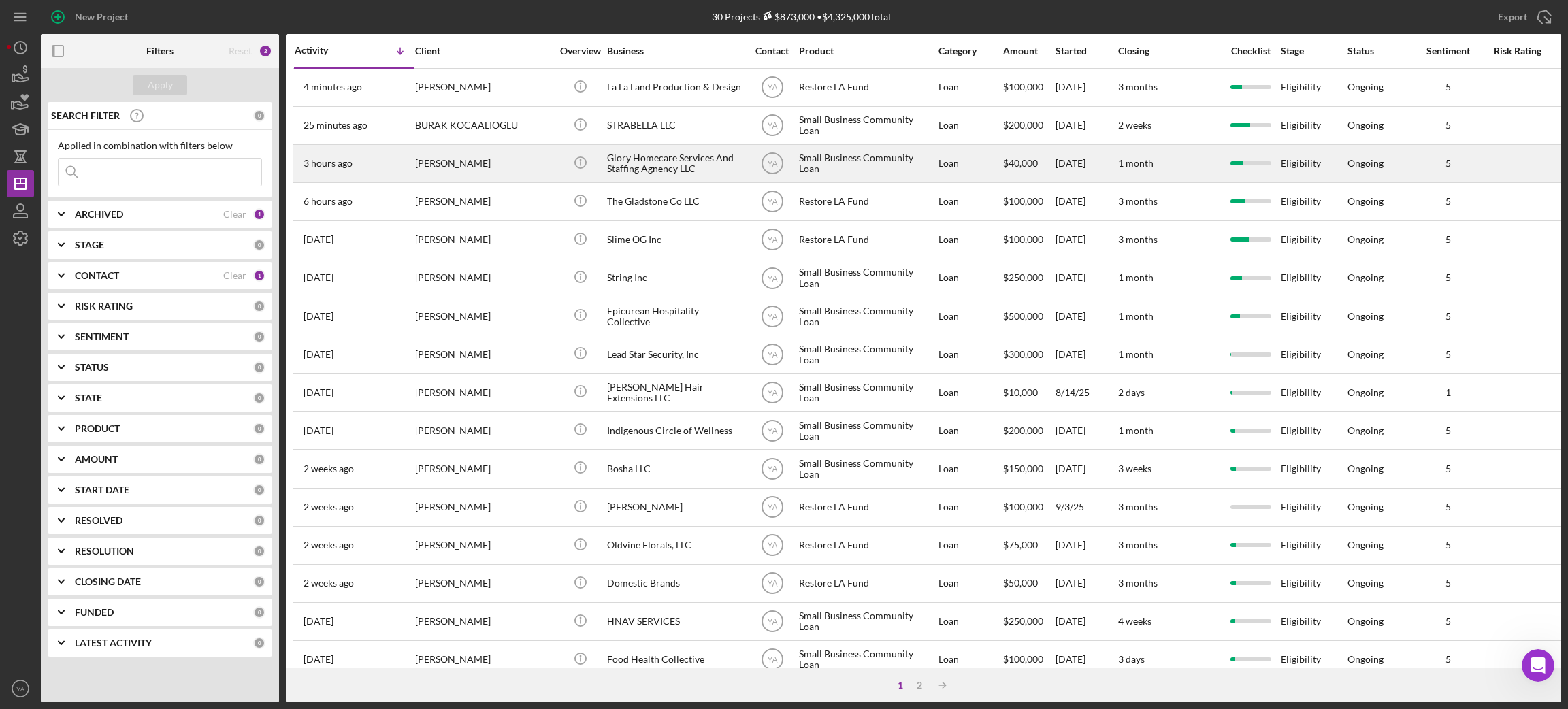
click at [639, 161] on div "Glory Homecare Services And Staffing Agnency LLC" at bounding box center [675, 163] width 136 height 36
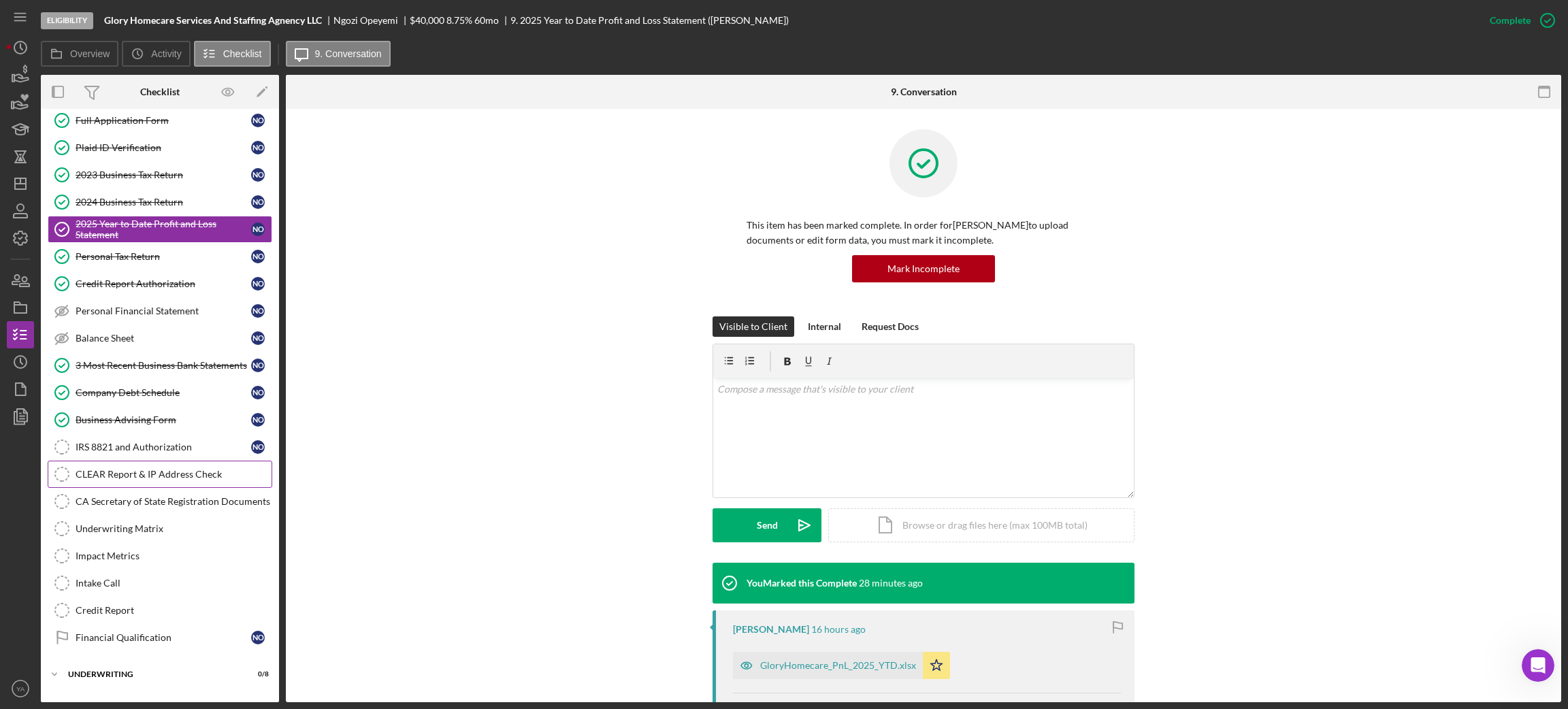
scroll to position [96, 0]
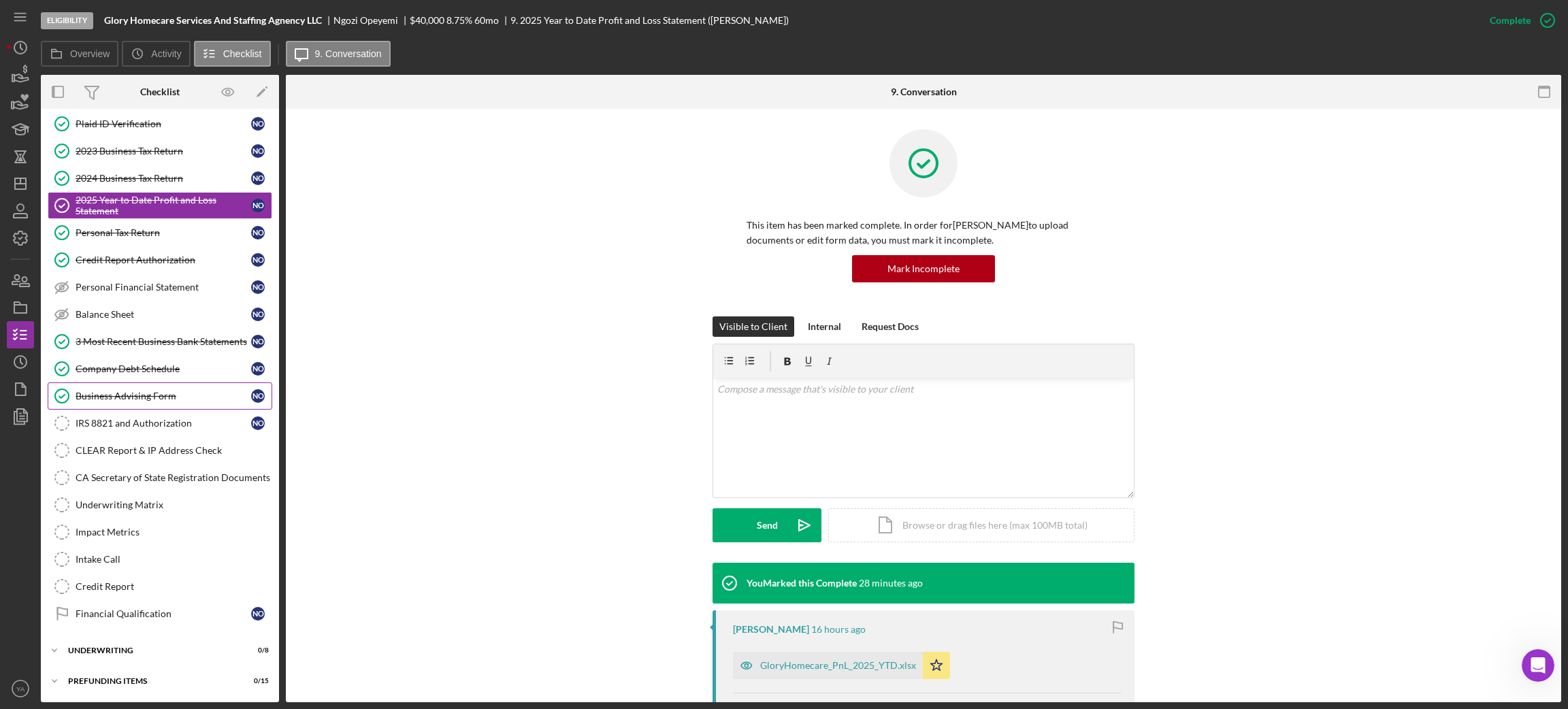
click at [177, 398] on div "Business Advising Form" at bounding box center [163, 395] width 176 height 11
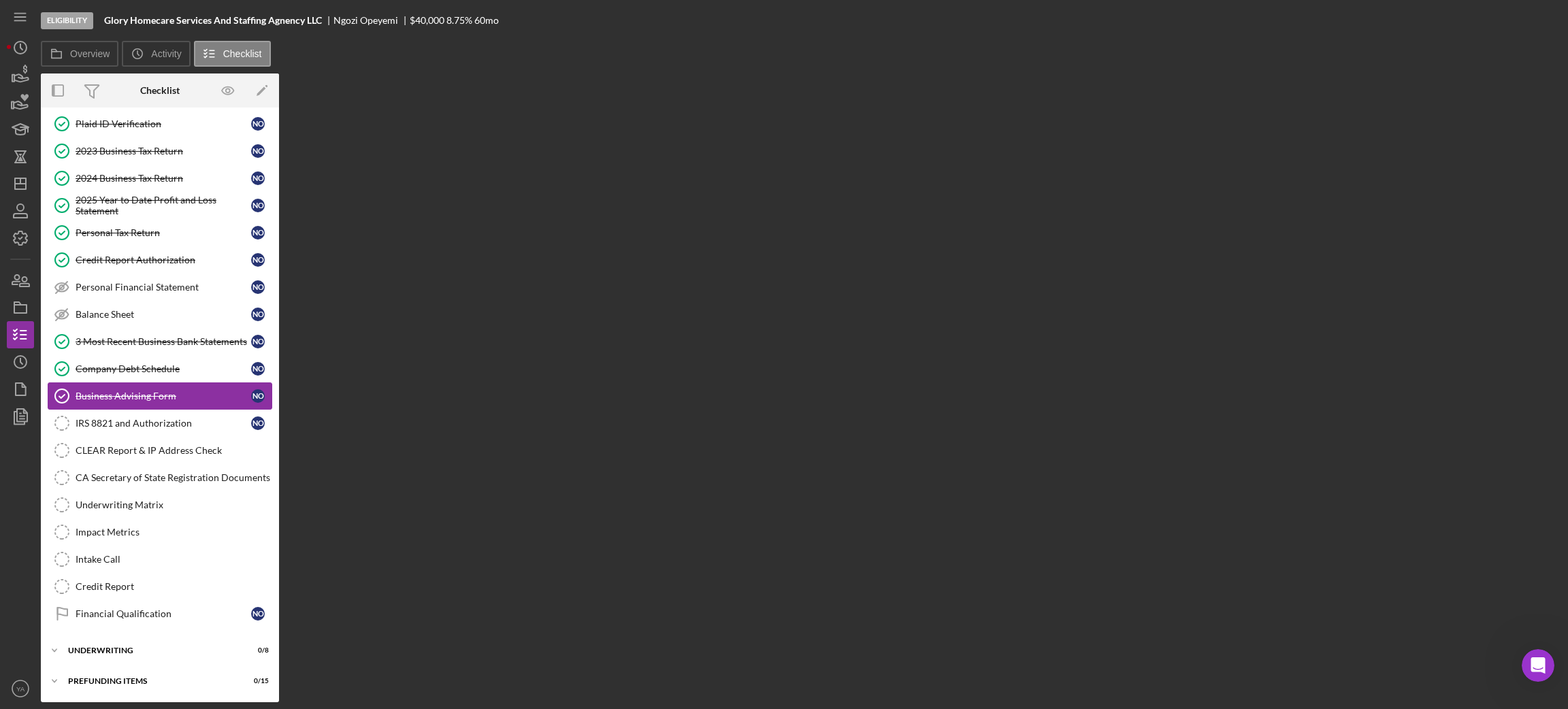
scroll to position [96, 0]
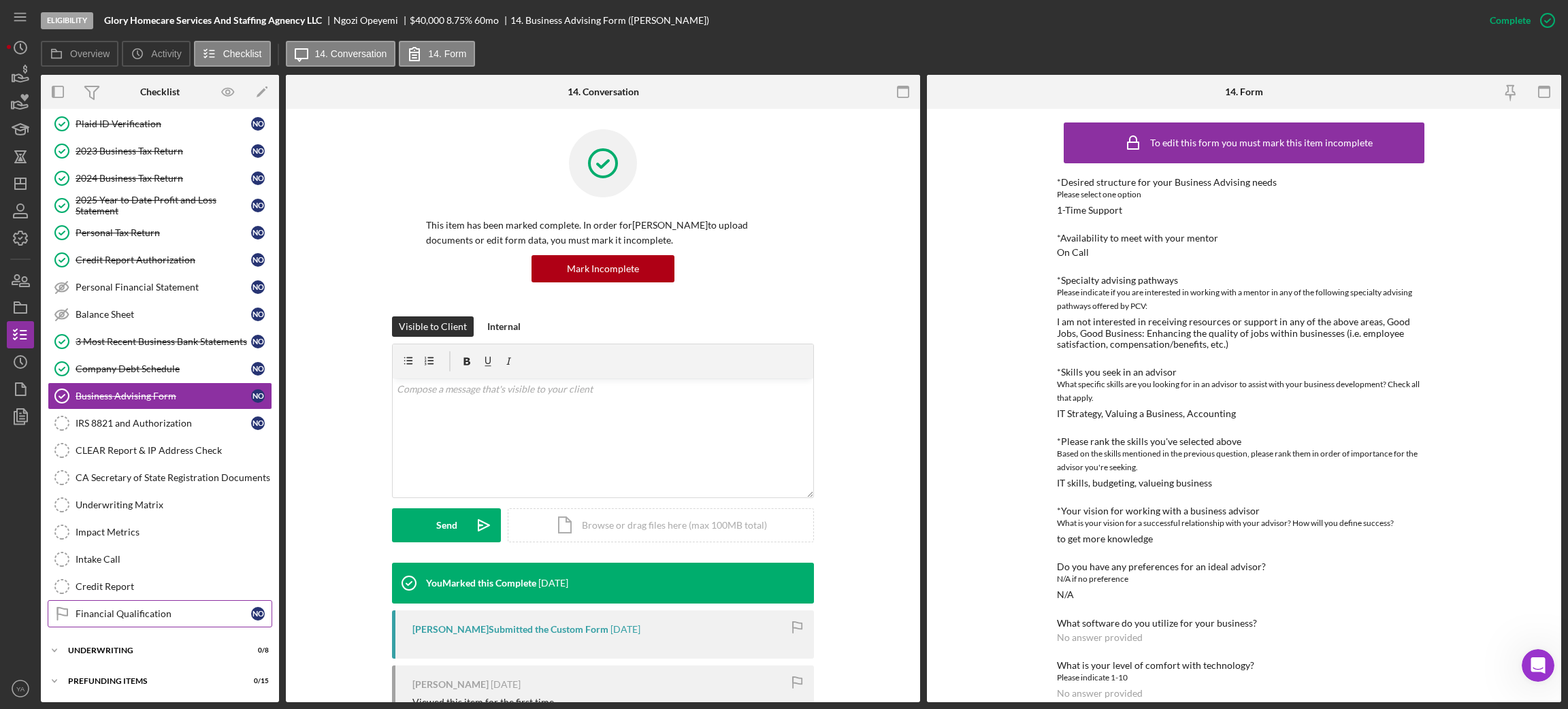
click at [168, 562] on link "Financial Qualification Financial Qualification N O" at bounding box center [159, 613] width 225 height 27
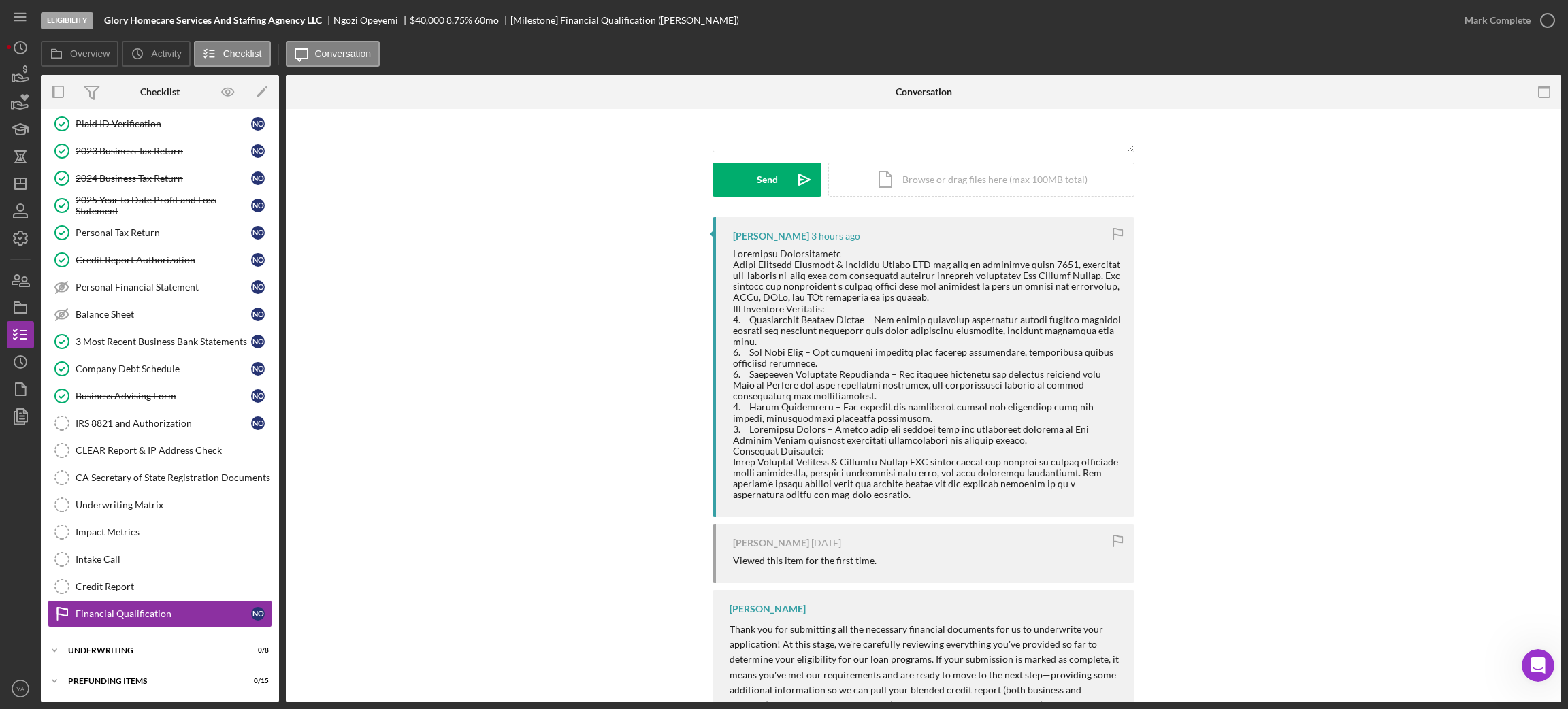
scroll to position [102, 0]
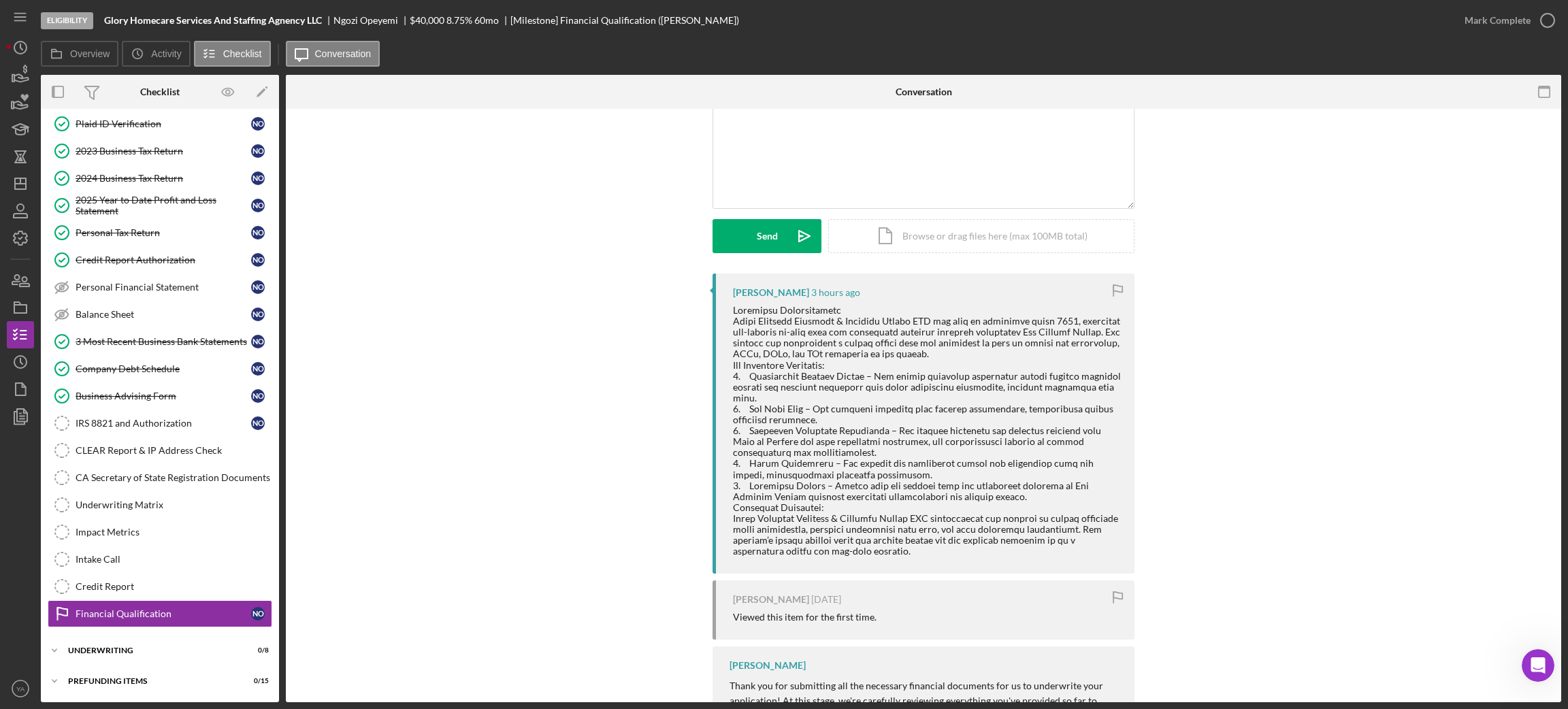
click at [1113, 298] on icon "button" at bounding box center [1117, 290] width 30 height 30
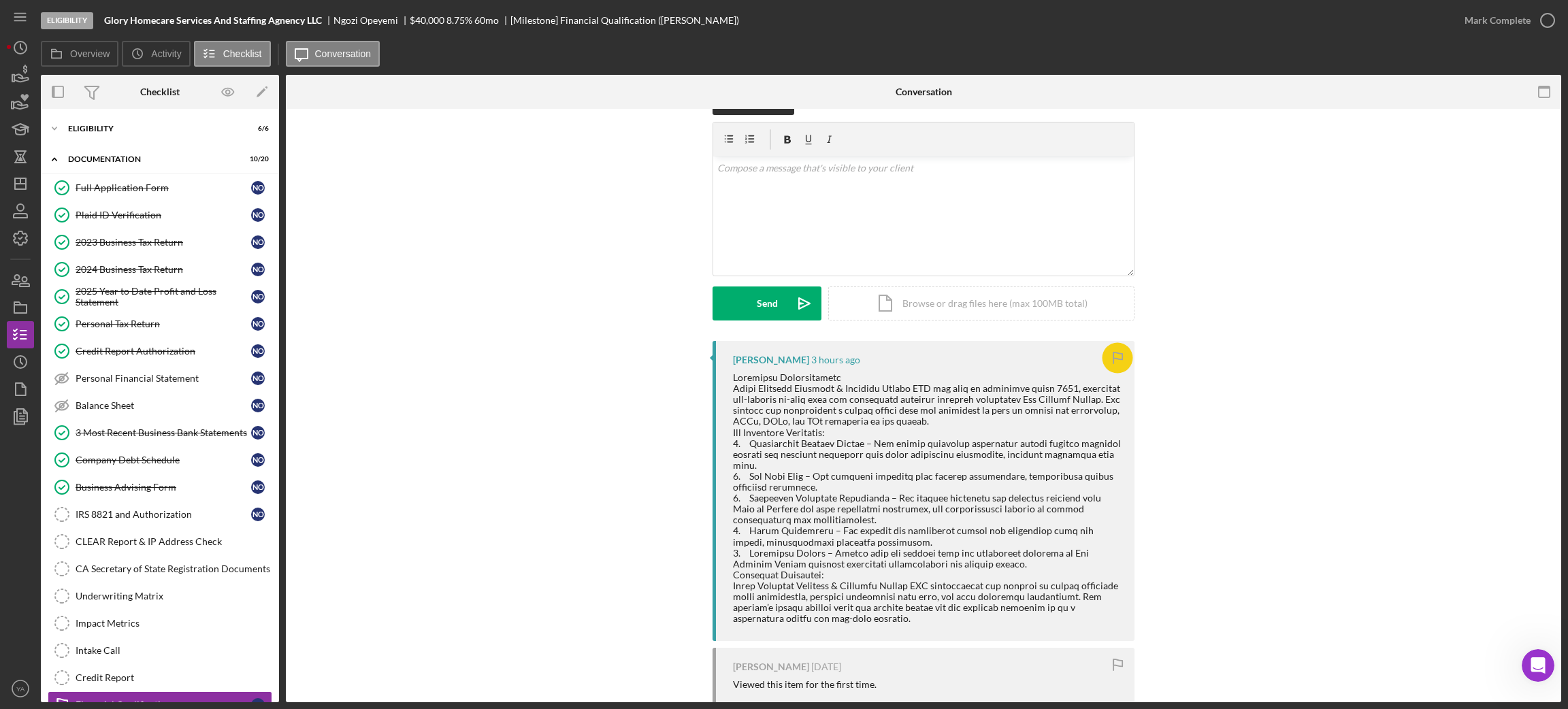
scroll to position [0, 0]
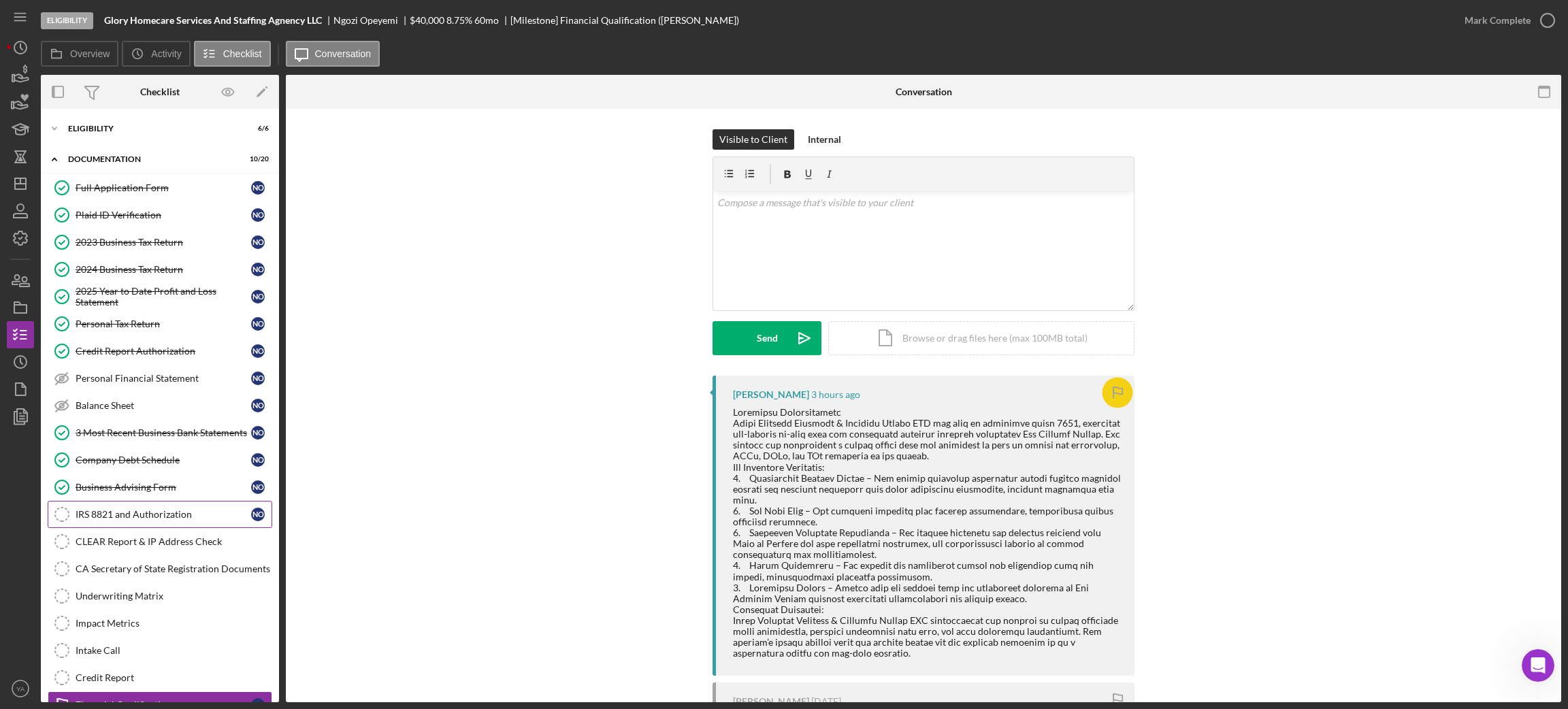
click at [146, 520] on div "IRS 8821 and Authorization" at bounding box center [163, 514] width 176 height 11
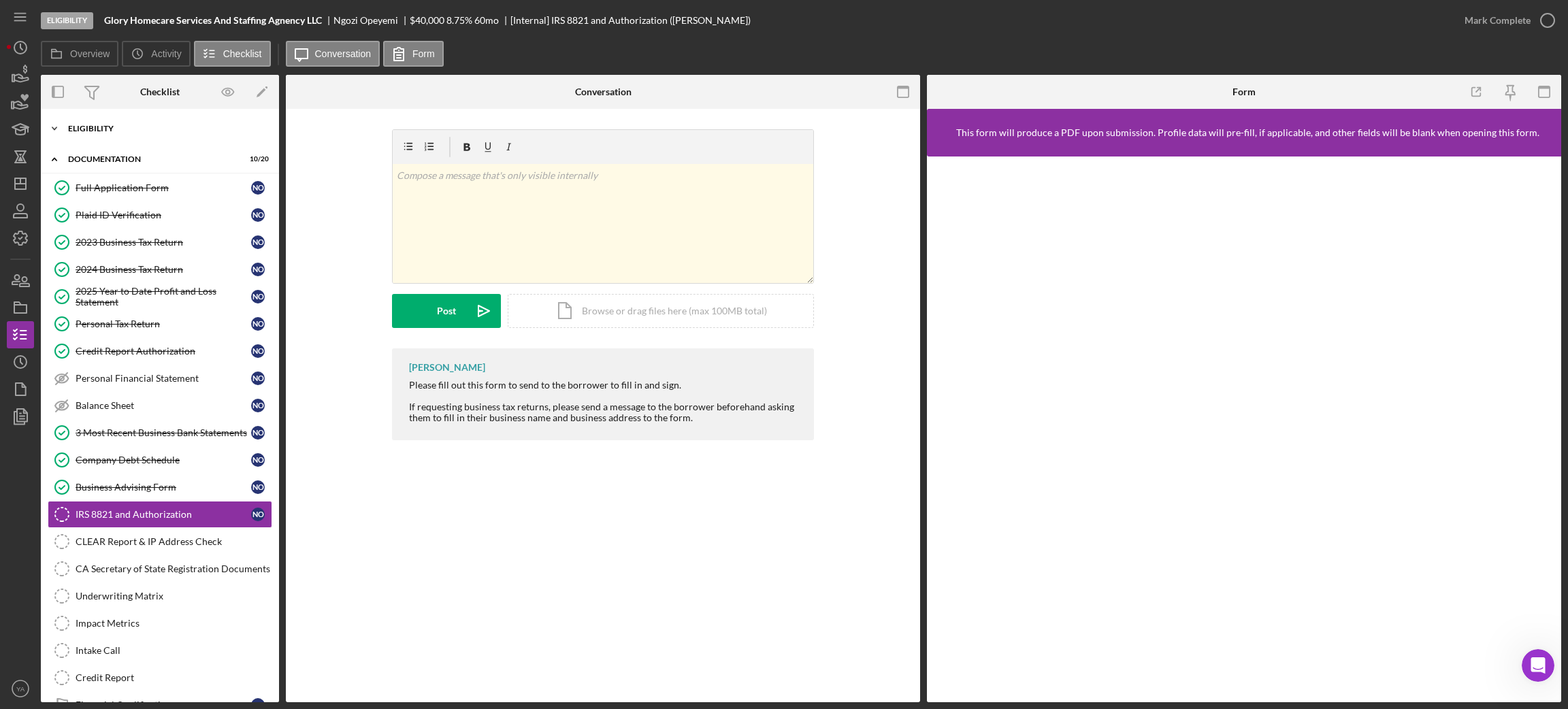
click at [120, 118] on div "Icon/Expander Eligibility 6 / 6" at bounding box center [160, 128] width 238 height 27
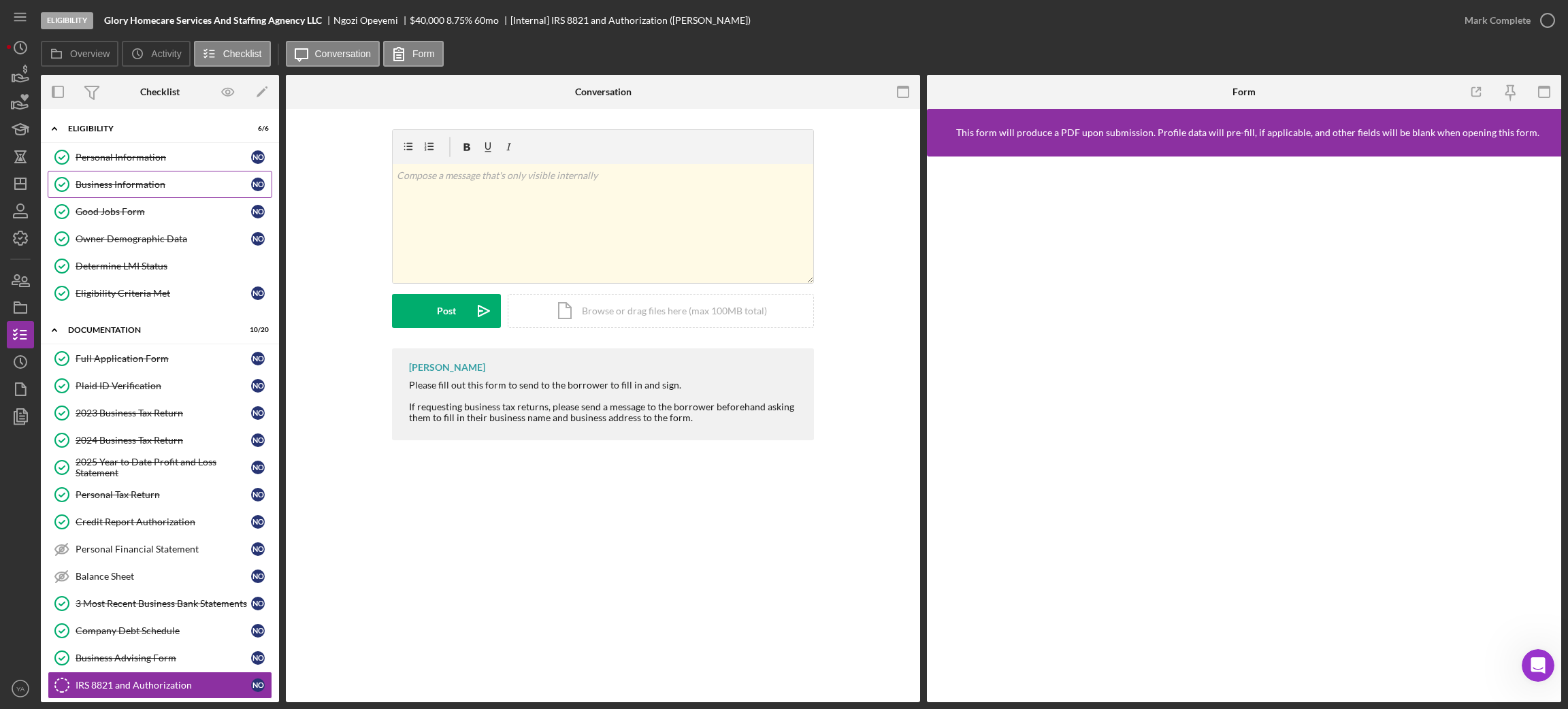
click at [117, 173] on link "Business Information Business Information N O" at bounding box center [159, 184] width 225 height 27
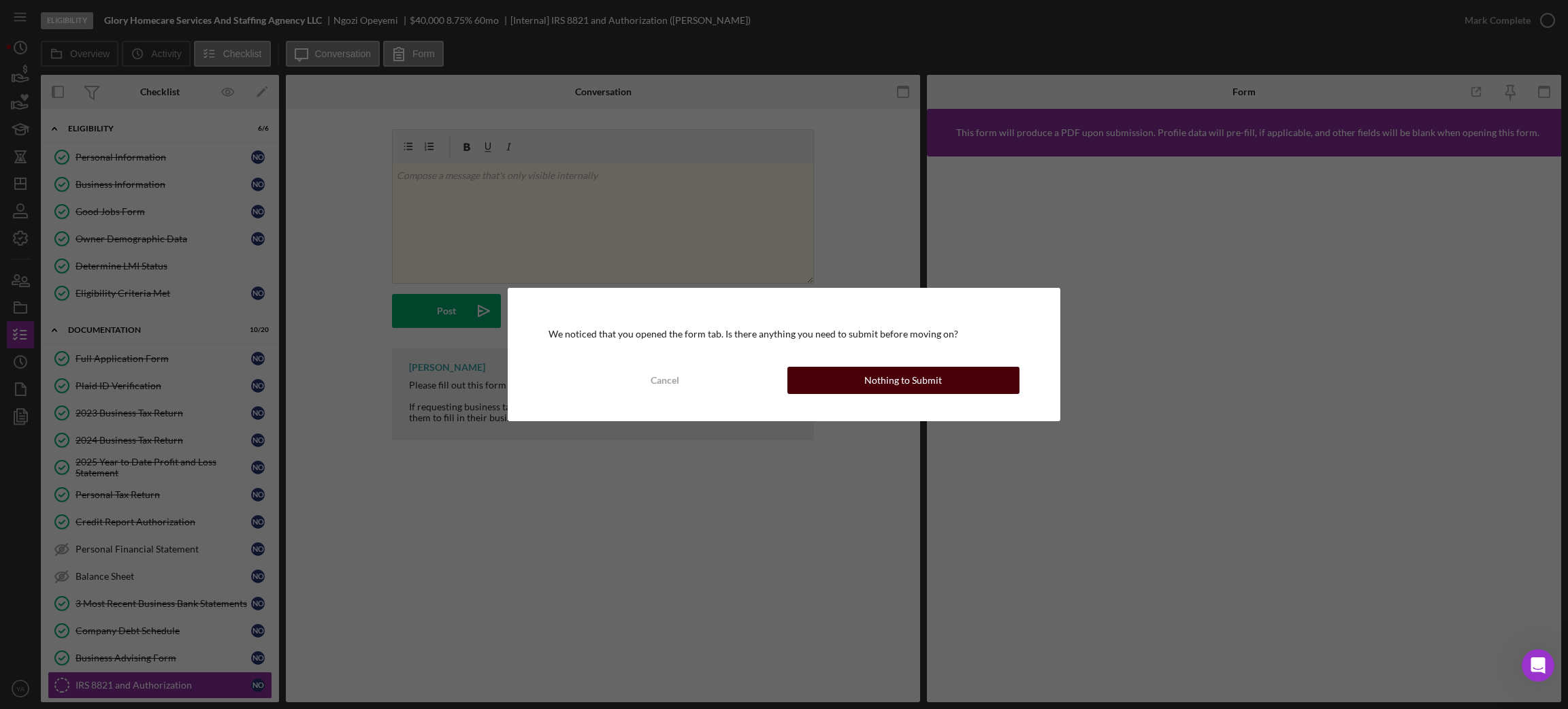
click at [869, 369] on div "Nothing to Submit" at bounding box center [902, 380] width 78 height 27
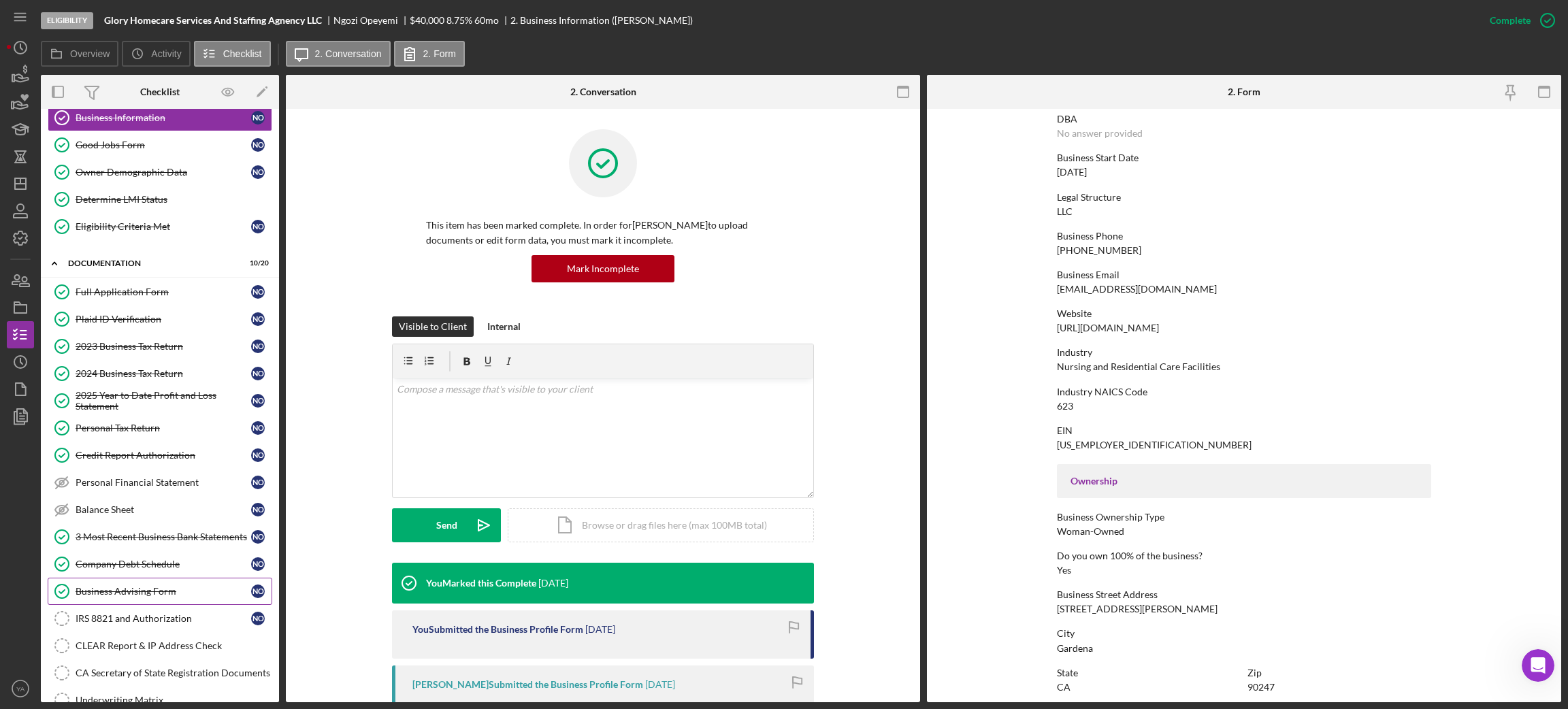
scroll to position [204, 0]
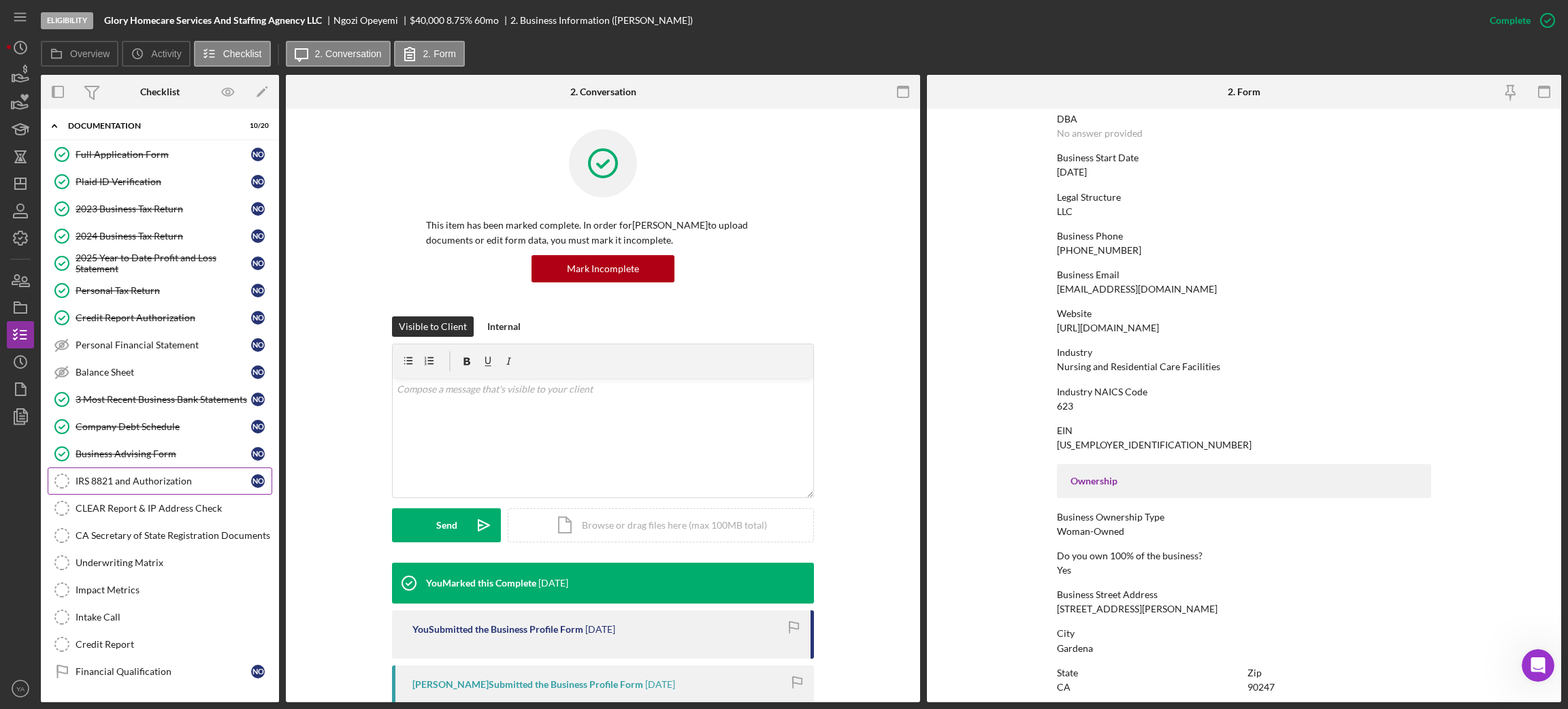
click at [153, 493] on link "IRS 8821 and Authorization IRS 8821 and Authorization N O" at bounding box center [159, 480] width 225 height 27
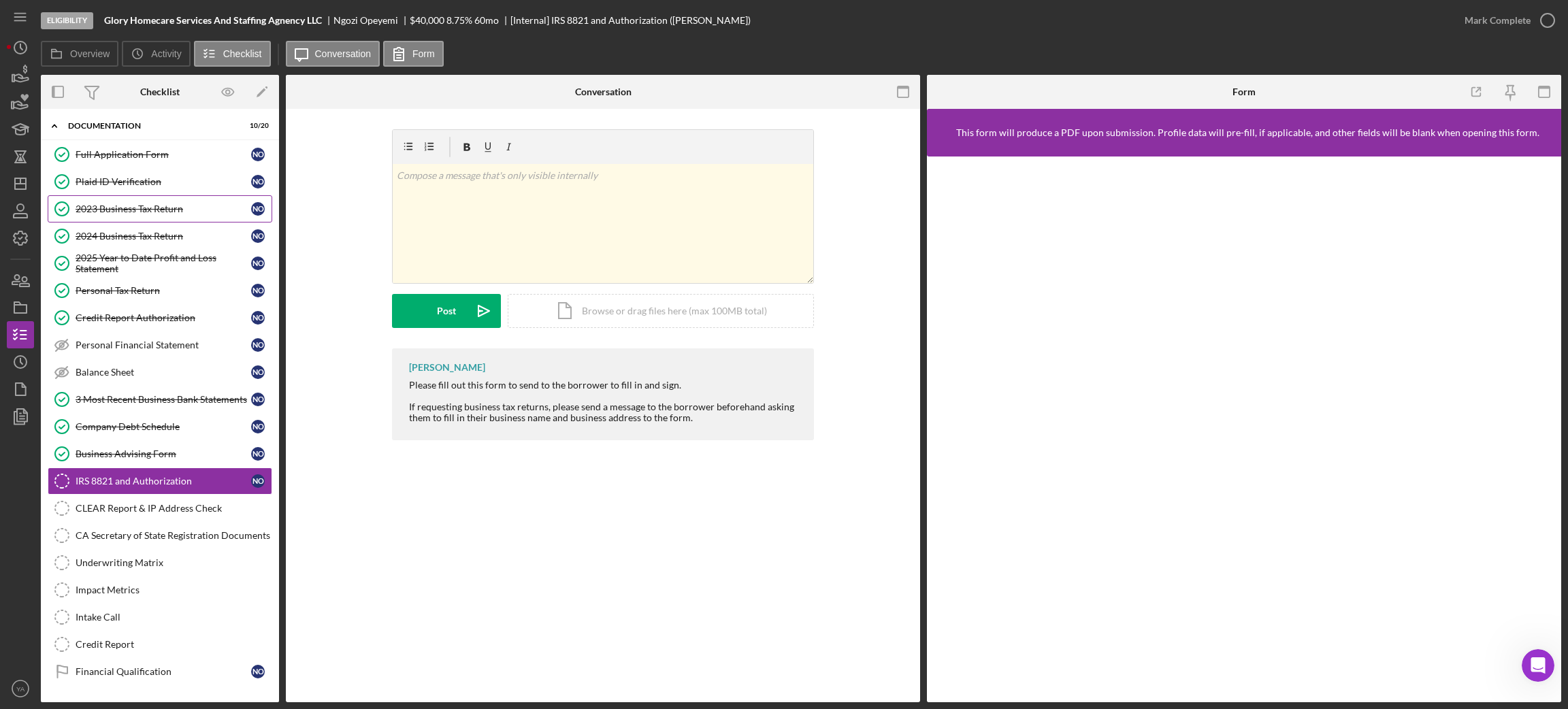
click at [202, 207] on div "2023 Business Tax Return" at bounding box center [163, 208] width 176 height 11
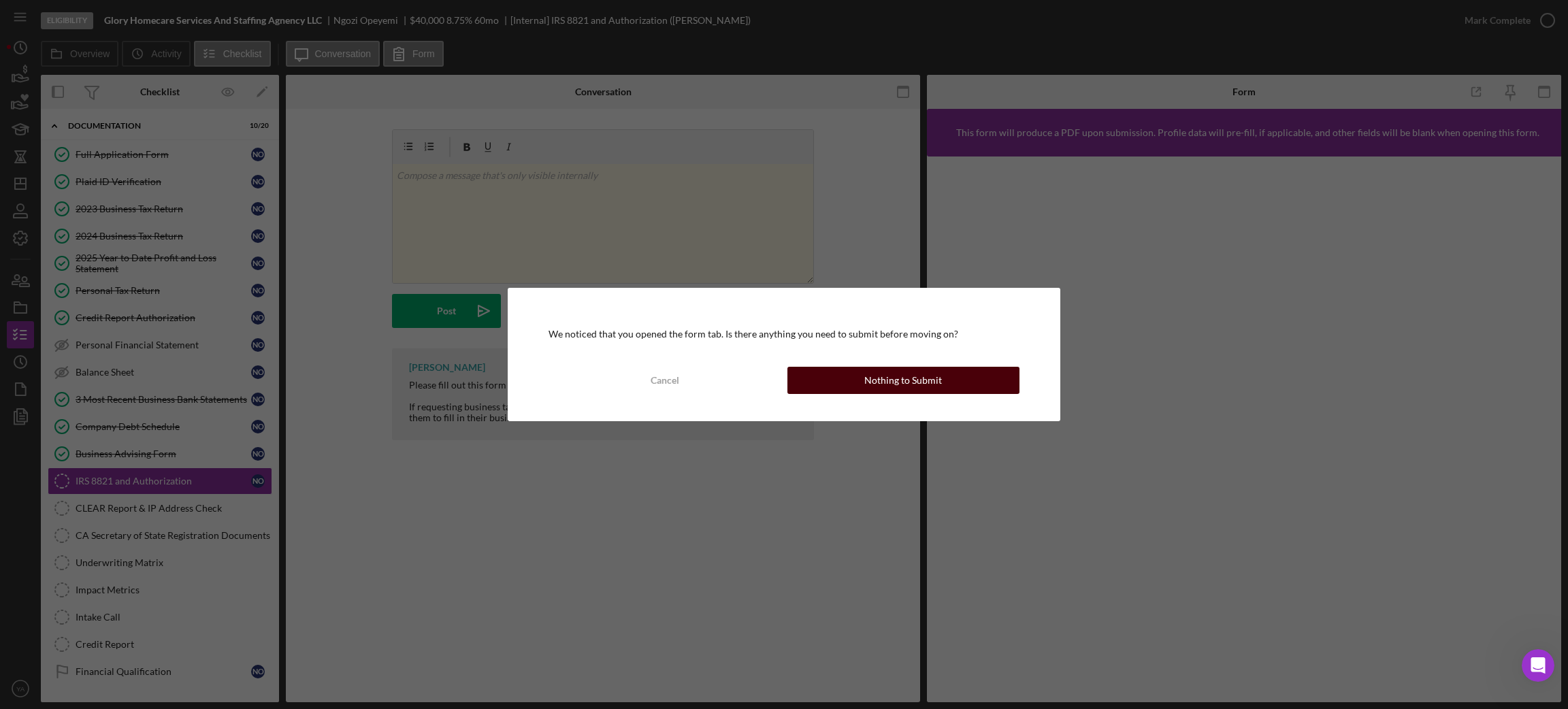
click at [851, 390] on button "Nothing to Submit" at bounding box center [903, 380] width 232 height 27
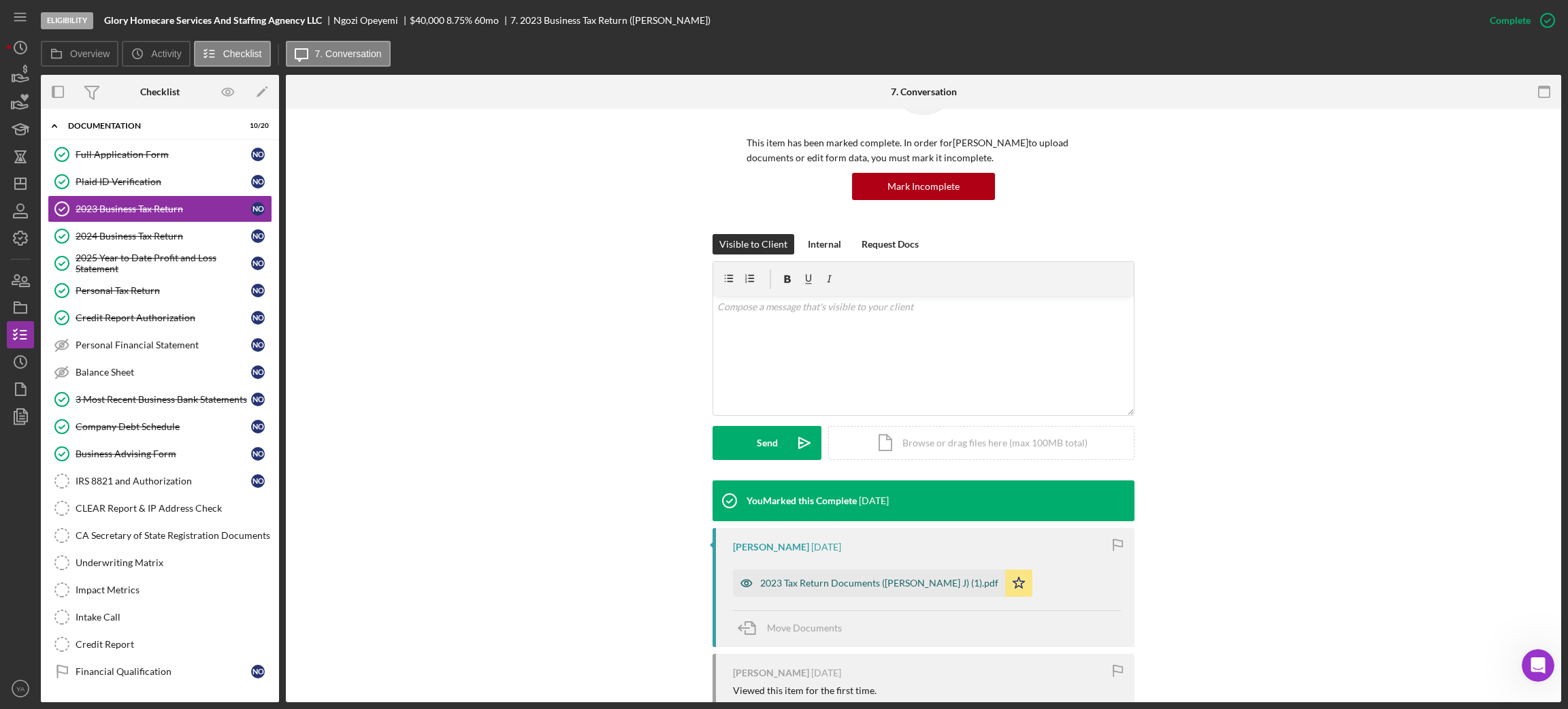
scroll to position [220, 0]
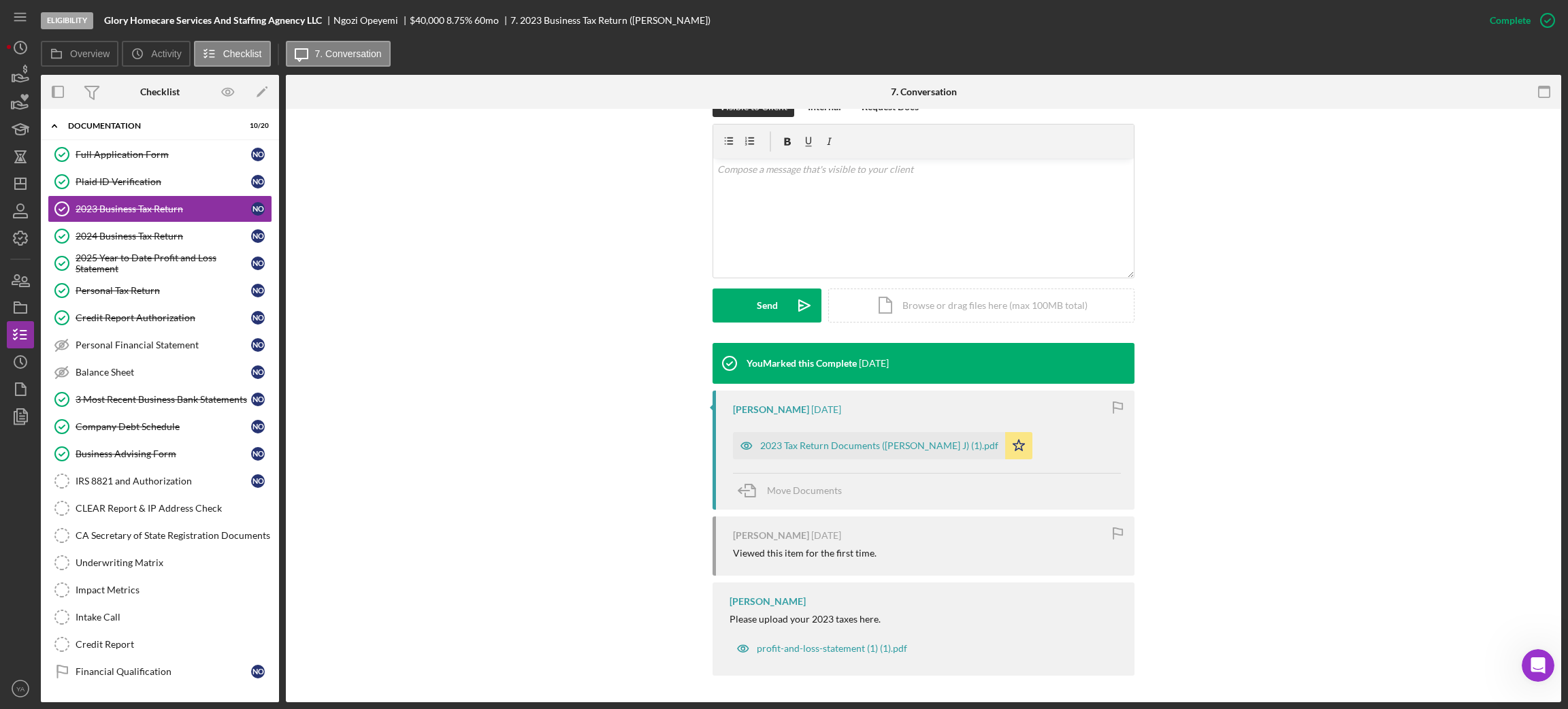
click at [855, 426] on div "2023 Tax Return Documents ([PERSON_NAME] J) (1).pdf Icon/Star" at bounding box center [885, 443] width 306 height 34
click at [873, 435] on div "2023 Tax Return Documents ([PERSON_NAME] J) (1).pdf" at bounding box center [868, 445] width 272 height 27
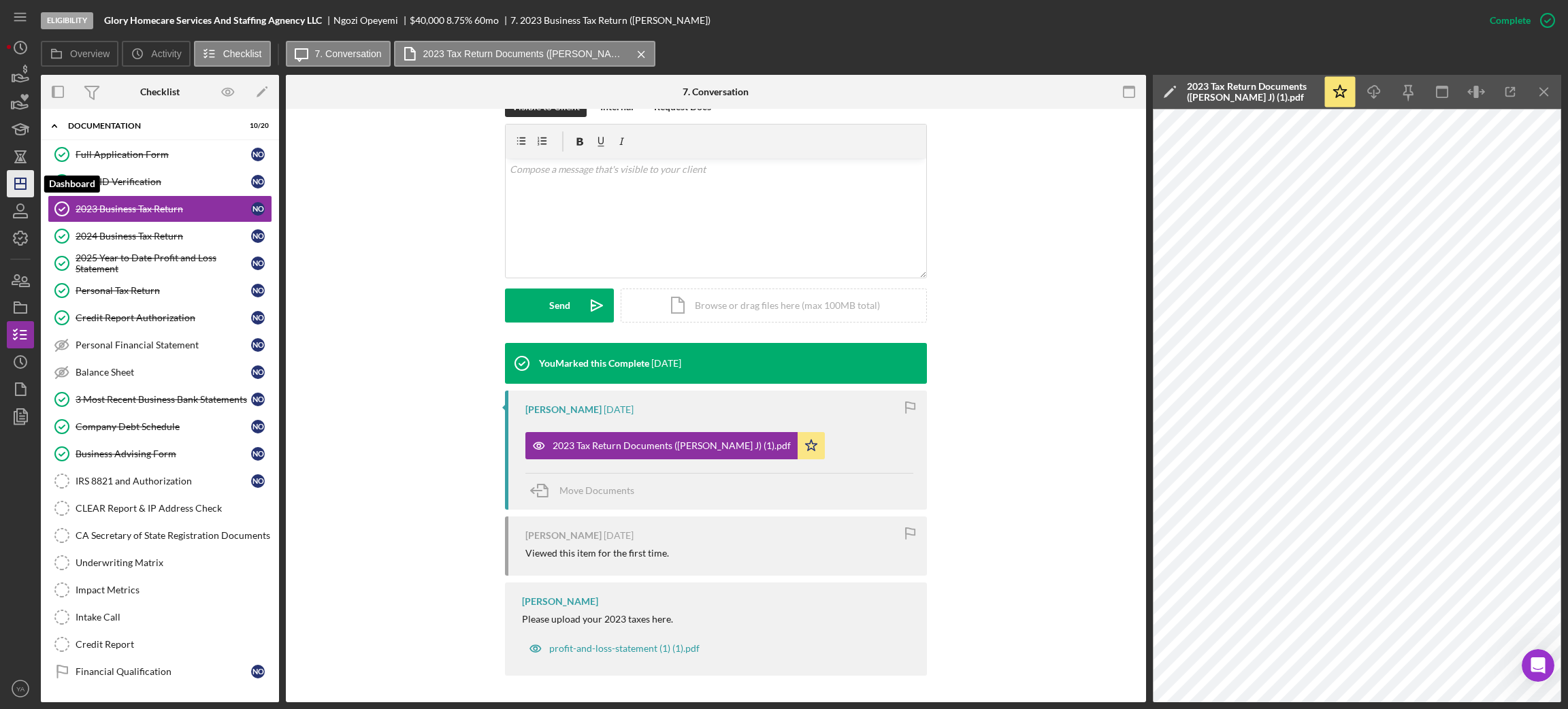
click at [14, 169] on icon "Icon/Dashboard" at bounding box center [20, 184] width 34 height 34
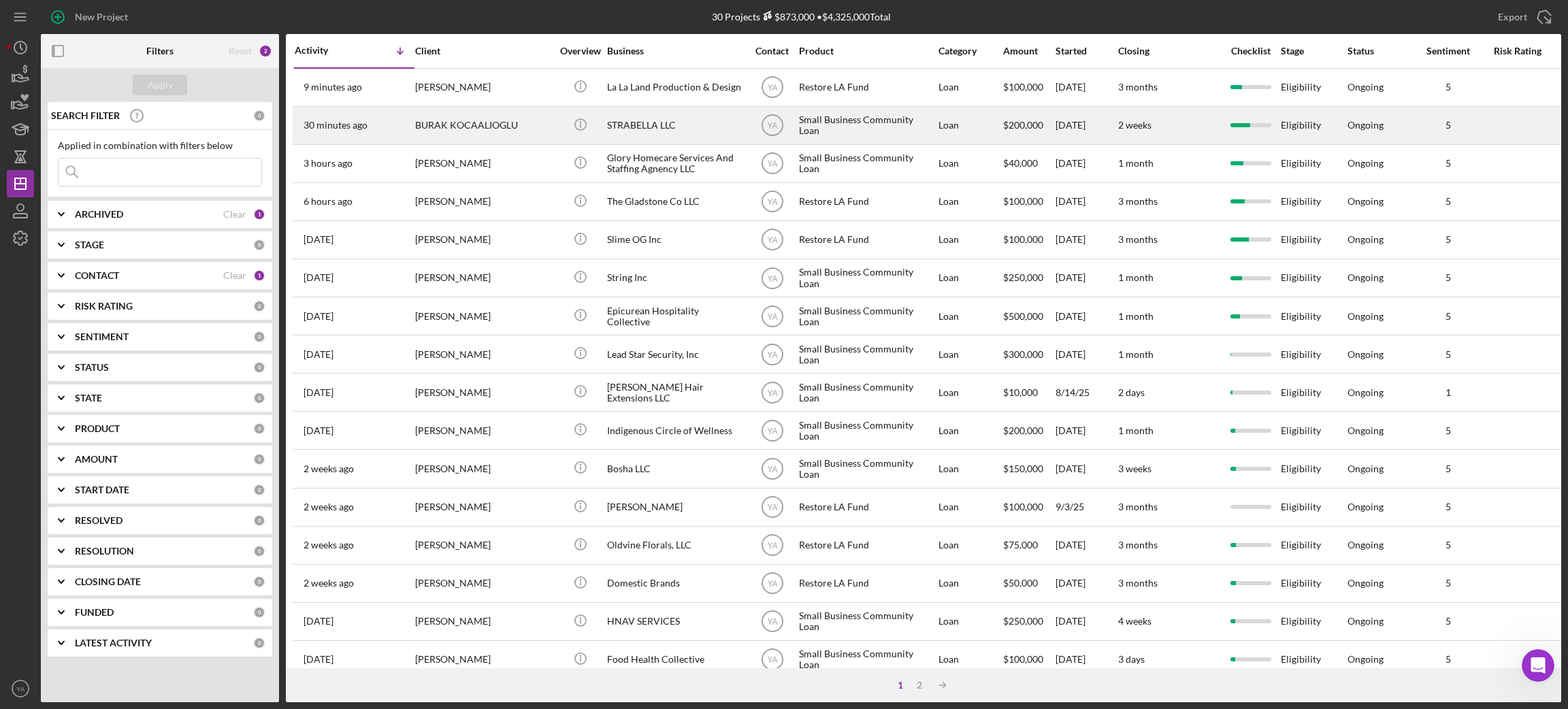
click at [691, 117] on div "STRABELLA LLC" at bounding box center [675, 126] width 136 height 36
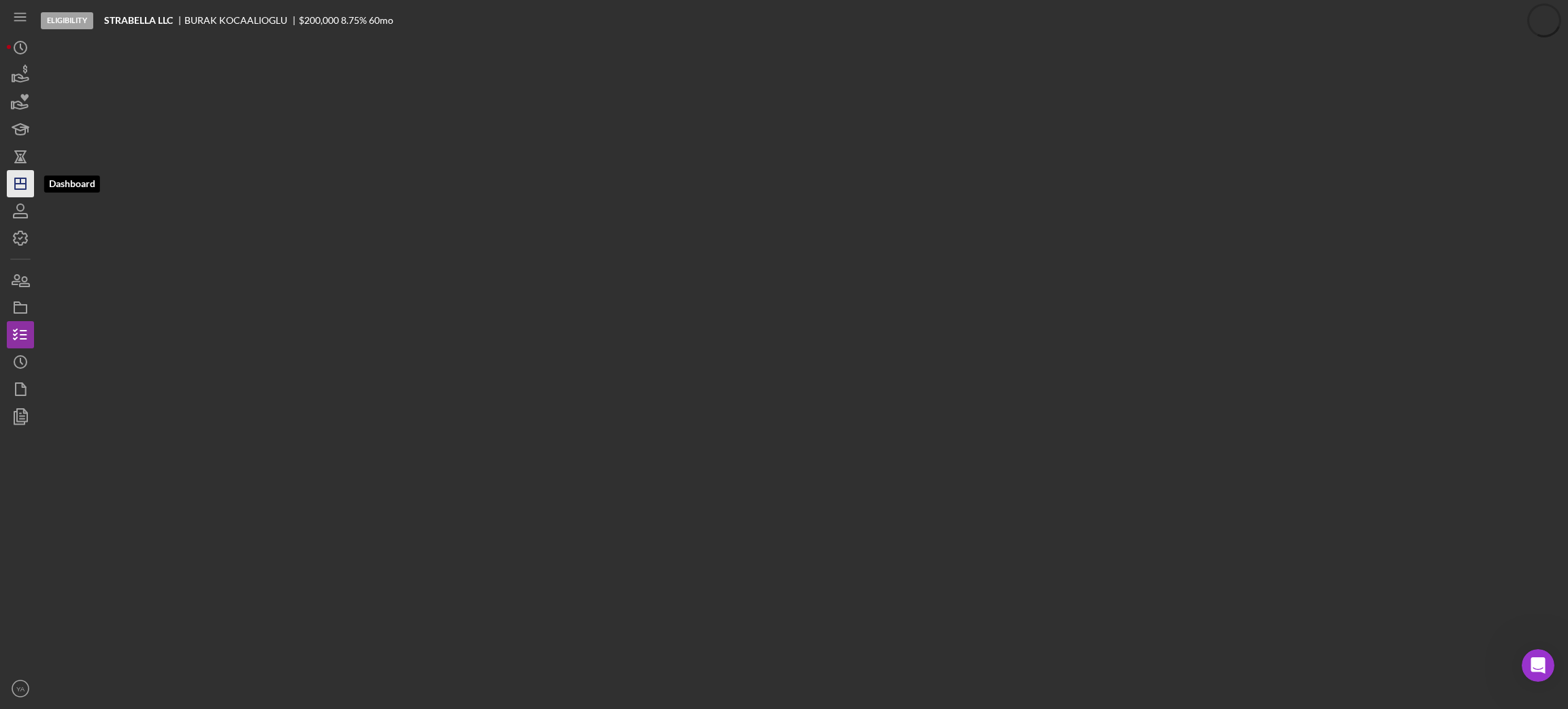
click at [21, 188] on icon "Icon/Dashboard" at bounding box center [20, 184] width 34 height 34
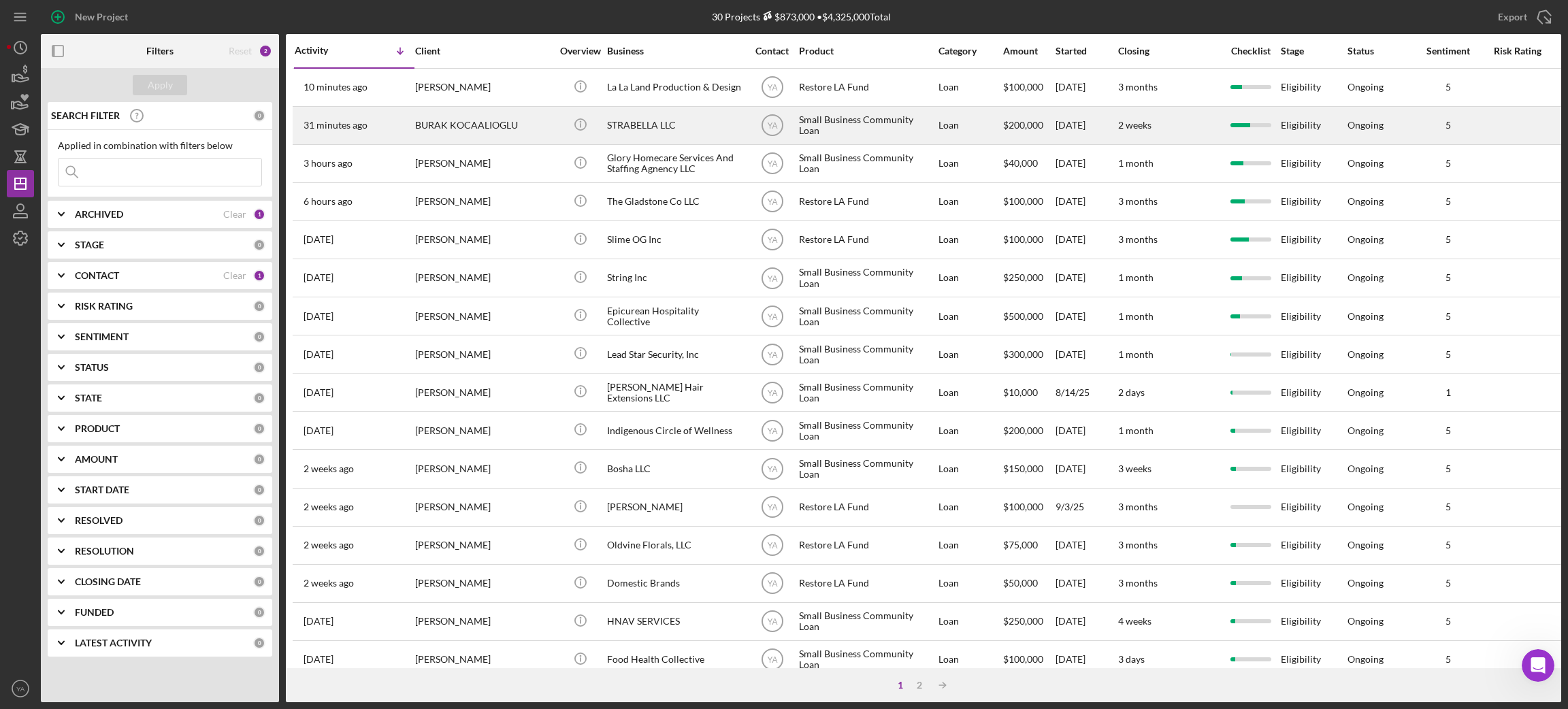
click at [693, 108] on div "STRABELLA LLC" at bounding box center [675, 126] width 136 height 36
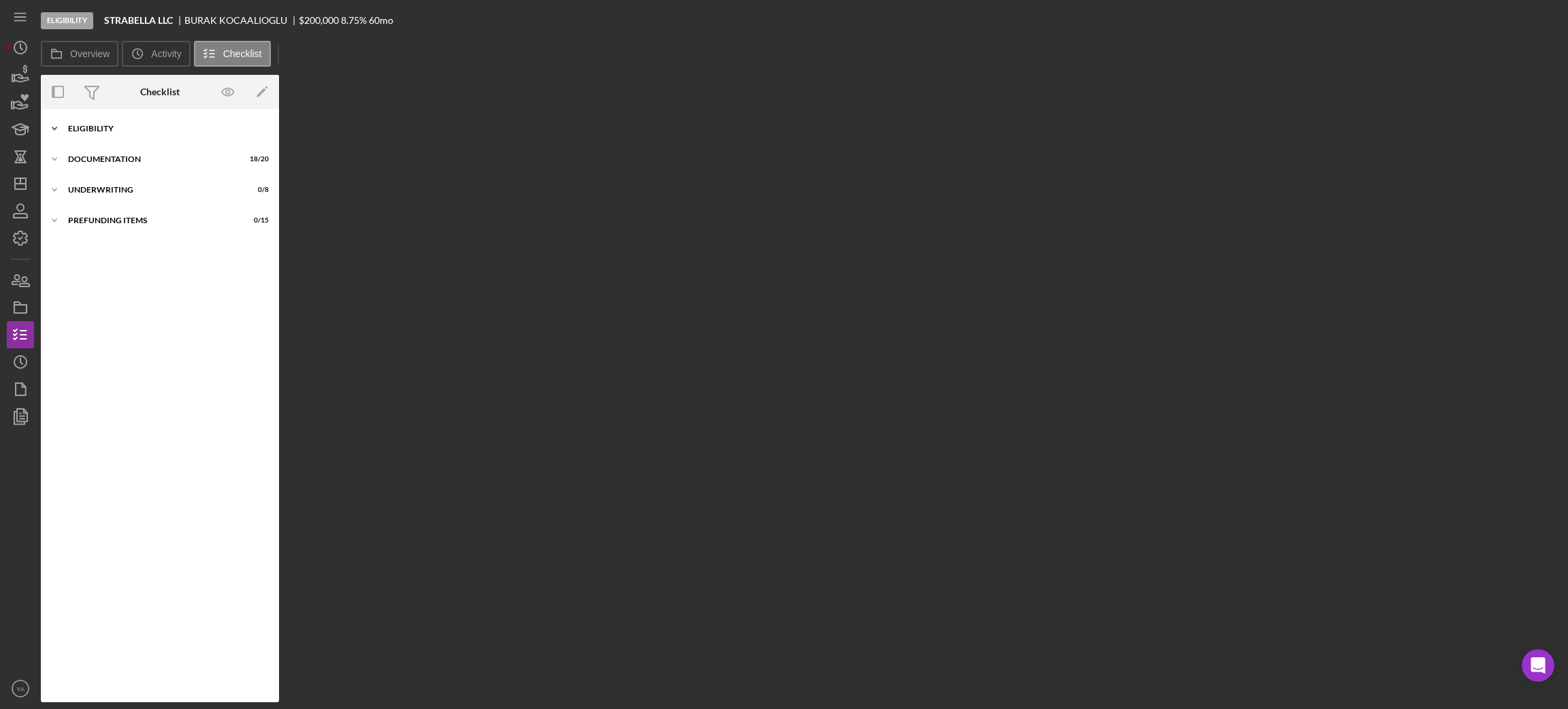
click at [207, 127] on div "Eligibility" at bounding box center [164, 128] width 194 height 8
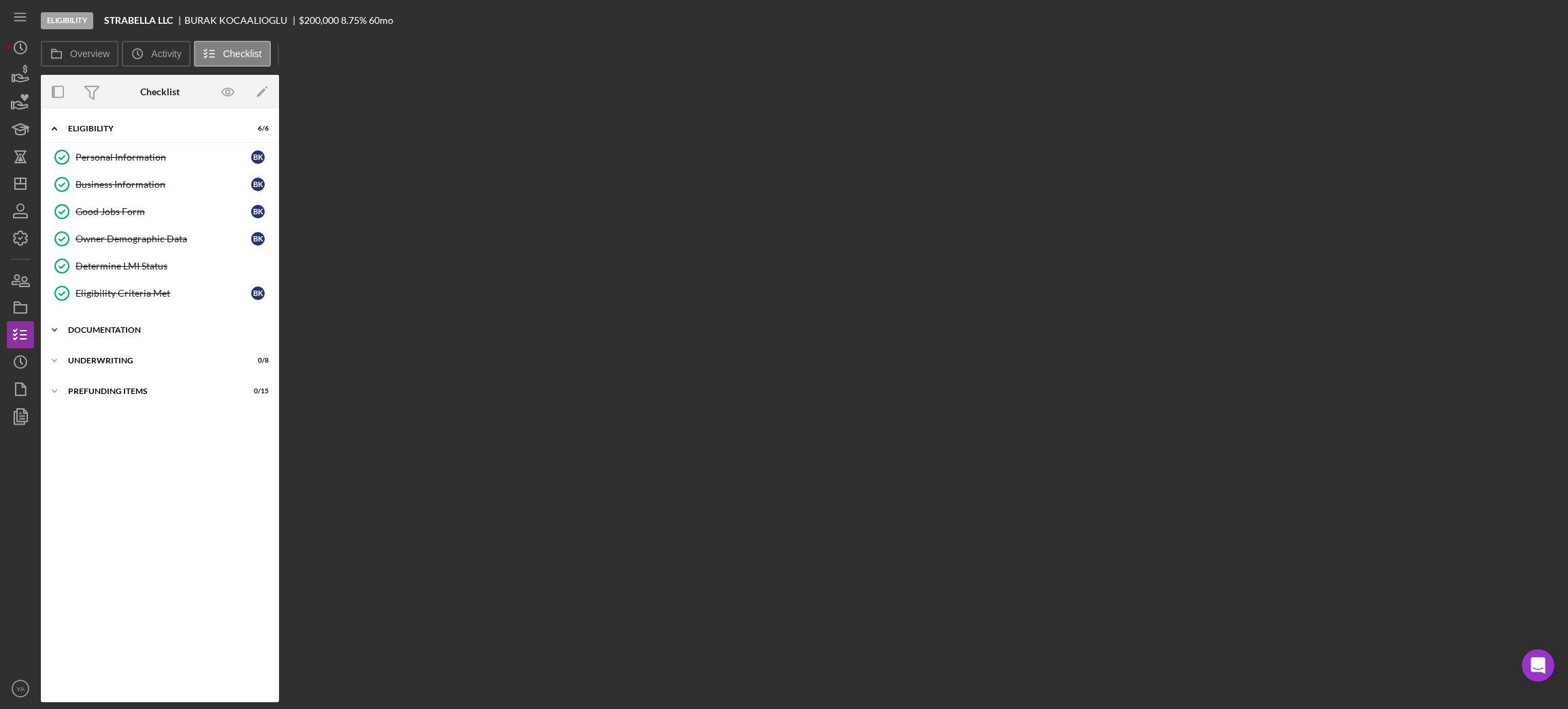
click at [150, 325] on div "Icon/Expander Documentation 18 / 20" at bounding box center [160, 329] width 238 height 27
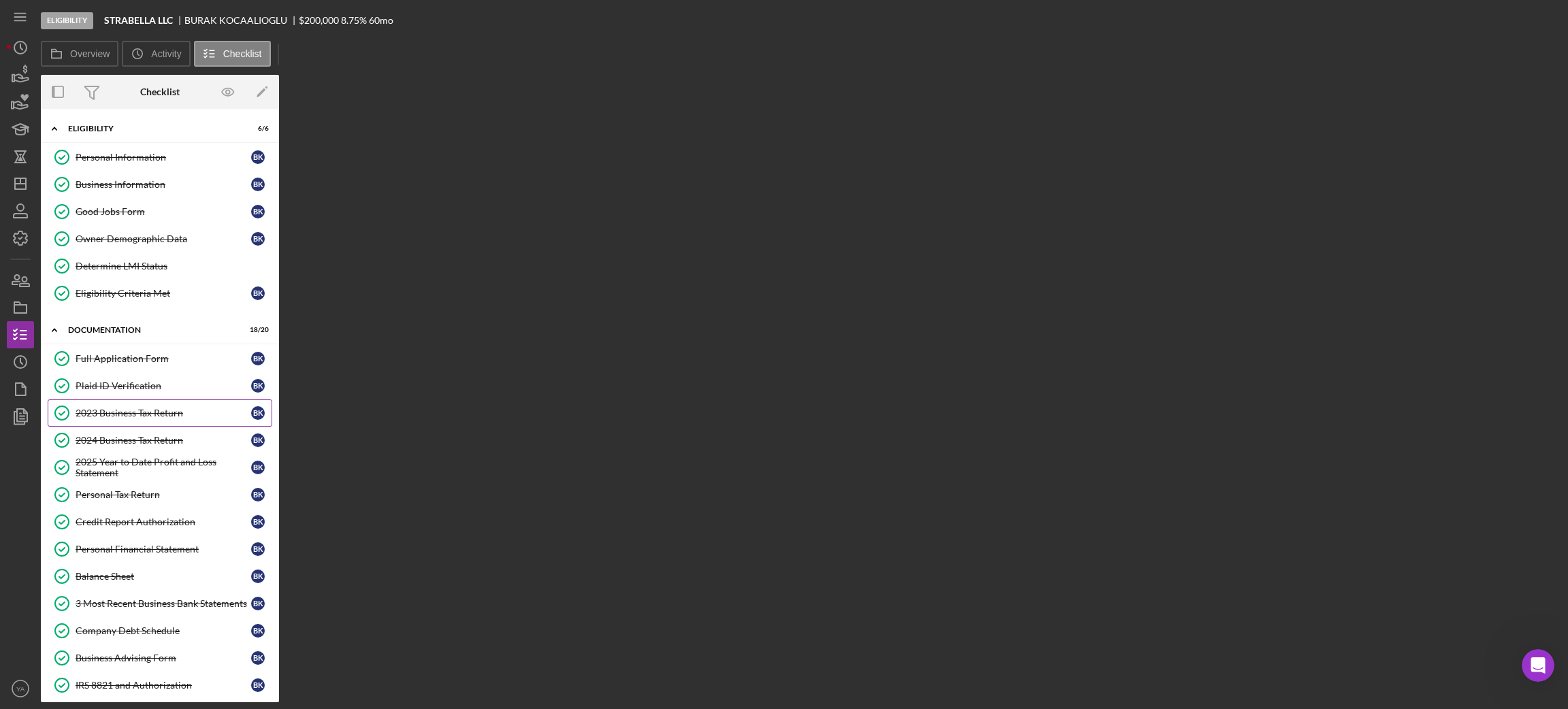
click at [132, 418] on div "2023 Business Tax Return" at bounding box center [163, 412] width 176 height 11
click at [136, 448] on link "2024 Business Tax Return 2024 Business Tax Return B K" at bounding box center [159, 439] width 225 height 27
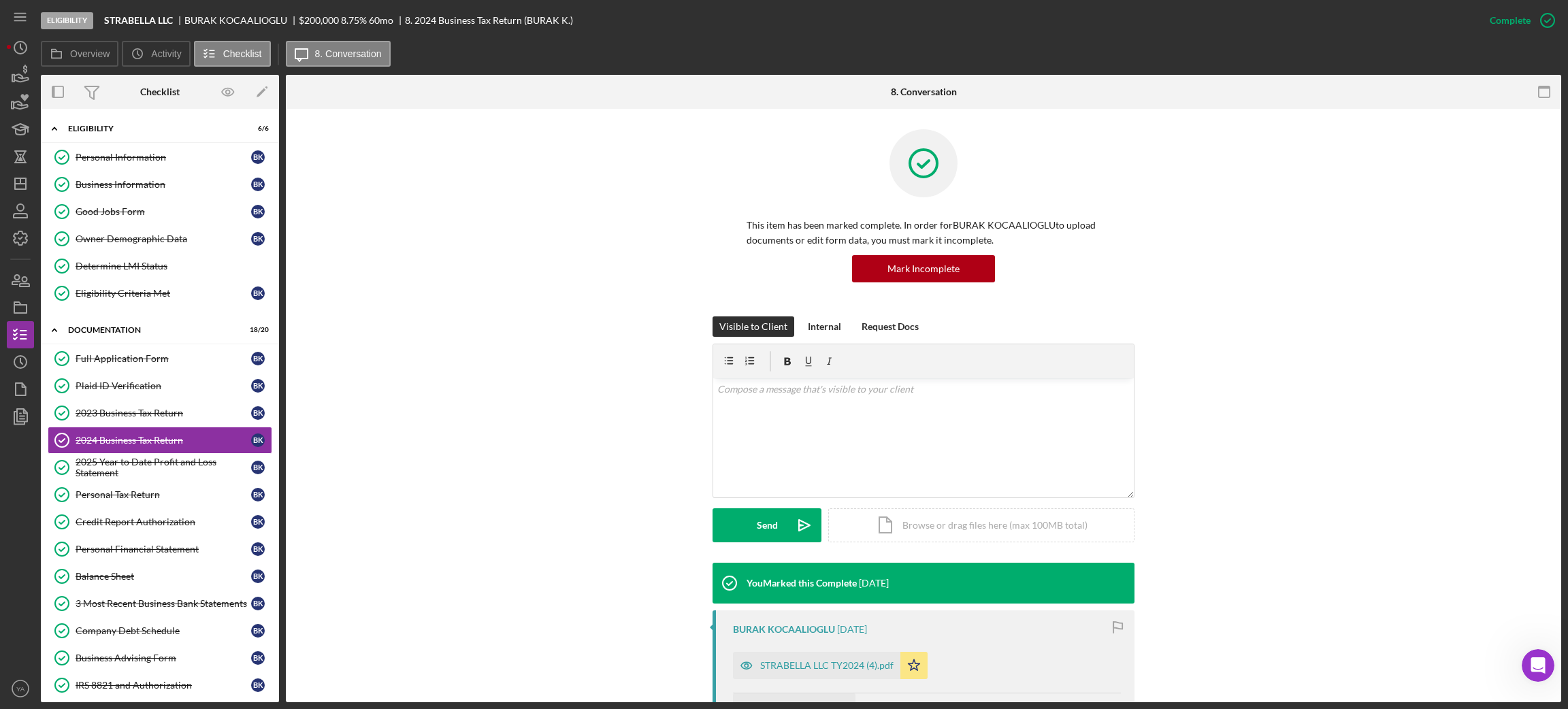
scroll to position [194, 0]
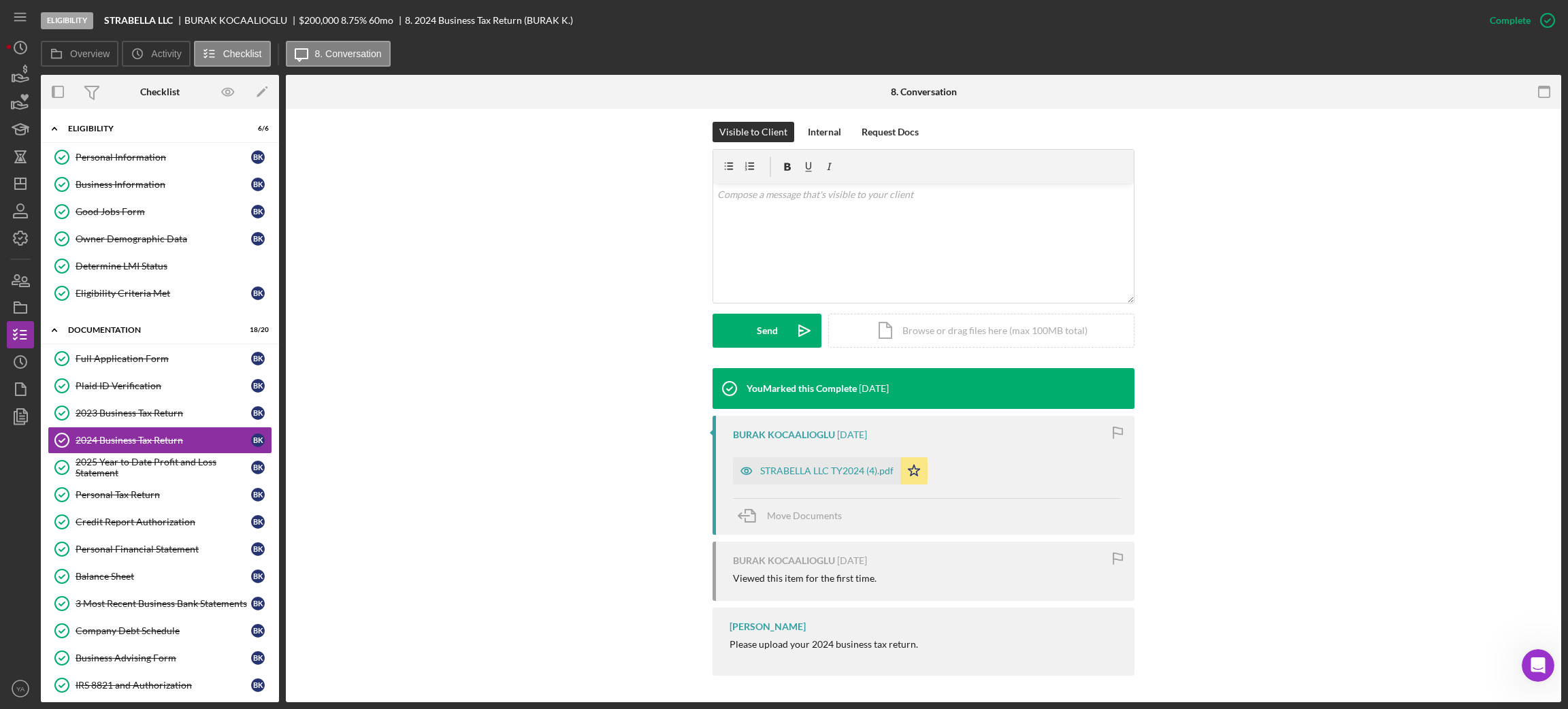
click at [831, 455] on div "STRABELLA LLC TY2024 (4).pdf Icon/Star" at bounding box center [833, 468] width 202 height 34
drag, startPoint x: 835, startPoint y: 472, endPoint x: 851, endPoint y: 476, distance: 16.5
click at [835, 472] on div "STRABELLA LLC TY2024 (4).pdf" at bounding box center [826, 470] width 133 height 11
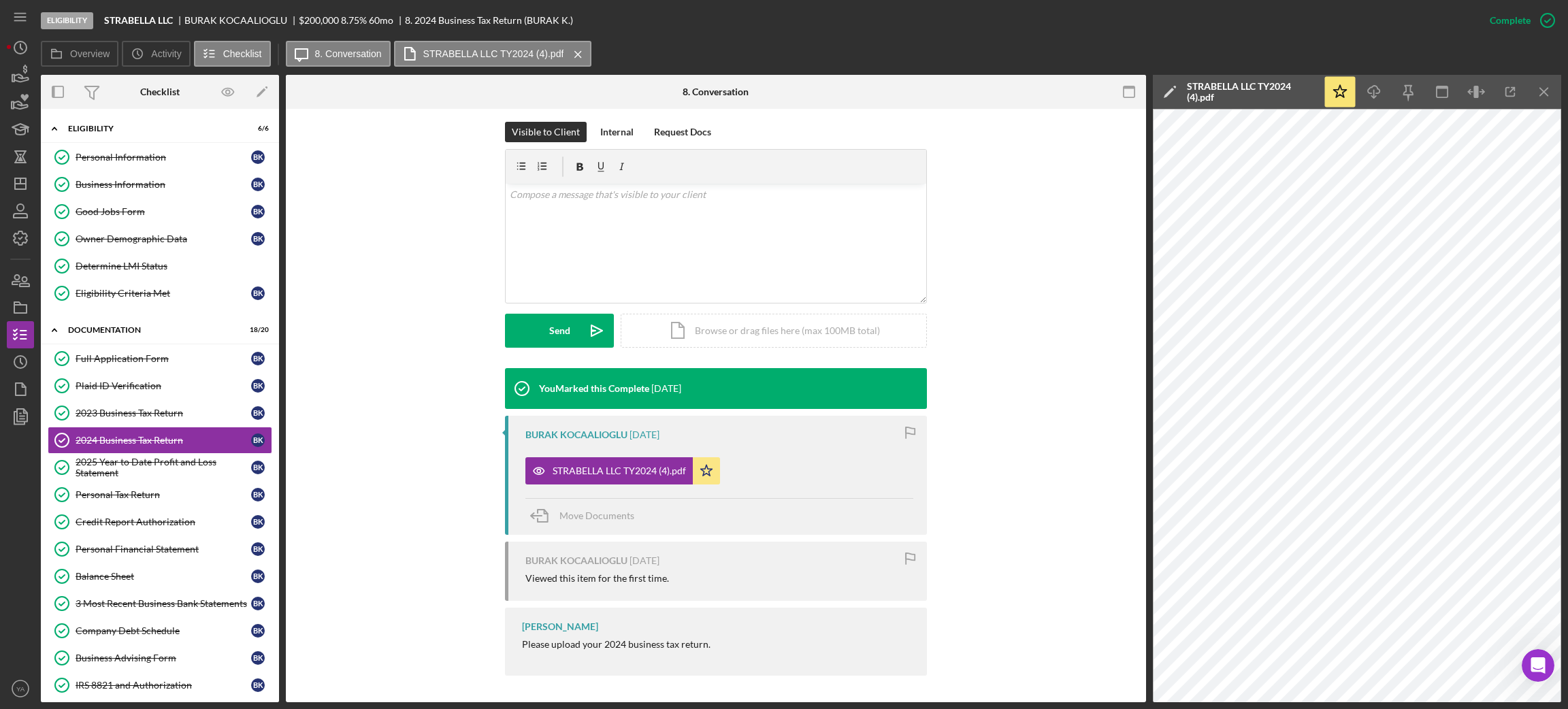
scroll to position [267, 0]
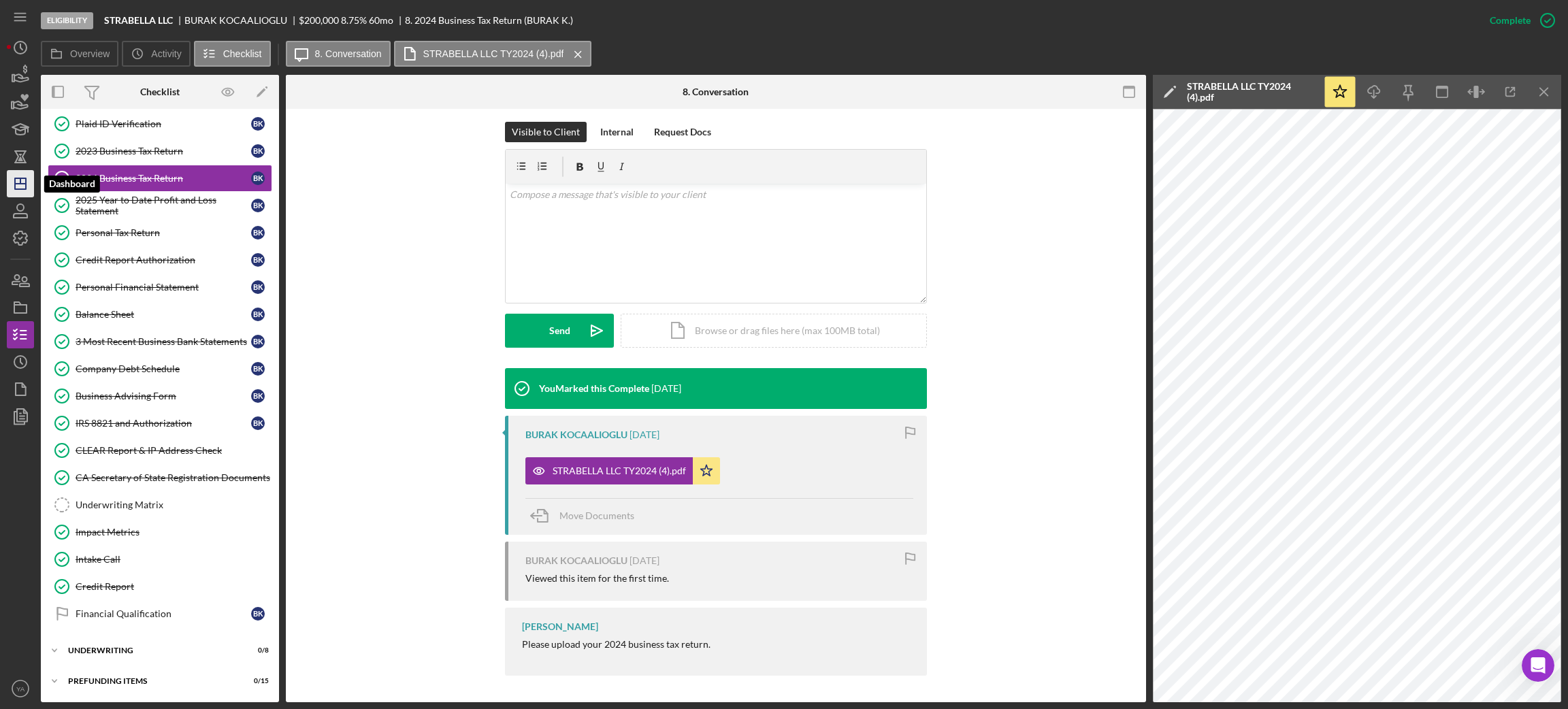
click at [18, 192] on icon "Icon/Dashboard" at bounding box center [20, 184] width 34 height 34
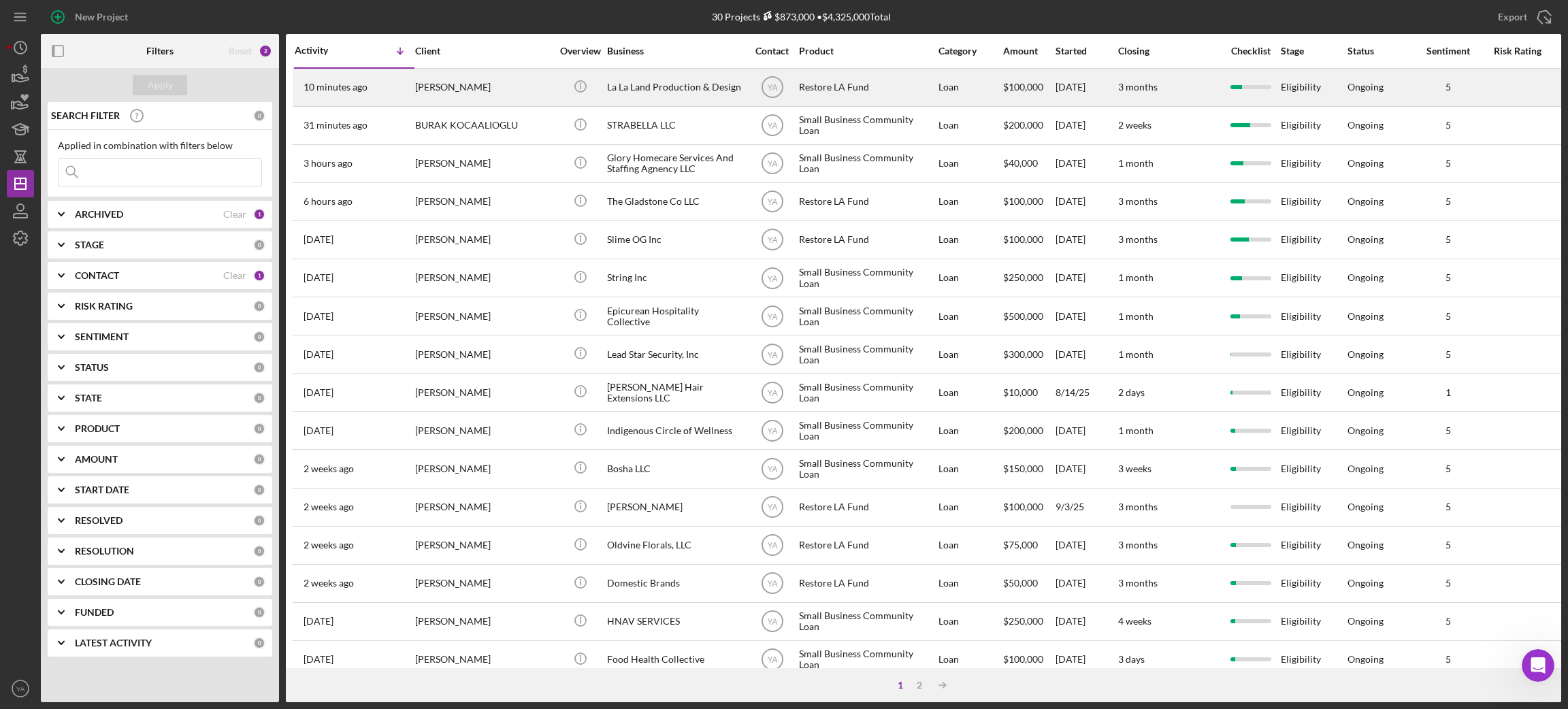
click at [693, 98] on div "La La Land Production & Design" at bounding box center [675, 87] width 136 height 36
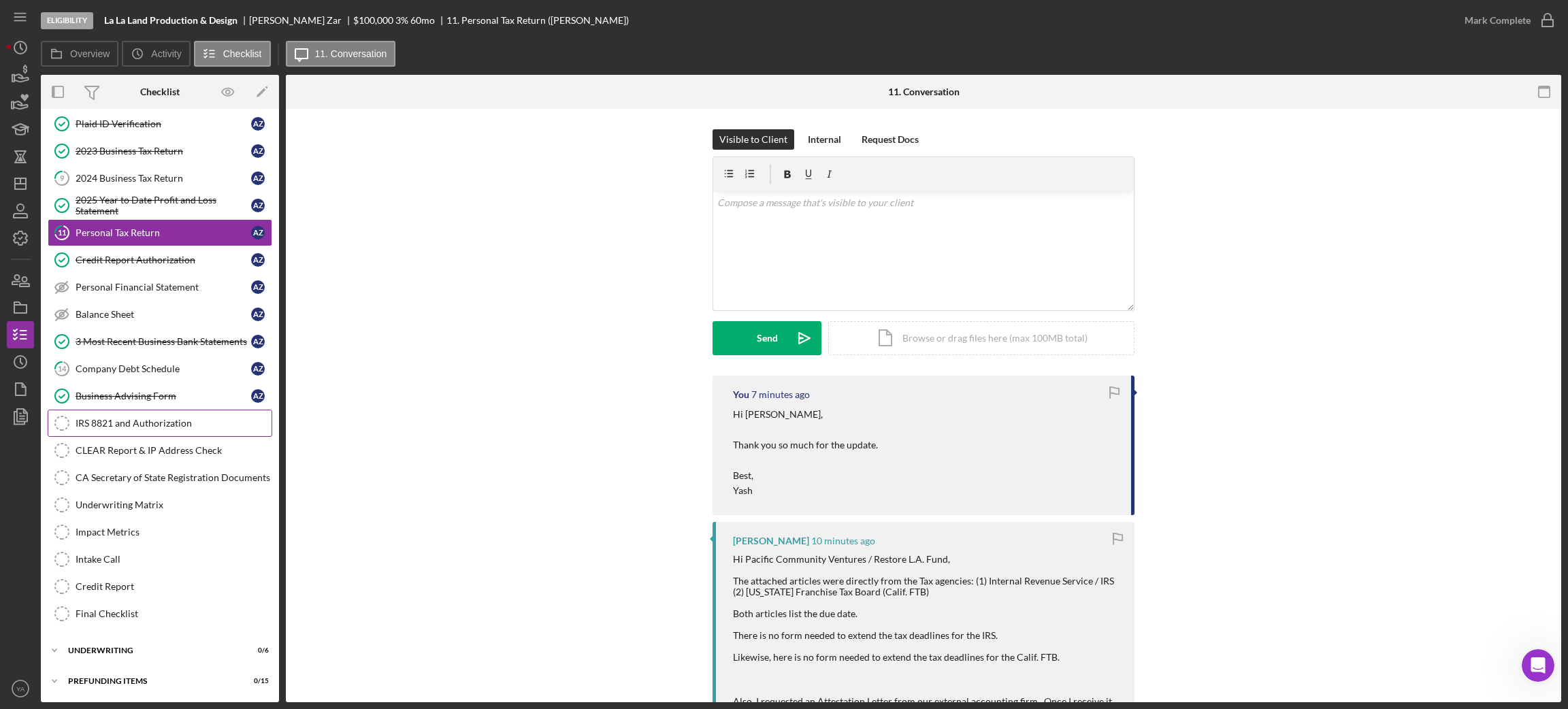
click at [128, 428] on link "IRS 8821 and Authorization IRS 8821 and Authorization" at bounding box center [159, 423] width 225 height 27
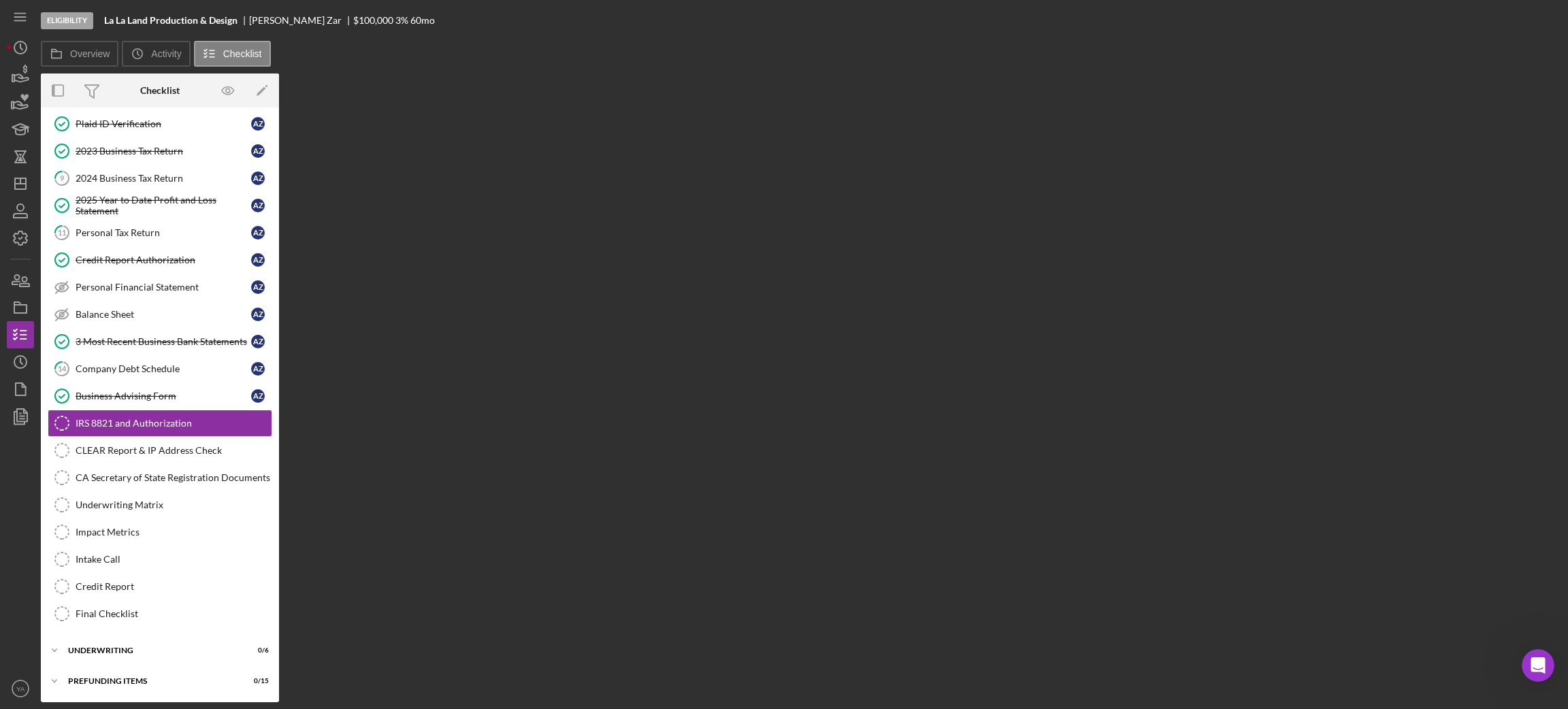
scroll to position [96, 0]
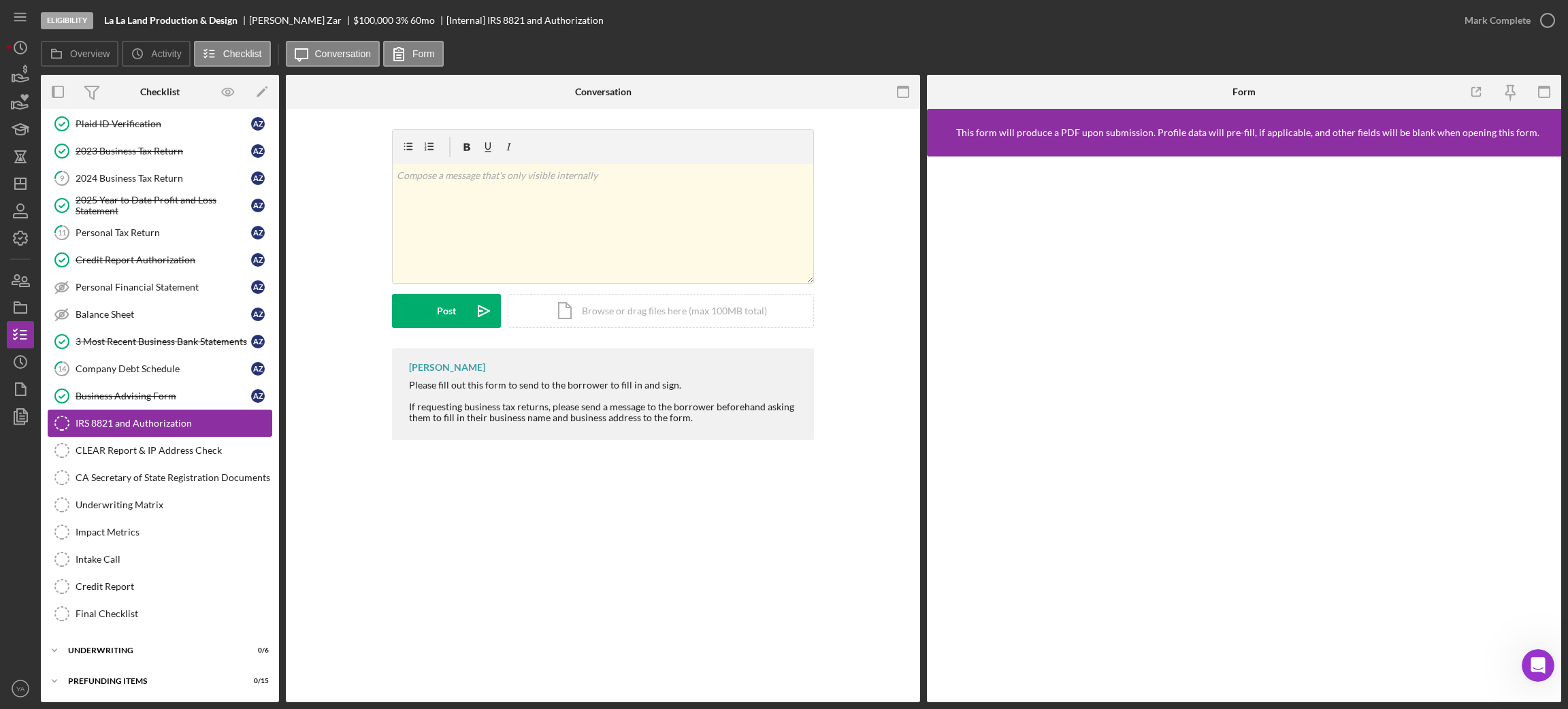
click at [185, 418] on div "IRS 8821 and Authorization" at bounding box center [173, 423] width 196 height 11
click at [174, 398] on div "Business Advising Form" at bounding box center [163, 395] width 176 height 11
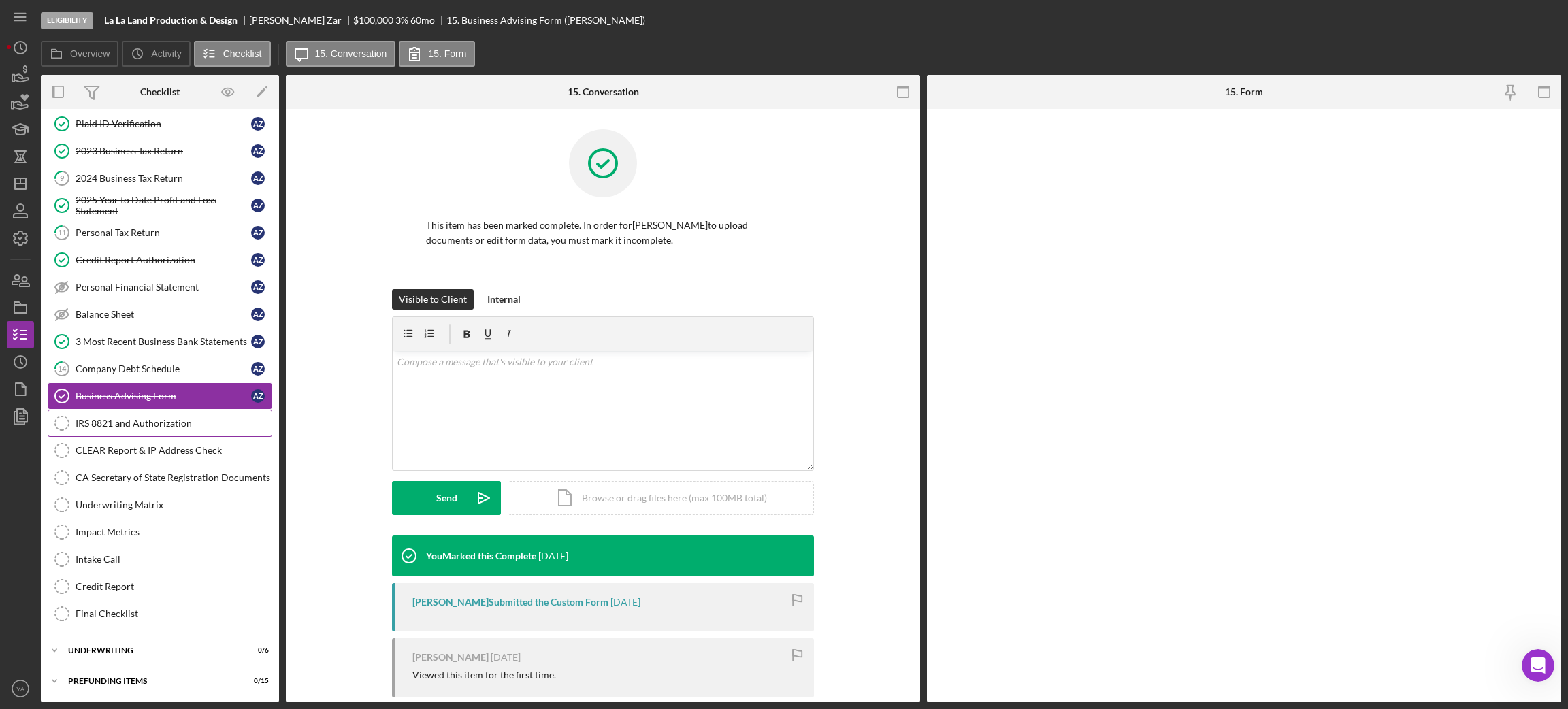
scroll to position [96, 0]
click at [165, 420] on div "IRS 8821 and Authorization" at bounding box center [173, 423] width 196 height 11
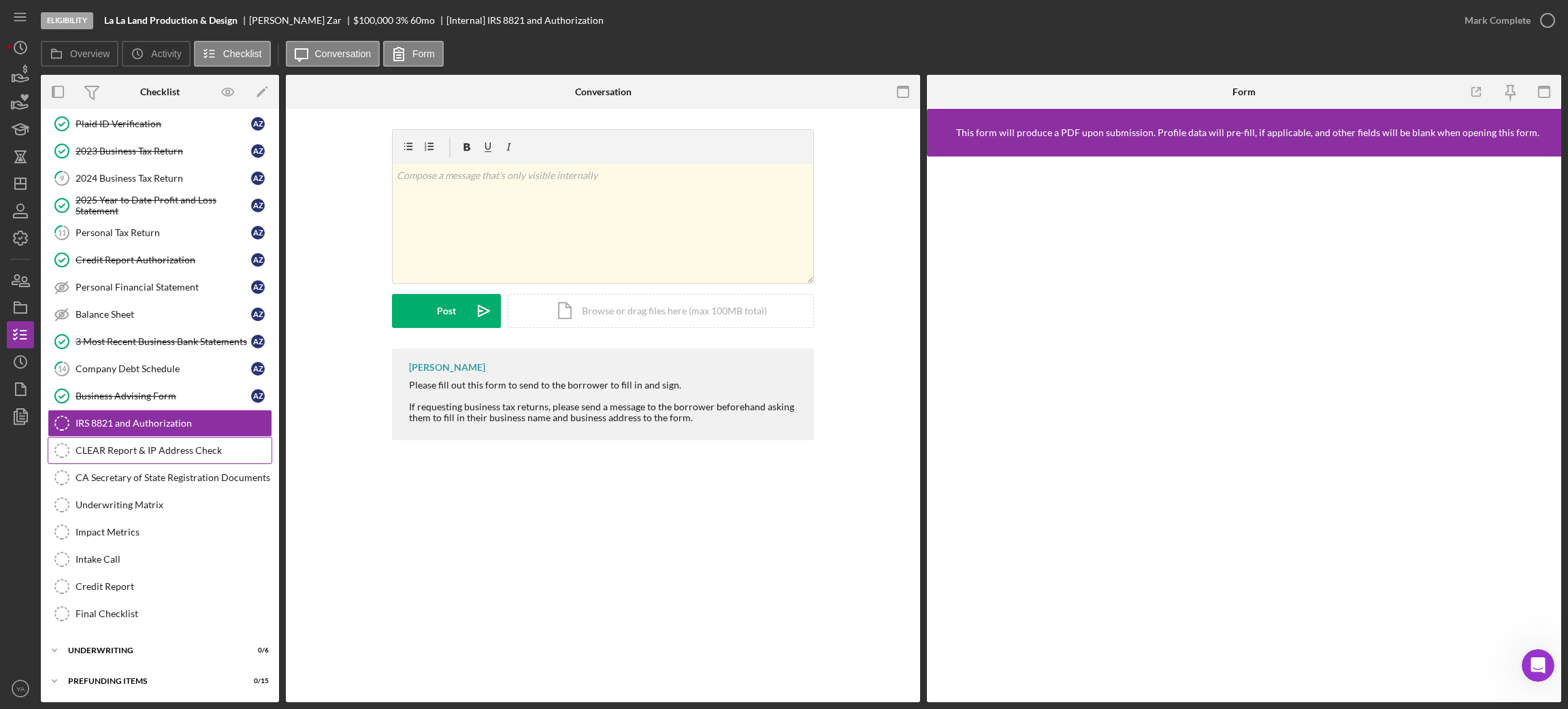
click at [157, 453] on div "CLEAR Report & IP Address Check" at bounding box center [173, 450] width 196 height 11
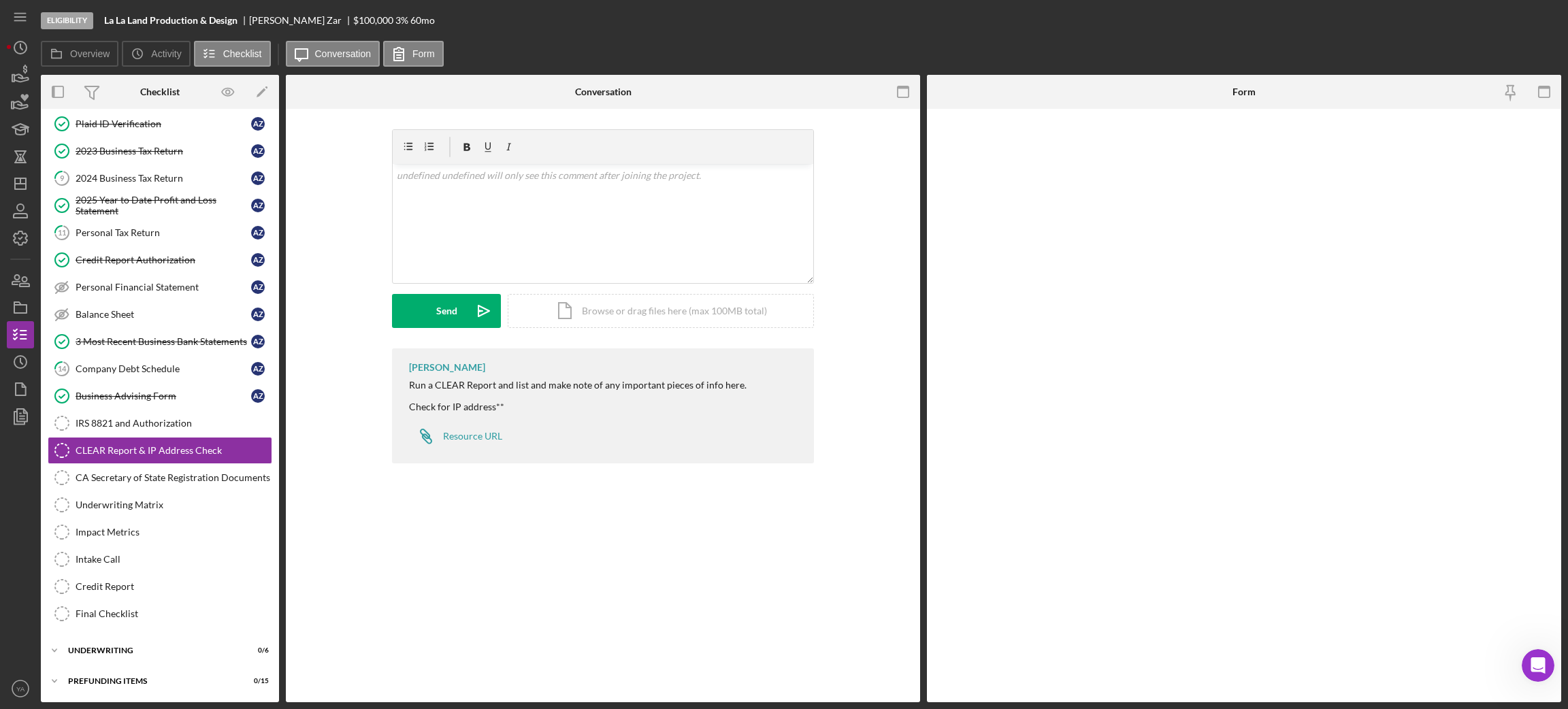
scroll to position [96, 0]
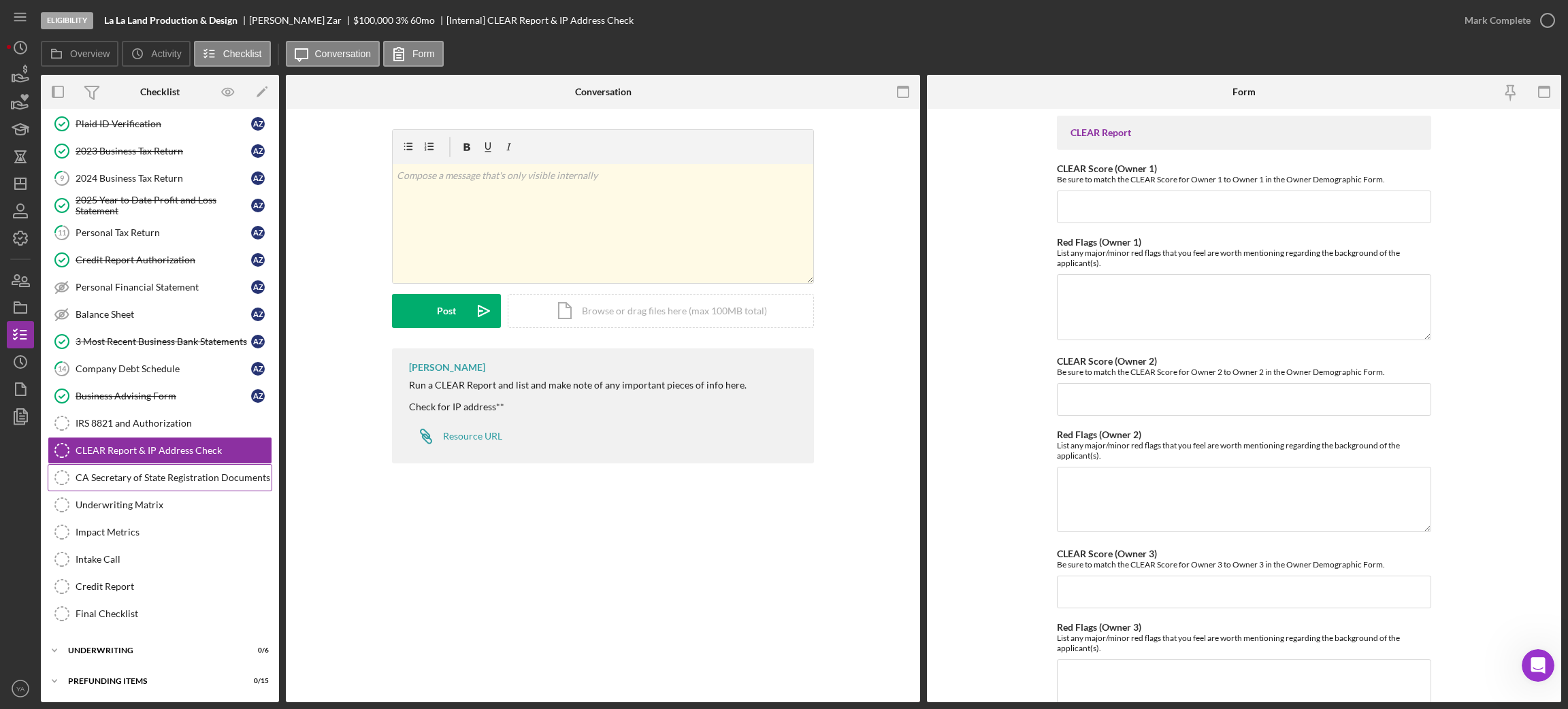
click at [153, 479] on div "CA Secretary of State Registration Documents" at bounding box center [173, 477] width 196 height 11
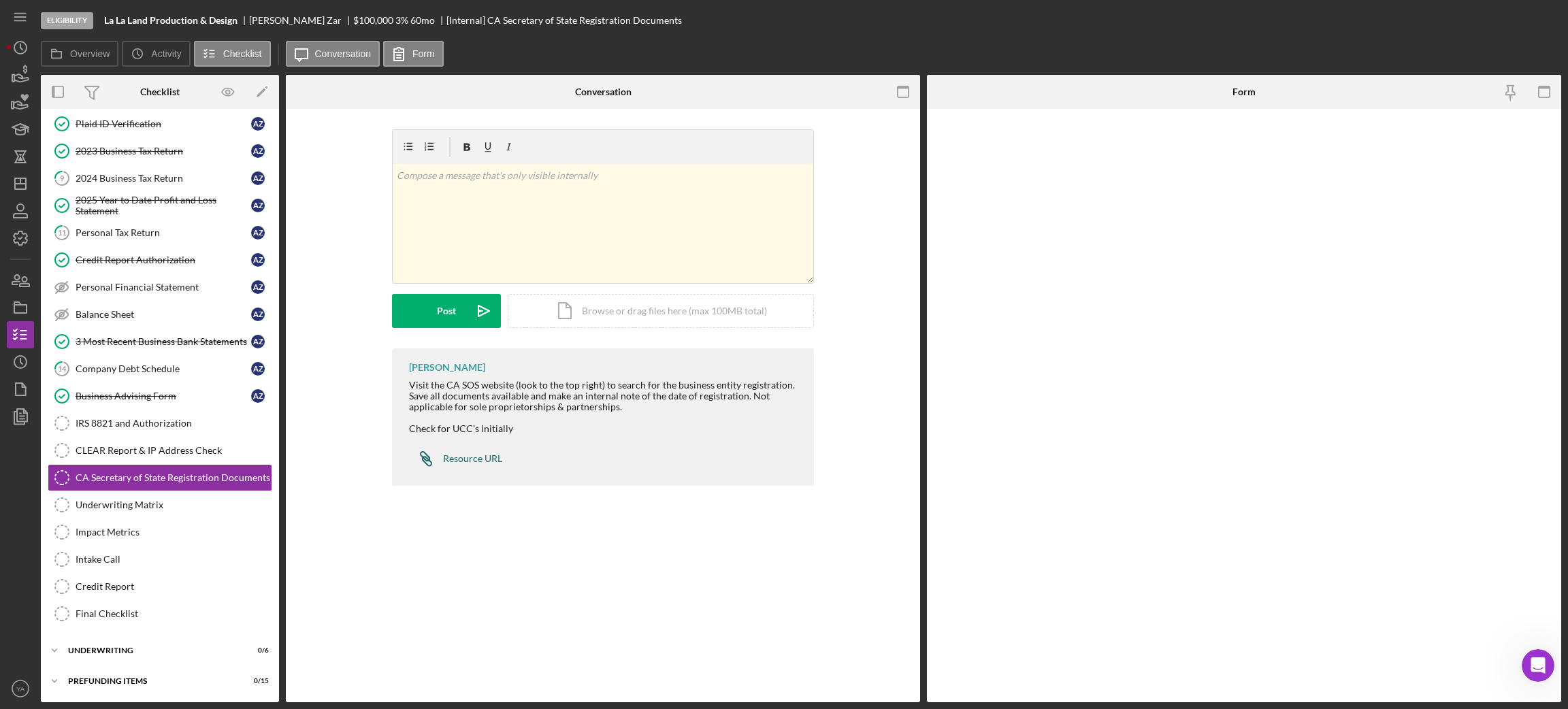
scroll to position [96, 0]
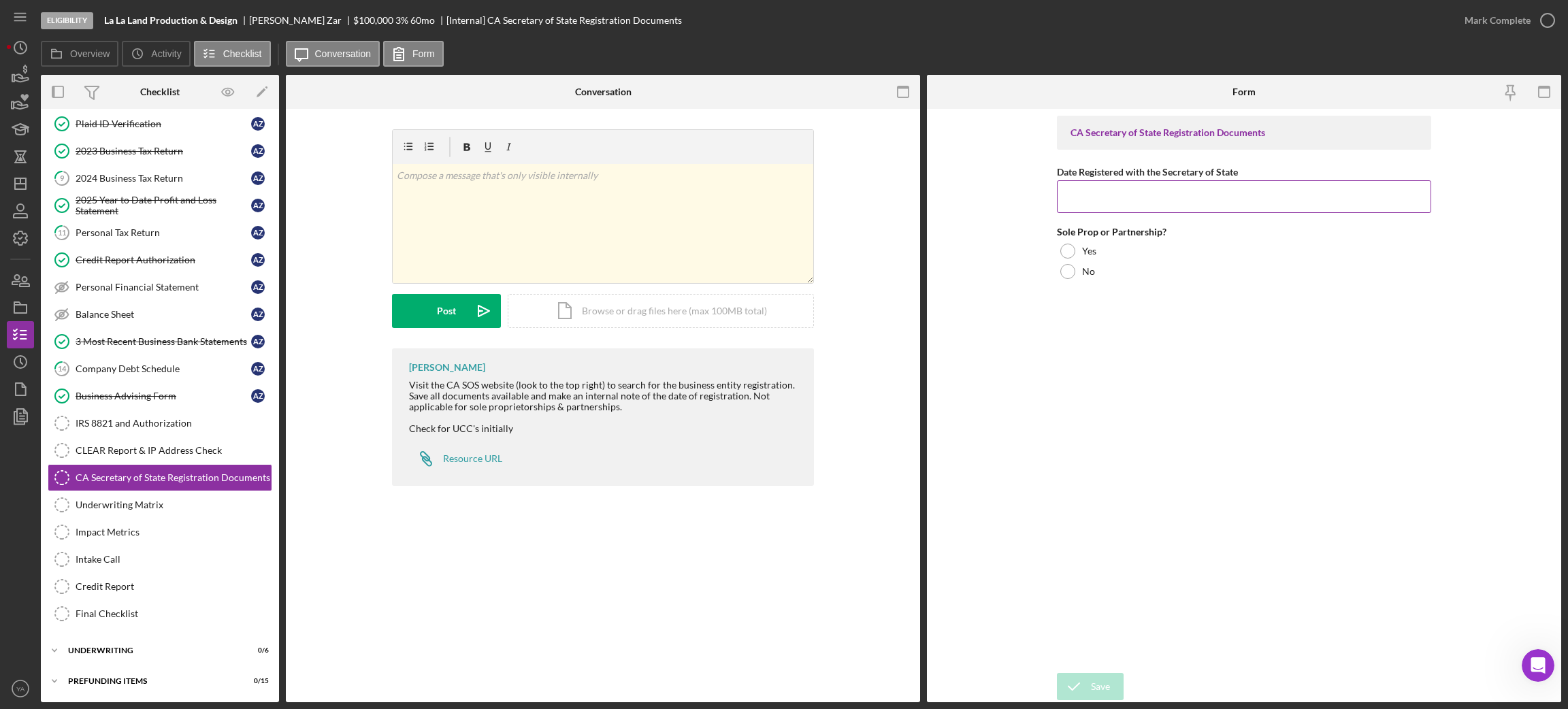
click at [1091, 198] on input "Date Registered with the Secretary of State" at bounding box center [1244, 197] width 374 height 33
drag, startPoint x: 104, startPoint y: 16, endPoint x: 238, endPoint y: 22, distance: 134.1
click at [238, 22] on b "La La Land Production & Design" at bounding box center [170, 20] width 133 height 11
copy b "La La Land Production & Design"
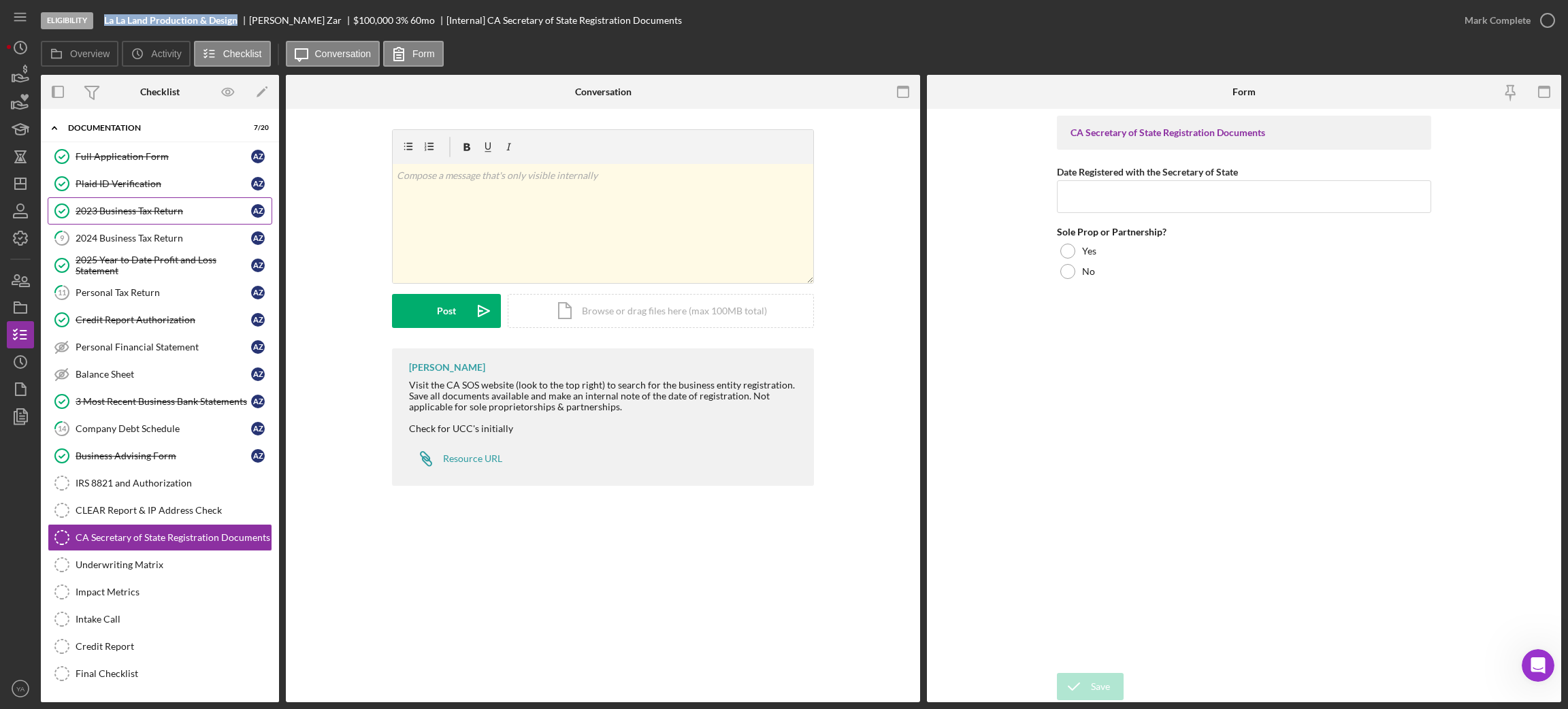
scroll to position [0, 0]
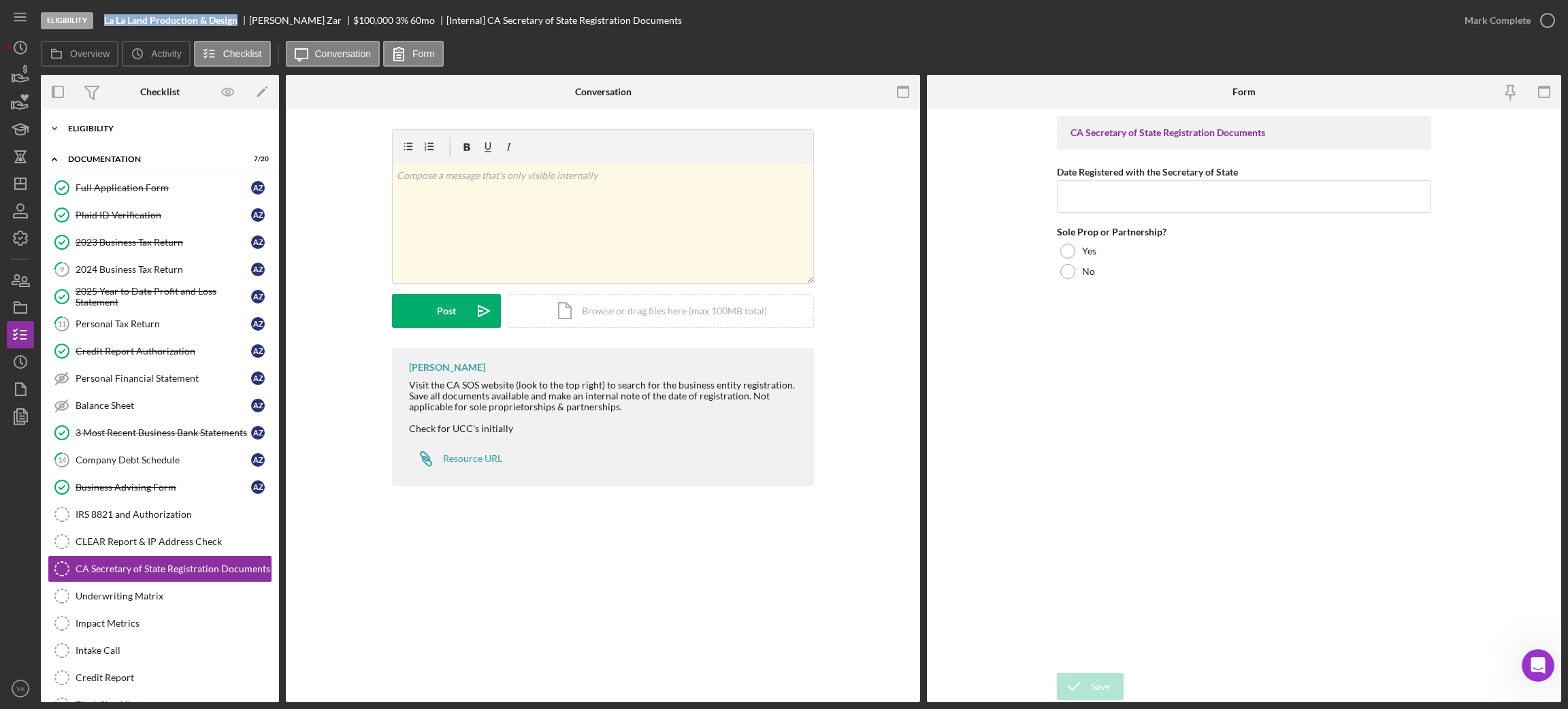
click at [141, 122] on div "Icon/Expander Eligibility 7 / 7" at bounding box center [160, 128] width 238 height 27
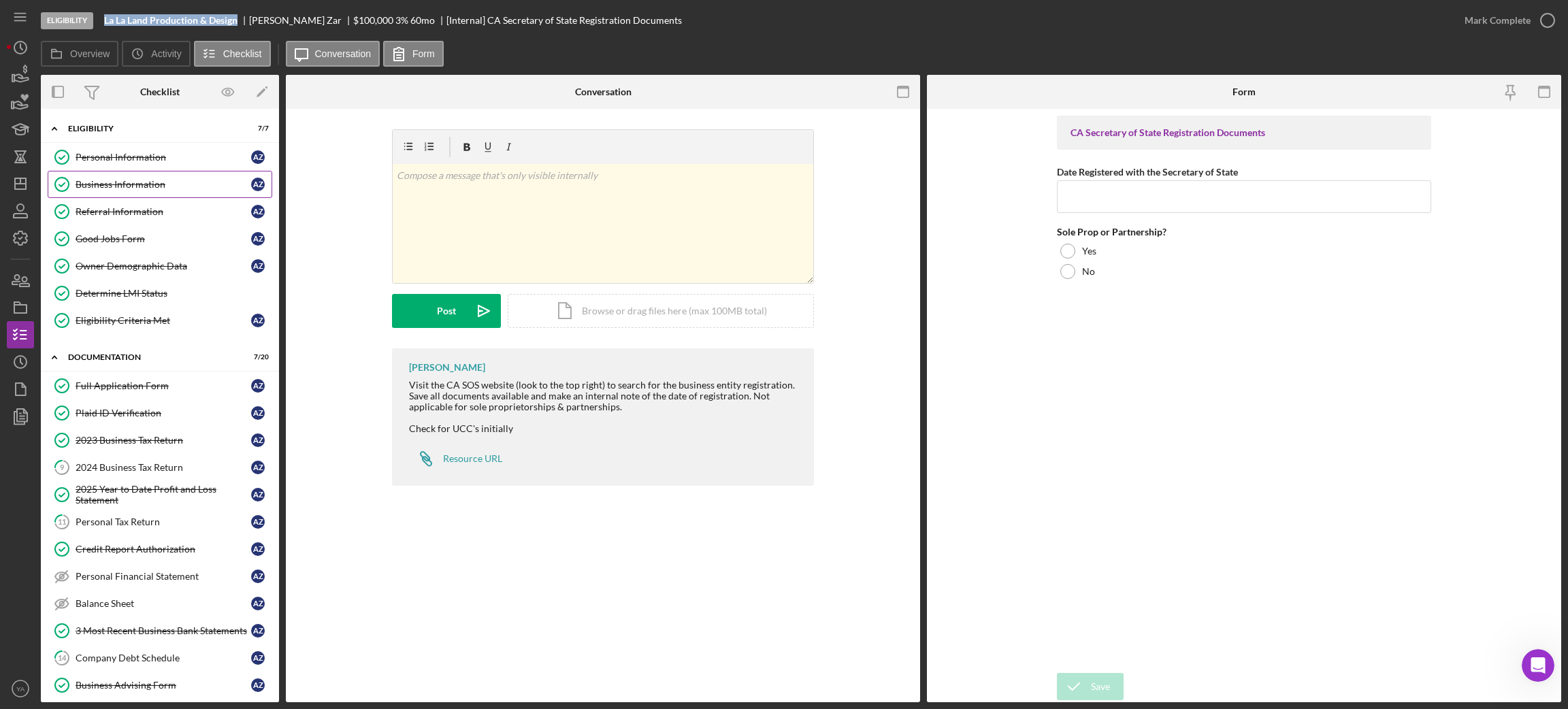
click at [129, 180] on div "Business Information" at bounding box center [163, 184] width 176 height 11
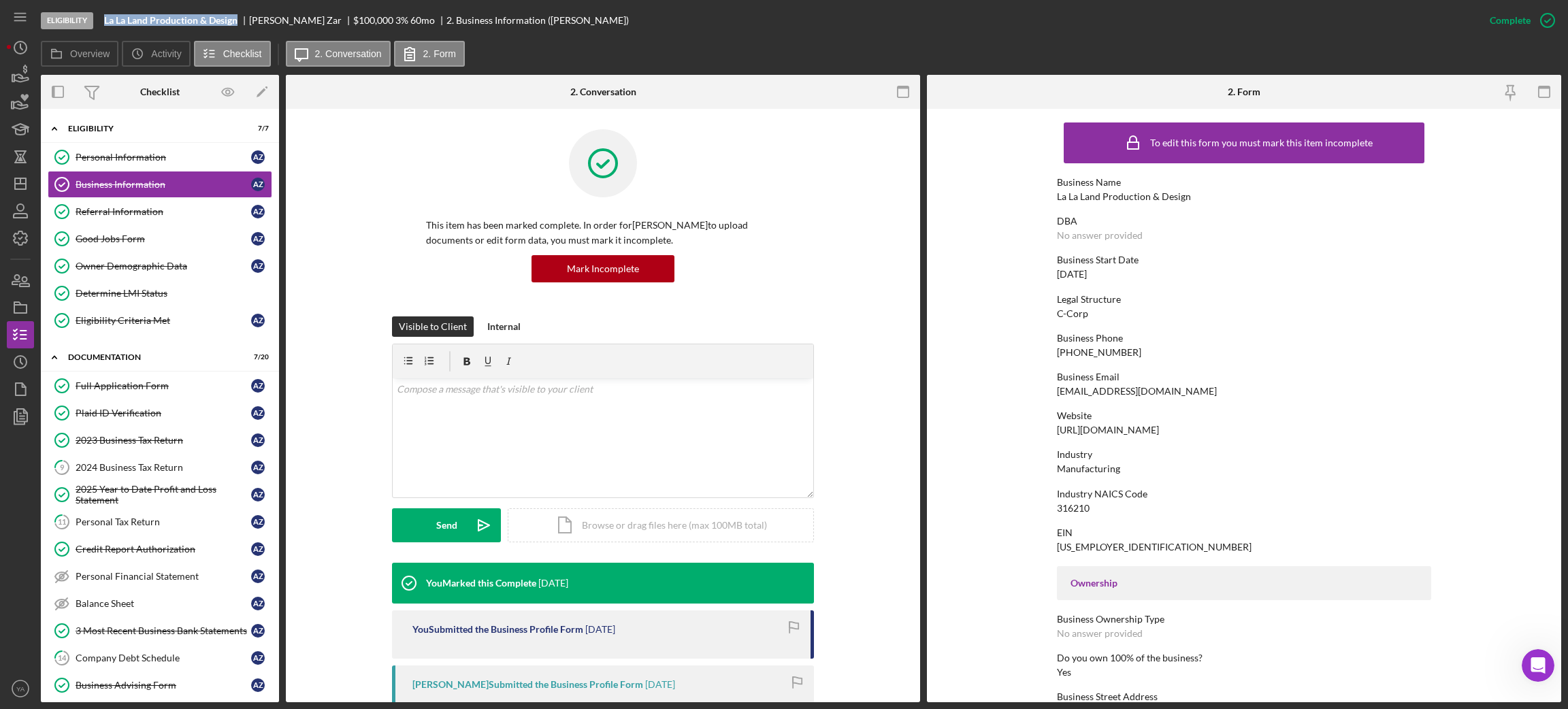
drag, startPoint x: 1047, startPoint y: 264, endPoint x: 1147, endPoint y: 270, distance: 100.2
click at [1147, 270] on form "To edit this form you must mark this item incomplete Business Name La La Land P…" at bounding box center [1244, 405] width 635 height 594
click at [1120, 264] on div "Business Start Date" at bounding box center [1244, 260] width 374 height 11
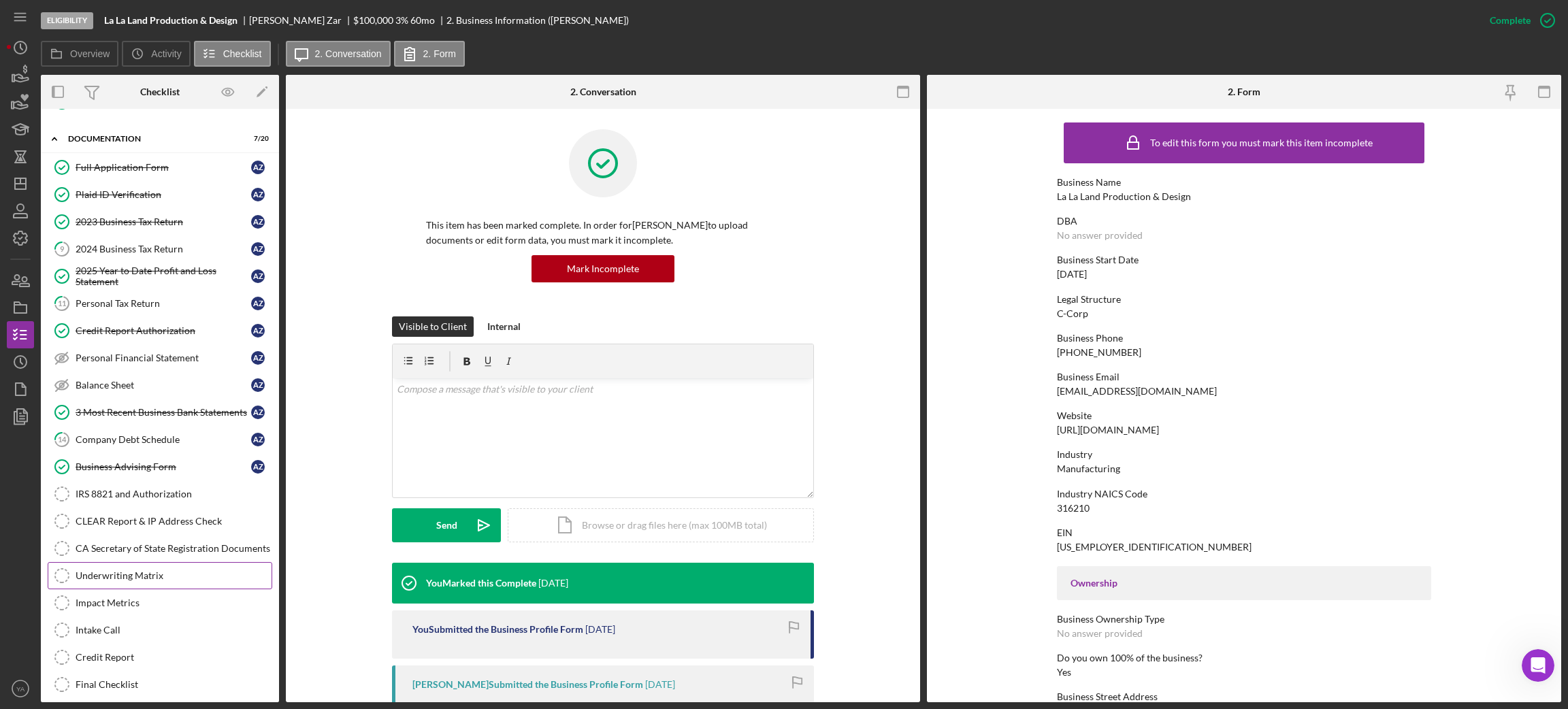
scroll to position [296, 0]
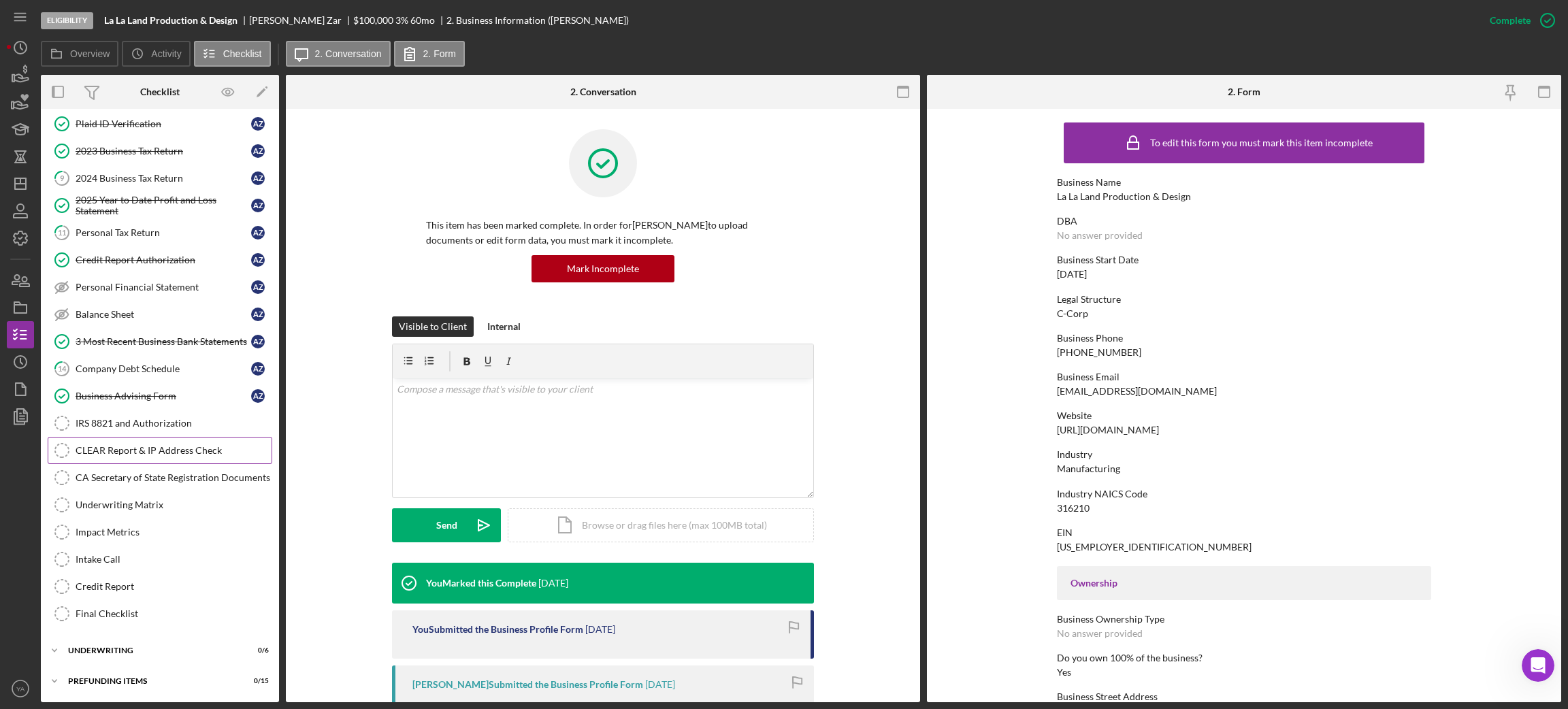
click at [138, 455] on link "CLEAR Report & IP Address Check CLEAR Report & IP Address Check" at bounding box center [159, 450] width 225 height 27
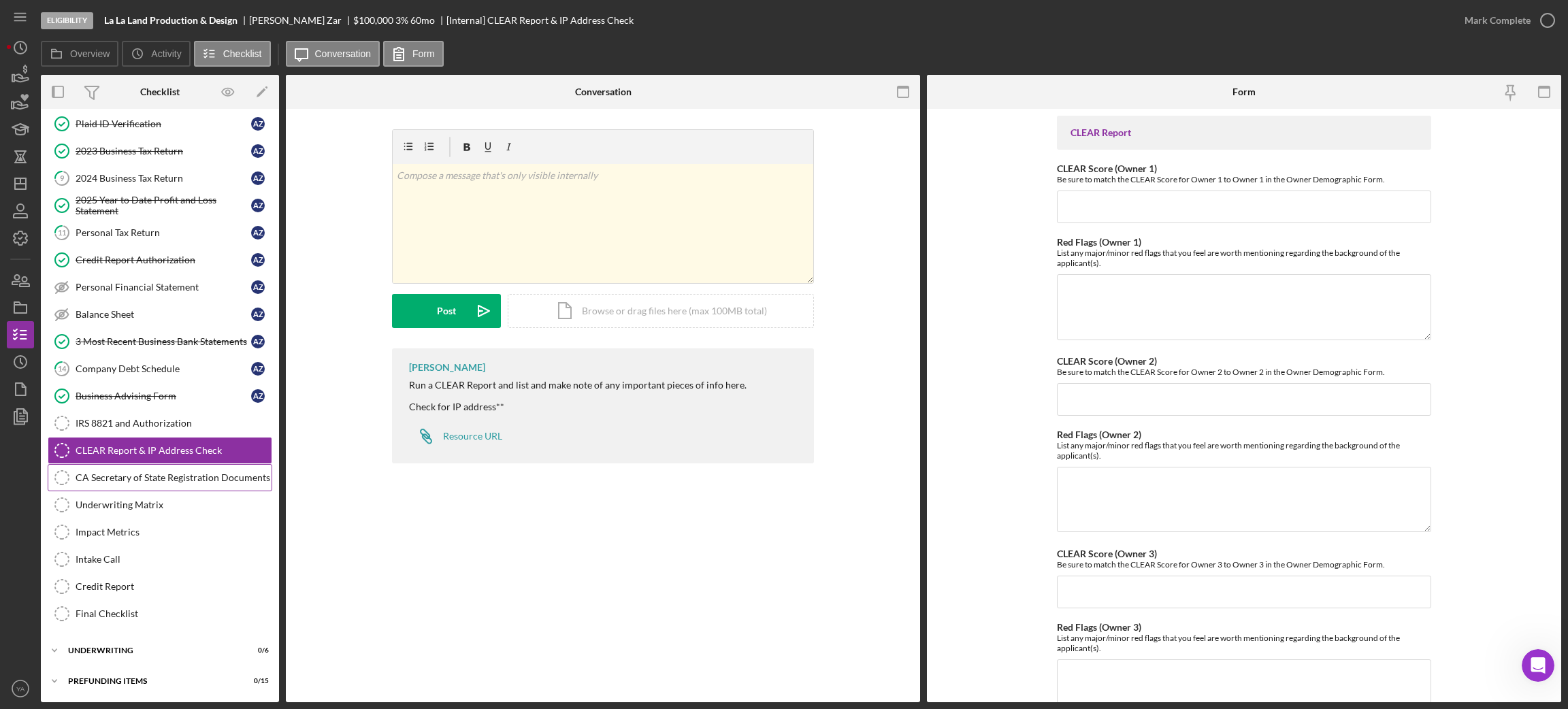
click at [187, 472] on div "CA Secretary of State Registration Documents" at bounding box center [173, 477] width 196 height 11
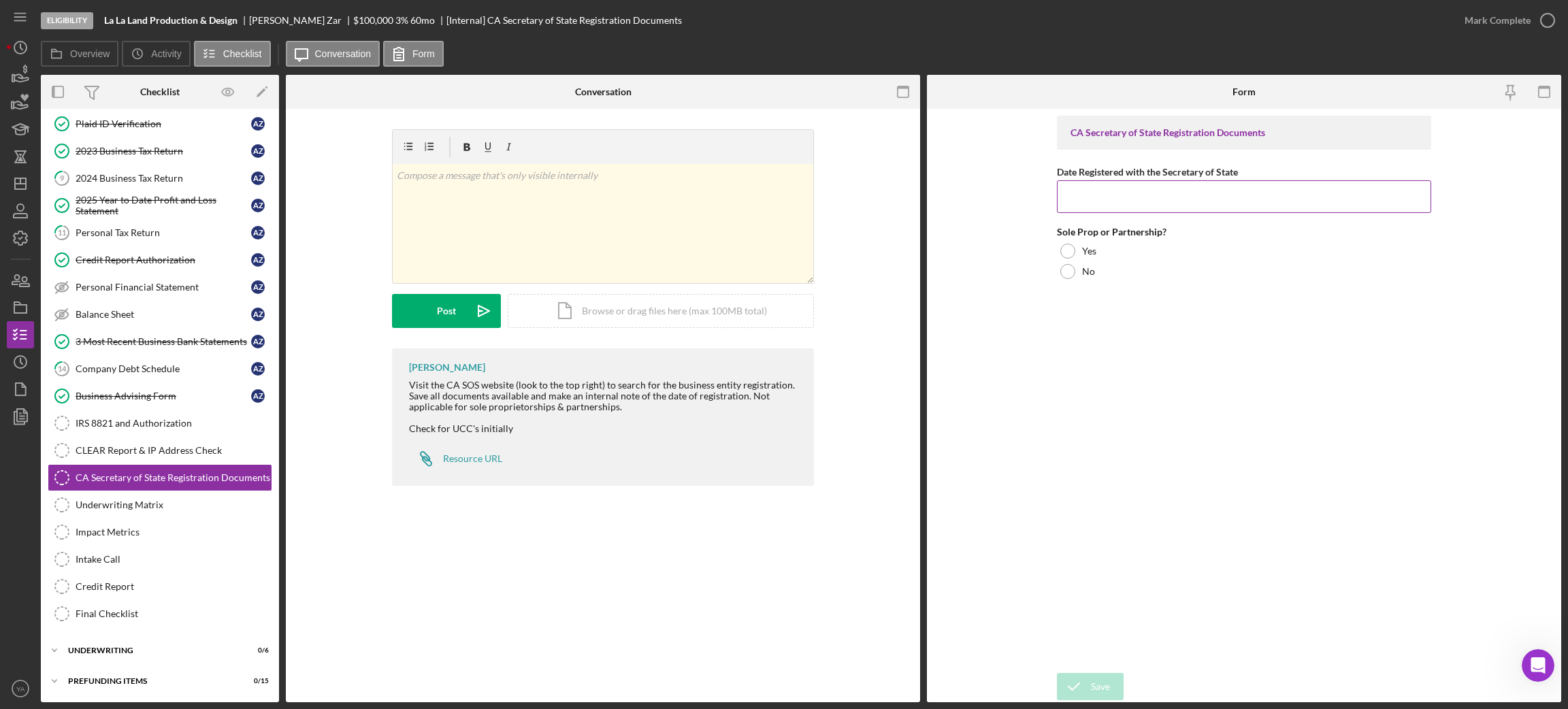
click at [1084, 207] on input "Date Registered with the Secretary of State" at bounding box center [1244, 197] width 374 height 33
paste input "[DATE]"
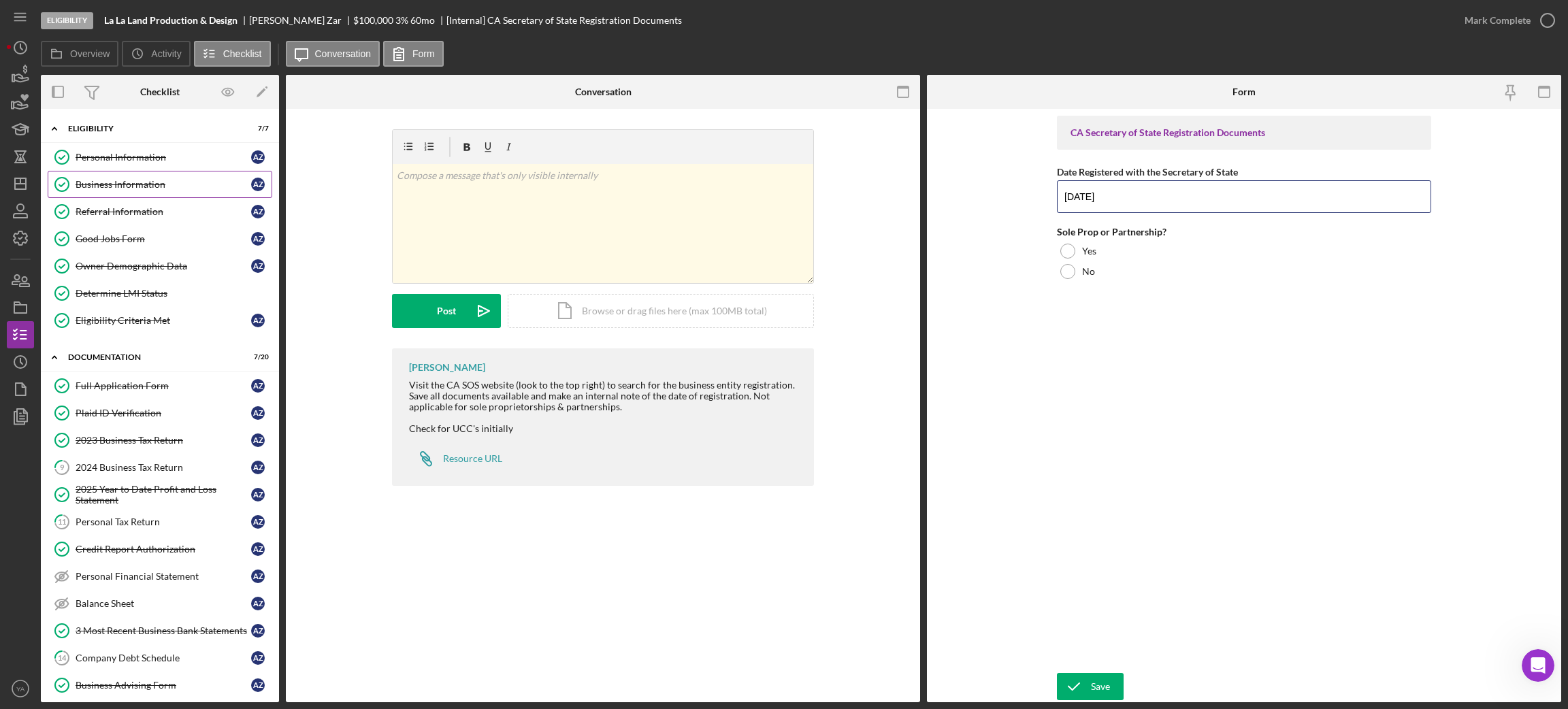
type input "[DATE]"
click at [136, 181] on div "Business Information" at bounding box center [163, 184] width 176 height 11
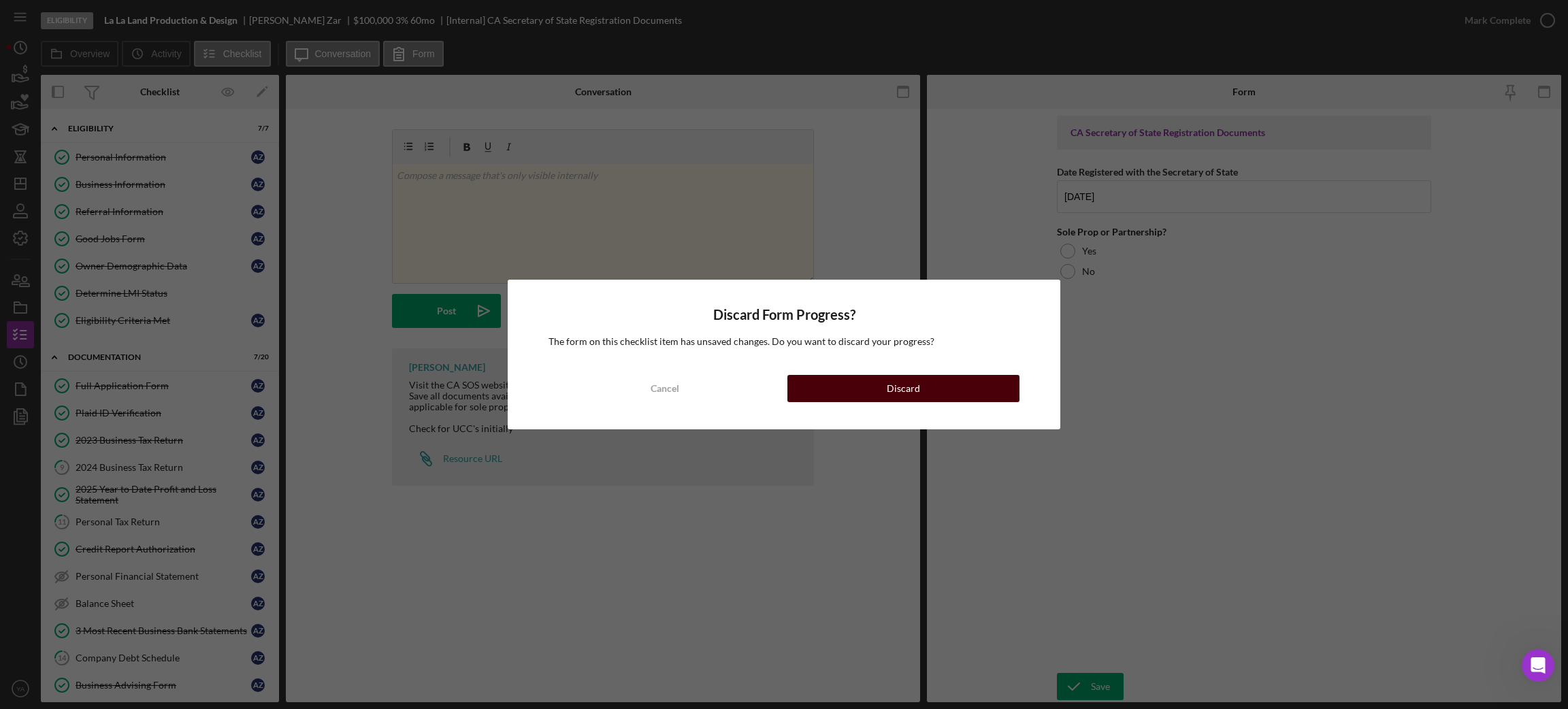
click at [977, 388] on button "Discard" at bounding box center [903, 388] width 232 height 27
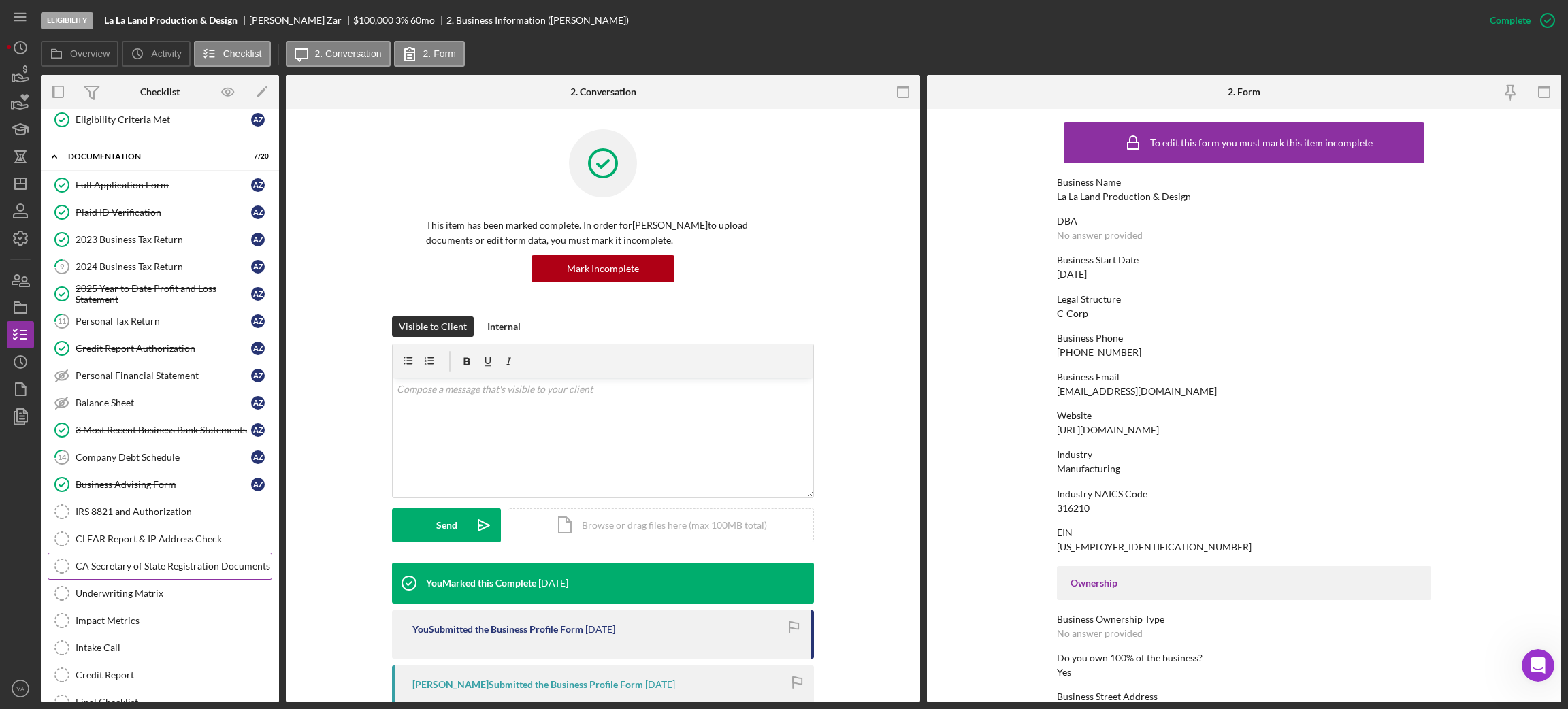
scroll to position [296, 0]
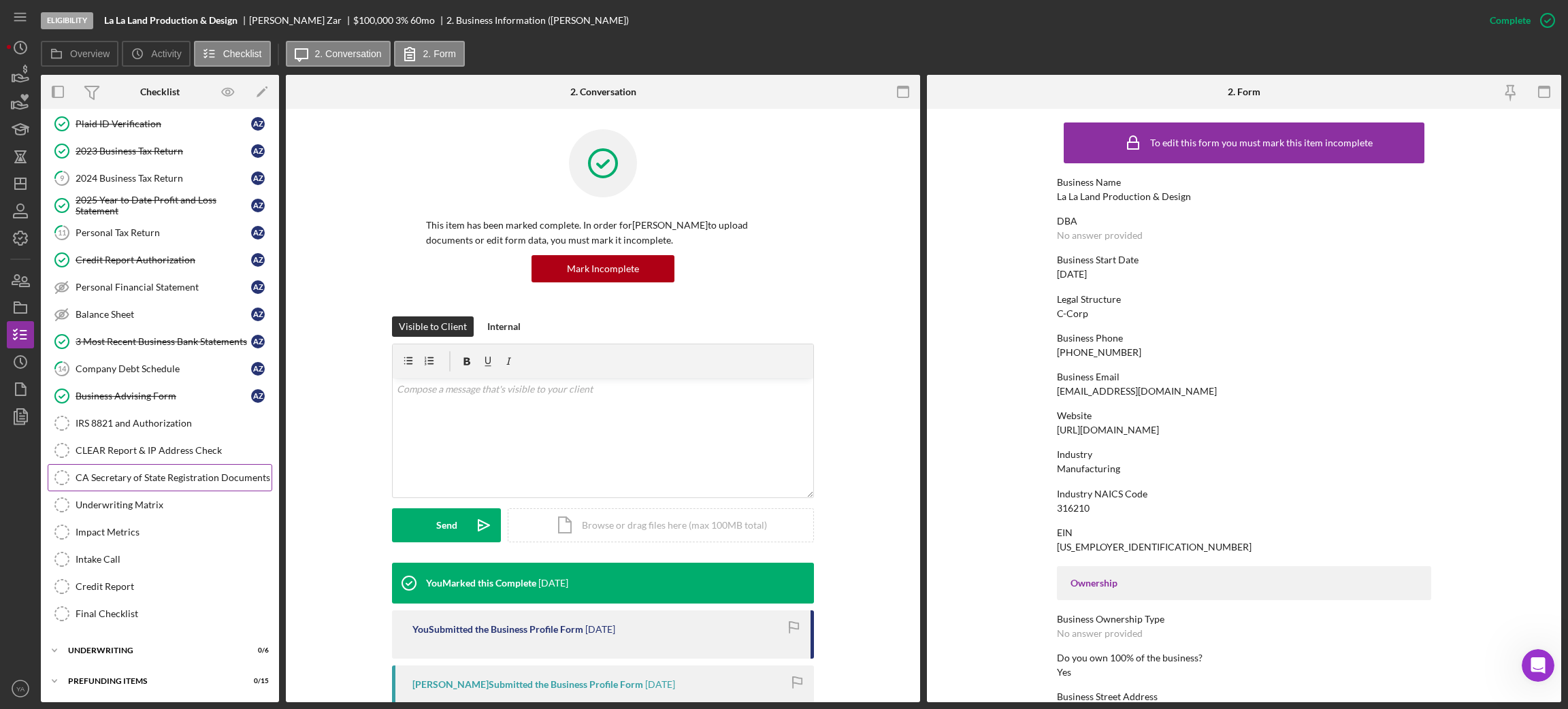
click at [136, 472] on div "CA Secretary of State Registration Documents" at bounding box center [173, 477] width 196 height 11
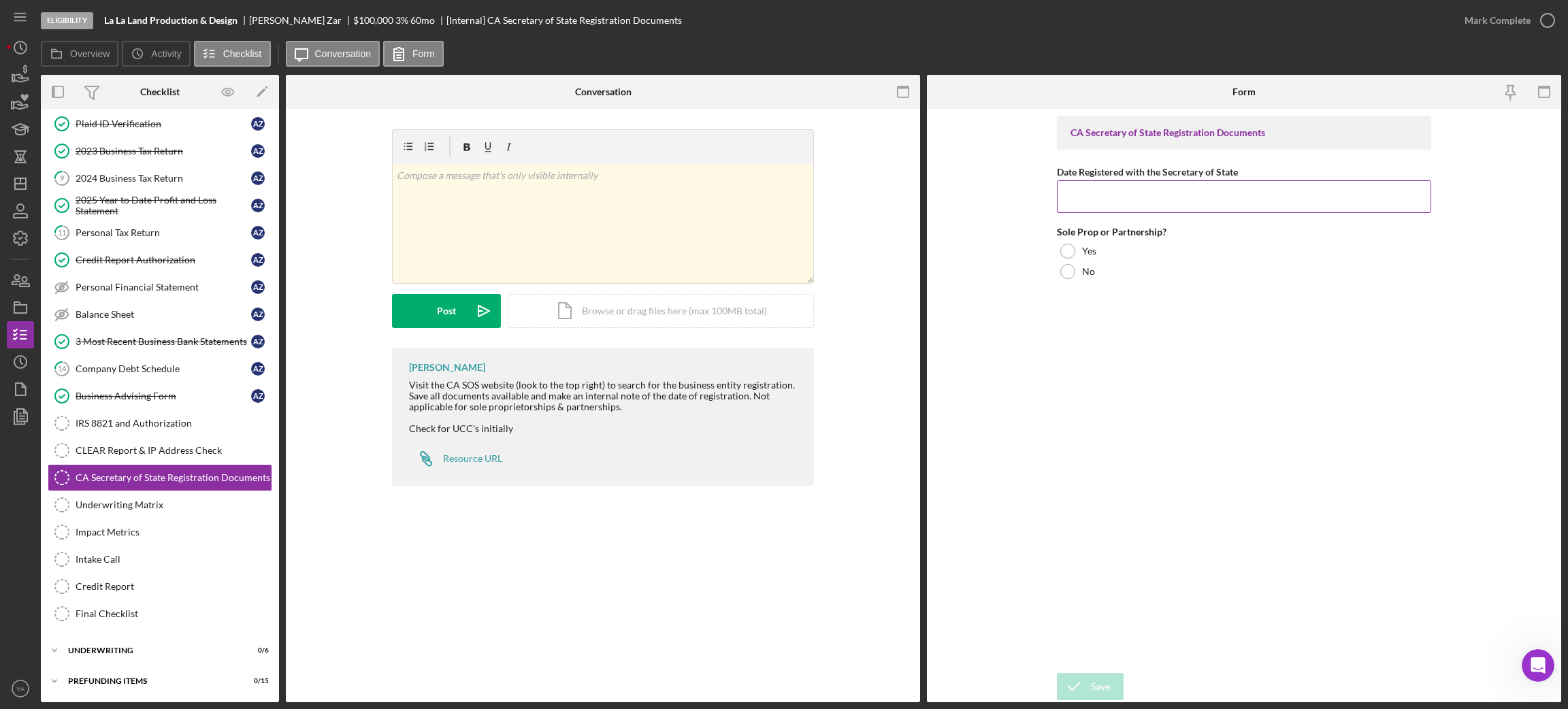
click at [1146, 206] on input "Date Registered with the Secretary of State" at bounding box center [1244, 197] width 374 height 33
paste input "[DATE]"
type input "[DATE]"
click at [1068, 271] on div at bounding box center [1067, 271] width 15 height 15
click at [1120, 562] on button "Save" at bounding box center [1090, 686] width 67 height 27
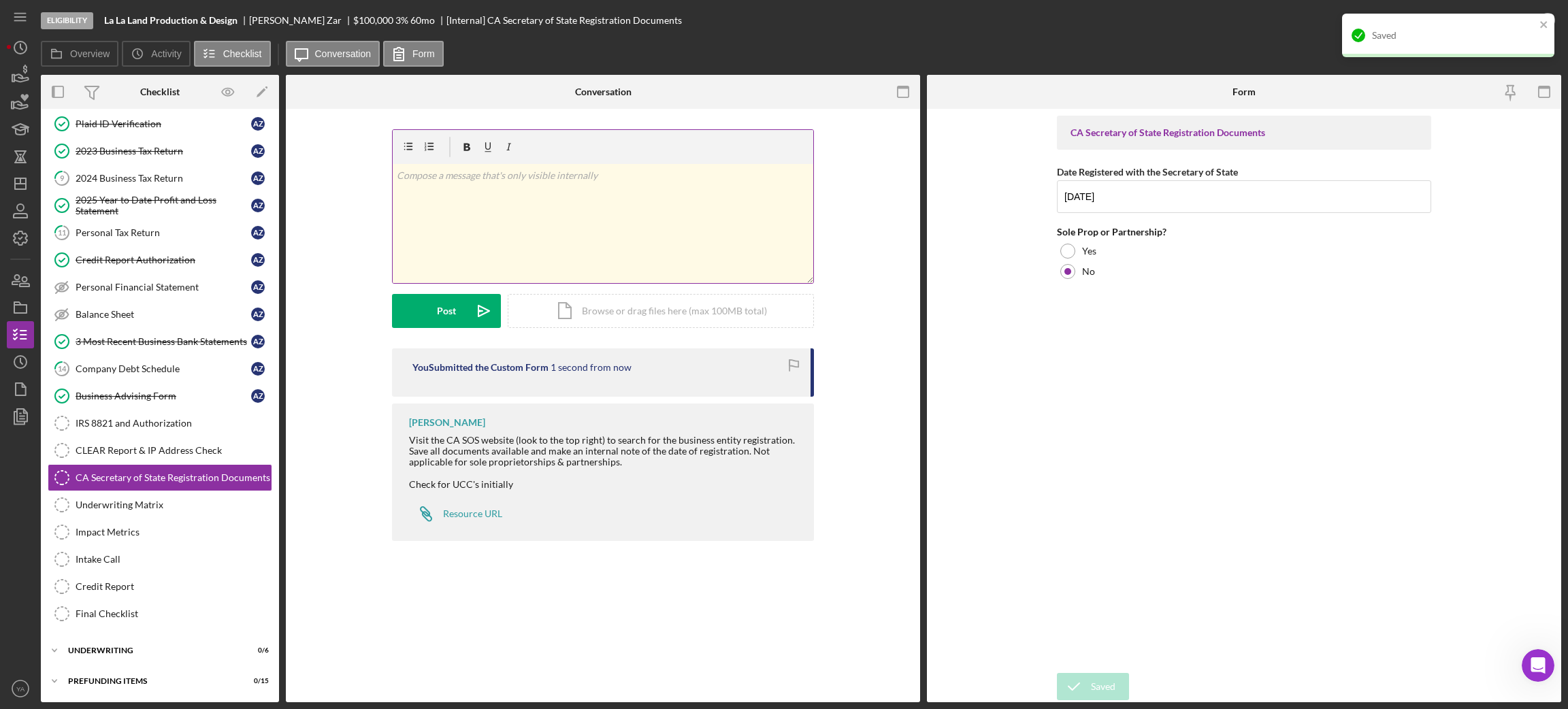
click at [602, 222] on div "v Color teal Color pink Remove color Add row above Add row below Add column bef…" at bounding box center [603, 224] width 421 height 119
